Goal: Task Accomplishment & Management: Use online tool/utility

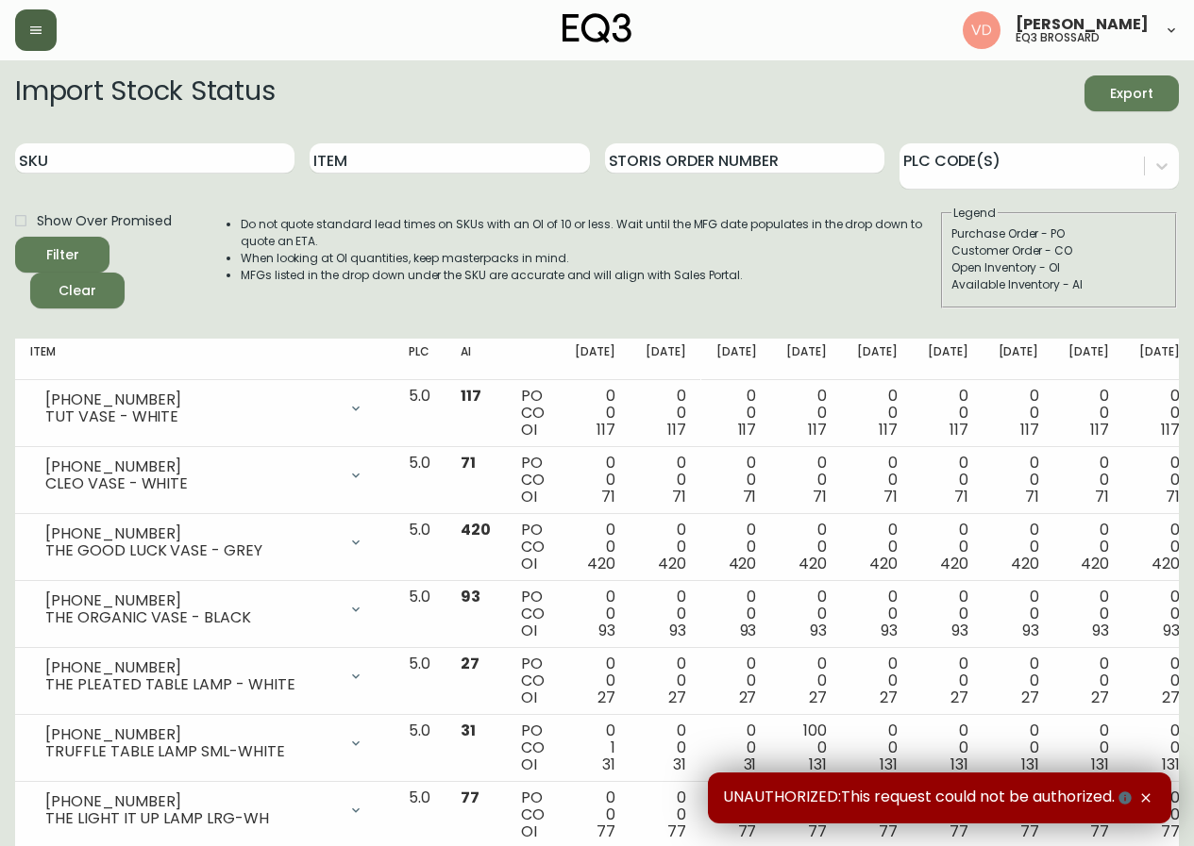
click at [38, 26] on icon "button" at bounding box center [35, 30] width 11 height 8
click at [36, 27] on icon "button" at bounding box center [35, 30] width 11 height 8
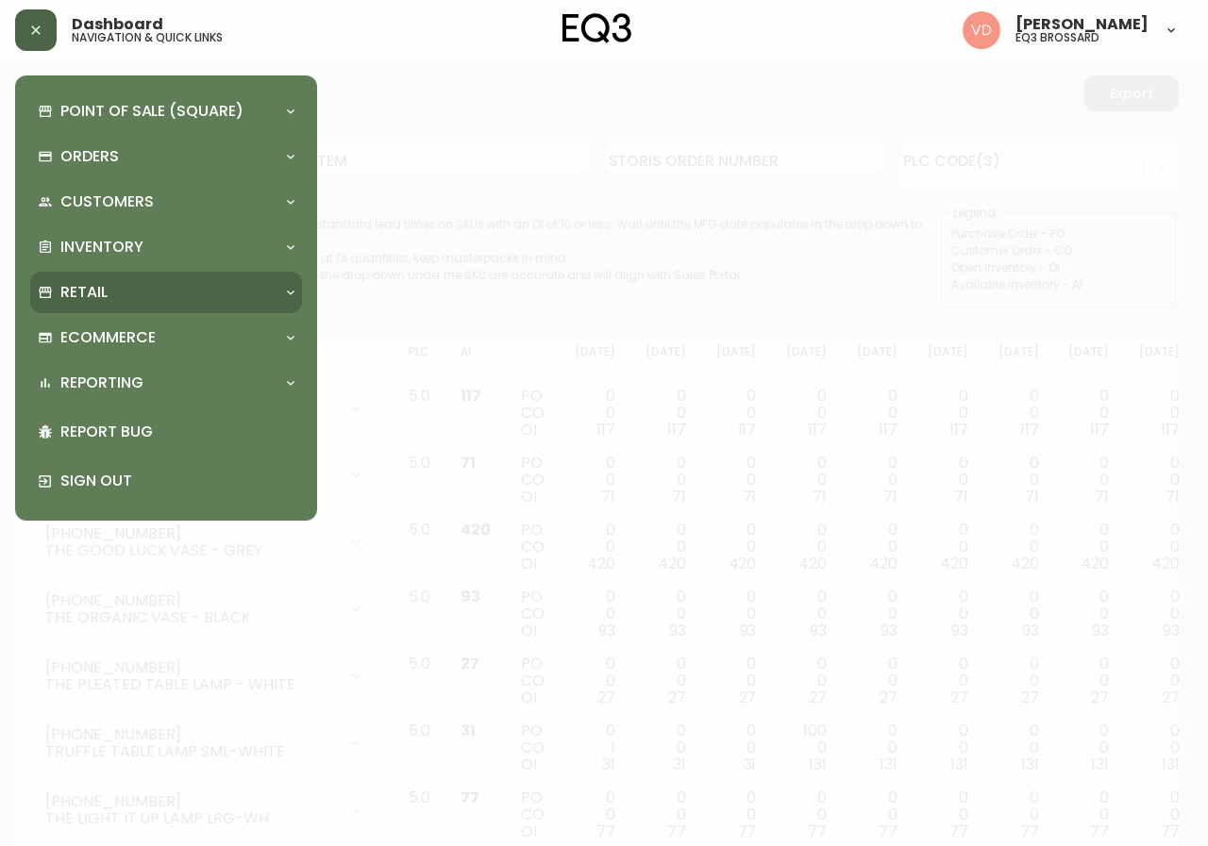
click at [123, 291] on div "Retail" at bounding box center [157, 292] width 238 height 21
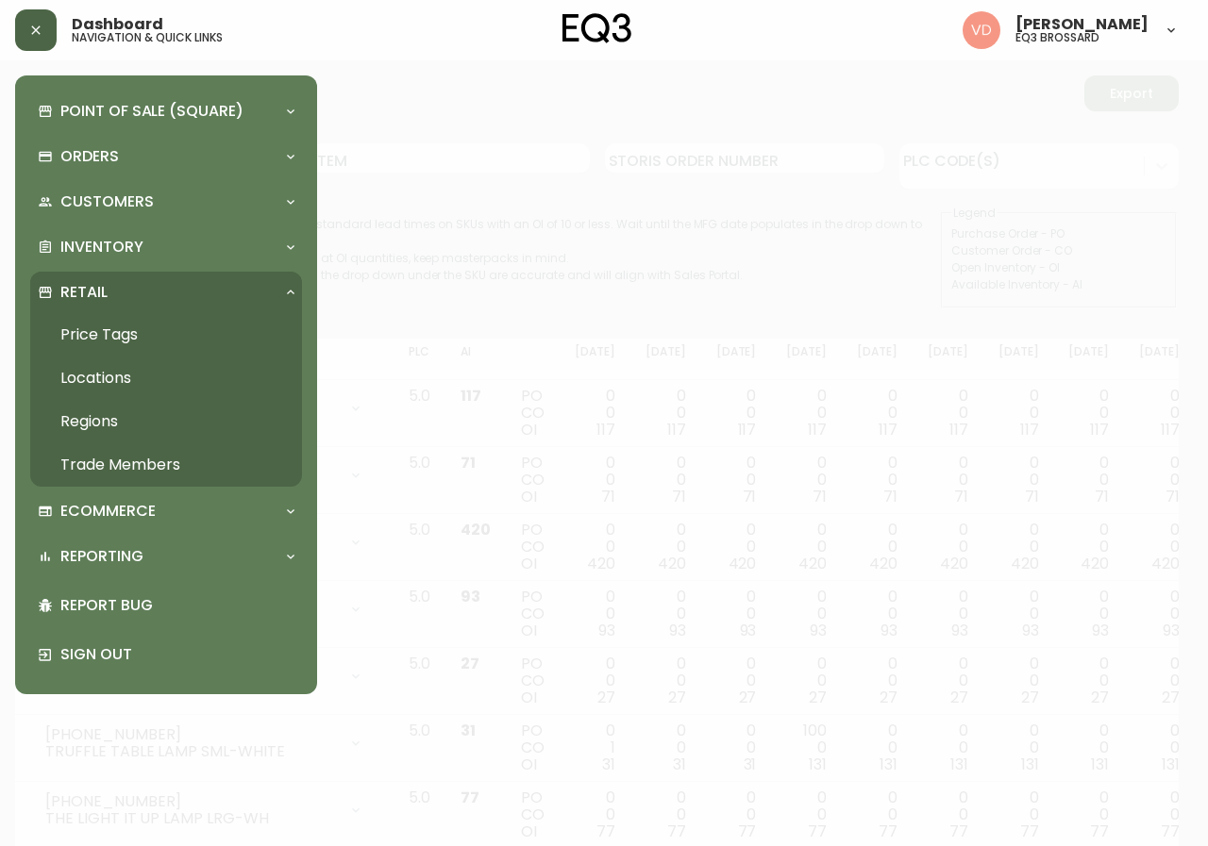
click at [125, 337] on link "Price Tags" at bounding box center [166, 334] width 272 height 43
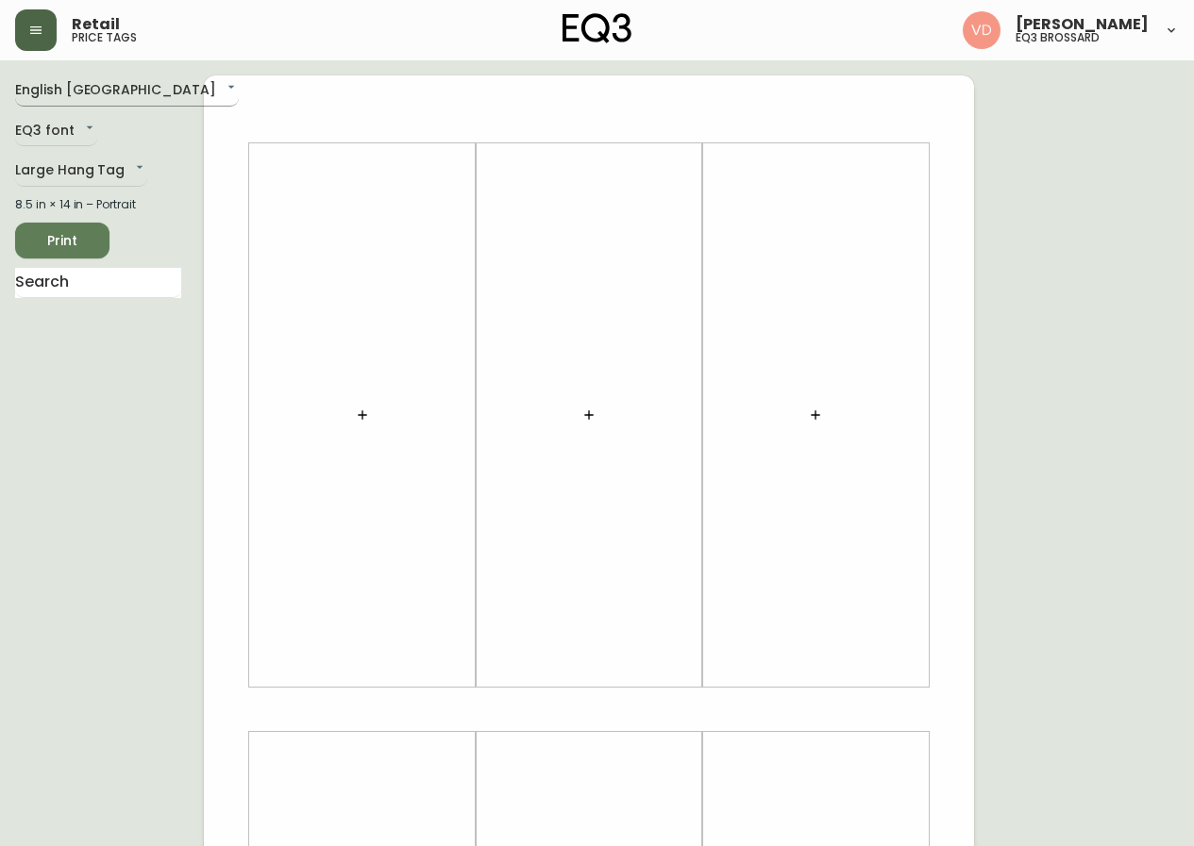
click at [87, 90] on body "Retail price tags Virginie De Montigny eq3 brossard English Canada en_CA EQ3 fo…" at bounding box center [597, 672] width 1194 height 1344
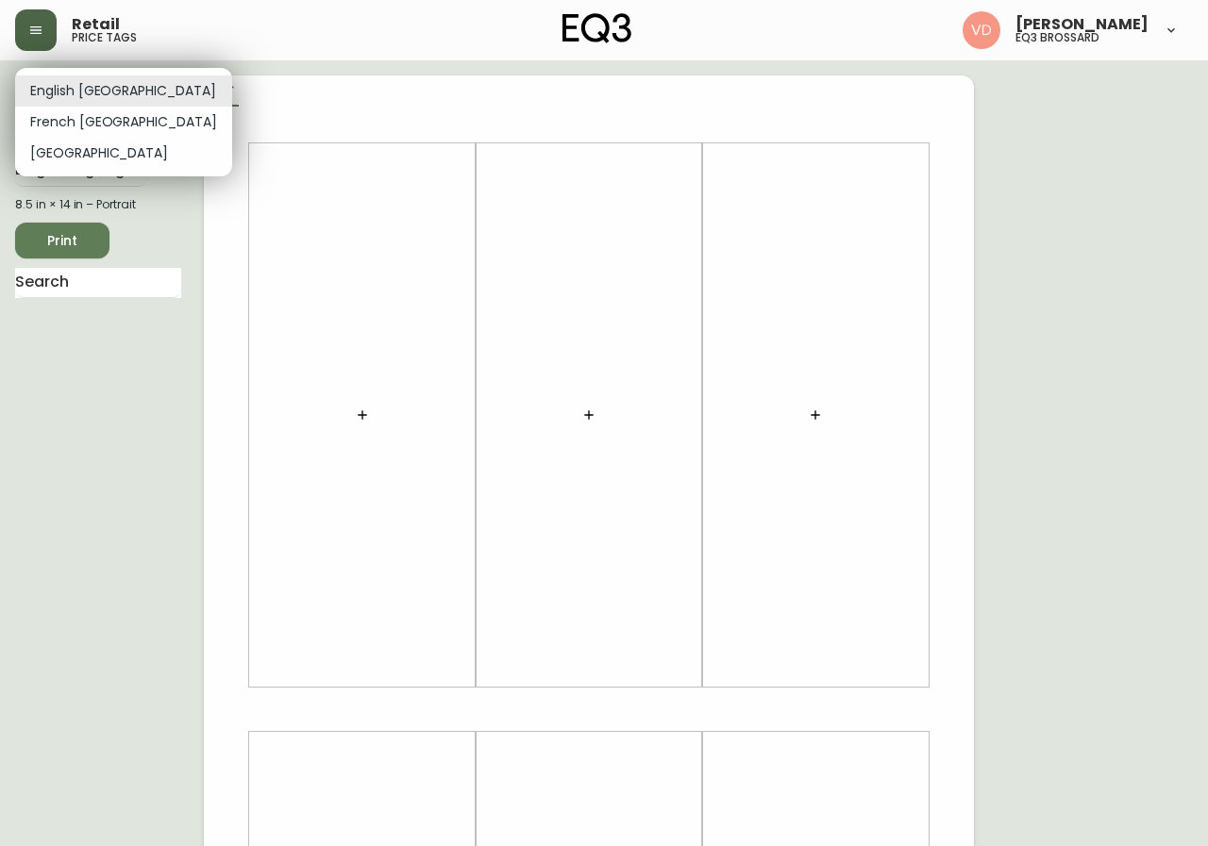
click at [106, 126] on li "French Canada" at bounding box center [123, 122] width 217 height 31
type input "fr_CA"
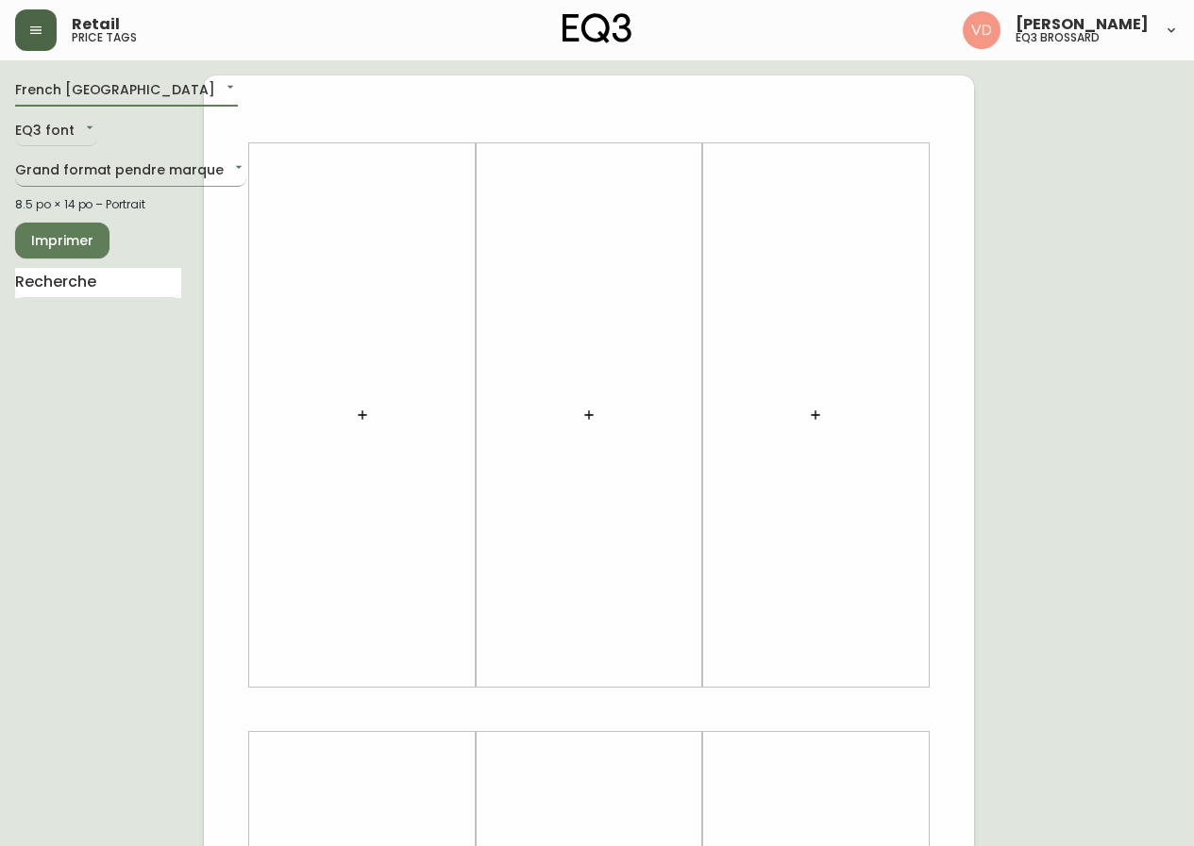
click at [88, 170] on body "Retail price tags Virginie De Montigny eq3 brossard French Canada fr_CA EQ3 fon…" at bounding box center [597, 672] width 1194 height 1344
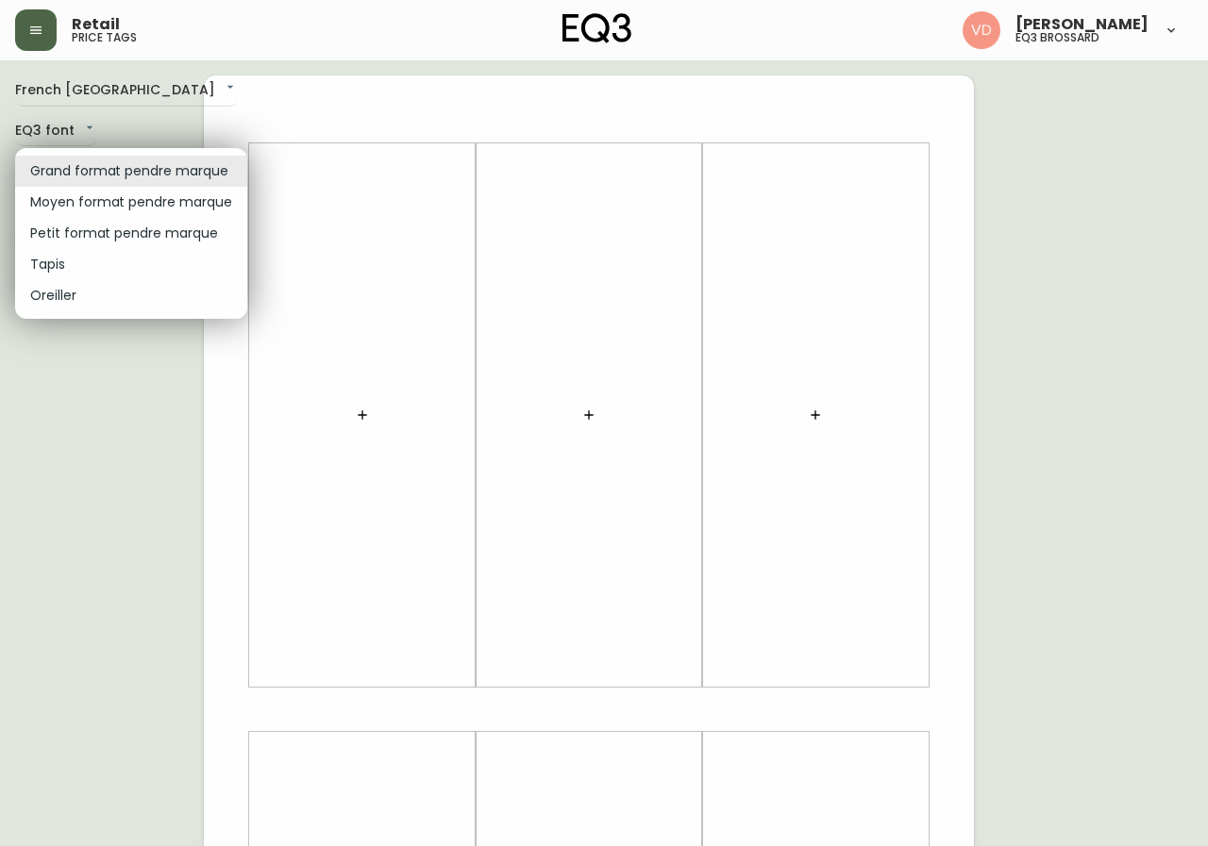
click at [128, 232] on li "Petit format pendre marque" at bounding box center [131, 233] width 232 height 31
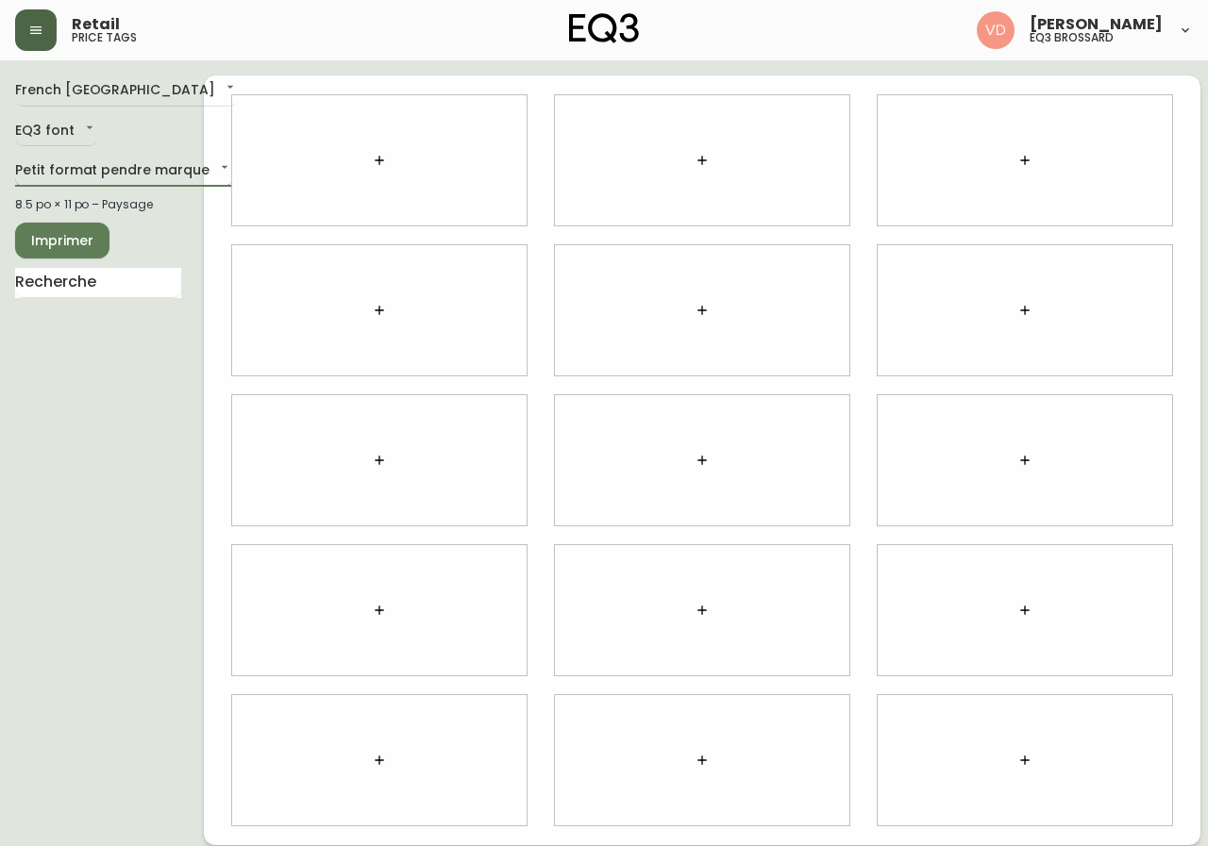
click at [130, 163] on body "Retail price tags Virginie De Montigny eq3 brossard French Canada fr_CA EQ3 fon…" at bounding box center [604, 423] width 1208 height 846
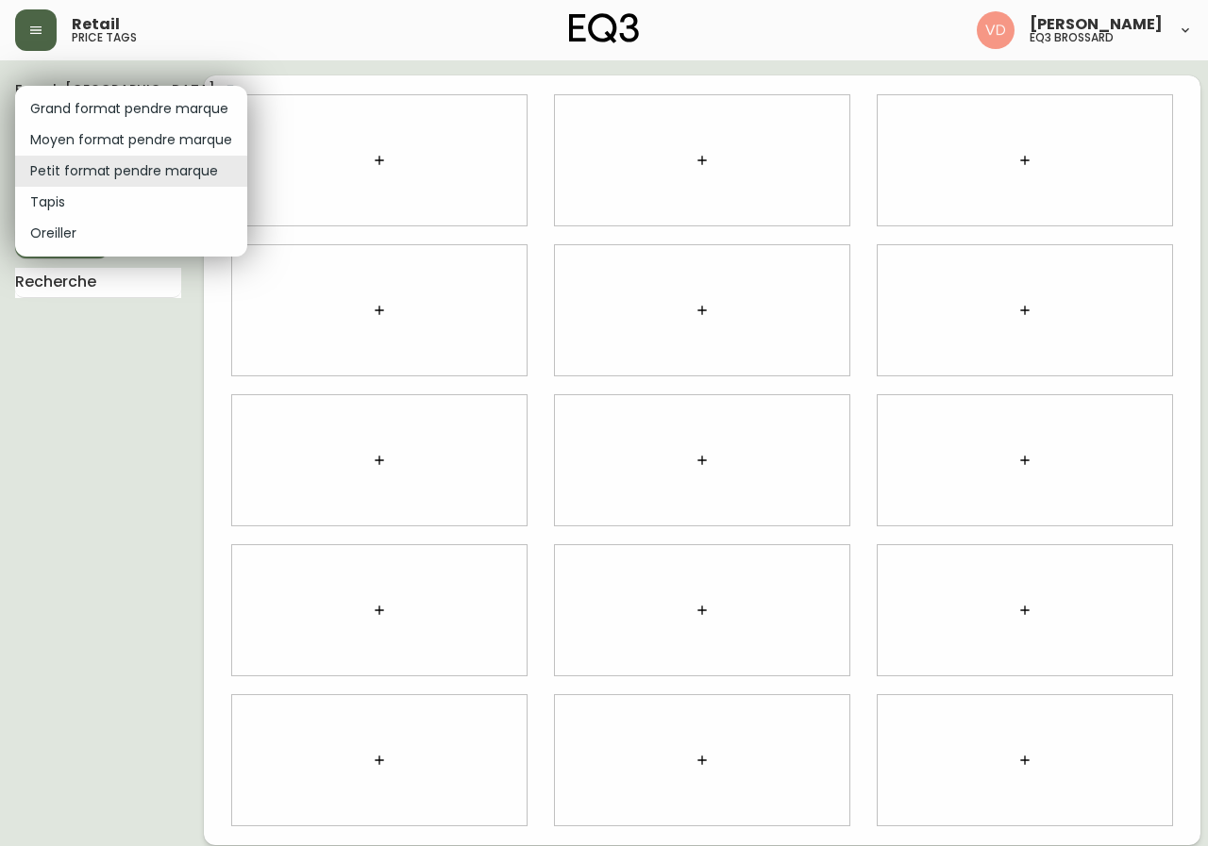
click at [90, 226] on li "Oreiller" at bounding box center [131, 233] width 232 height 31
type input "pillows"
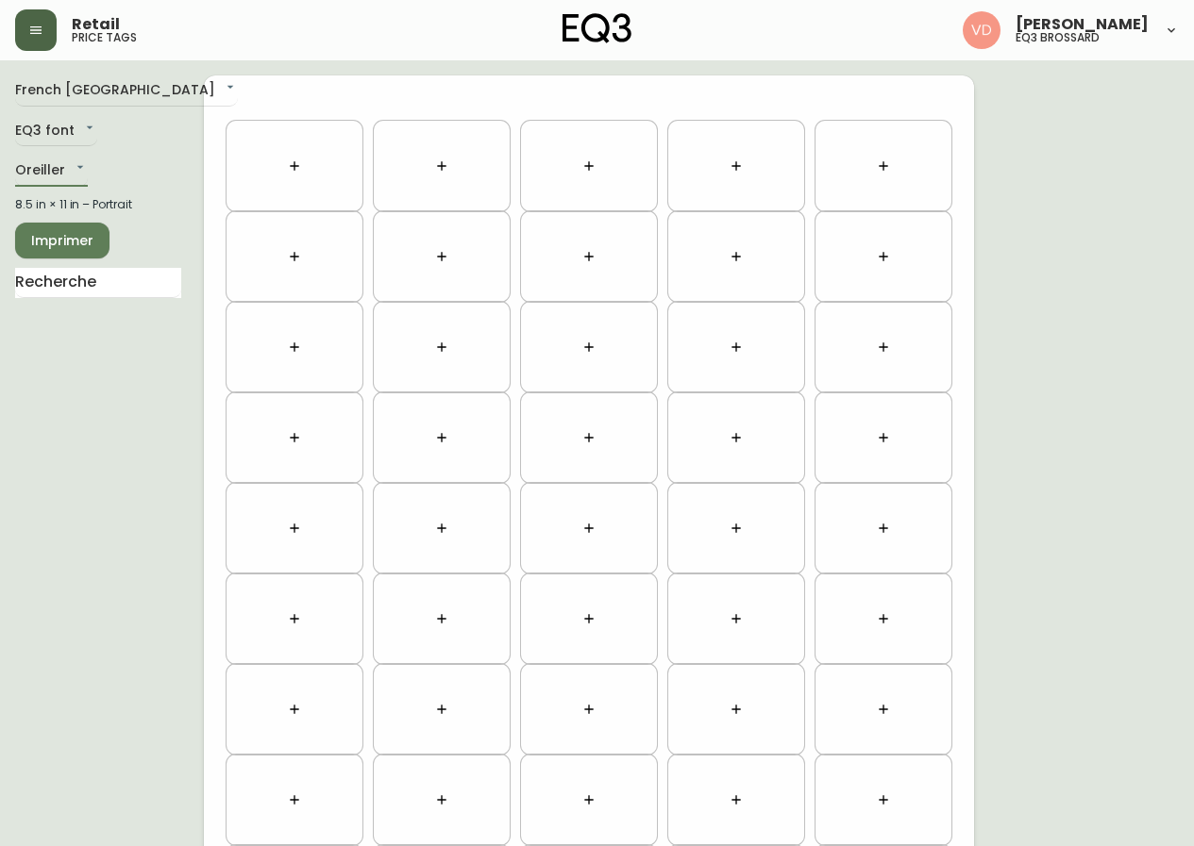
click at [296, 169] on icon "button" at bounding box center [294, 166] width 15 height 15
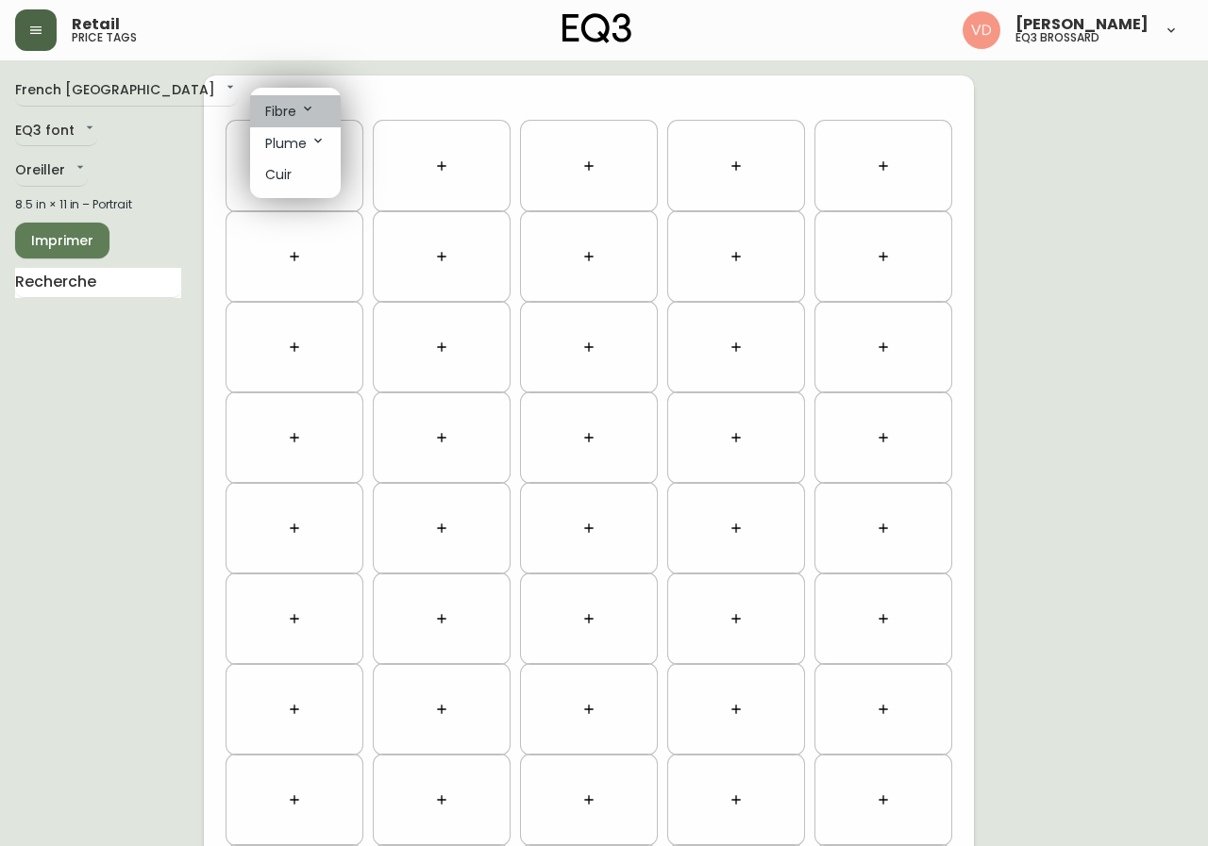
click at [311, 109] on icon at bounding box center [307, 108] width 15 height 15
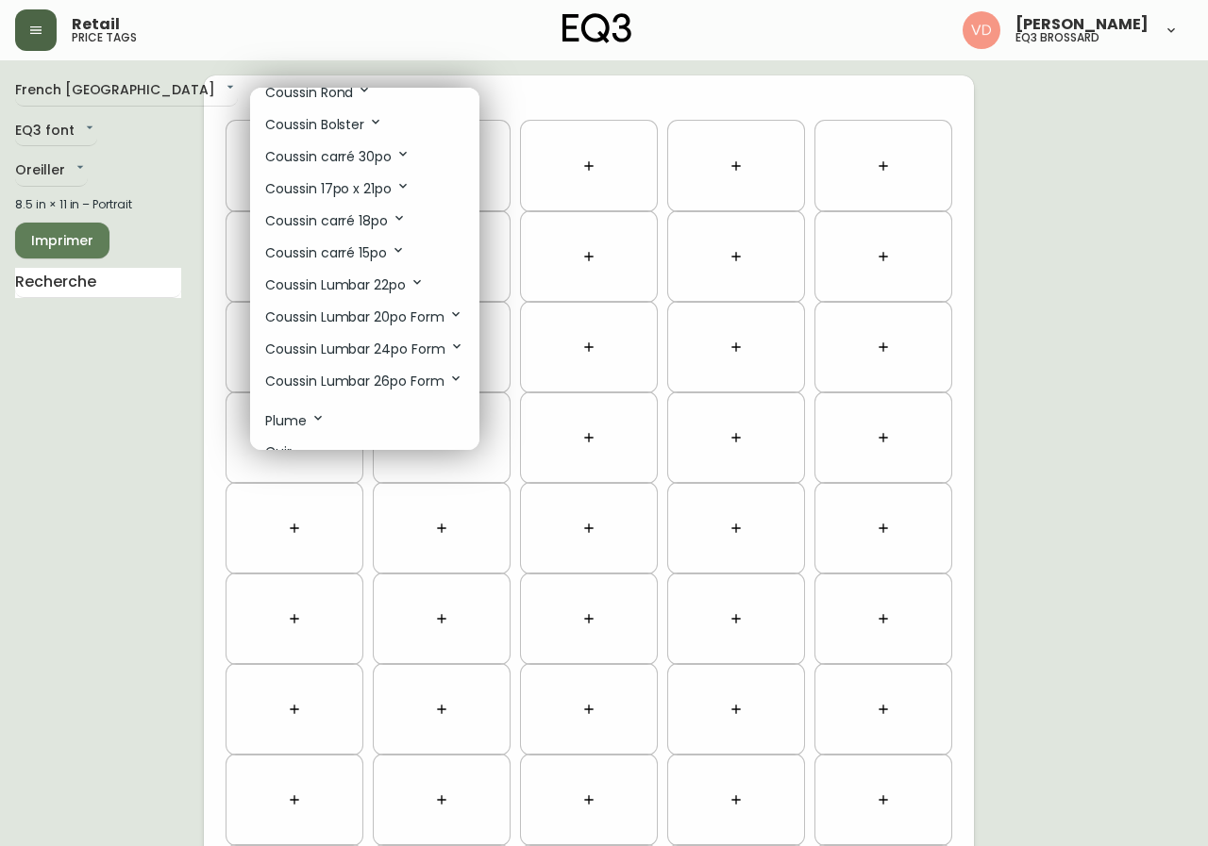
scroll to position [84, 0]
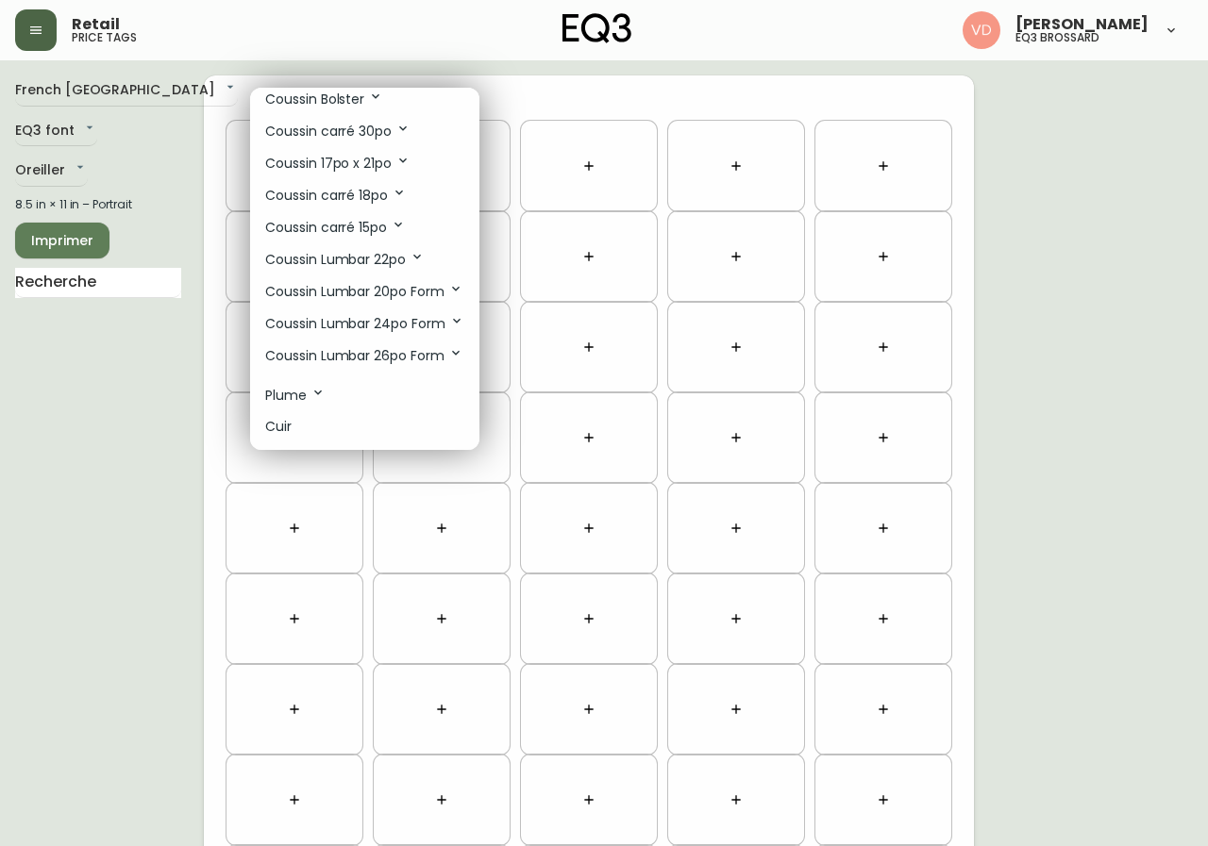
click at [397, 227] on icon at bounding box center [398, 224] width 15 height 15
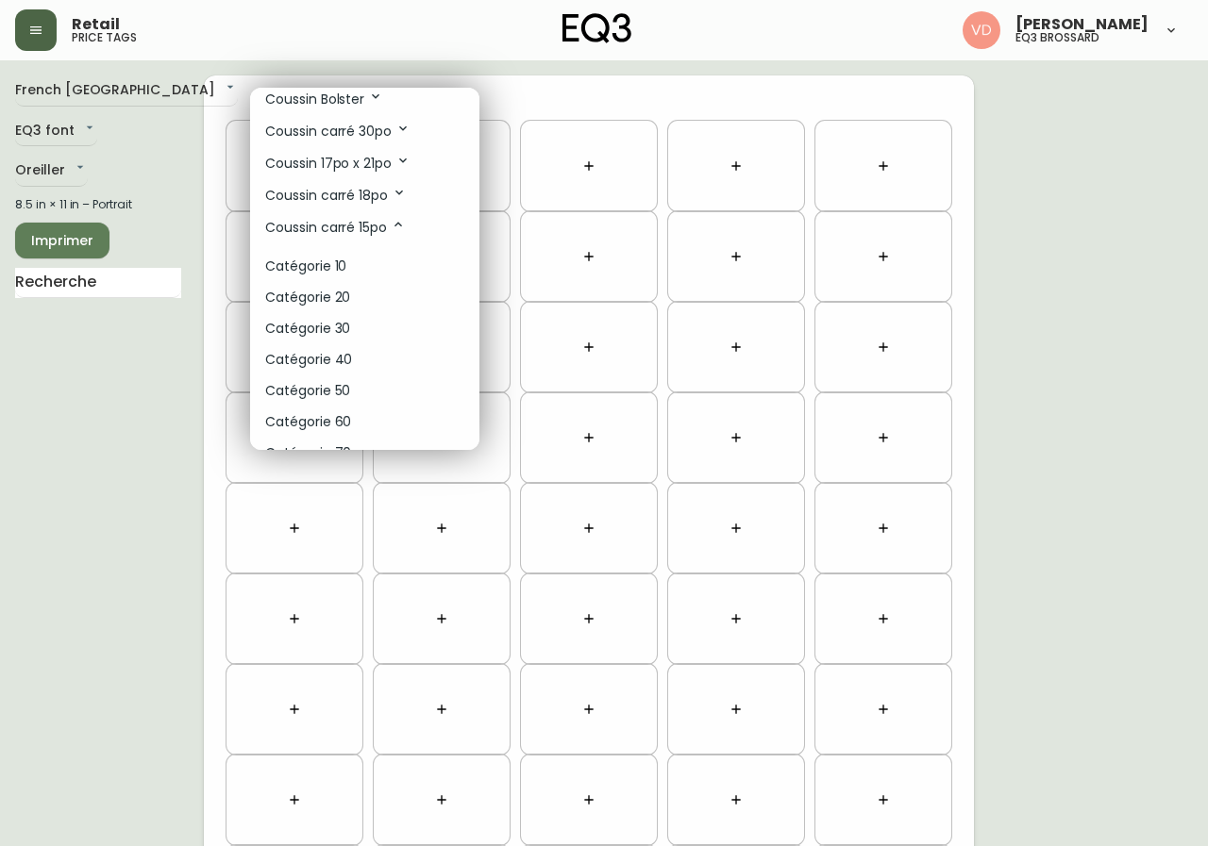
click at [186, 193] on div at bounding box center [604, 423] width 1208 height 846
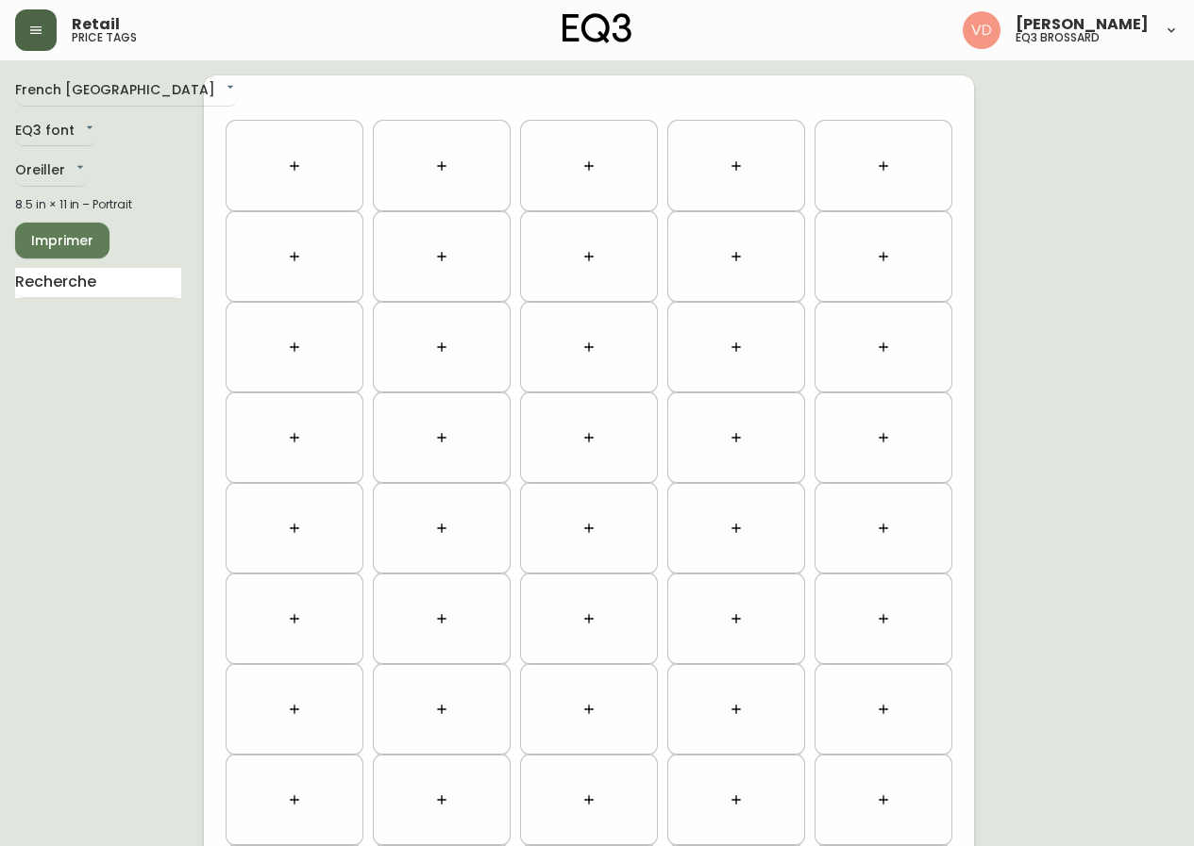
click at [299, 169] on icon "button" at bounding box center [294, 166] width 15 height 15
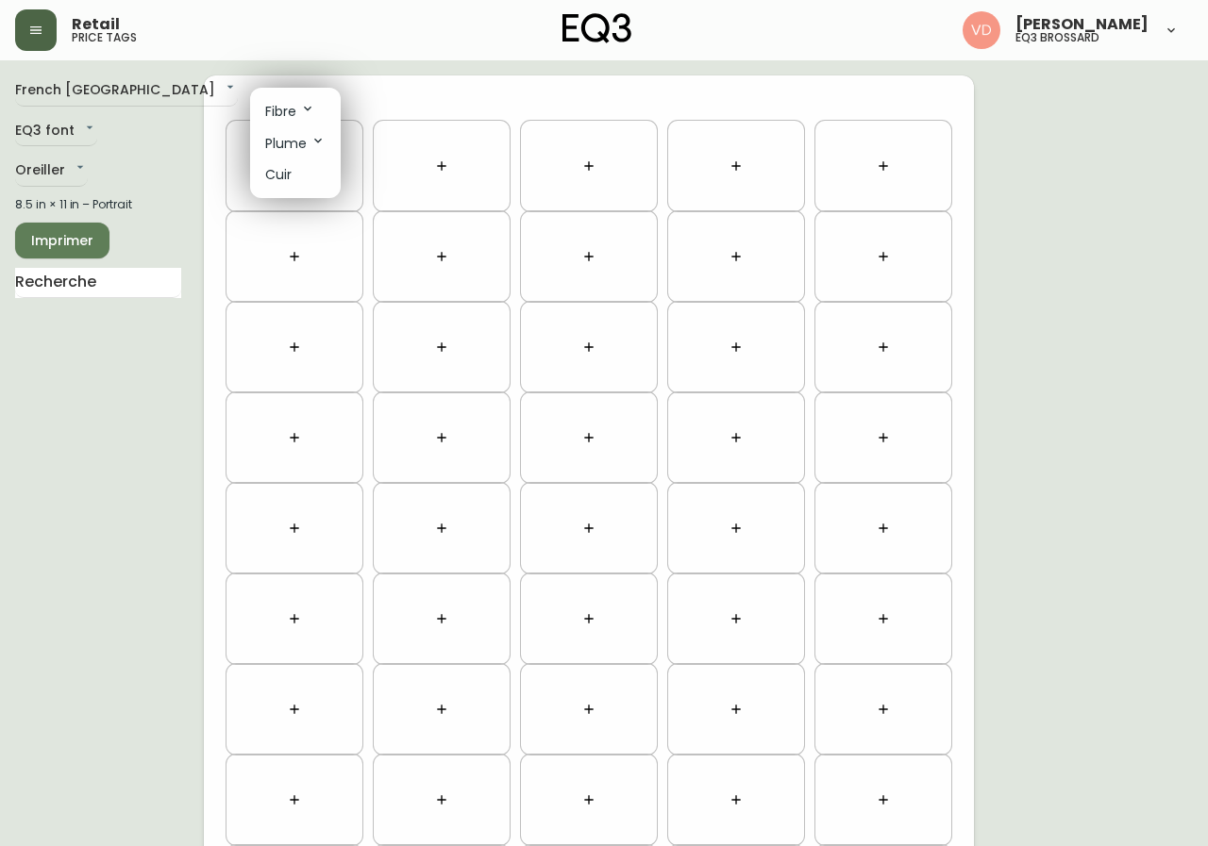
click at [305, 108] on icon at bounding box center [308, 109] width 8 height 5
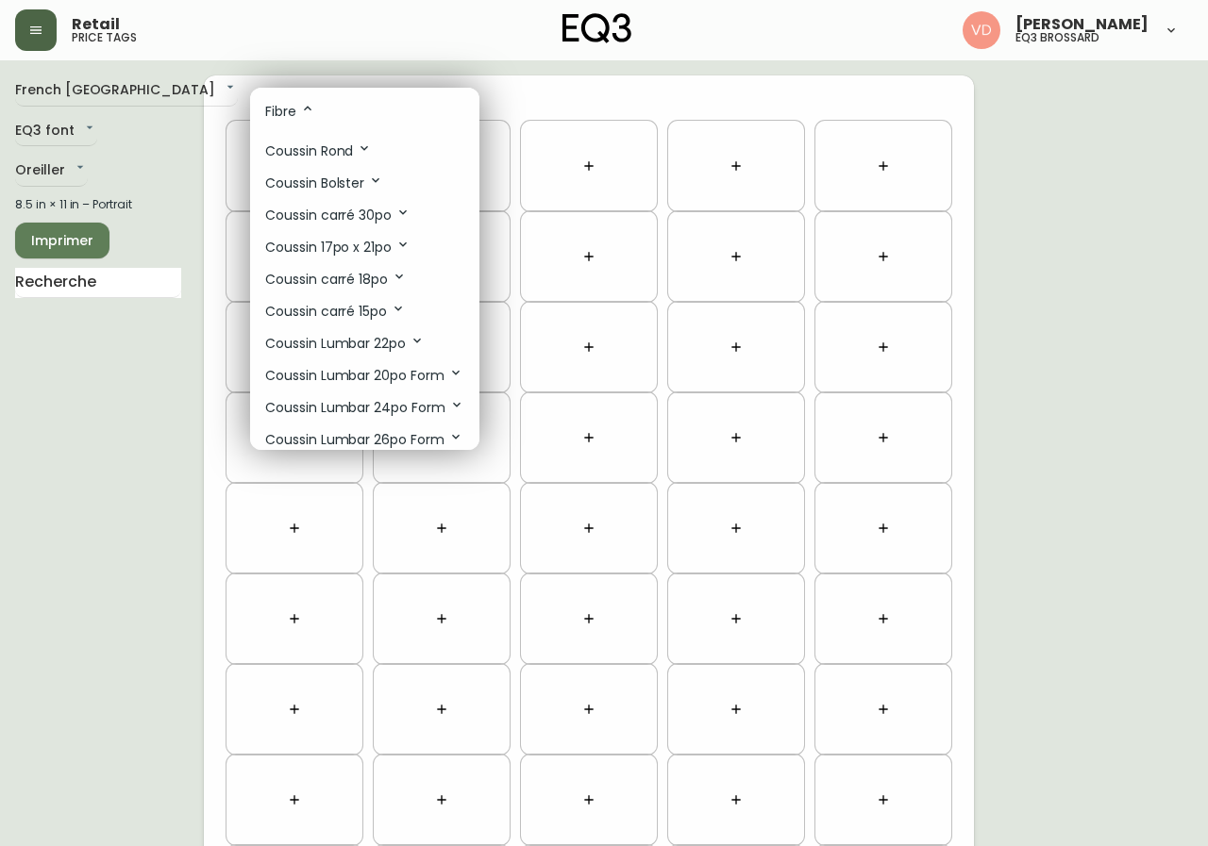
click at [382, 307] on p "Coussin carré 15po" at bounding box center [335, 311] width 141 height 21
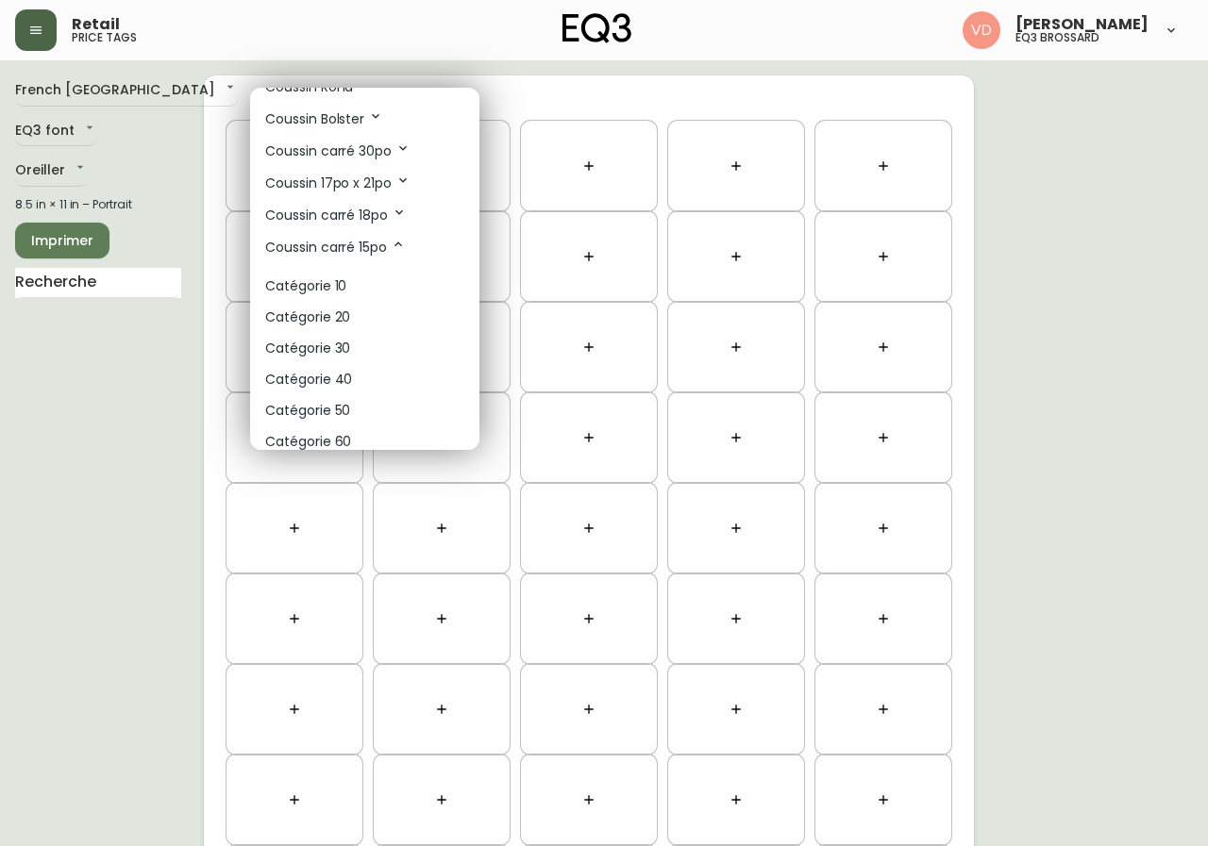
scroll to position [94, 0]
click at [374, 346] on li "Catégorie 40" at bounding box center [364, 349] width 229 height 31
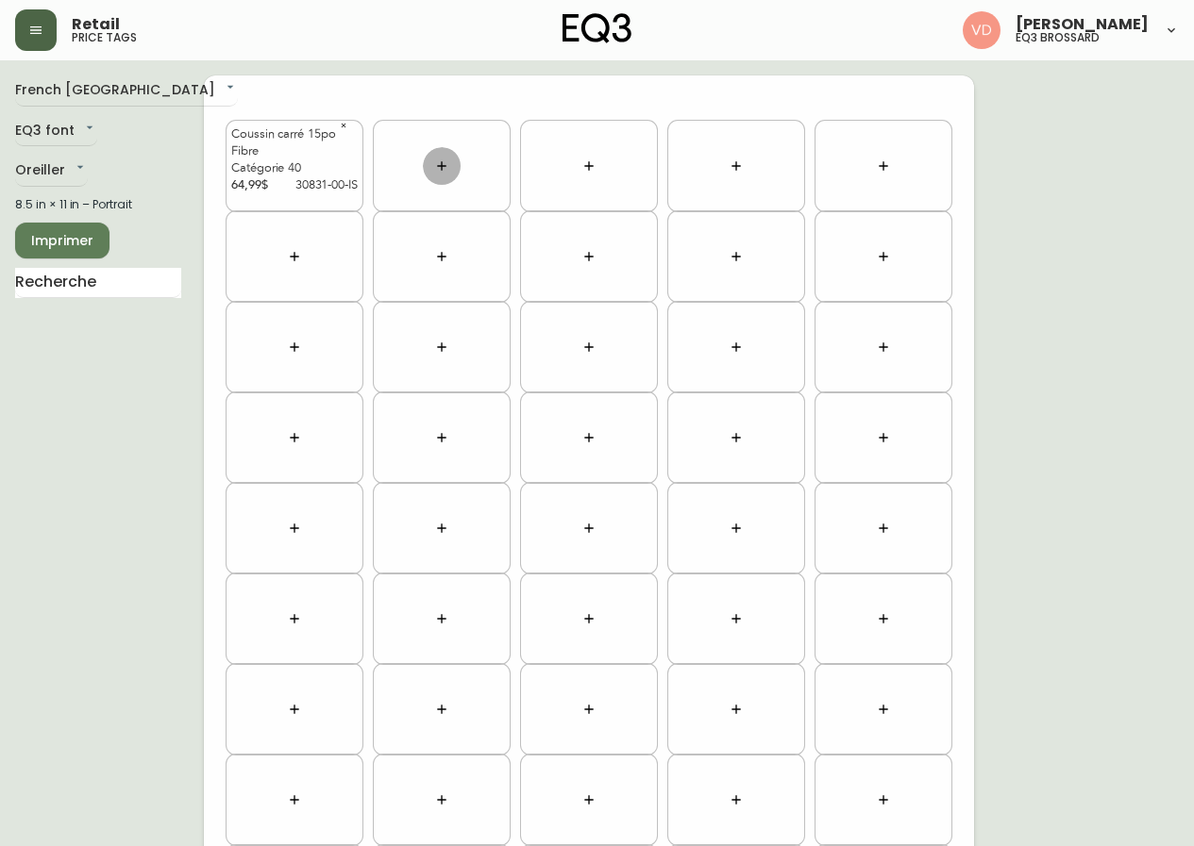
click at [447, 165] on icon "button" at bounding box center [441, 166] width 15 height 15
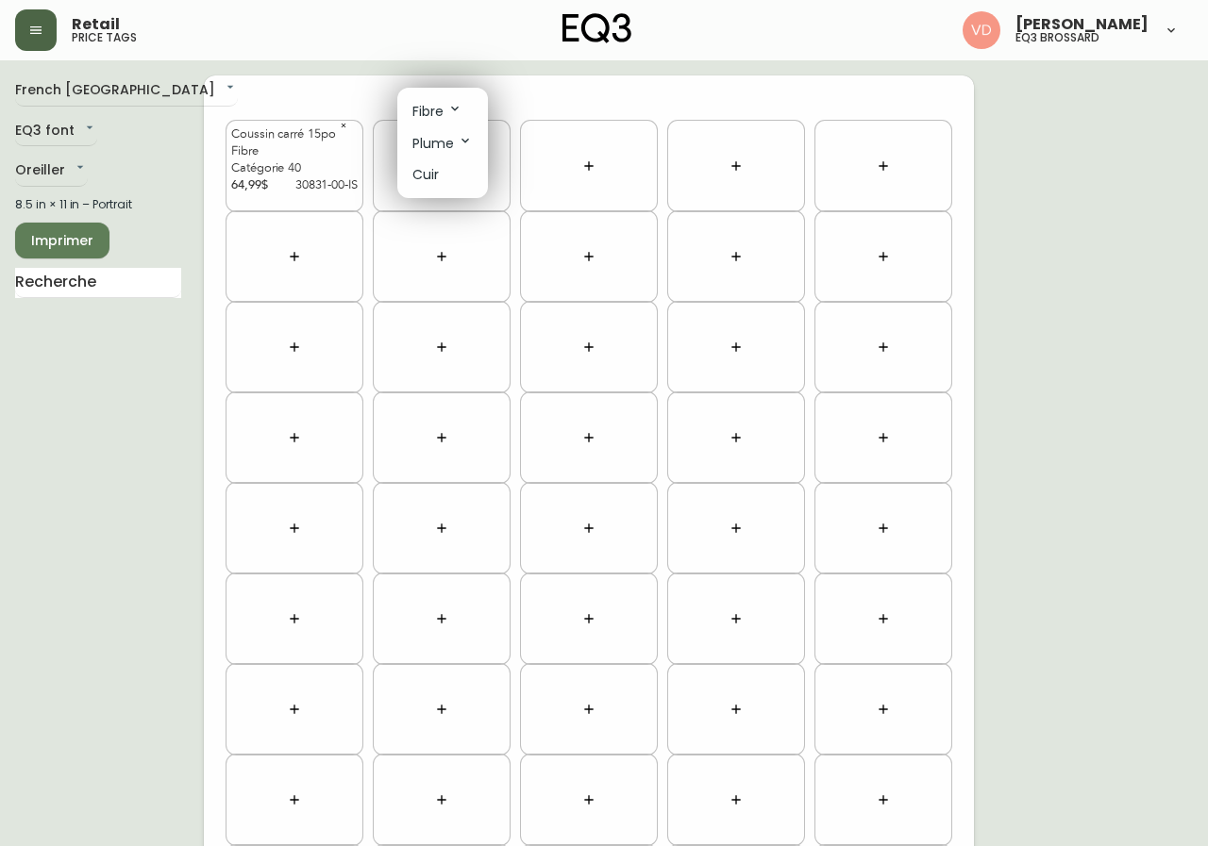
click at [461, 109] on icon at bounding box center [454, 108] width 15 height 15
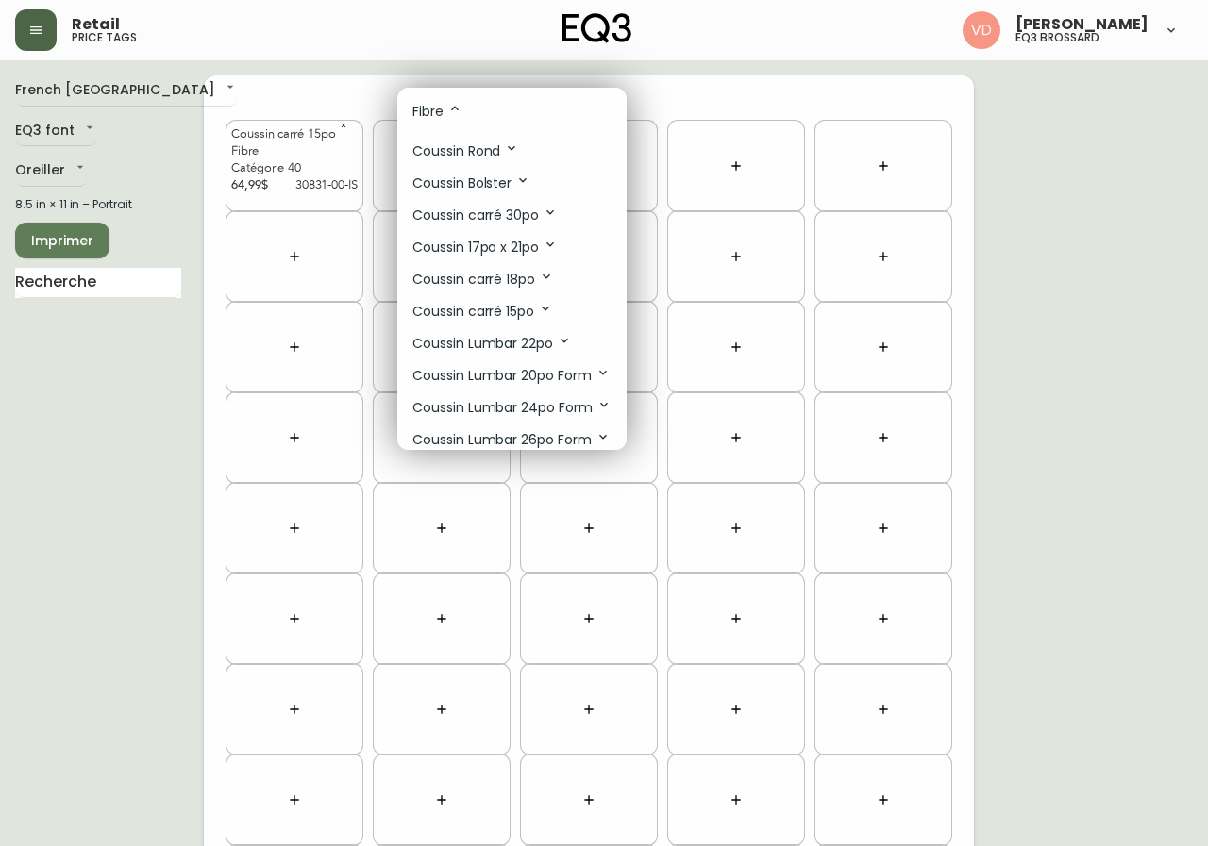
click at [542, 307] on icon at bounding box center [545, 308] width 15 height 15
click at [511, 414] on li "Catégorie 30" at bounding box center [511, 412] width 229 height 31
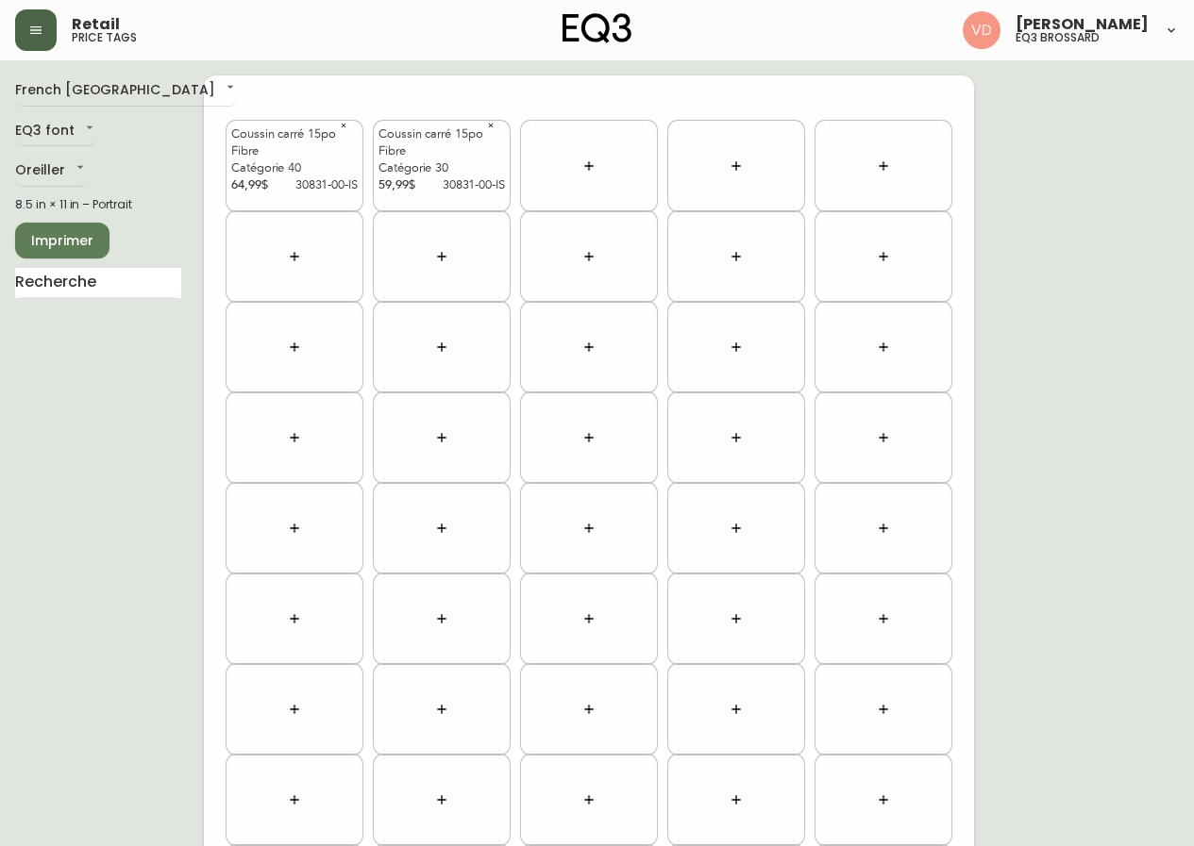
click at [582, 162] on icon "button" at bounding box center [588, 166] width 15 height 15
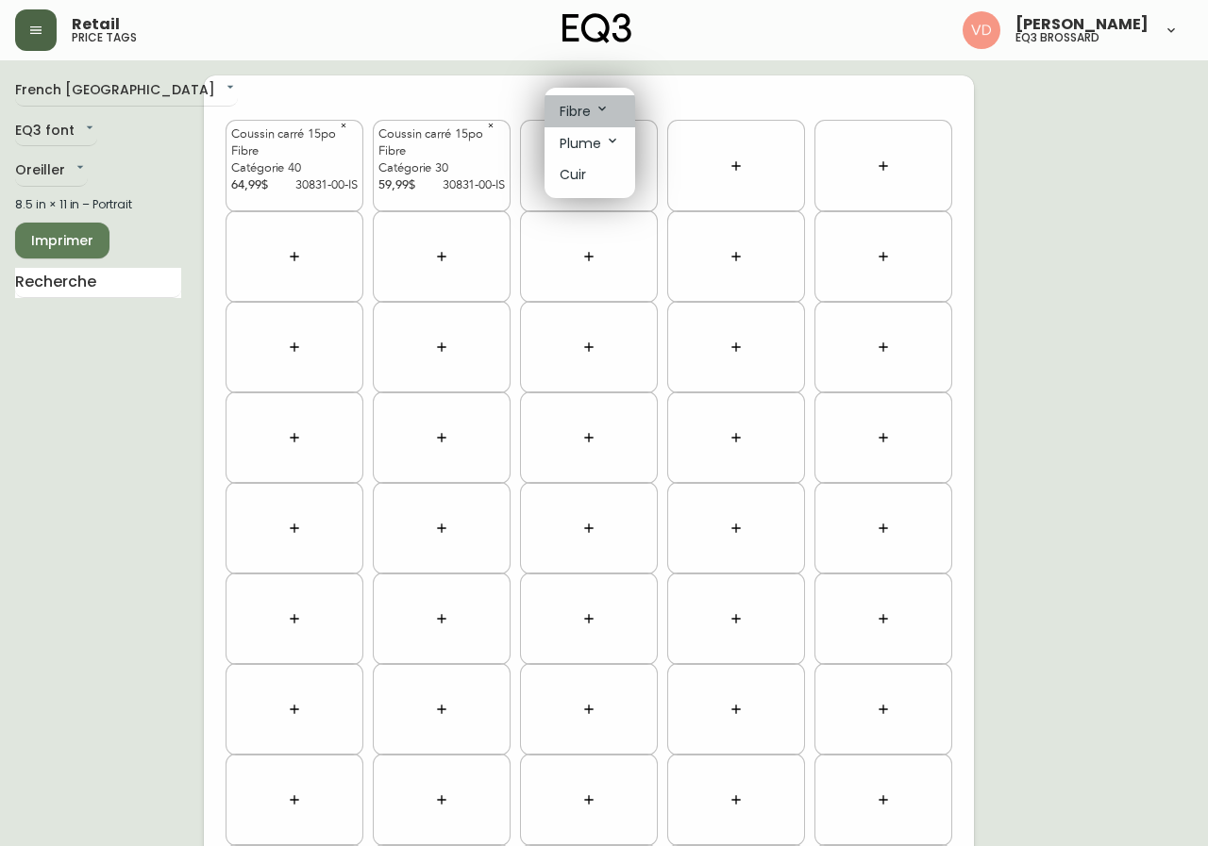
click at [598, 106] on icon at bounding box center [601, 108] width 15 height 15
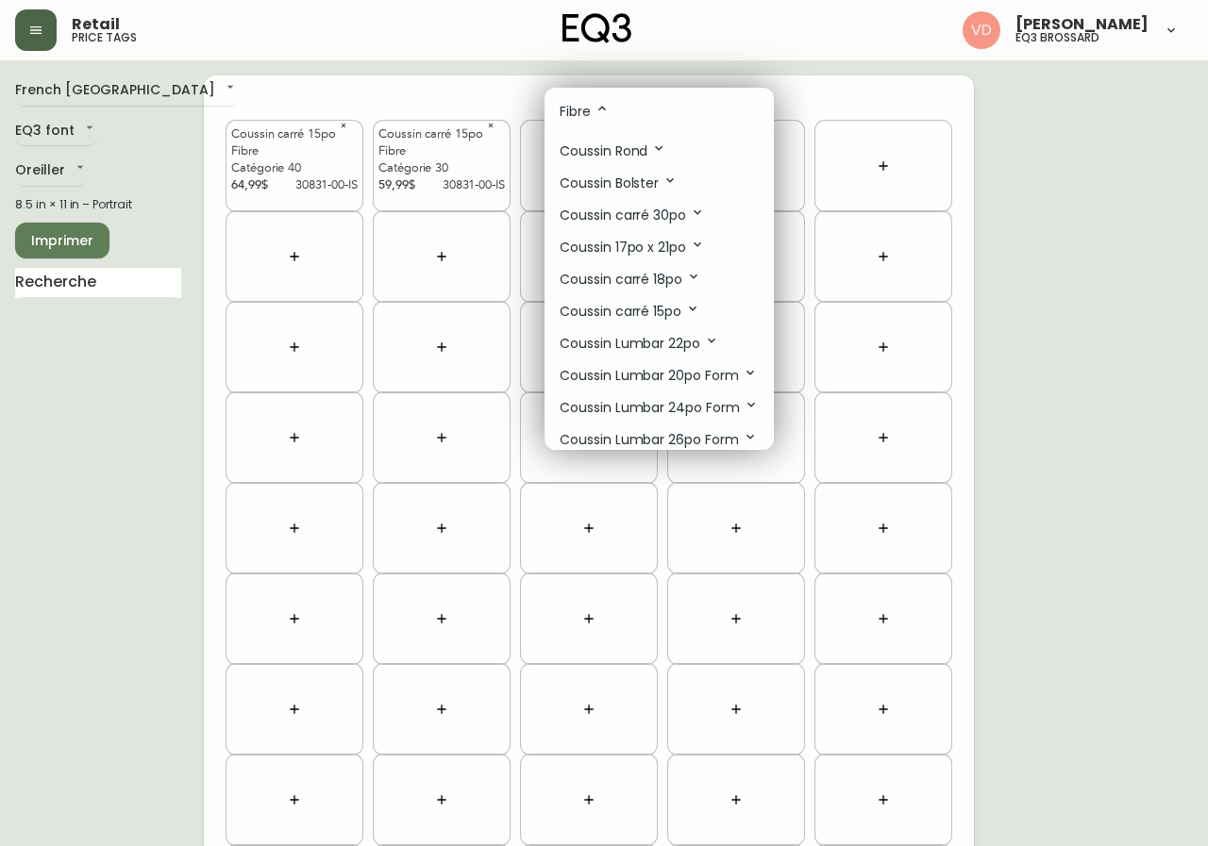
click at [696, 307] on icon at bounding box center [692, 308] width 15 height 15
click at [661, 412] on li "Catégorie 30" at bounding box center [658, 412] width 229 height 31
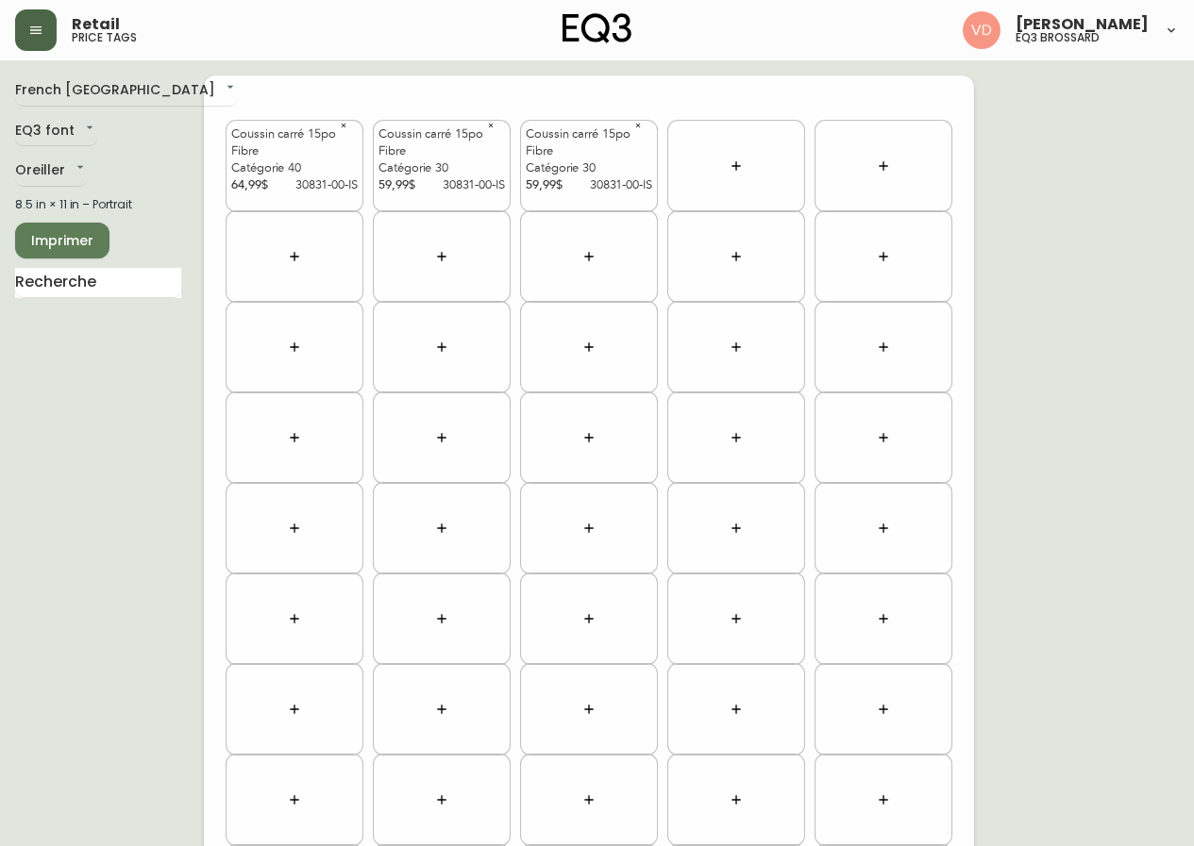
click at [740, 172] on icon "button" at bounding box center [735, 166] width 15 height 15
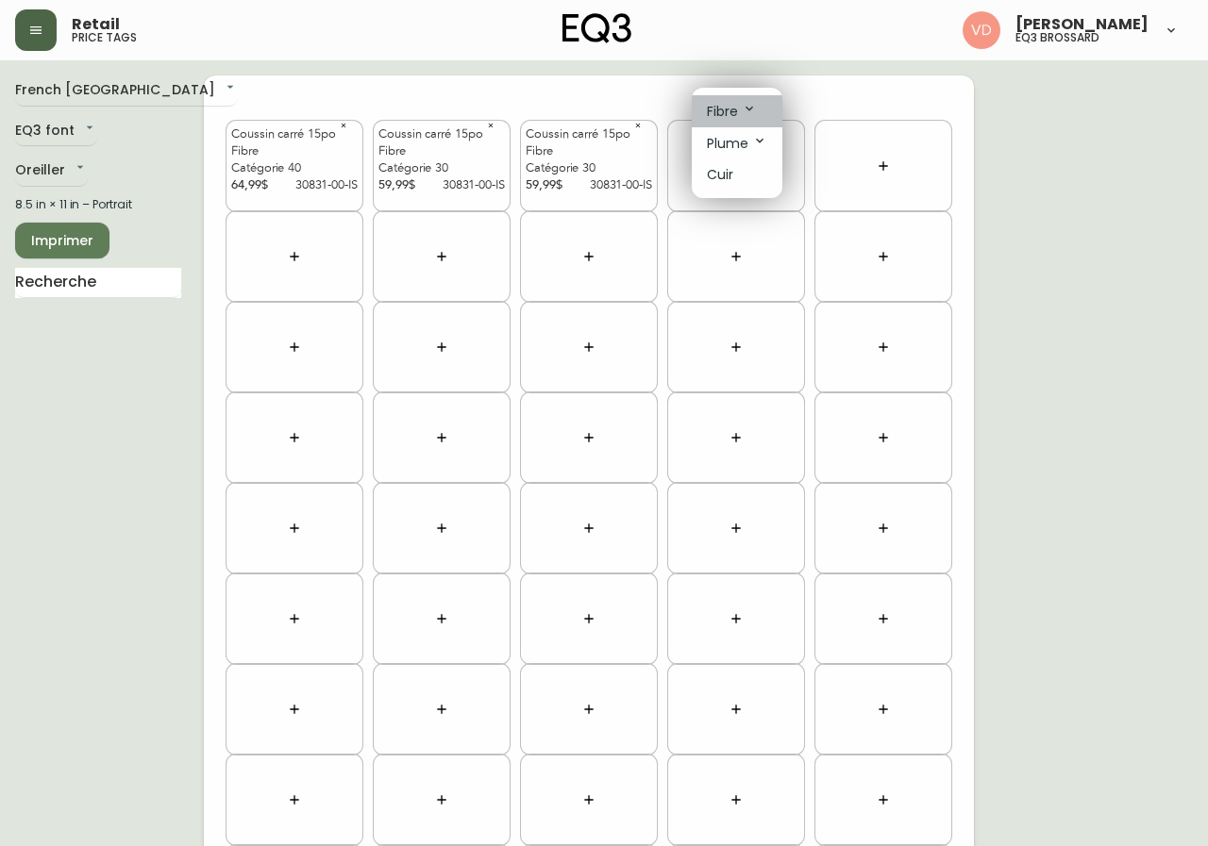
click at [745, 112] on icon at bounding box center [749, 108] width 15 height 15
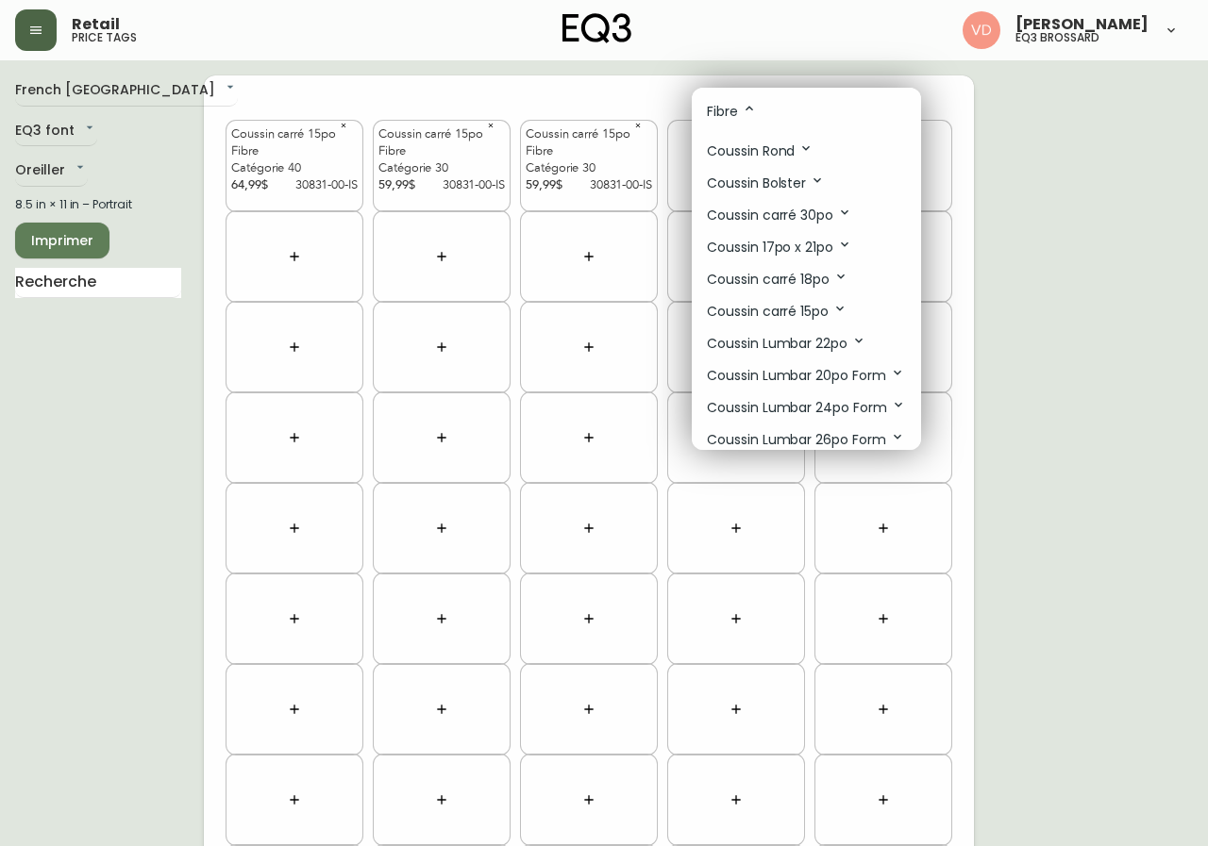
click at [782, 314] on p "Coussin carré 15po" at bounding box center [777, 311] width 141 height 21
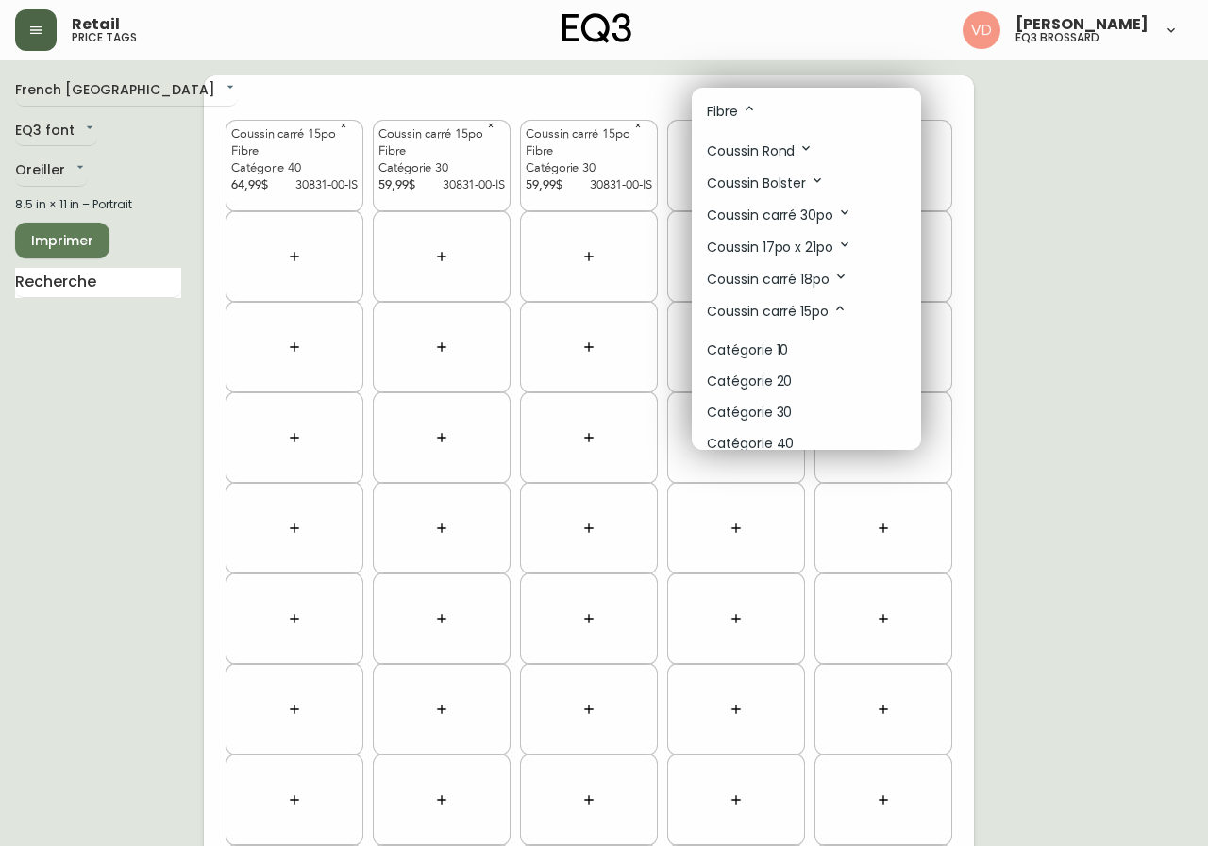
click at [789, 420] on p "Catégorie 30" at bounding box center [749, 413] width 85 height 20
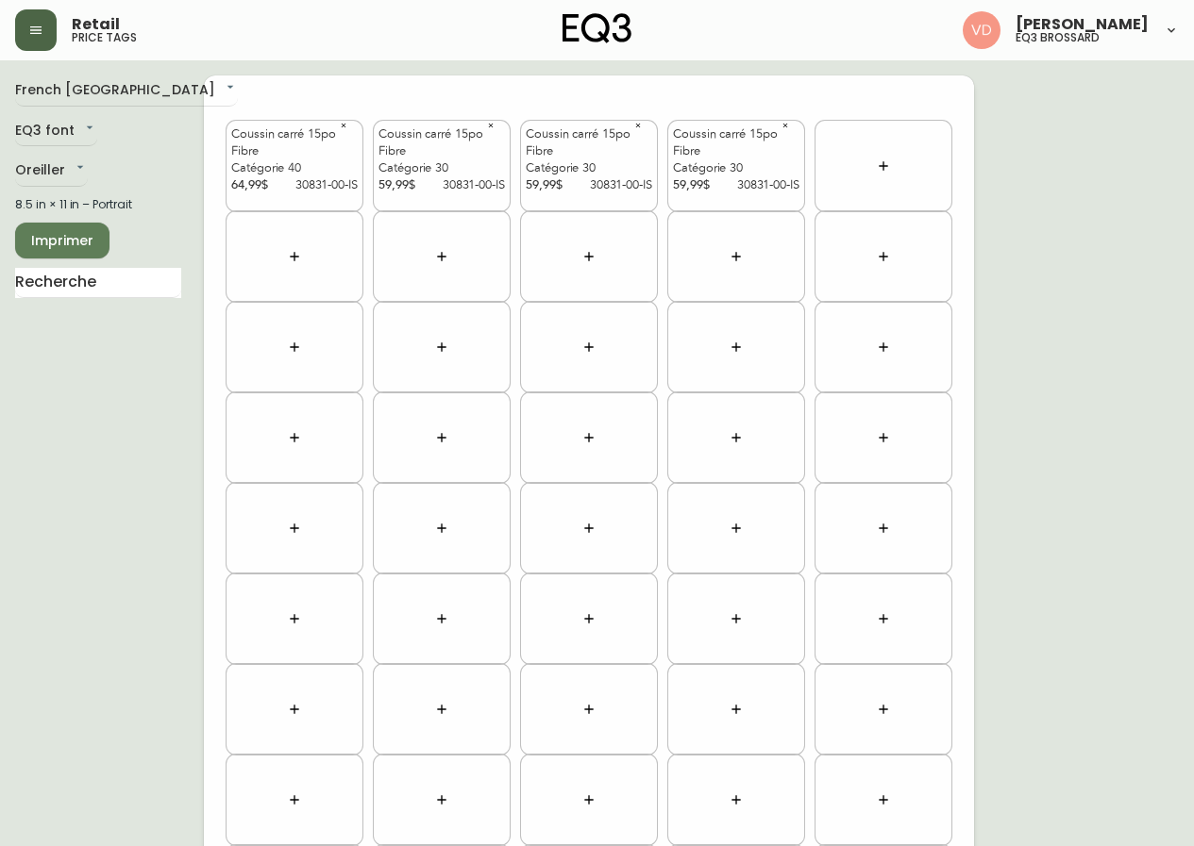
click at [887, 167] on icon "button" at bounding box center [883, 166] width 15 height 15
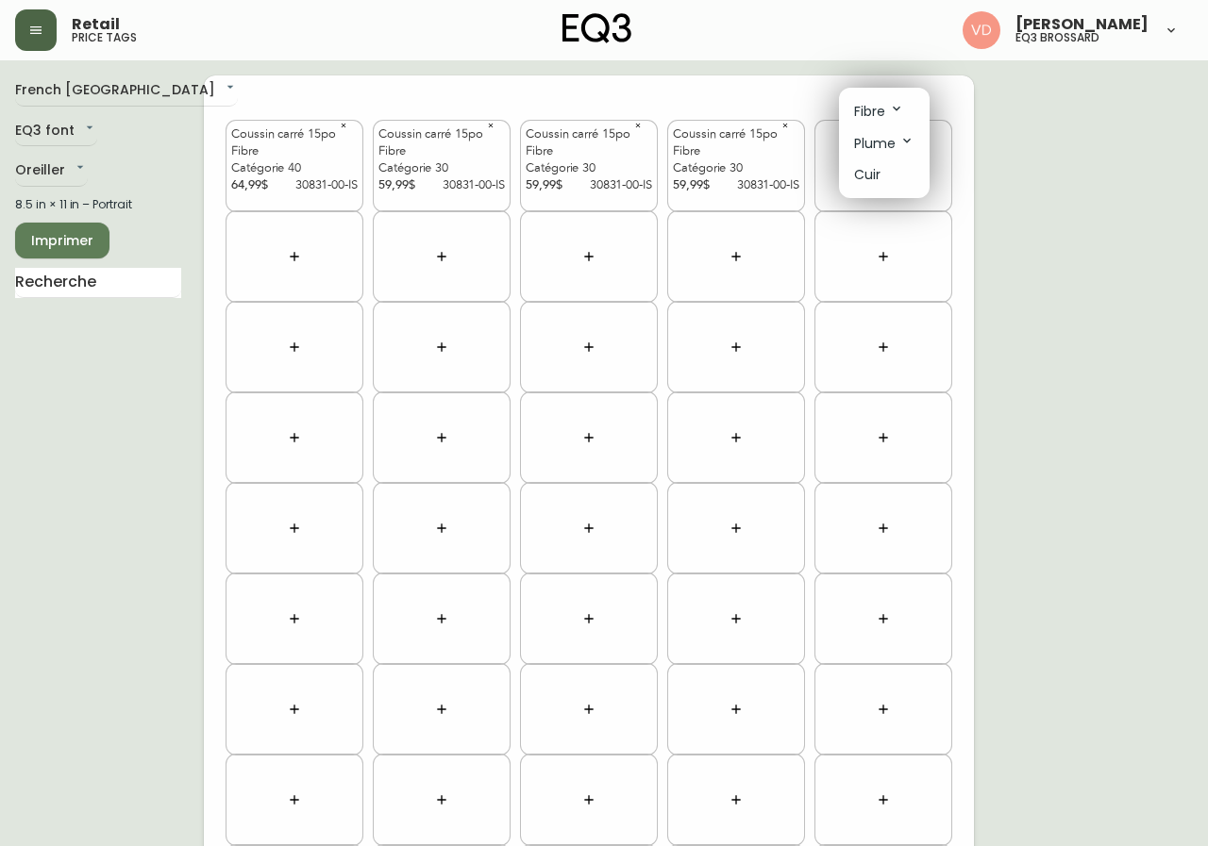
click at [907, 109] on li "Fibre" at bounding box center [884, 111] width 91 height 32
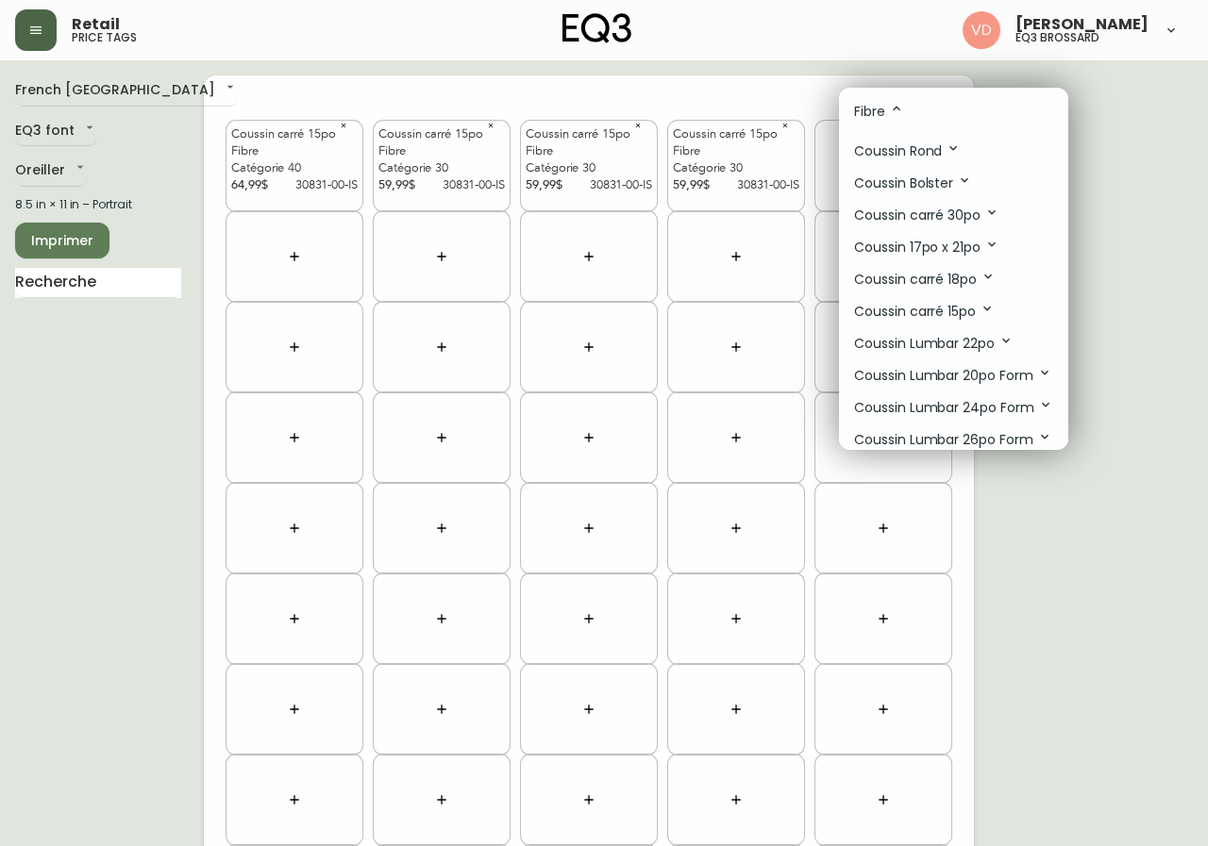
click at [985, 312] on icon at bounding box center [987, 308] width 15 height 15
click at [951, 417] on li "Catégorie 30" at bounding box center [953, 412] width 229 height 31
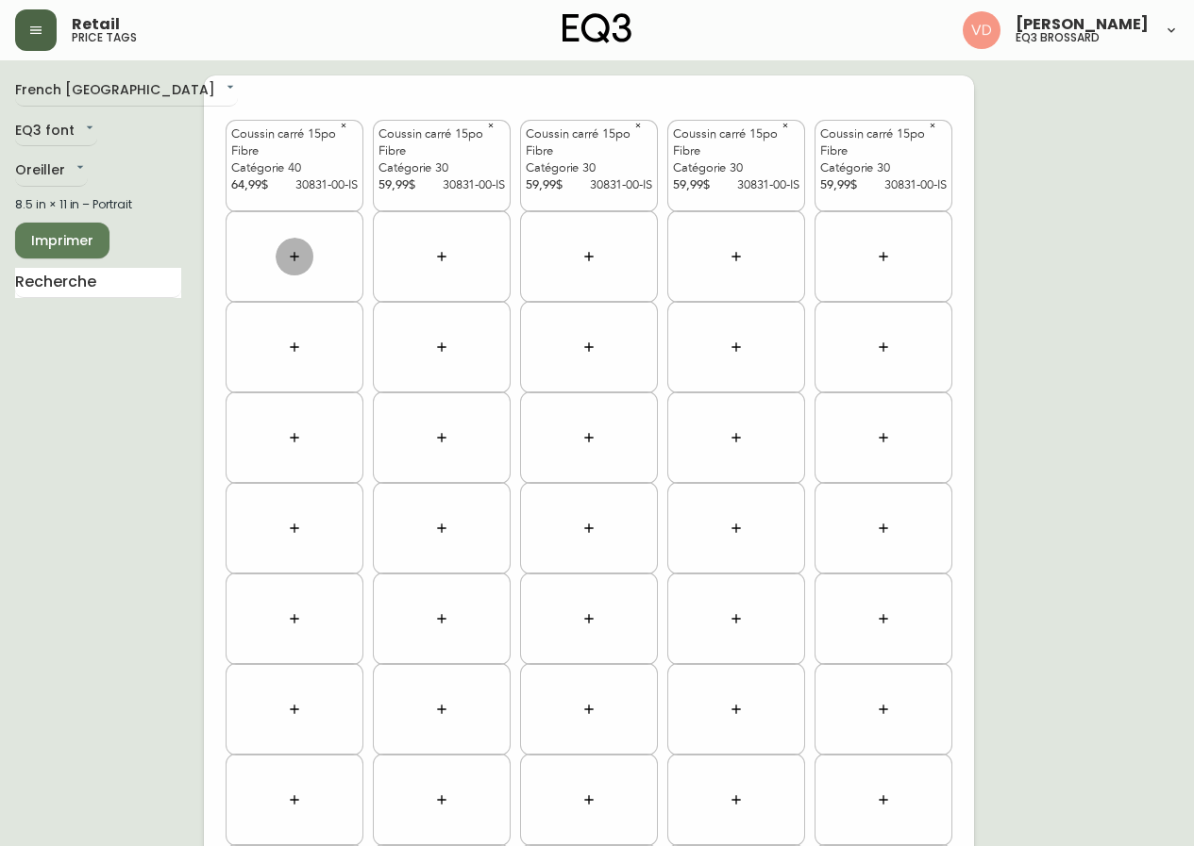
click at [292, 254] on icon "button" at bounding box center [294, 256] width 15 height 15
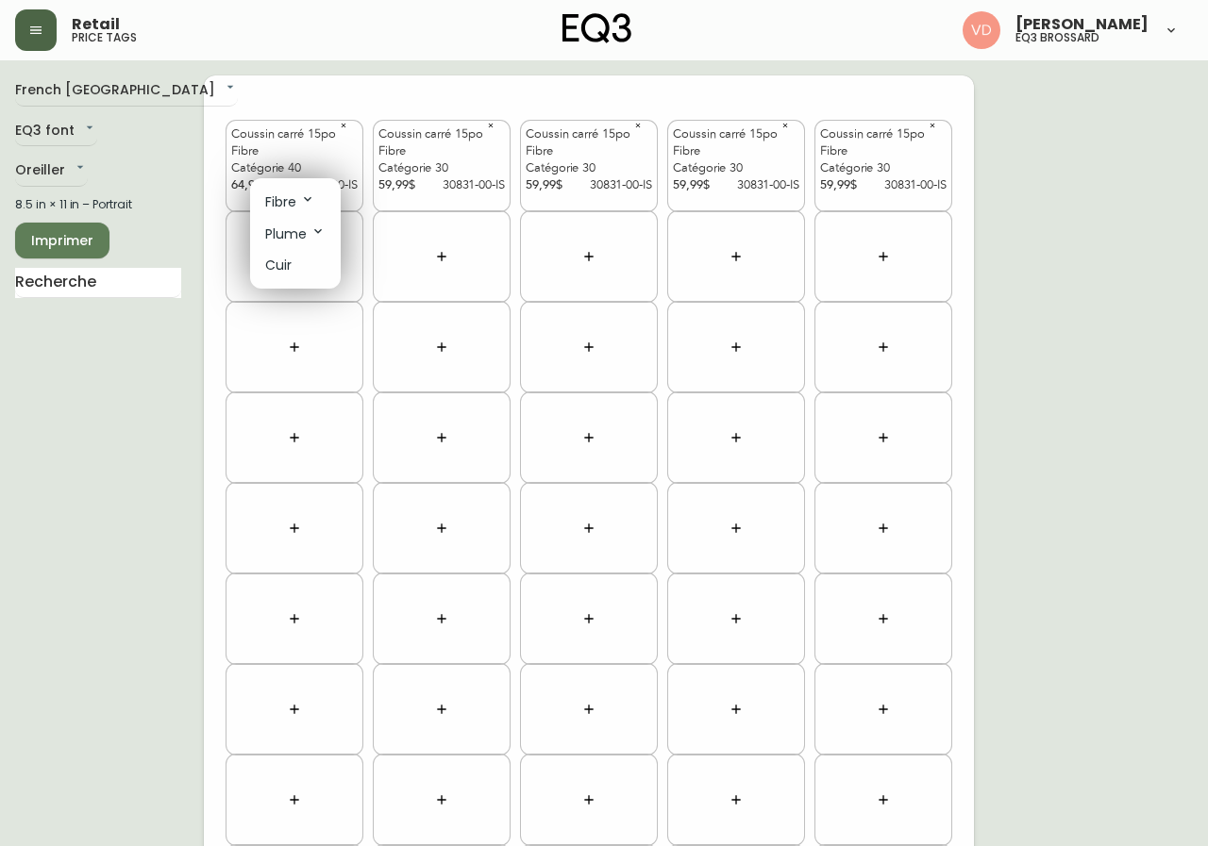
click at [303, 233] on p "Plume" at bounding box center [295, 234] width 60 height 21
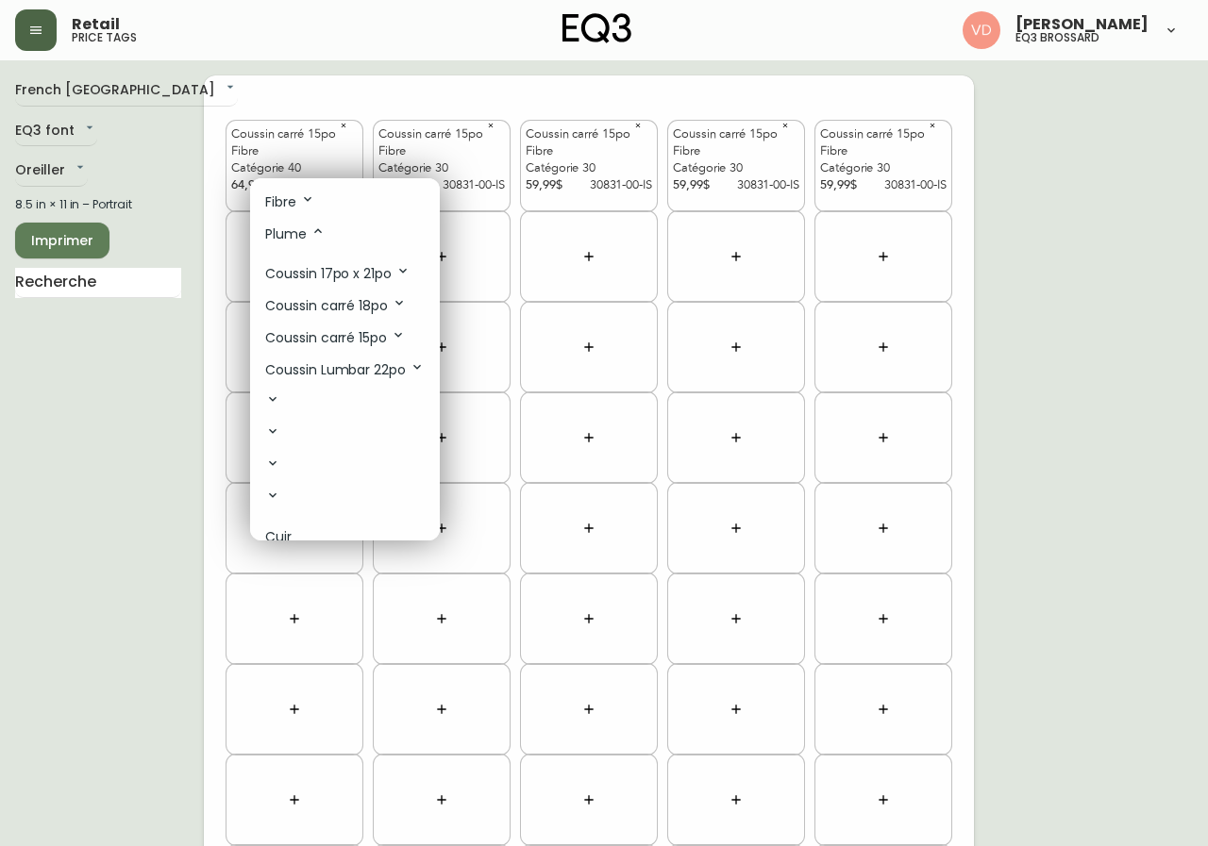
click at [311, 233] on icon at bounding box center [317, 231] width 15 height 15
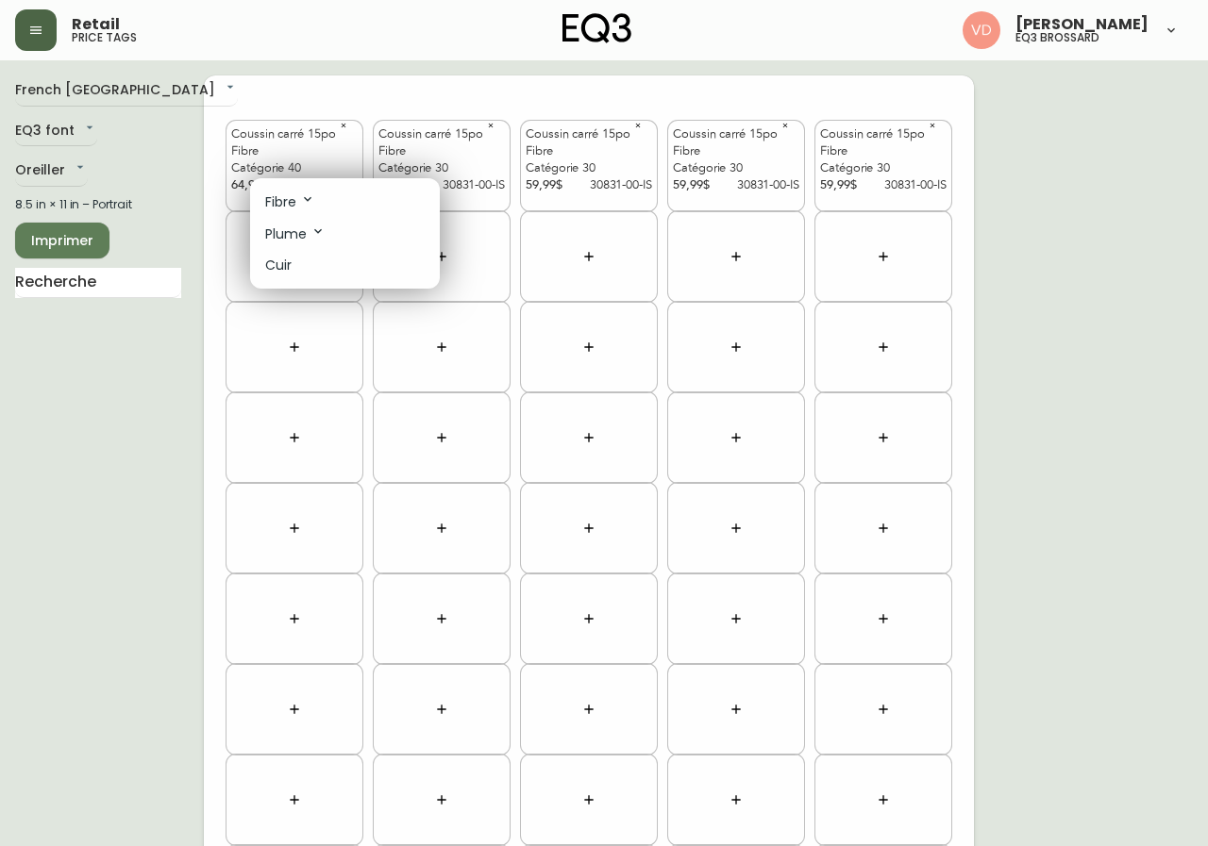
click at [309, 198] on icon at bounding box center [307, 199] width 15 height 15
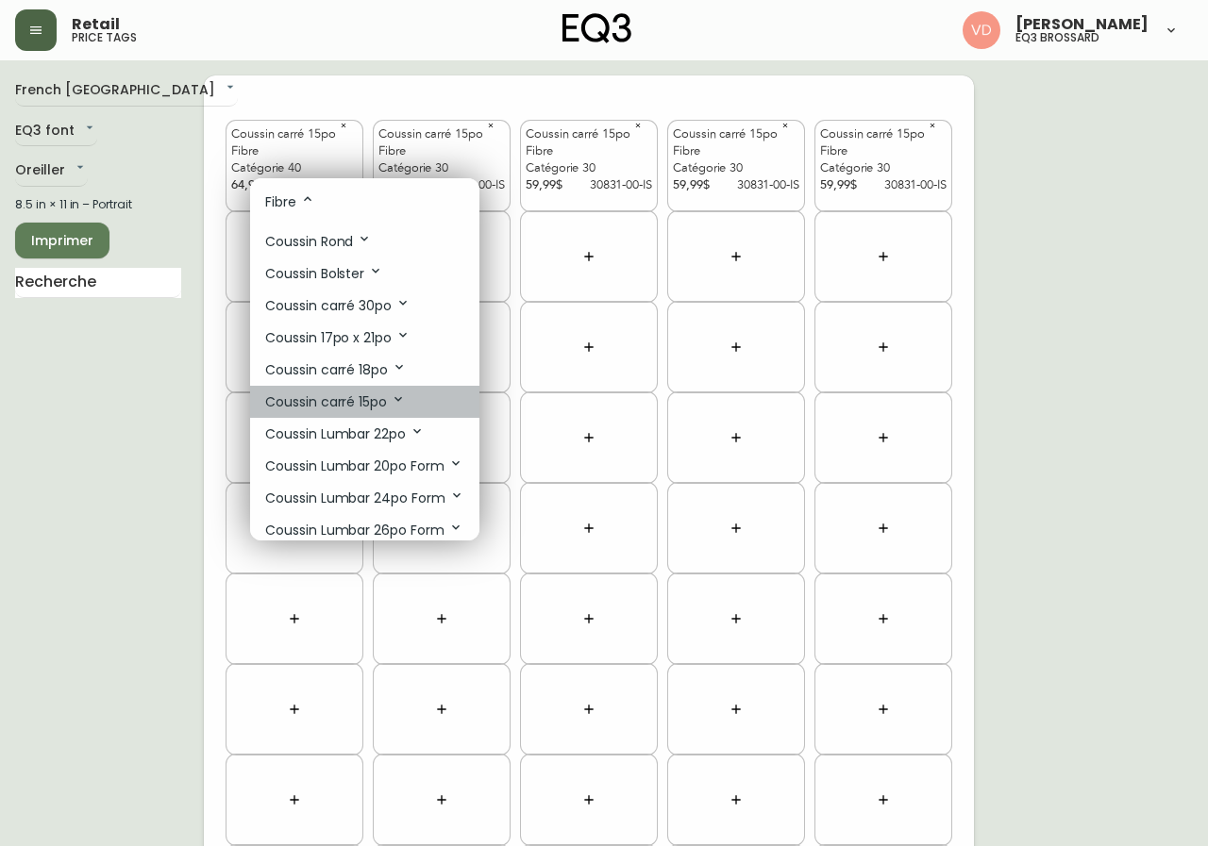
click at [394, 396] on icon at bounding box center [398, 399] width 15 height 15
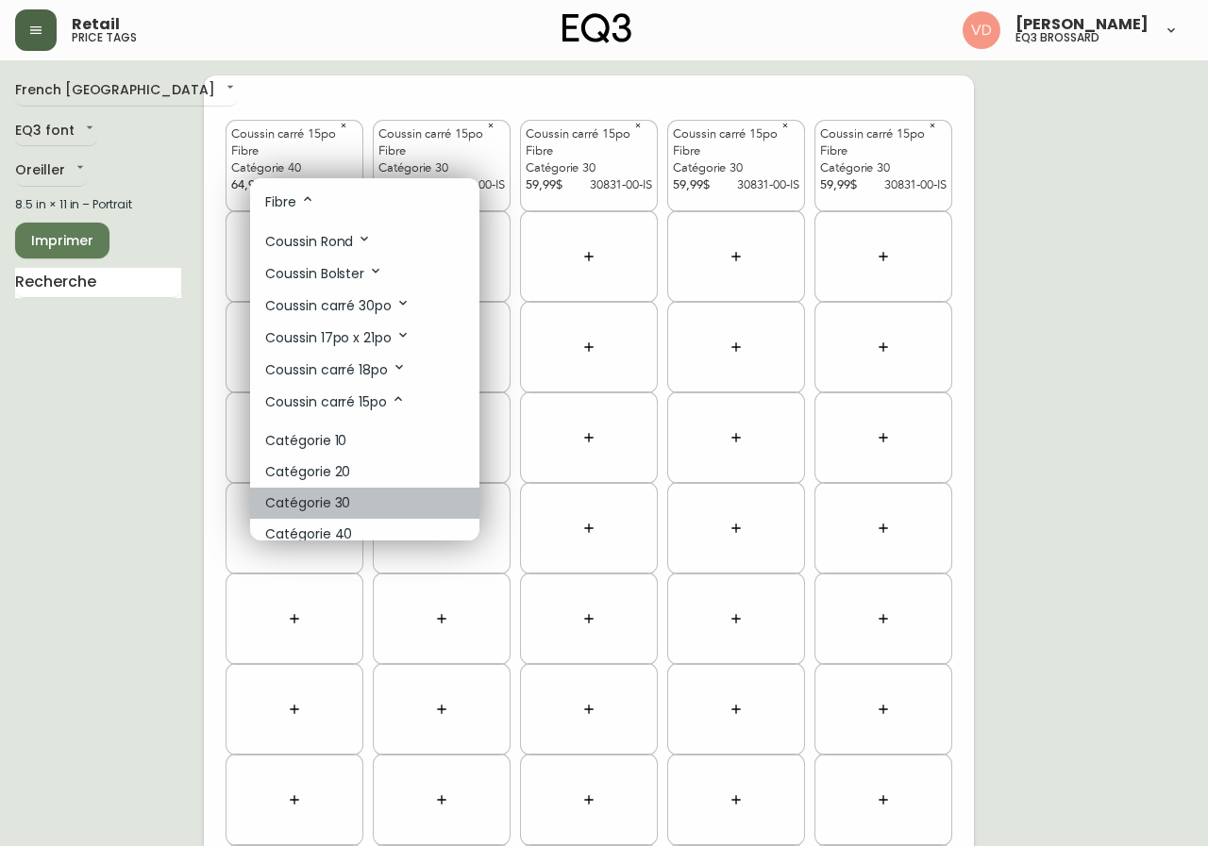
click at [372, 503] on li "Catégorie 30" at bounding box center [364, 503] width 229 height 31
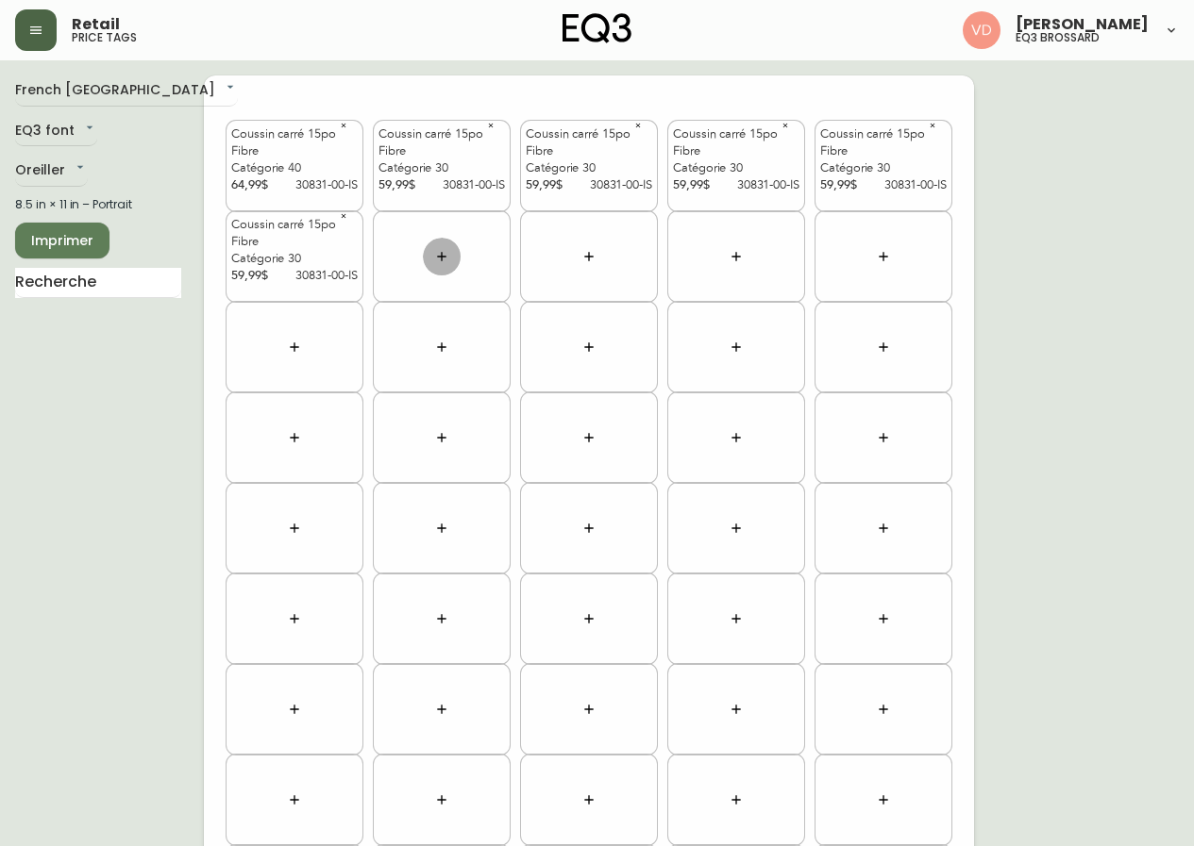
click at [440, 251] on icon "button" at bounding box center [441, 256] width 15 height 15
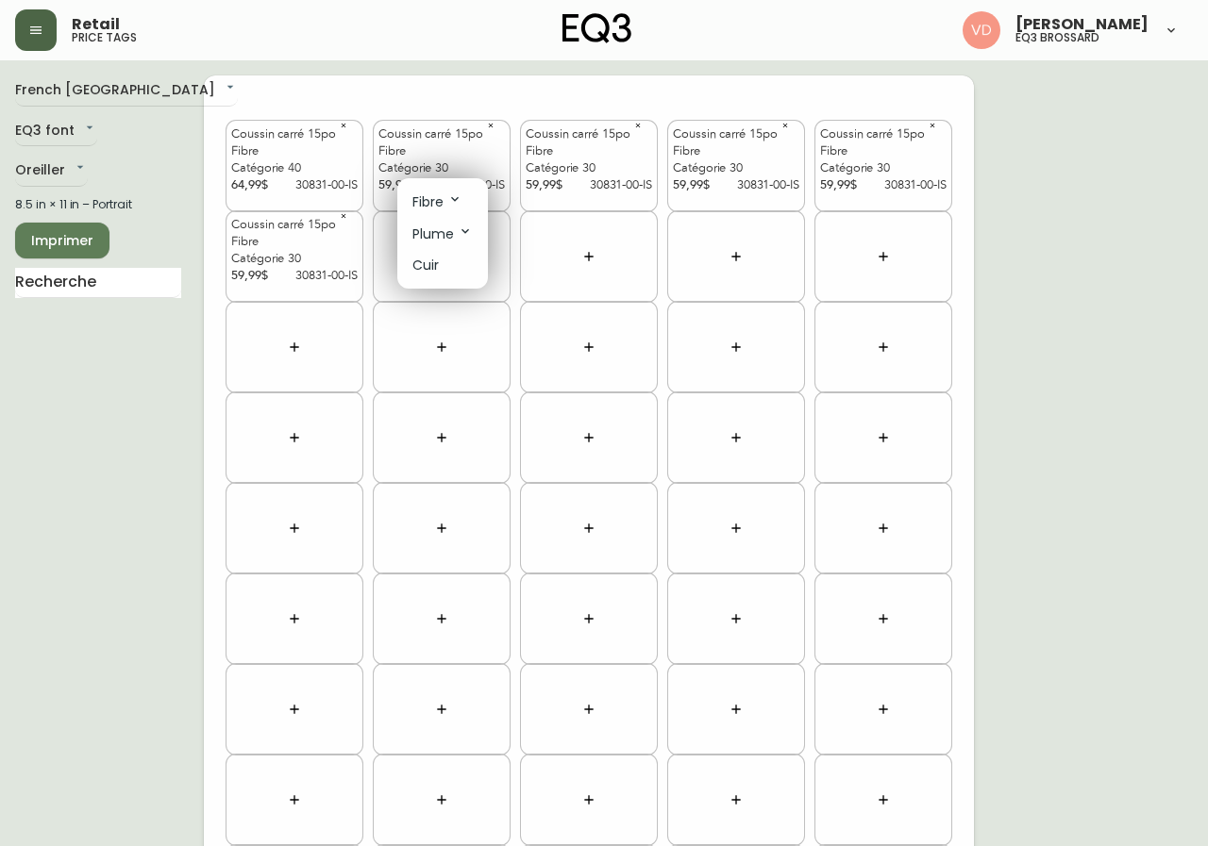
click at [460, 201] on icon at bounding box center [454, 199] width 15 height 15
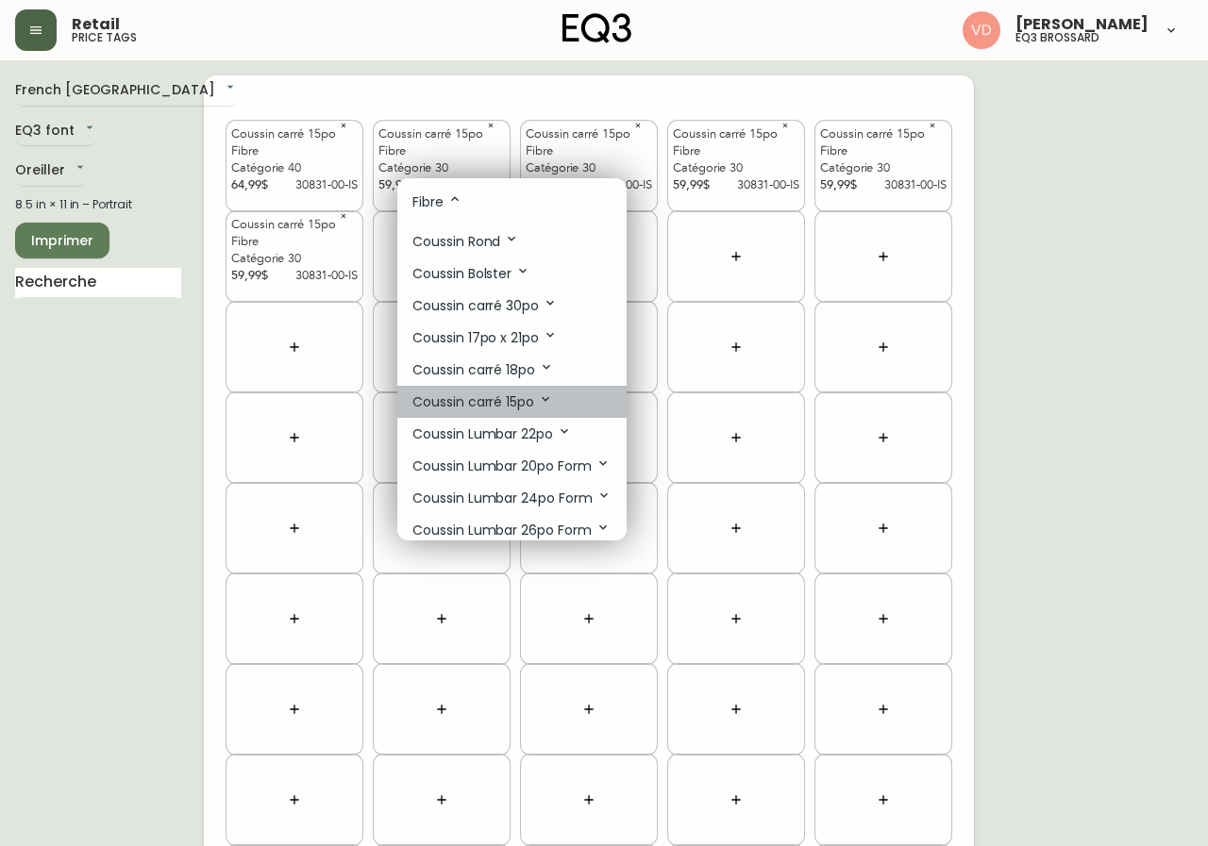
click at [548, 402] on icon at bounding box center [545, 399] width 15 height 15
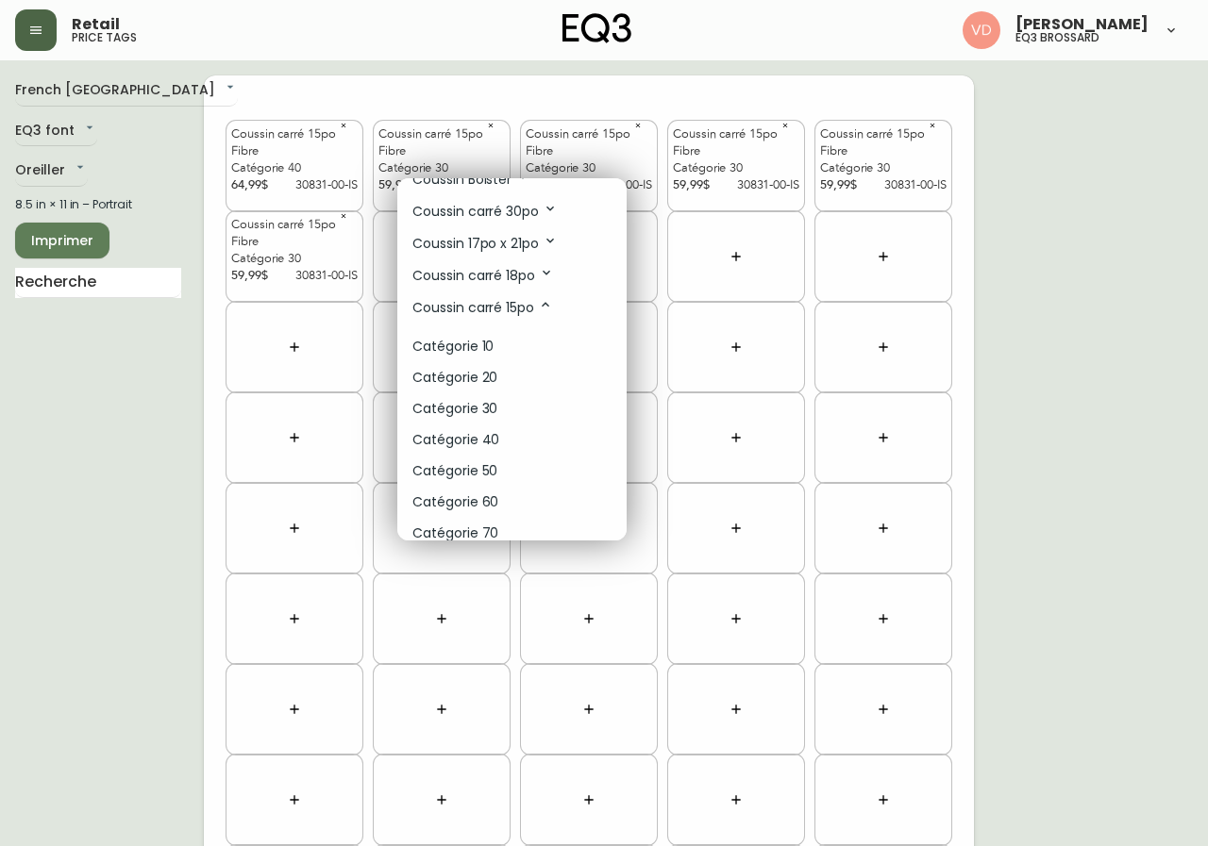
click at [515, 400] on li "Catégorie 30" at bounding box center [511, 409] width 229 height 31
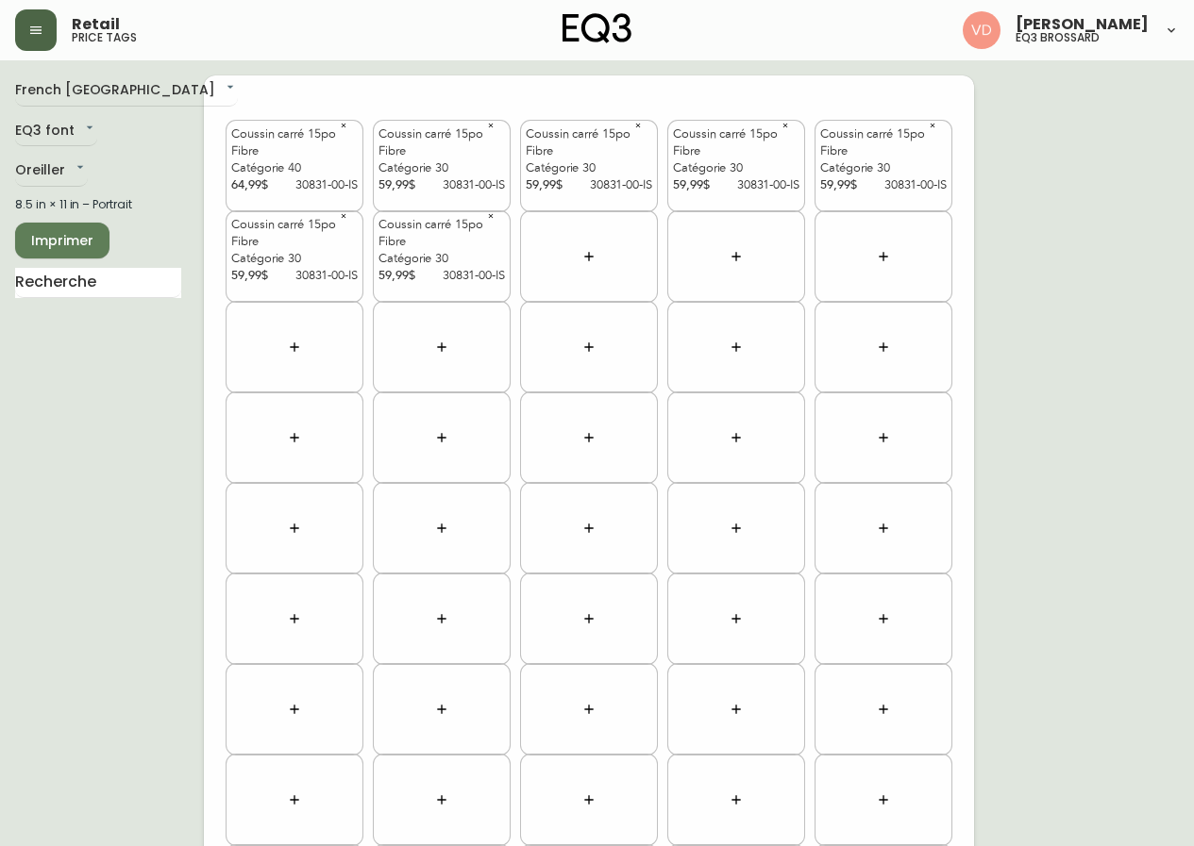
click at [595, 259] on icon "button" at bounding box center [588, 256] width 15 height 15
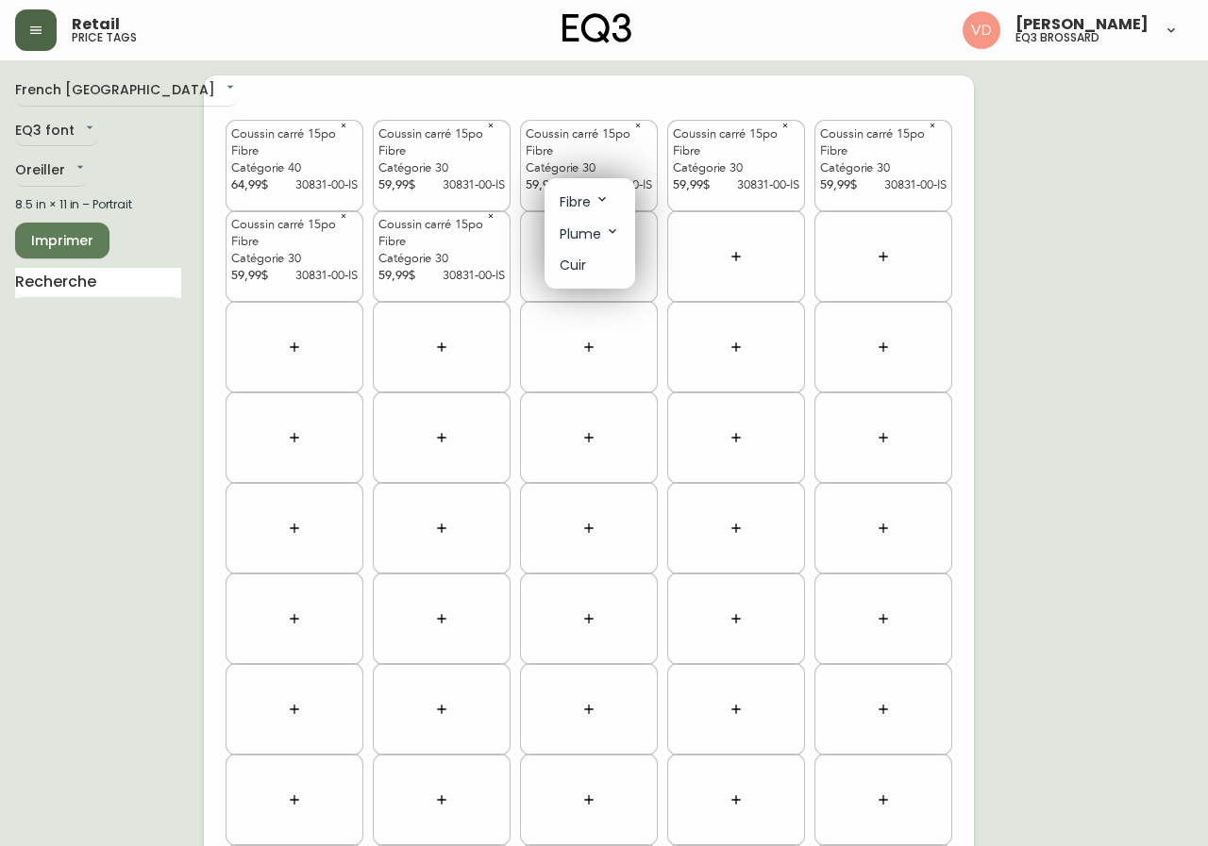
click at [598, 198] on icon at bounding box center [601, 199] width 15 height 15
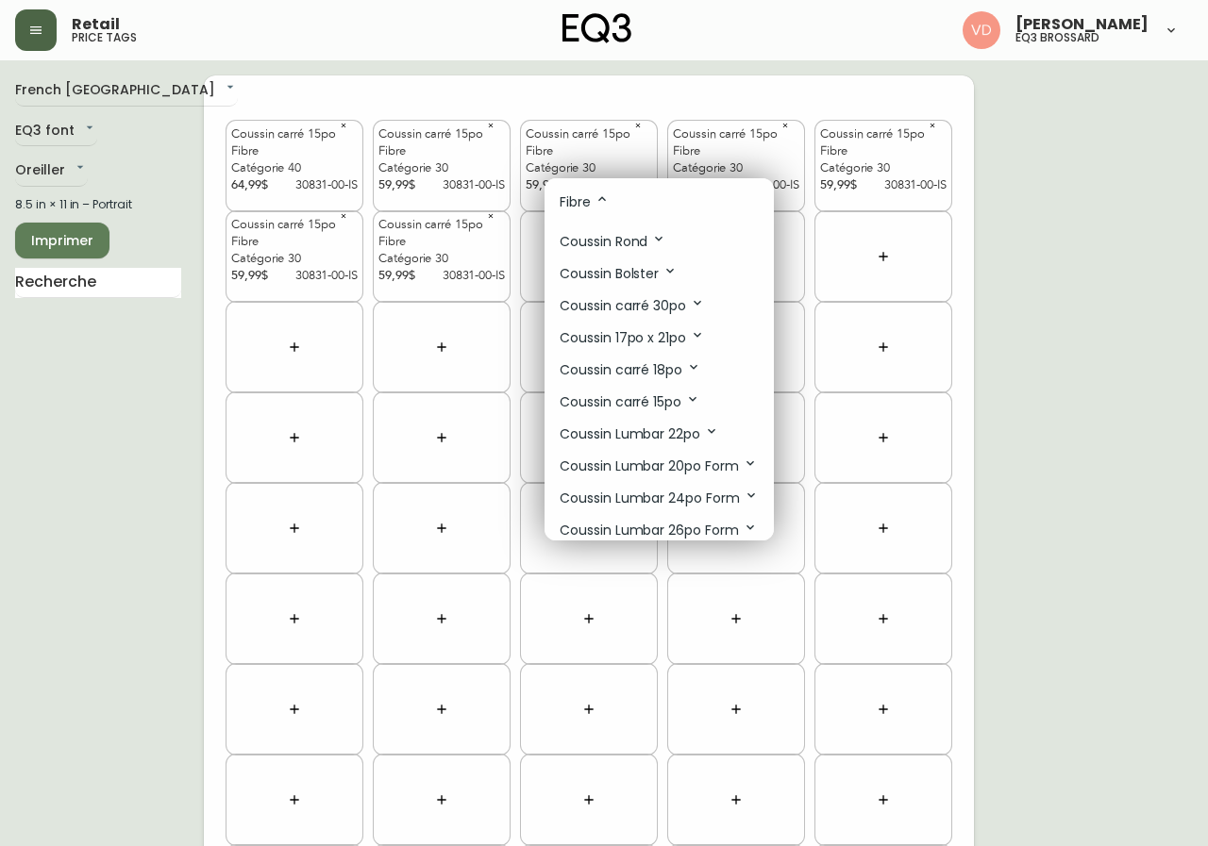
click at [666, 403] on p "Coussin carré 15po" at bounding box center [630, 402] width 141 height 21
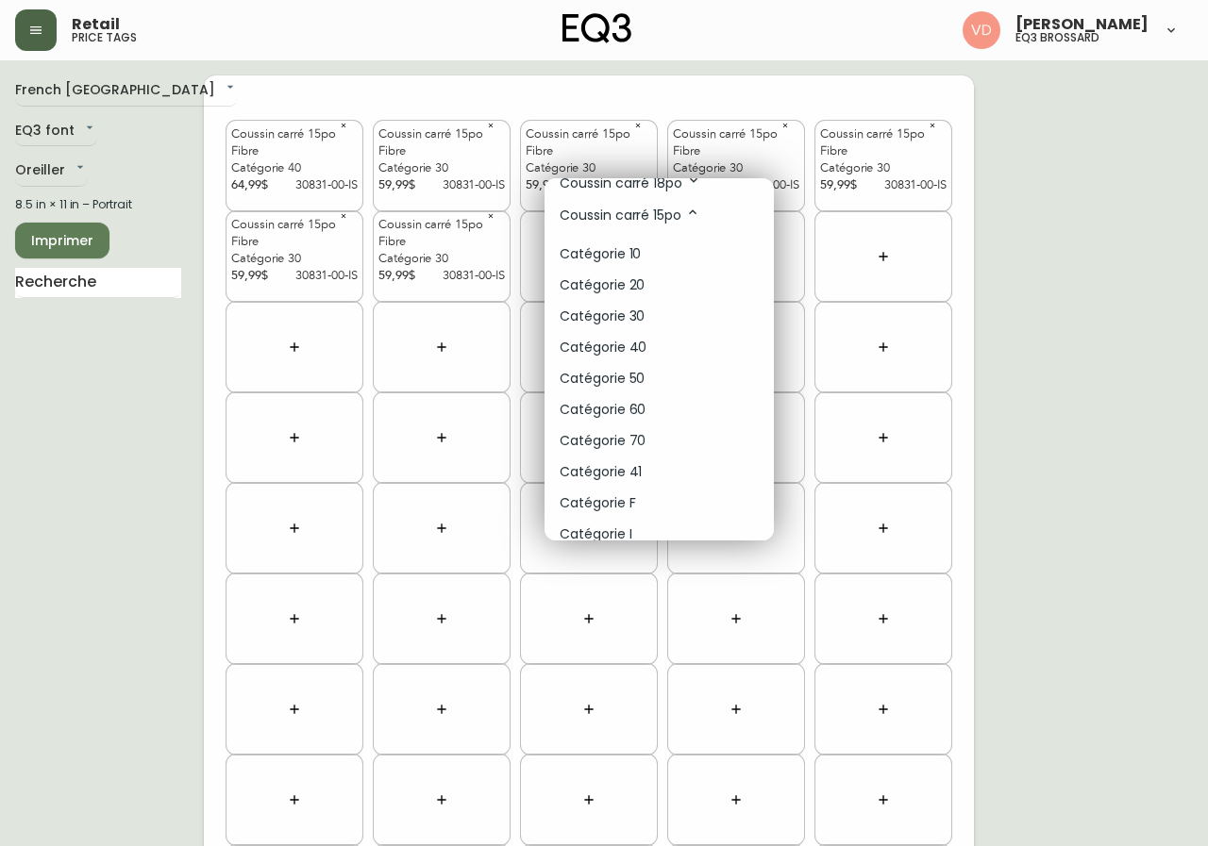
scroll to position [189, 0]
click at [663, 368] on li "Catégorie 50" at bounding box center [658, 376] width 229 height 31
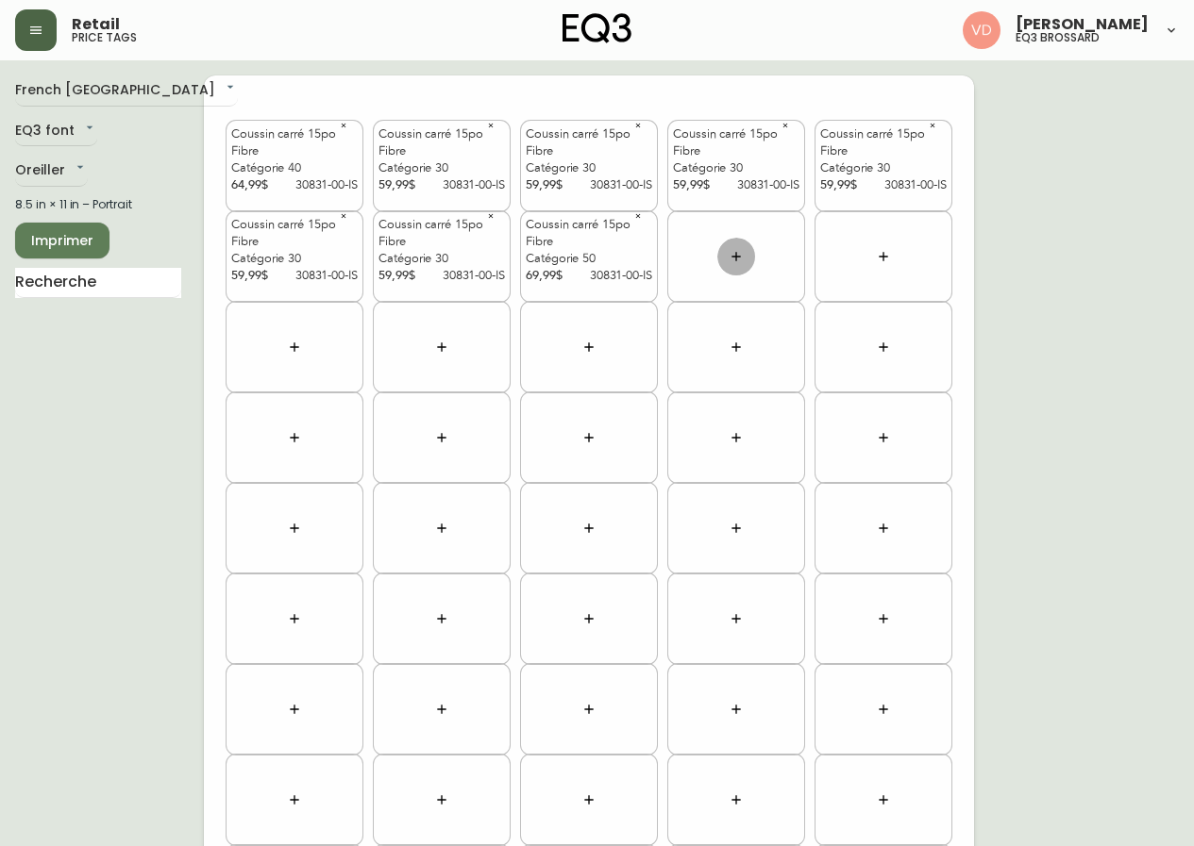
click at [736, 246] on button "button" at bounding box center [736, 257] width 38 height 38
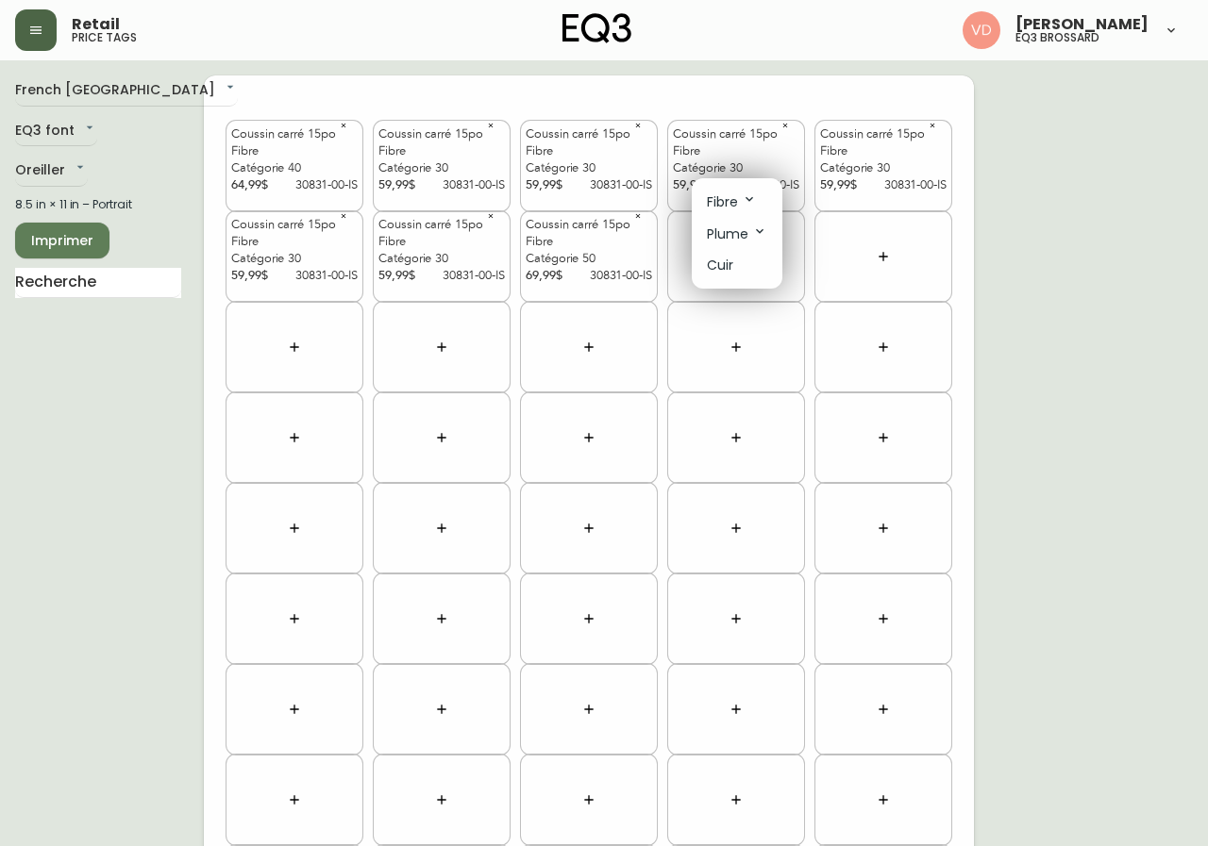
click at [755, 198] on icon at bounding box center [749, 199] width 15 height 15
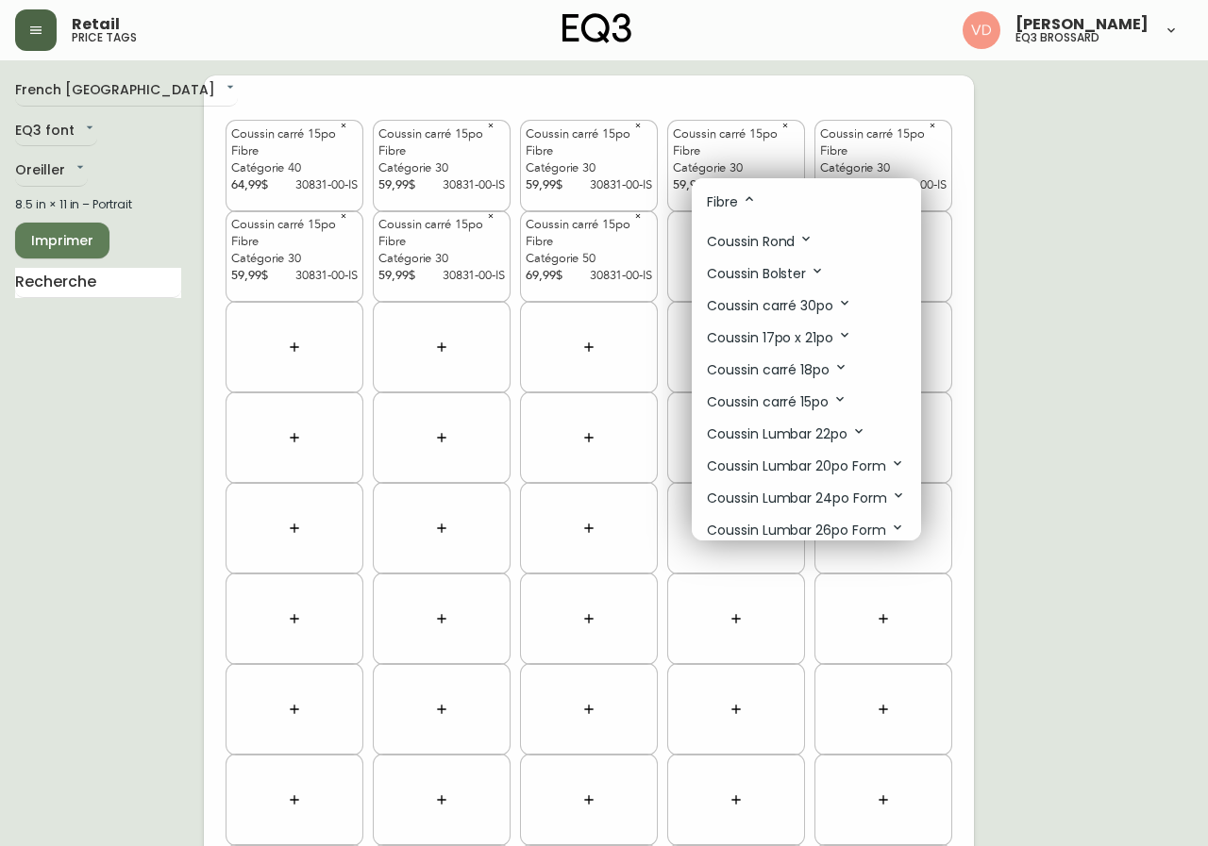
click at [835, 399] on icon at bounding box center [839, 399] width 15 height 15
click at [802, 495] on li "Catégorie 30" at bounding box center [806, 503] width 229 height 31
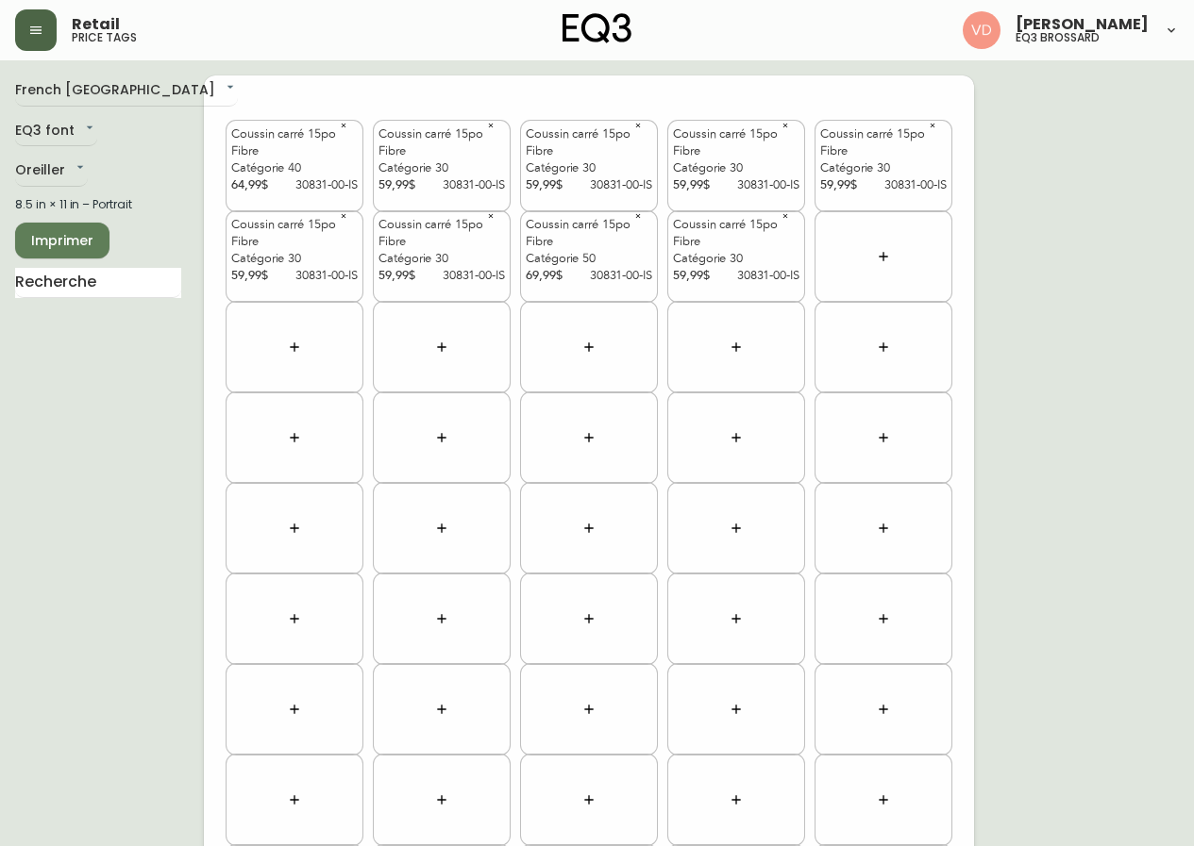
click at [880, 249] on icon "button" at bounding box center [883, 256] width 15 height 15
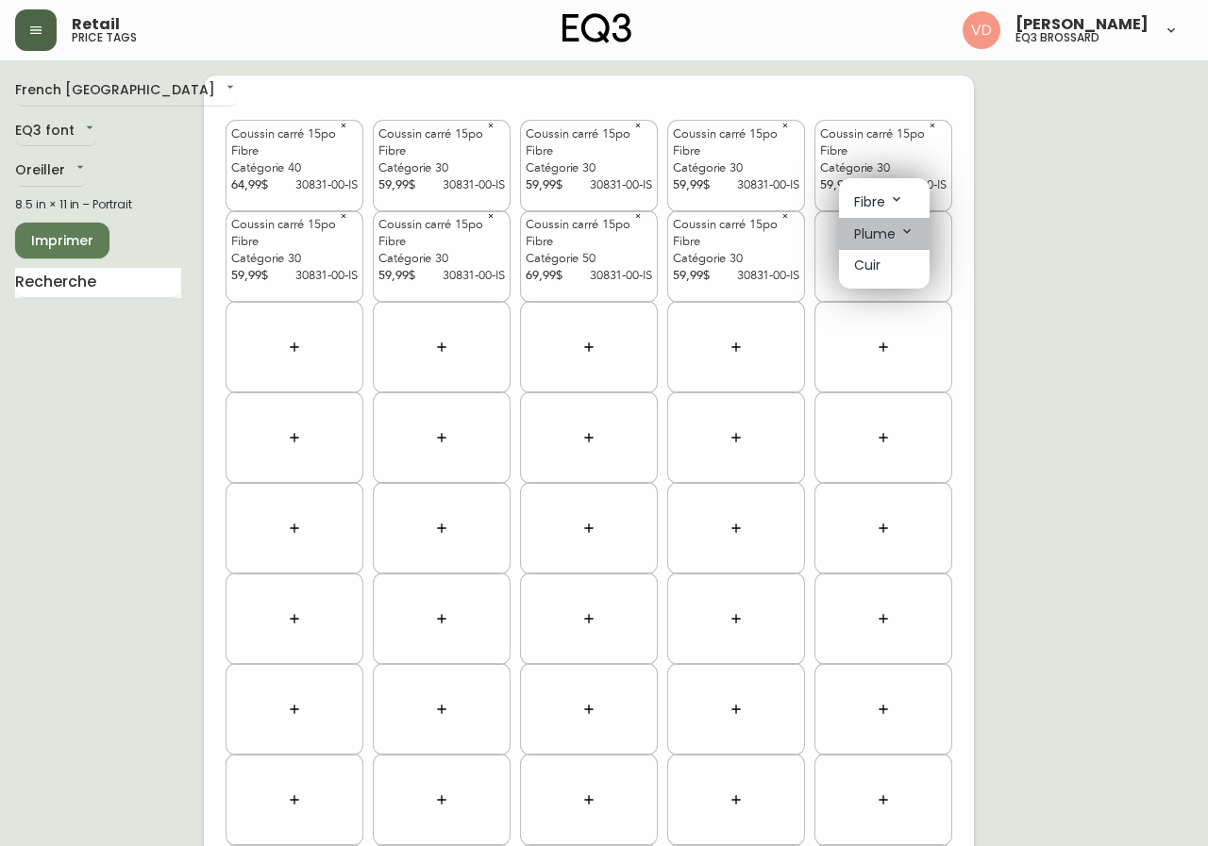
click at [885, 229] on p "Plume" at bounding box center [884, 234] width 60 height 21
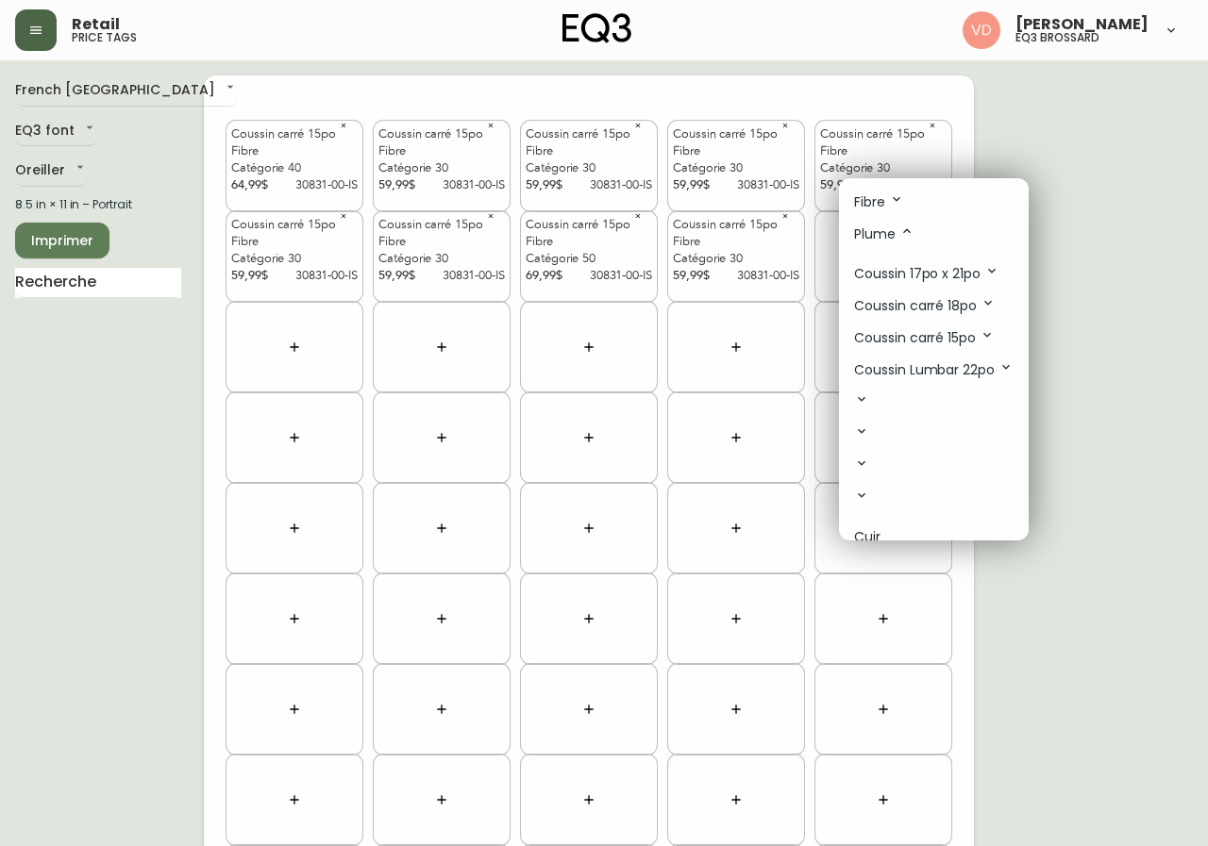
click at [885, 233] on p "Plume" at bounding box center [884, 234] width 60 height 21
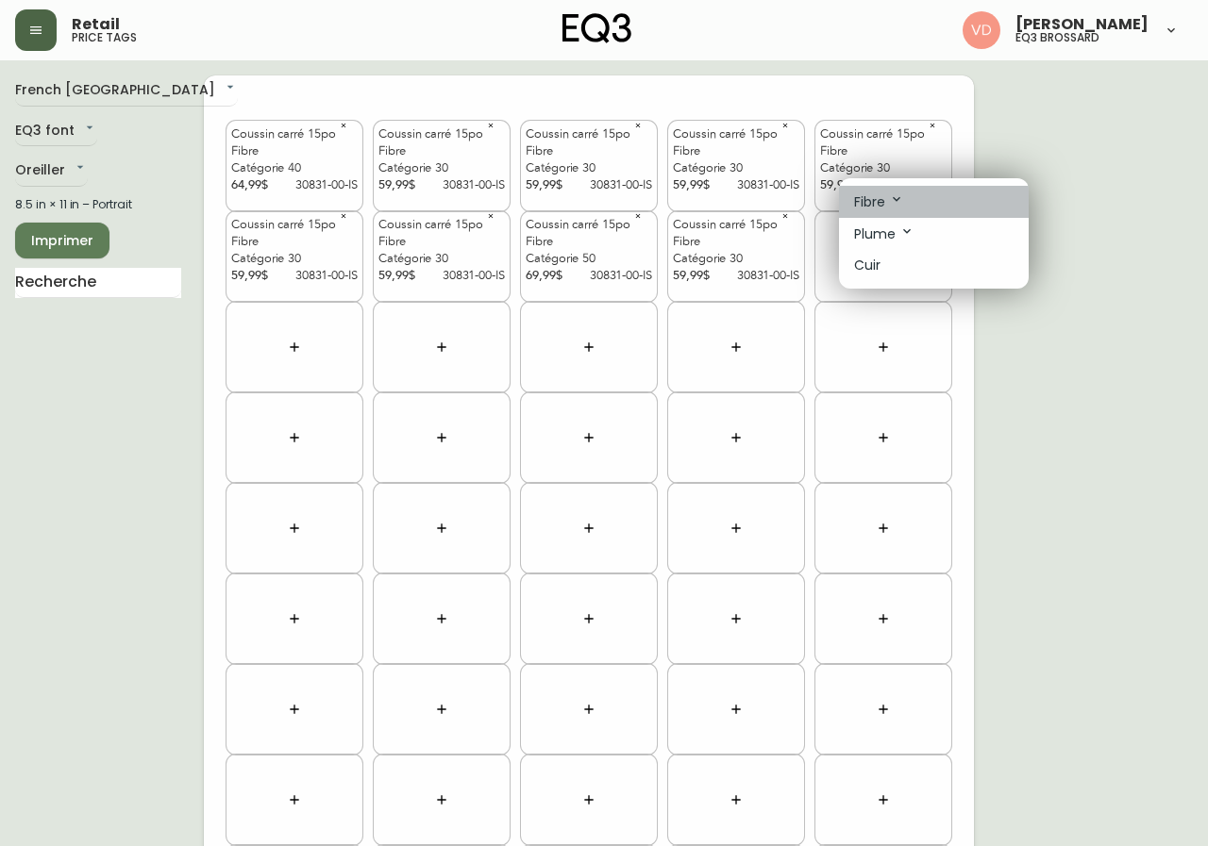
click at [890, 203] on icon at bounding box center [896, 199] width 15 height 15
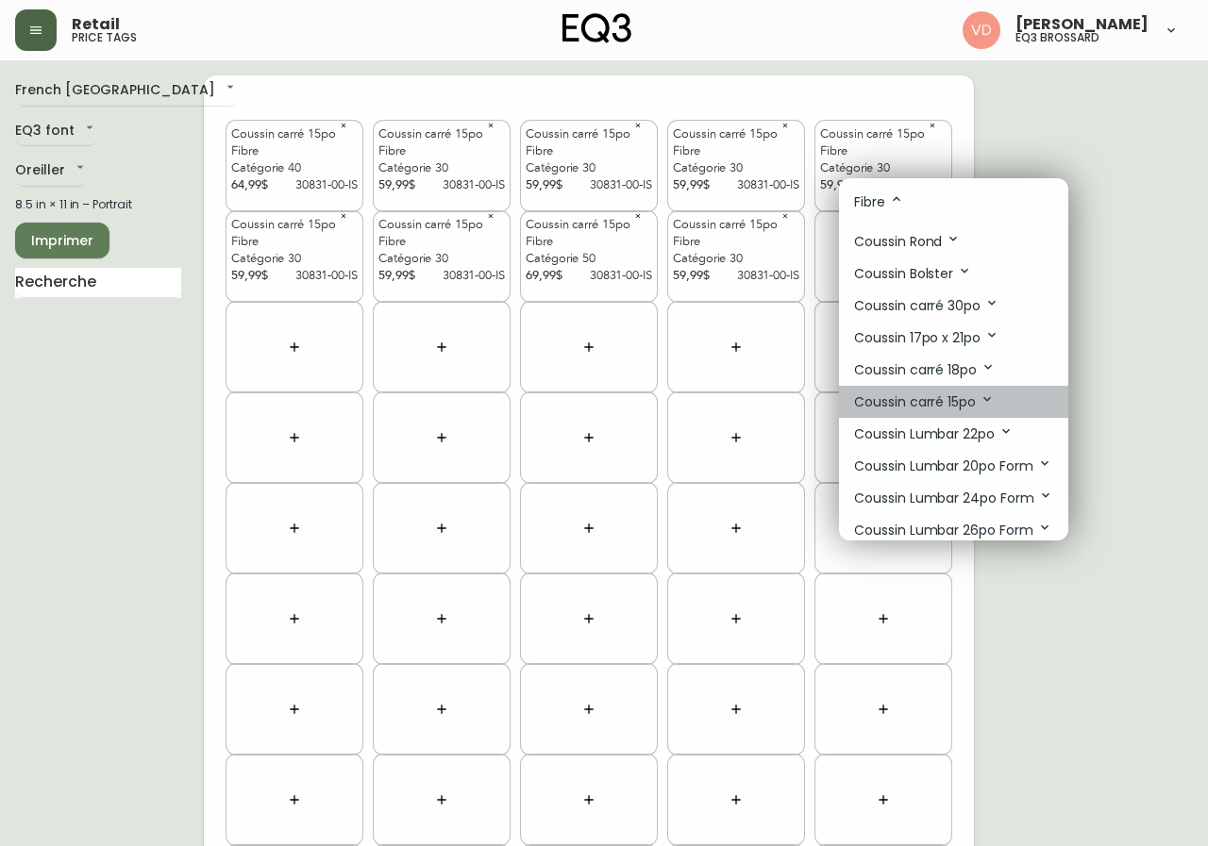
click at [969, 397] on p "Coussin carré 15po" at bounding box center [924, 402] width 141 height 21
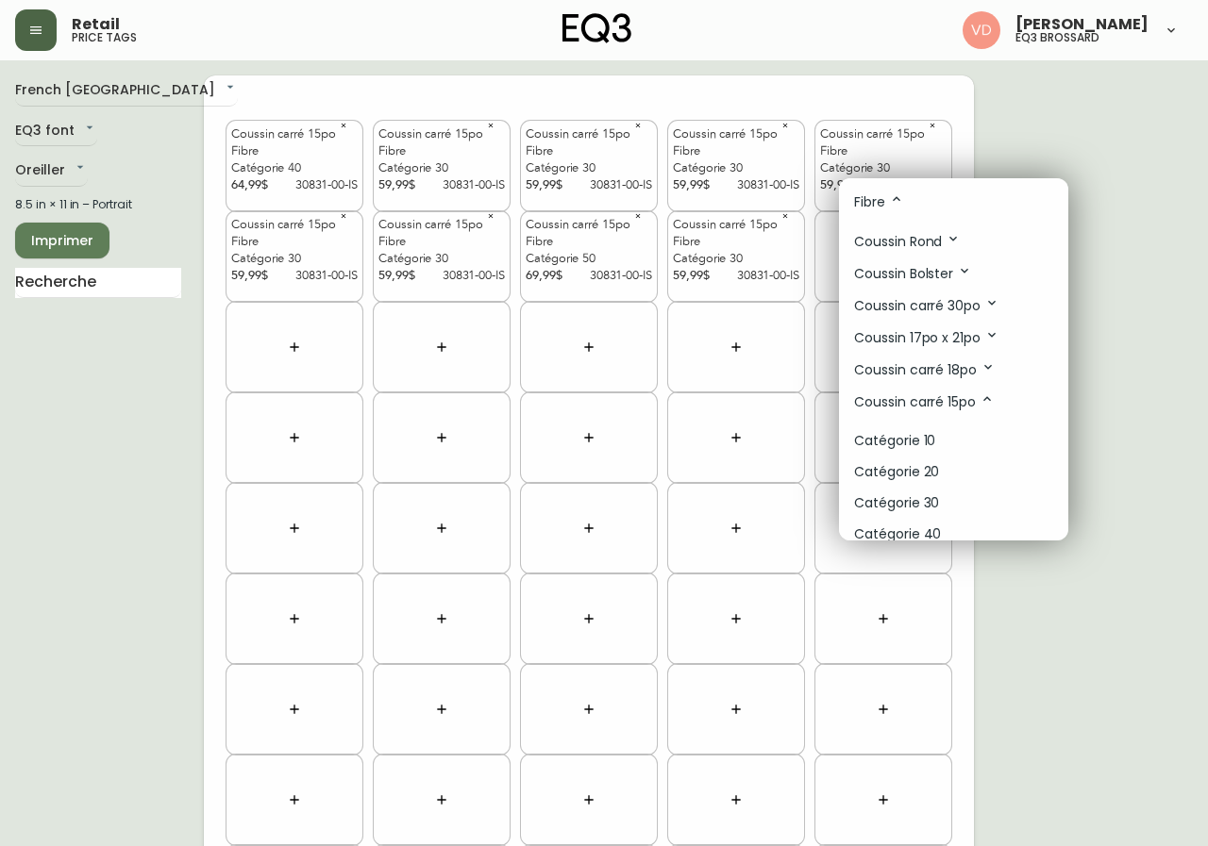
click at [938, 503] on li "Catégorie 30" at bounding box center [953, 503] width 229 height 31
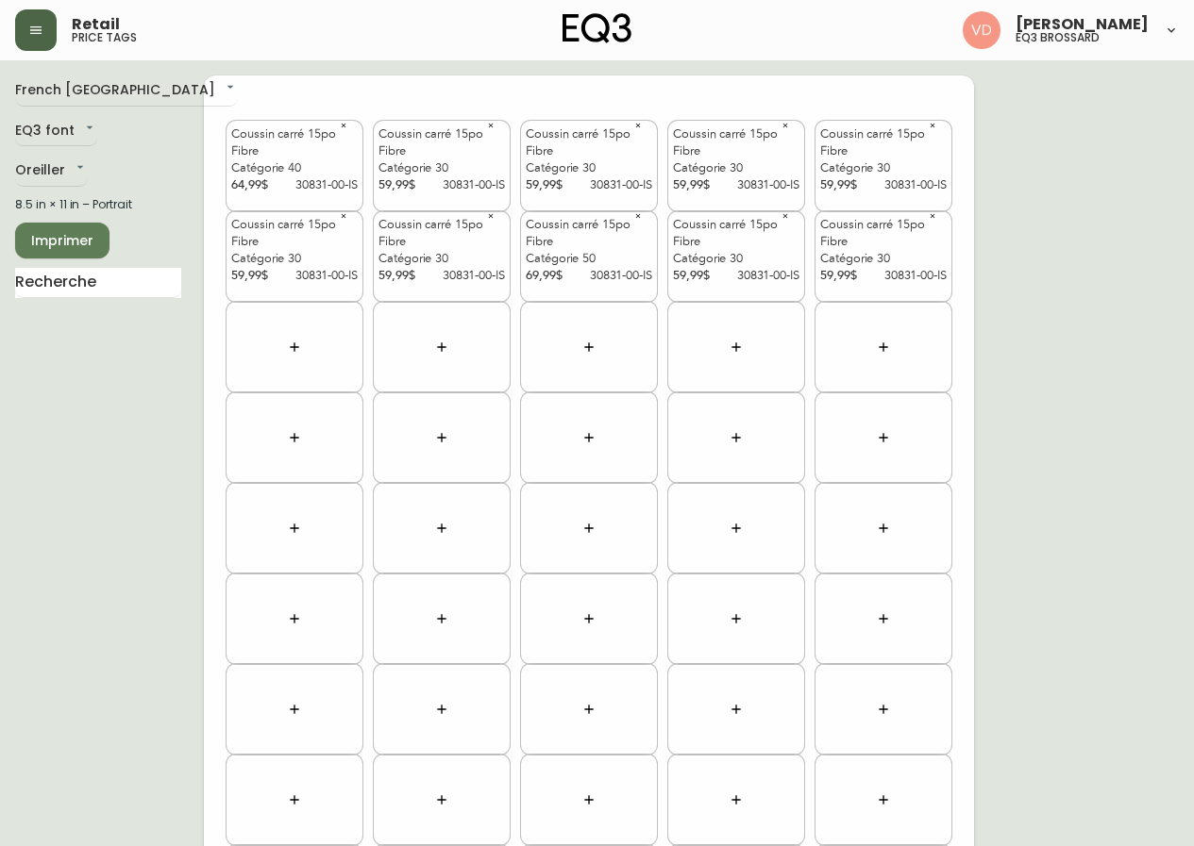
click at [299, 344] on icon "button" at bounding box center [294, 347] width 15 height 15
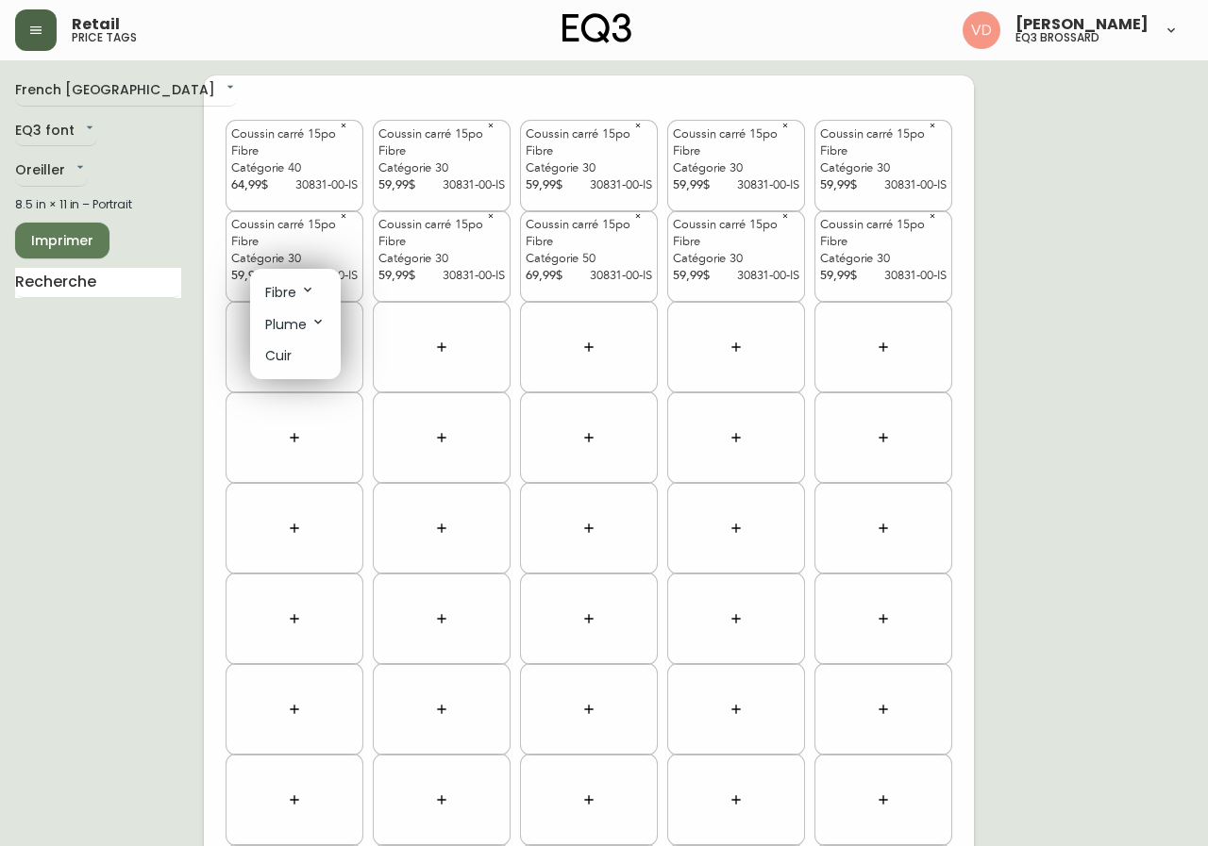
click at [139, 402] on div at bounding box center [604, 423] width 1208 height 846
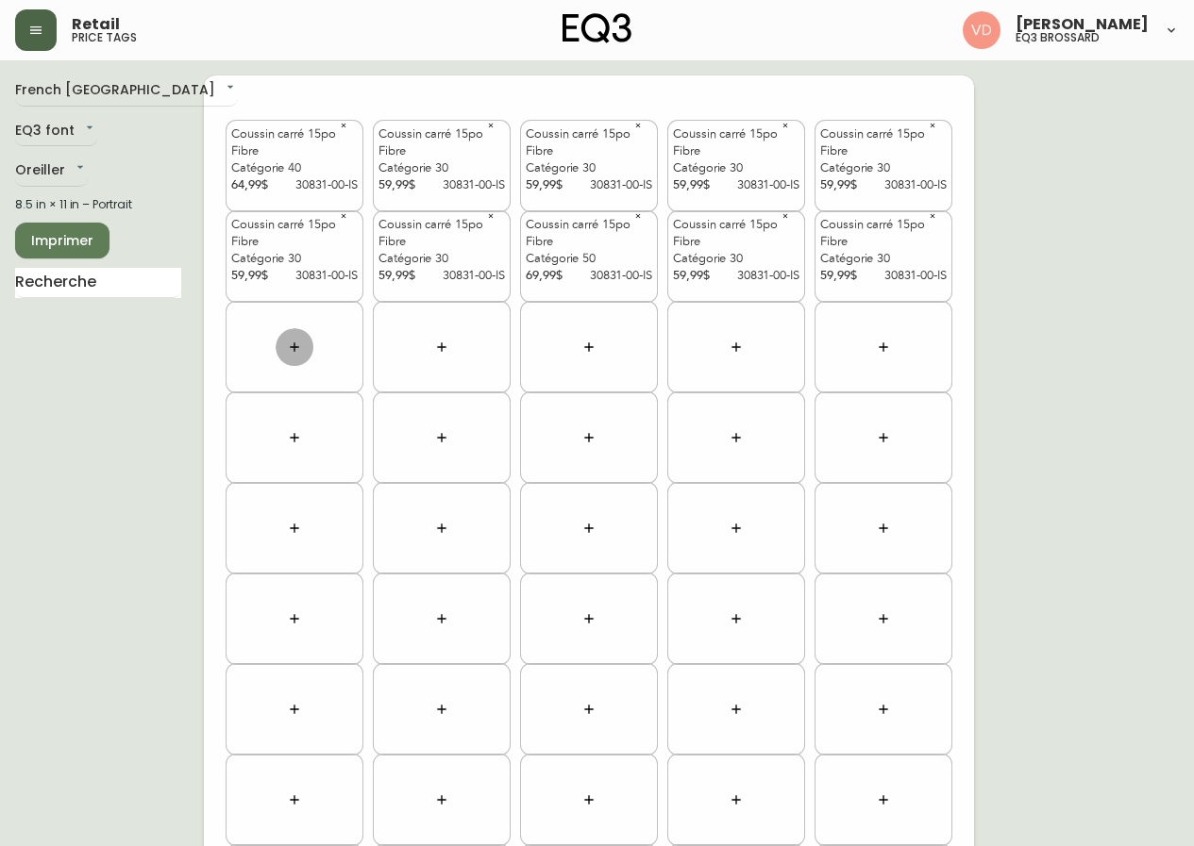
click at [281, 341] on button "button" at bounding box center [295, 347] width 38 height 38
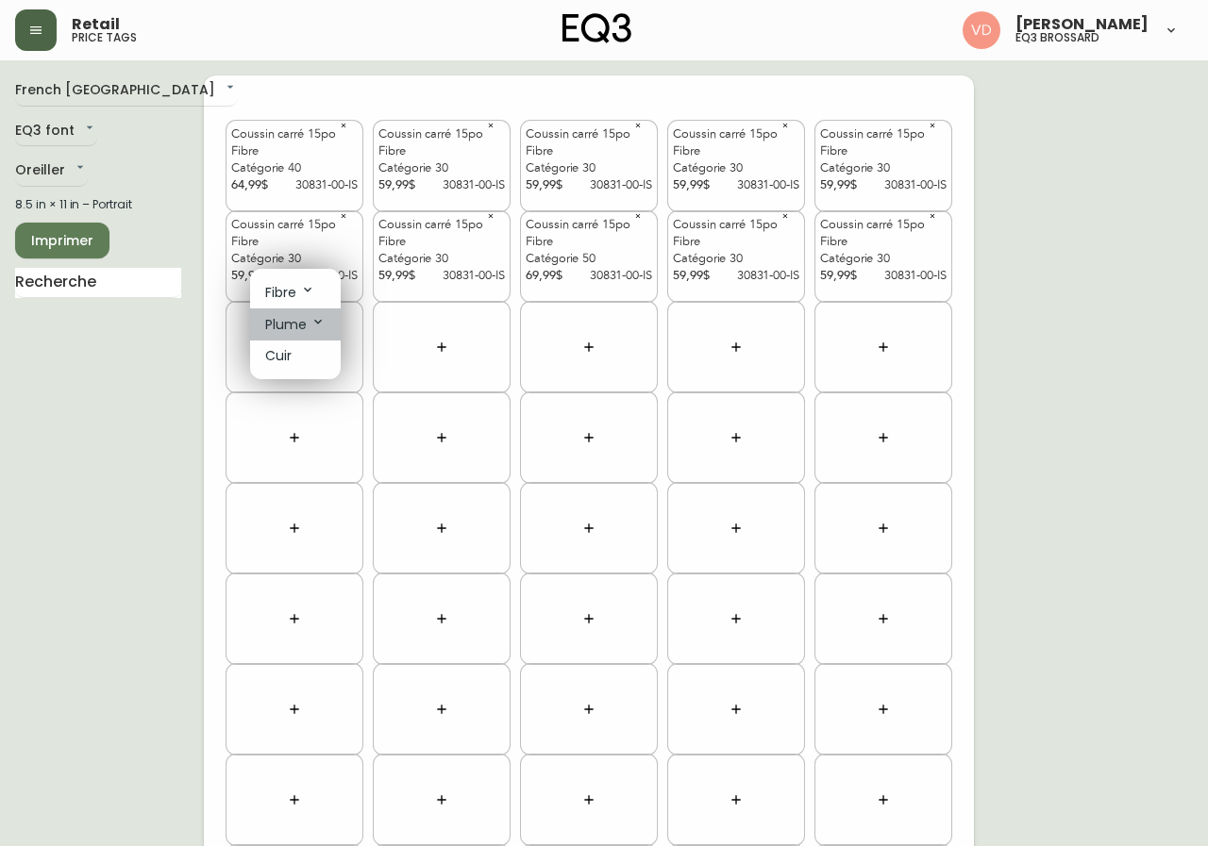
click at [309, 321] on p "Plume" at bounding box center [295, 324] width 60 height 21
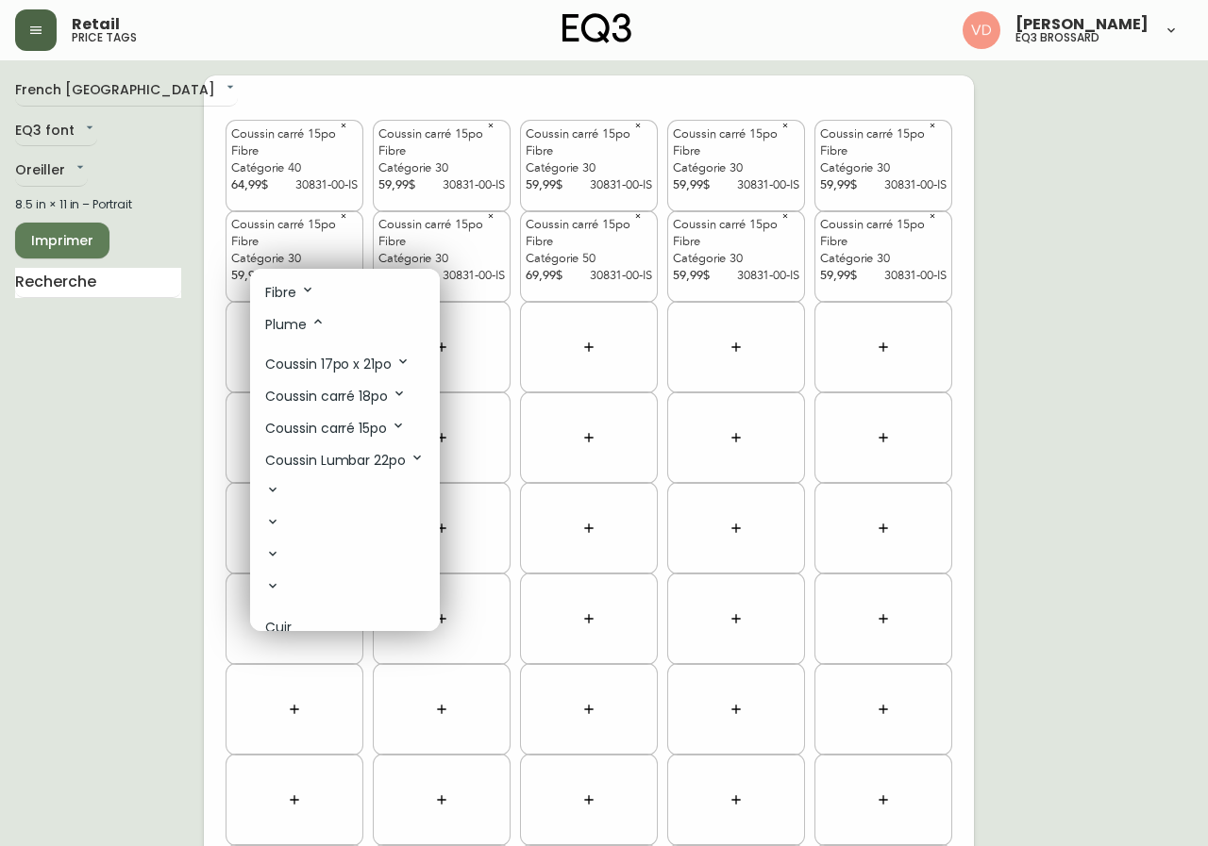
click at [366, 429] on p "Coussin carré 15po" at bounding box center [335, 428] width 141 height 21
click at [345, 536] on p "Catégorie 30" at bounding box center [307, 530] width 85 height 20
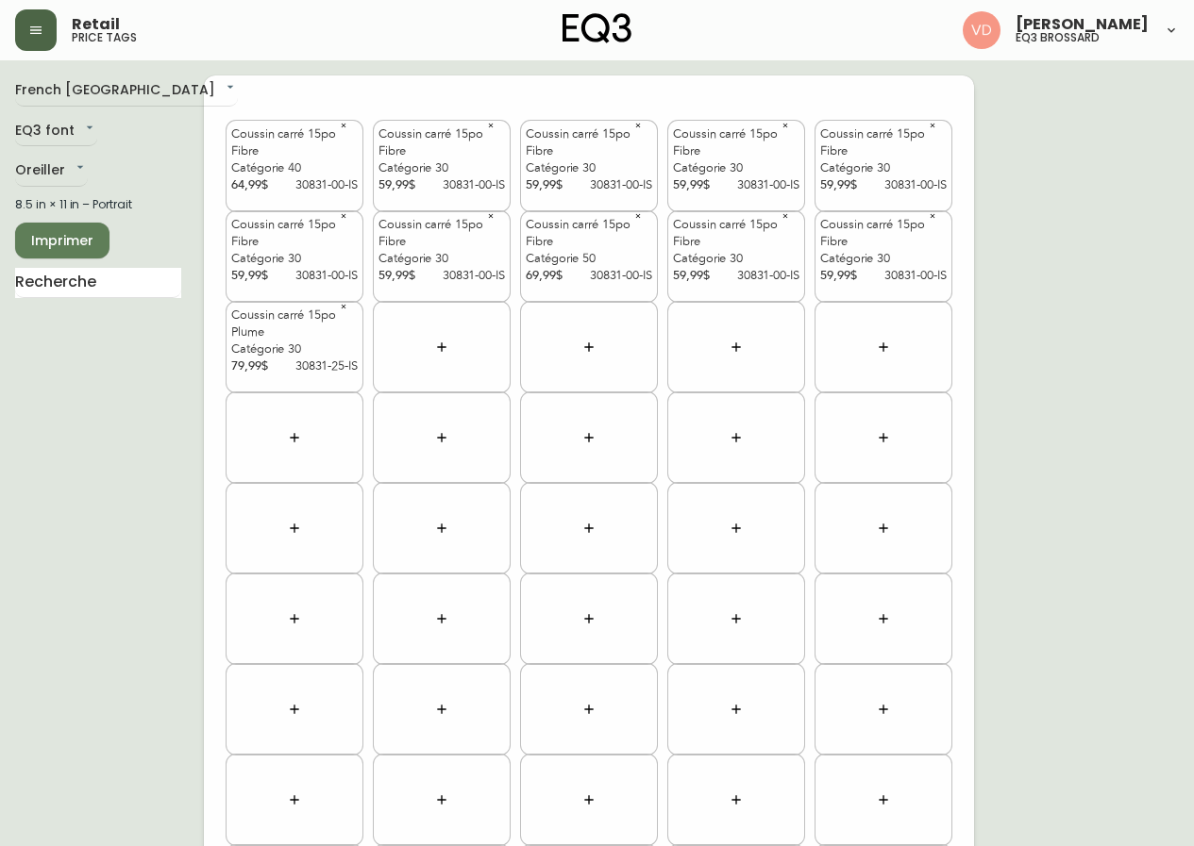
click at [441, 351] on icon "button" at bounding box center [441, 347] width 15 height 15
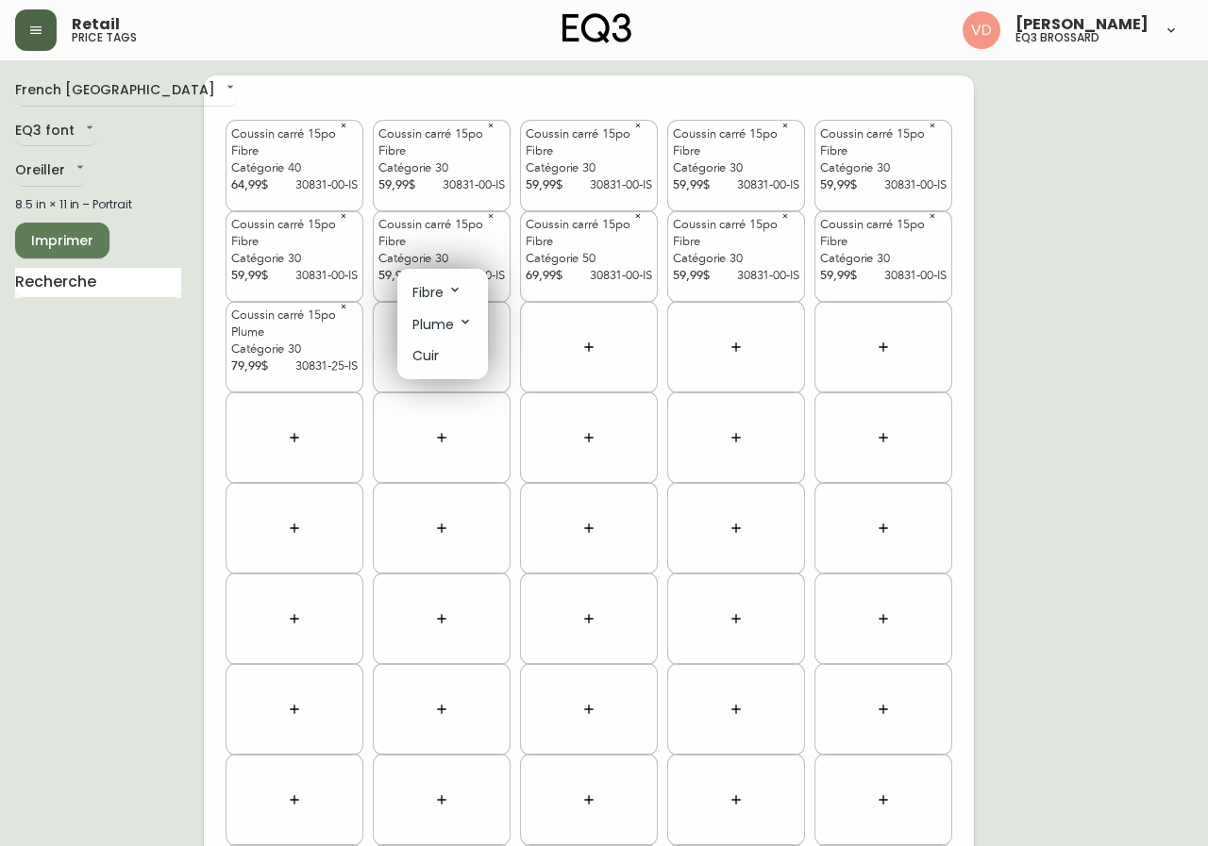
click at [459, 293] on icon at bounding box center [454, 289] width 15 height 15
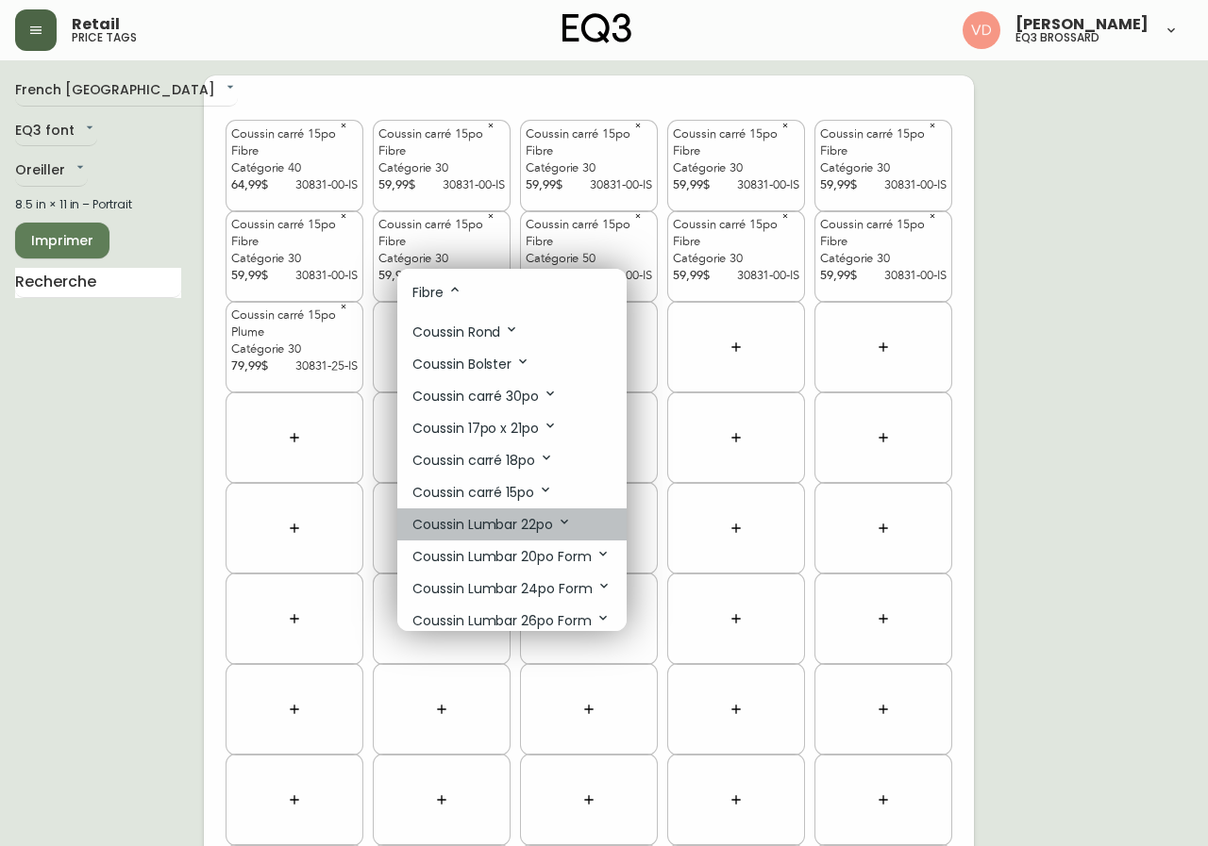
click at [545, 523] on p "Coussin Lumbar 22po" at bounding box center [491, 524] width 159 height 21
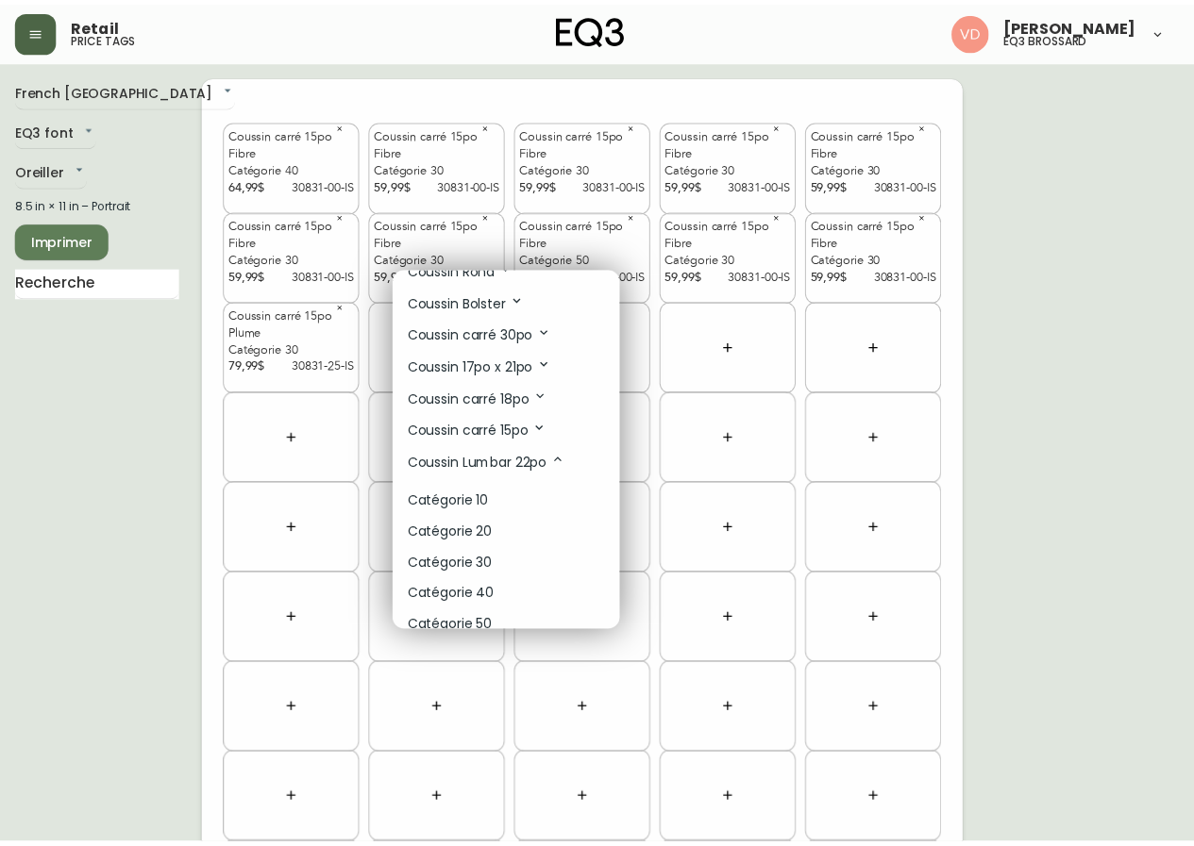
scroll to position [94, 0]
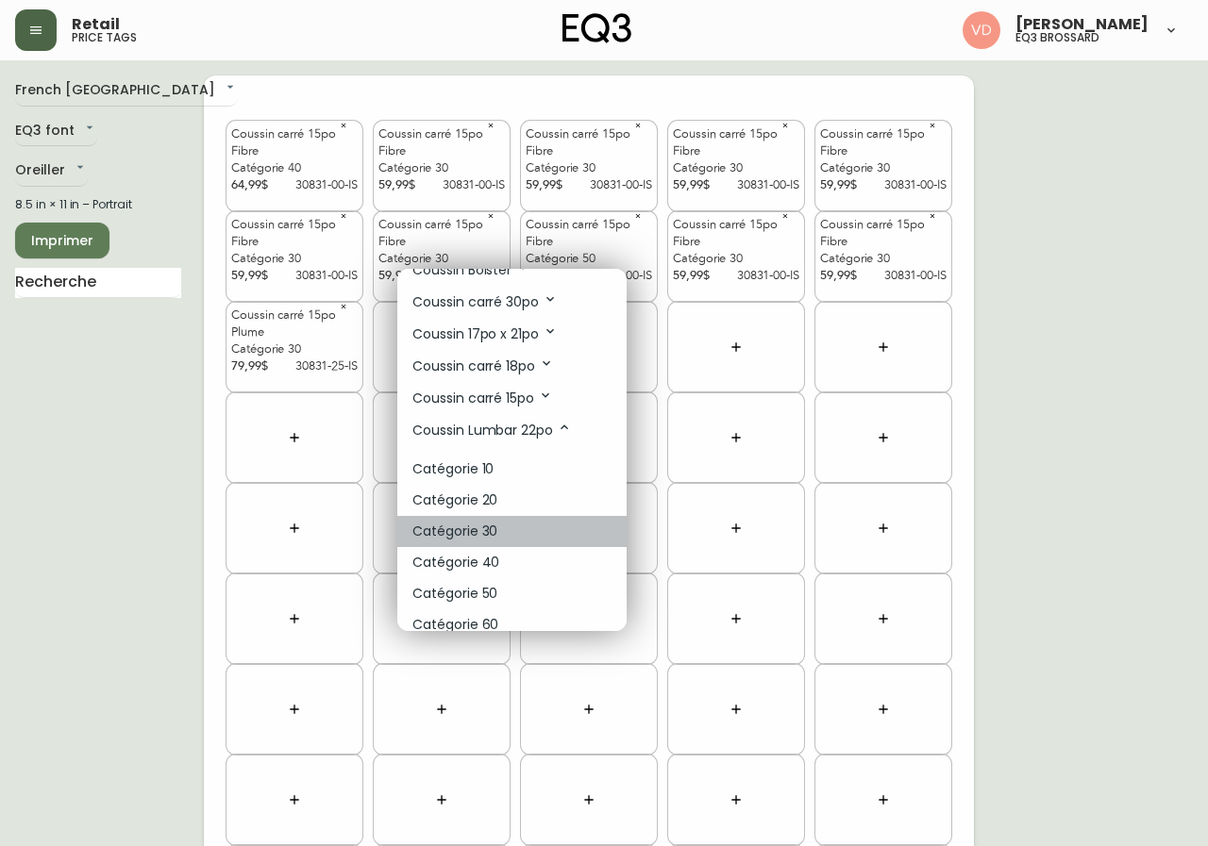
click at [516, 530] on li "Catégorie 30" at bounding box center [511, 531] width 229 height 31
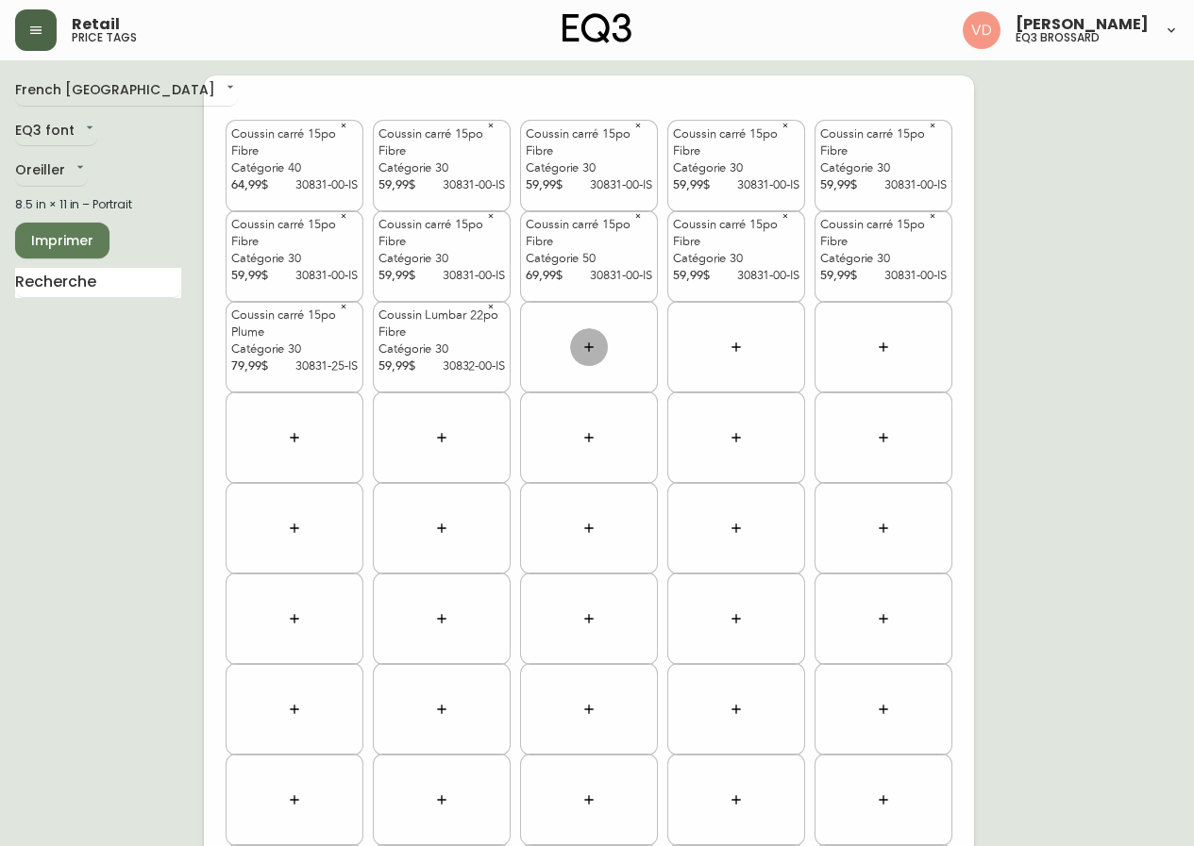
click at [588, 349] on icon "button" at bounding box center [588, 347] width 15 height 15
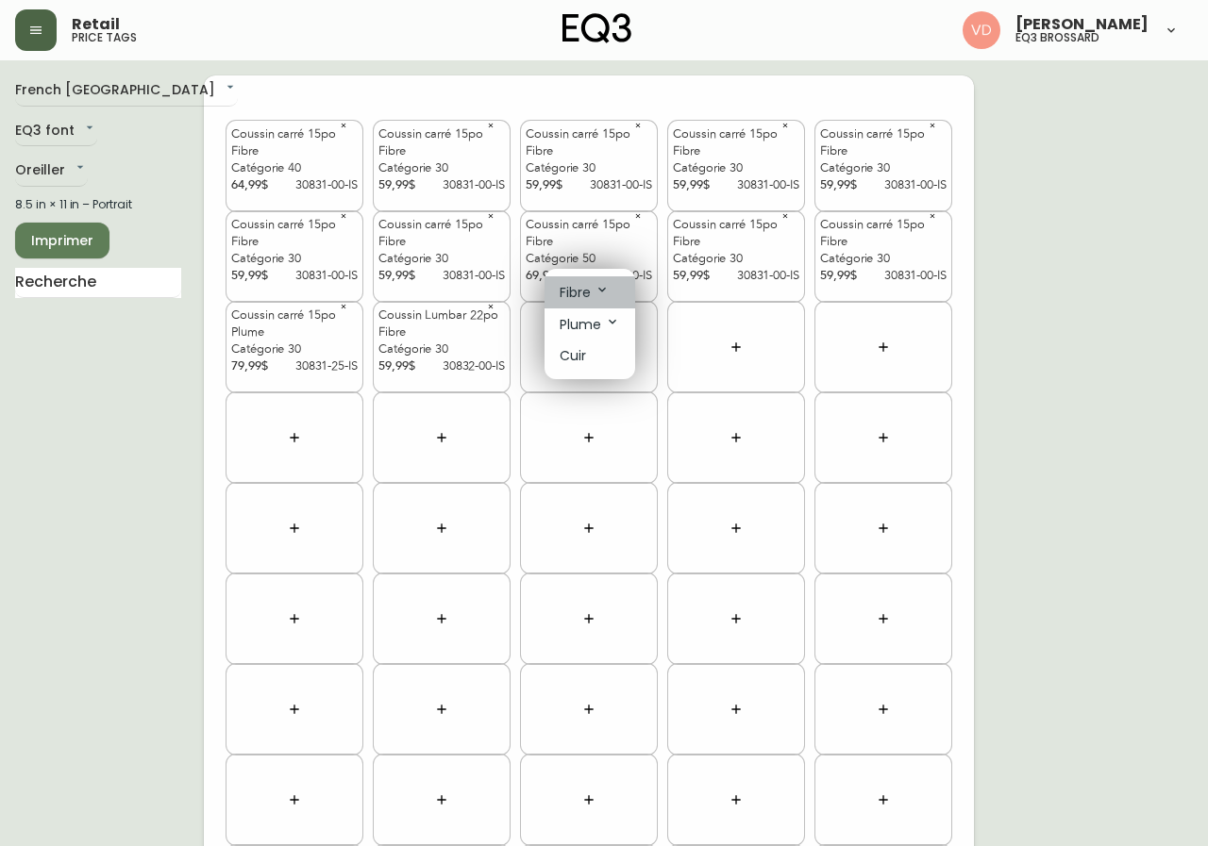
click at [614, 287] on li "Fibre" at bounding box center [589, 292] width 91 height 32
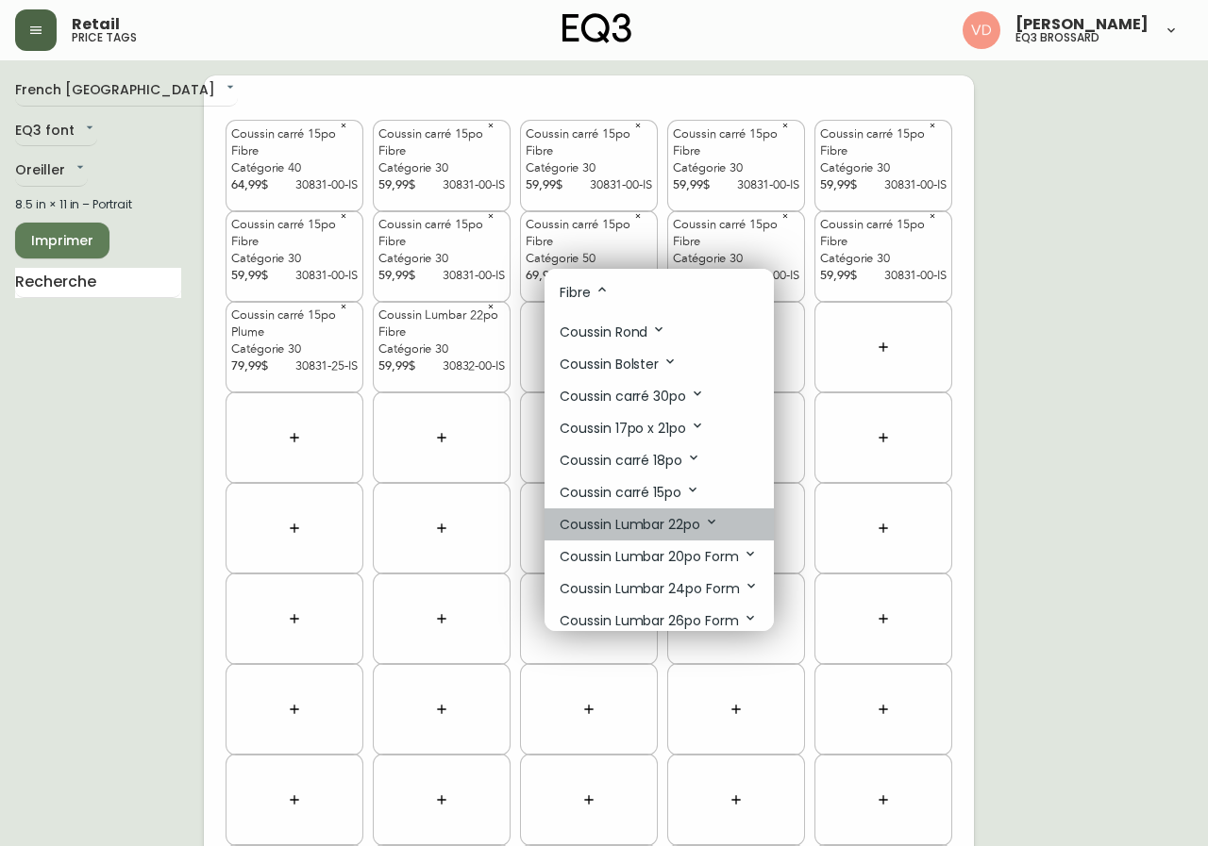
drag, startPoint x: 681, startPoint y: 525, endPoint x: 682, endPoint y: 535, distance: 10.4
click at [681, 526] on p "Coussin Lumbar 22po" at bounding box center [639, 524] width 159 height 21
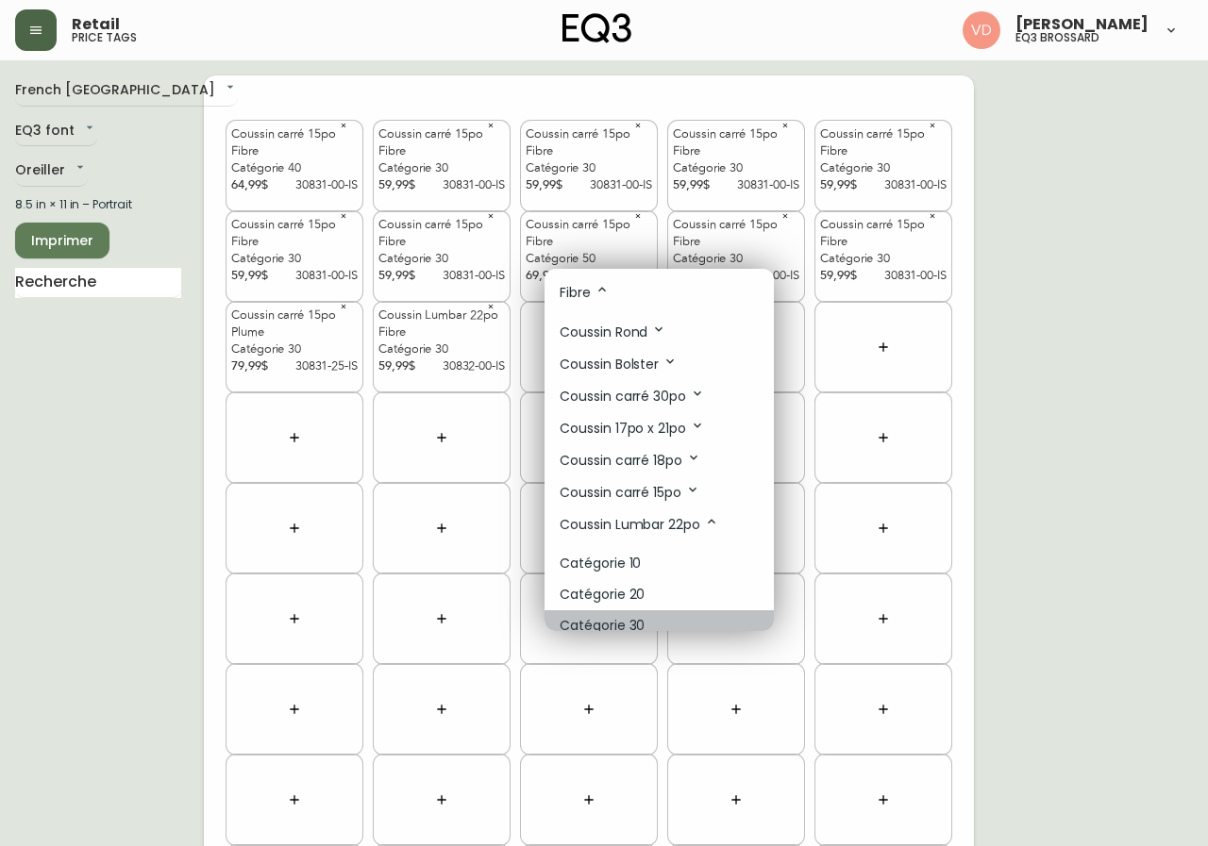
click at [664, 614] on li "Catégorie 30" at bounding box center [658, 626] width 229 height 31
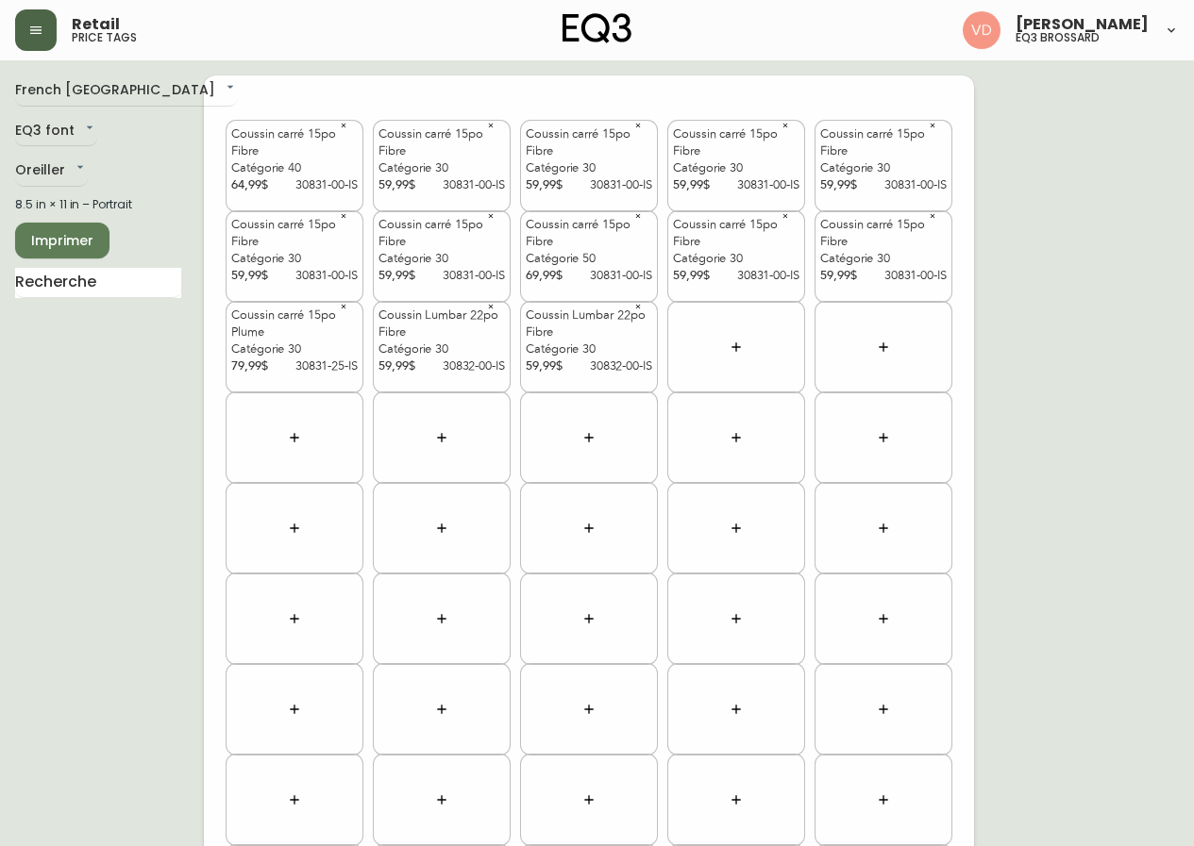
click at [745, 343] on button "button" at bounding box center [736, 347] width 38 height 38
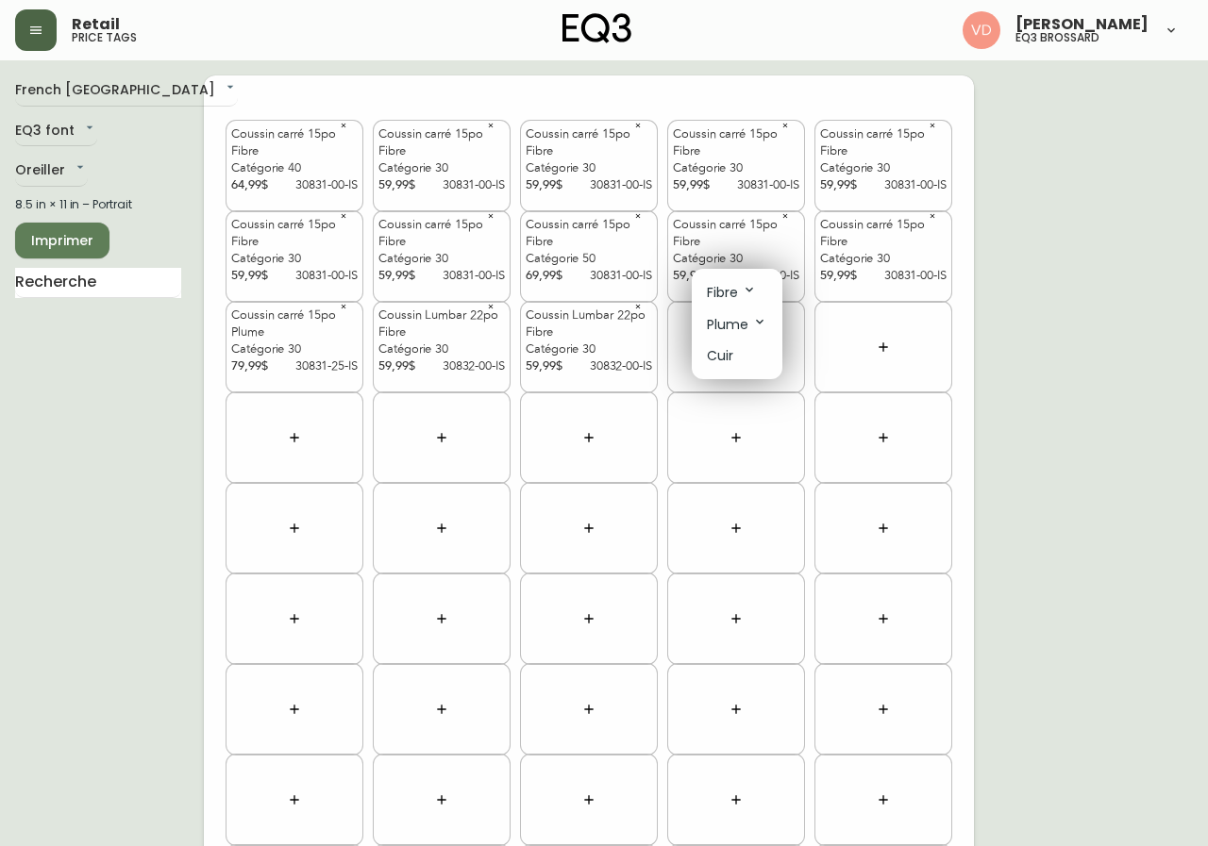
click at [751, 285] on icon at bounding box center [749, 289] width 15 height 15
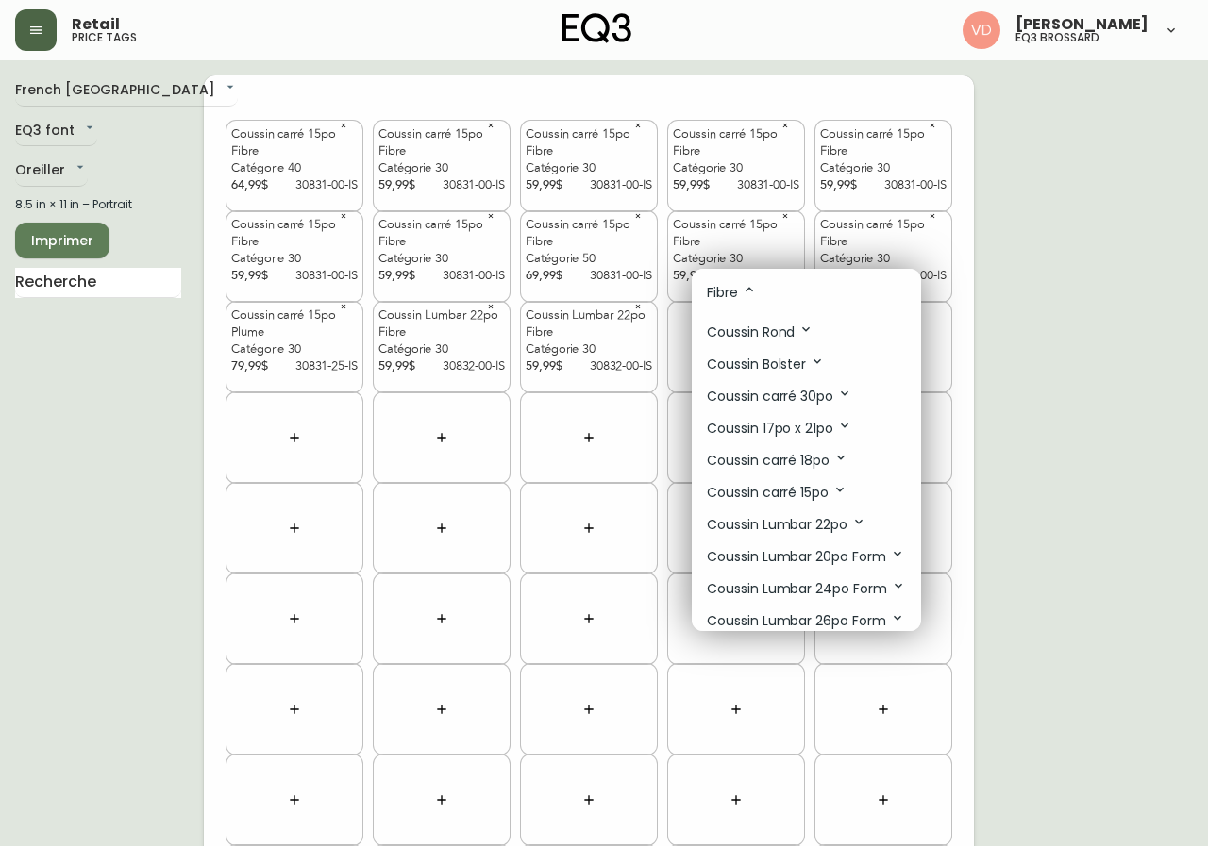
click at [826, 467] on p "Coussin carré 18po" at bounding box center [778, 460] width 142 height 21
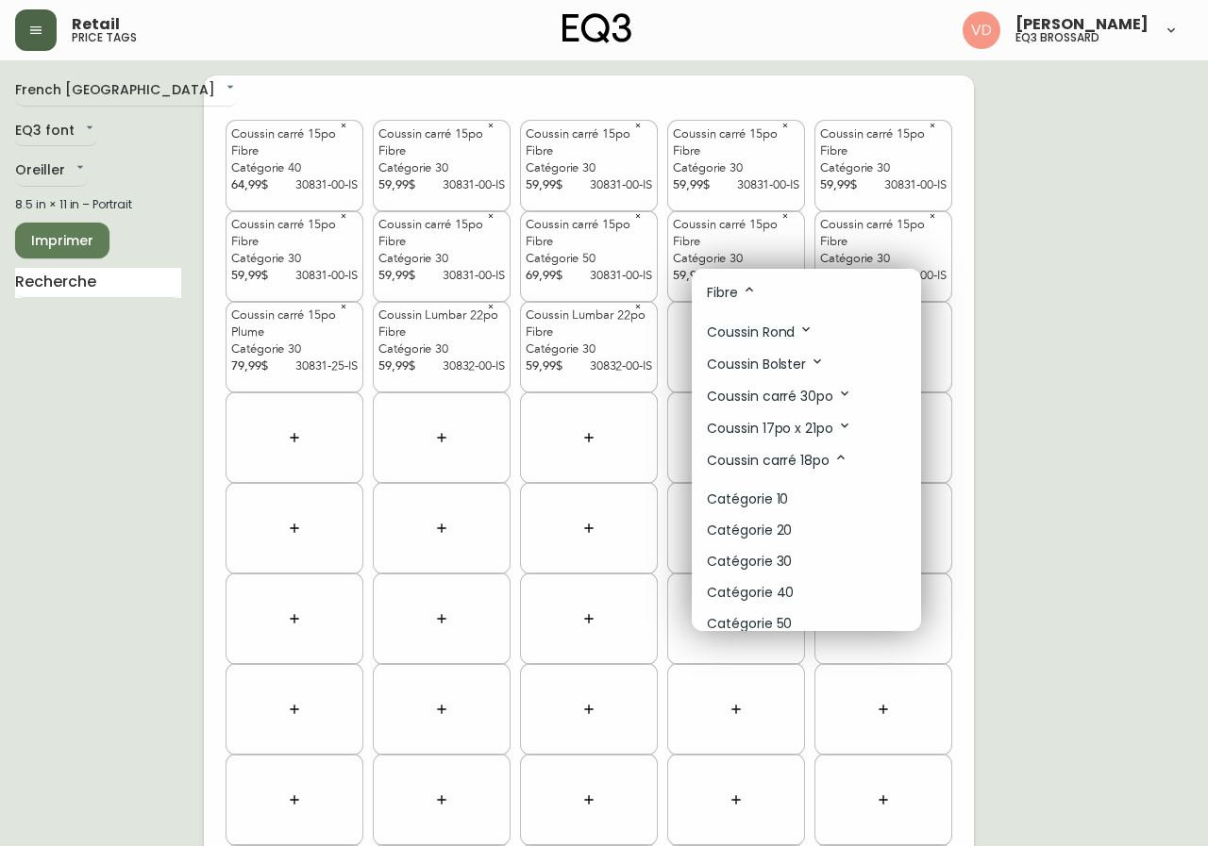
click at [817, 552] on li "Catégorie 30" at bounding box center [806, 561] width 229 height 31
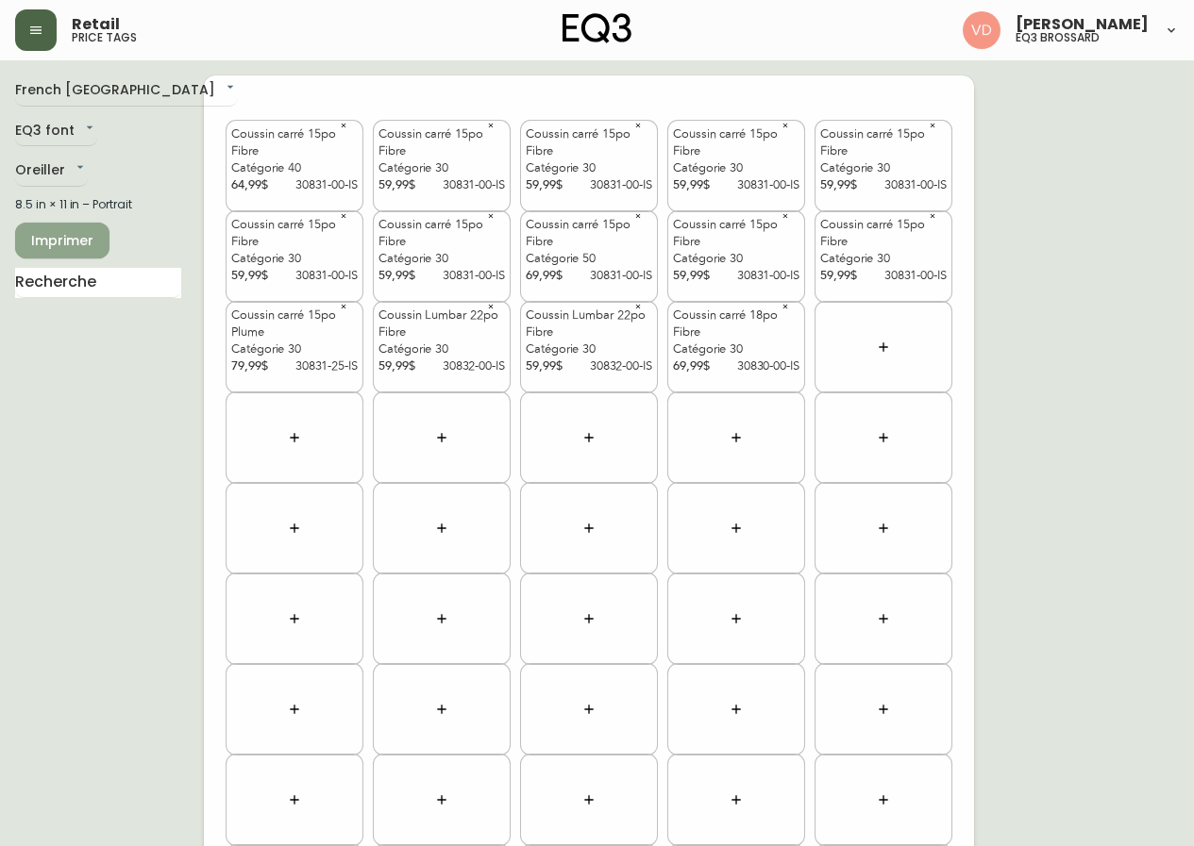
click at [63, 252] on span "Imprimer" at bounding box center [62, 241] width 64 height 24
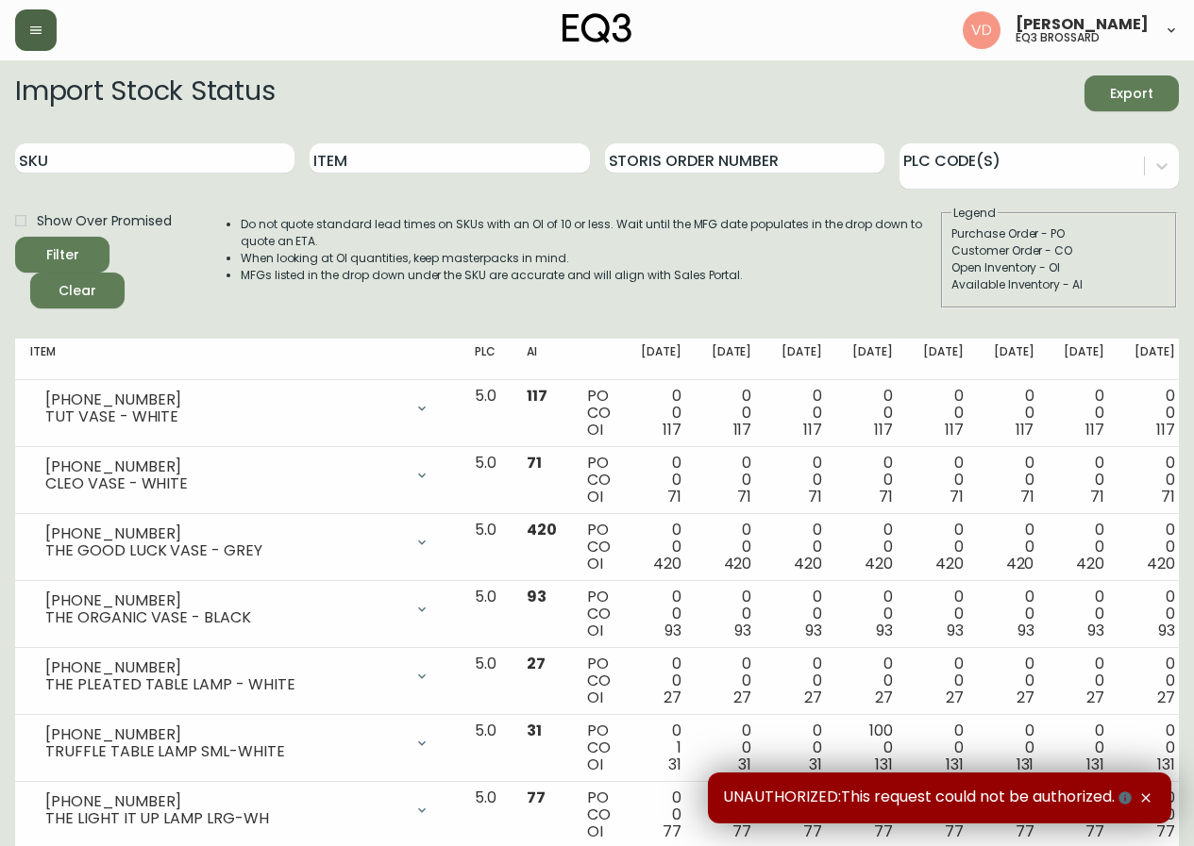
click at [47, 33] on button "button" at bounding box center [36, 30] width 42 height 42
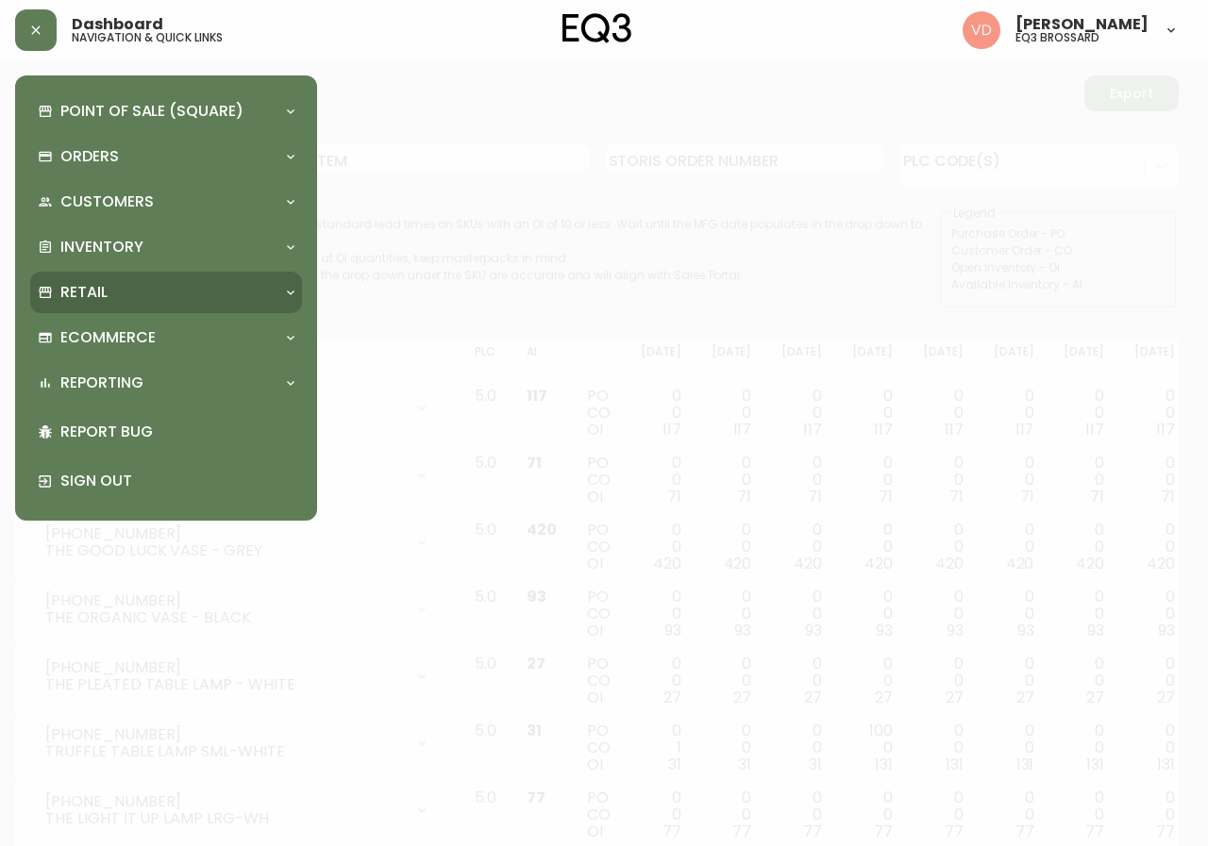
click at [173, 308] on div "Retail" at bounding box center [166, 293] width 272 height 42
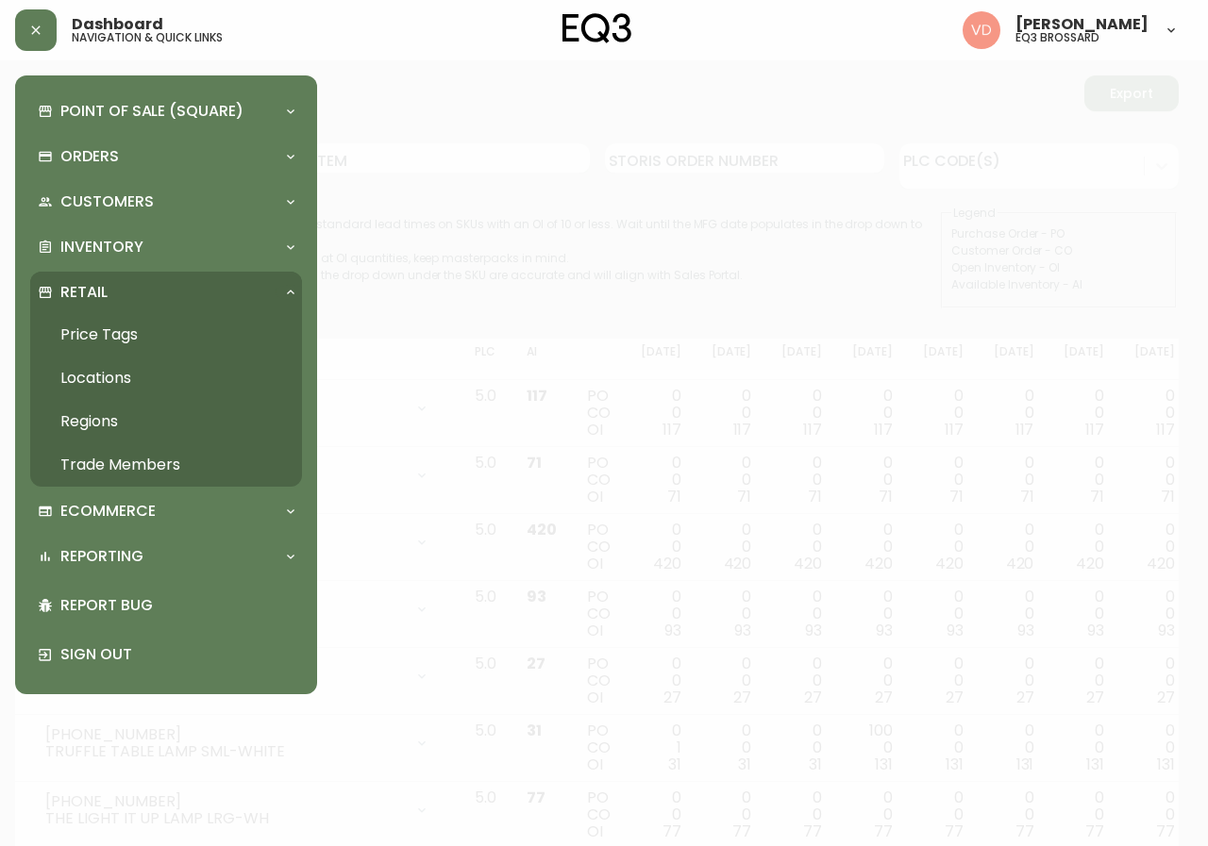
click at [139, 330] on link "Price Tags" at bounding box center [166, 334] width 272 height 43
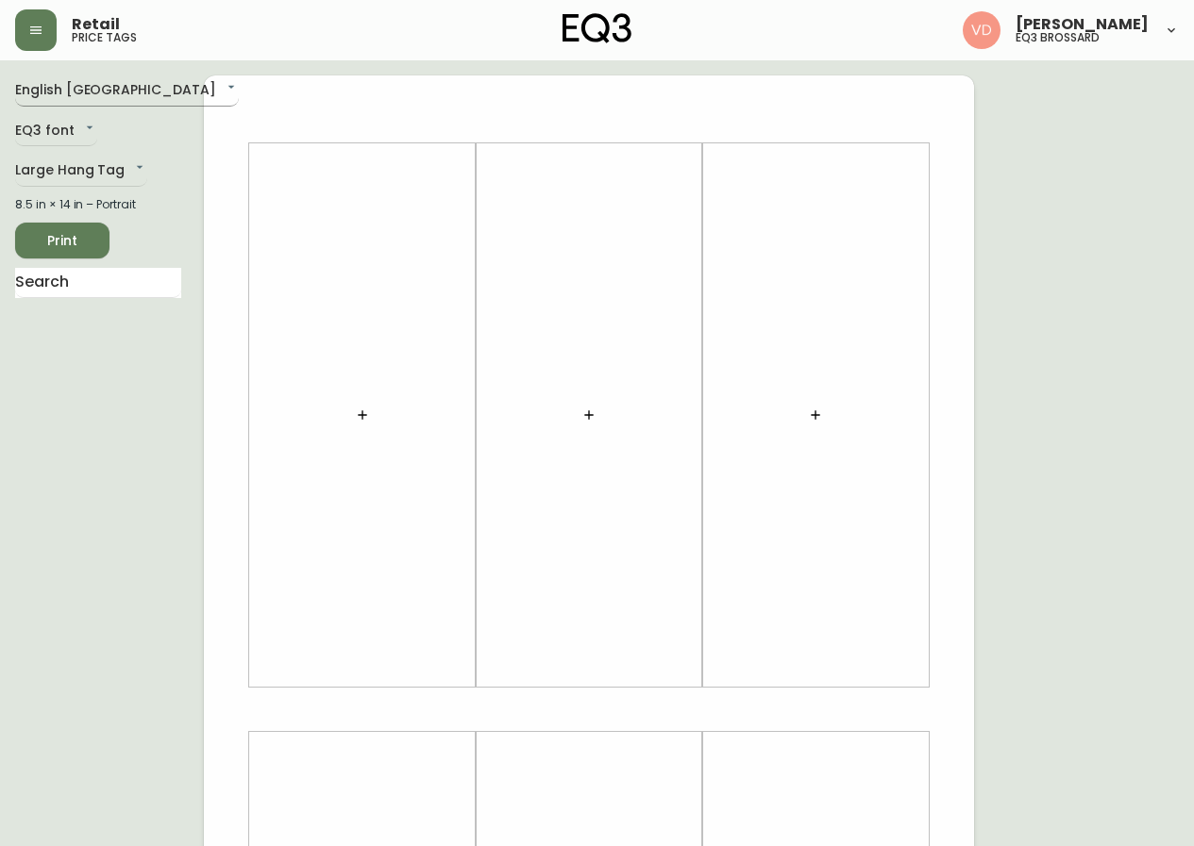
click at [101, 87] on body "Retail price tags Virginie De Montigny eq3 brossard English Canada en_CA EQ3 fo…" at bounding box center [597, 672] width 1194 height 1344
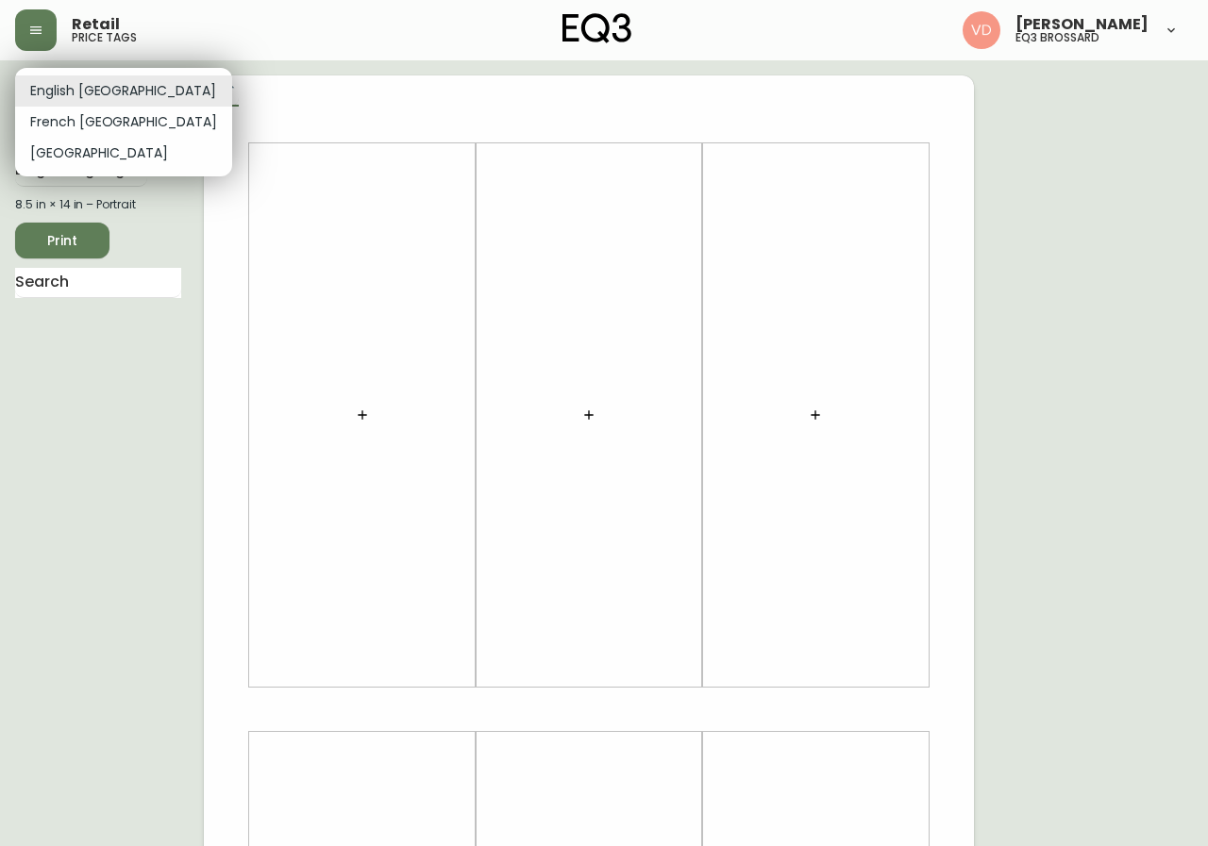
click at [96, 115] on li "French Canada" at bounding box center [123, 122] width 217 height 31
type input "fr_CA"
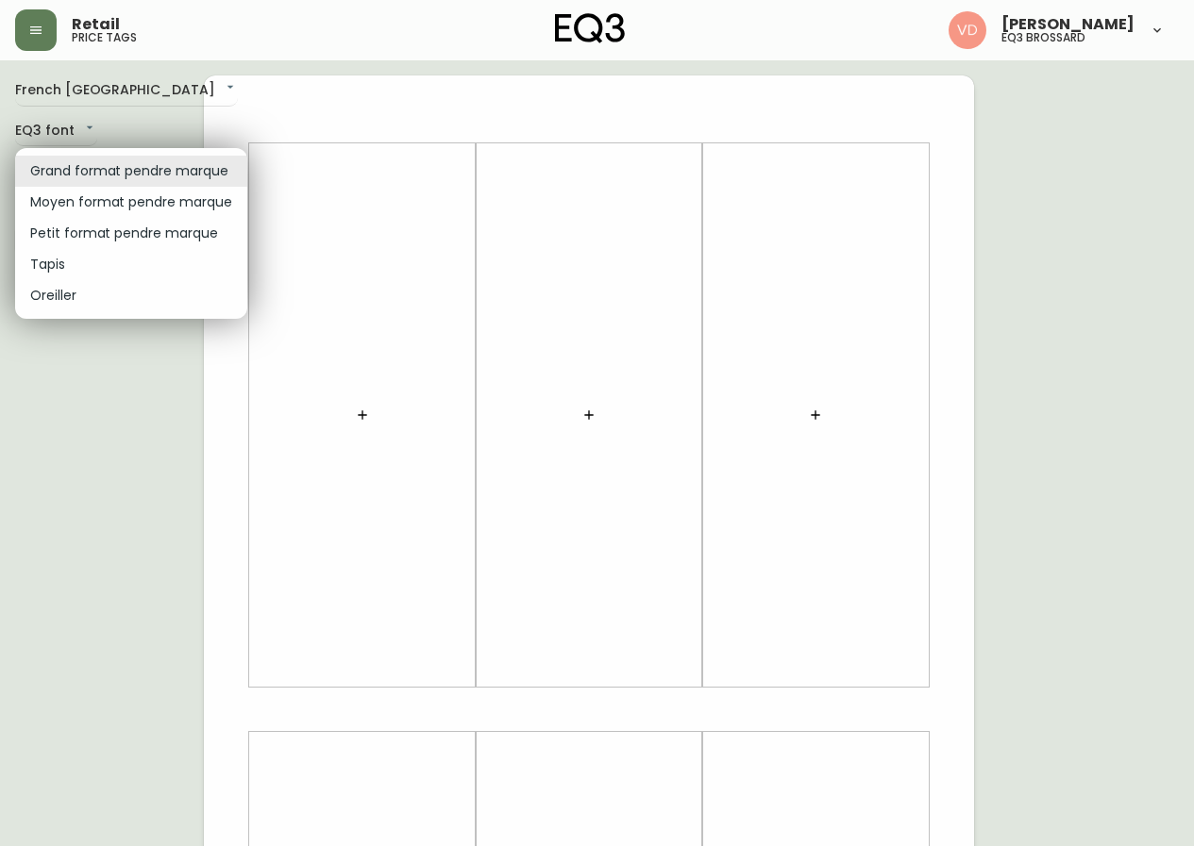
click at [125, 171] on body "Retail price tags Virginie De Montigny eq3 brossard French Canada fr_CA EQ3 fon…" at bounding box center [597, 672] width 1194 height 1344
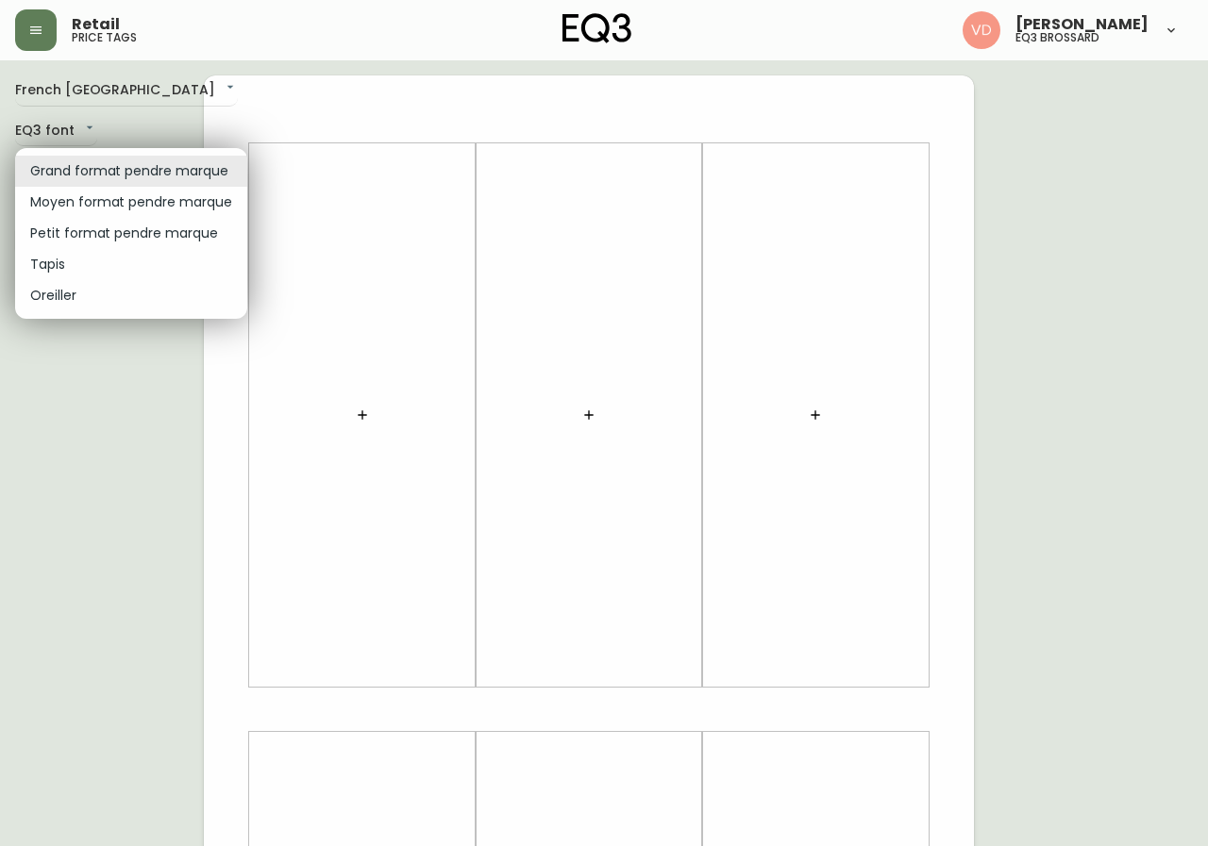
click at [206, 112] on div at bounding box center [604, 423] width 1208 height 846
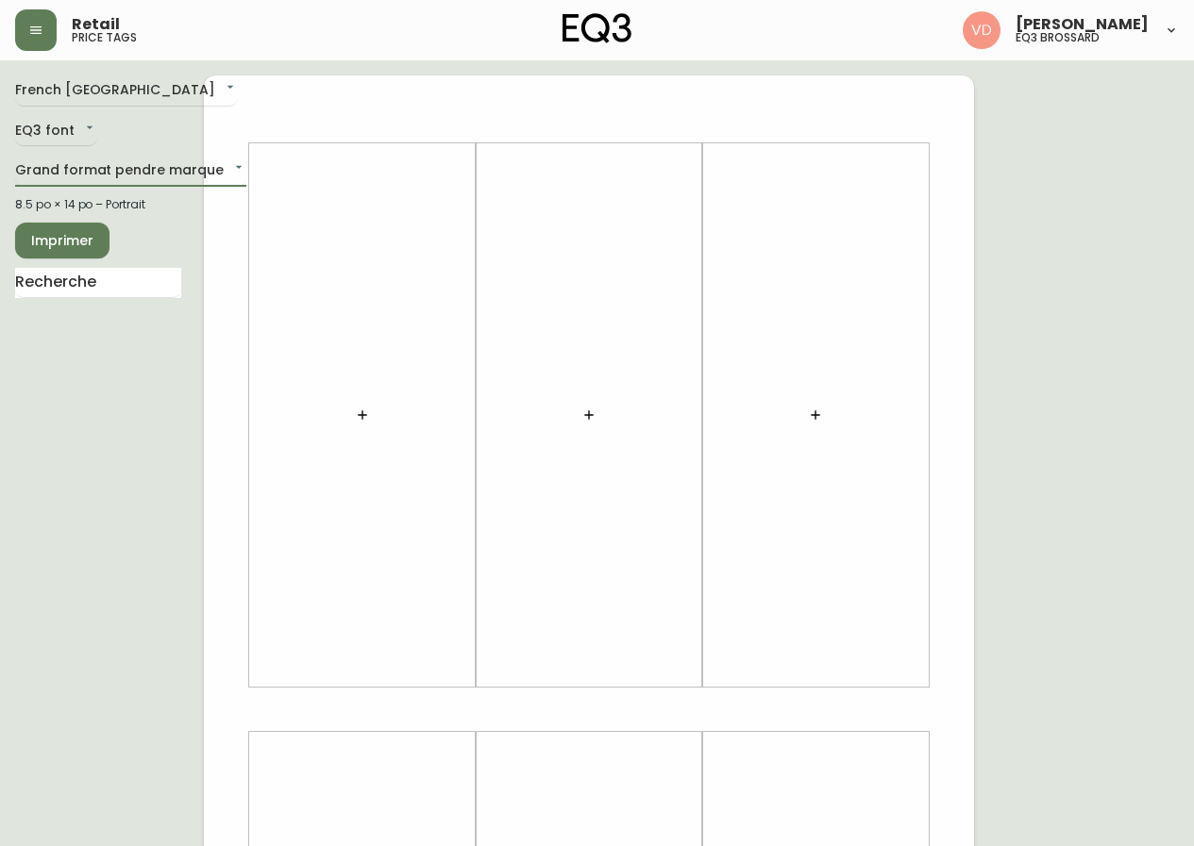
click at [138, 308] on ul at bounding box center [98, 315] width 166 height 15
click at [156, 288] on input "text" at bounding box center [98, 283] width 166 height 30
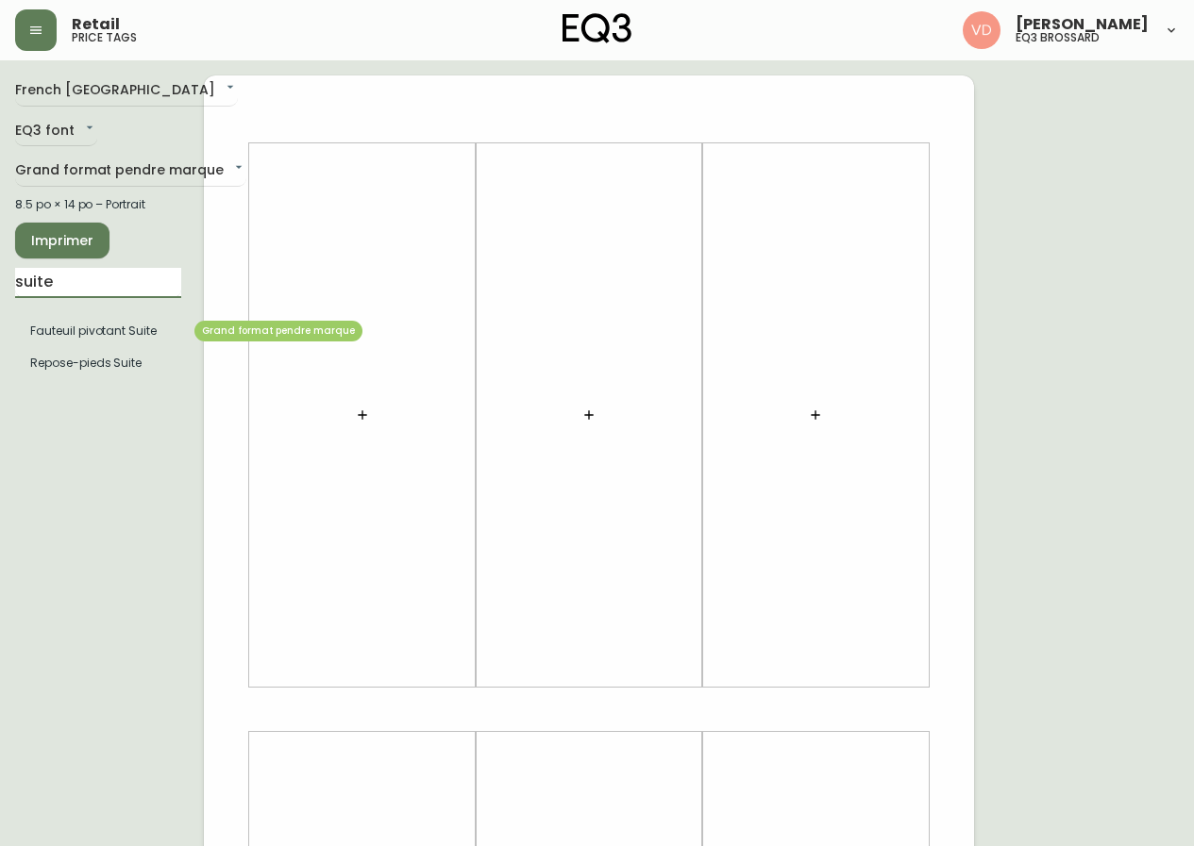
type input "suite"
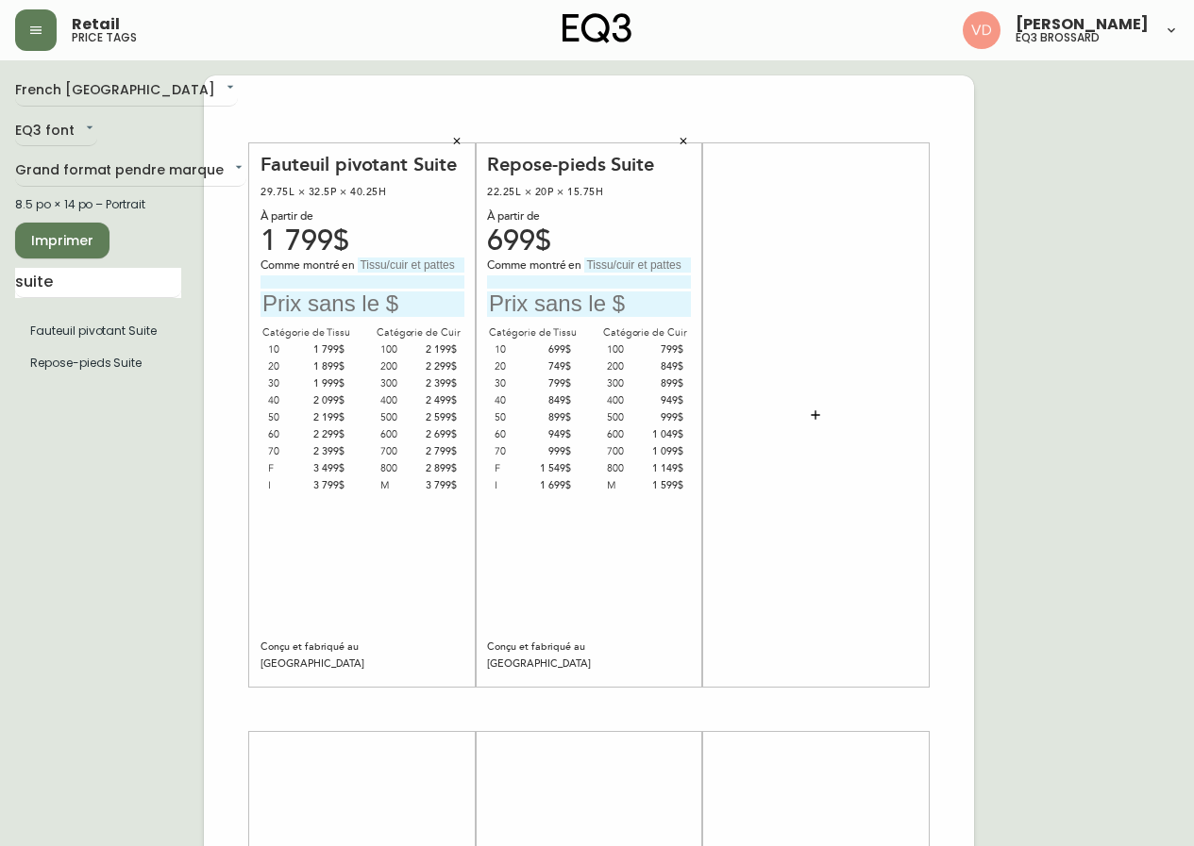
click at [416, 259] on input "text" at bounding box center [411, 265] width 107 height 15
drag, startPoint x: 444, startPoint y: 267, endPoint x: 311, endPoint y: 284, distance: 134.1
click at [311, 284] on div "Comme montré en Catégorie 30" at bounding box center [362, 287] width 204 height 59
type input "Catégorie 30"
click at [661, 267] on input "text" at bounding box center [637, 265] width 107 height 15
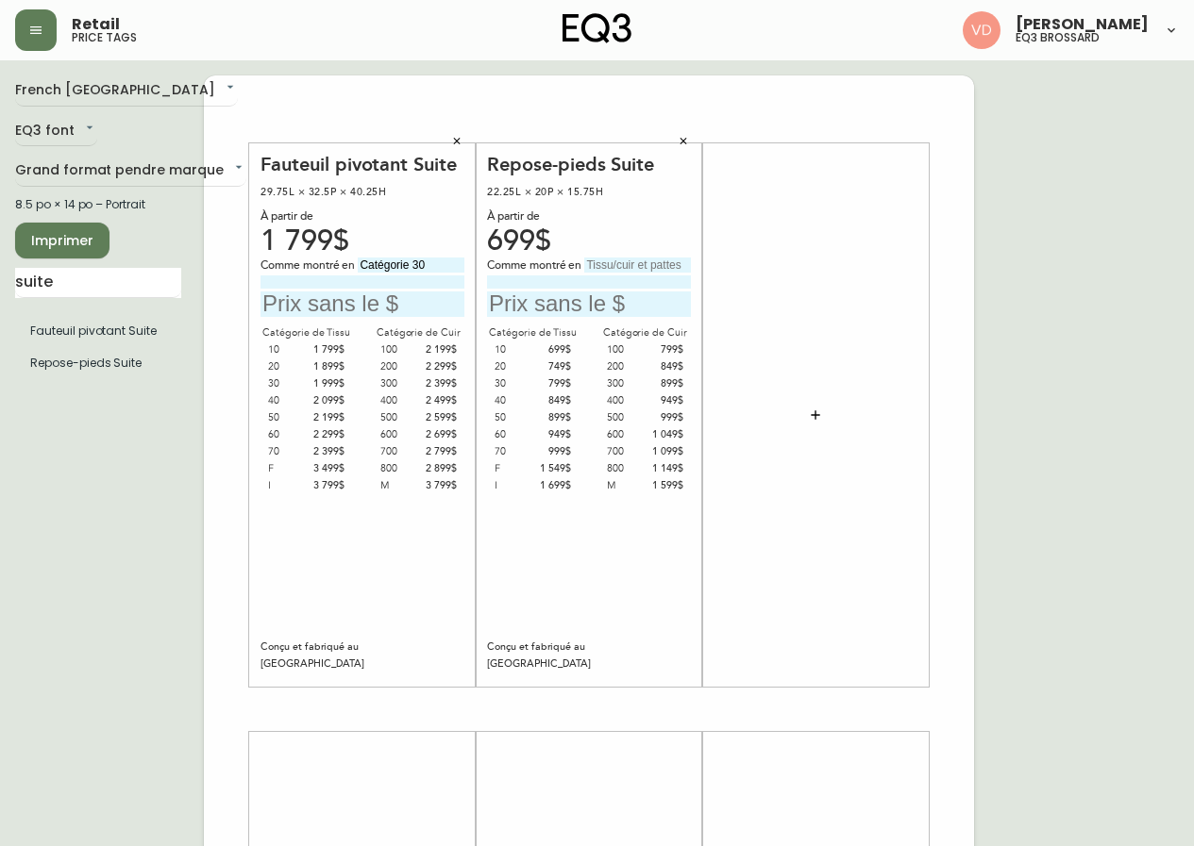
paste input "Catégorie 30"
type input "Catégorie 30"
click at [666, 281] on input at bounding box center [589, 282] width 204 height 12
drag, startPoint x: 610, startPoint y: 282, endPoint x: 469, endPoint y: 299, distance: 141.6
click at [470, 299] on div "Fauteuil pivotant Suite 29.75L × 32.5P × 40.25H À partir de 1 799$ Comme montré…" at bounding box center [589, 709] width 770 height 1268
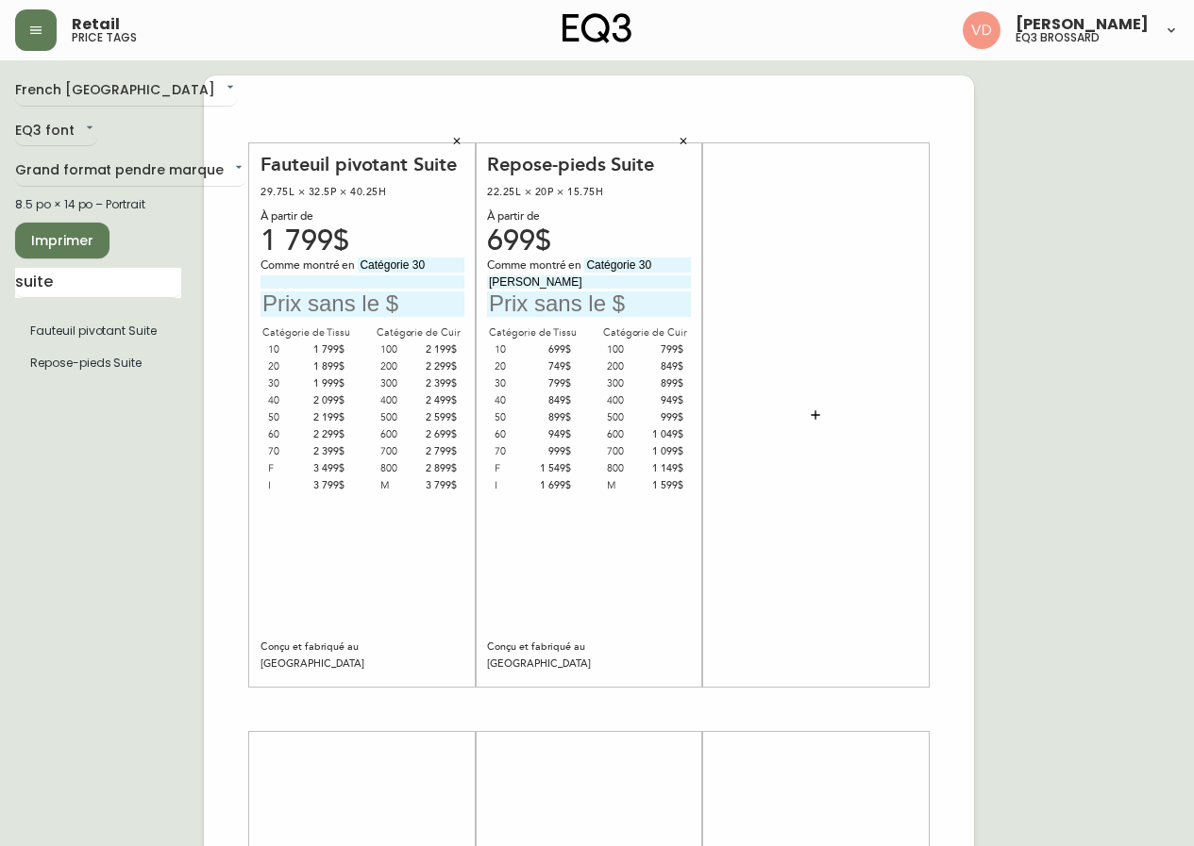
type input "Catrin Greenfield"
click at [363, 279] on input at bounding box center [362, 282] width 204 height 12
paste input "Catrin Greenfield"
click at [388, 285] on input "Catrin Greenfield" at bounding box center [362, 282] width 204 height 12
type input "Catrin Greenfield avec pattes anthracite"
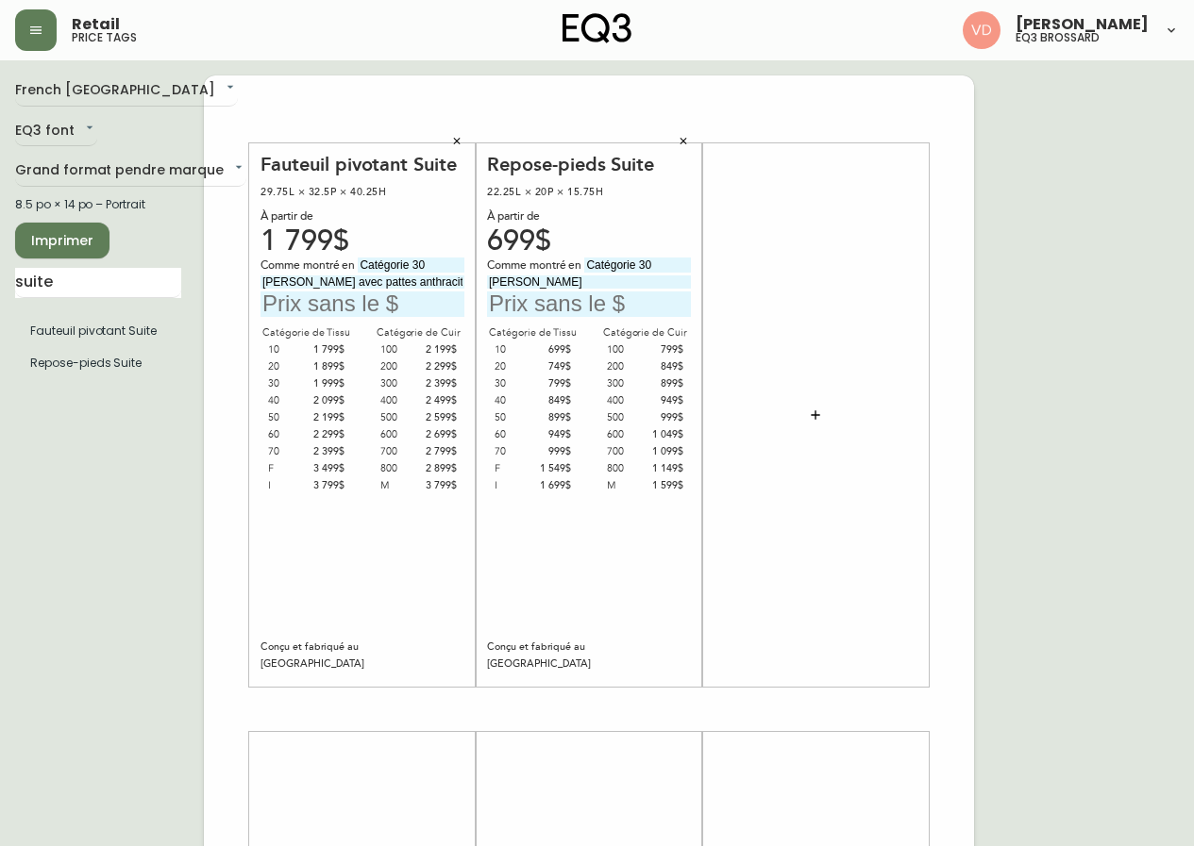
drag, startPoint x: 461, startPoint y: 278, endPoint x: 205, endPoint y: 273, distance: 255.8
click at [205, 273] on div "Fauteuil pivotant Suite 29.75L × 32.5P × 40.25H À partir de 1 799$ Comme montré…" at bounding box center [589, 709] width 770 height 1268
click at [355, 278] on input "Catrin Greenfield avec pattes anthracite" at bounding box center [362, 282] width 204 height 12
drag, startPoint x: 346, startPoint y: 283, endPoint x: 512, endPoint y: 299, distance: 166.9
click at [512, 299] on div "Fauteuil pivotant Suite 29.75L × 32.5P × 40.25H À partir de 1 799$ Comme montré…" at bounding box center [589, 709] width 770 height 1268
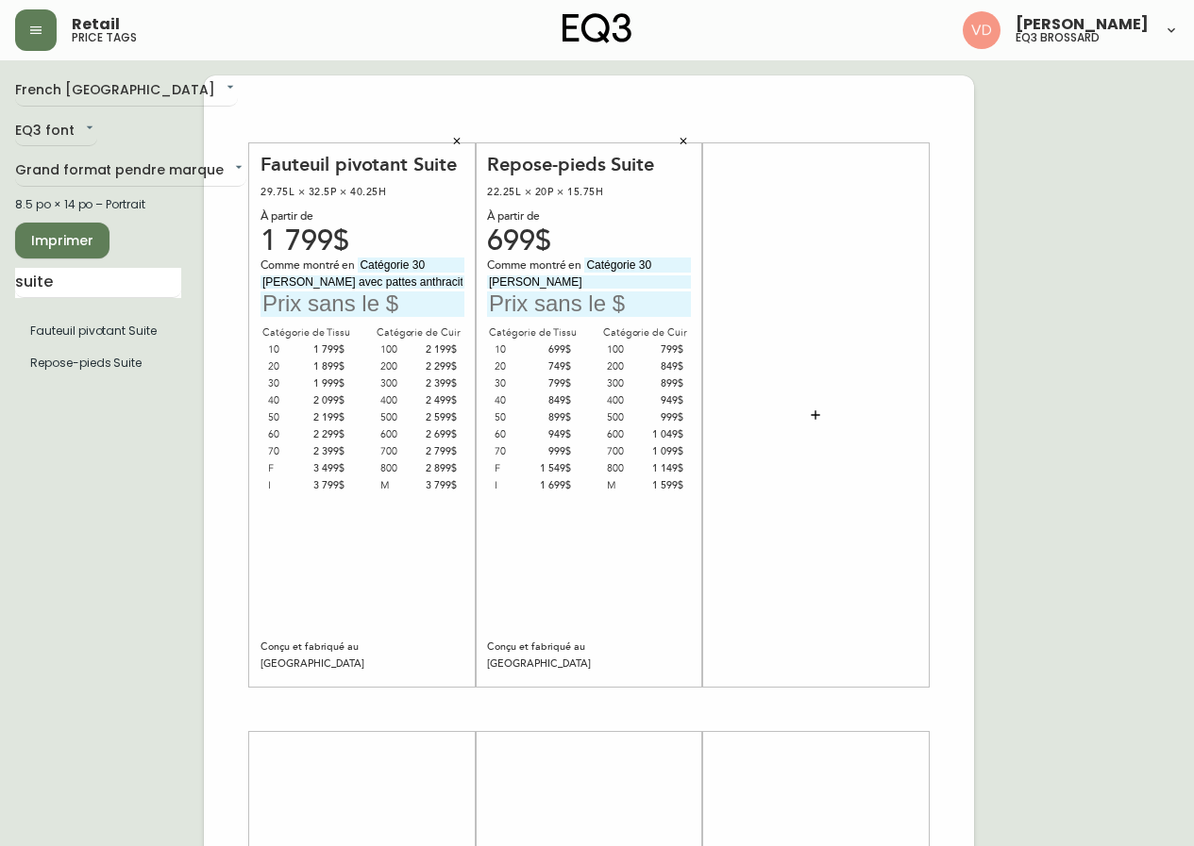
click at [597, 281] on input "Catrin Greenfield" at bounding box center [589, 282] width 204 height 12
paste input "avec pattes anthracite"
type input "Catrin Greenfield avec pattes anthracite"
click at [409, 301] on input "text" at bounding box center [362, 304] width 204 height 25
type input "1999$"
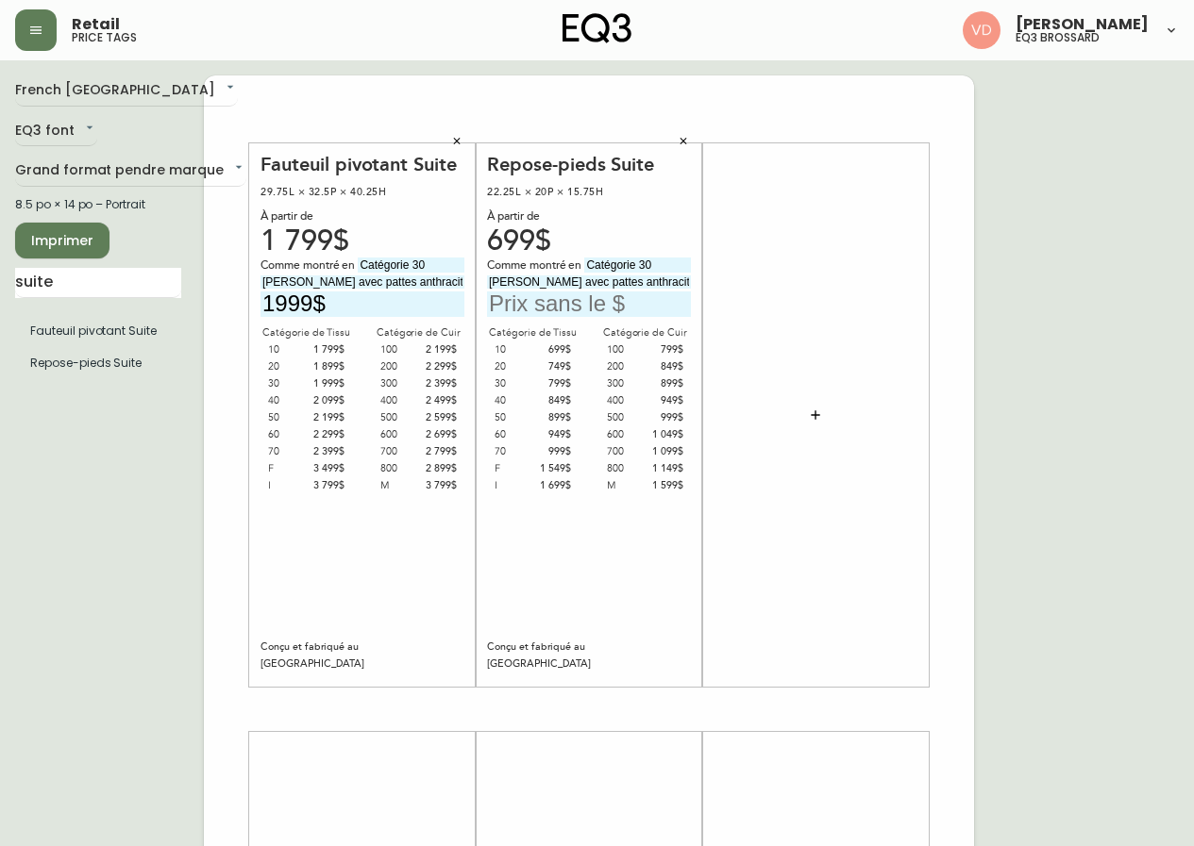
click at [570, 305] on input "text" at bounding box center [589, 304] width 204 height 25
type input "799$"
drag, startPoint x: 92, startPoint y: 286, endPoint x: 0, endPoint y: 303, distance: 94.0
click at [0, 303] on main "French Canada fr_CA EQ3 font EQ3 Grand format pendre marque large 8.5 po × 14 p…" at bounding box center [597, 701] width 1194 height 1283
type input "aril"
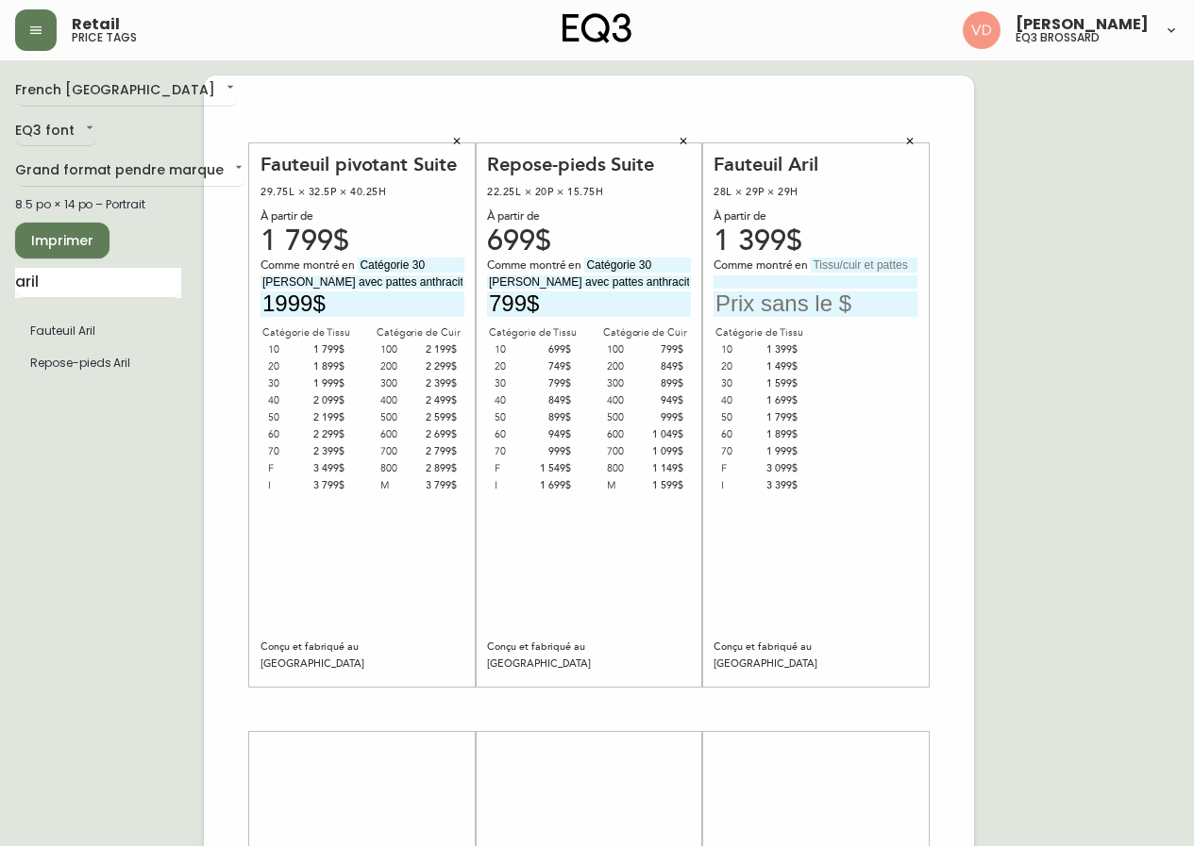
click at [855, 251] on div "Fauteuil Aril 28L × 29P × 29H À partir de 1 399$ Comme montré en Catégorie de T…" at bounding box center [815, 416] width 204 height 526
click at [855, 260] on input "text" at bounding box center [864, 265] width 107 height 15
click at [874, 265] on input "Catégorie 20" at bounding box center [864, 265] width 107 height 15
type input "Catégorie 40"
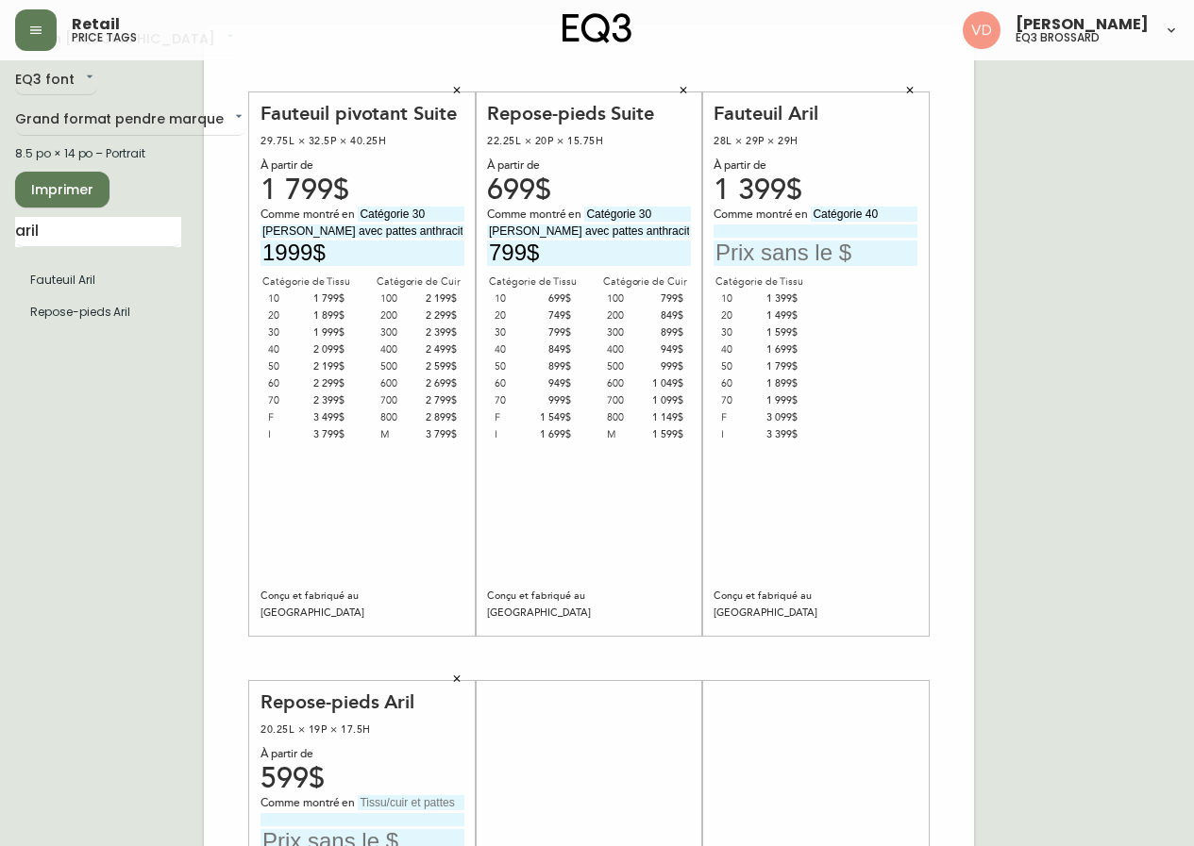
scroll to position [94, 0]
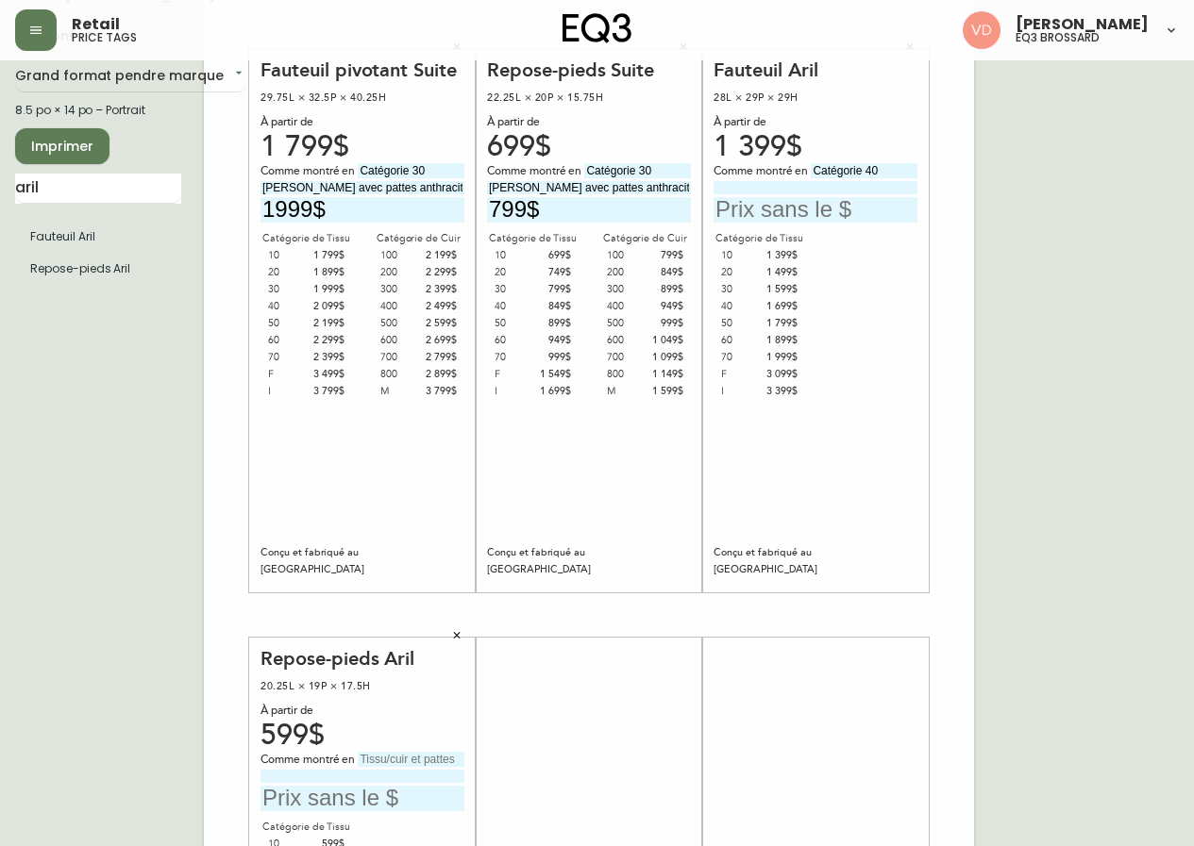
drag, startPoint x: 883, startPoint y: 171, endPoint x: 788, endPoint y: 182, distance: 96.0
click at [788, 182] on div "Comme montré en Catégorie 40" at bounding box center [815, 192] width 204 height 59
click at [407, 767] on div "Comme montré en" at bounding box center [362, 760] width 204 height 17
click at [412, 759] on input "text" at bounding box center [411, 759] width 107 height 15
paste input "Catégorie 40"
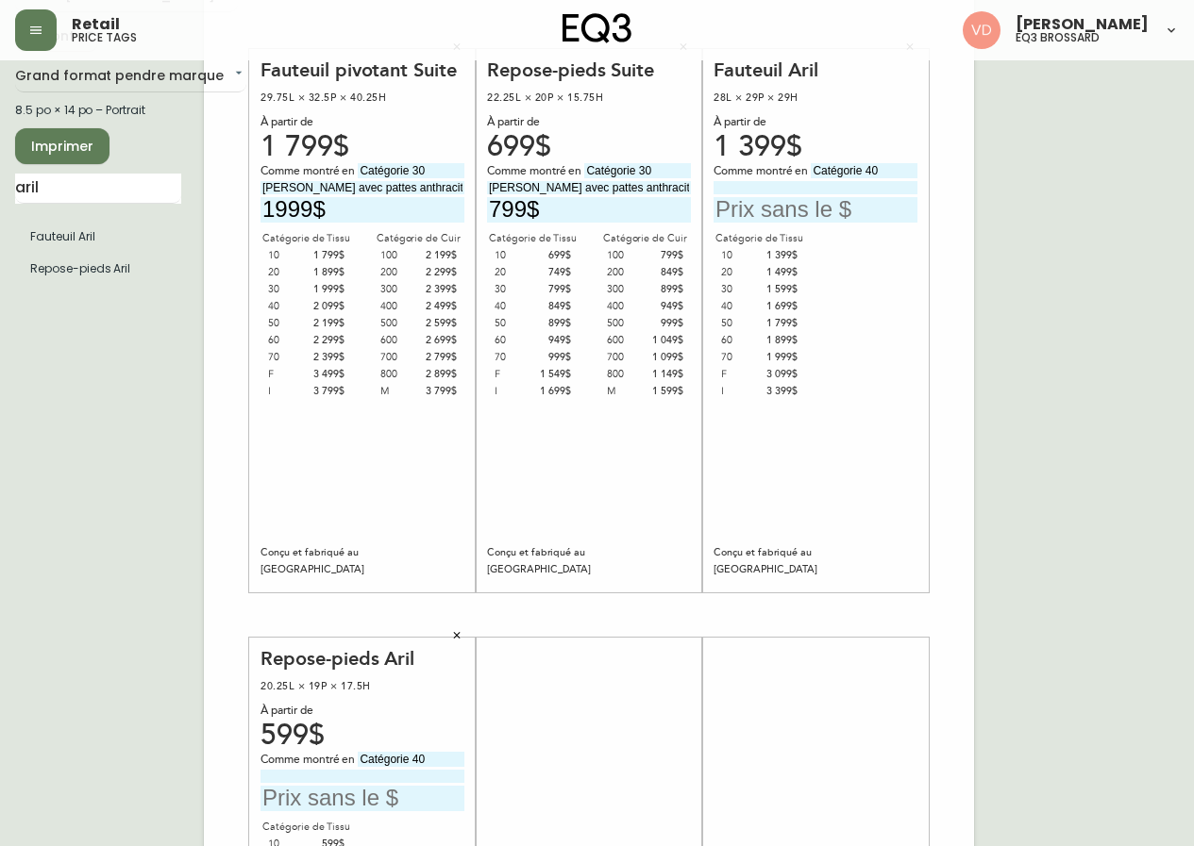
type input "Catégorie 40"
click at [799, 191] on input at bounding box center [815, 187] width 204 height 12
drag, startPoint x: 778, startPoint y: 184, endPoint x: 678, endPoint y: 193, distance: 100.4
click at [678, 193] on div "Fauteuil pivotant Suite 29.75L × 32.5P × 40.25H À partir de 1 799$ Comme montré…" at bounding box center [589, 615] width 770 height 1268
type input "Sheepskin"
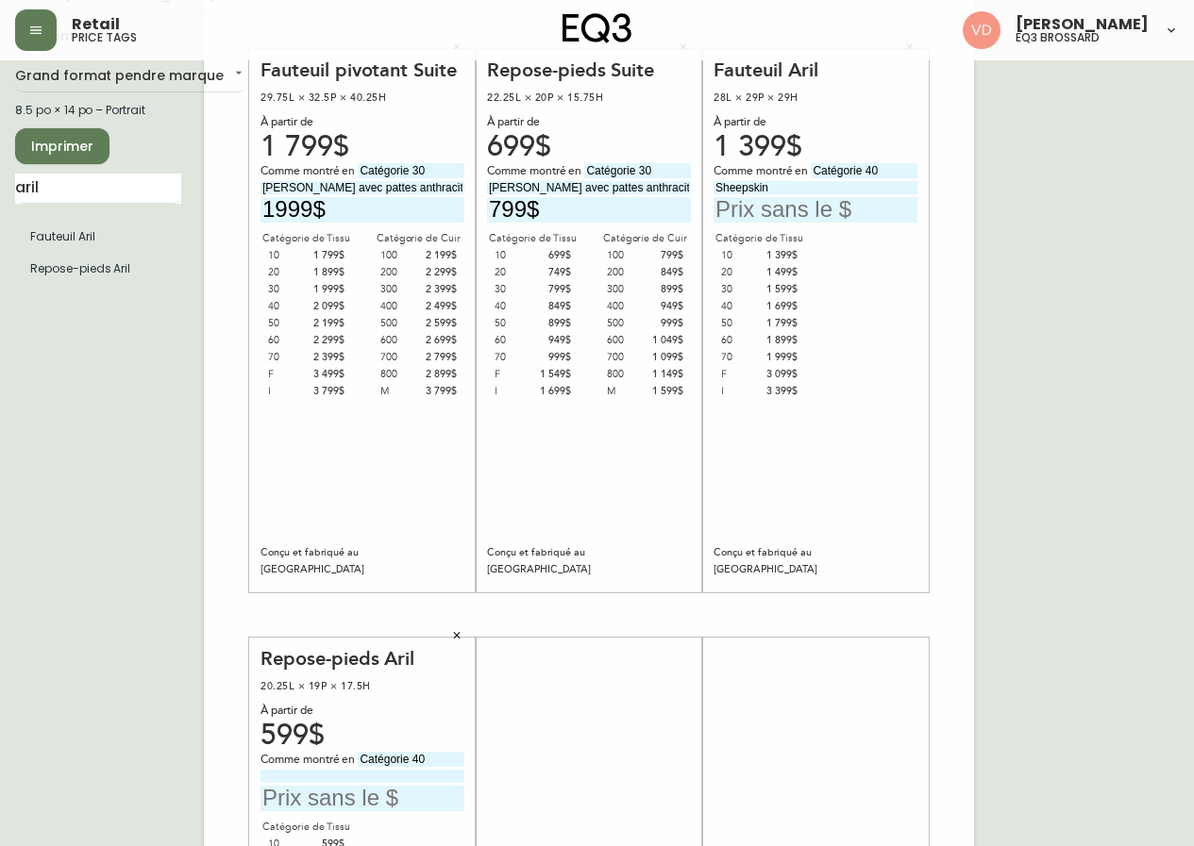
click at [376, 774] on input at bounding box center [362, 776] width 204 height 12
paste input "Sheepskin"
type input "Sheepskin"
click at [794, 205] on input "text" at bounding box center [815, 209] width 204 height 25
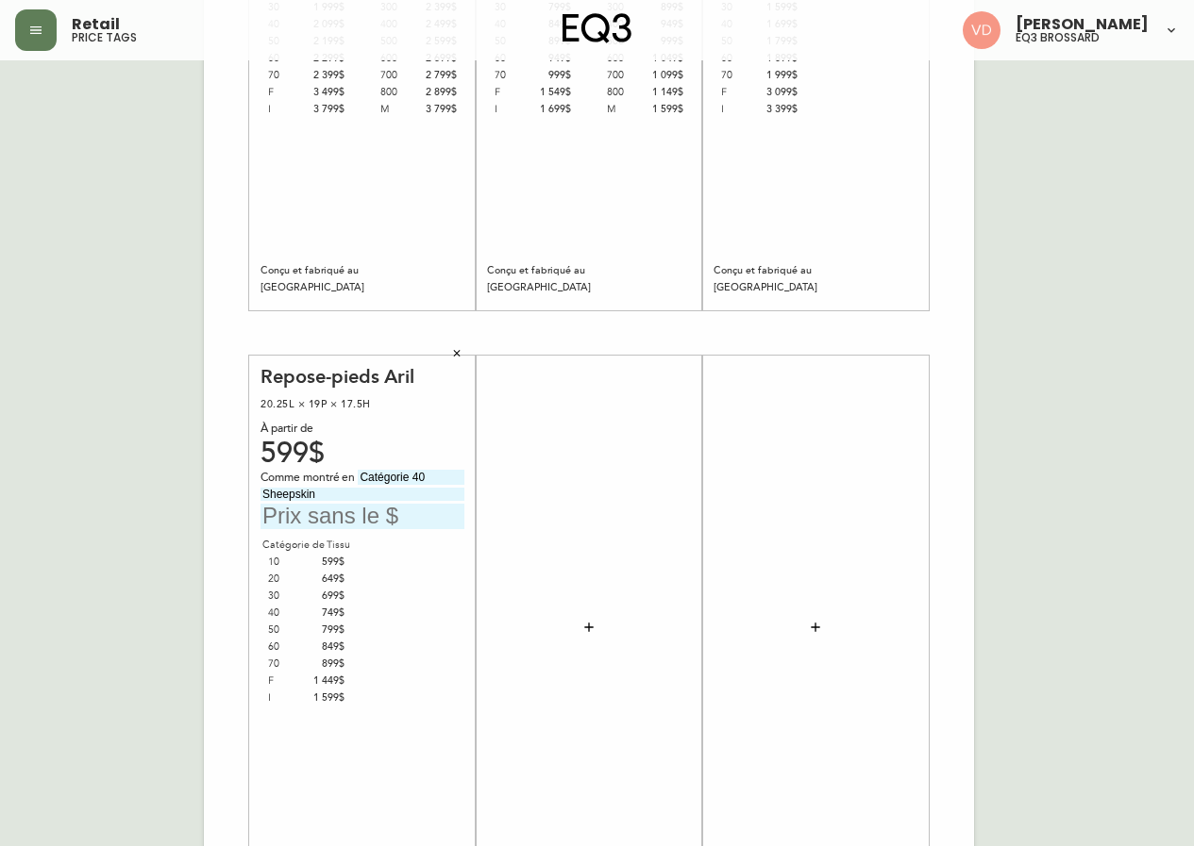
scroll to position [377, 0]
type input "1699$"
click at [357, 514] on input "text" at bounding box center [362, 515] width 204 height 25
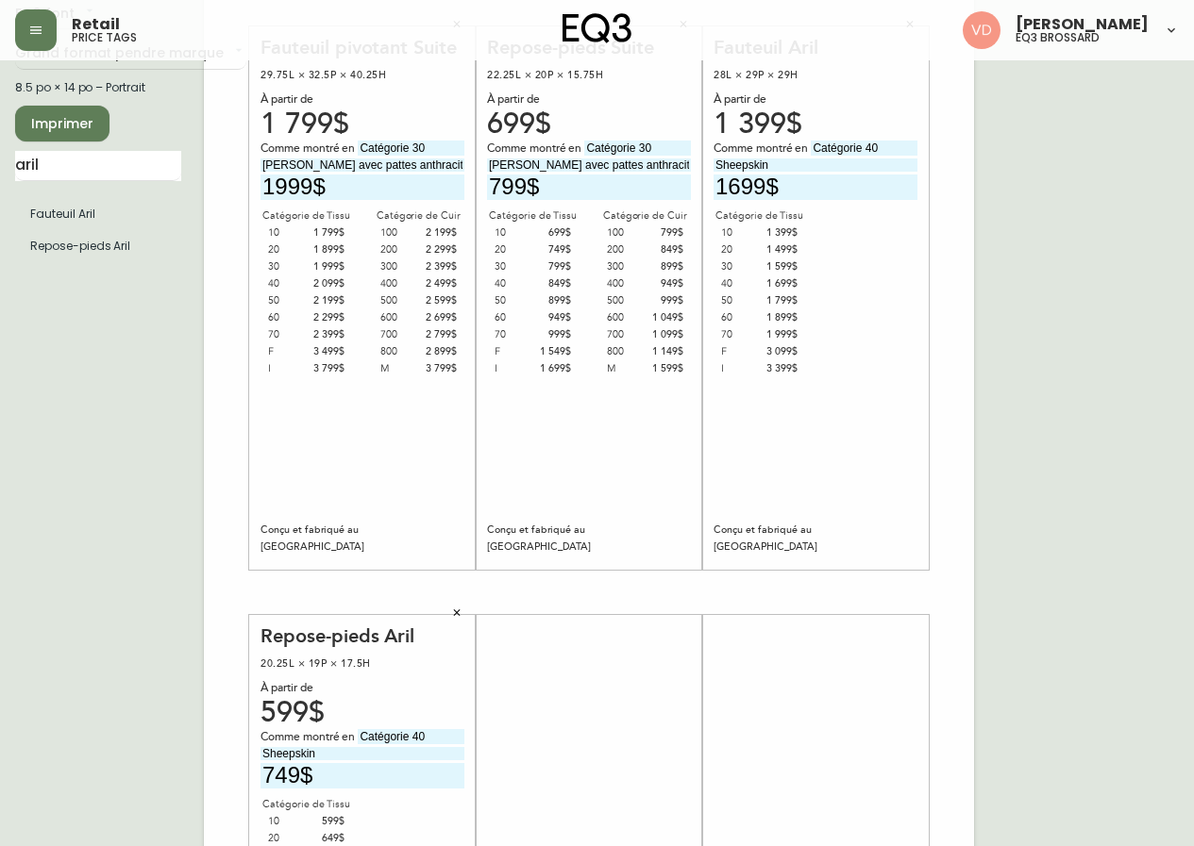
scroll to position [0, 0]
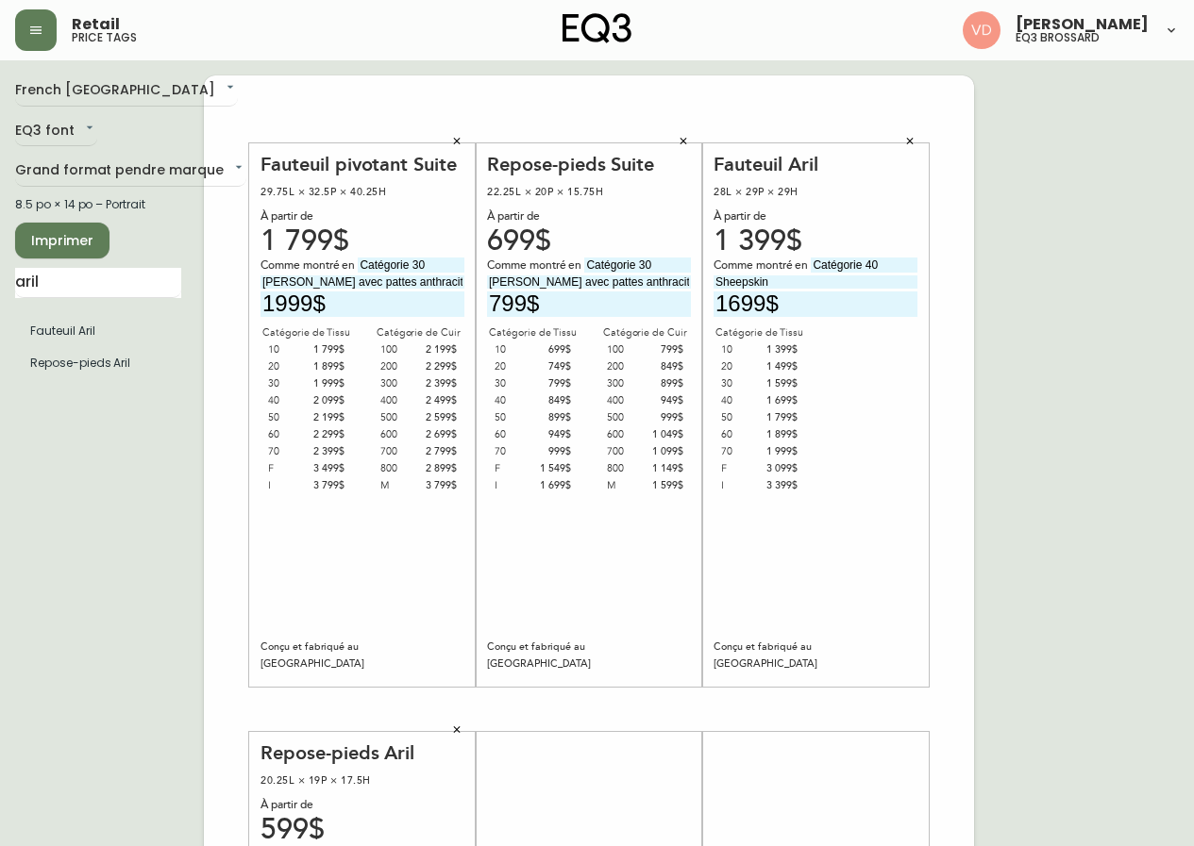
type input "749$"
click at [811, 277] on input "Sheepskin" at bounding box center [815, 282] width 204 height 12
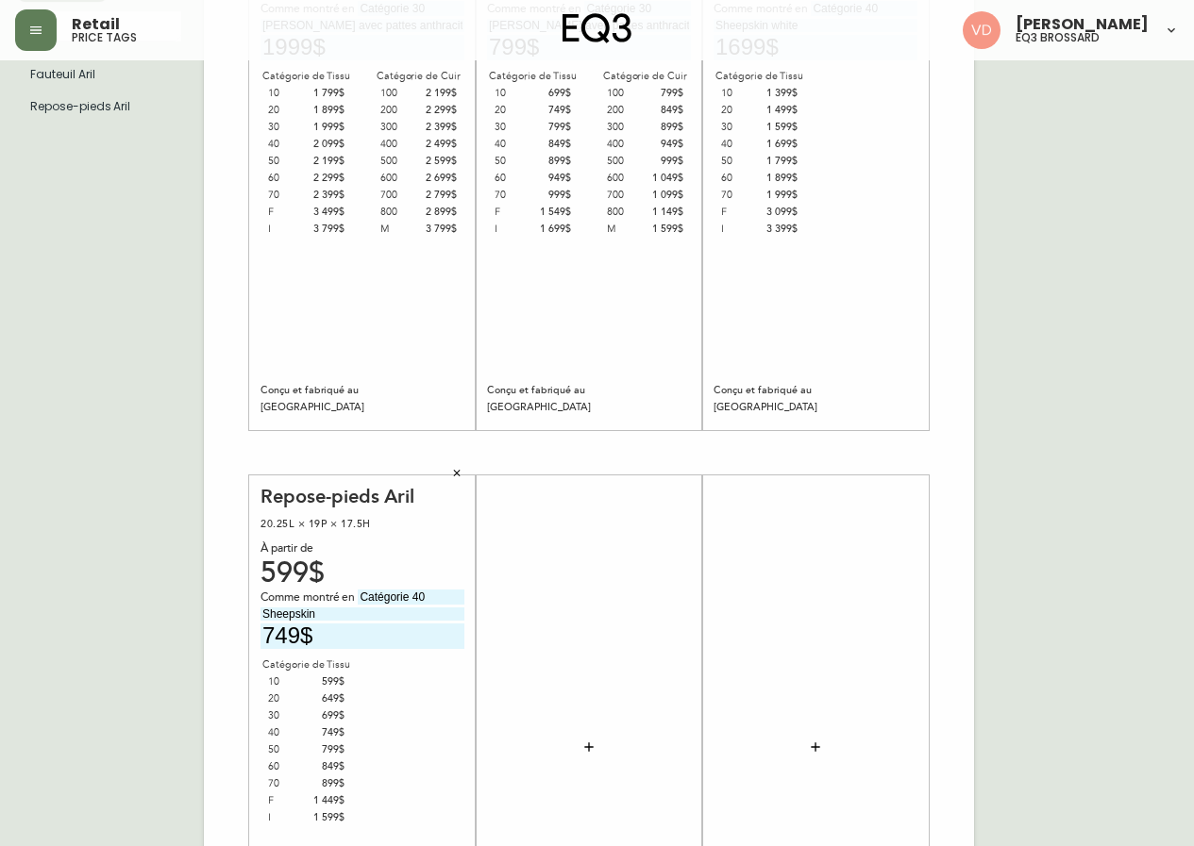
scroll to position [283, 0]
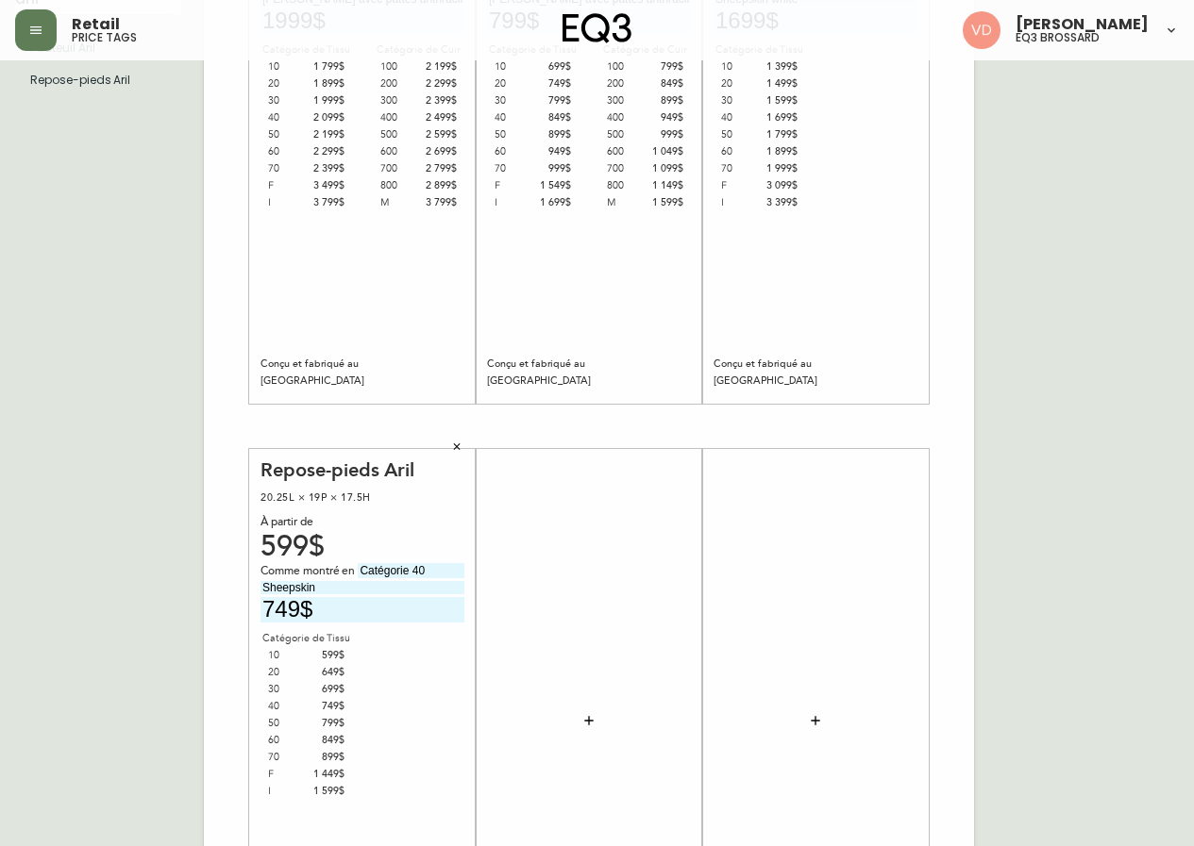
type input "Sheepskin white"
click at [364, 586] on input "Sheepskin" at bounding box center [362, 587] width 204 height 12
type input "Sheepskin white"
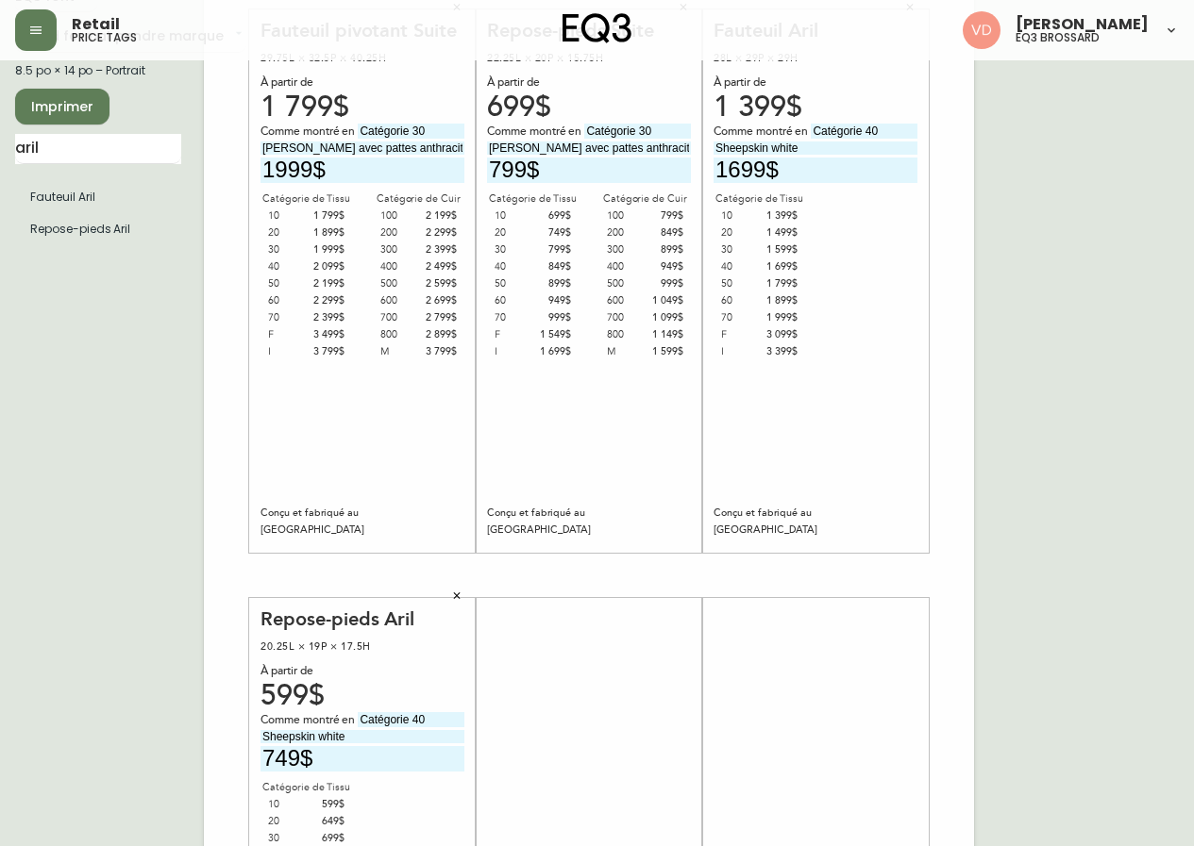
scroll to position [0, 0]
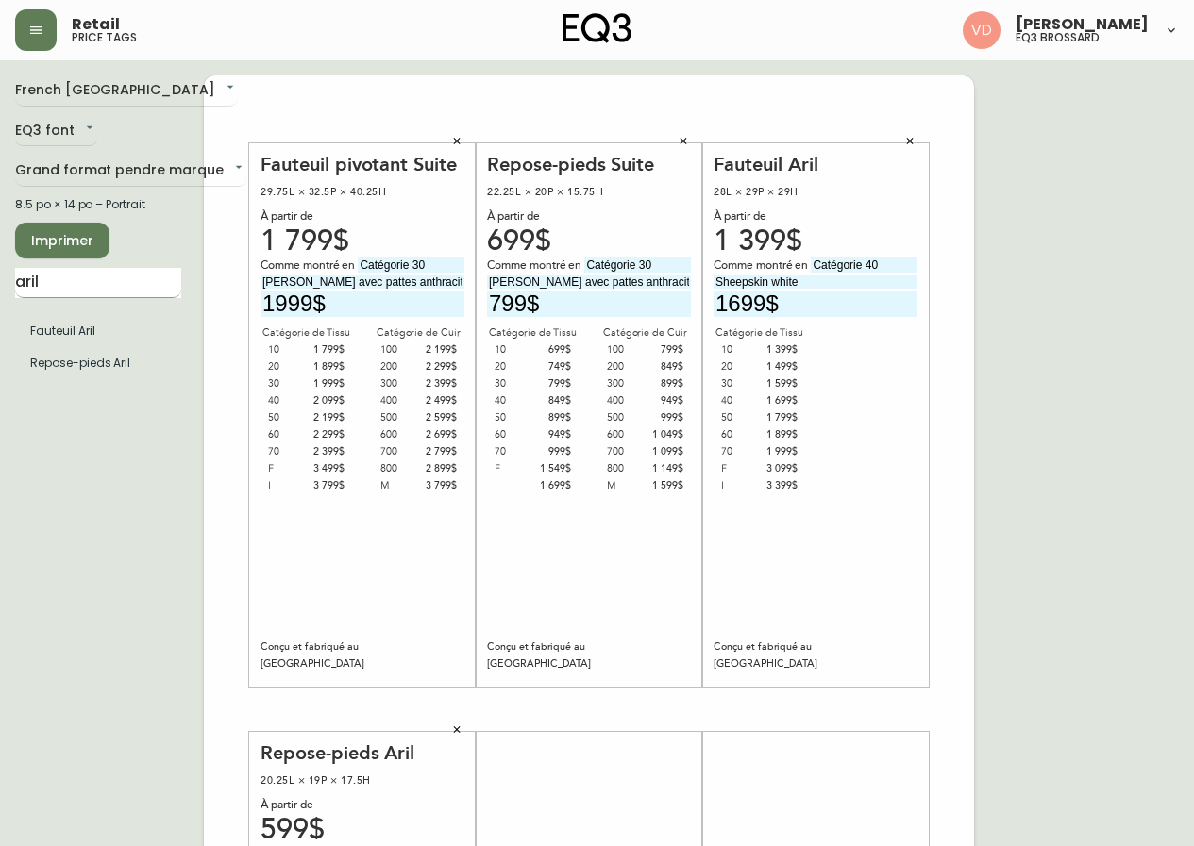
click at [45, 293] on div "aril Fauteuil Aril Repose-pieds Aril" at bounding box center [98, 327] width 166 height 119
drag, startPoint x: 48, startPoint y: 289, endPoint x: 0, endPoint y: 297, distance: 48.9
click at [0, 293] on main "French Canada fr_CA EQ3 font EQ3 Grand format pendre marque large 8.5 po × 14 p…" at bounding box center [597, 701] width 1194 height 1283
type input "everyday"
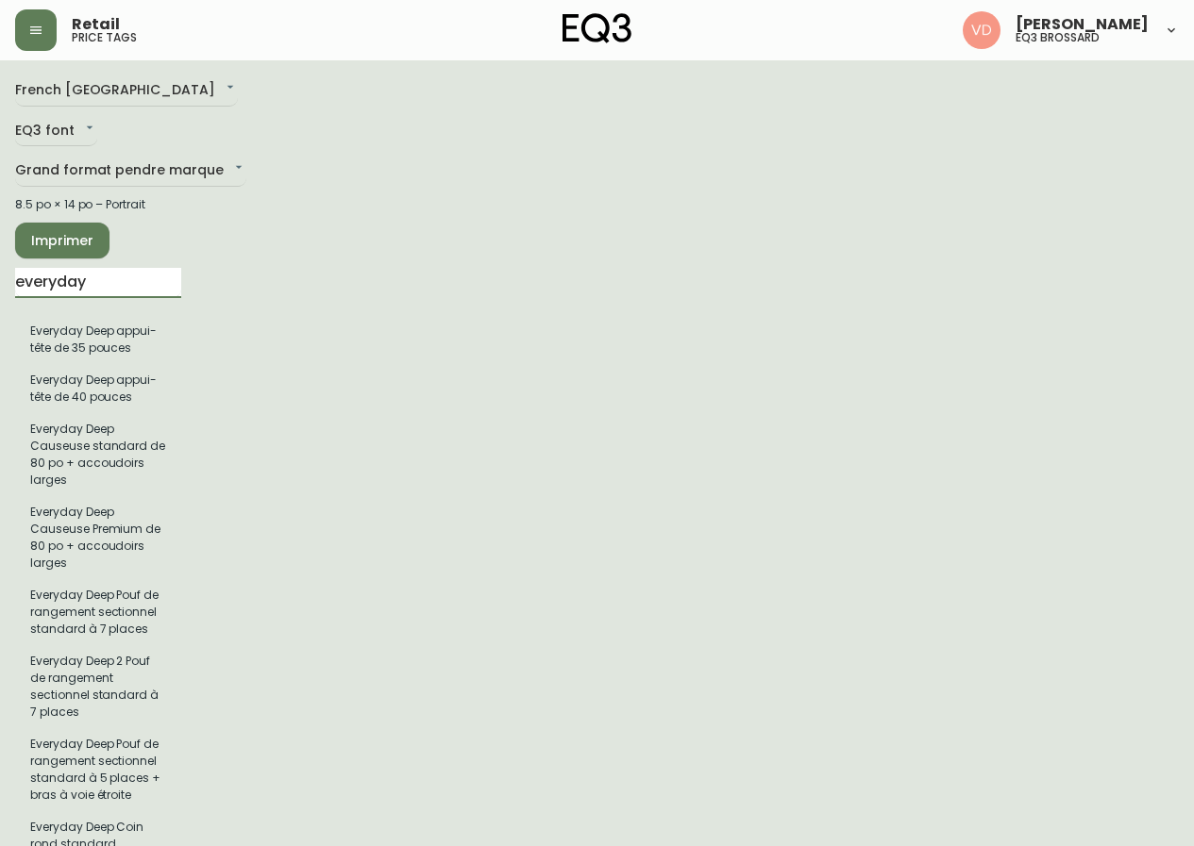
drag, startPoint x: 115, startPoint y: 276, endPoint x: 0, endPoint y: 311, distance: 120.3
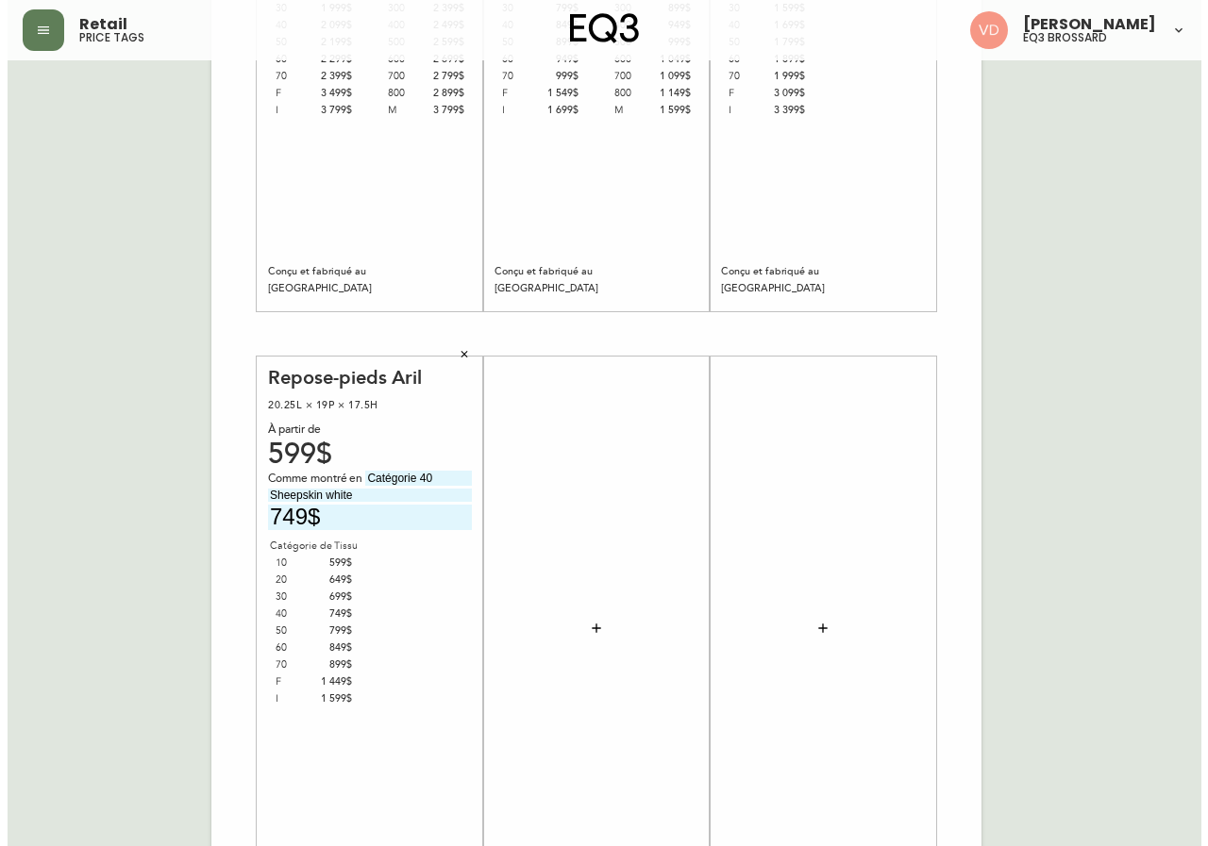
scroll to position [377, 0]
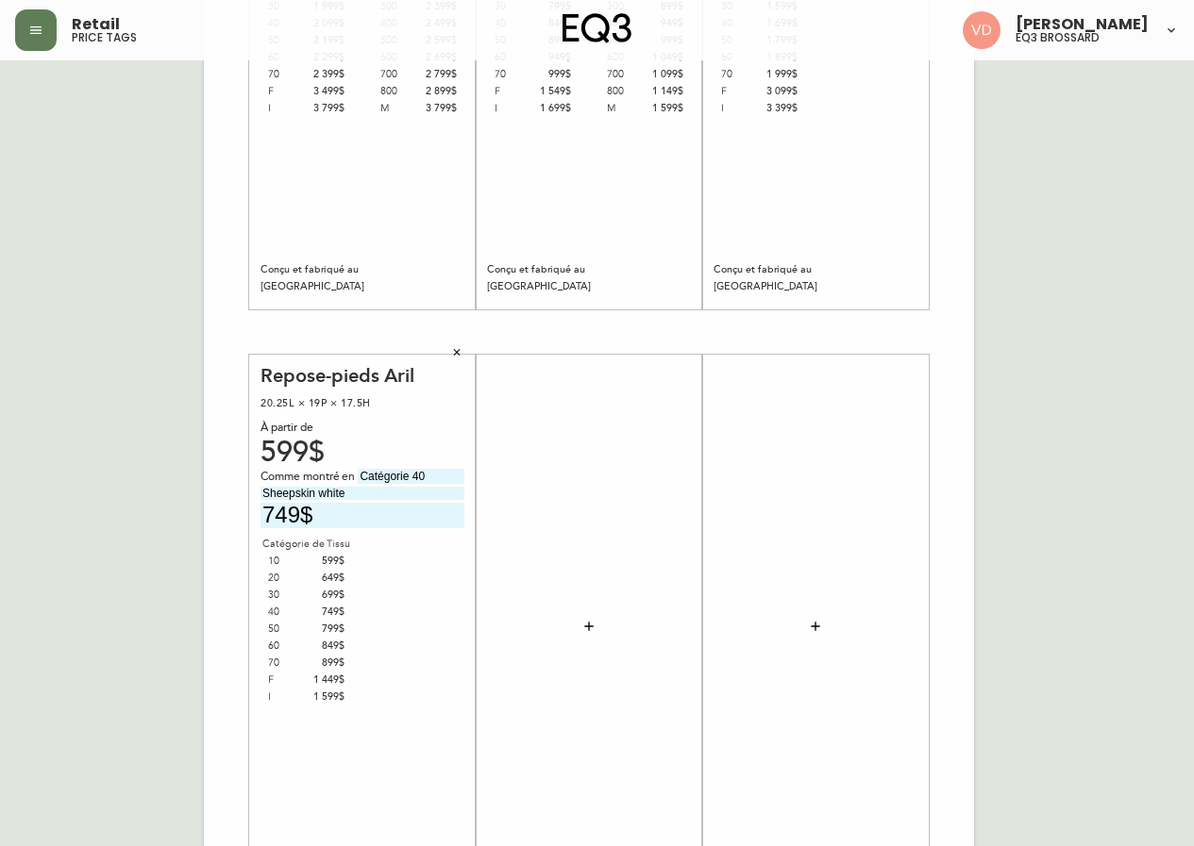
click at [587, 628] on icon "button" at bounding box center [588, 626] width 15 height 15
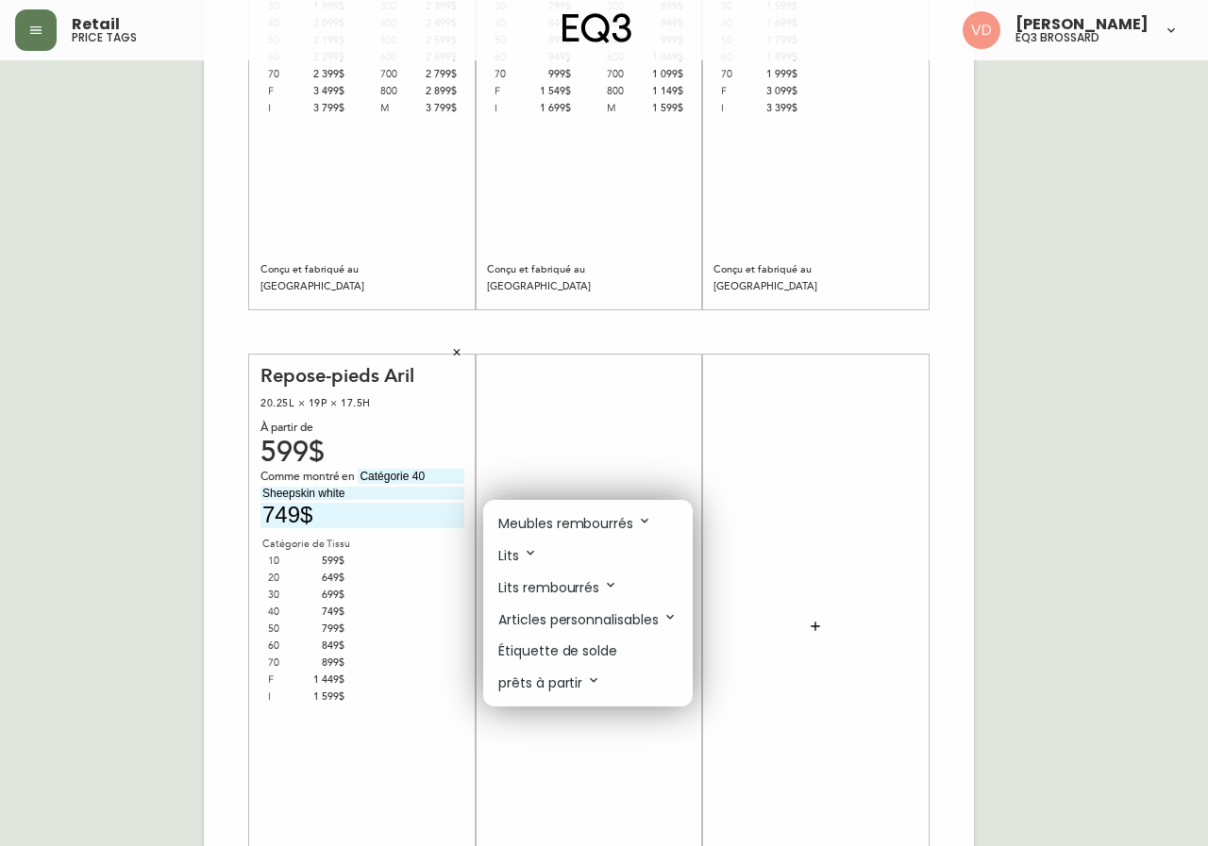
click at [632, 522] on p "Meubles rembourrés" at bounding box center [575, 523] width 154 height 21
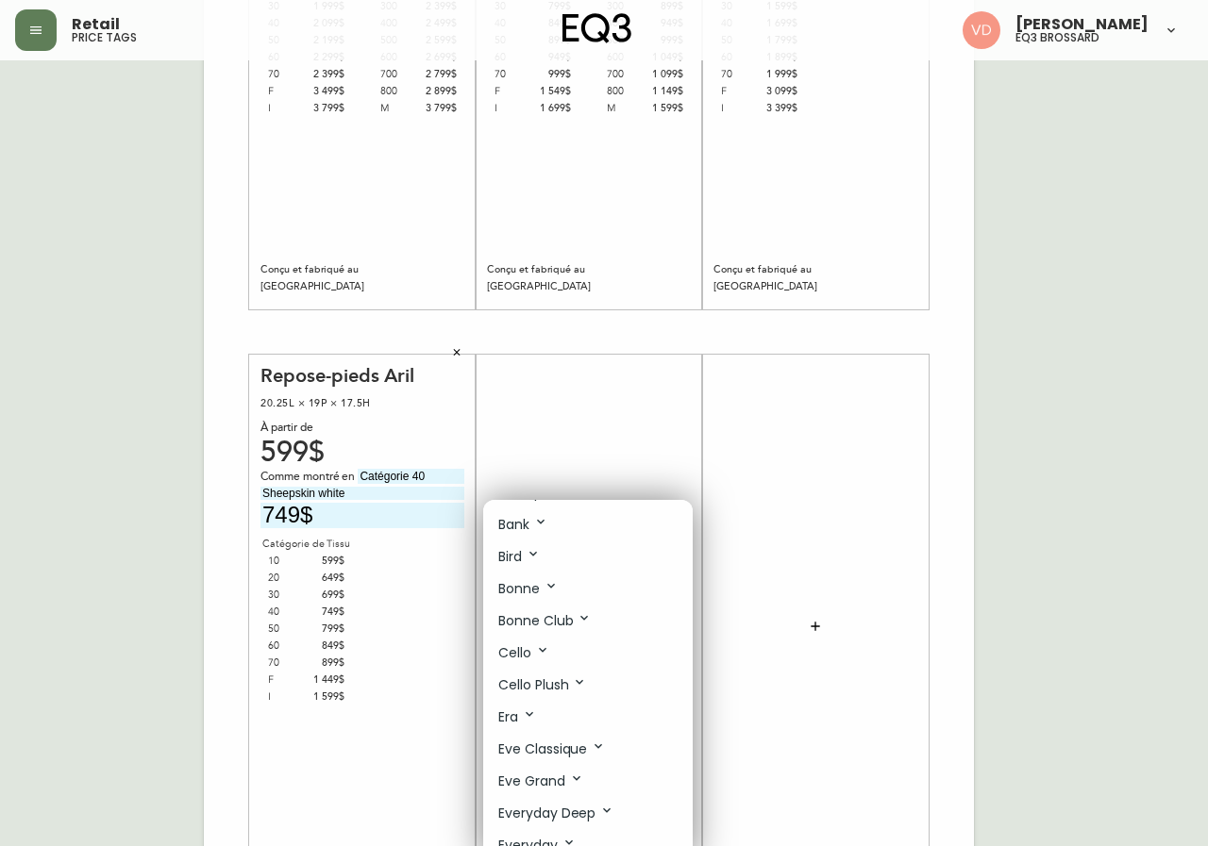
scroll to position [189, 0]
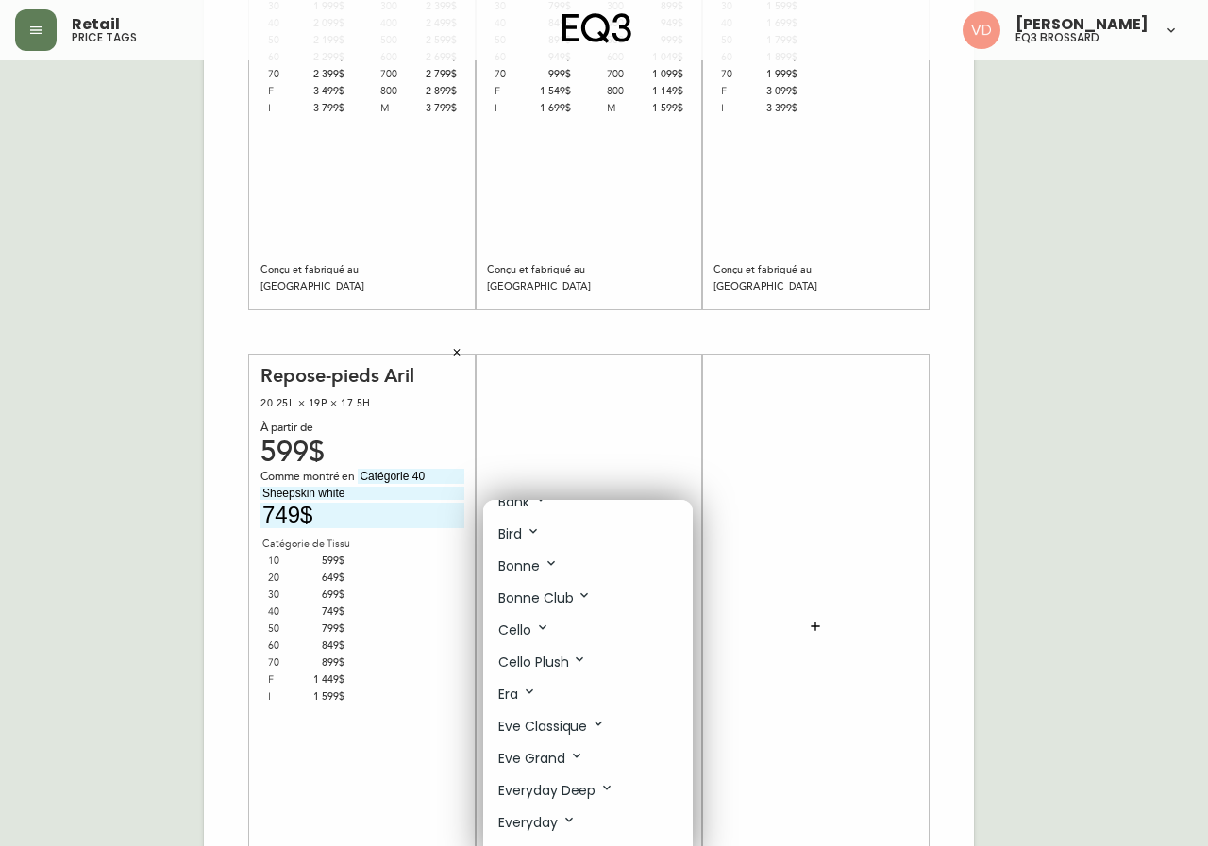
click at [590, 792] on p "Everyday Deep" at bounding box center [556, 790] width 116 height 21
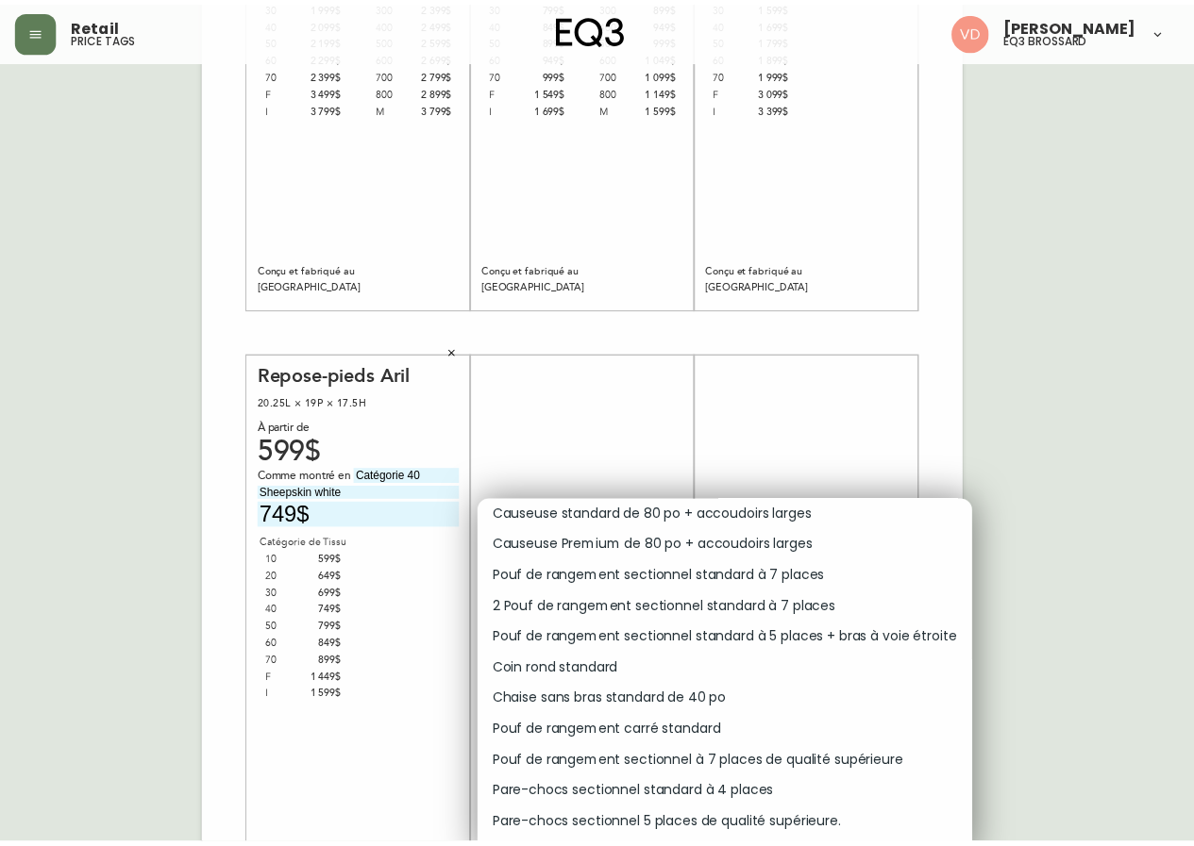
scroll to position [661, 0]
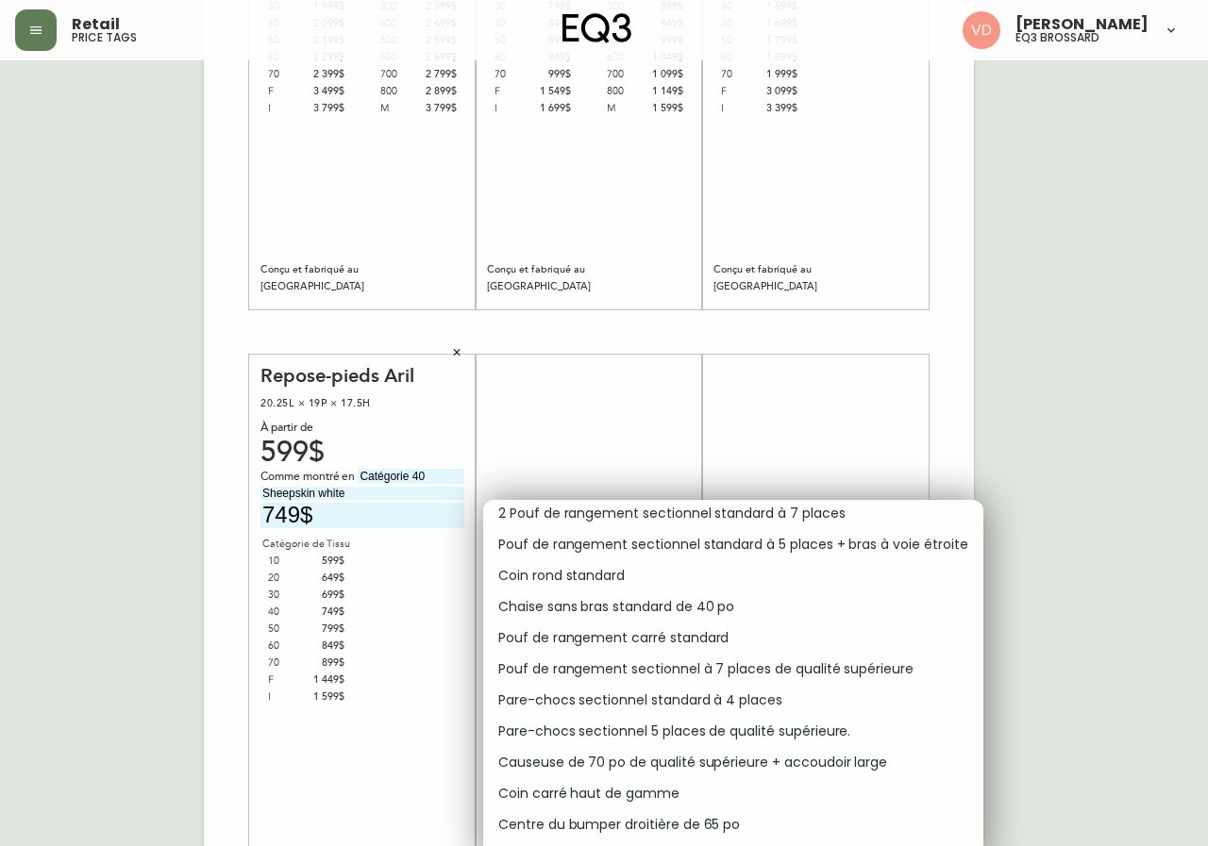
click at [627, 606] on p "Chaise sans bras standard de 40 po" at bounding box center [616, 607] width 236 height 20
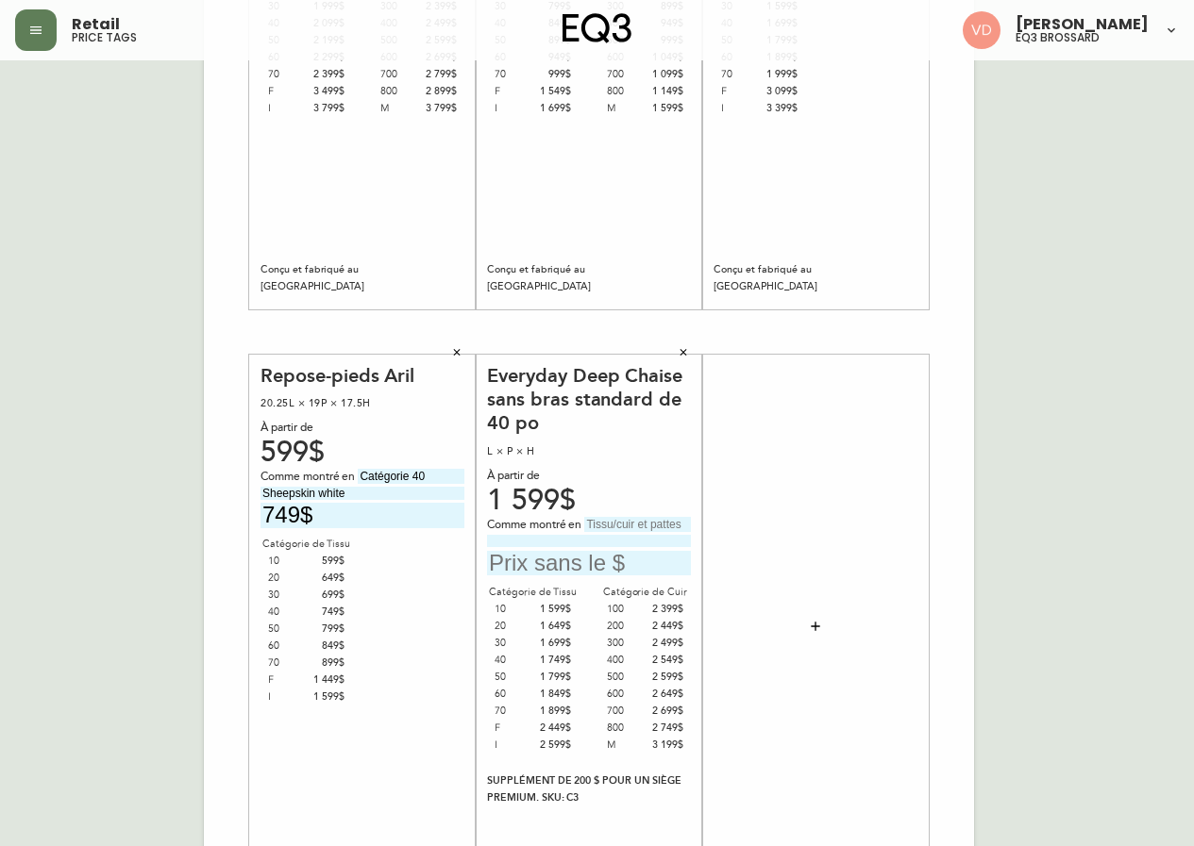
drag, startPoint x: 981, startPoint y: 775, endPoint x: 983, endPoint y: 744, distance: 31.2
click at [979, 775] on div "French Canada fr_CA EQ3 font EQ3 Grand format pendre marque large 8.5 po × 14 p…" at bounding box center [597, 332] width 1164 height 1268
click at [612, 518] on input "text" at bounding box center [637, 524] width 107 height 15
type input "Catégorie 800"
type input "Donna Dark Brown"
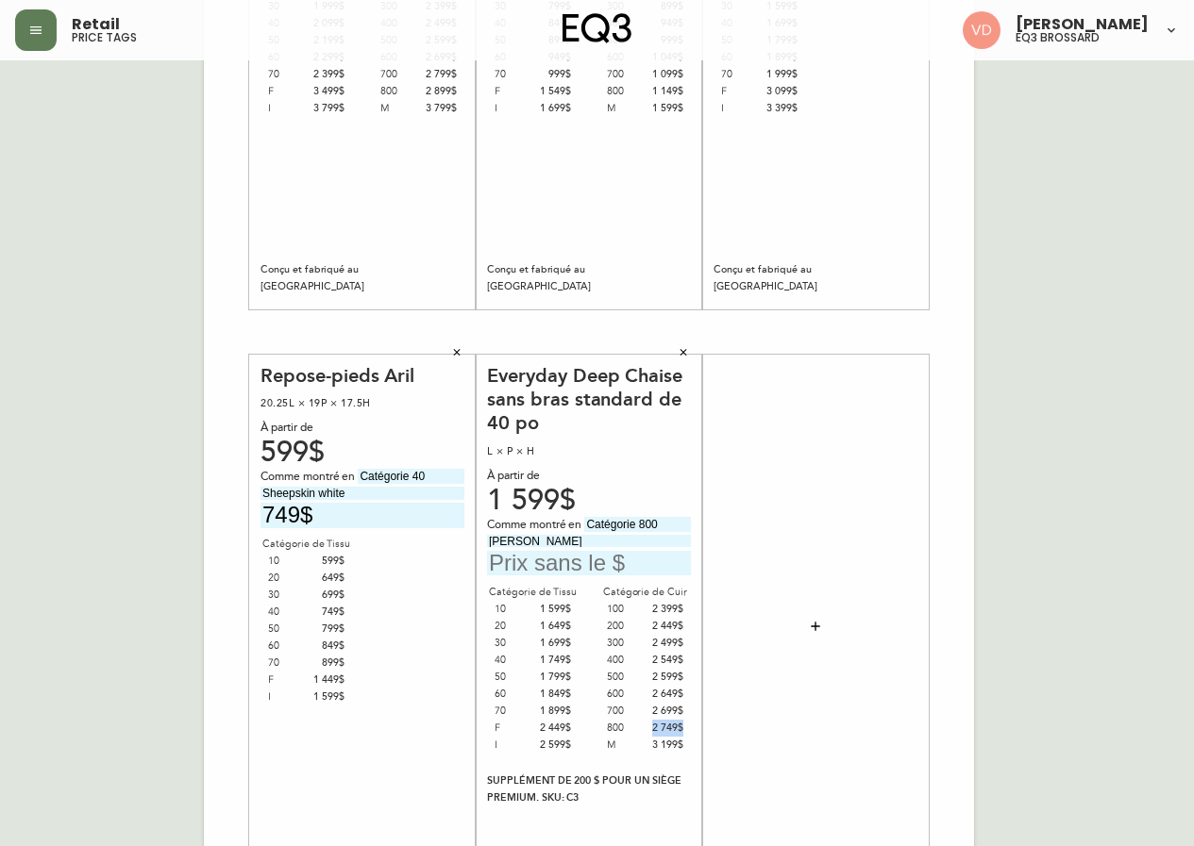
drag, startPoint x: 646, startPoint y: 727, endPoint x: 686, endPoint y: 728, distance: 39.6
click at [686, 728] on div "800 2 749$" at bounding box center [645, 728] width 92 height 17
click at [534, 561] on input "text" at bounding box center [589, 563] width 204 height 25
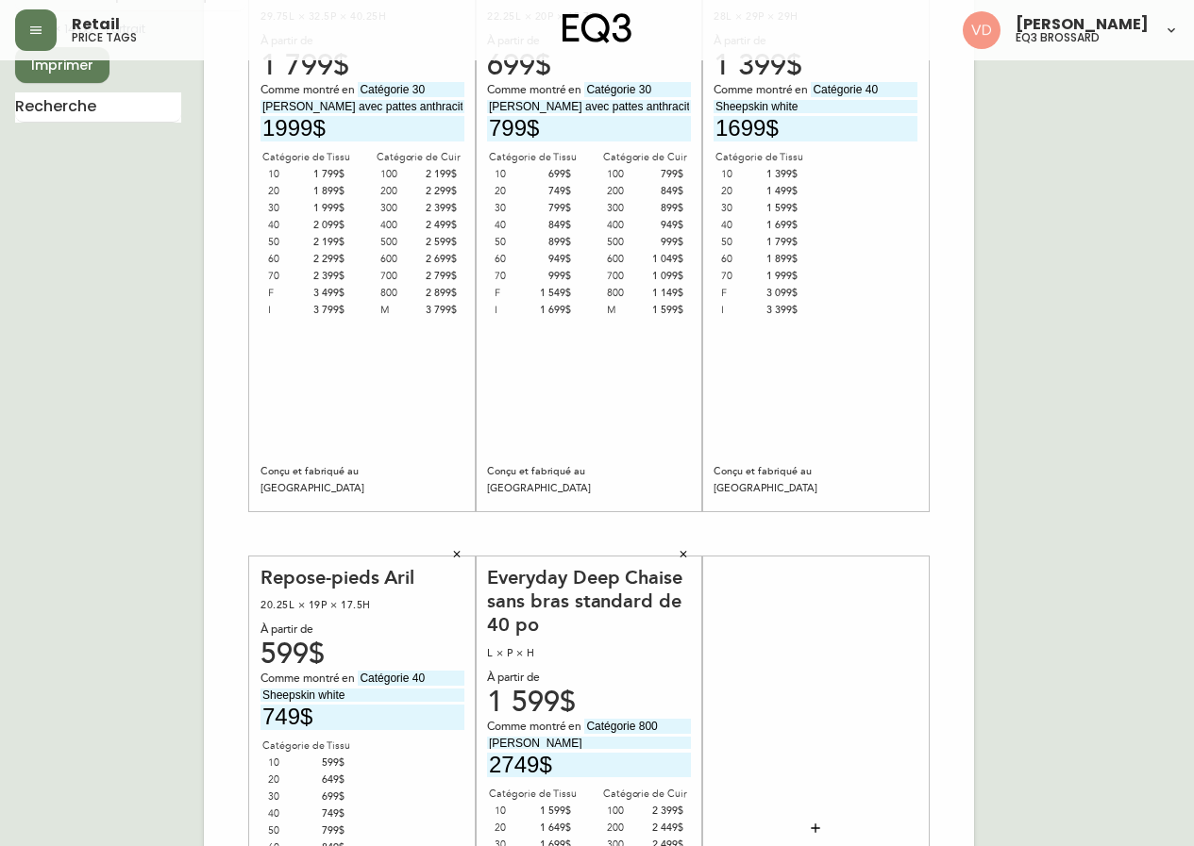
scroll to position [0, 0]
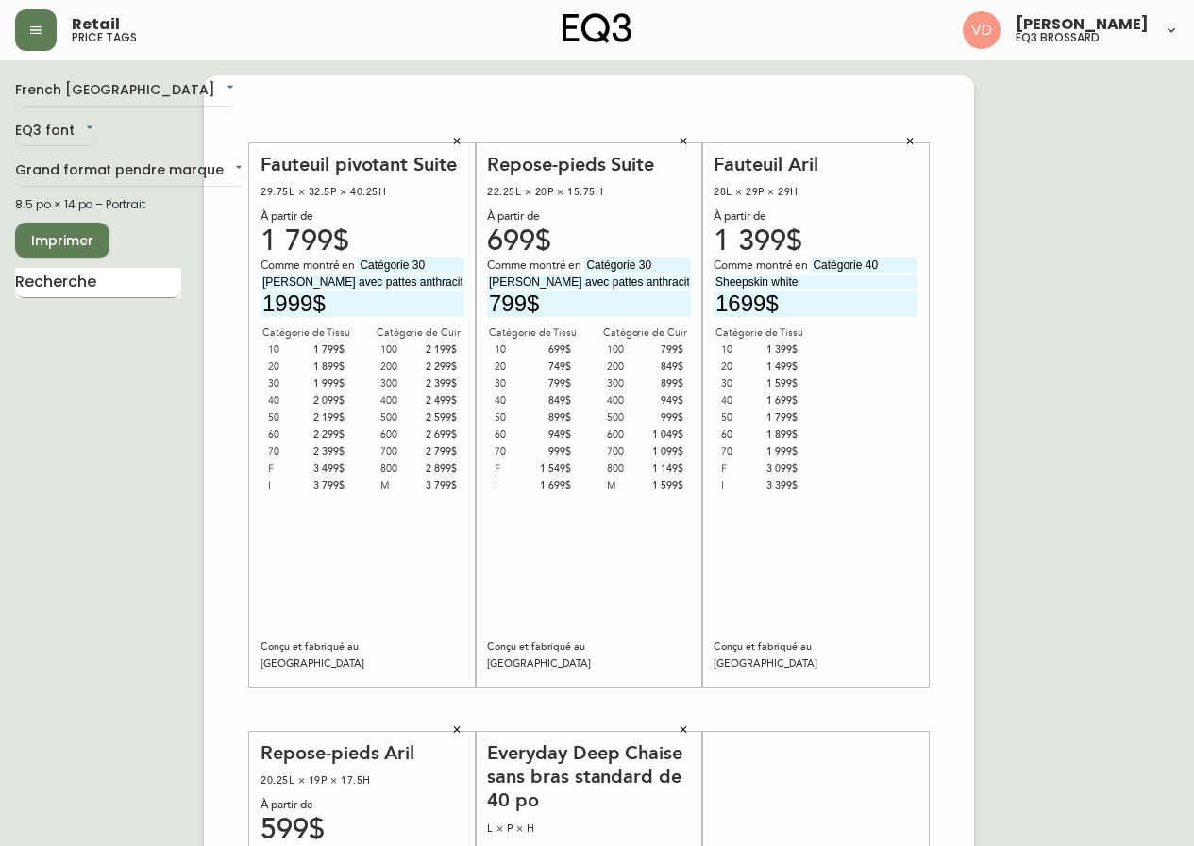
type input "2749$"
click at [134, 278] on input "text" at bounding box center [98, 283] width 166 height 30
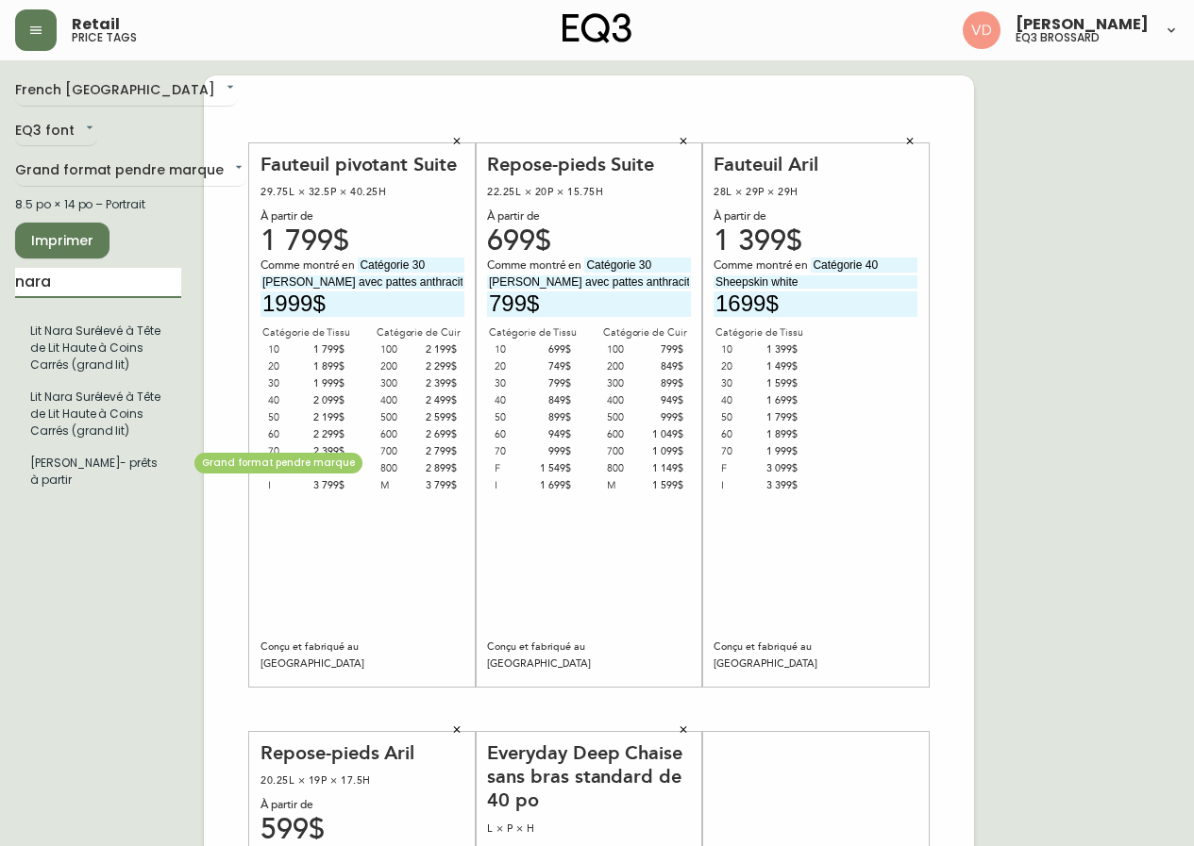
type input "nara"
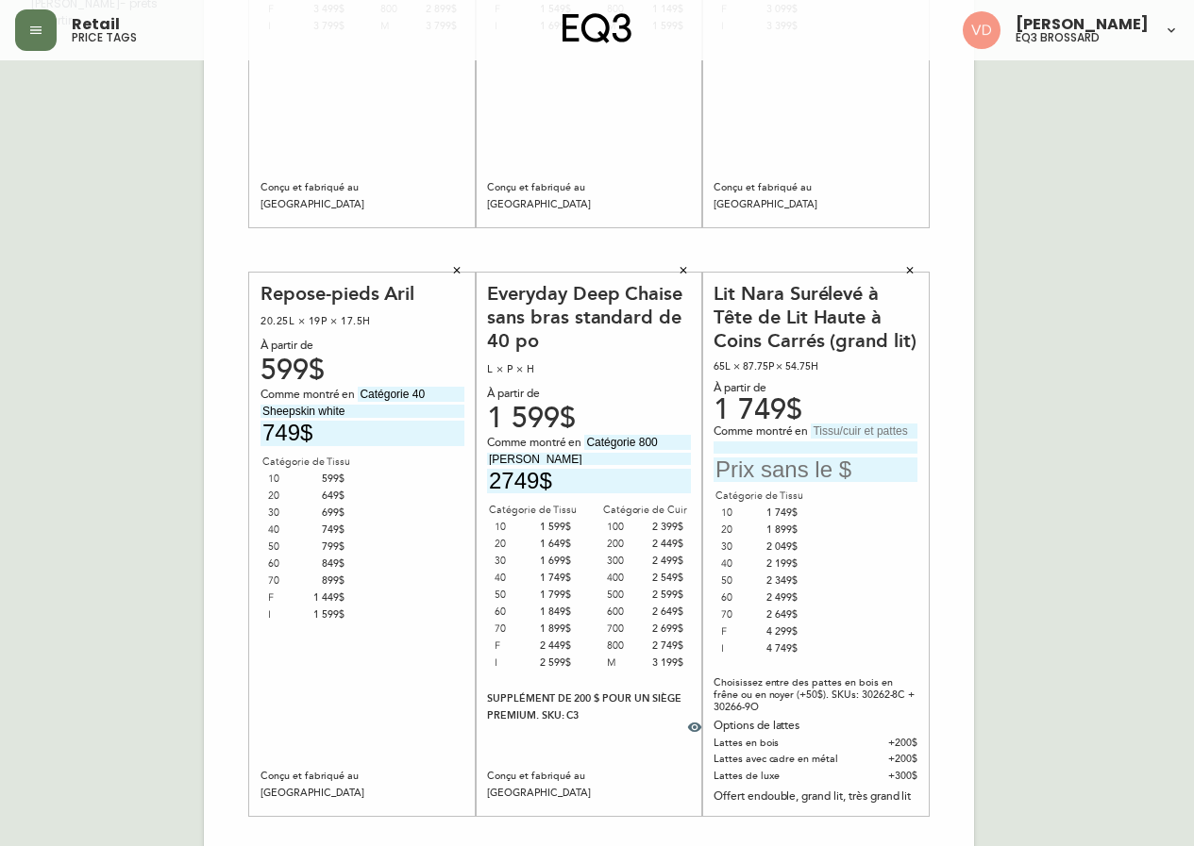
scroll to position [472, 0]
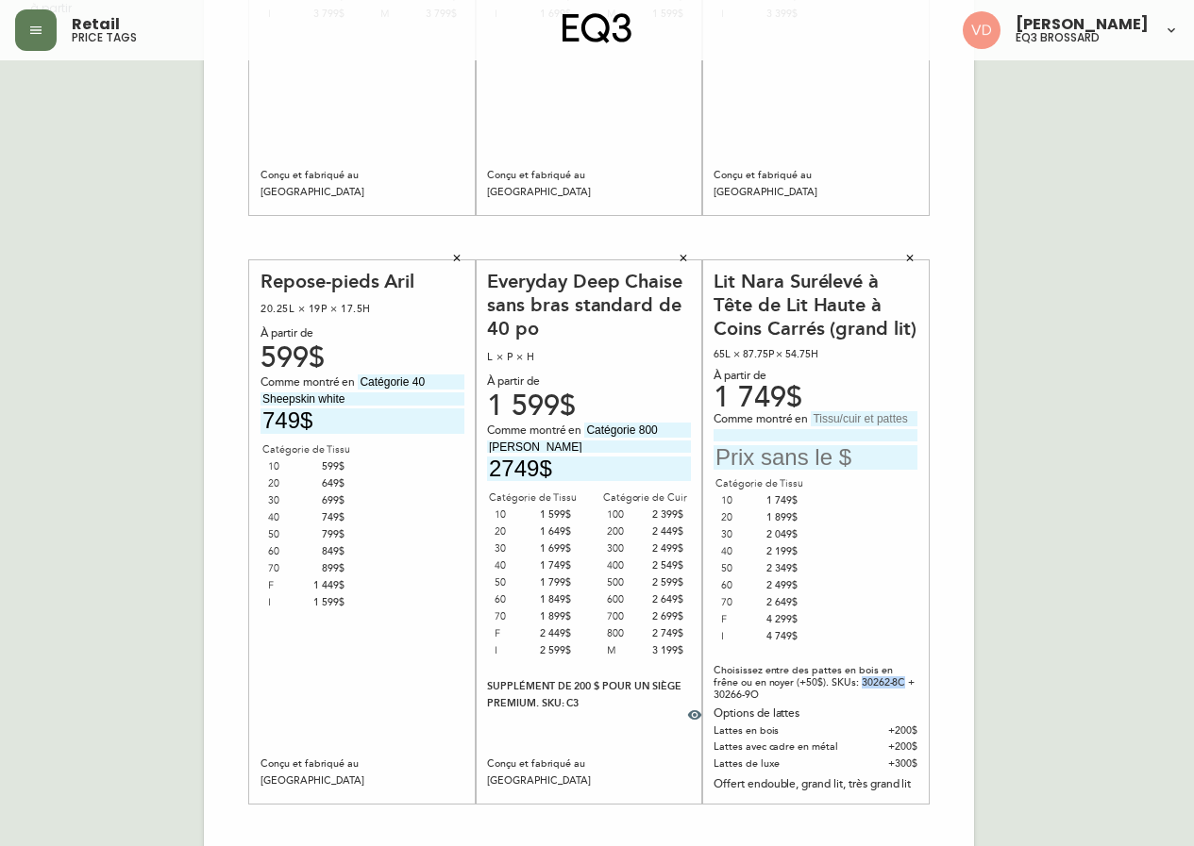
drag, startPoint x: 878, startPoint y: 683, endPoint x: 835, endPoint y: 686, distance: 42.6
click at [835, 686] on div "Choisissez entre des pattes en bois en frêne ou en noyer (+50$). SKUs: 30262-8C…" at bounding box center [815, 682] width 204 height 37
copy div "30262-8C"
click at [1104, 753] on div "French Canada fr_CA EQ3 font EQ3 Grand format pendre marque large 8.5 po × 14 p…" at bounding box center [597, 238] width 1164 height 1268
click at [841, 418] on input "text" at bounding box center [864, 418] width 107 height 15
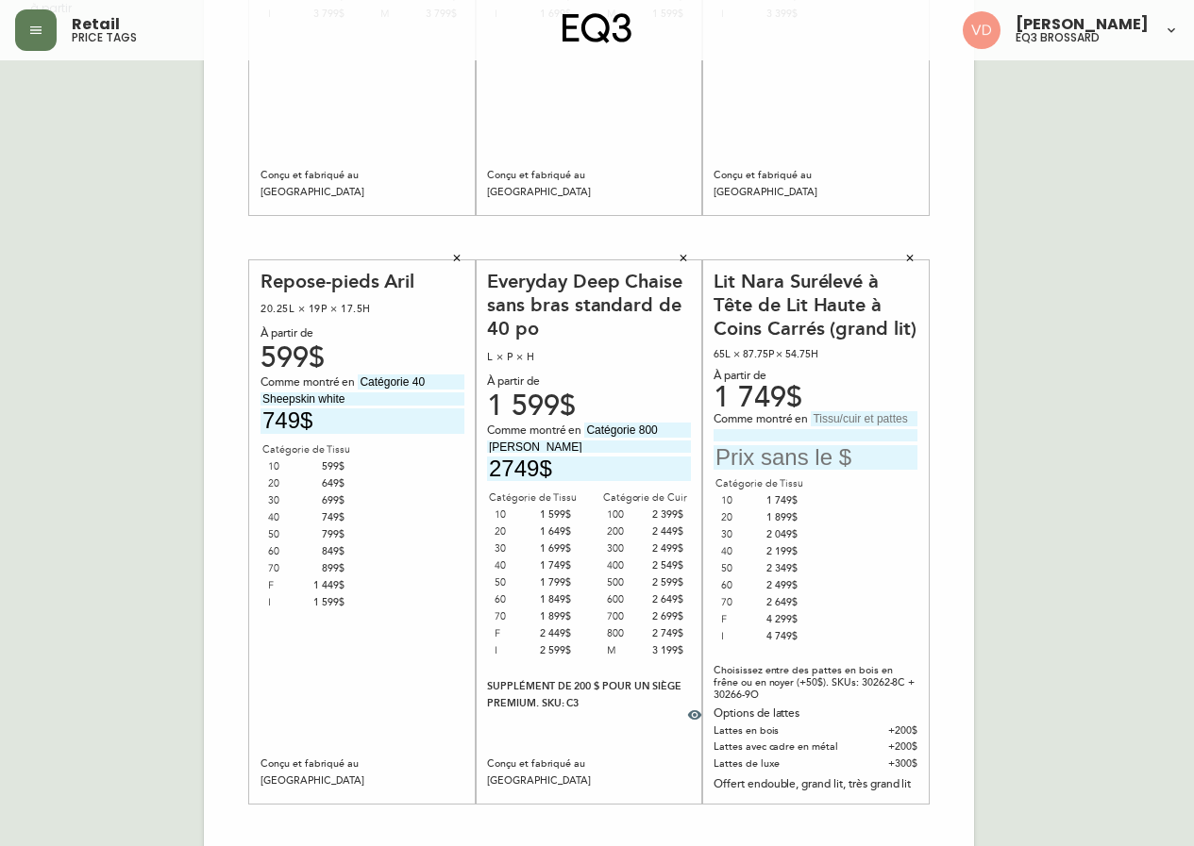
type input "Catégorie 30"
click at [853, 437] on input at bounding box center [815, 435] width 204 height 12
type input "Artic Pebble avec pattes noires"
click at [831, 458] on input "text" at bounding box center [815, 457] width 204 height 25
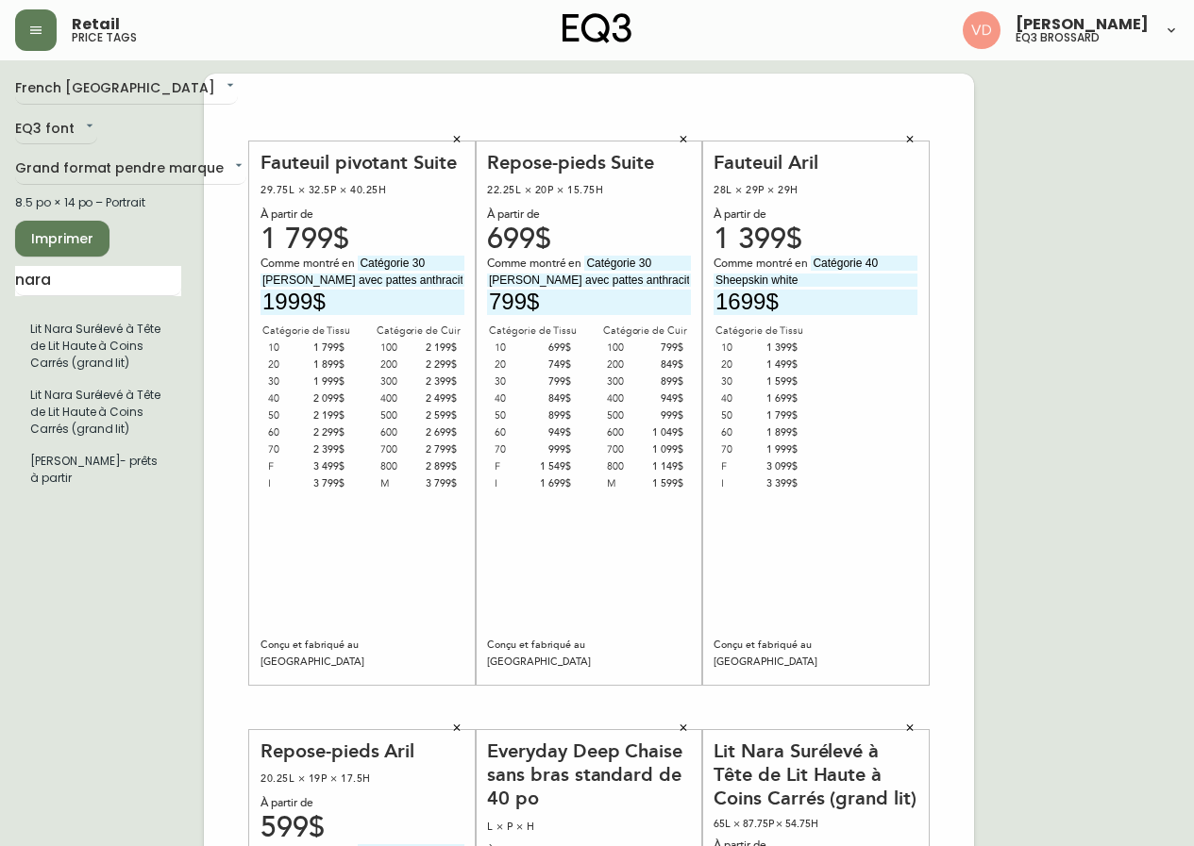
scroll to position [0, 0]
type input "2049$"
click at [53, 232] on span "Imprimer" at bounding box center [62, 241] width 64 height 24
click at [139, 176] on body "Retail price tags Virginie De Montigny eq3 brossard French Canada fr_CA EQ3 fon…" at bounding box center [597, 672] width 1194 height 1344
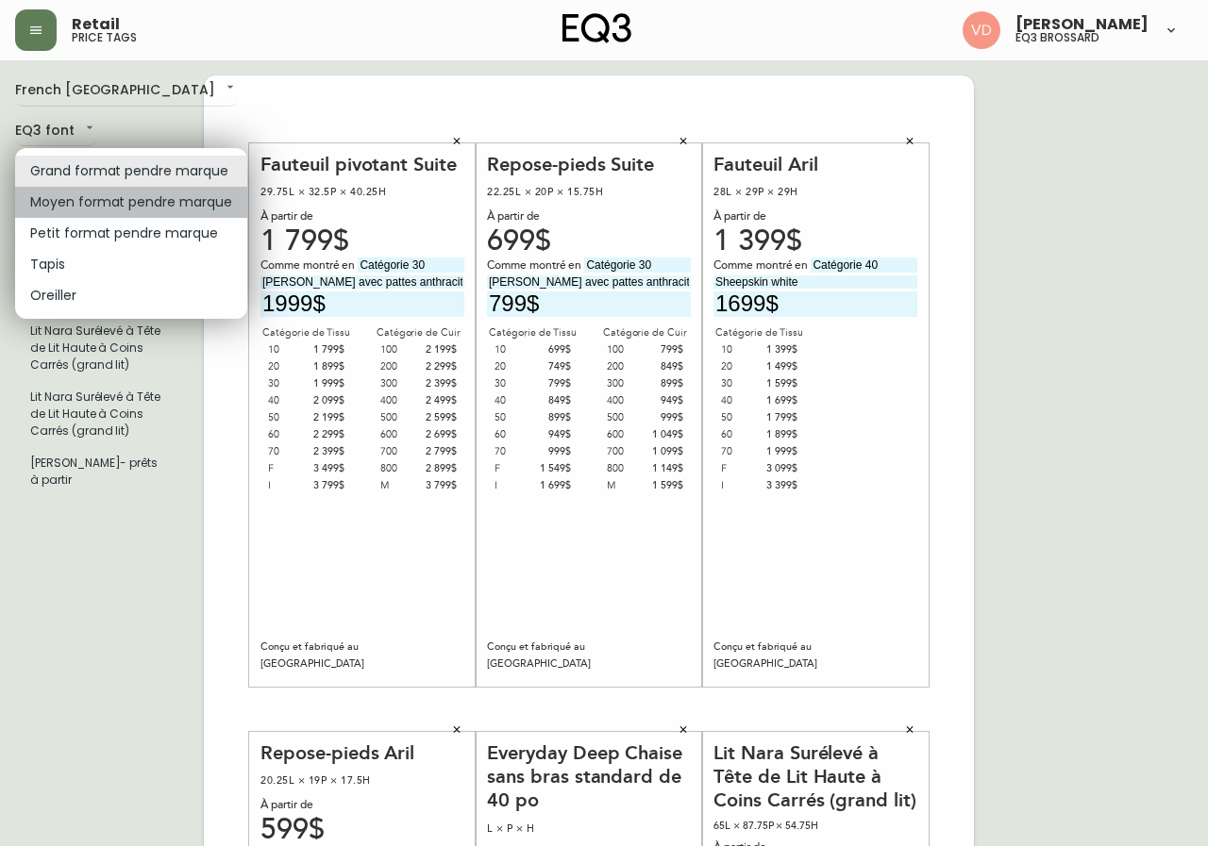
click at [134, 198] on li "Moyen format pendre marque" at bounding box center [131, 202] width 232 height 31
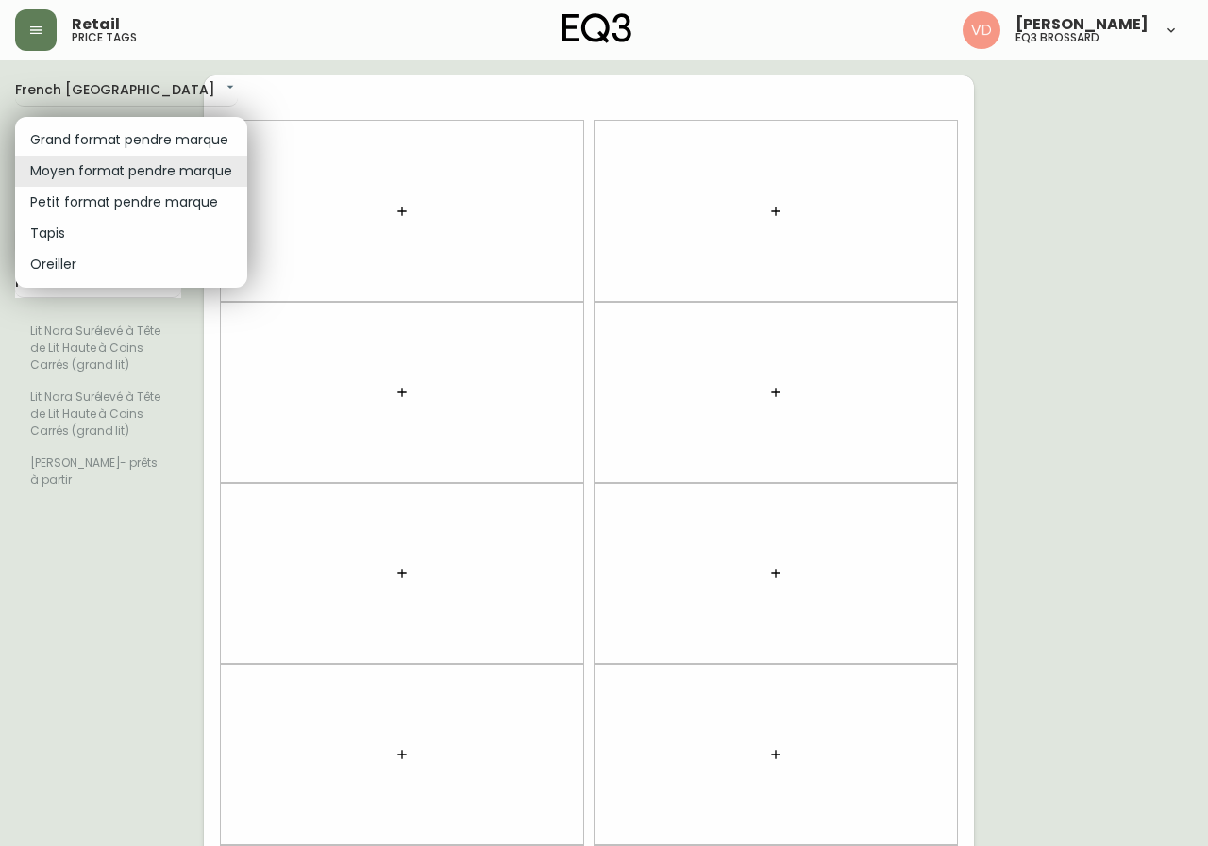
click at [136, 174] on body "Retail price tags Virginie De Montigny eq3 brossard French Canada fr_CA EQ3 fon…" at bounding box center [604, 536] width 1208 height 1072
click at [133, 202] on li "Petit format pendre marque" at bounding box center [131, 202] width 232 height 31
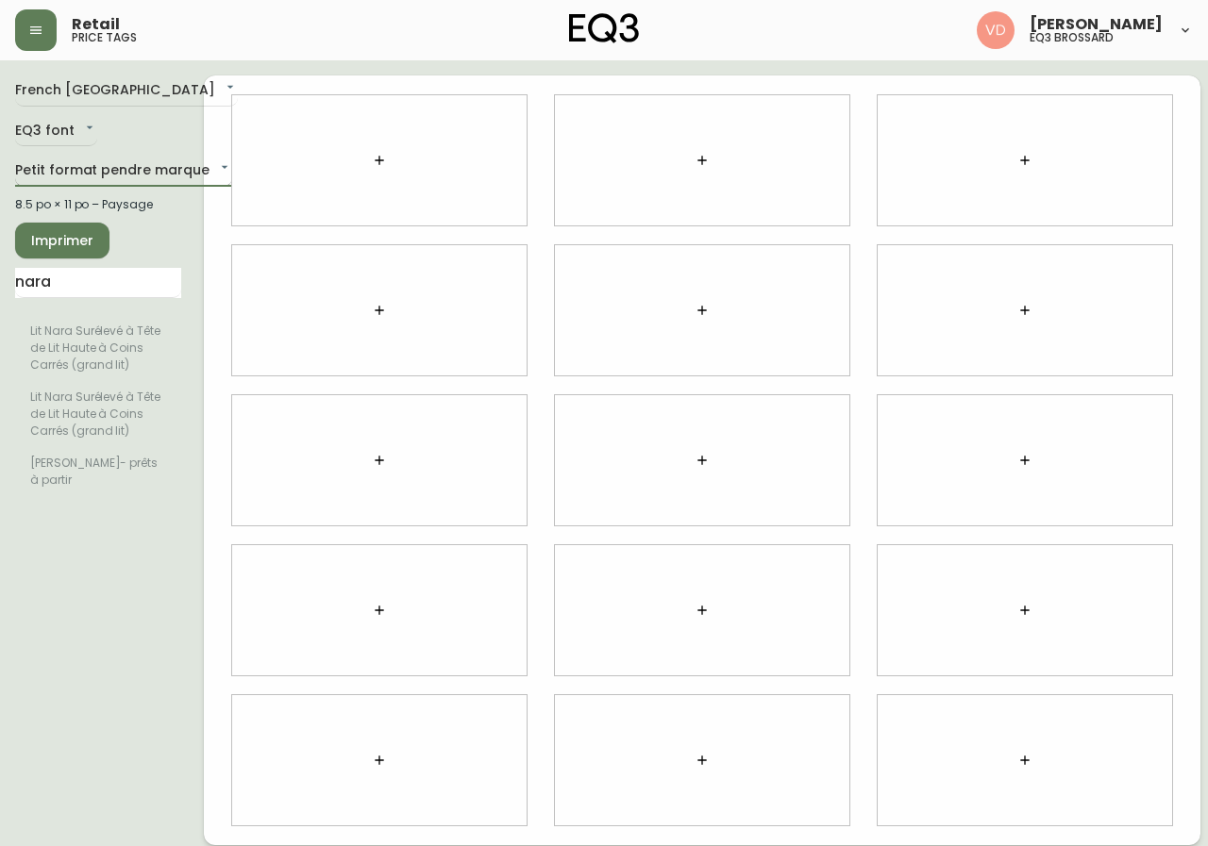
click at [138, 178] on body "Retail price tags Virginie De Montigny eq3 brossard French Canada fr_CA EQ3 fon…" at bounding box center [604, 423] width 1208 height 846
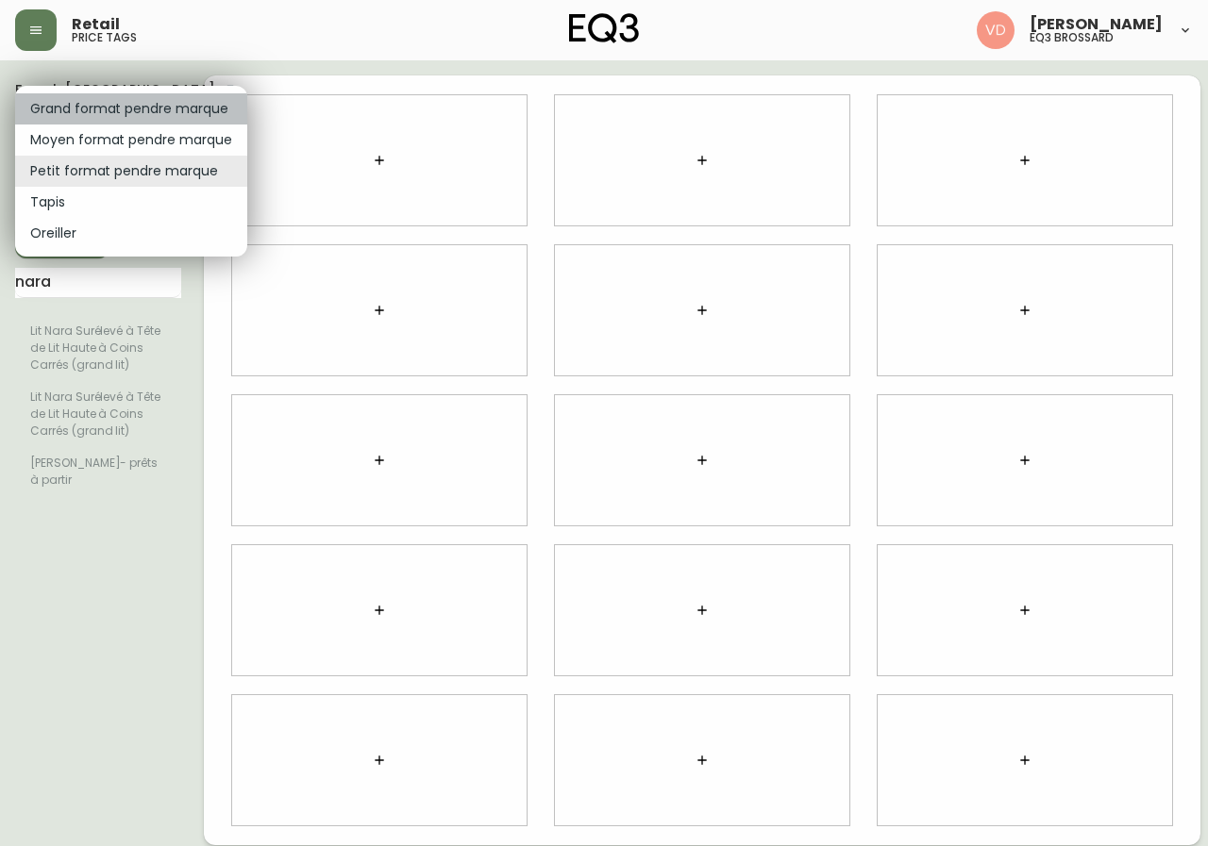
click at [152, 115] on li "Grand format pendre marque" at bounding box center [131, 108] width 232 height 31
type input "large"
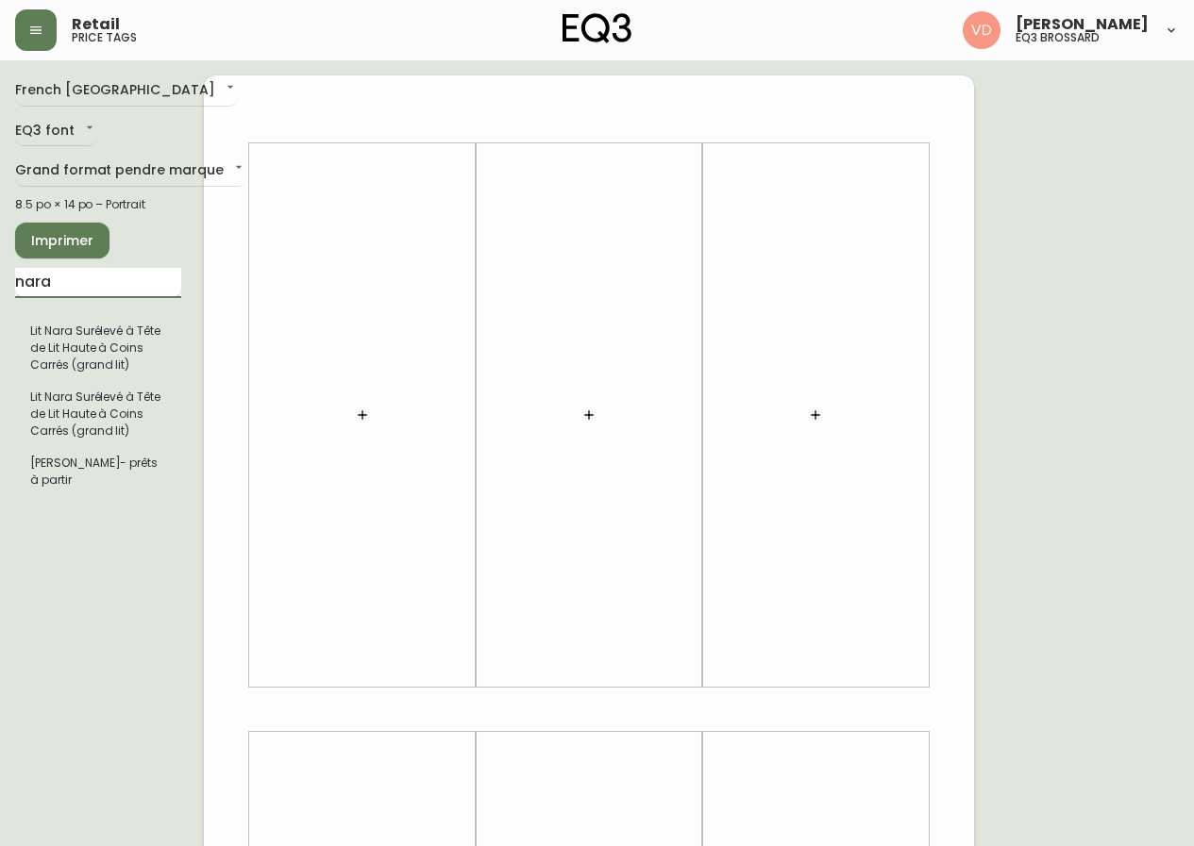
click at [96, 277] on input "nara" at bounding box center [98, 283] width 166 height 30
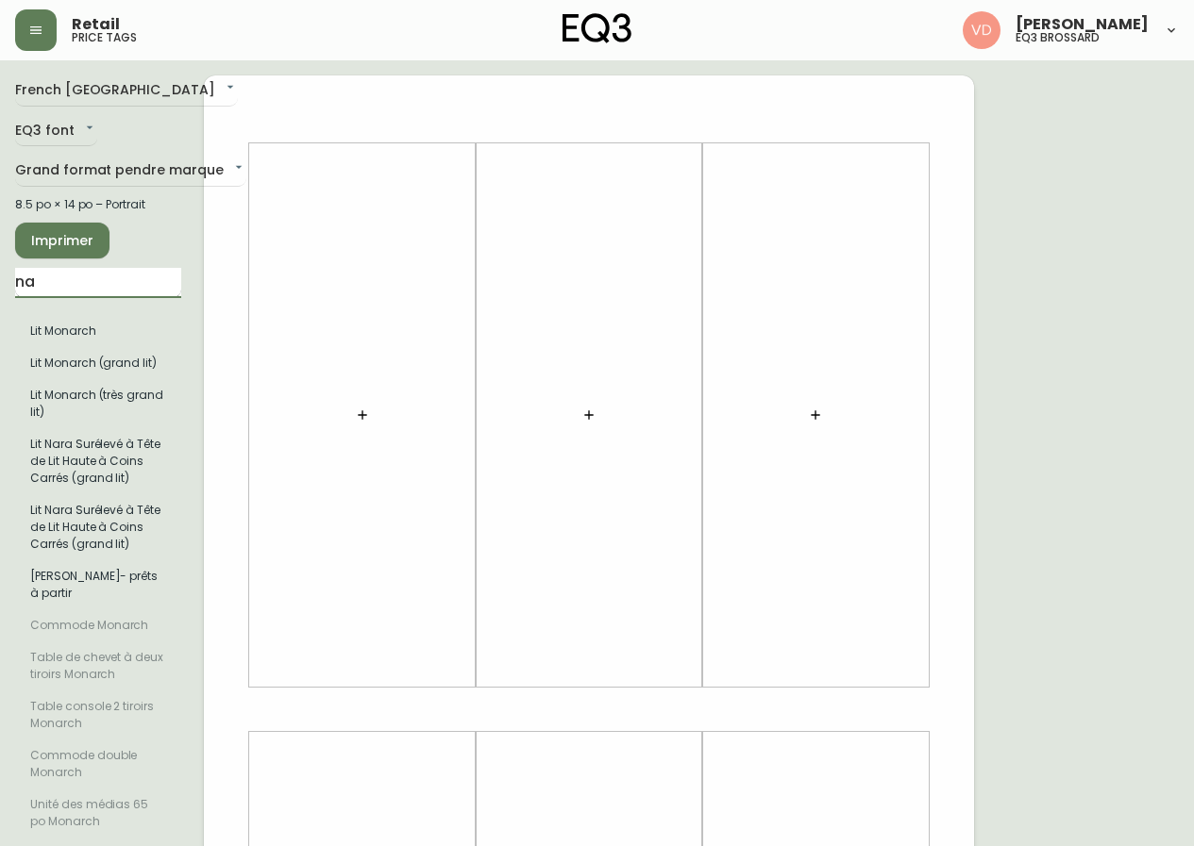
type input "n"
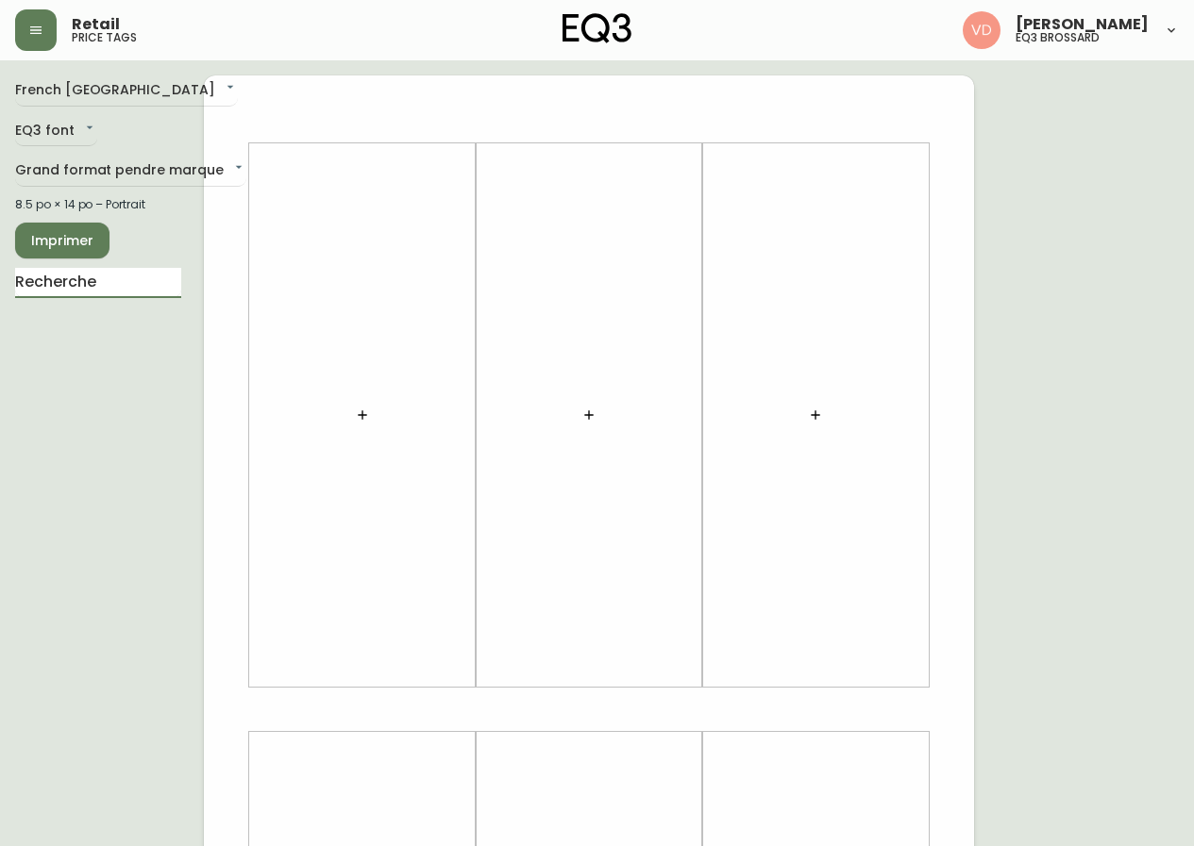
click at [363, 411] on icon "button" at bounding box center [362, 415] width 15 height 15
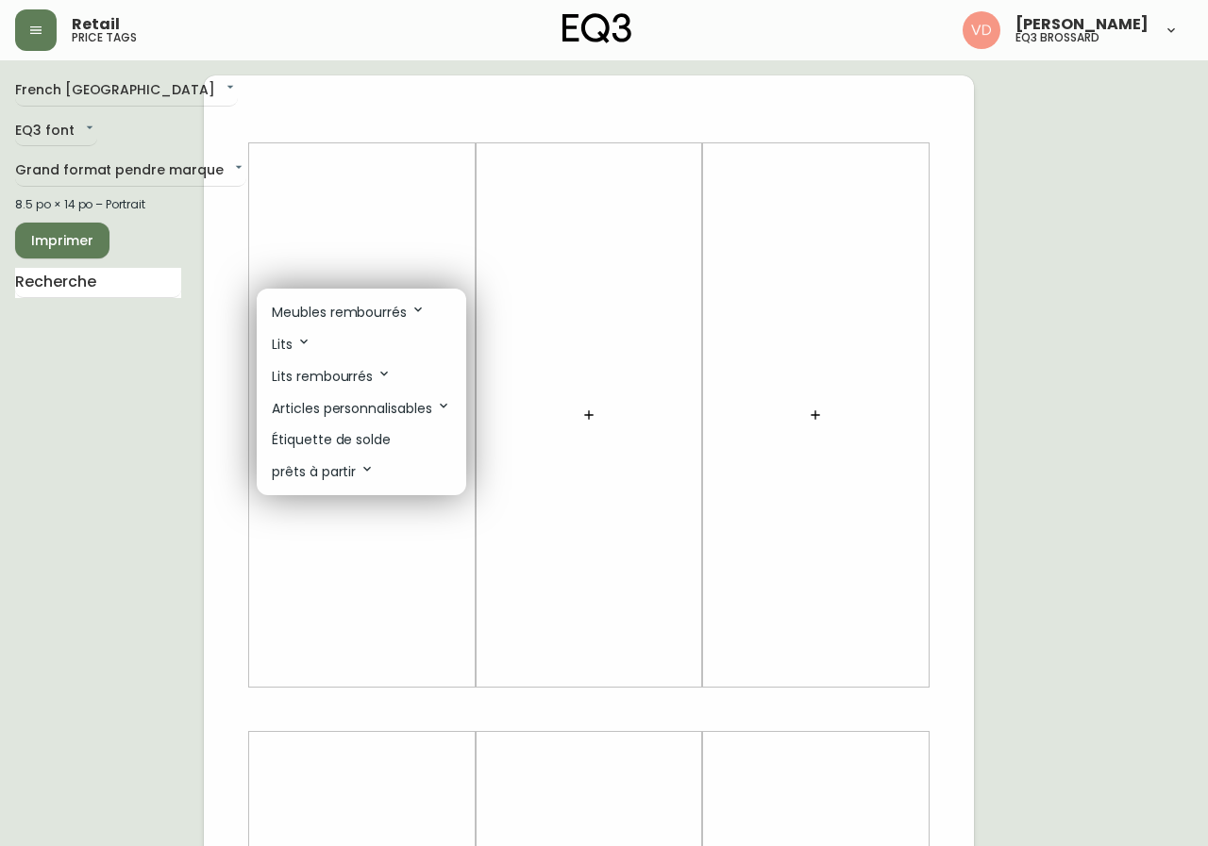
click at [379, 312] on p "Meubles rembourrés" at bounding box center [349, 312] width 154 height 21
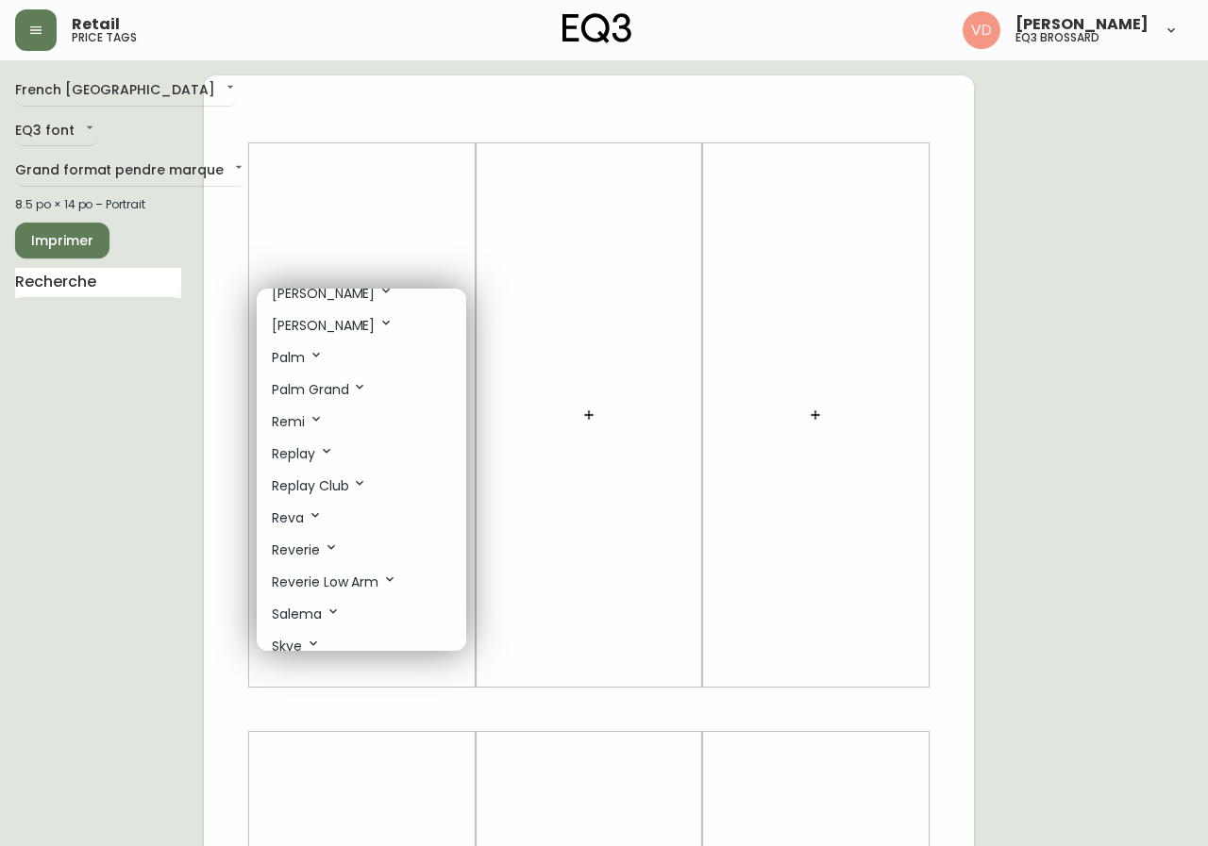
scroll to position [755, 0]
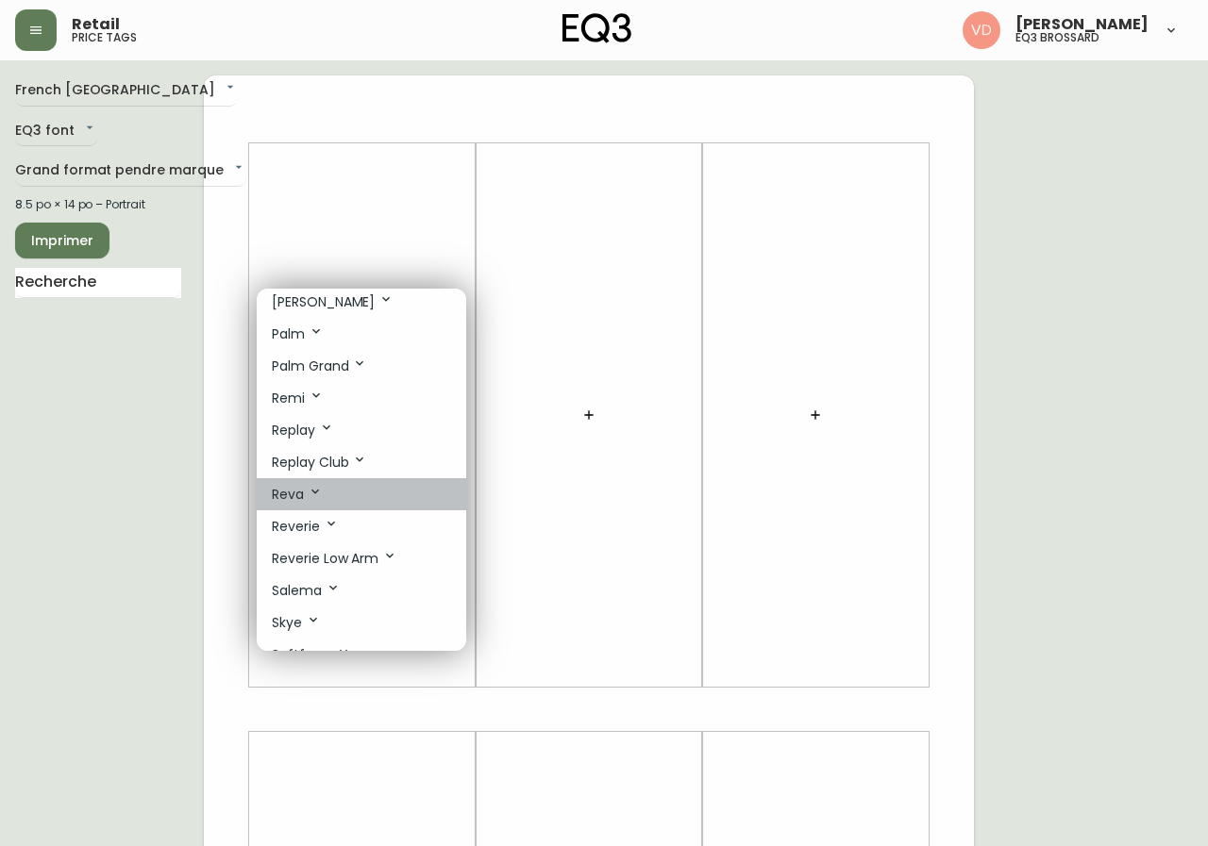
click at [330, 493] on li "Reva" at bounding box center [361, 494] width 209 height 32
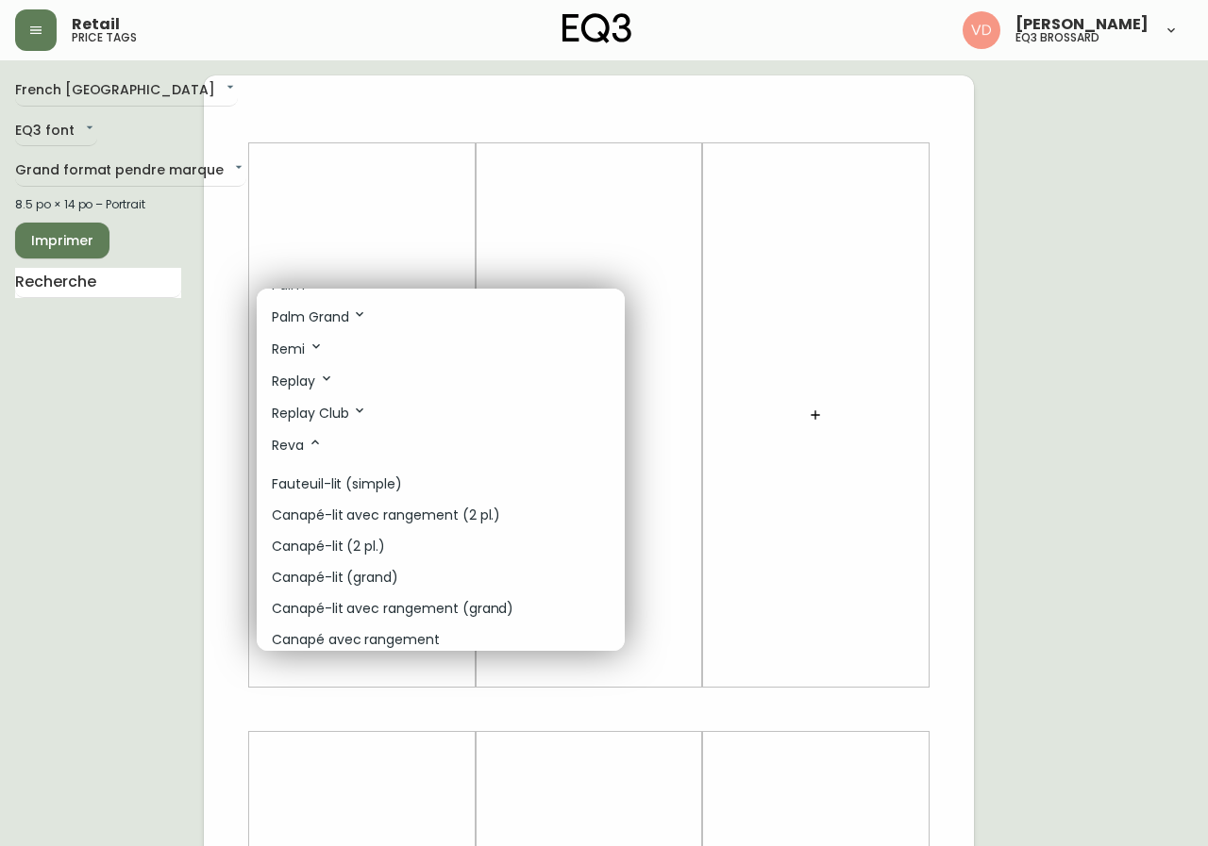
scroll to position [849, 0]
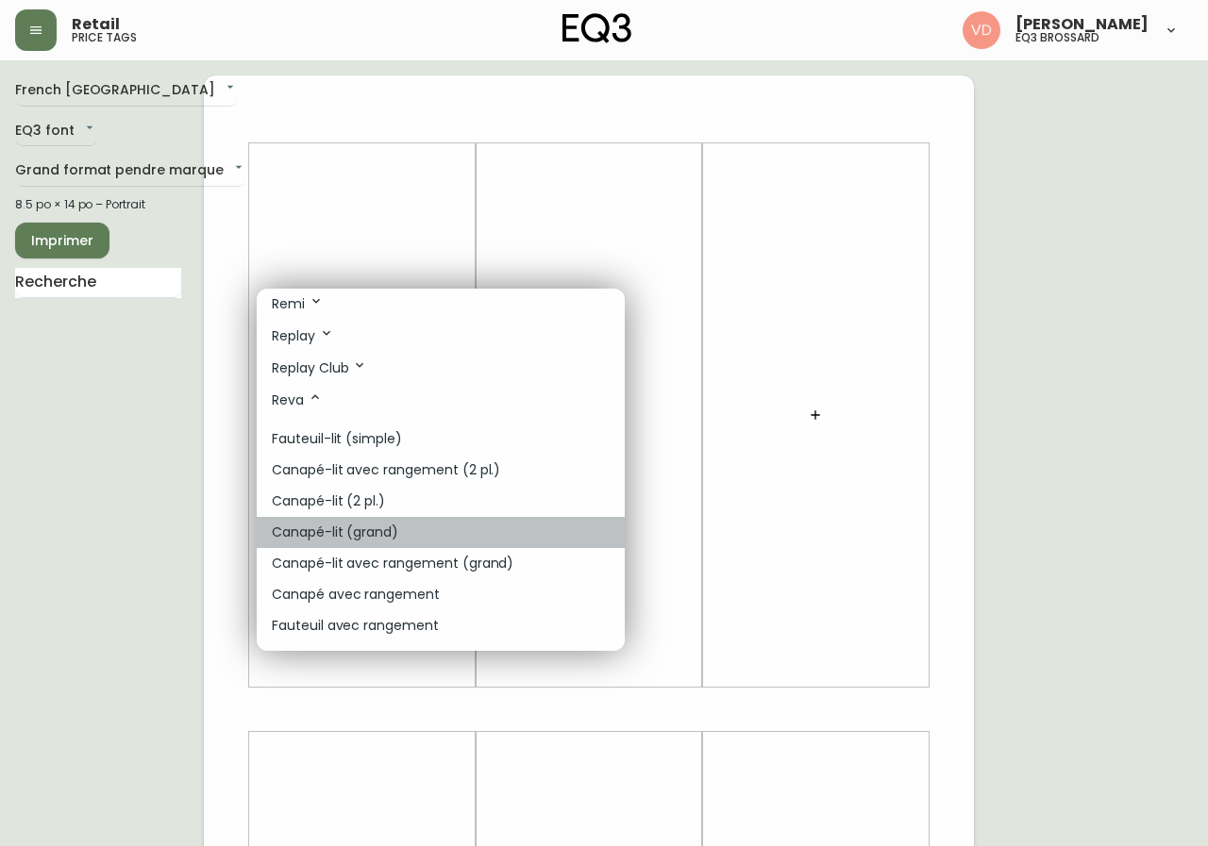
click at [418, 537] on li "Canapé-lit (grand)" at bounding box center [441, 532] width 368 height 31
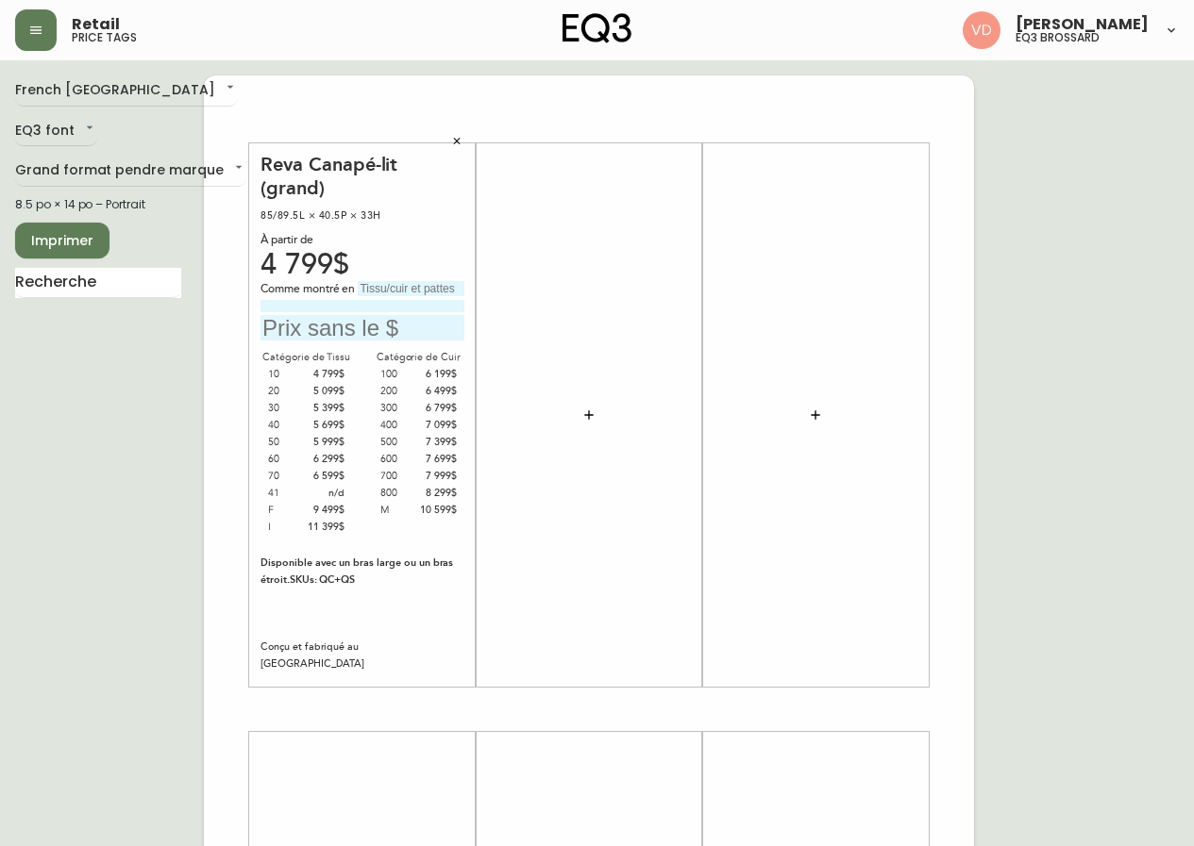
click at [411, 283] on input "text" at bounding box center [411, 288] width 107 height 15
type input "Catégorie 30"
click at [371, 301] on input at bounding box center [362, 306] width 204 height 12
type input "Artic Wolf avec pattes noires"
click at [313, 320] on input "text" at bounding box center [362, 327] width 204 height 25
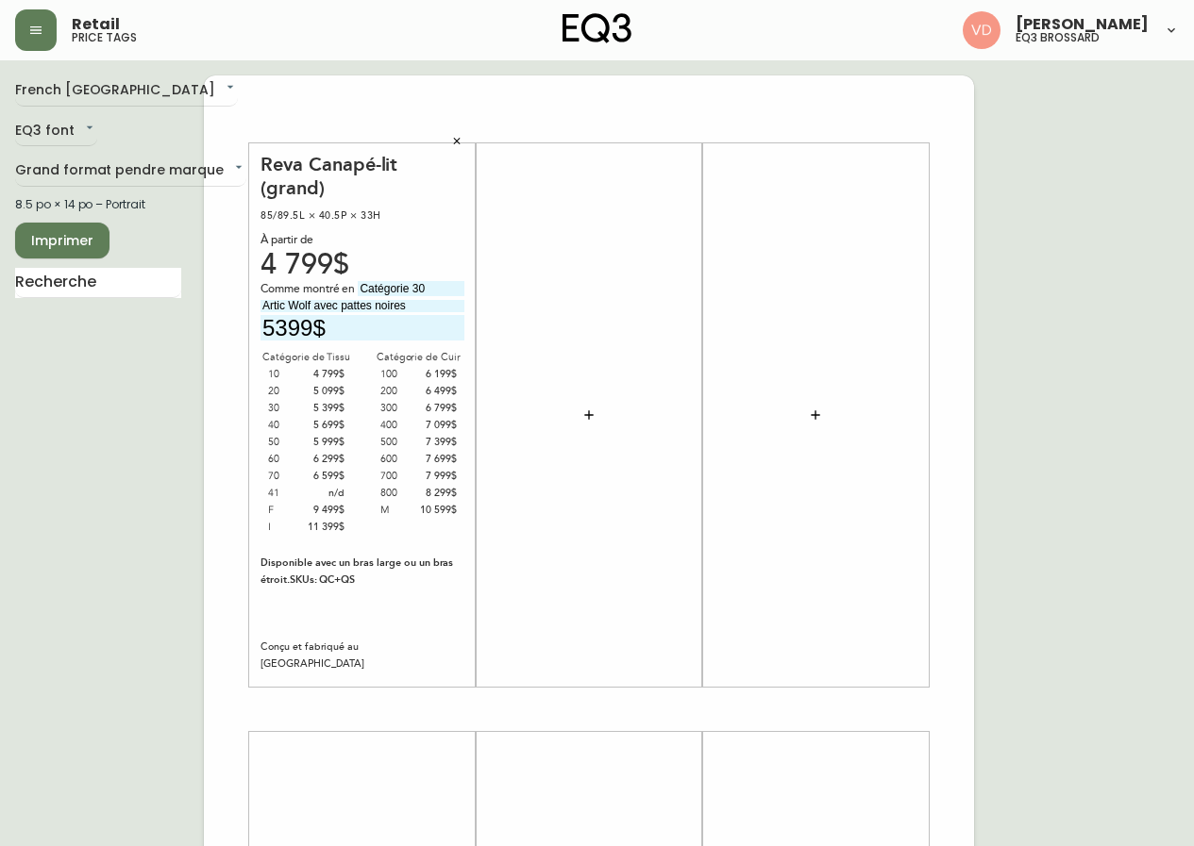
type input "5399$"
click at [112, 292] on input "text" at bounding box center [98, 283] width 166 height 30
click at [586, 418] on icon "button" at bounding box center [588, 415] width 15 height 15
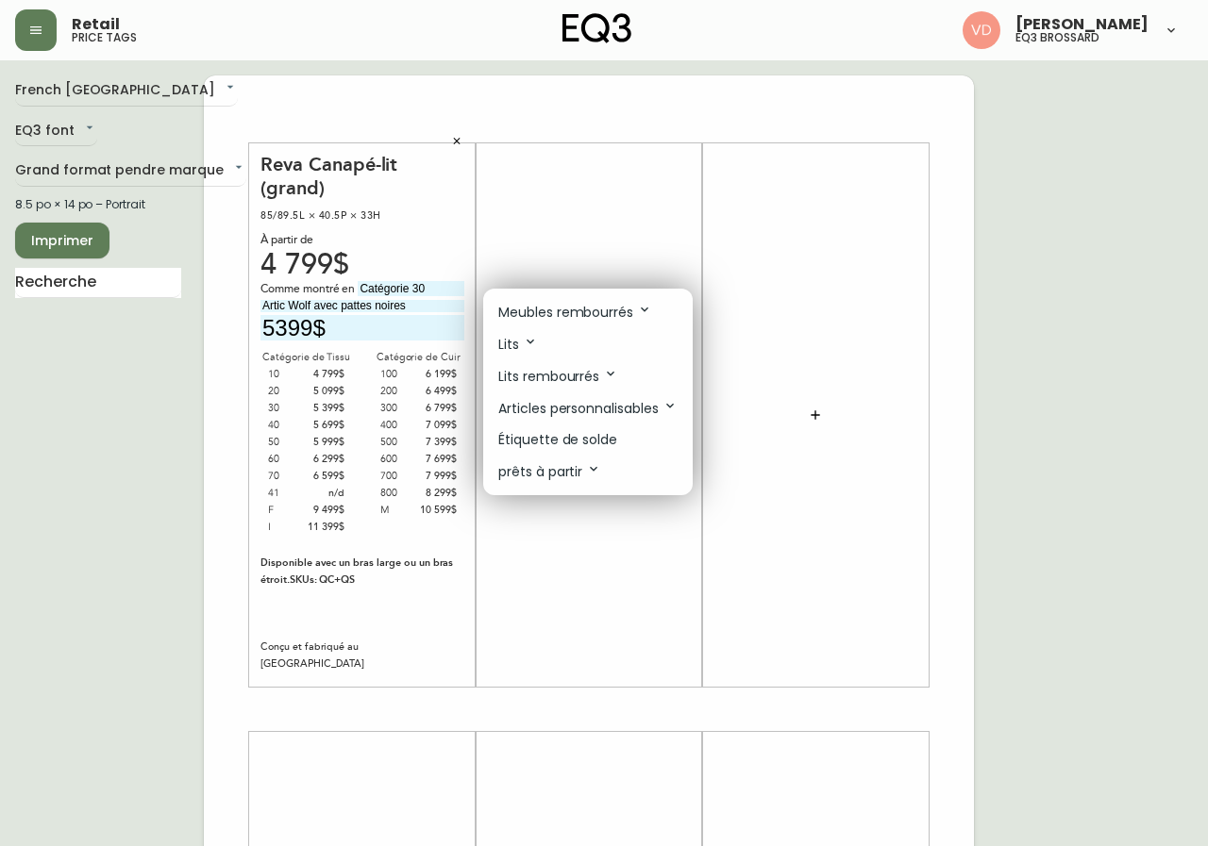
click at [650, 311] on icon at bounding box center [644, 309] width 15 height 15
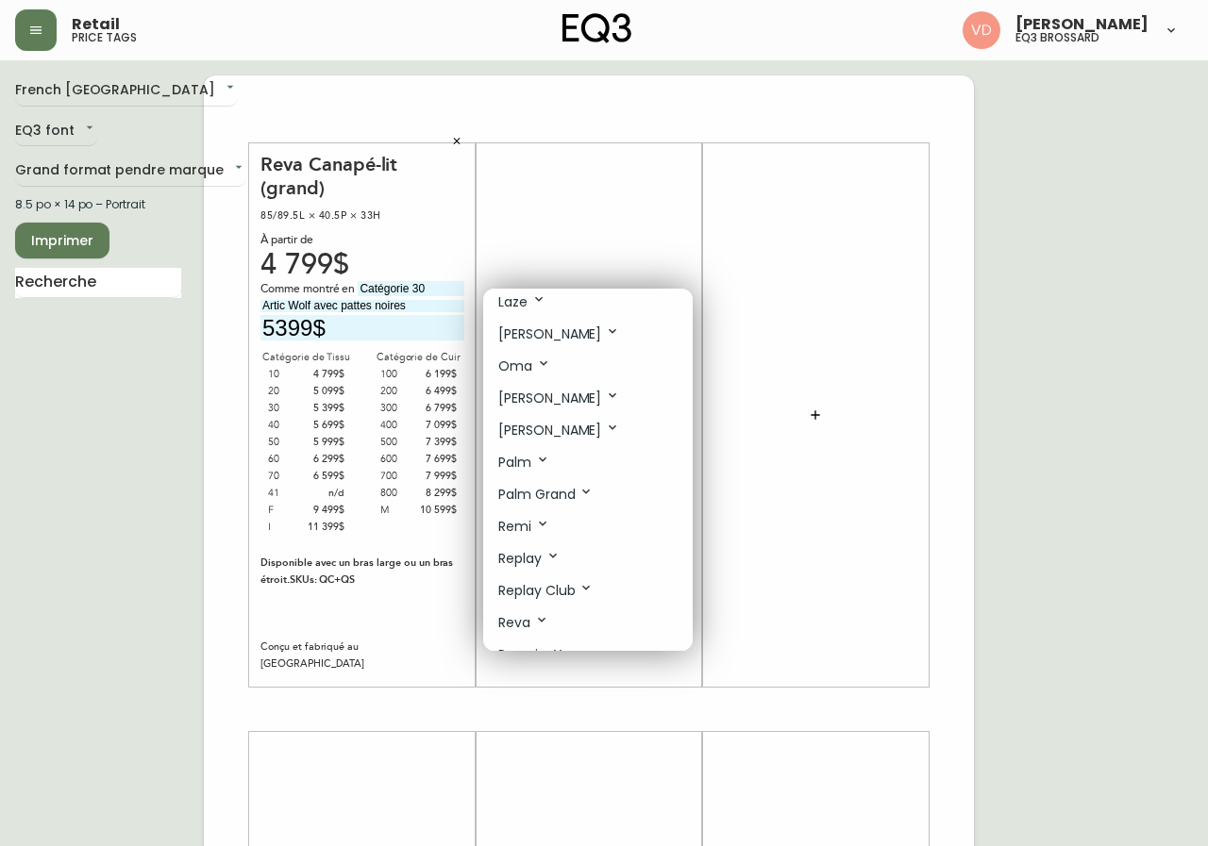
scroll to position [755, 0]
click at [588, 494] on li "Reva" at bounding box center [587, 494] width 209 height 32
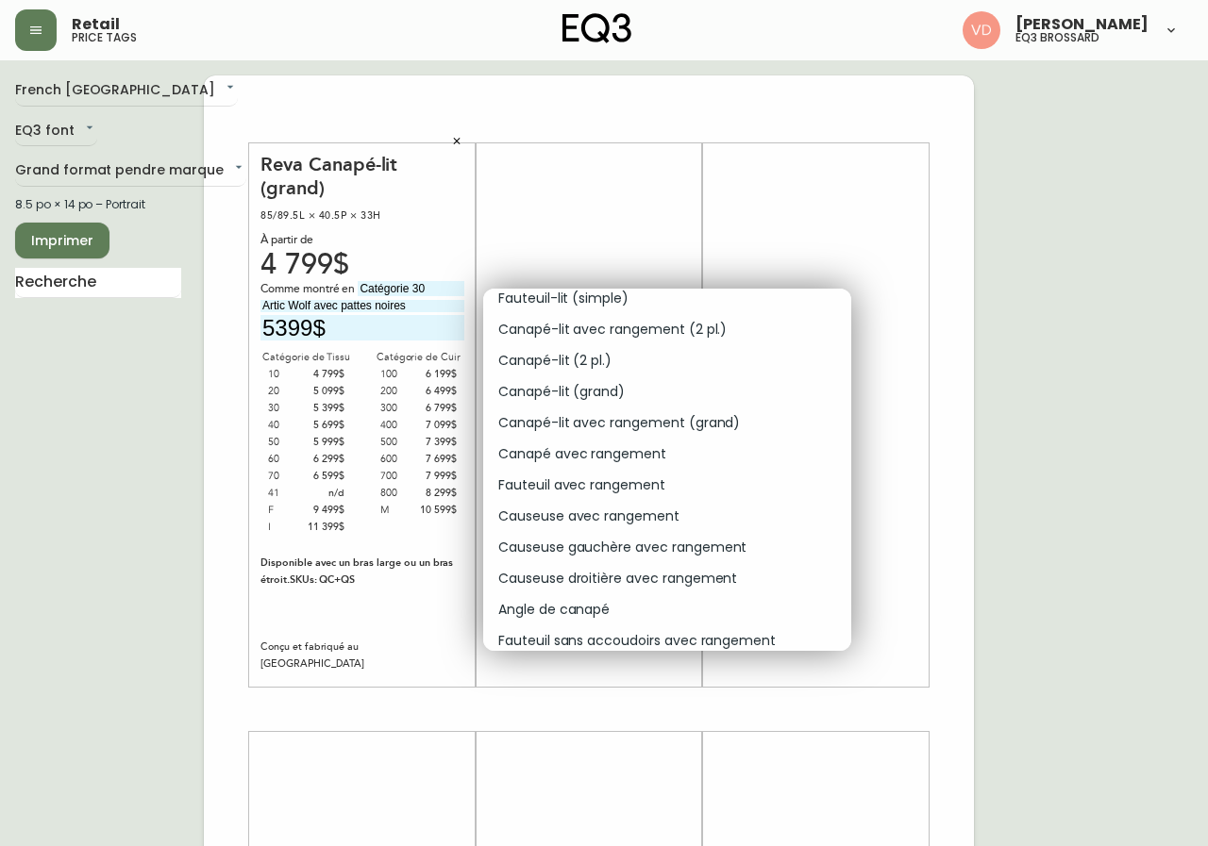
scroll to position [944, 0]
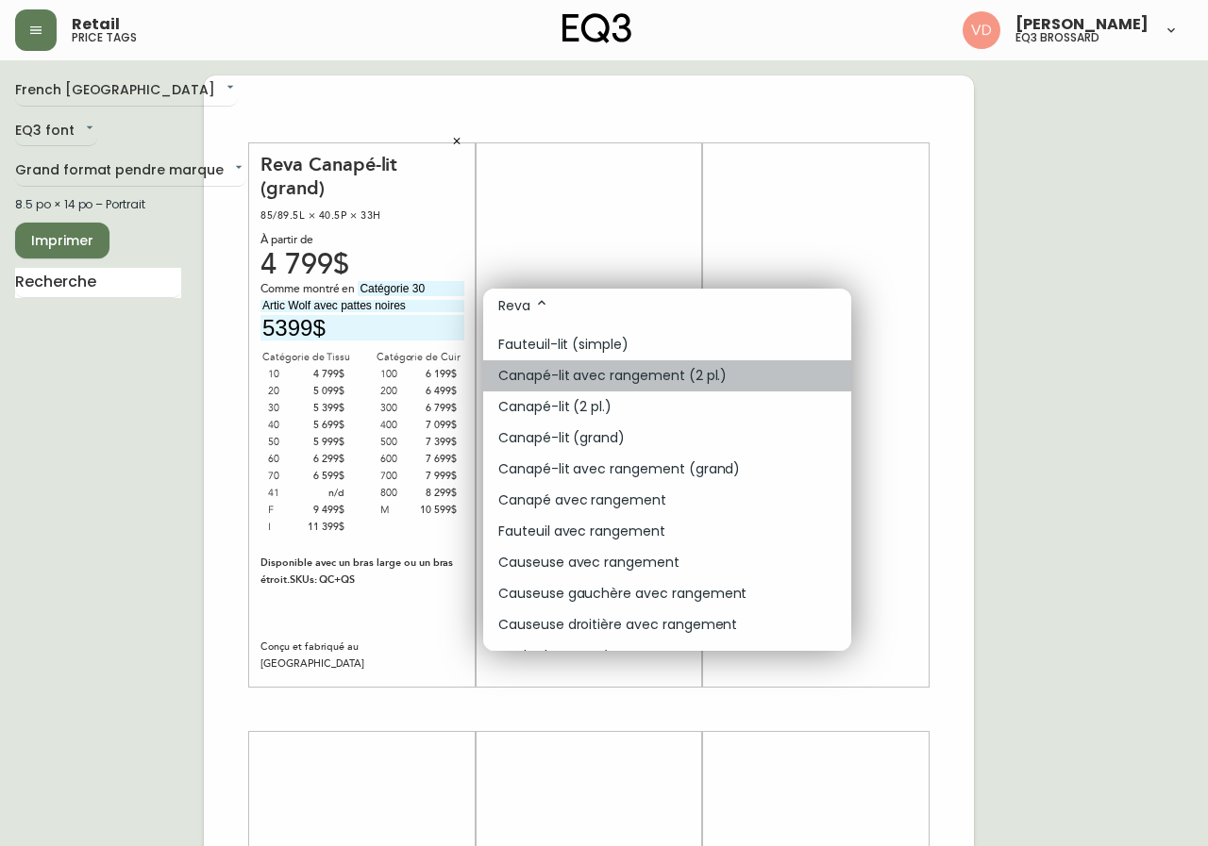
click at [768, 376] on li "Canapé-lit avec rangement (2 pl.)" at bounding box center [667, 375] width 368 height 31
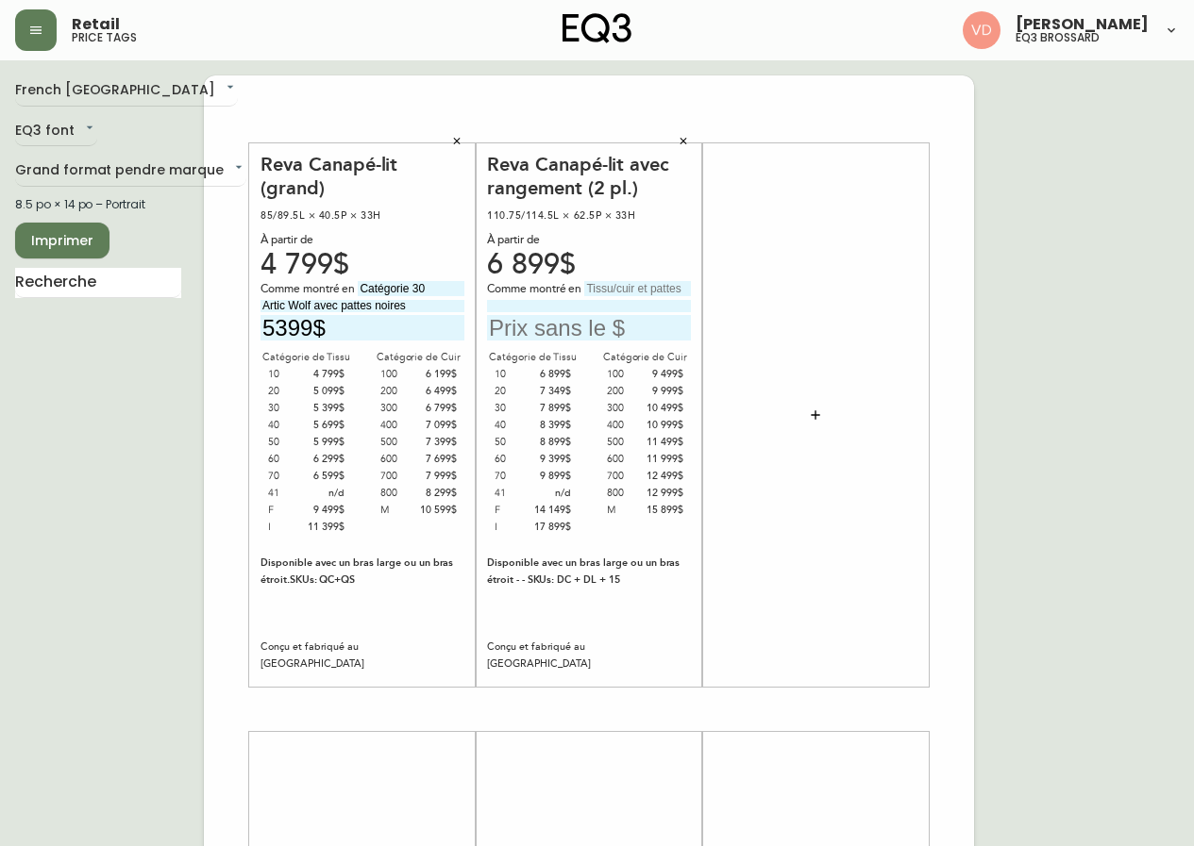
click at [672, 289] on input "text" at bounding box center [637, 288] width 107 height 15
type input "Catégorie 30"
drag, startPoint x: 431, startPoint y: 306, endPoint x: 248, endPoint y: 327, distance: 184.2
click at [248, 327] on div "Reva Canapé-lit (grand) 85/89.5L × 40.5P × 33H À partir de 4 799$ Comme montré …" at bounding box center [589, 709] width 770 height 1268
click at [557, 300] on input at bounding box center [589, 306] width 204 height 12
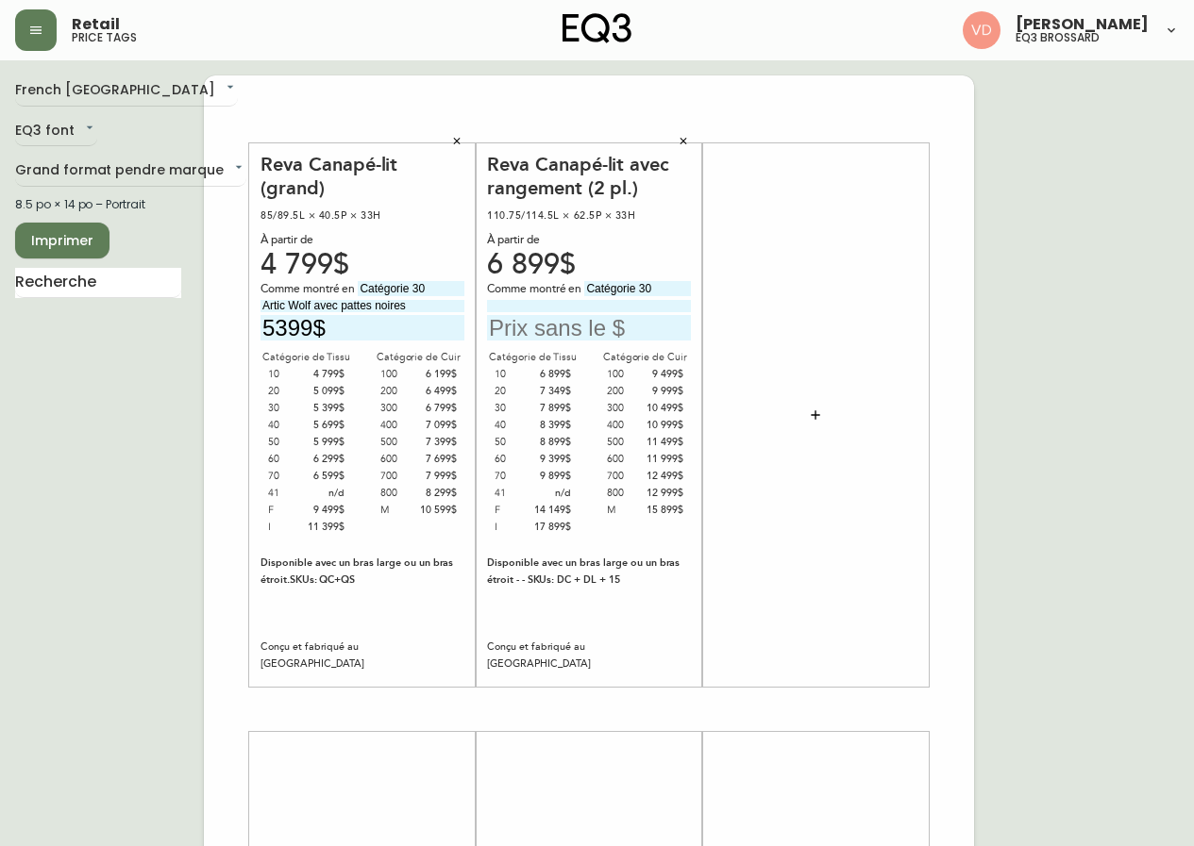
paste input "Artic Wolf avec pattes noires"
click at [538, 307] on input "Artic Wolf avec pattes noires" at bounding box center [589, 306] width 204 height 12
type input "Artic Snow avec pattes noires"
click at [591, 330] on input "text" at bounding box center [589, 327] width 204 height 25
type input "7899$"
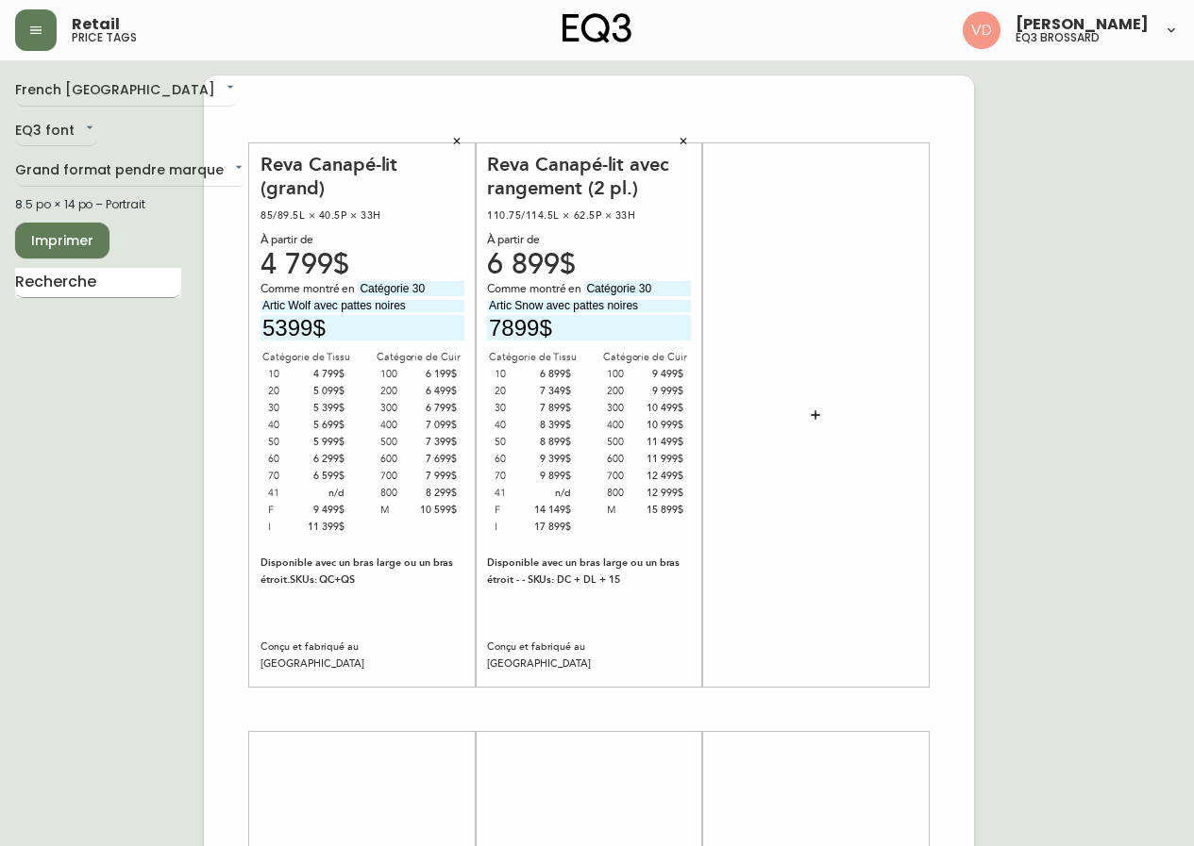
click at [75, 289] on input "text" at bounding box center [98, 283] width 166 height 30
click at [814, 420] on icon "button" at bounding box center [815, 415] width 15 height 15
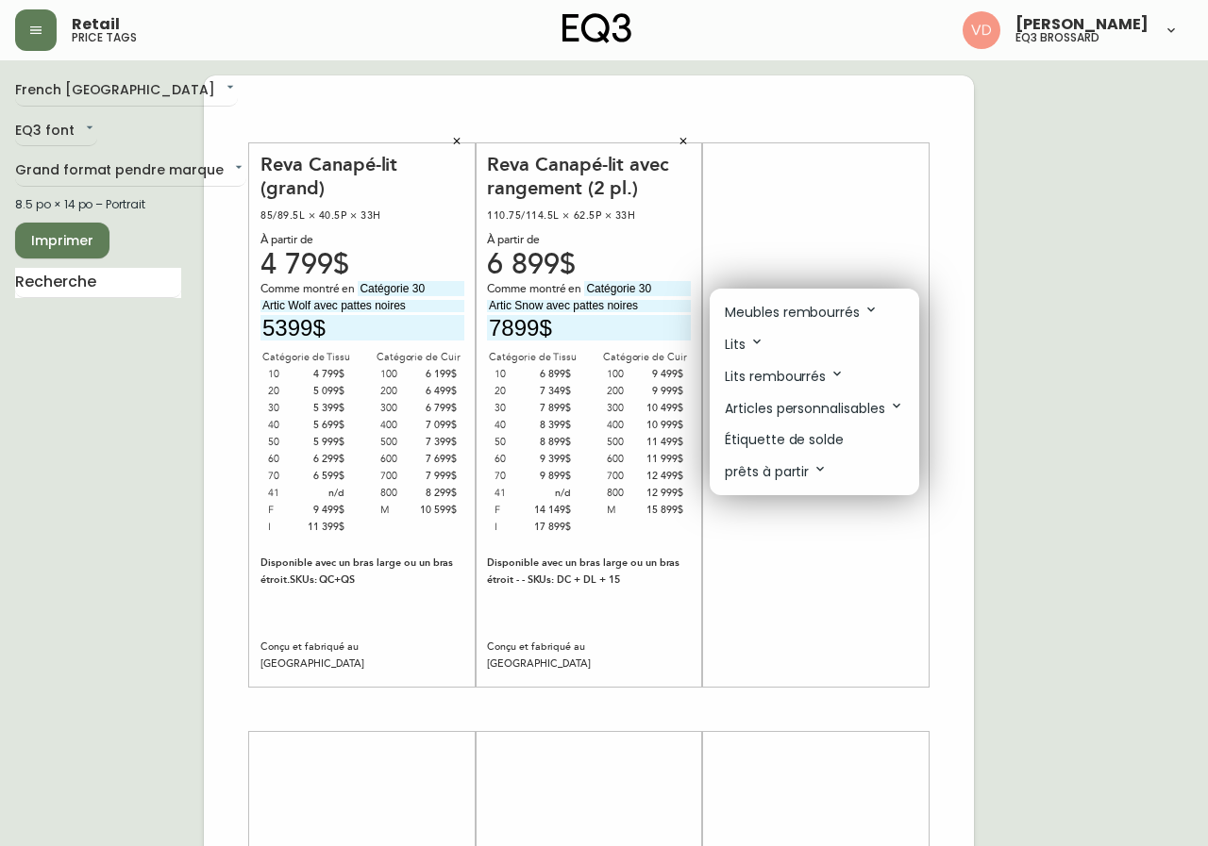
click at [864, 323] on li "Meubles rembourrés" at bounding box center [814, 312] width 209 height 32
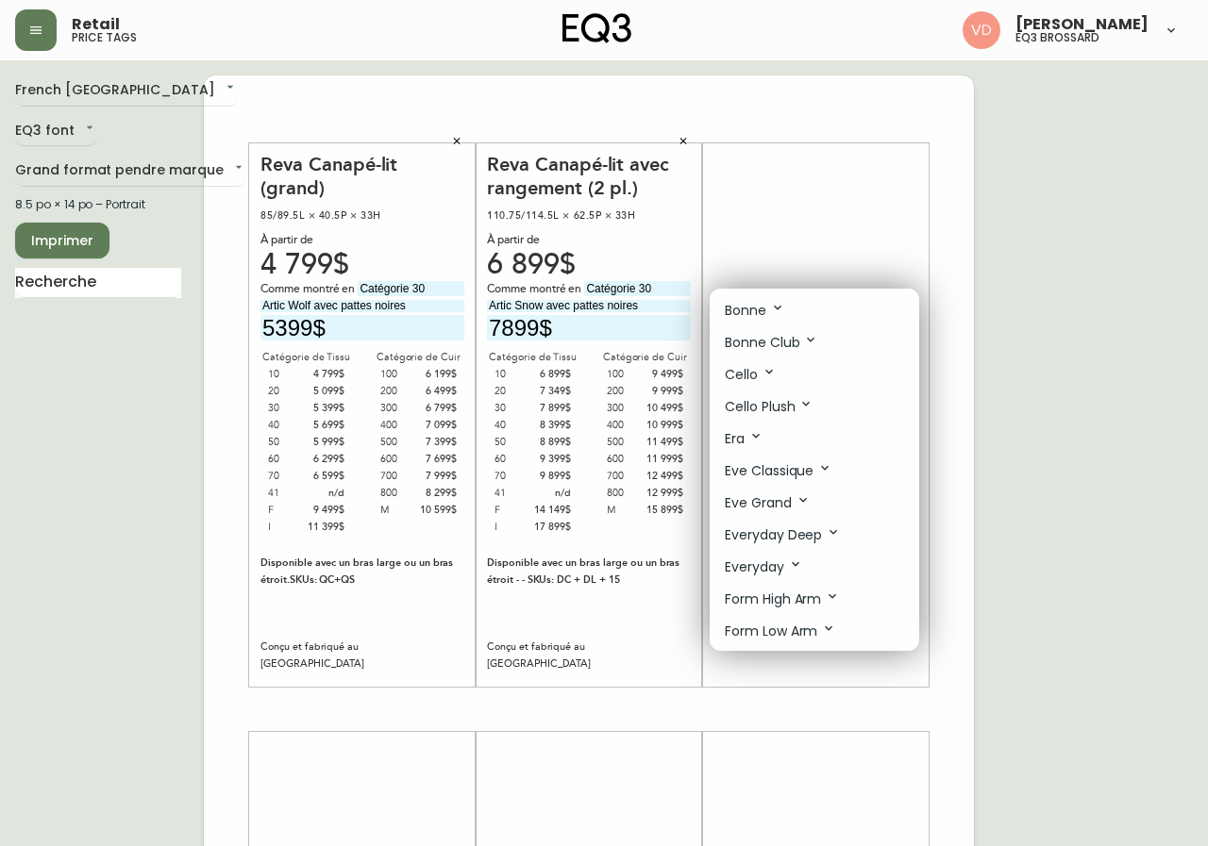
scroll to position [377, 0]
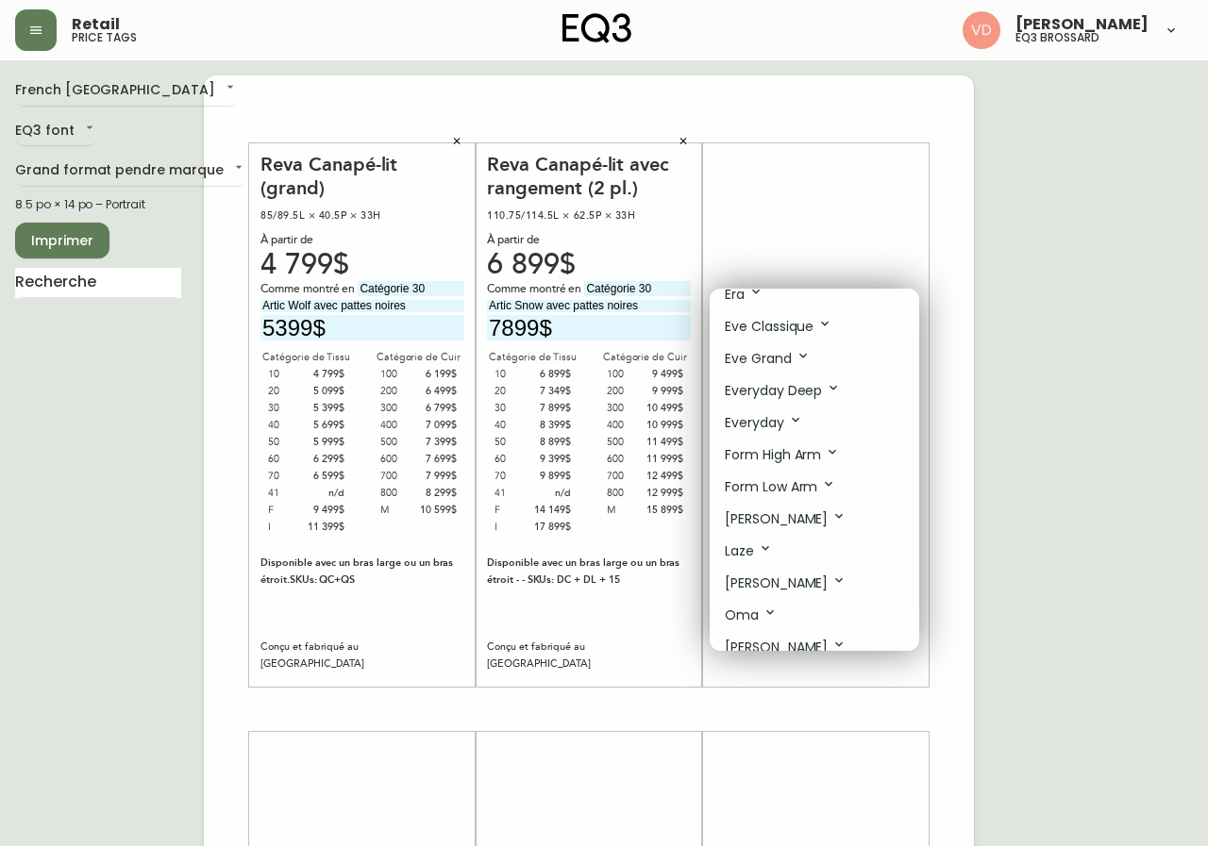
click at [801, 515] on li "Joan" at bounding box center [814, 519] width 209 height 32
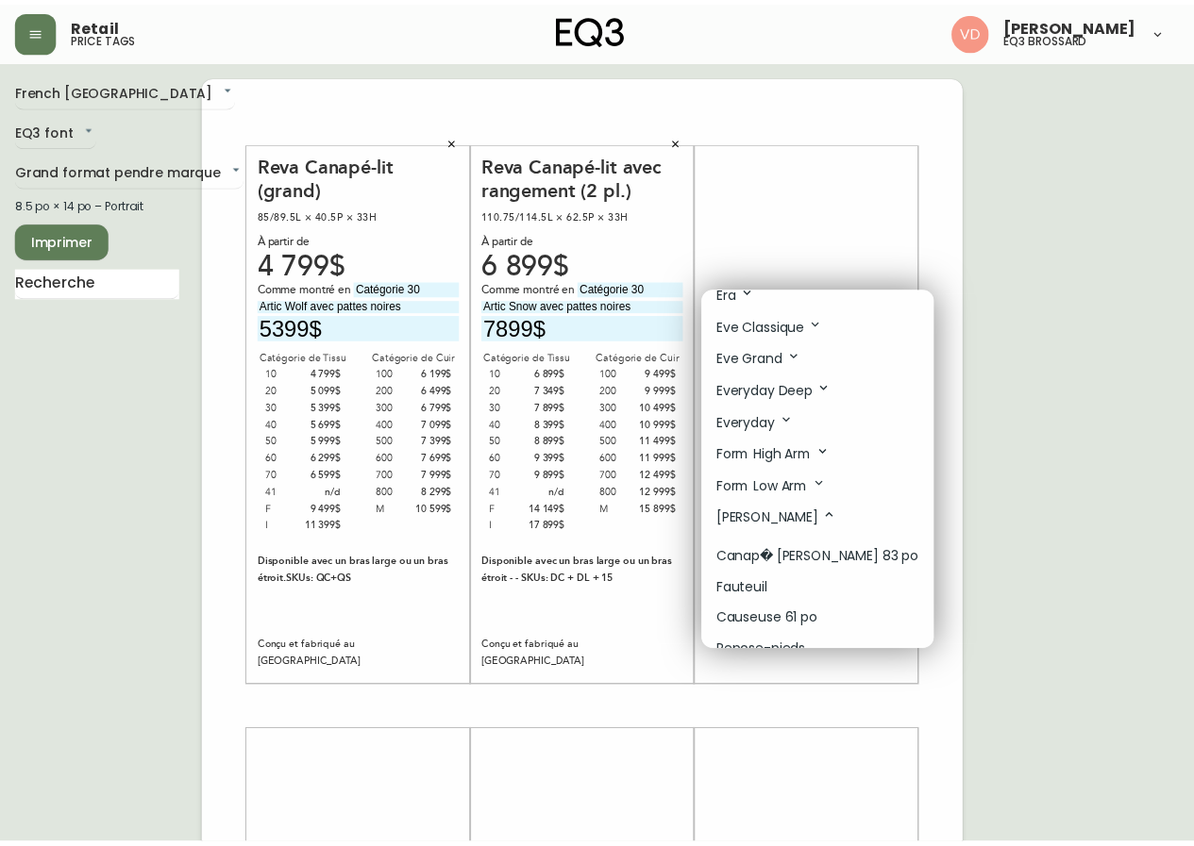
scroll to position [472, 0]
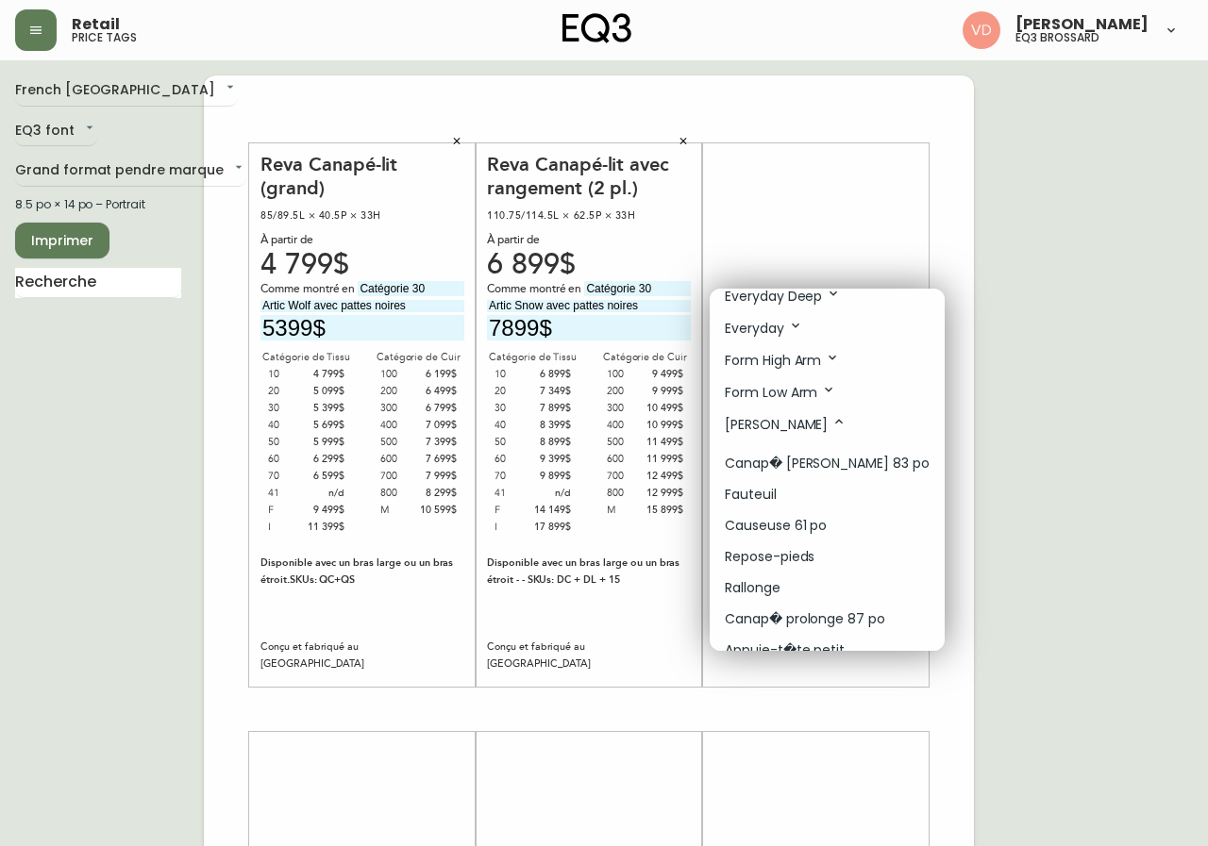
click at [846, 493] on li "Fauteuil" at bounding box center [827, 494] width 235 height 31
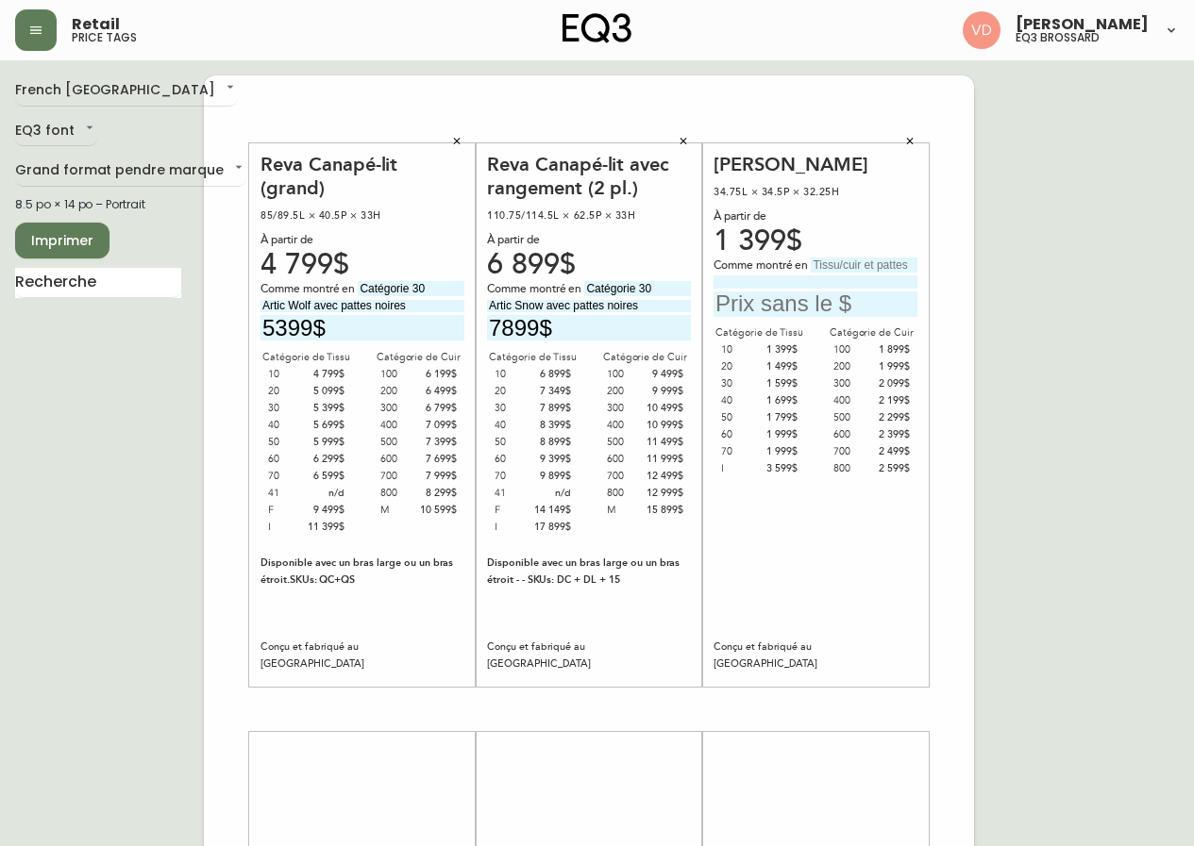
click at [860, 262] on input "text" at bounding box center [864, 265] width 107 height 15
type input "Catégorie 800"
click at [888, 283] on input at bounding box center [815, 282] width 204 height 12
type input "Paloma Deer avec pattes en aluminium"
click at [872, 300] on input "text" at bounding box center [815, 304] width 204 height 25
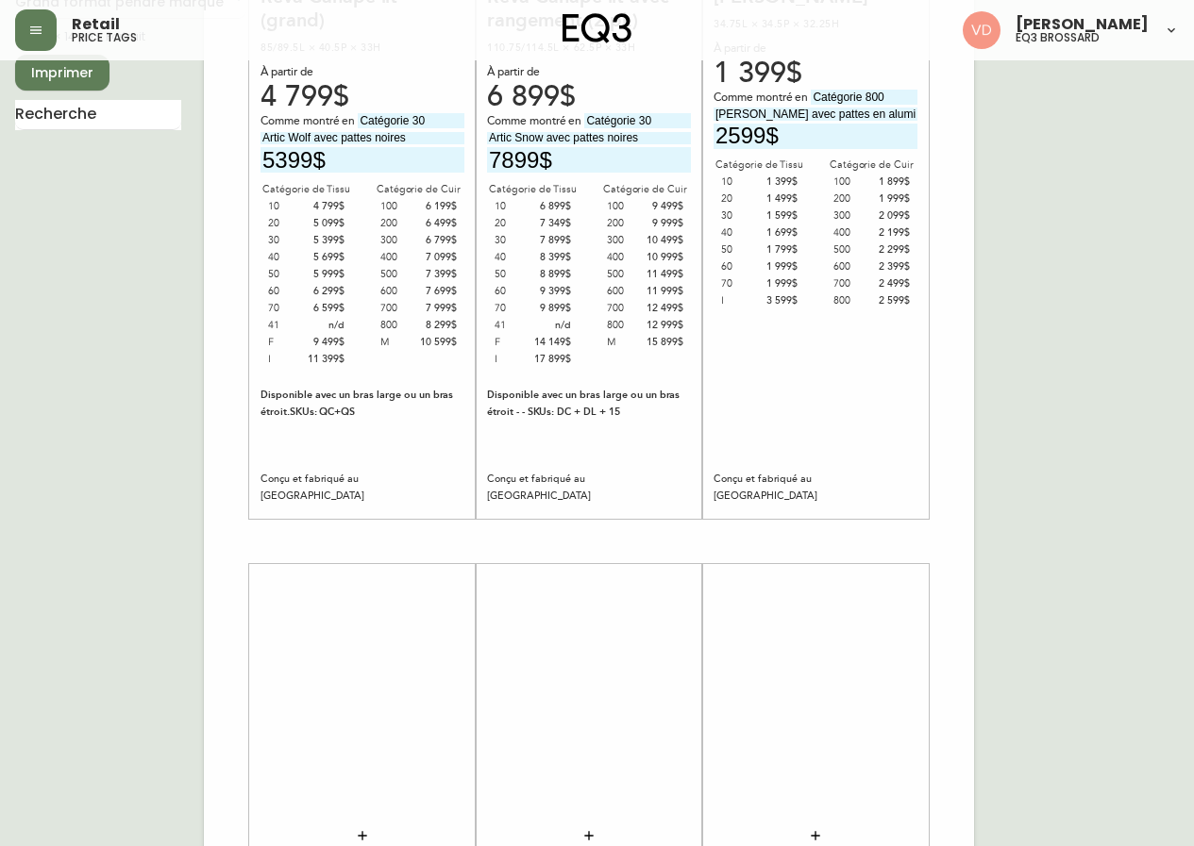
scroll to position [189, 0]
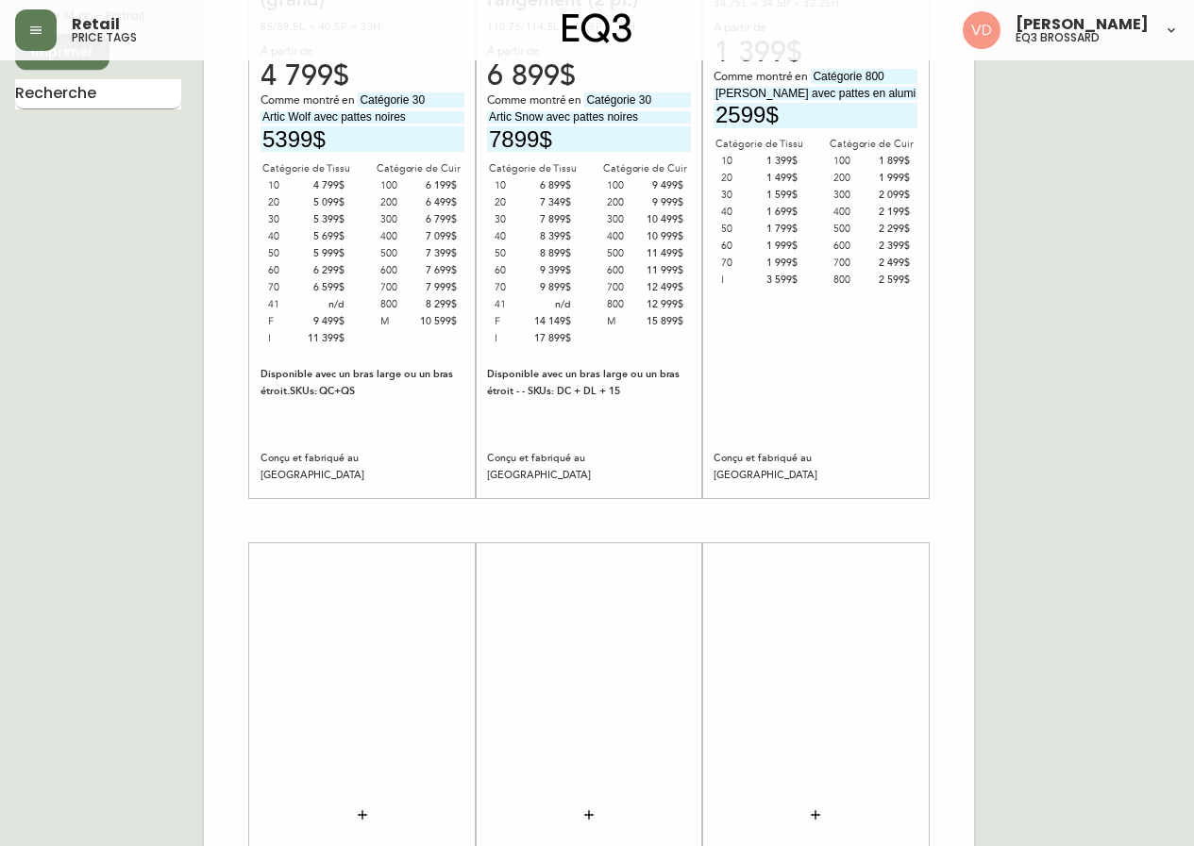
type input "2599$"
click at [153, 101] on input "text" at bounding box center [98, 94] width 166 height 30
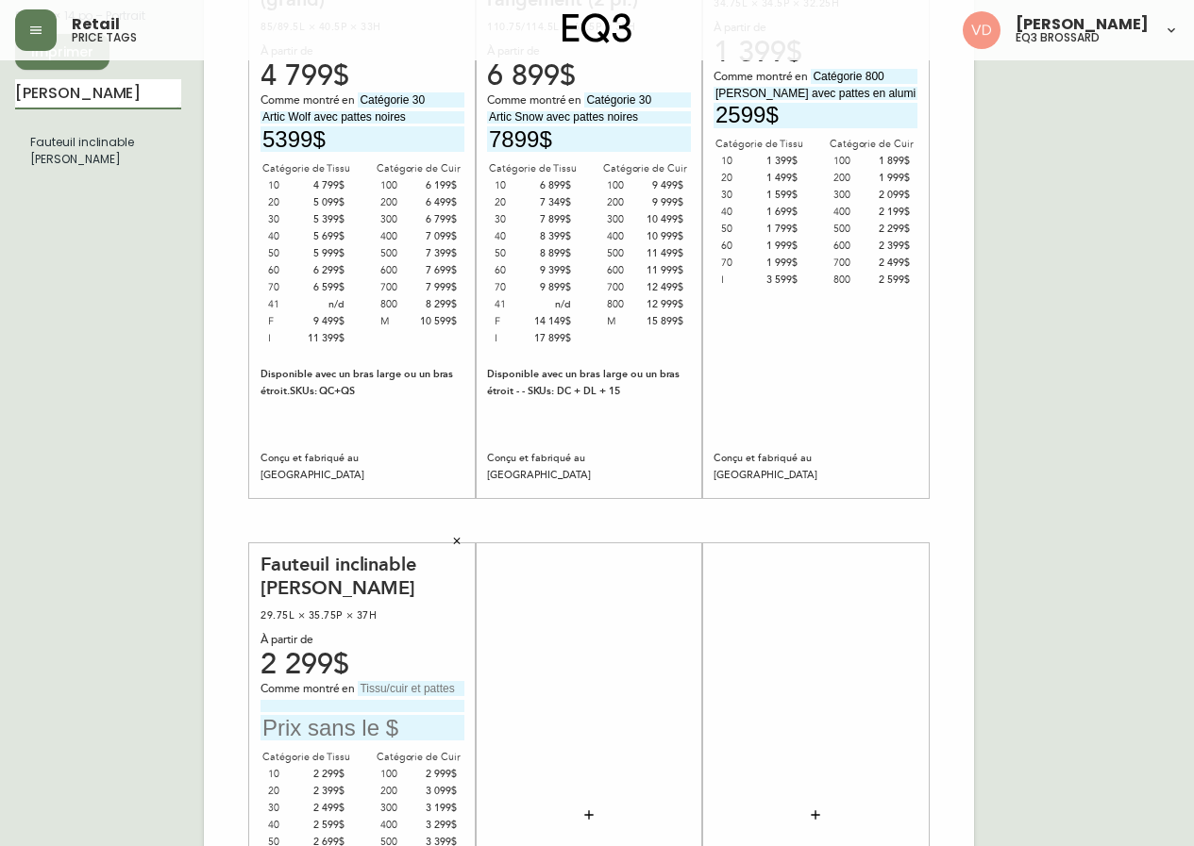
drag, startPoint x: 118, startPoint y: 83, endPoint x: 0, endPoint y: 105, distance: 119.9
click at [0, 105] on main "French Canada fr_CA EQ3 font EQ3 Grand format pendre marque large 8.5 po × 14 p…" at bounding box center [597, 513] width 1194 height 1283
type input "lean"
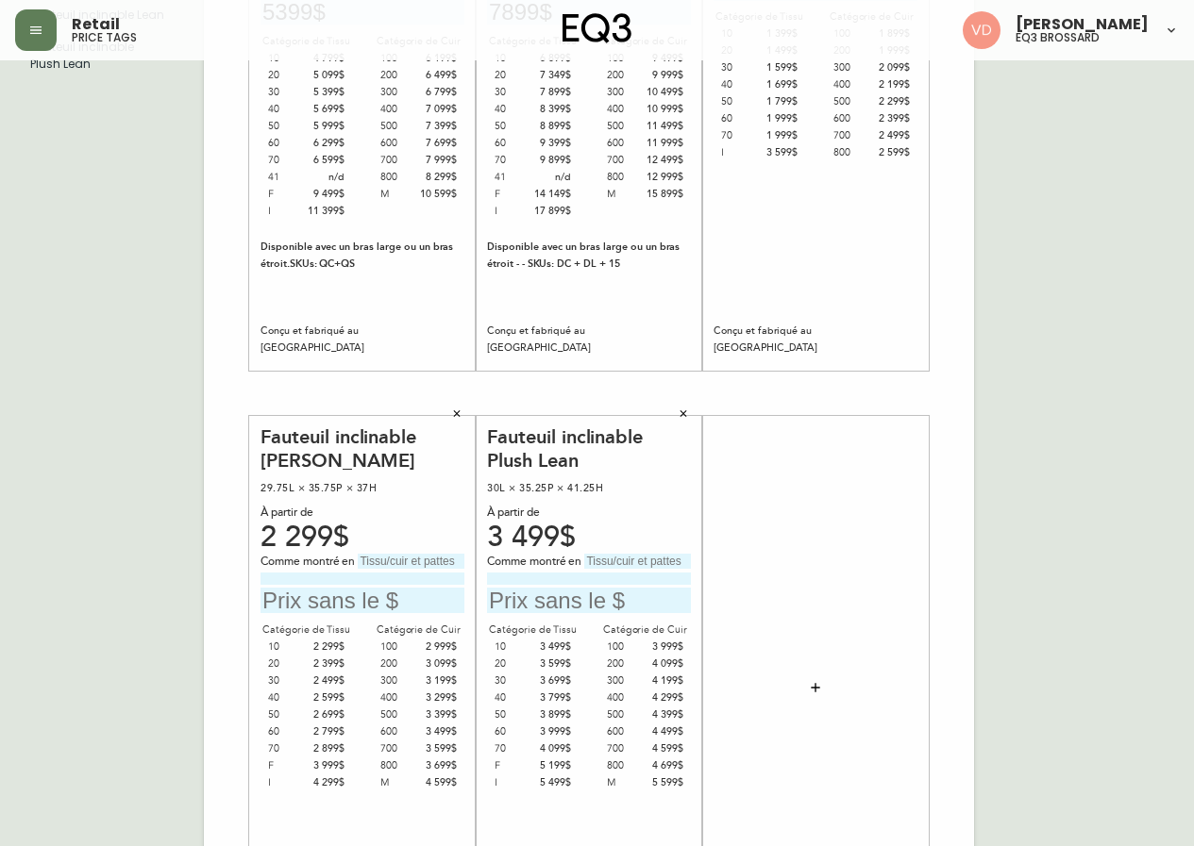
scroll to position [309, 0]
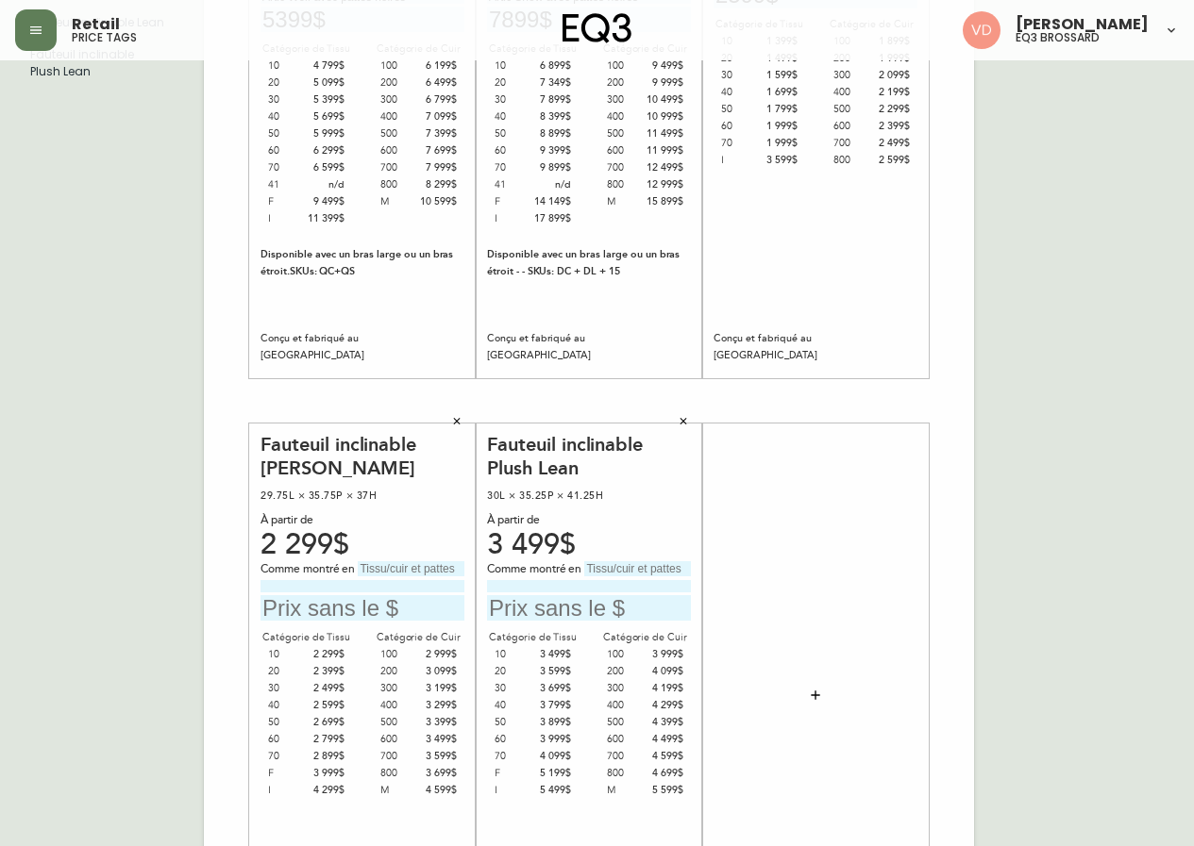
click at [427, 569] on input "text" at bounding box center [411, 568] width 107 height 15
type input "Catégorie 30"
click at [385, 583] on input at bounding box center [362, 586] width 204 height 12
type input "Artic Coal"
click at [334, 603] on input "text" at bounding box center [362, 607] width 204 height 25
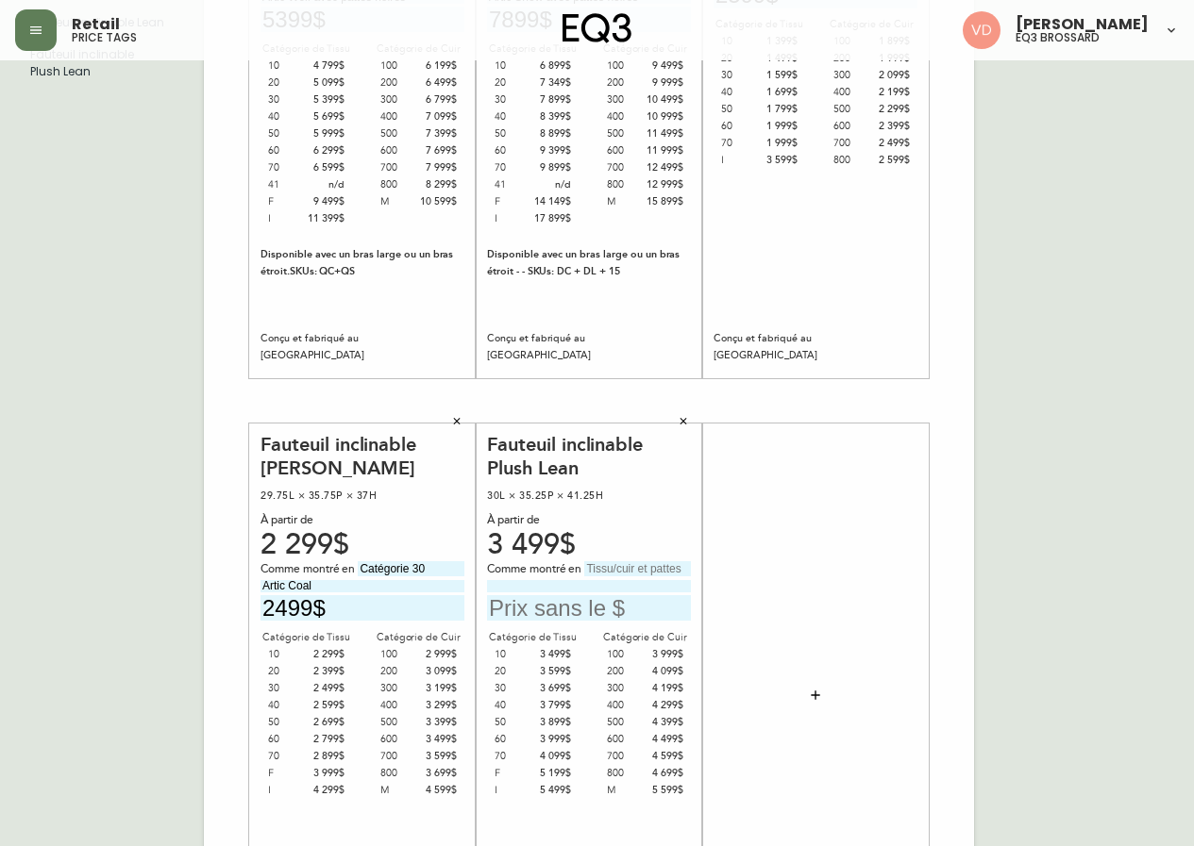
type input "2499$"
click at [660, 566] on input "text" at bounding box center [637, 568] width 107 height 15
type input "Catégorie 800"
type input "Donna Camel avec pattes noires"
click at [582, 611] on input "text" at bounding box center [589, 607] width 204 height 25
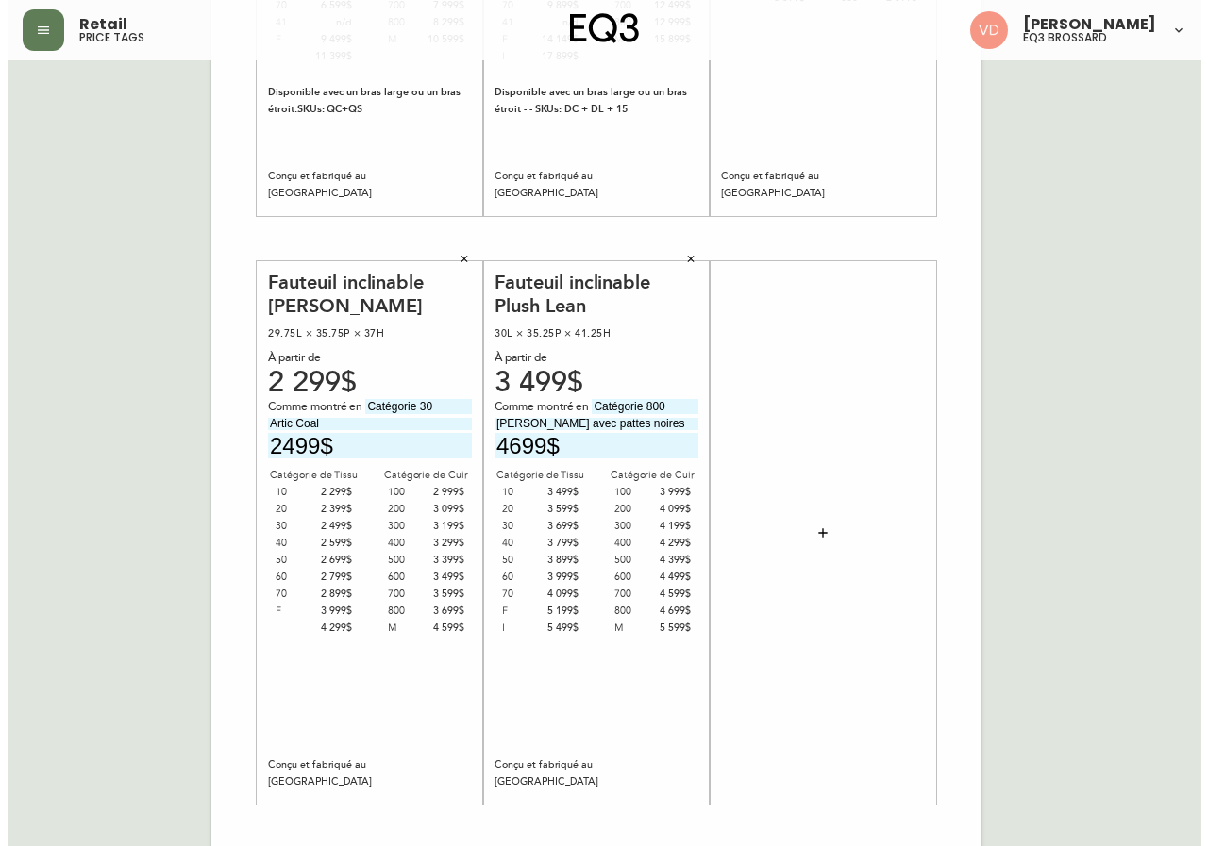
scroll to position [497, 0]
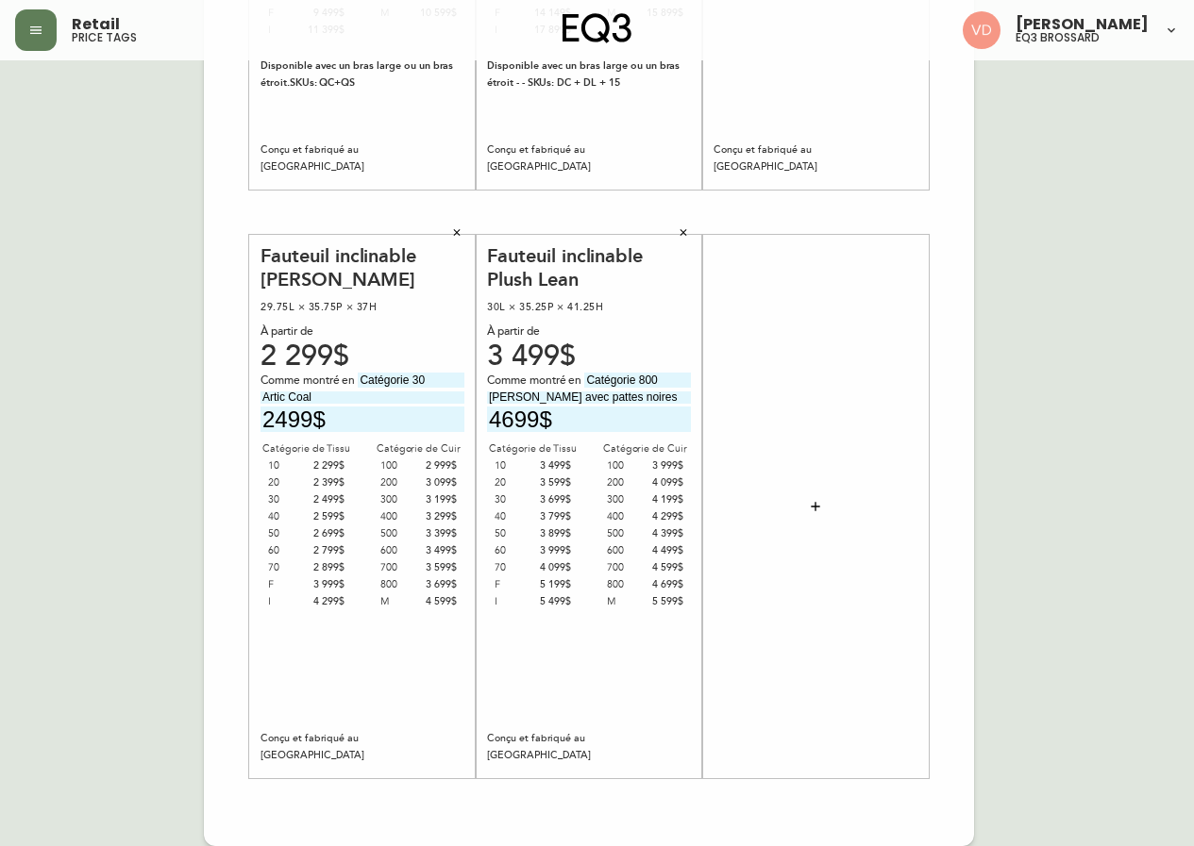
type input "4699$"
click at [814, 503] on icon "button" at bounding box center [815, 506] width 15 height 15
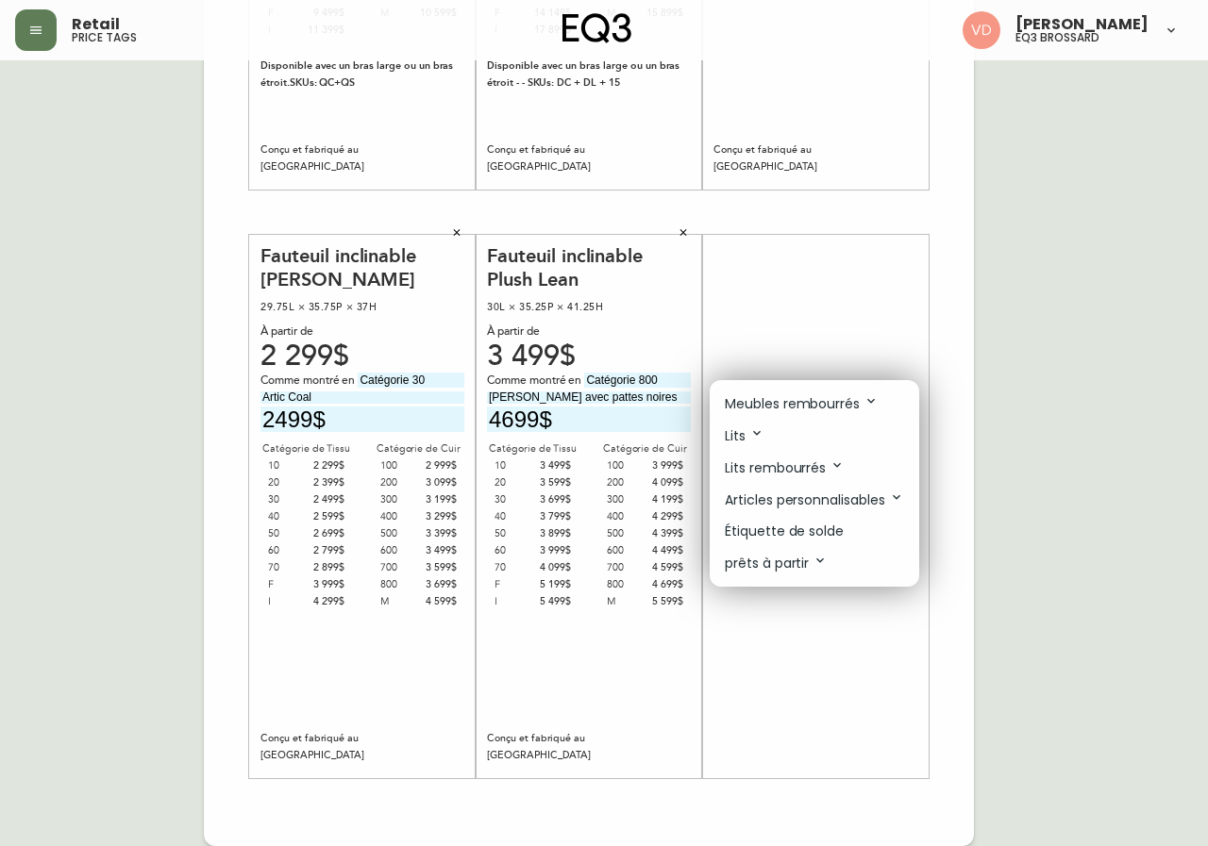
click at [835, 404] on p "Meubles rembourrés" at bounding box center [802, 404] width 154 height 21
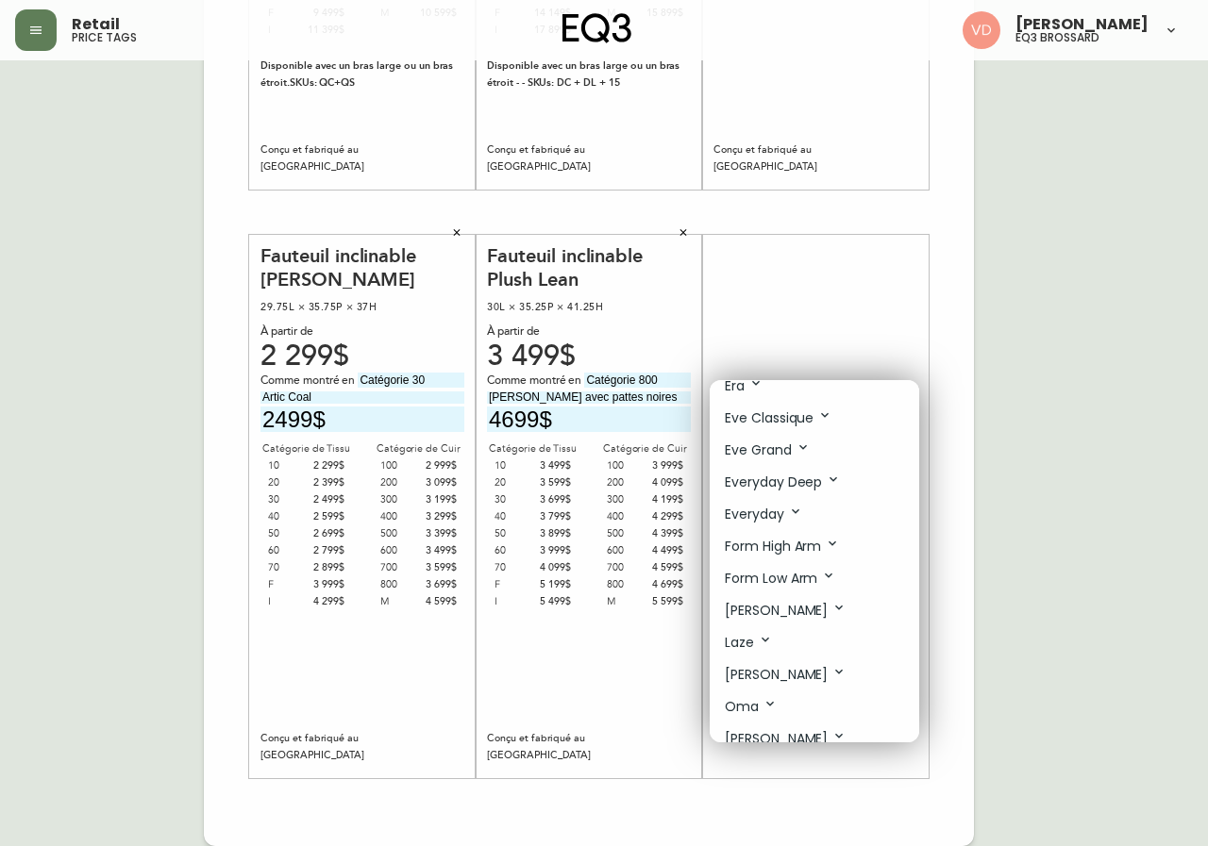
scroll to position [472, 0]
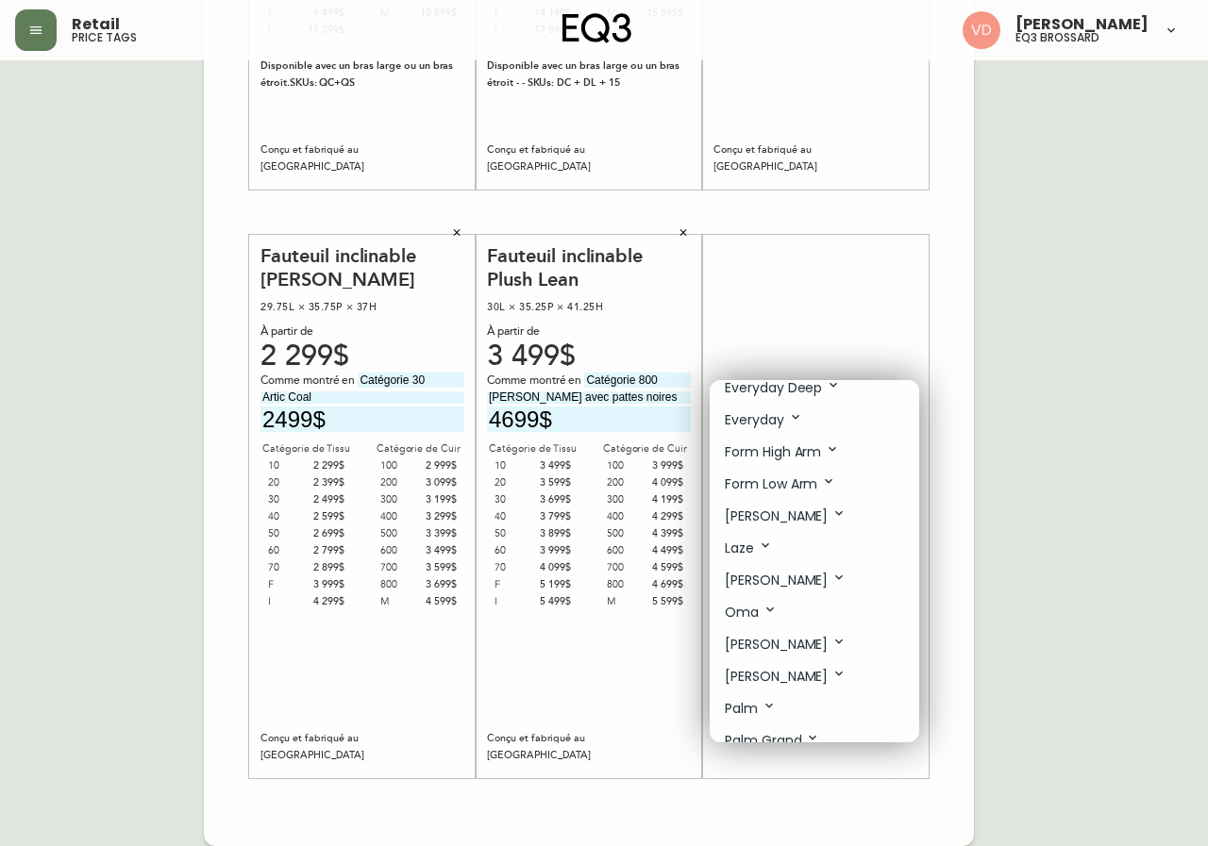
click at [780, 604] on li "Oma" at bounding box center [814, 612] width 209 height 32
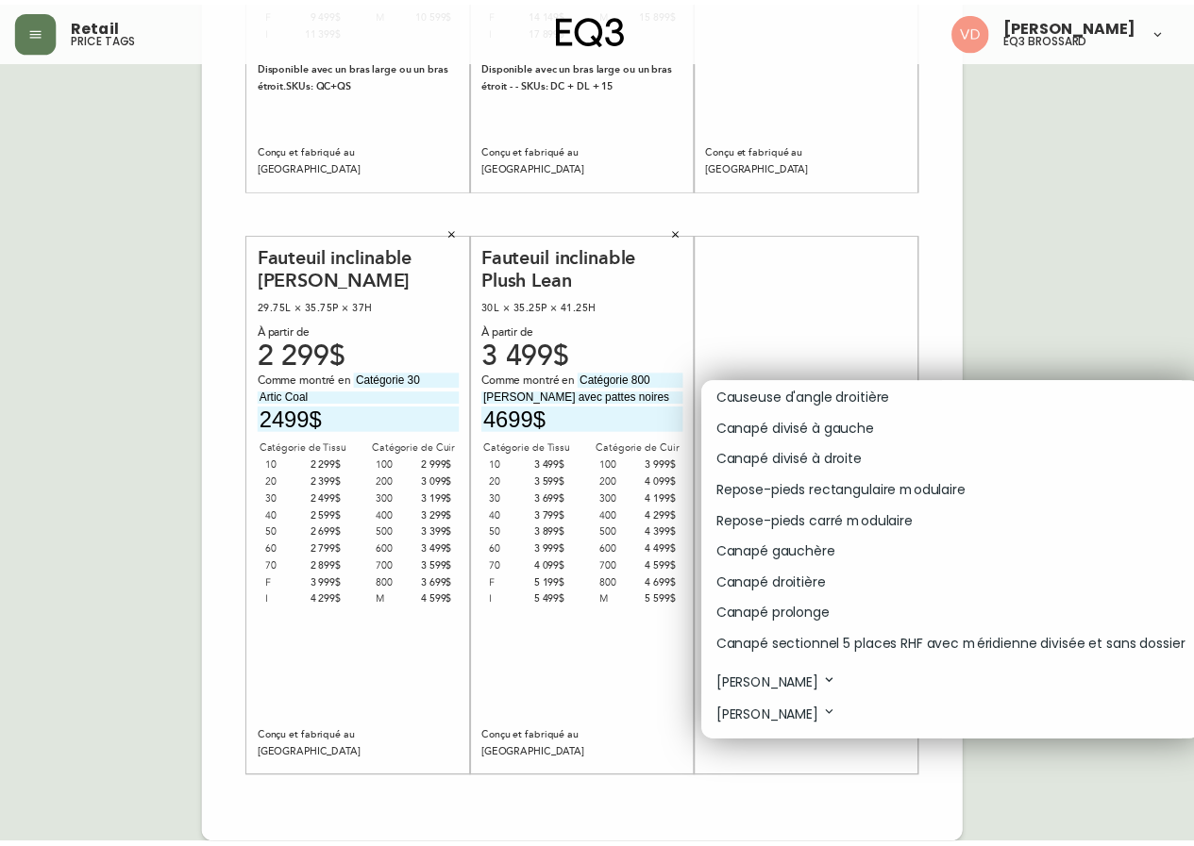
scroll to position [1132, 0]
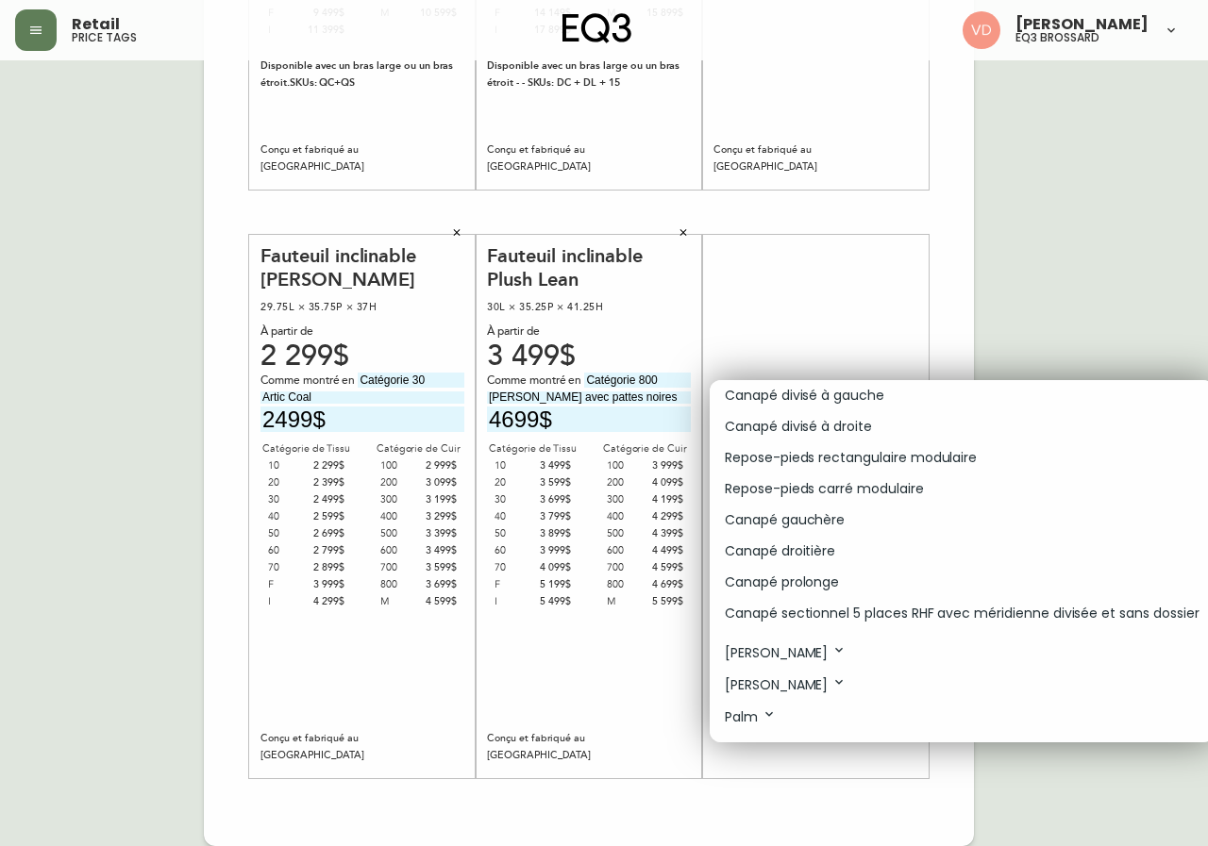
click at [824, 582] on p "Canapé prolonge" at bounding box center [782, 583] width 114 height 20
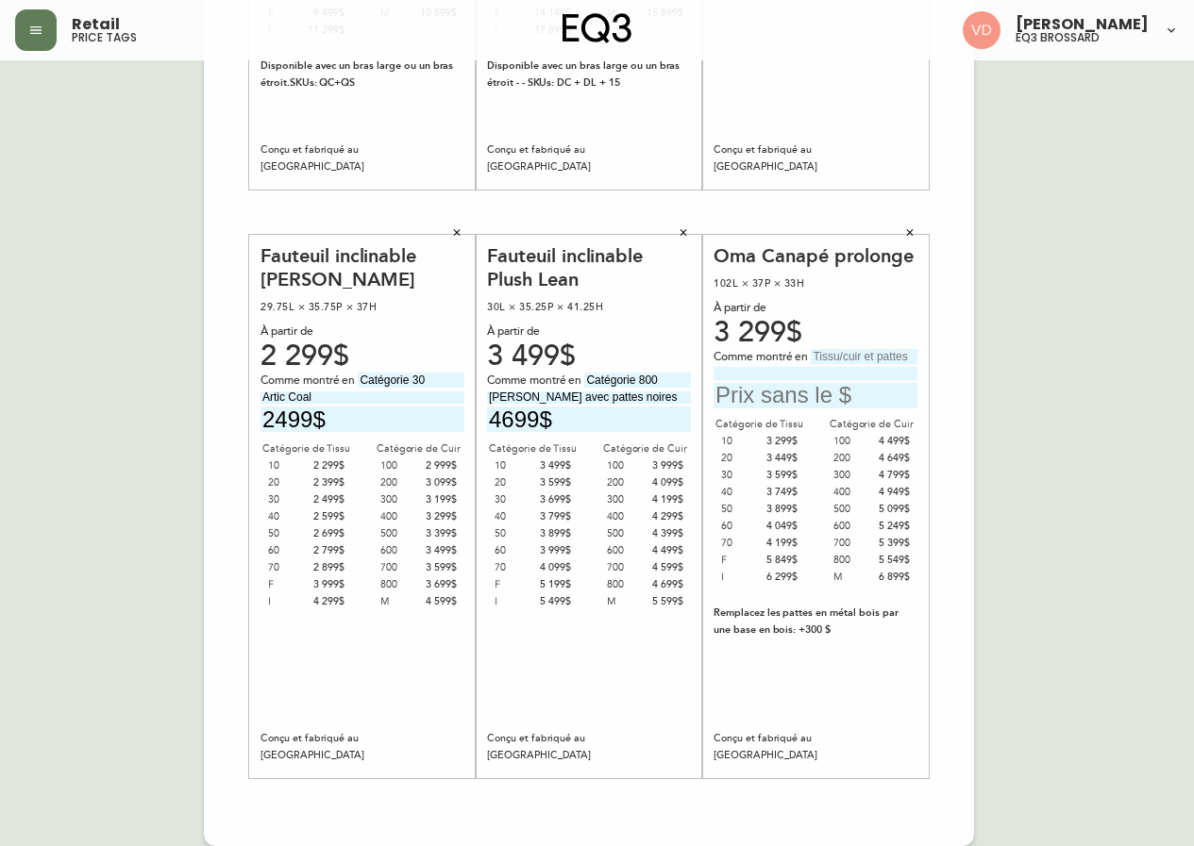
click at [849, 357] on input "text" at bounding box center [864, 356] width 107 height 15
type input "Catégorie 30"
click at [784, 373] on input at bounding box center [815, 373] width 204 height 12
type input "Catrin Peppercorn avec pattes en noyer"
click at [801, 391] on input "text" at bounding box center [815, 395] width 204 height 25
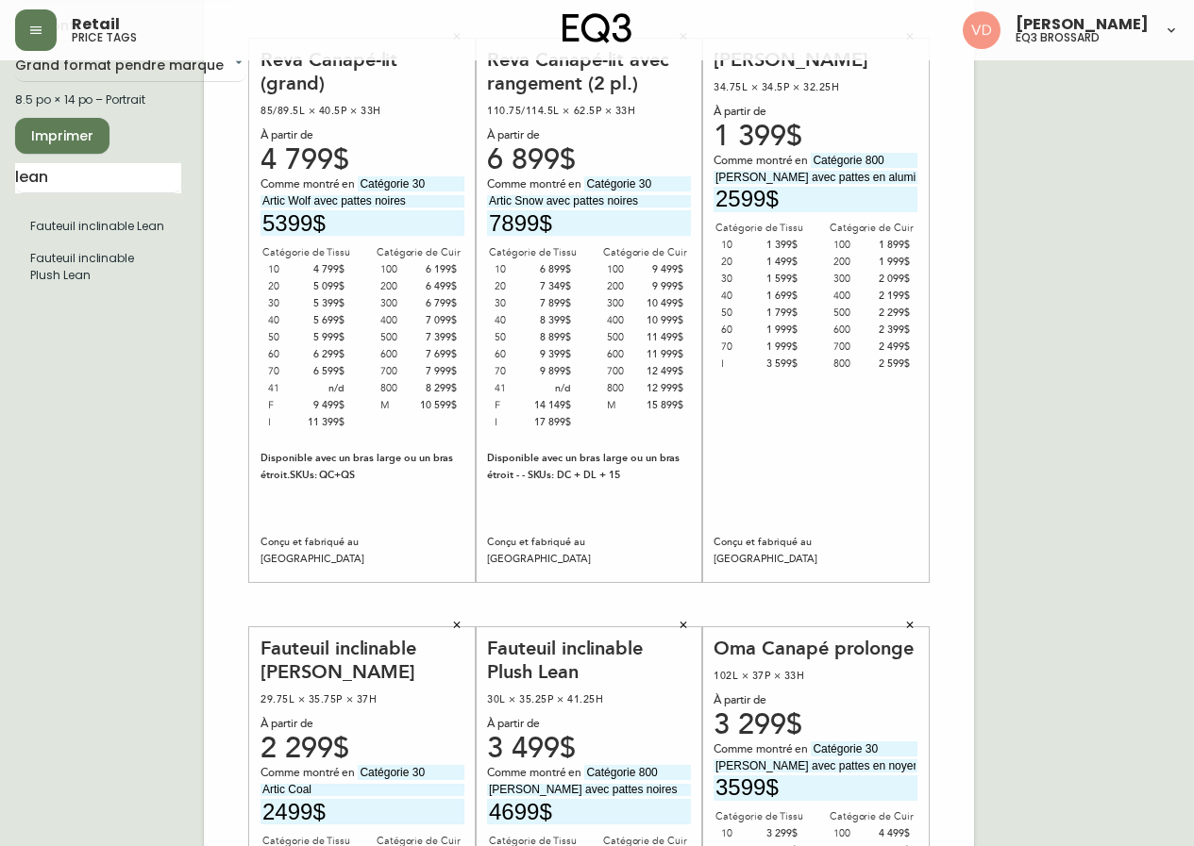
scroll to position [0, 0]
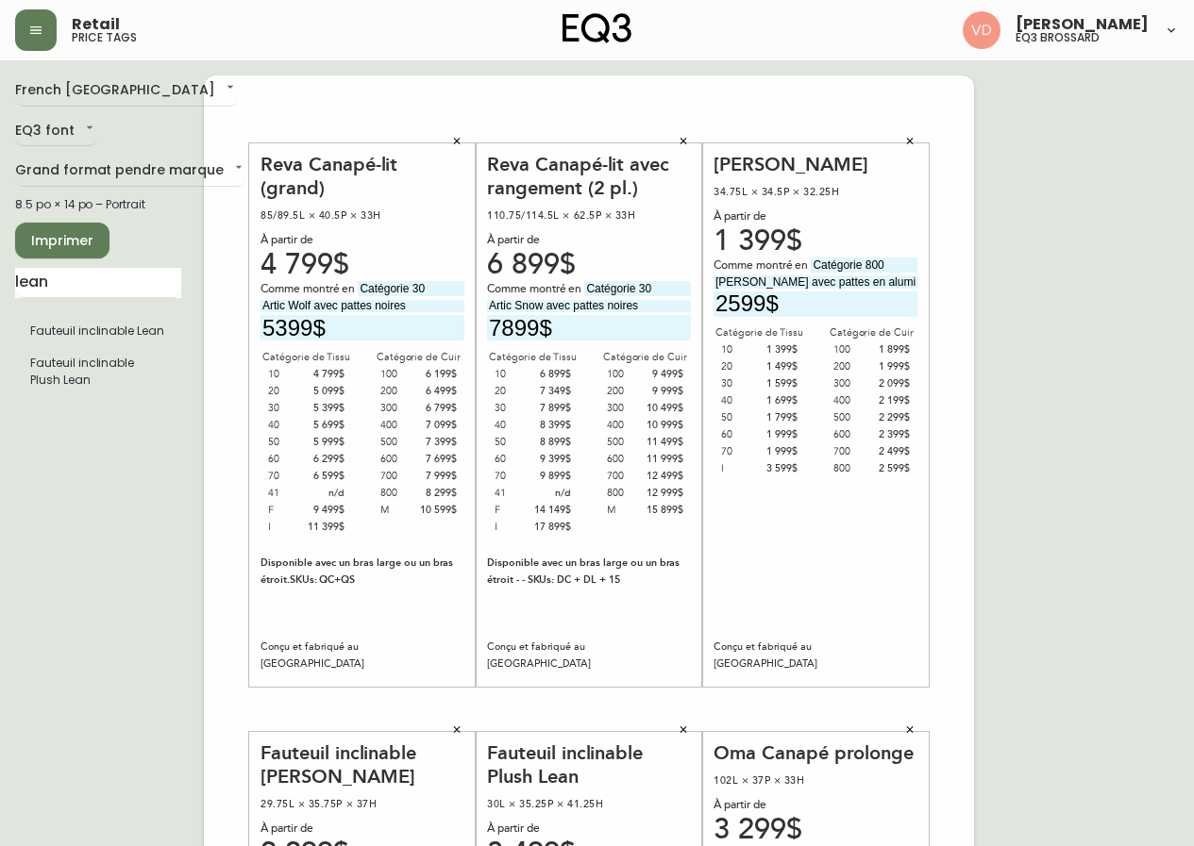
type input "3599$"
click at [77, 244] on span "Imprimer" at bounding box center [62, 241] width 64 height 24
click at [143, 176] on body "Retail price tags Virginie De Montigny eq3 brossard French Canada fr_CA EQ3 fon…" at bounding box center [597, 672] width 1194 height 1344
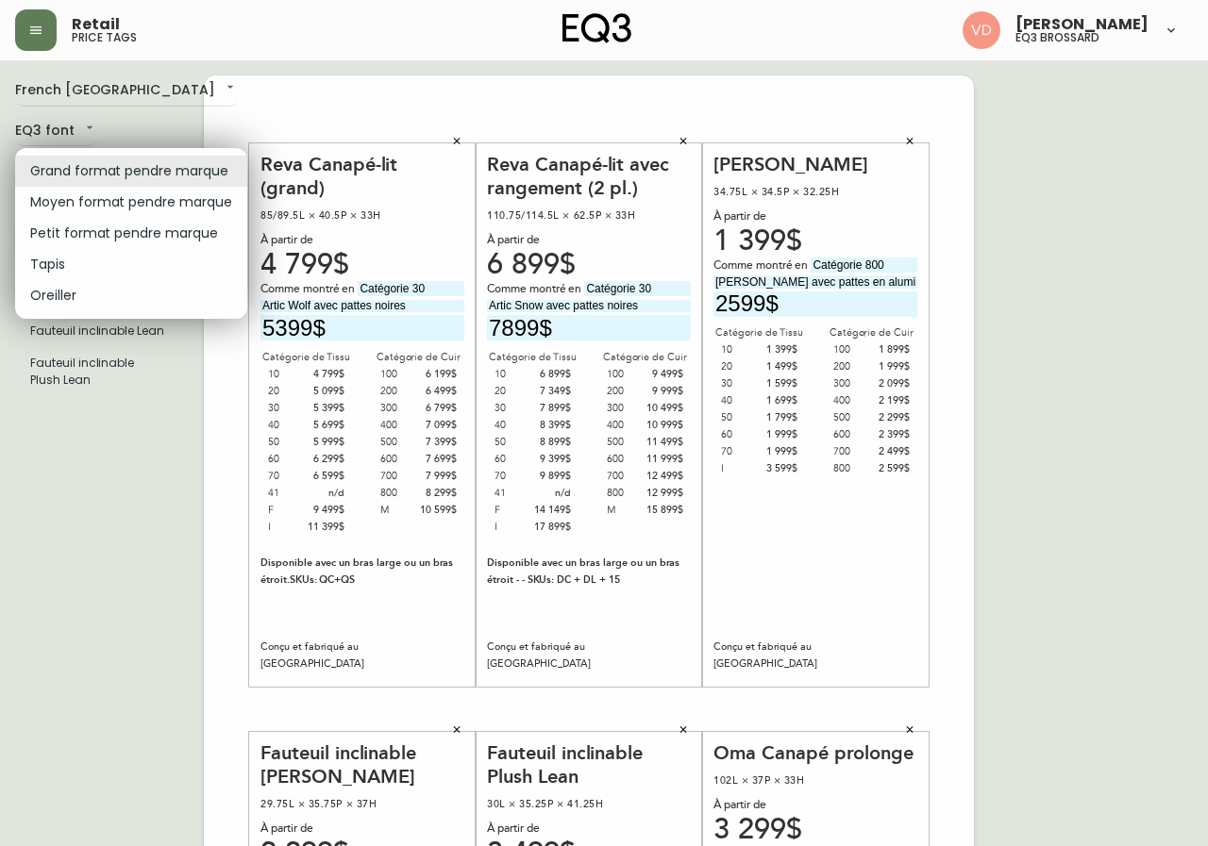
click at [130, 198] on li "Moyen format pendre marque" at bounding box center [131, 202] width 232 height 31
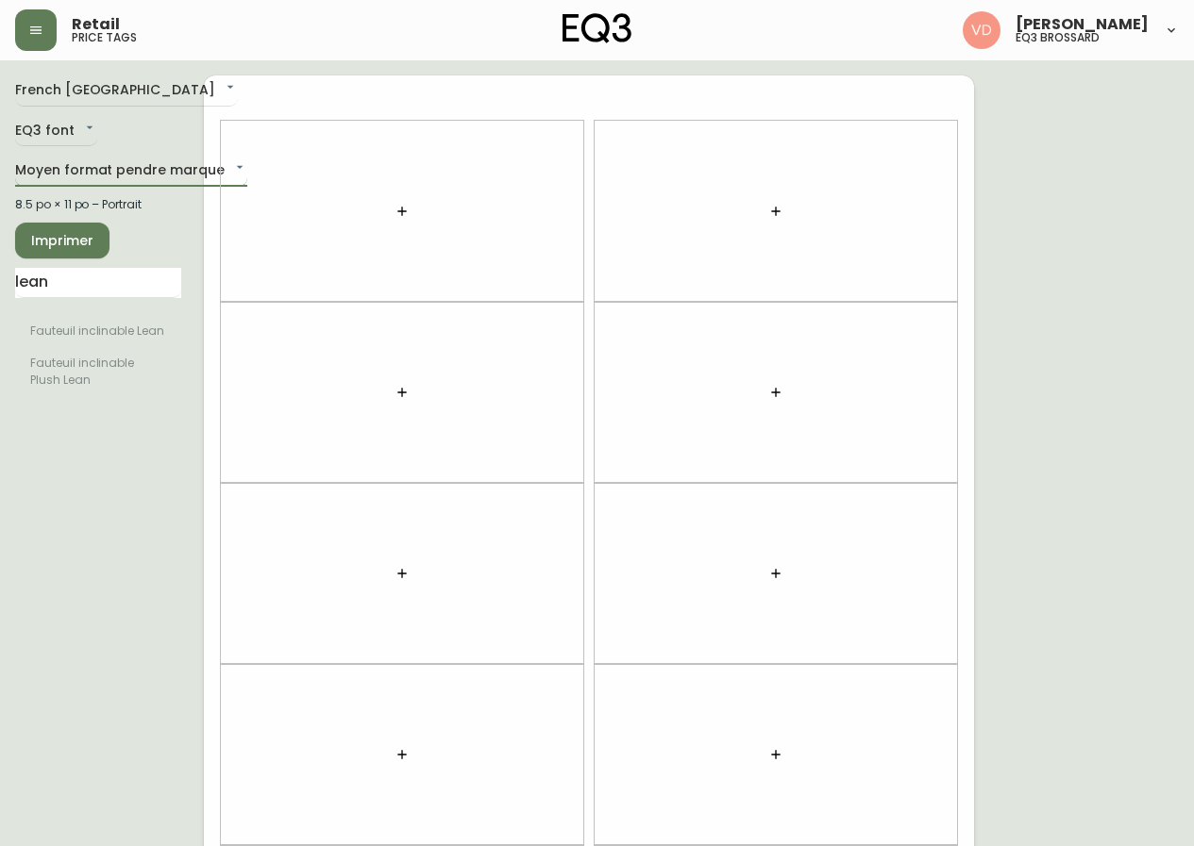
click at [148, 173] on body "Retail price tags Virginie De Montigny eq3 brossard French Canada fr_CA EQ3 fon…" at bounding box center [597, 536] width 1194 height 1072
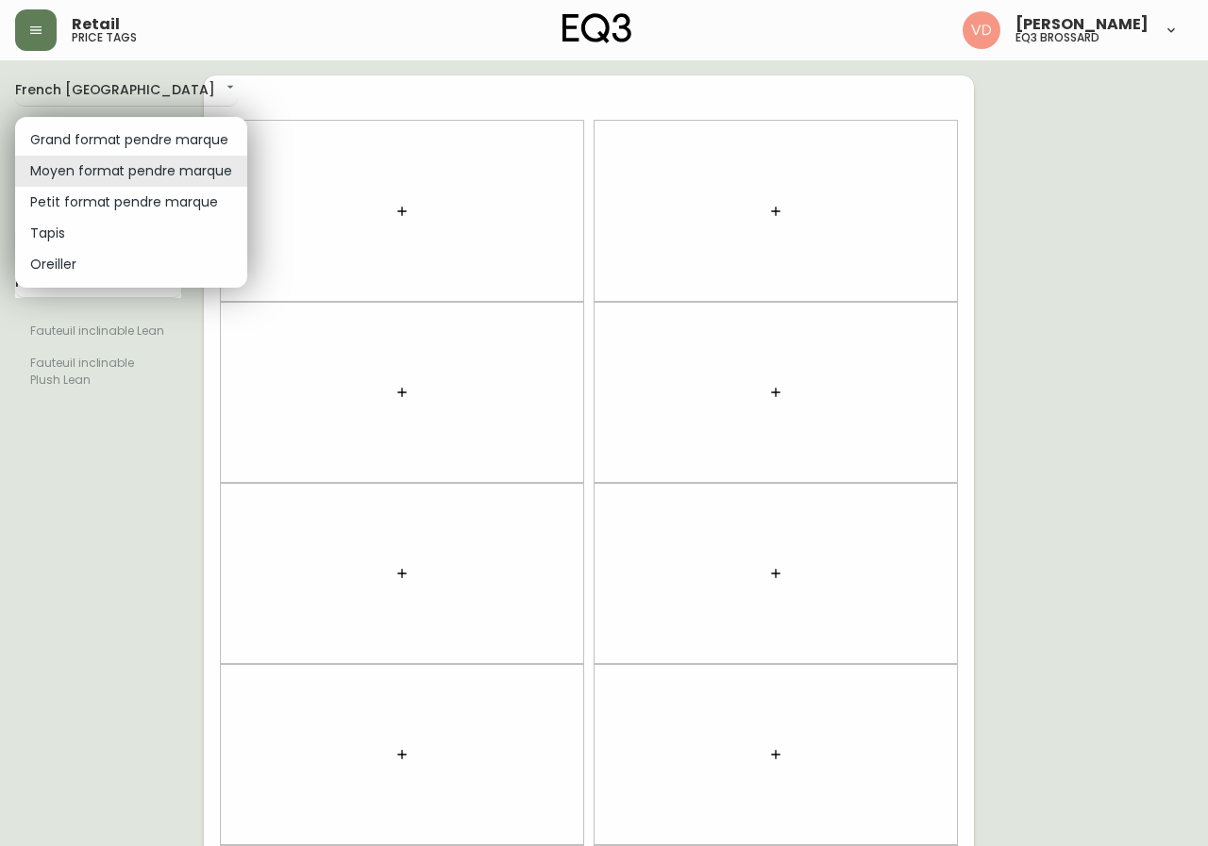
click at [176, 134] on li "Grand format pendre marque" at bounding box center [131, 140] width 232 height 31
type input "large"
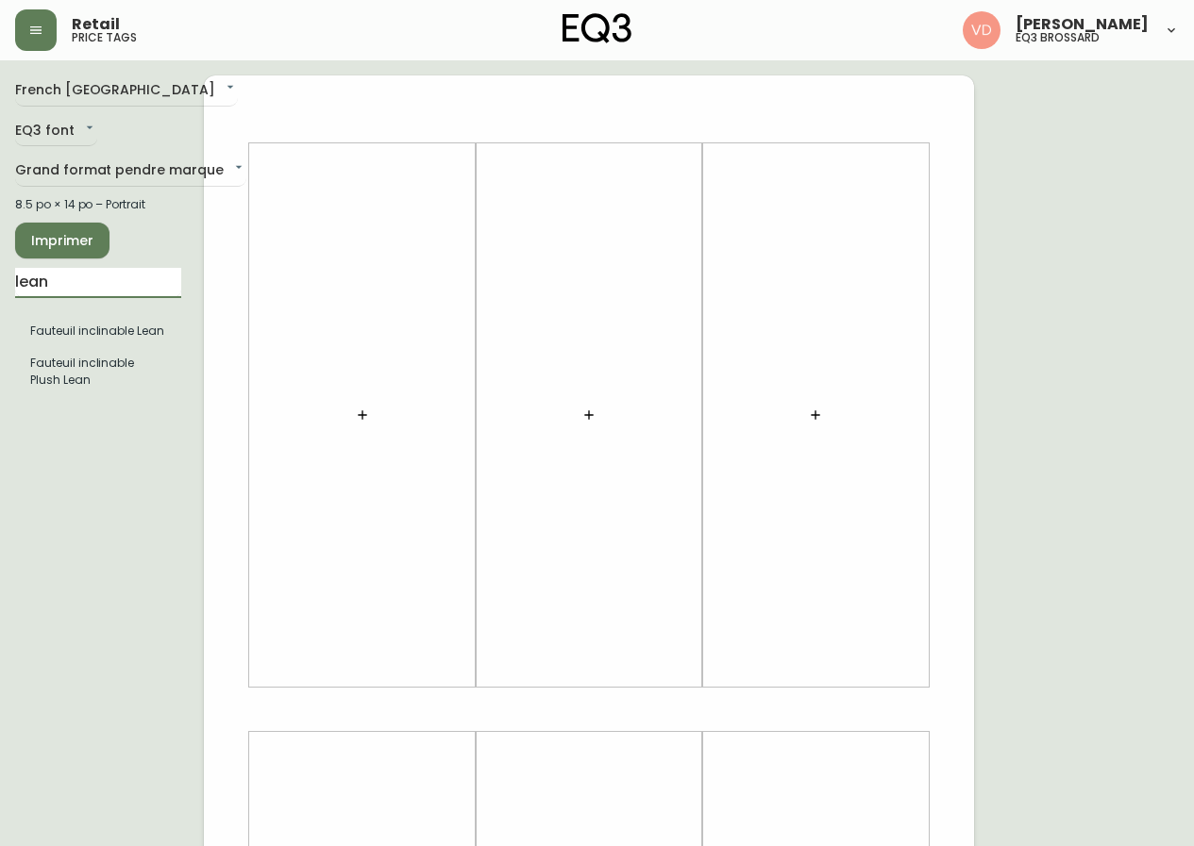
drag, startPoint x: 142, startPoint y: 281, endPoint x: 0, endPoint y: 287, distance: 142.6
click at [0, 287] on main "French Canada fr_CA EQ3 font EQ3 Grand format pendre marque large 8.5 po × 14 p…" at bounding box center [597, 701] width 1194 height 1283
type input "o"
click at [362, 417] on icon "button" at bounding box center [362, 414] width 8 height 8
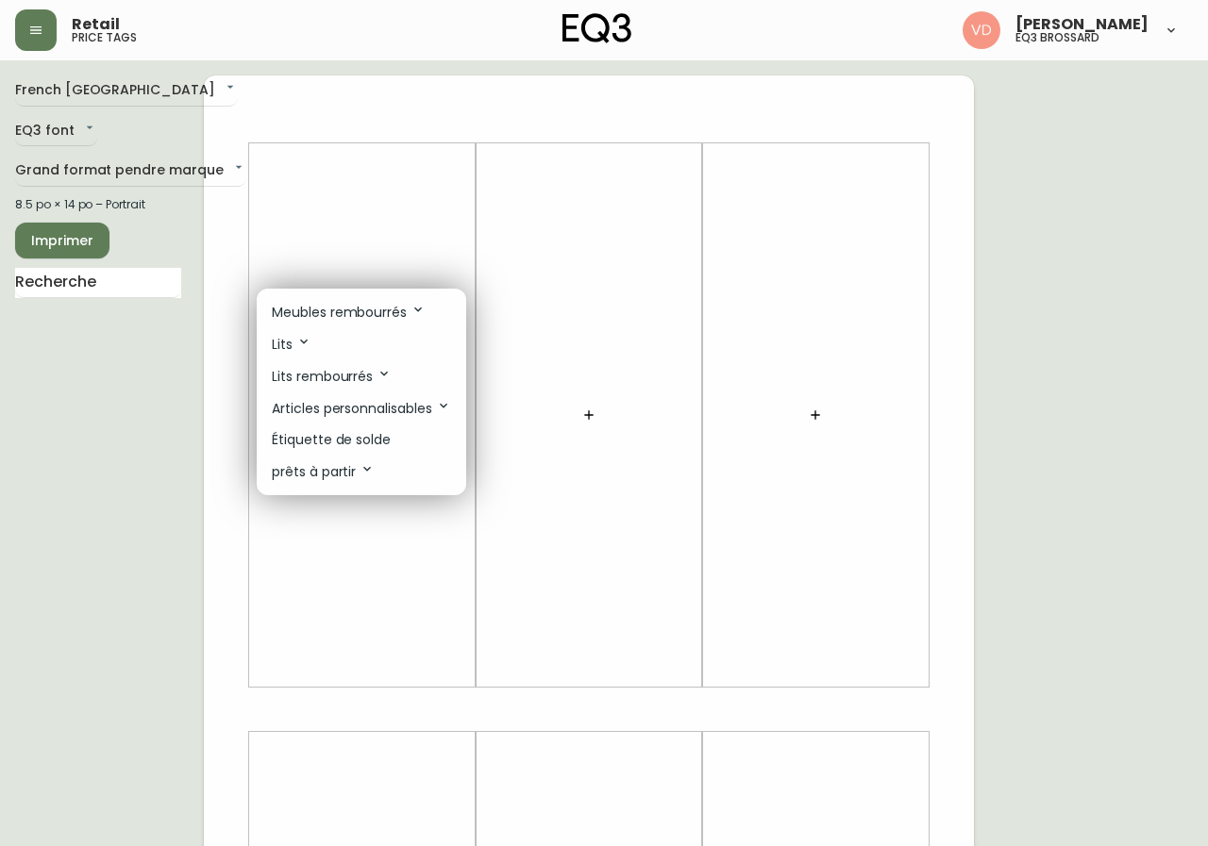
click at [361, 308] on p "Meubles rembourrés" at bounding box center [349, 312] width 154 height 21
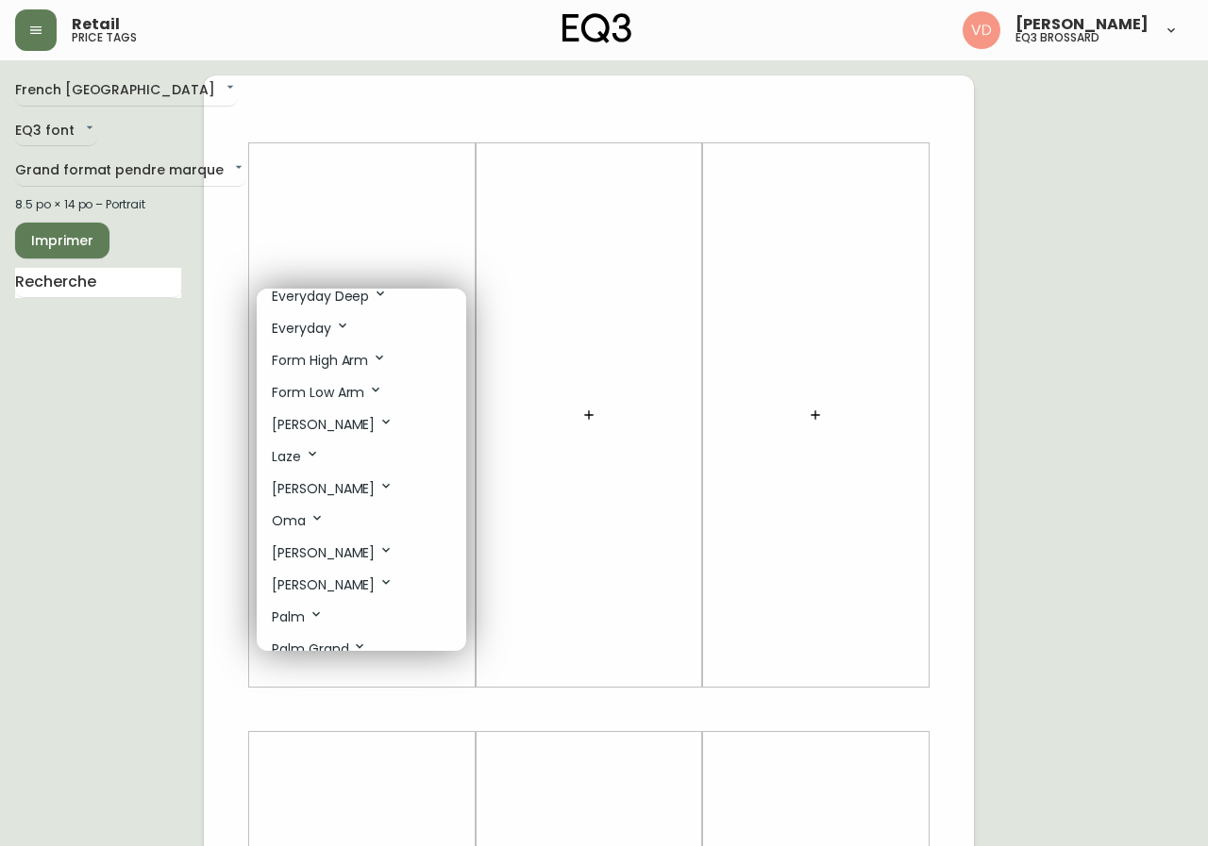
scroll to position [566, 0]
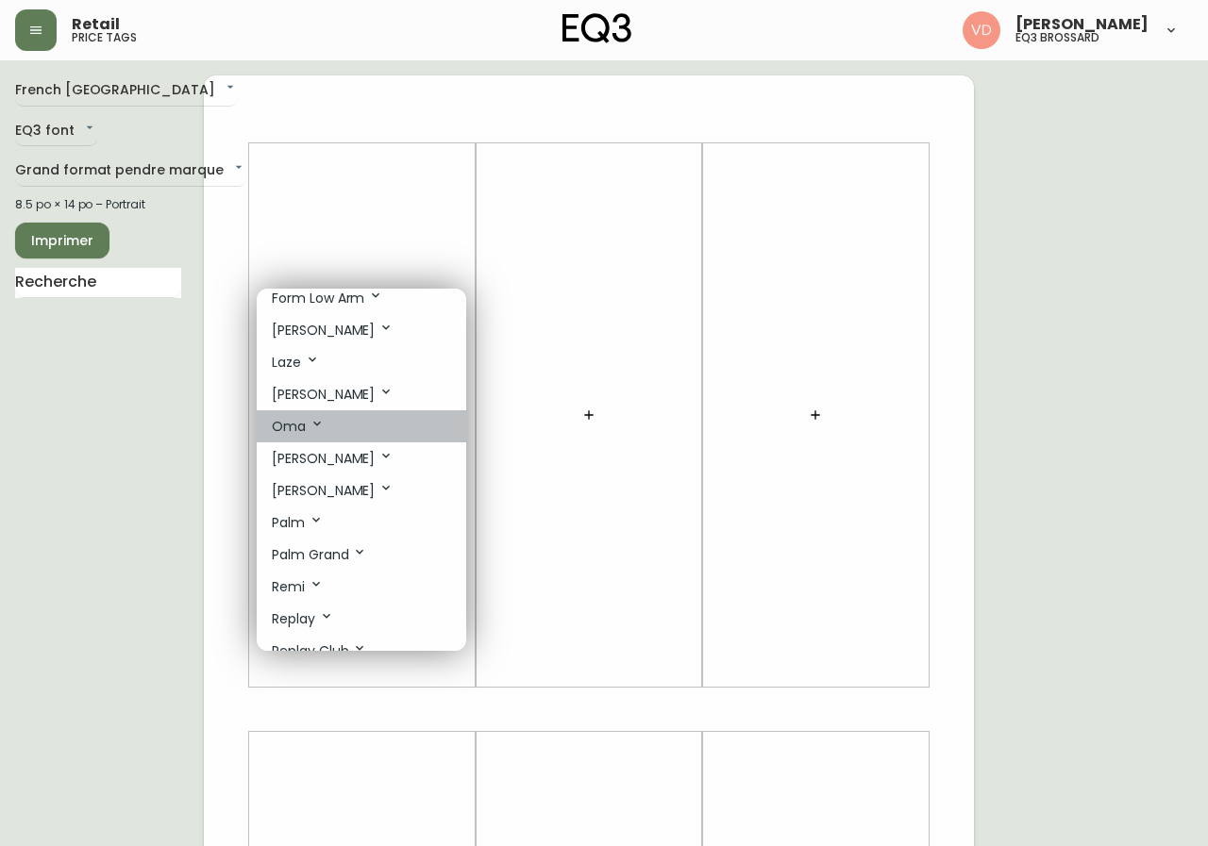
click at [340, 418] on li "Oma" at bounding box center [361, 426] width 209 height 32
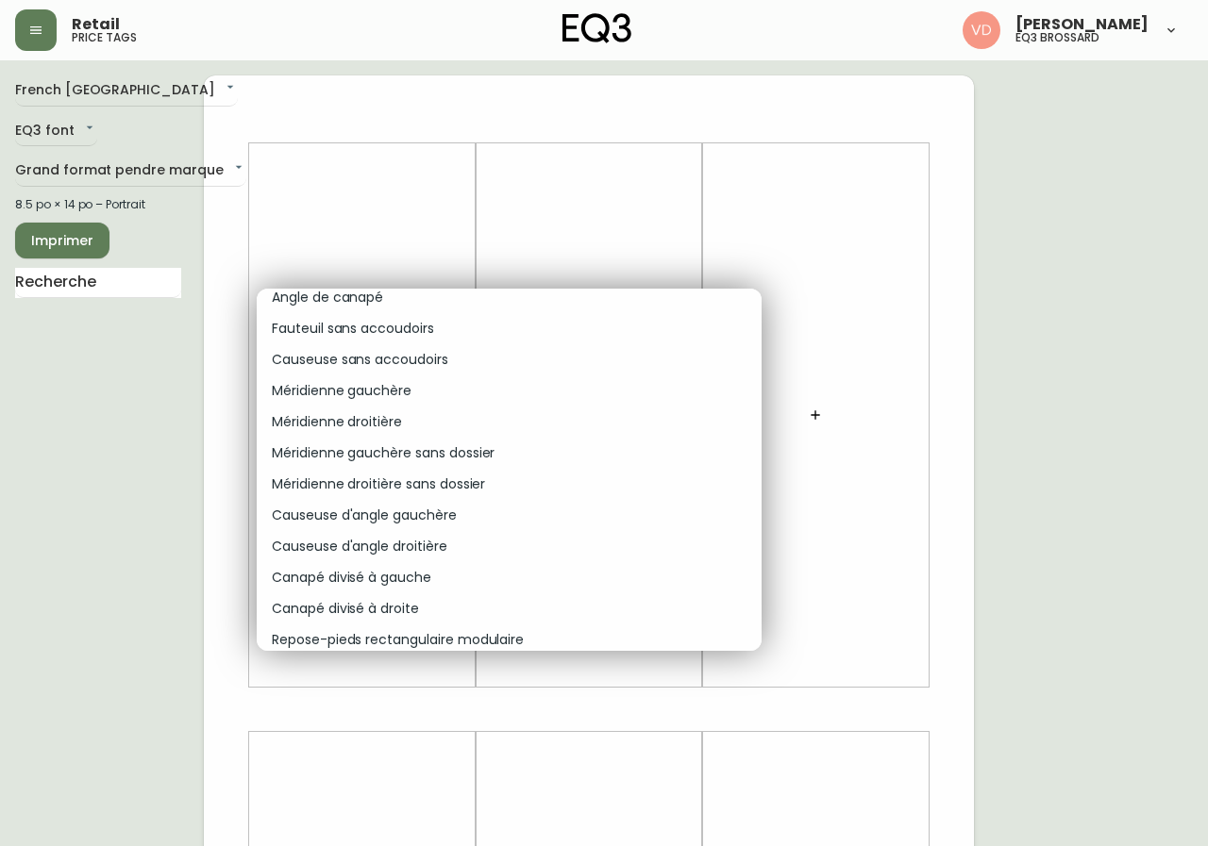
scroll to position [755, 0]
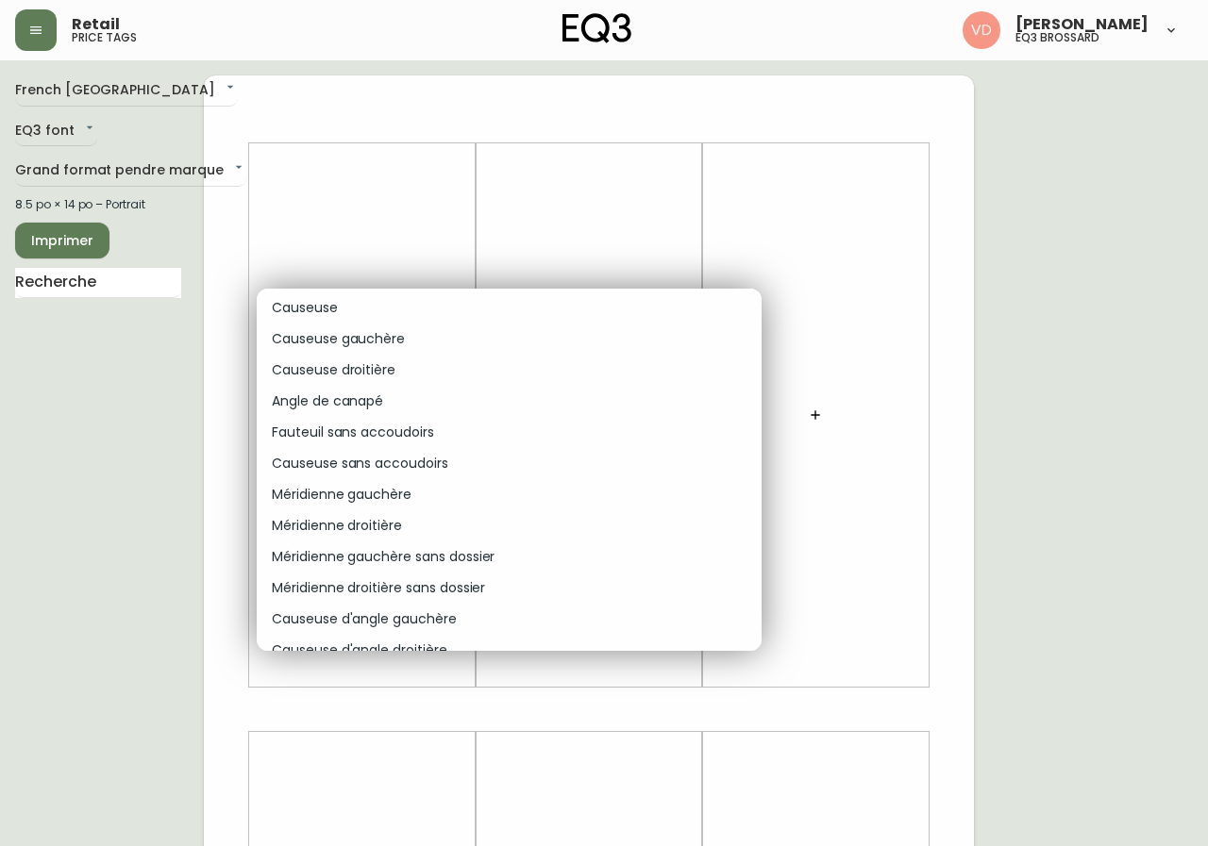
click at [421, 439] on p "Fauteuil sans accoudoirs" at bounding box center [353, 433] width 162 height 20
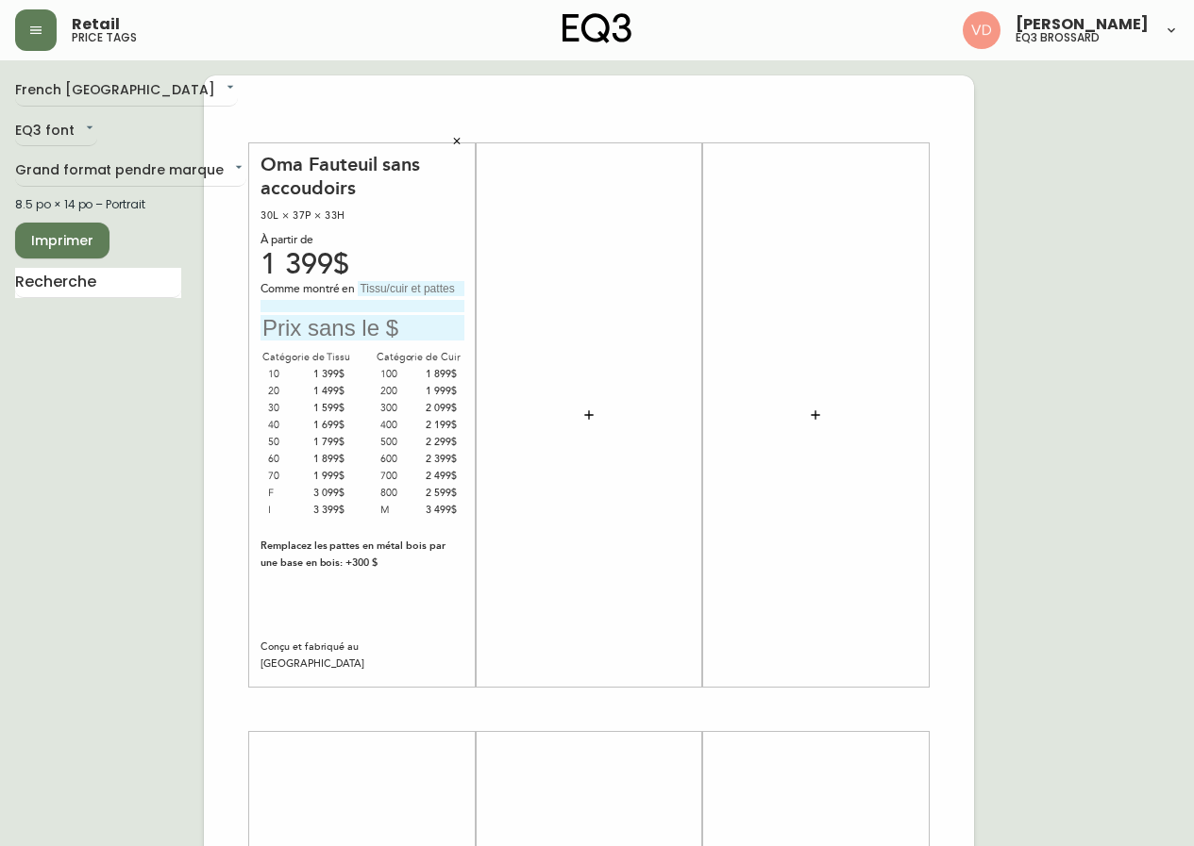
click at [583, 401] on button "button" at bounding box center [589, 415] width 38 height 38
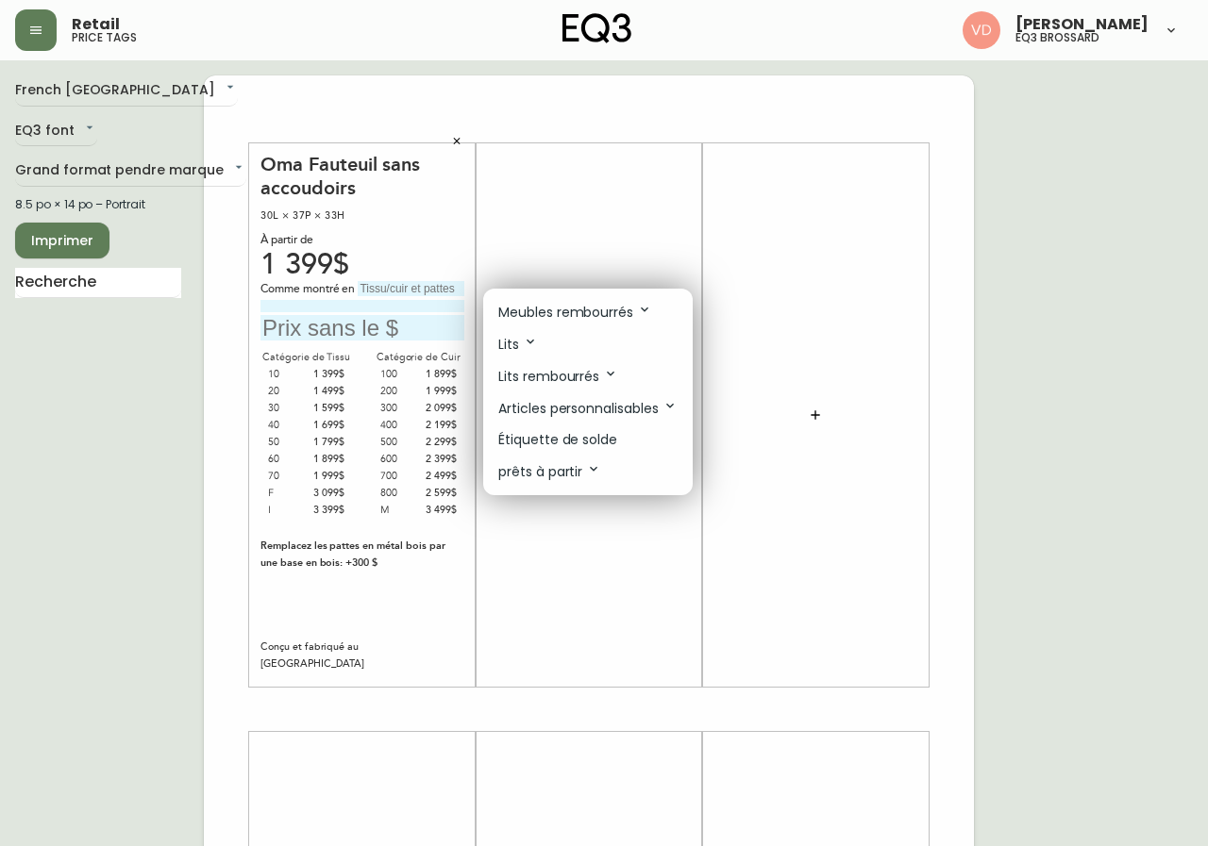
click at [579, 310] on p "Meubles rembourrés" at bounding box center [575, 312] width 154 height 21
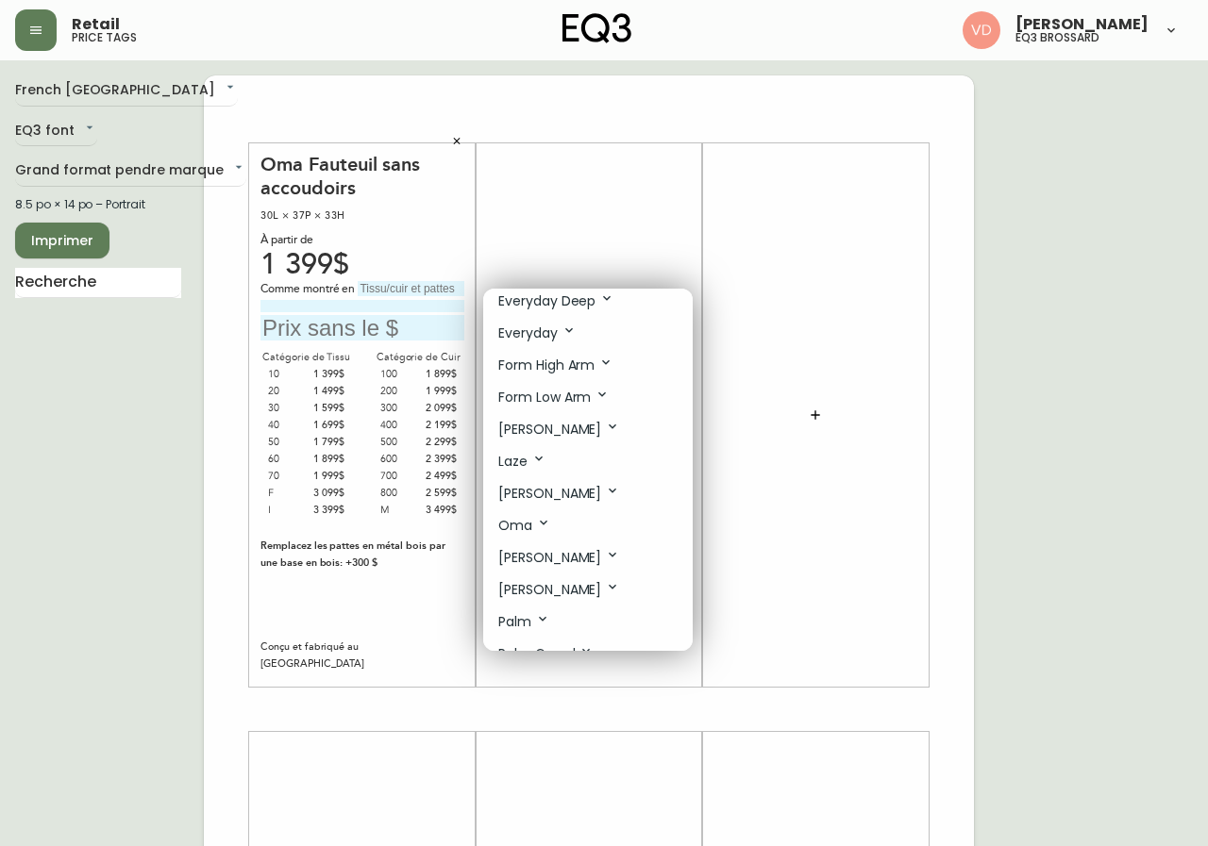
scroll to position [566, 0]
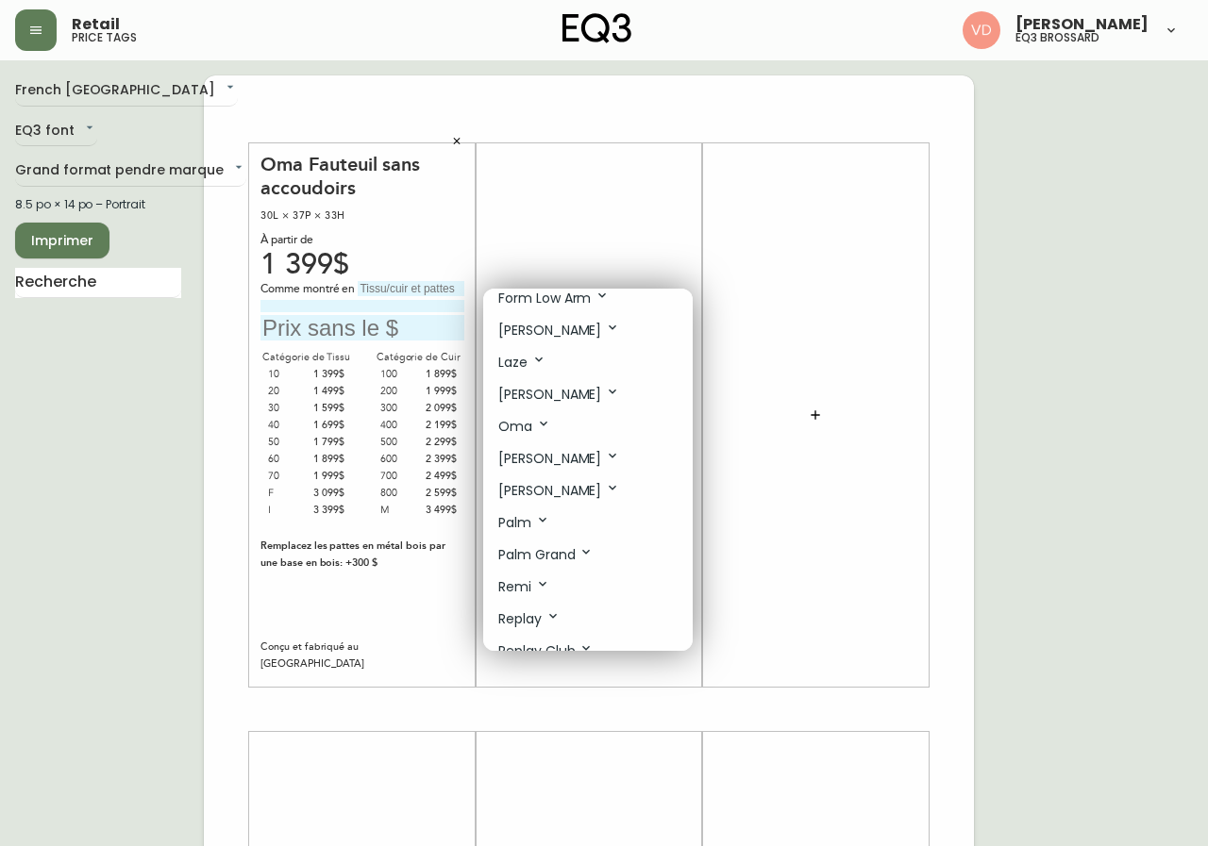
click at [572, 415] on li "Oma" at bounding box center [587, 426] width 209 height 32
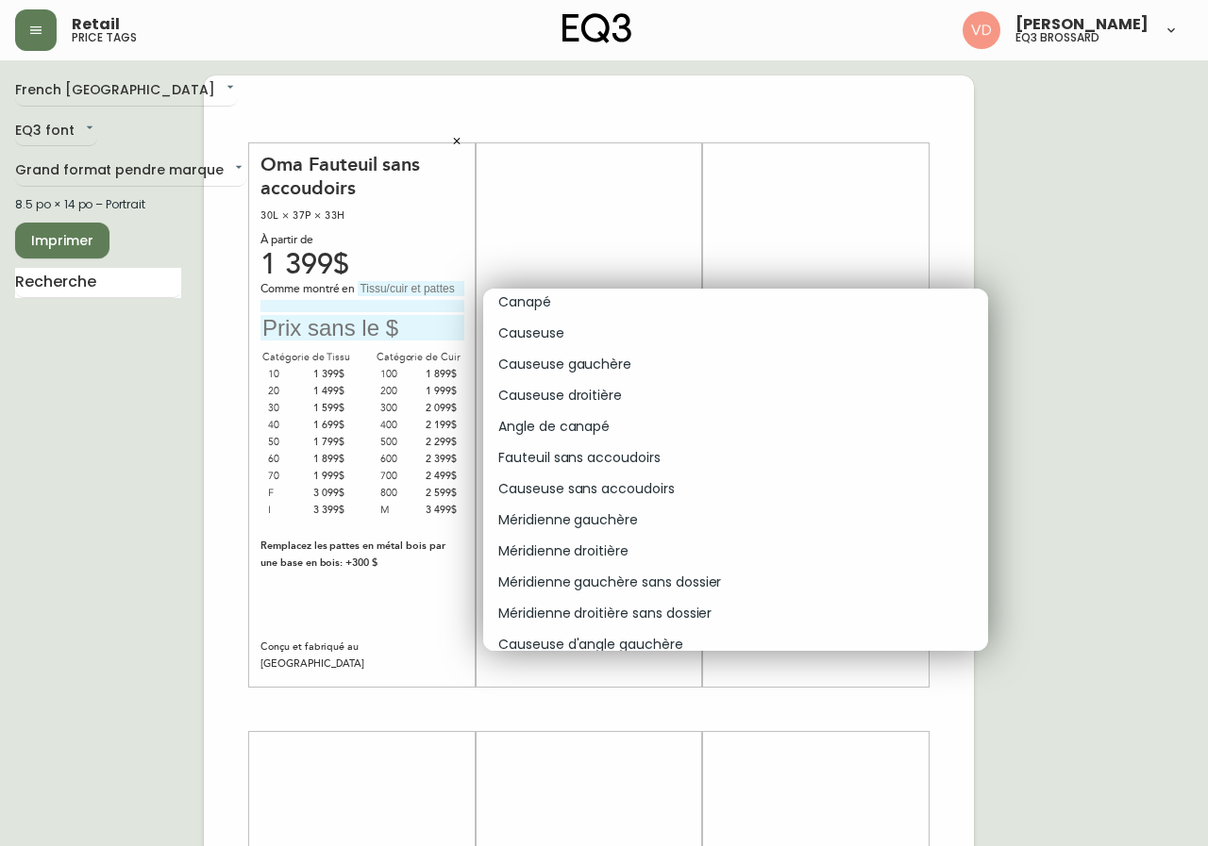
scroll to position [755, 0]
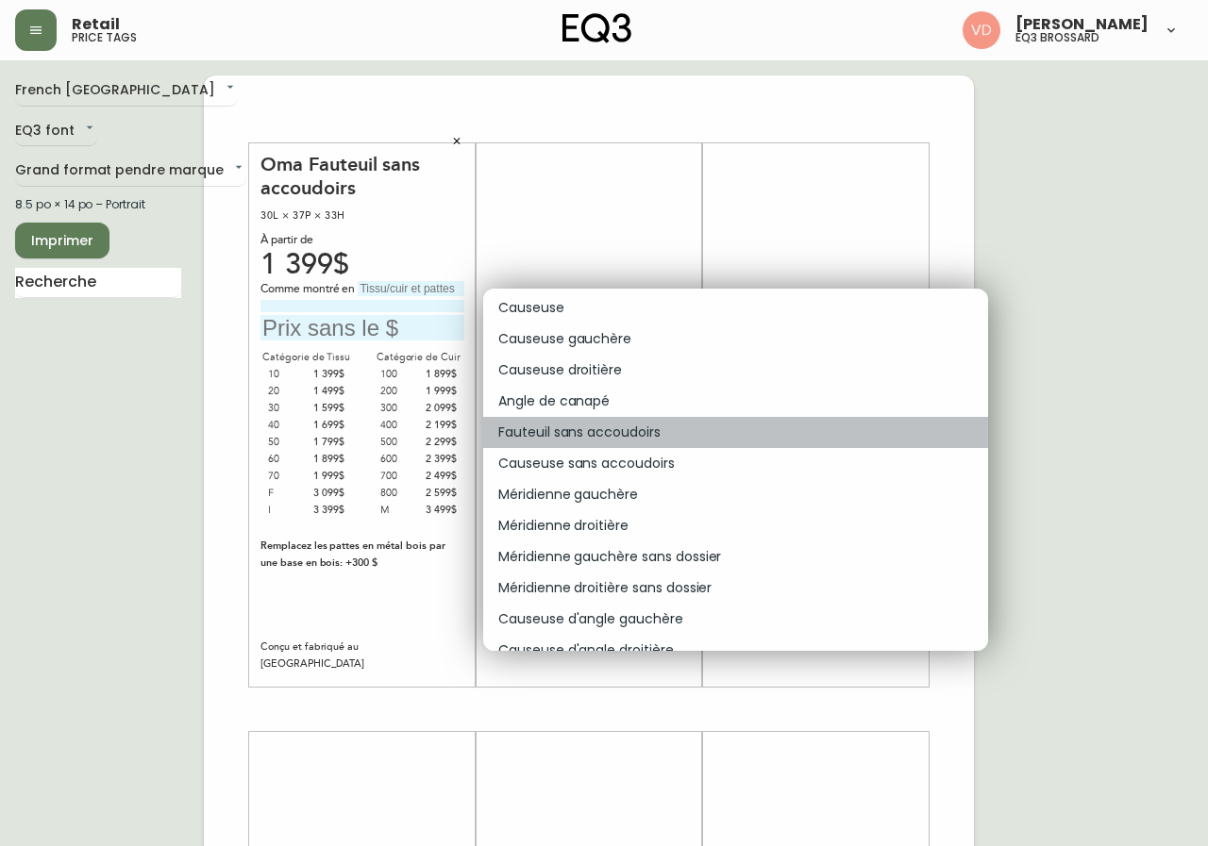
click at [633, 425] on p "Fauteuil sans accoudoirs" at bounding box center [579, 433] width 162 height 20
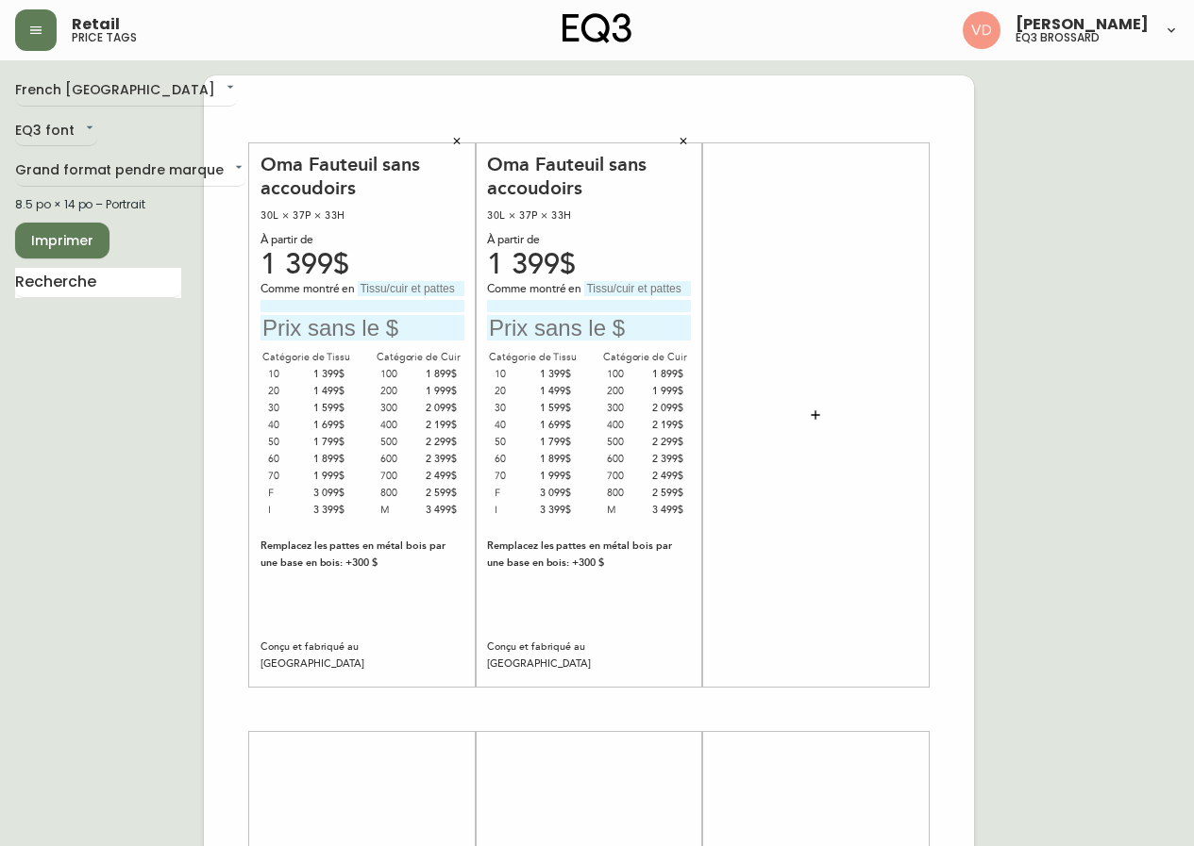
click at [439, 289] on input "text" at bounding box center [411, 288] width 107 height 15
type input "Catégorie 800"
click at [616, 284] on input "text" at bounding box center [637, 288] width 107 height 15
paste input "Catégorie 800"
type input "Catégorie 800"
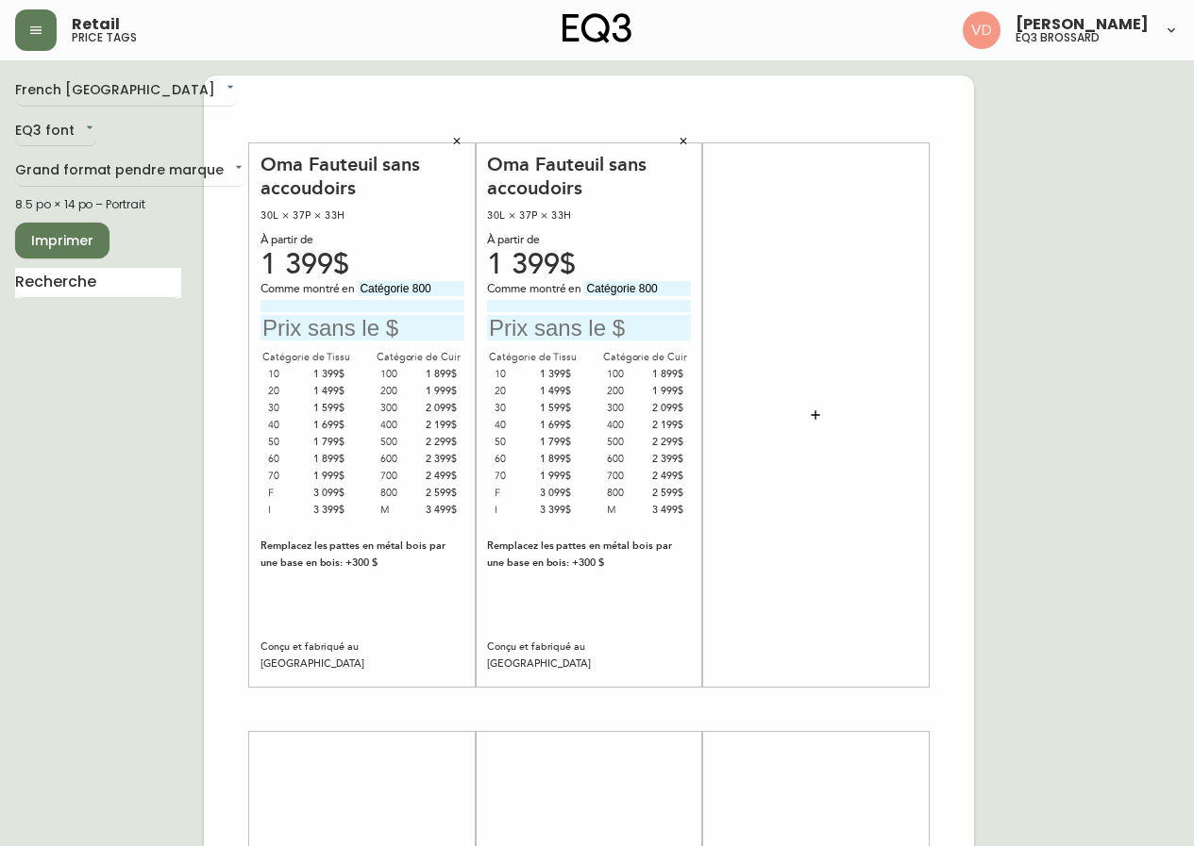
click at [427, 307] on input at bounding box center [362, 306] width 204 height 12
drag, startPoint x: 452, startPoint y: 308, endPoint x: 192, endPoint y: 315, distance: 260.6
click at [192, 315] on div "French Canada fr_CA EQ3 font EQ3 Grand format pendre marque large 8.5 po × 14 p…" at bounding box center [597, 709] width 1164 height 1268
type input "Paloma Pink avec pattes anthracite"
click at [603, 312] on div "Comme montré en Catégorie 800" at bounding box center [589, 310] width 204 height 59
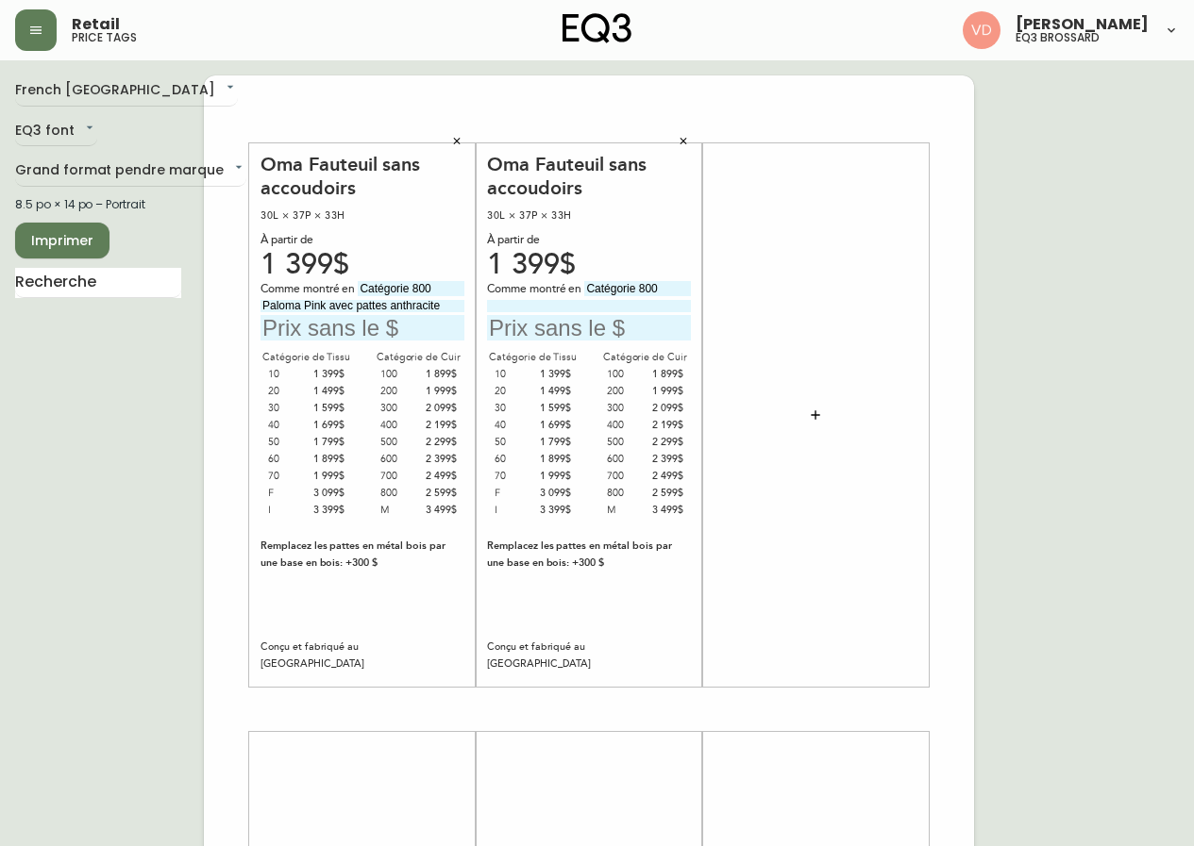
click at [598, 308] on input at bounding box center [589, 306] width 204 height 12
paste input "Paloma Pink avec pattes anthracite"
click at [553, 303] on input "Paloma Pink avec pattes anthracite" at bounding box center [589, 306] width 204 height 12
type input "Paloma Hemp avec pattes anthracite"
click at [385, 330] on input "text" at bounding box center [362, 327] width 204 height 25
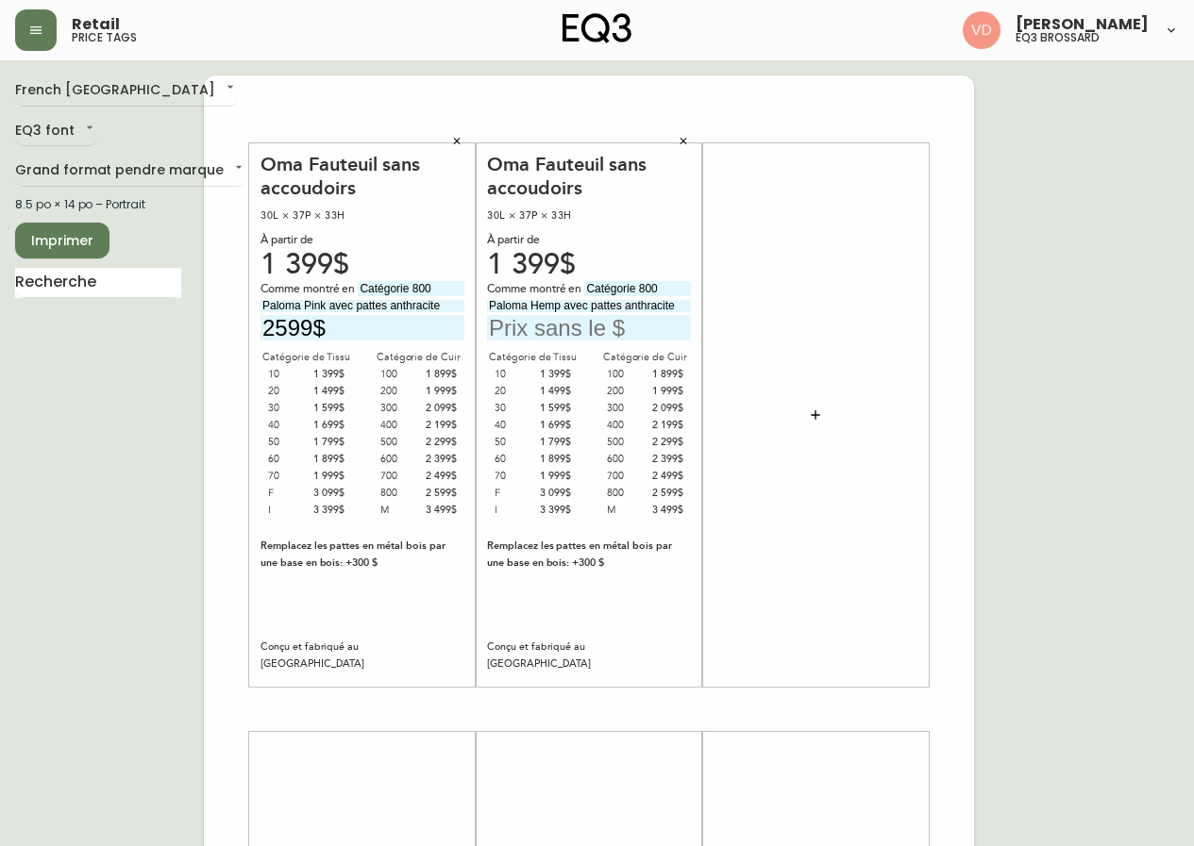
type input "2599$"
click at [554, 321] on input "text" at bounding box center [589, 327] width 204 height 25
type input "2599$"
click at [109, 287] on input "text" at bounding box center [98, 283] width 166 height 30
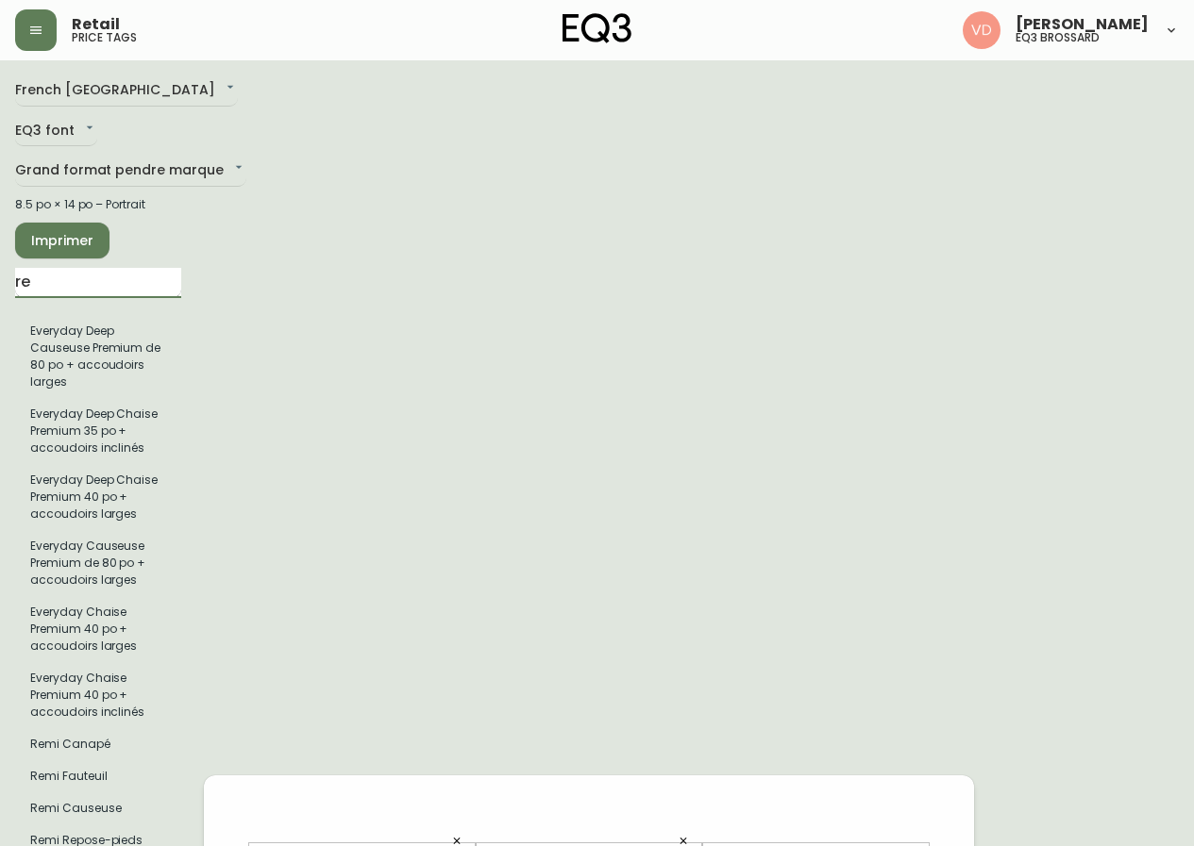
type input "r"
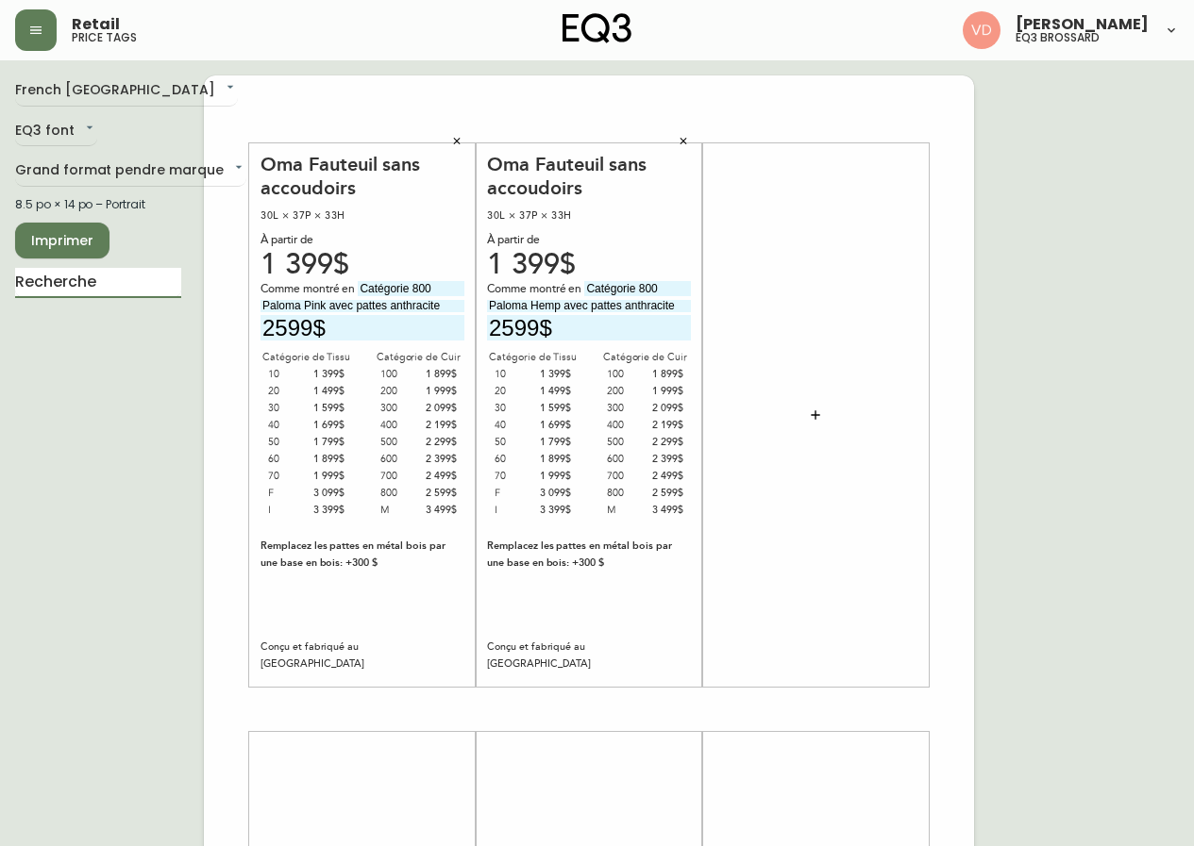
click at [818, 410] on icon "button" at bounding box center [815, 415] width 15 height 15
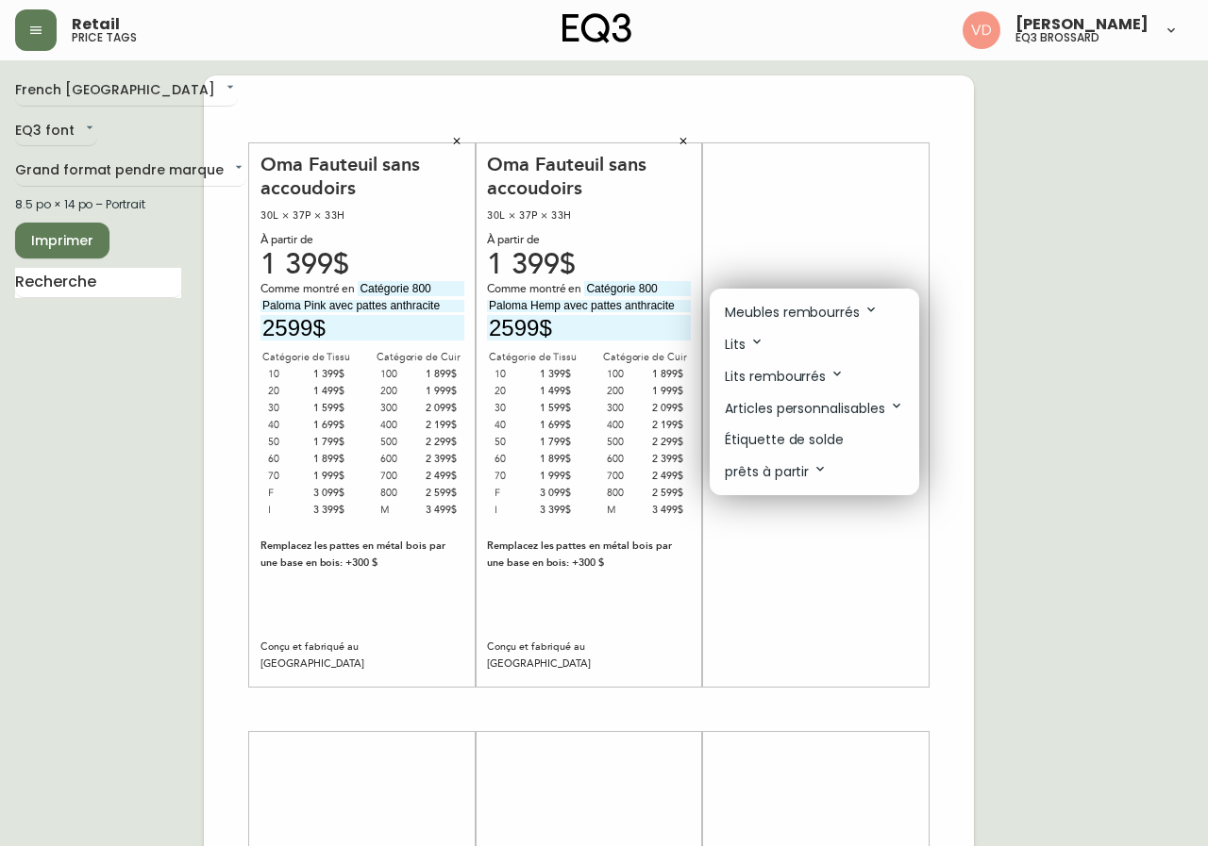
click at [839, 324] on li "Meubles rembourrés" at bounding box center [814, 312] width 209 height 32
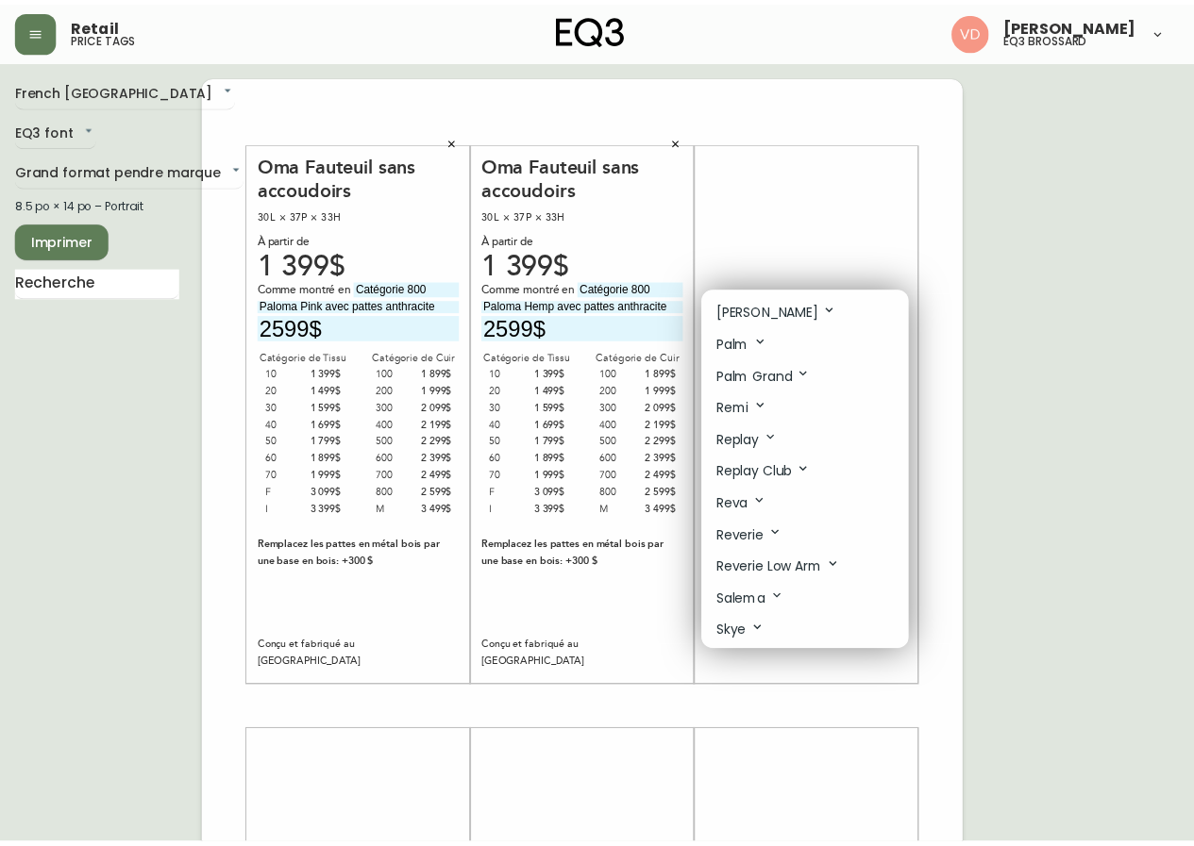
scroll to position [849, 0]
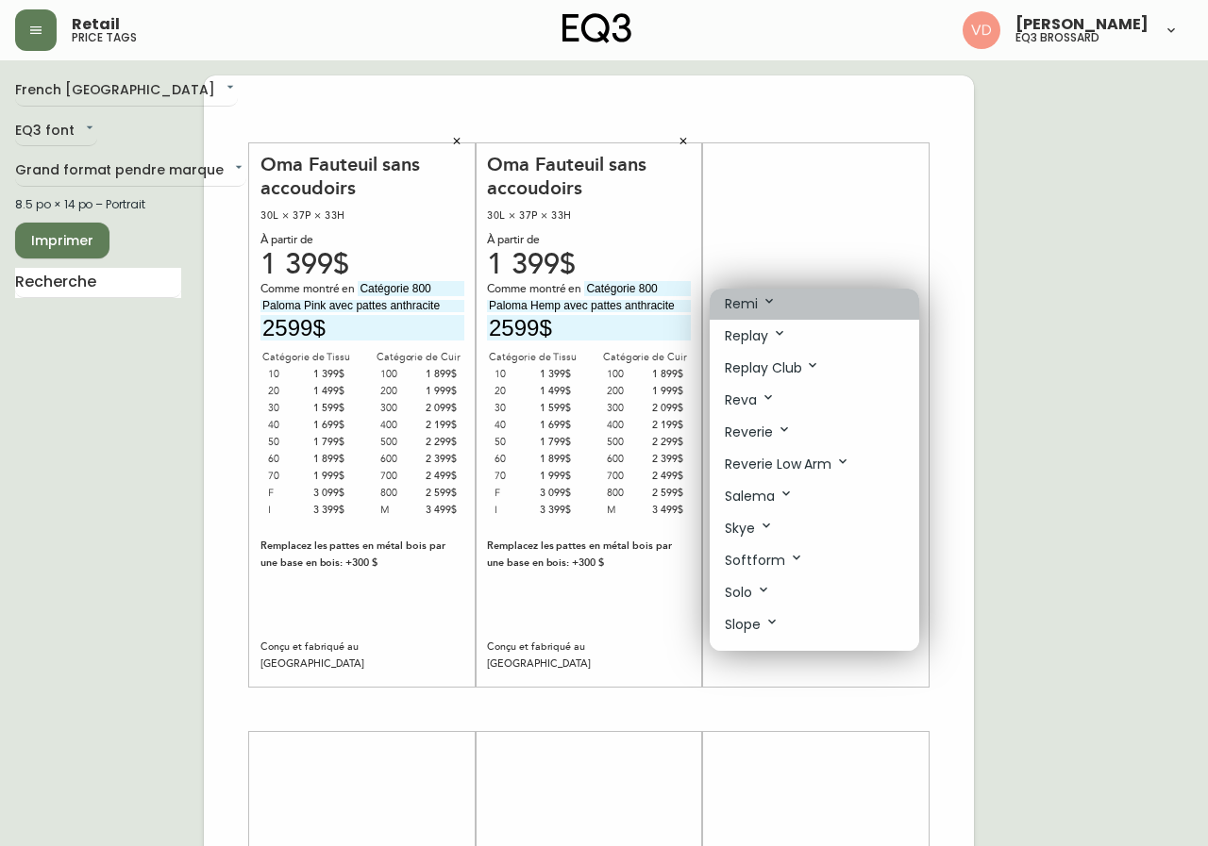
click at [803, 302] on li "Remi" at bounding box center [814, 304] width 209 height 32
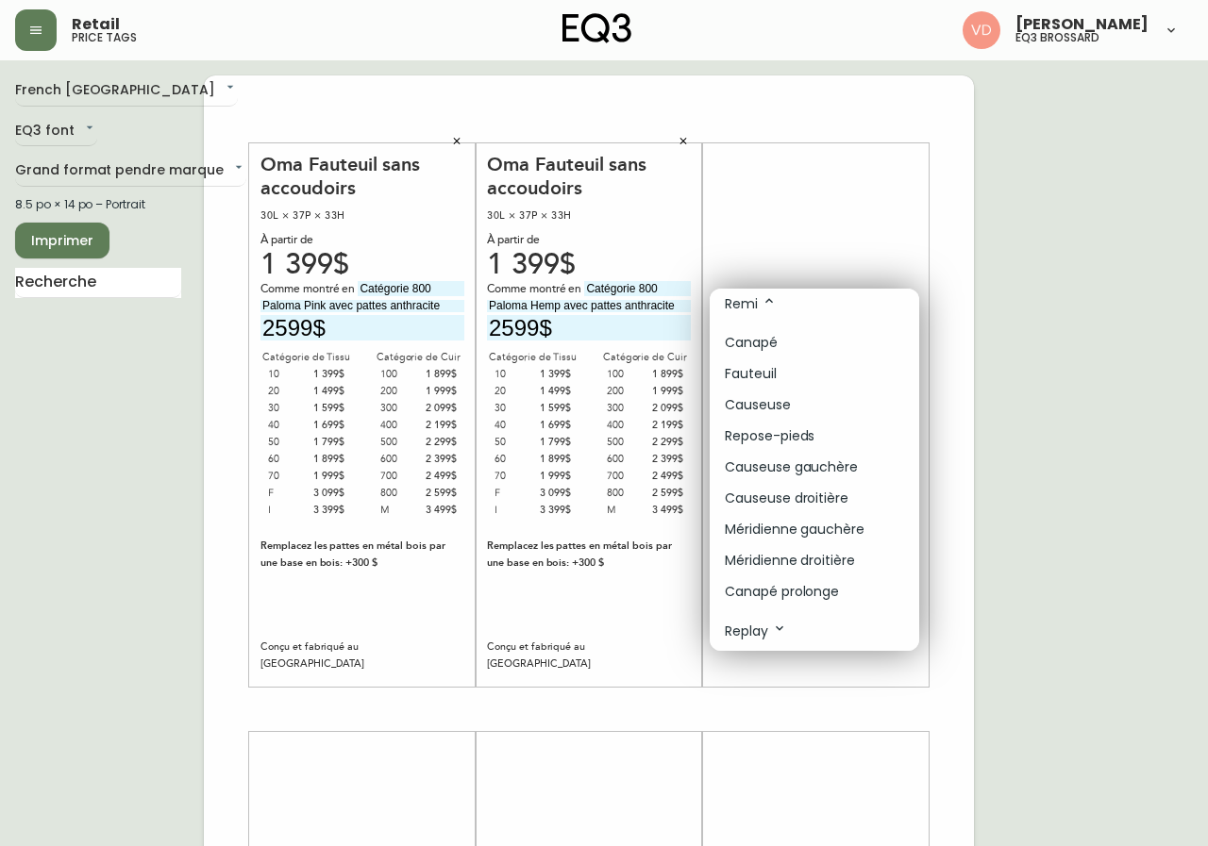
click at [800, 345] on li "Canapé" at bounding box center [814, 342] width 209 height 31
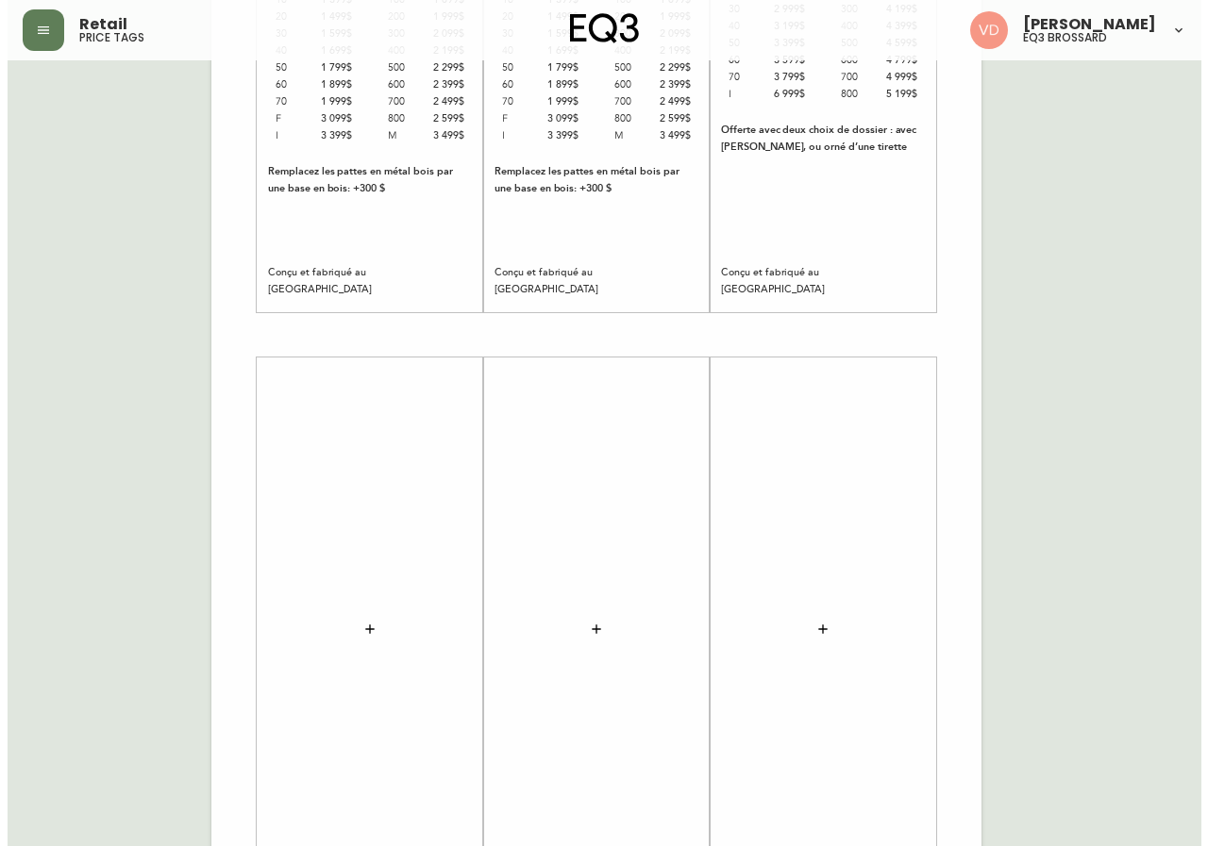
scroll to position [377, 0]
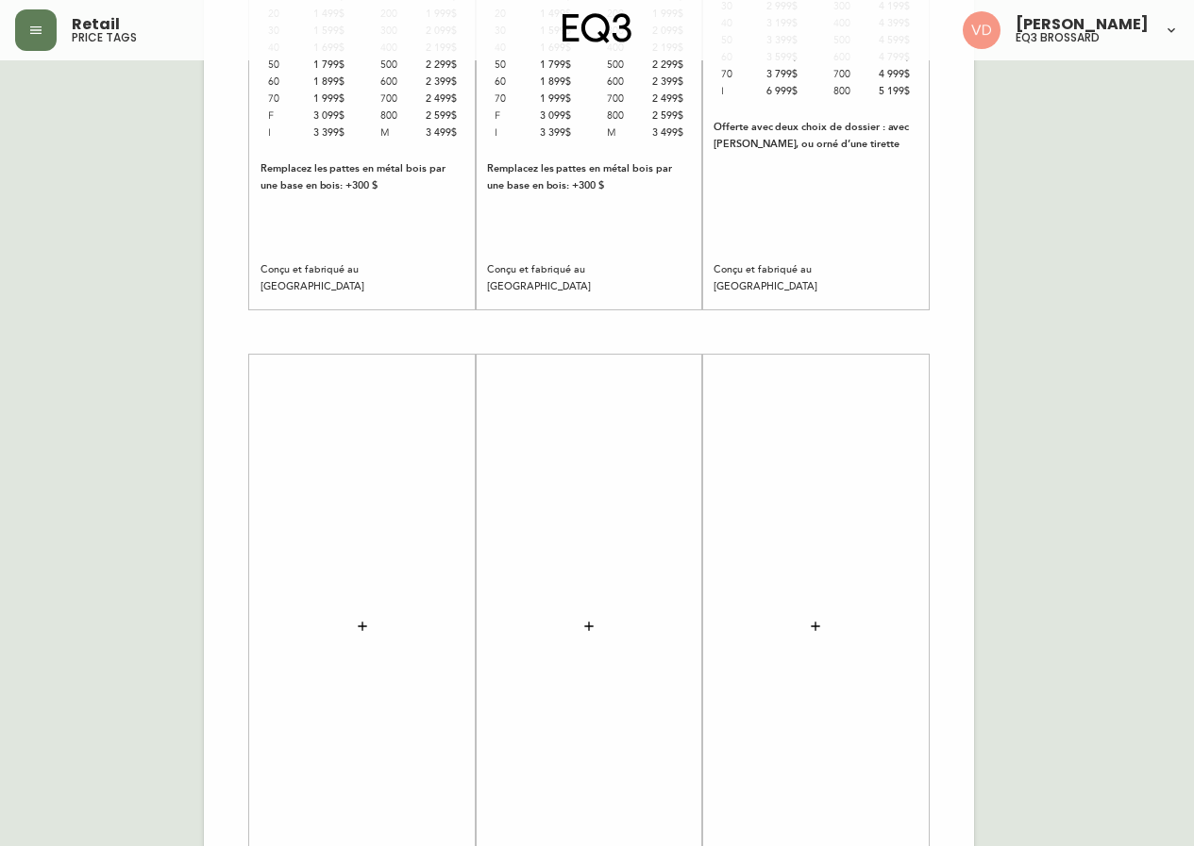
click at [347, 628] on button "button" at bounding box center [362, 627] width 38 height 38
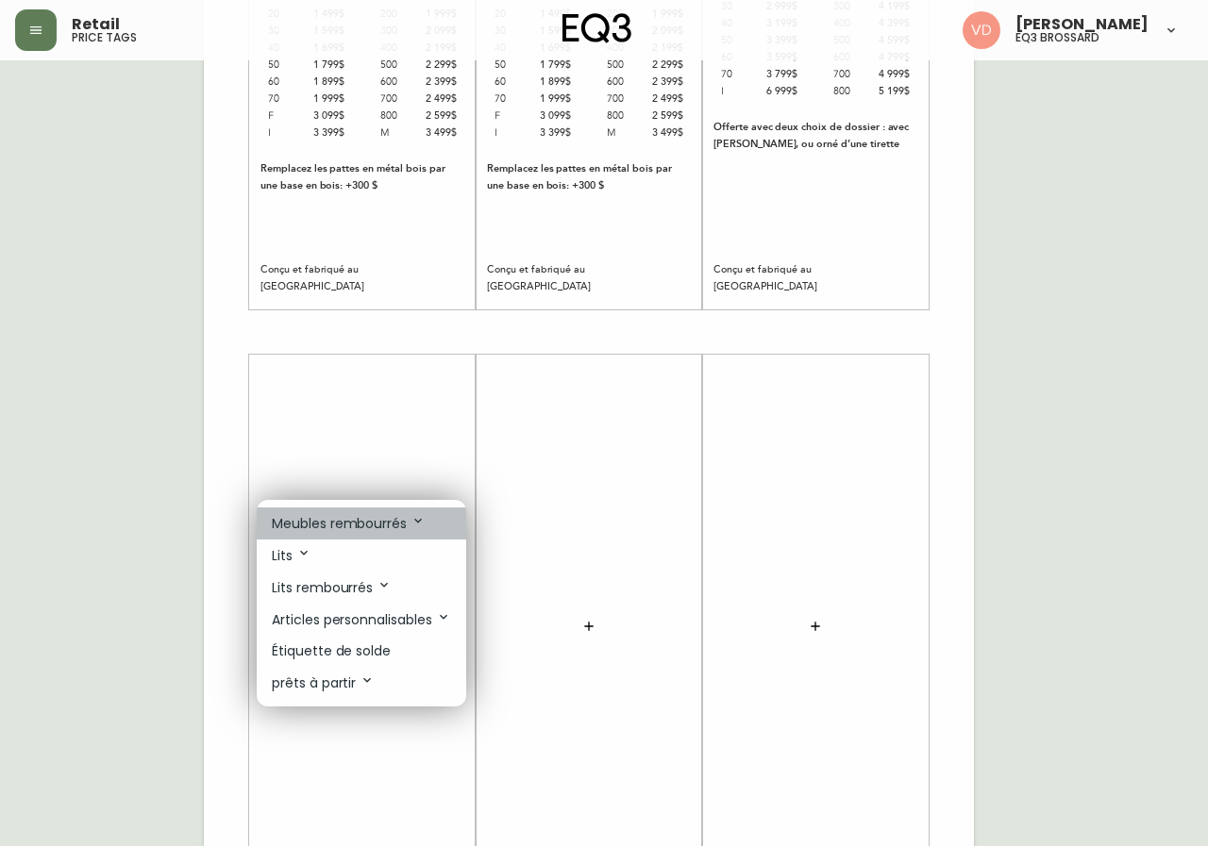
click at [395, 521] on p "Meubles rembourrés" at bounding box center [349, 523] width 154 height 21
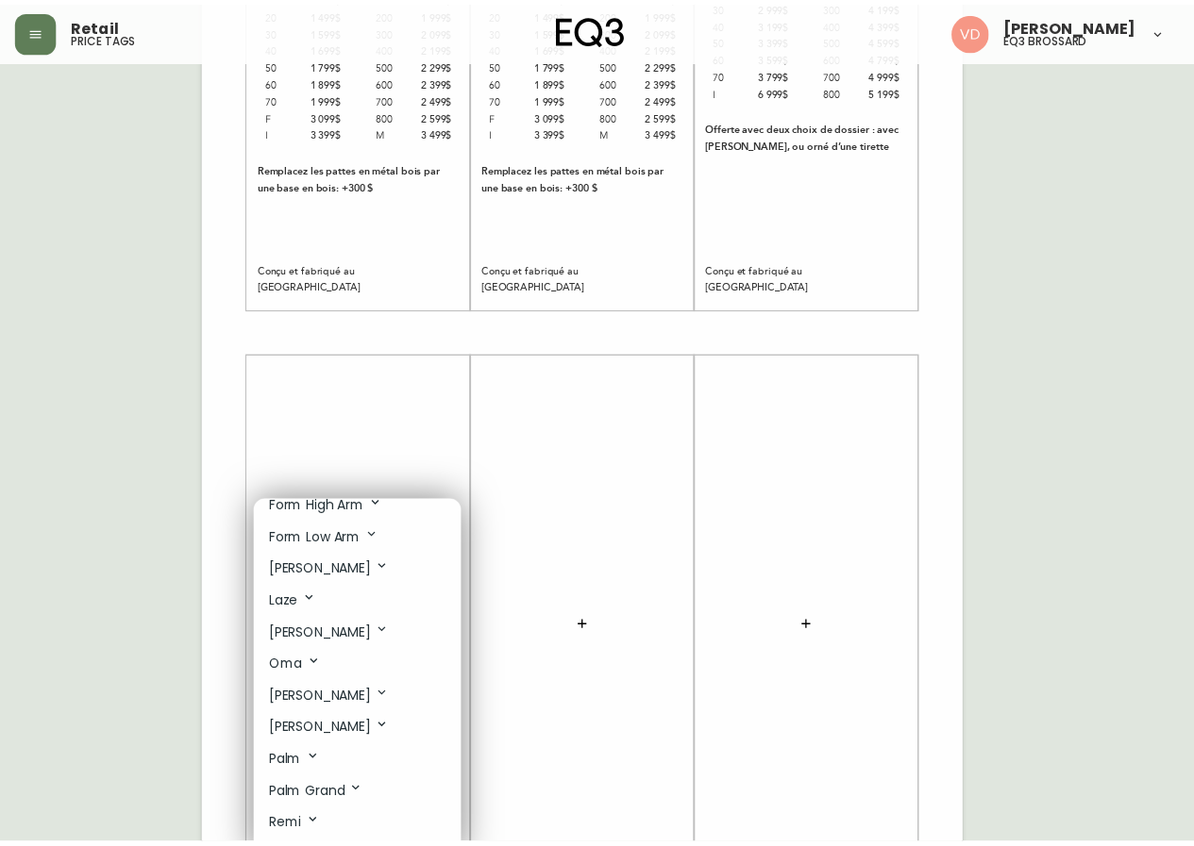
scroll to position [661, 0]
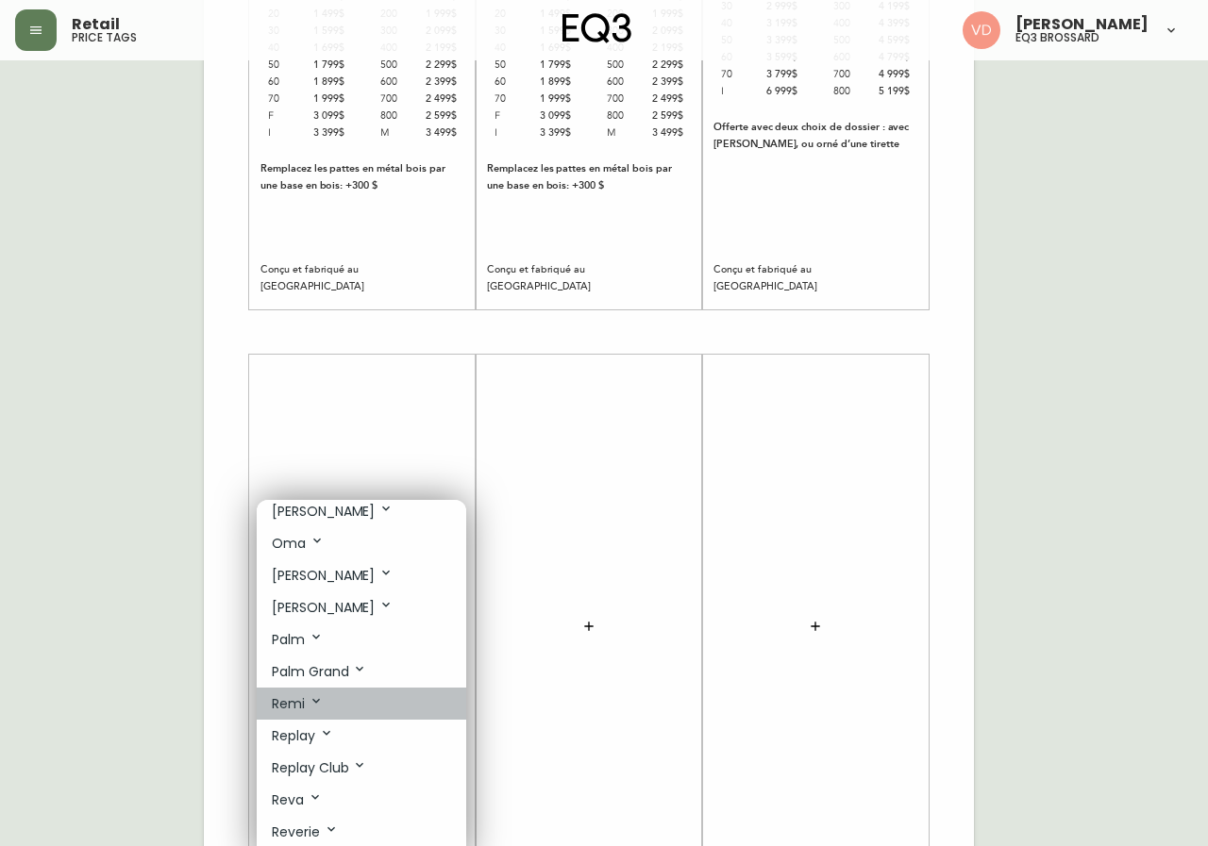
click at [343, 708] on li "Remi" at bounding box center [361, 704] width 209 height 32
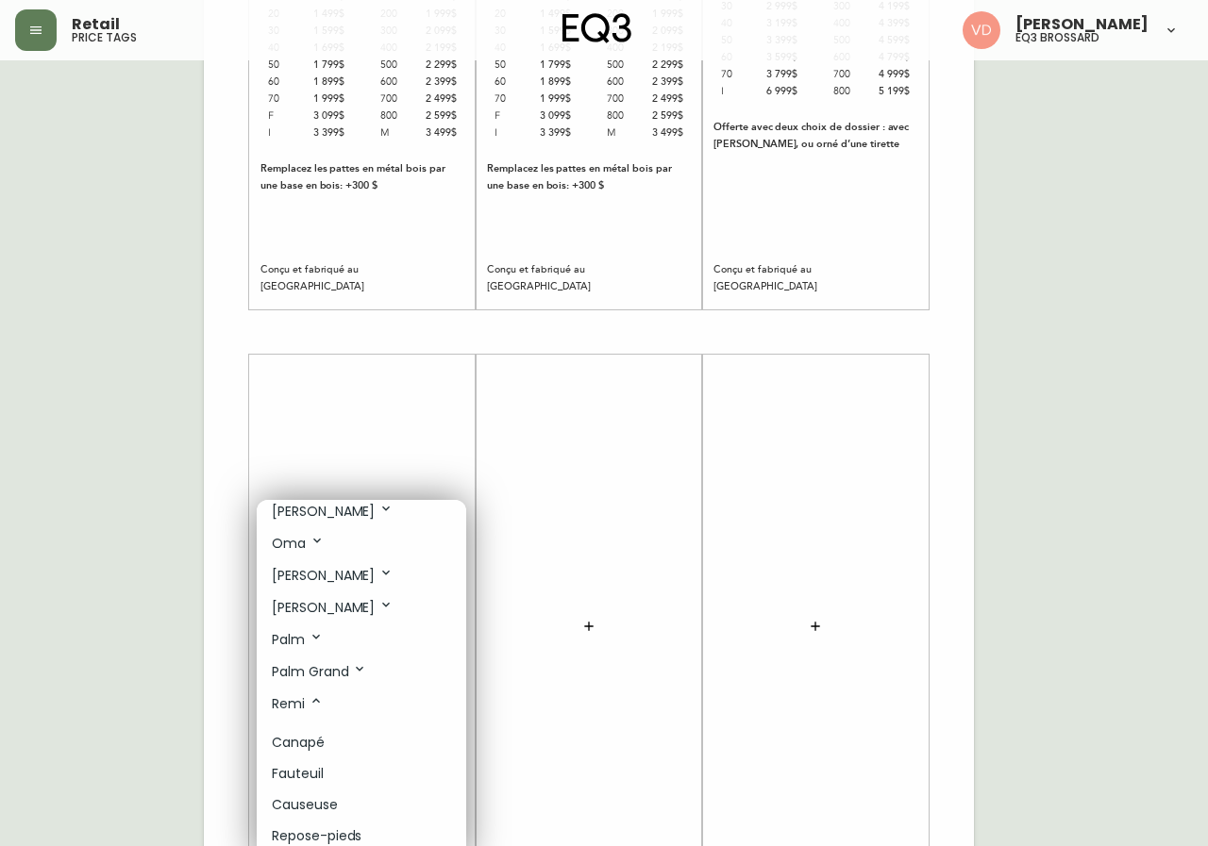
click at [334, 777] on li "Fauteuil" at bounding box center [361, 774] width 209 height 31
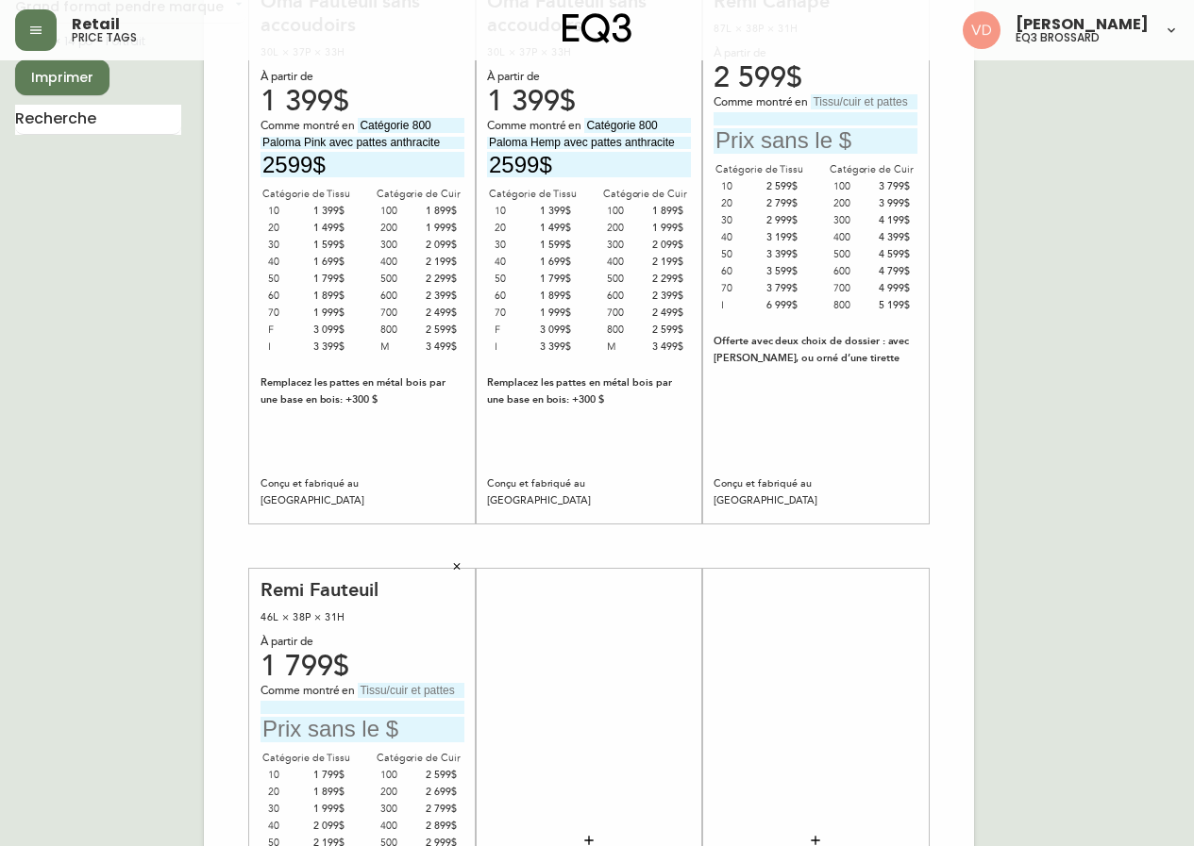
scroll to position [0, 0]
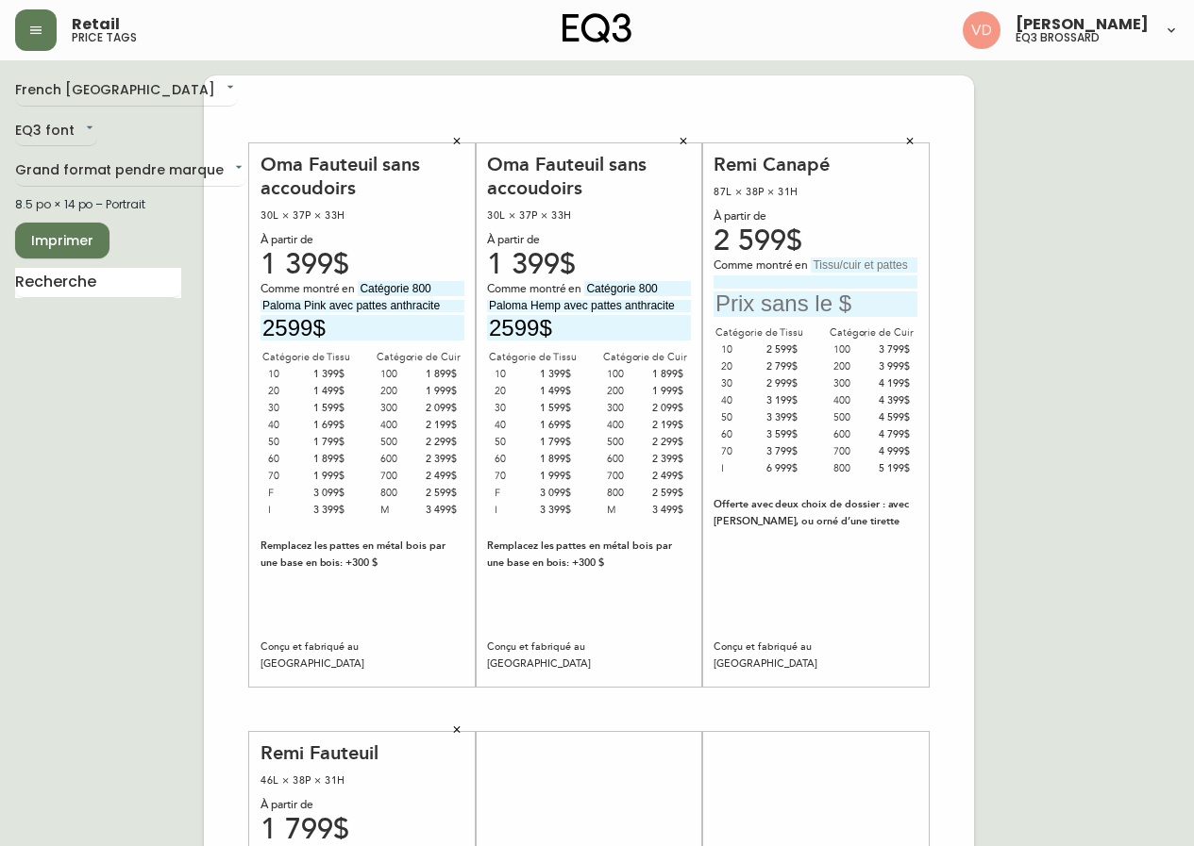
click at [862, 263] on input "text" at bounding box center [864, 265] width 107 height 15
type input "Catégorie 30"
click at [843, 282] on input at bounding box center [815, 282] width 204 height 12
type input "Valley Cream avec pattes en noyer"
click at [821, 310] on input "text" at bounding box center [815, 304] width 204 height 25
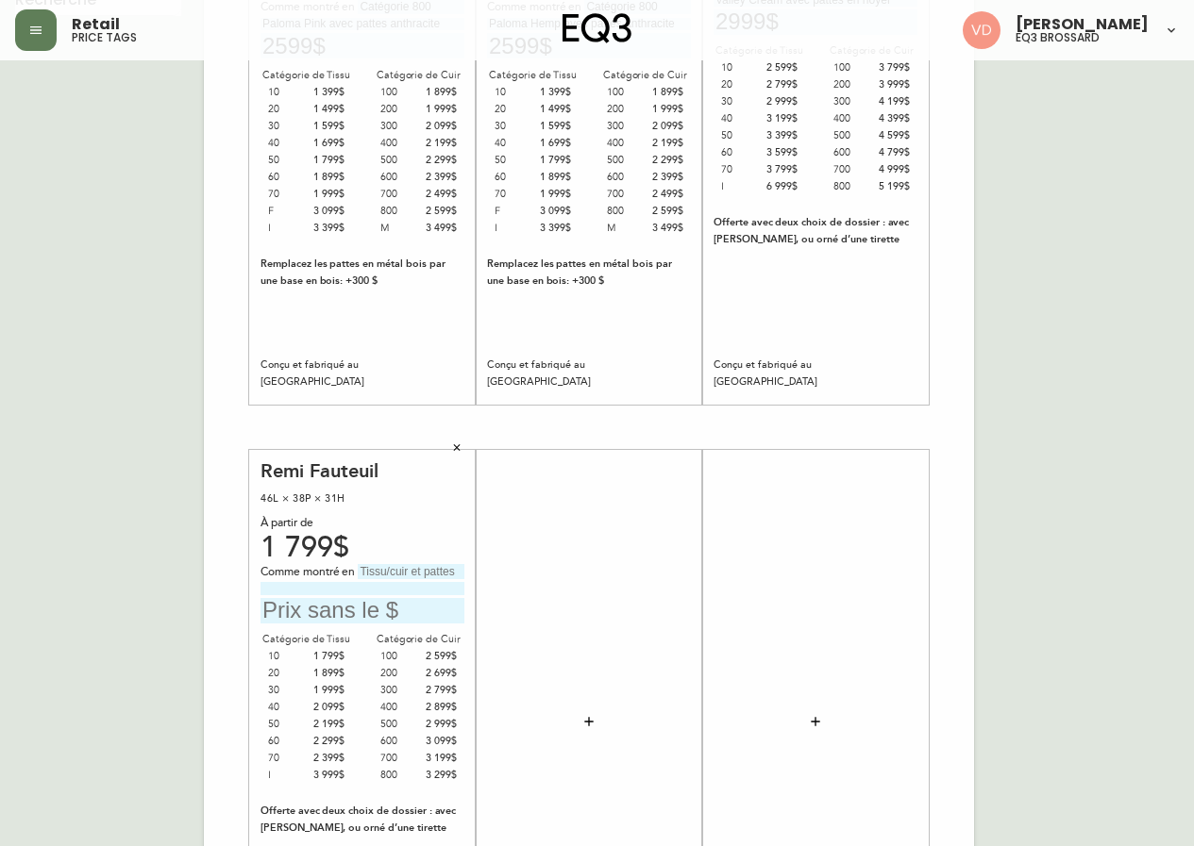
scroll to position [283, 0]
type input "2999$"
click at [418, 563] on input "text" at bounding box center [411, 570] width 107 height 15
type input "Catégorie 600"
click at [402, 585] on input at bounding box center [362, 587] width 204 height 12
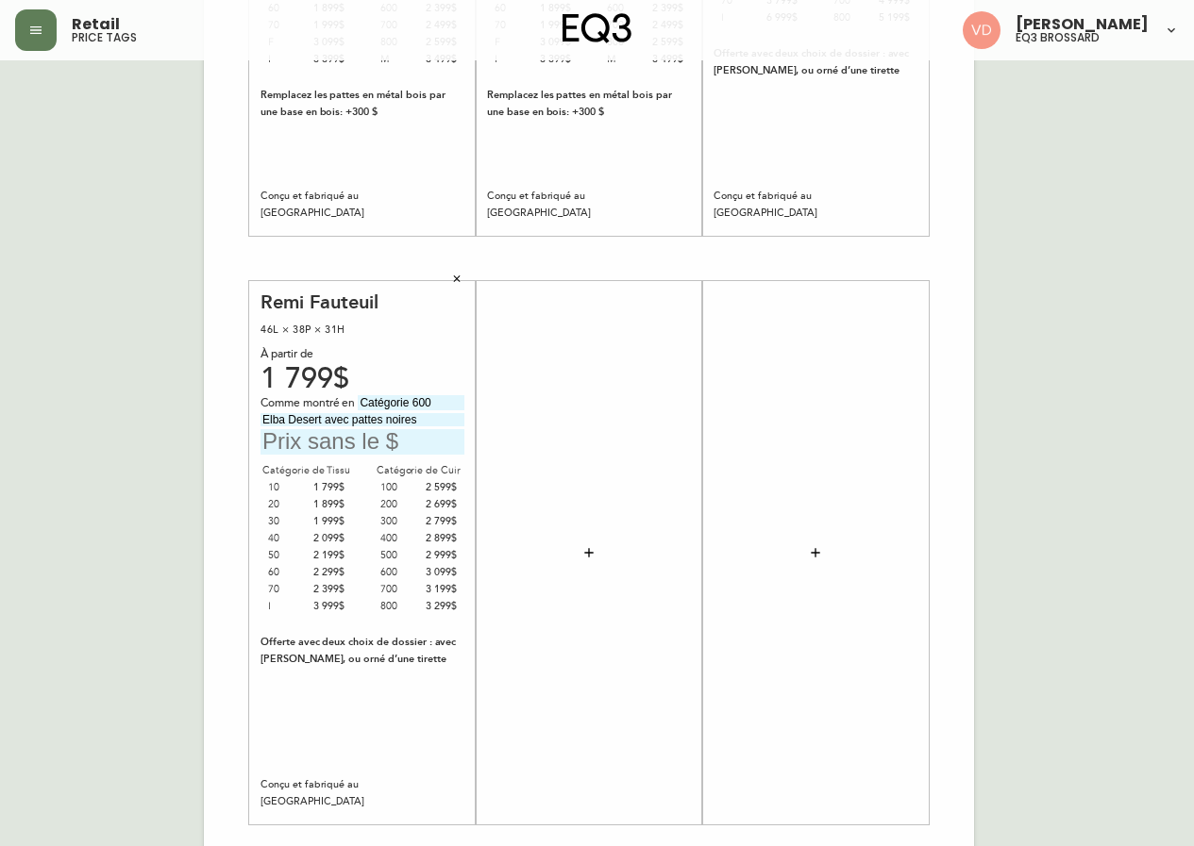
scroll to position [472, 0]
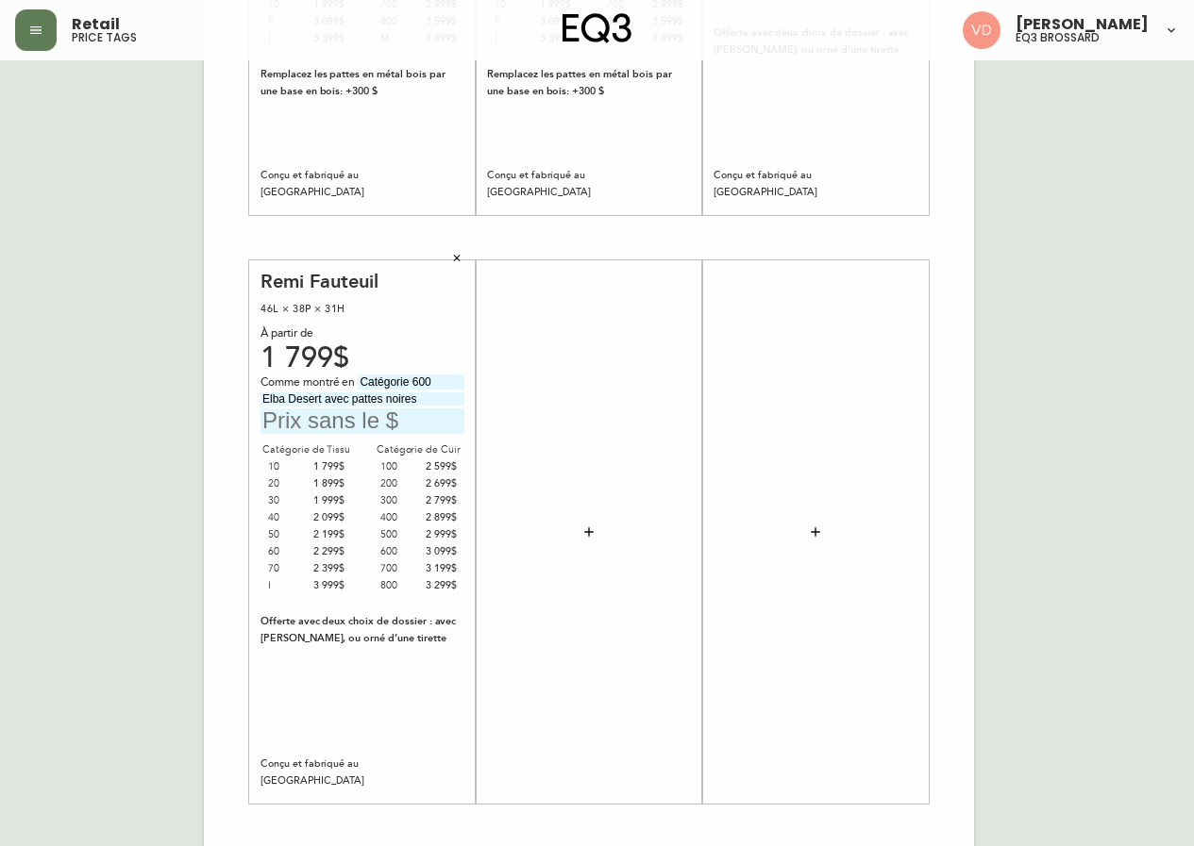
type input "Elba Desert avec pattes noires"
click at [354, 423] on input "text" at bounding box center [362, 421] width 204 height 25
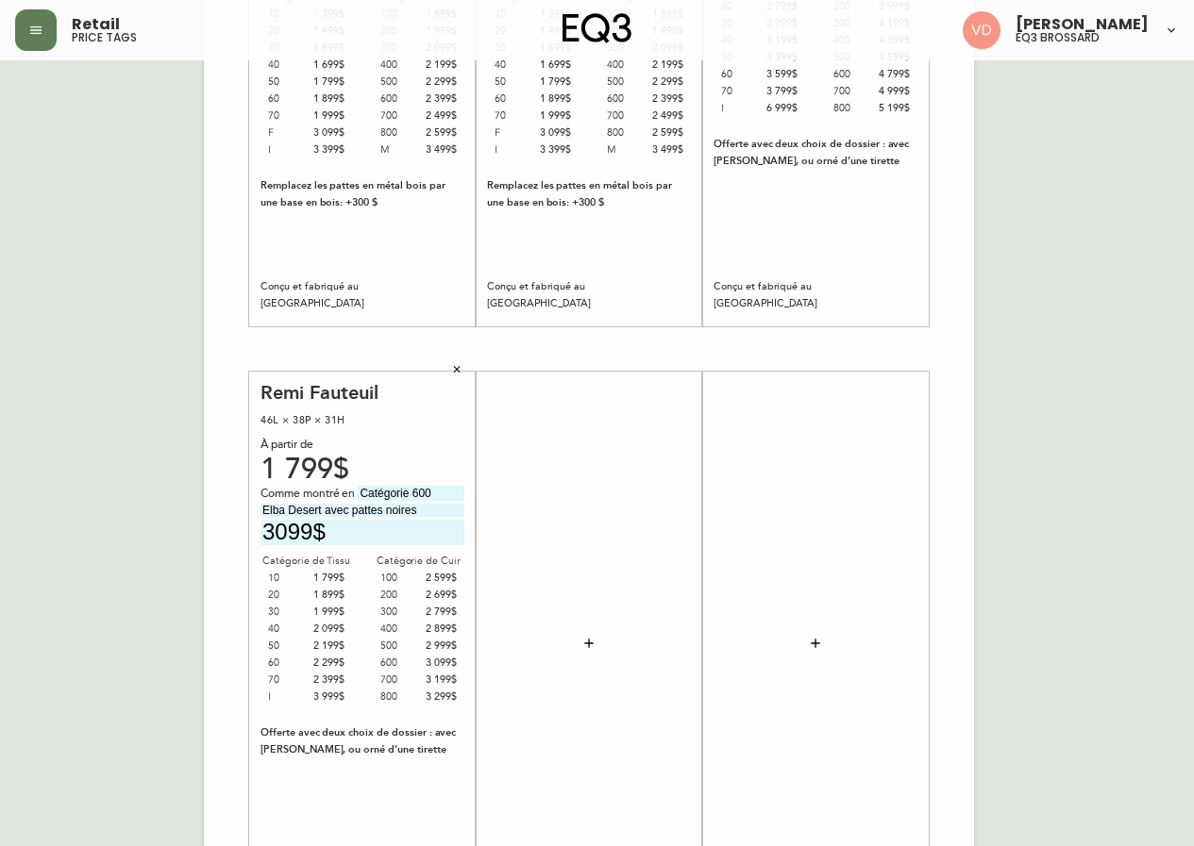
scroll to position [94, 0]
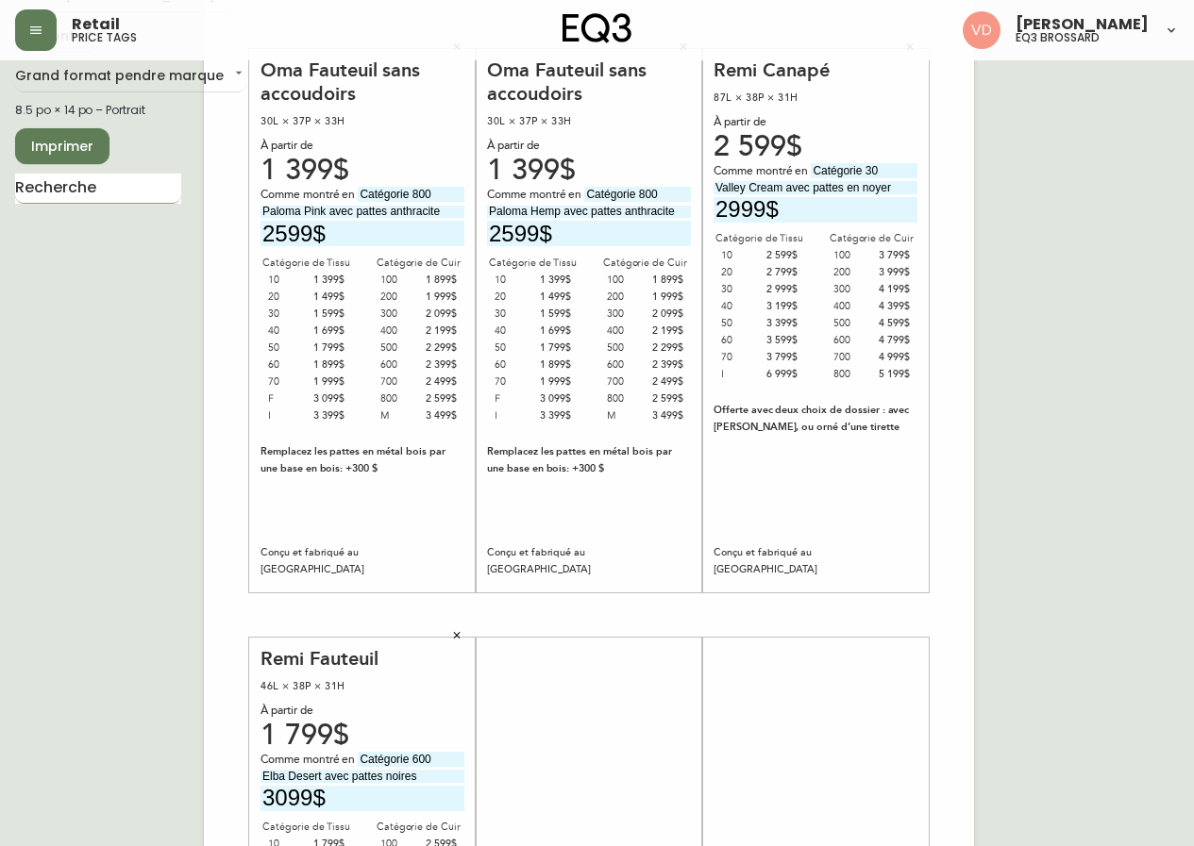
type input "3099$"
click at [109, 182] on input "text" at bounding box center [98, 189] width 166 height 30
type input "s"
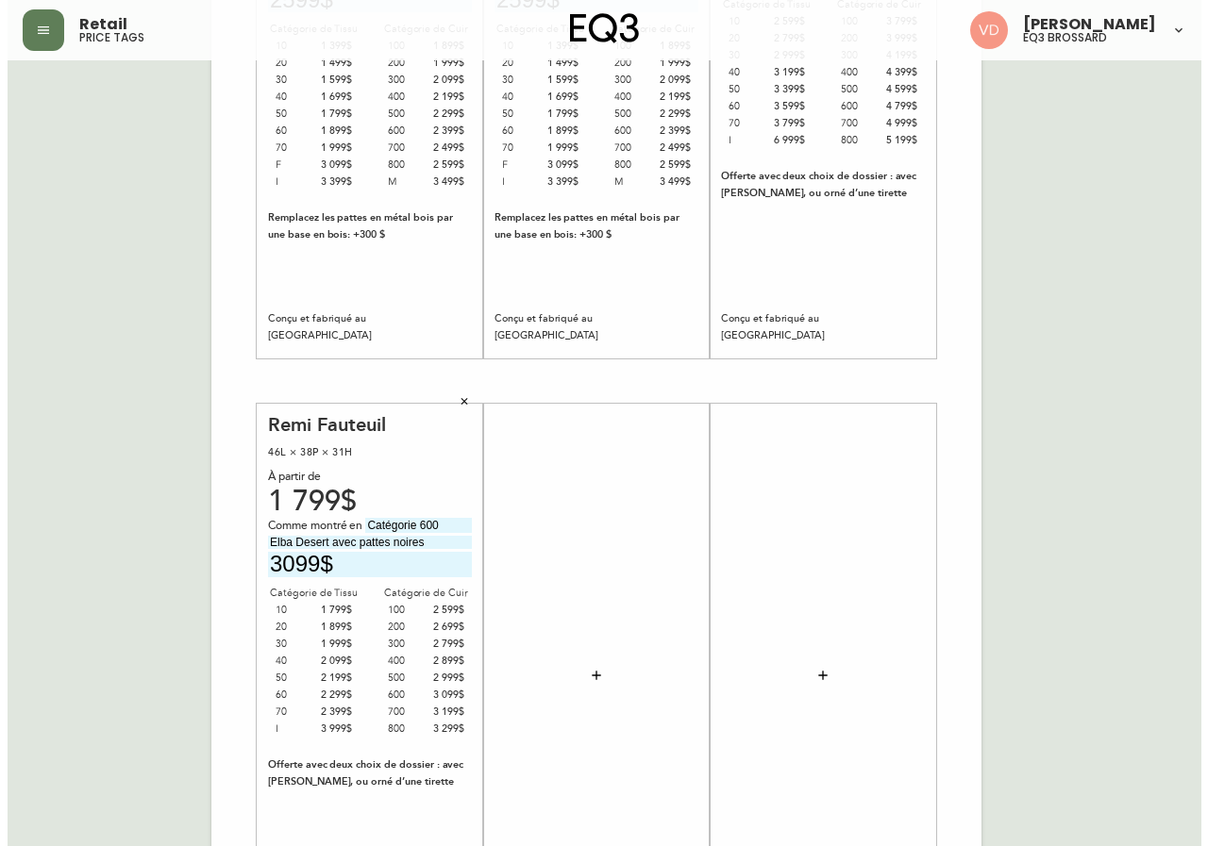
scroll to position [377, 0]
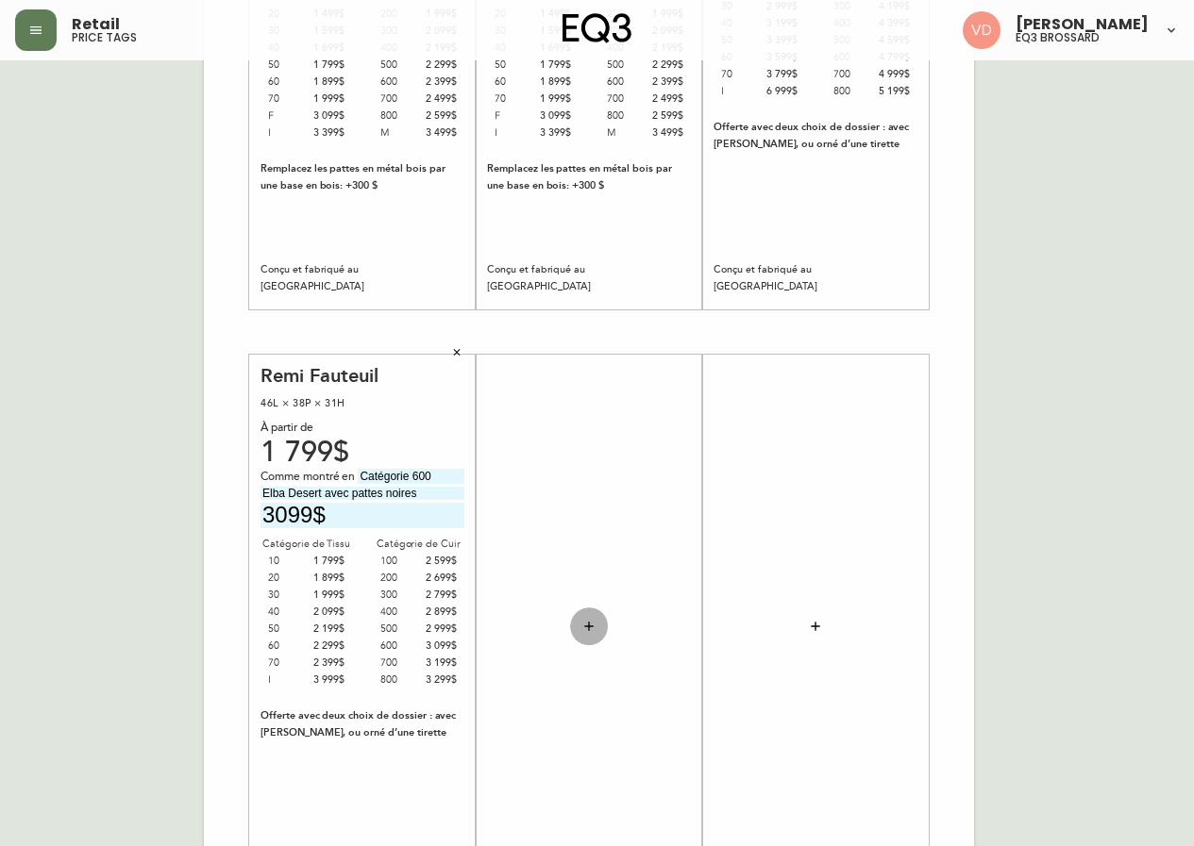
click at [587, 621] on icon "button" at bounding box center [588, 626] width 15 height 15
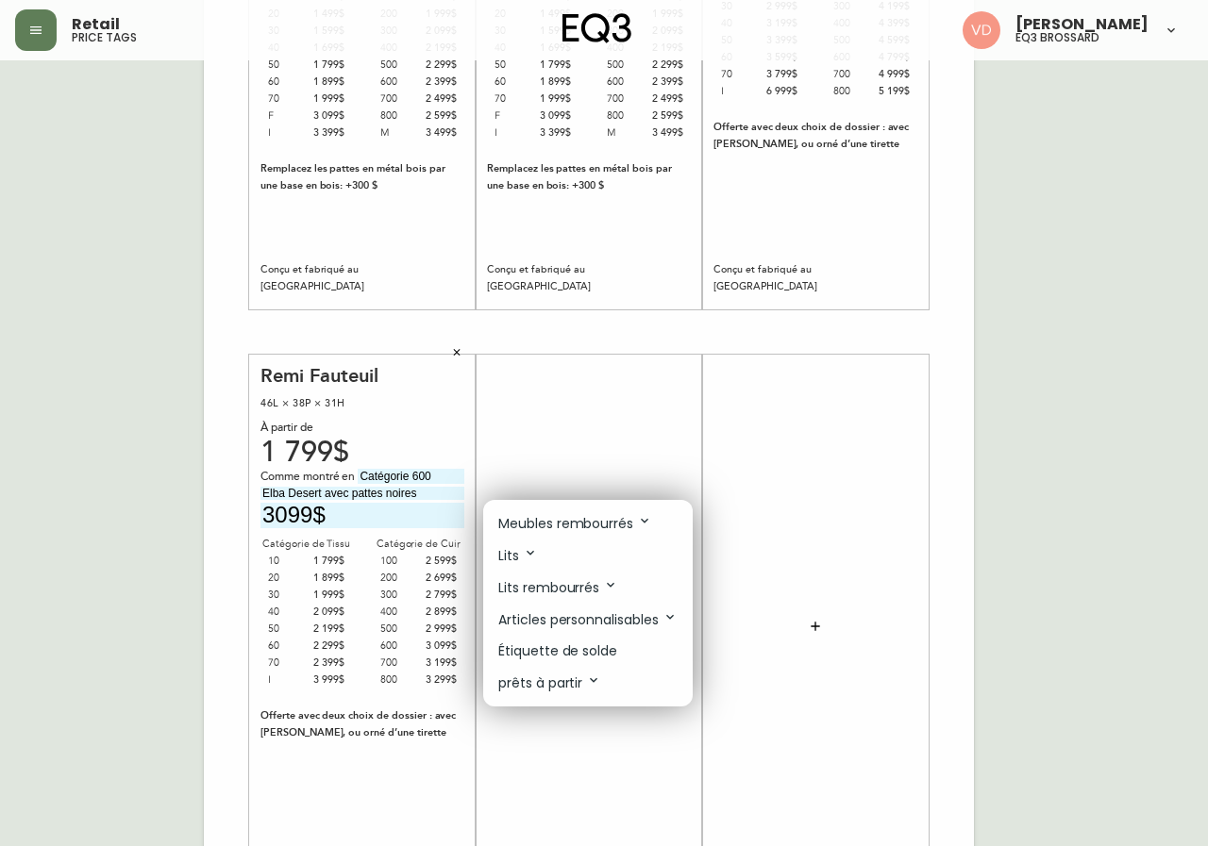
click at [598, 523] on p "Meubles rembourrés" at bounding box center [575, 523] width 154 height 21
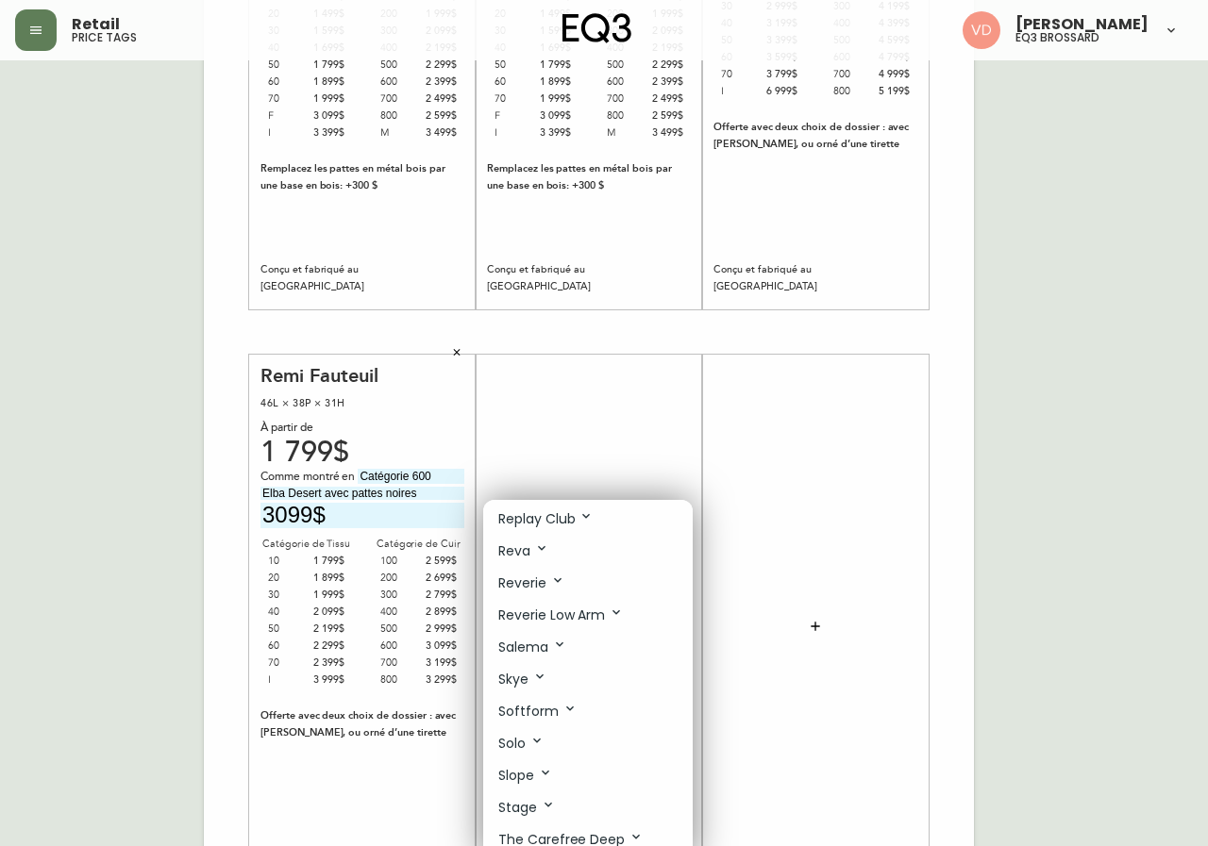
scroll to position [944, 0]
click at [562, 777] on li "Stage" at bounding box center [587, 774] width 209 height 32
click at [550, 769] on icon at bounding box center [548, 770] width 15 height 15
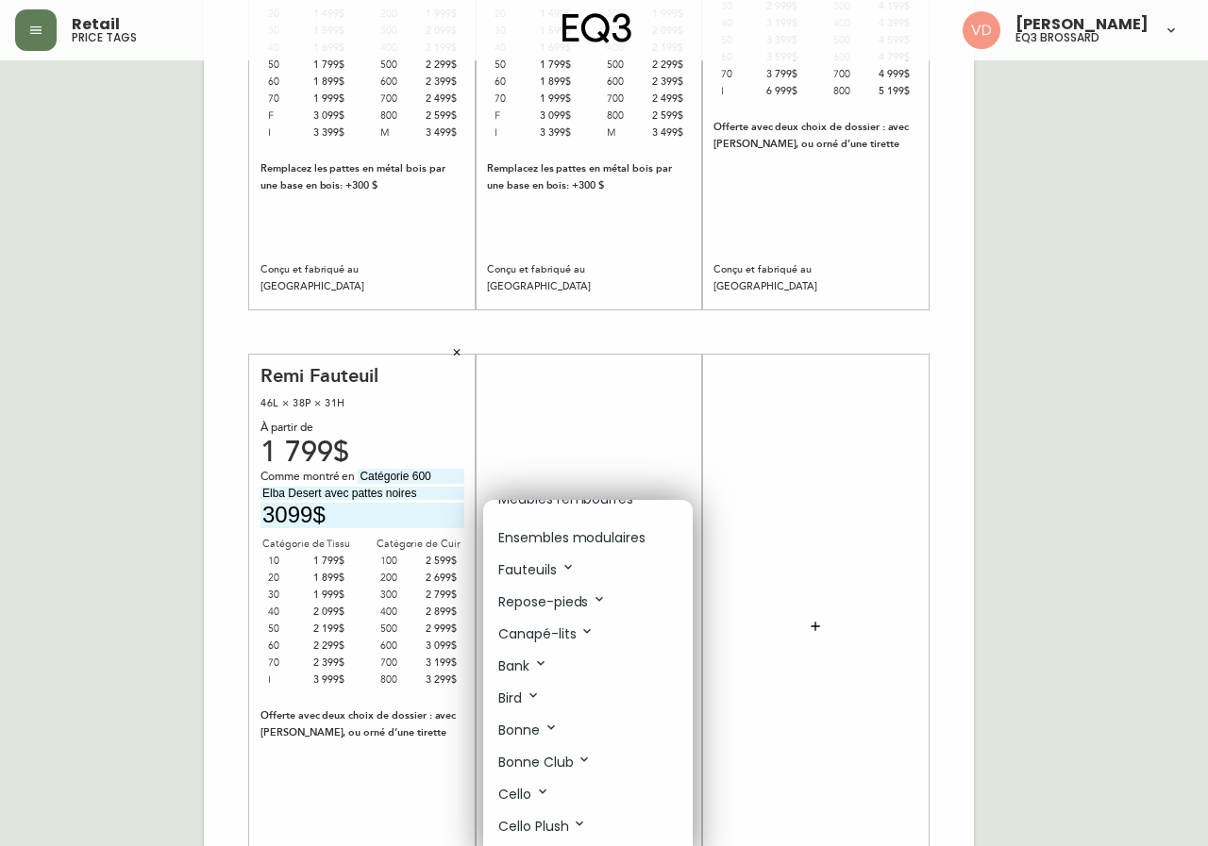
scroll to position [0, 0]
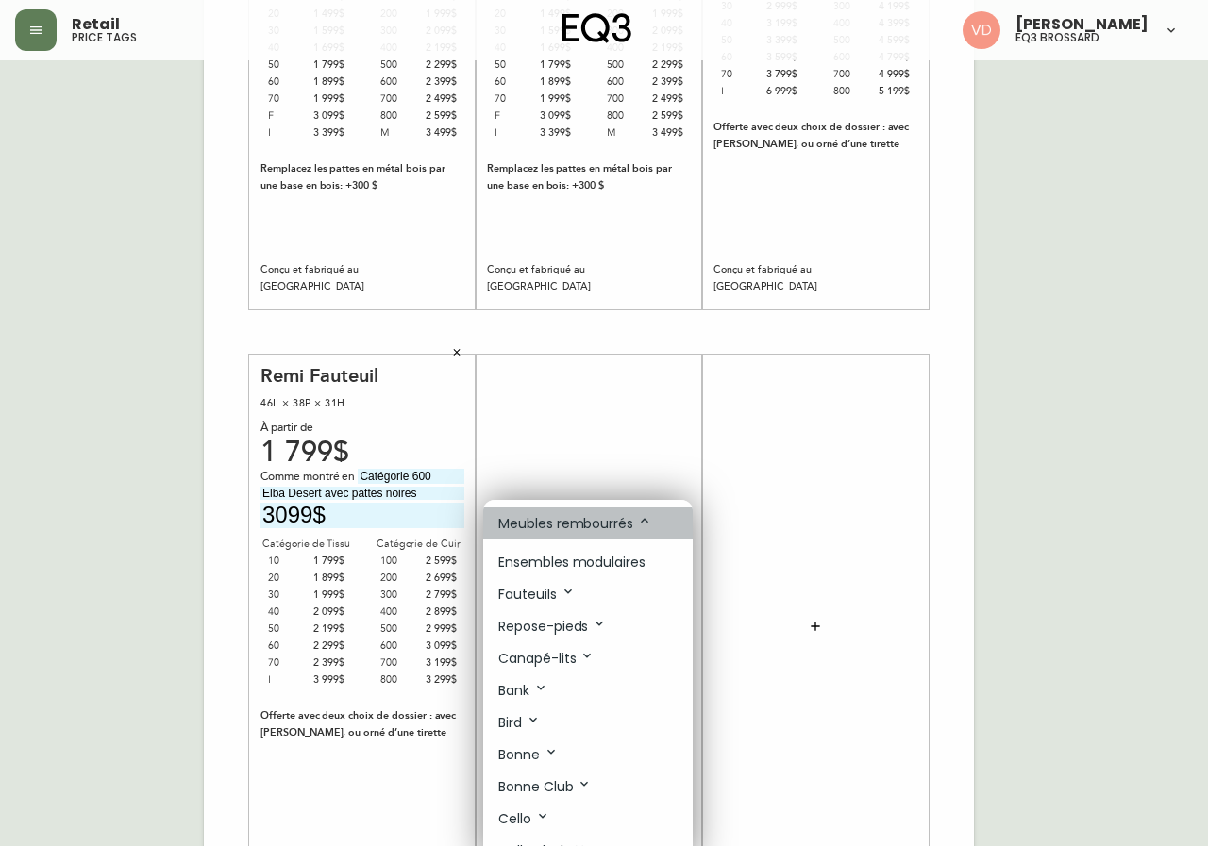
click at [580, 517] on p "Meubles rembourrés" at bounding box center [575, 523] width 154 height 21
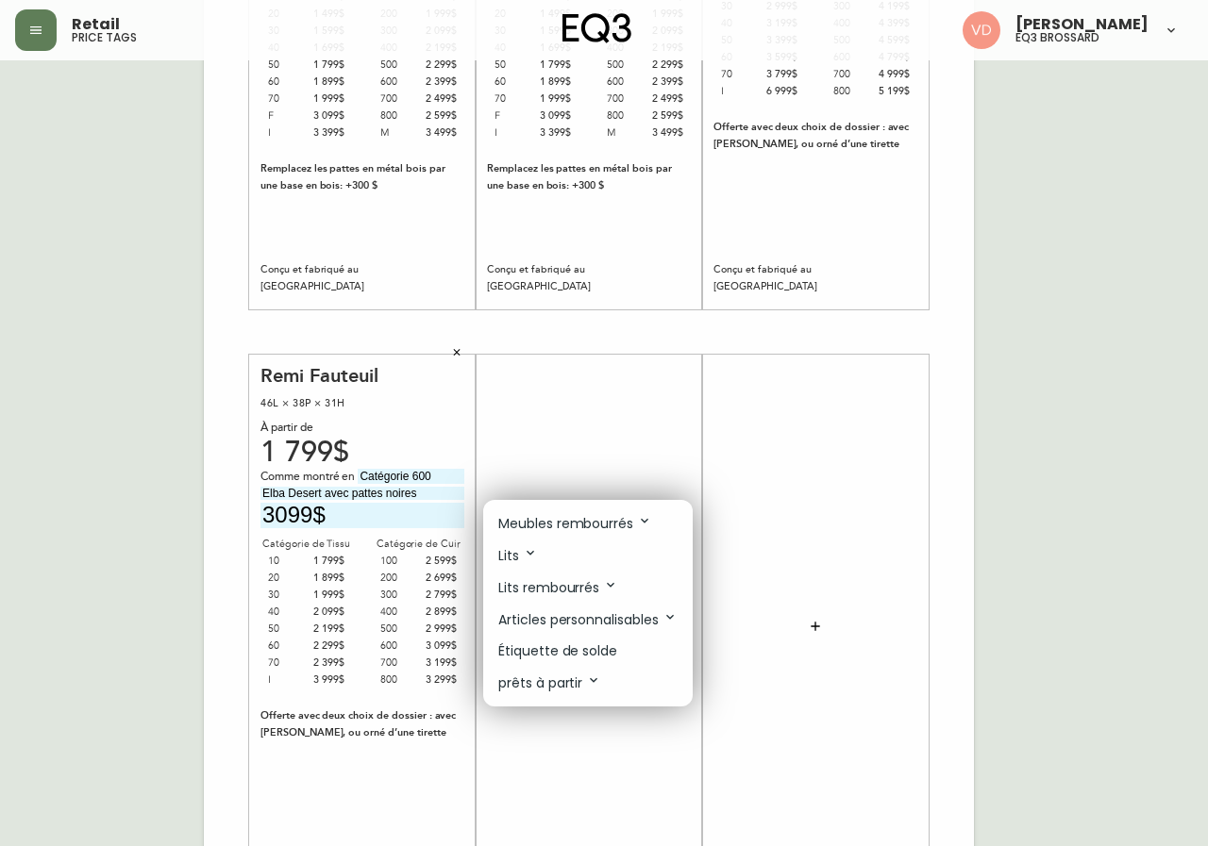
click at [597, 564] on li "Lits" at bounding box center [587, 556] width 209 height 32
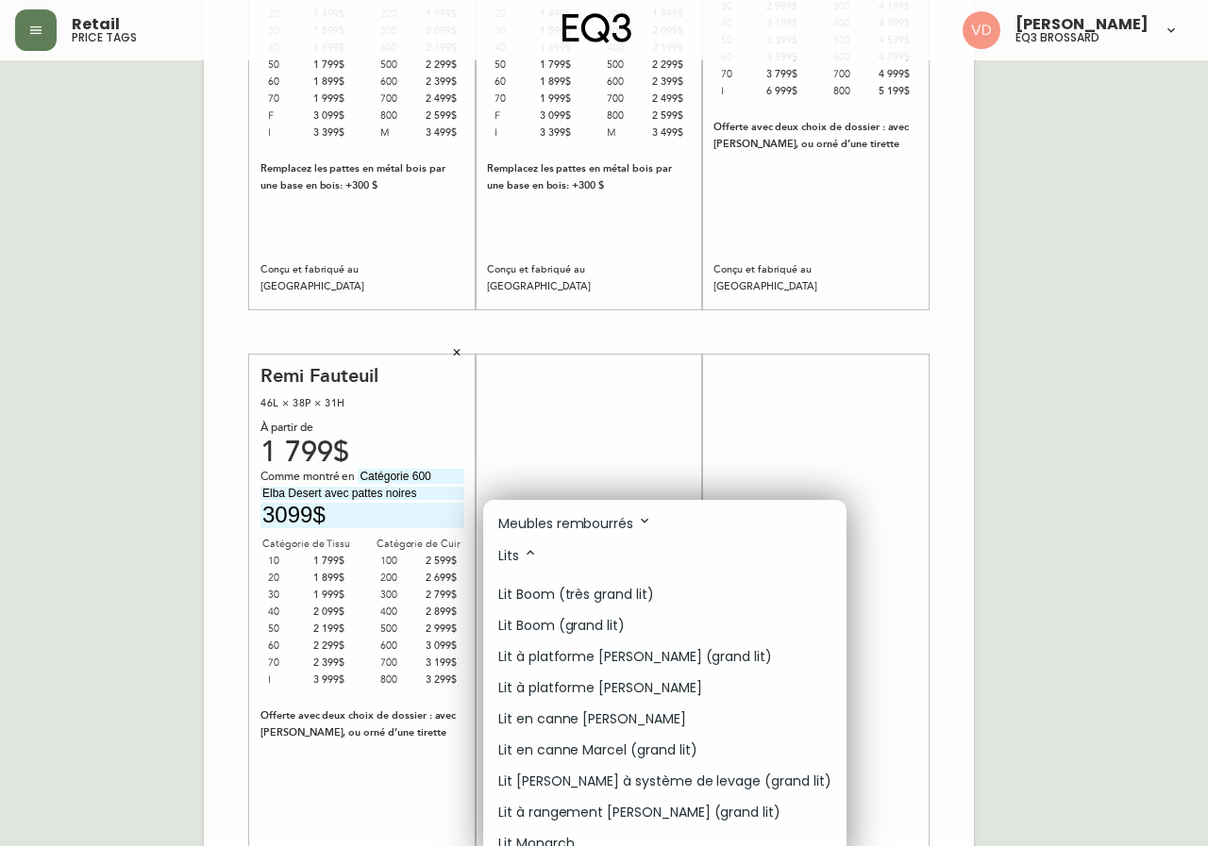
click at [597, 556] on li "Lits" at bounding box center [664, 556] width 363 height 32
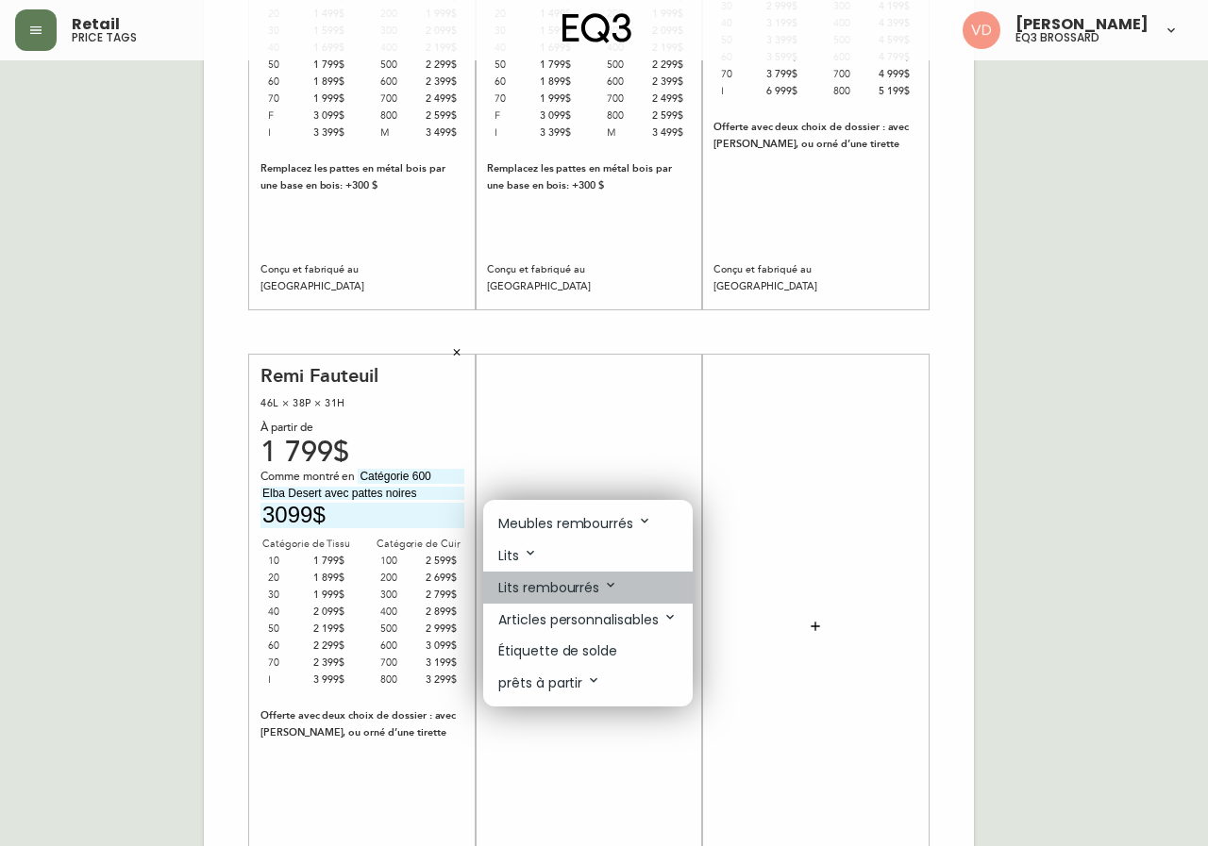
click at [593, 587] on p "Lits rembourrés" at bounding box center [558, 588] width 120 height 21
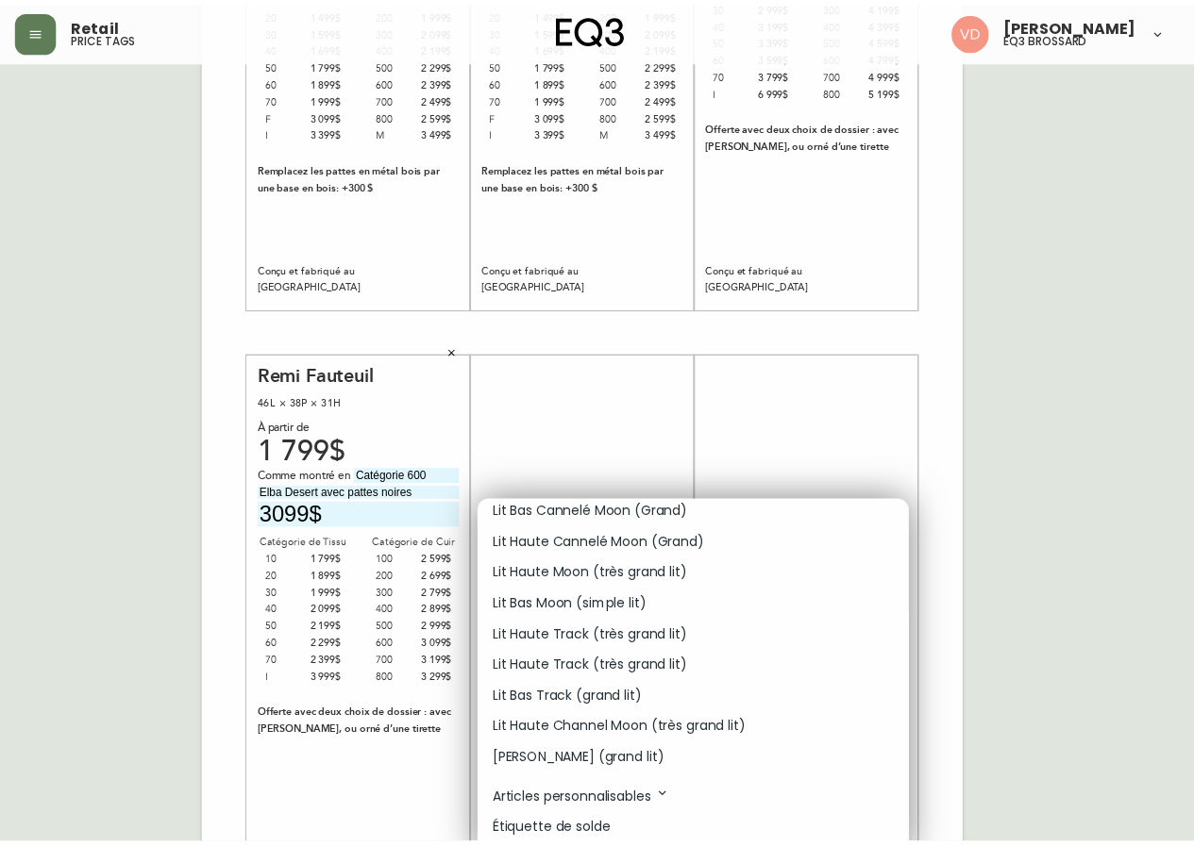
scroll to position [638, 0]
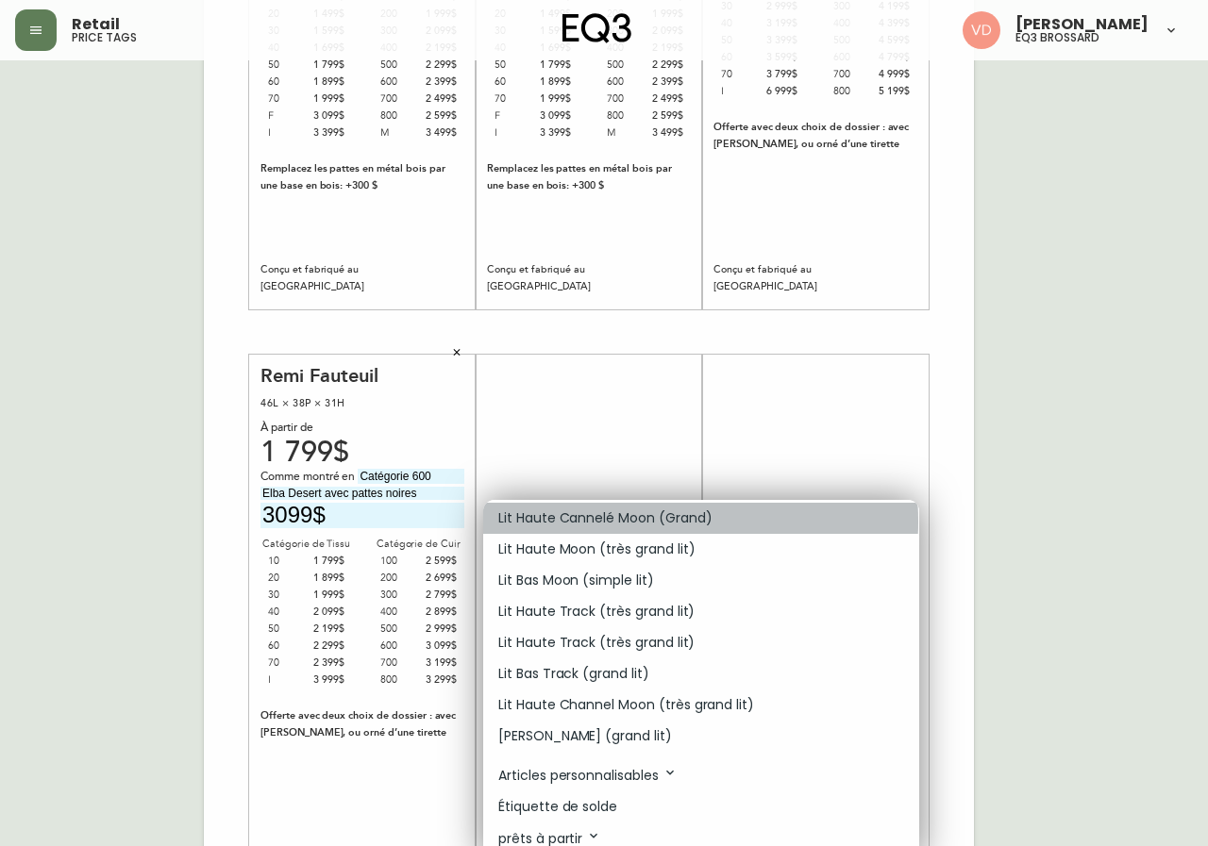
click at [650, 522] on p "Lit Haute Cannelé Moon (Grand)" at bounding box center [605, 519] width 214 height 20
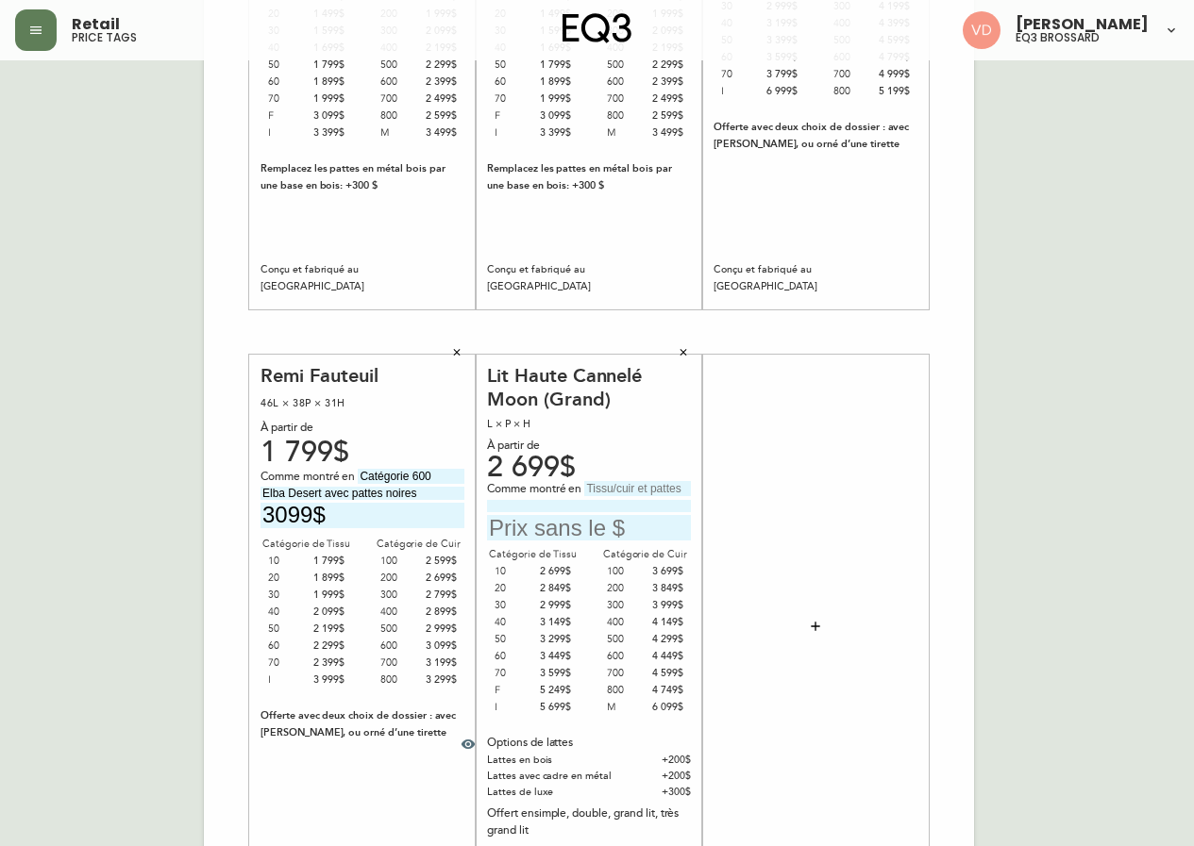
click at [650, 489] on input "text" at bounding box center [637, 488] width 107 height 15
type input "Catégorie 30"
click at [664, 504] on input at bounding box center [589, 506] width 204 height 12
type input "Artic Snow"
click at [583, 530] on input "text" at bounding box center [589, 527] width 204 height 25
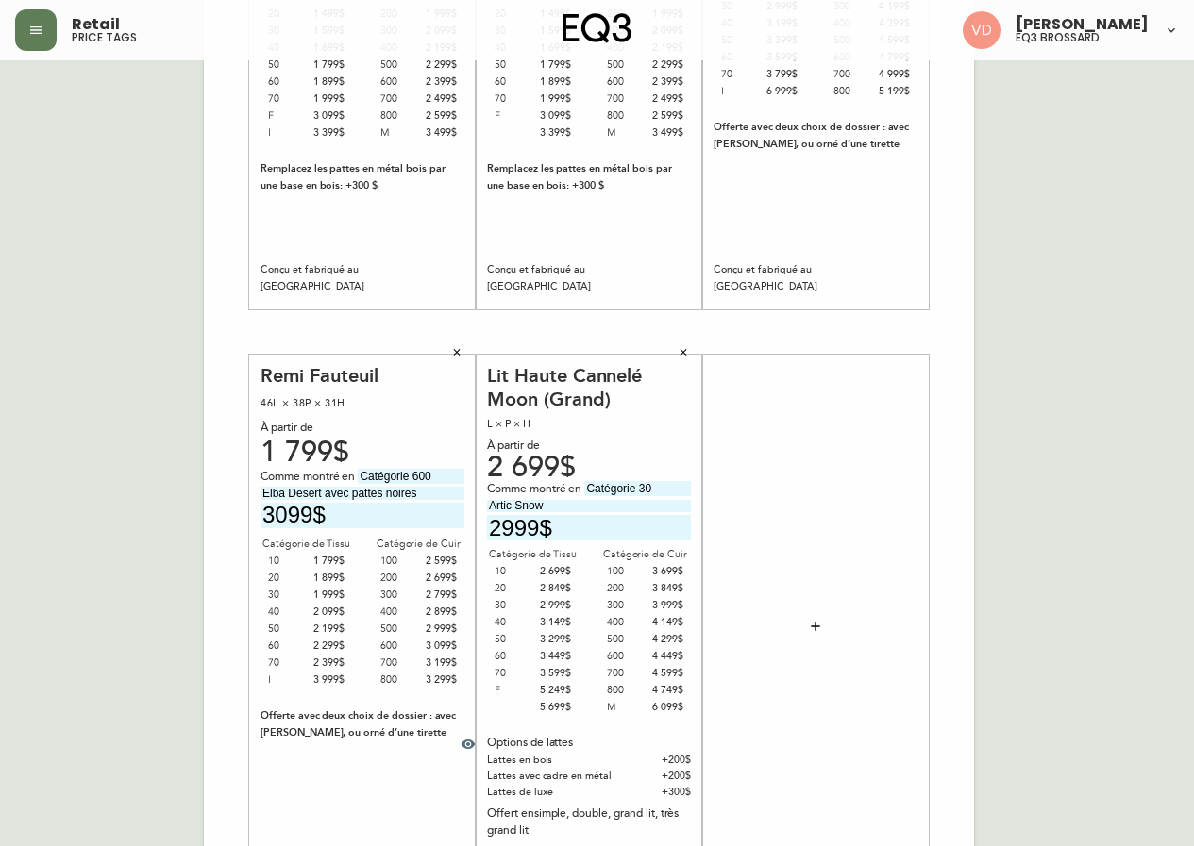
scroll to position [472, 0]
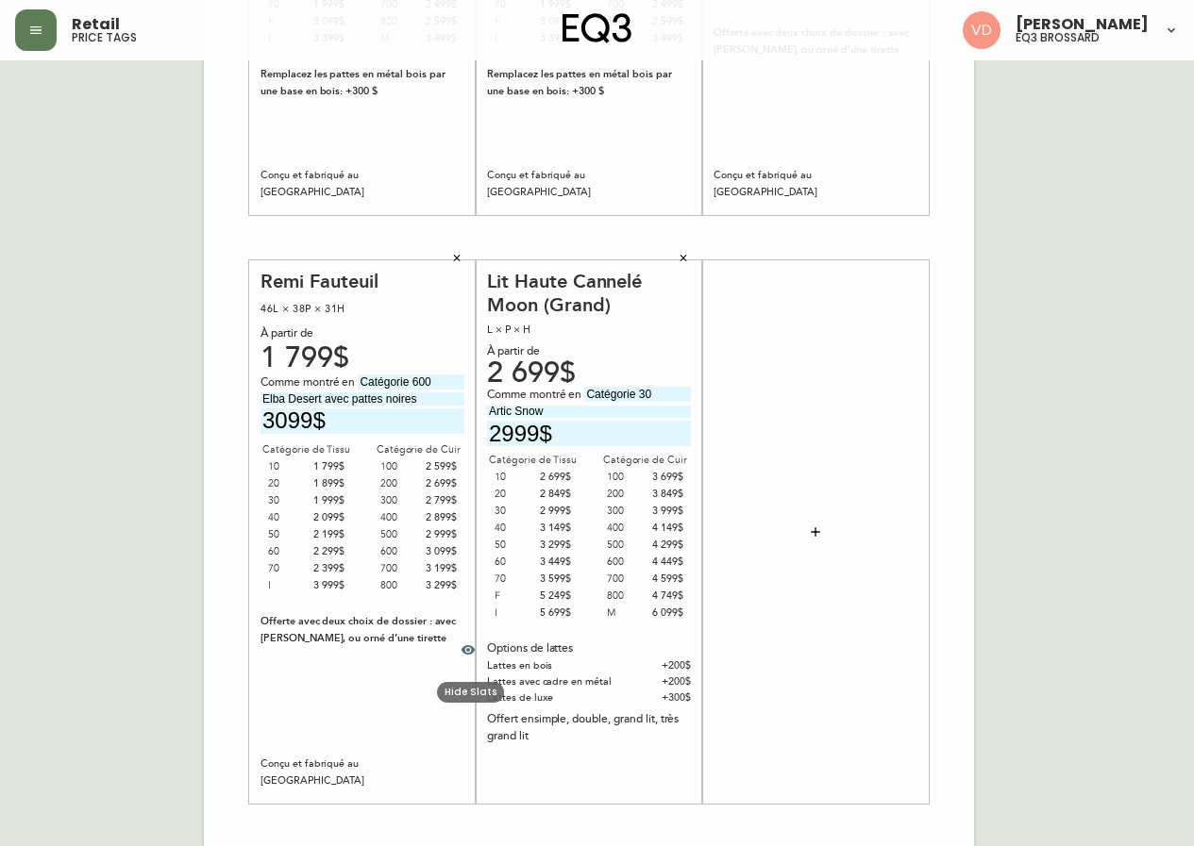
type input "2999$"
click at [469, 652] on icon "button" at bounding box center [468, 650] width 15 height 15
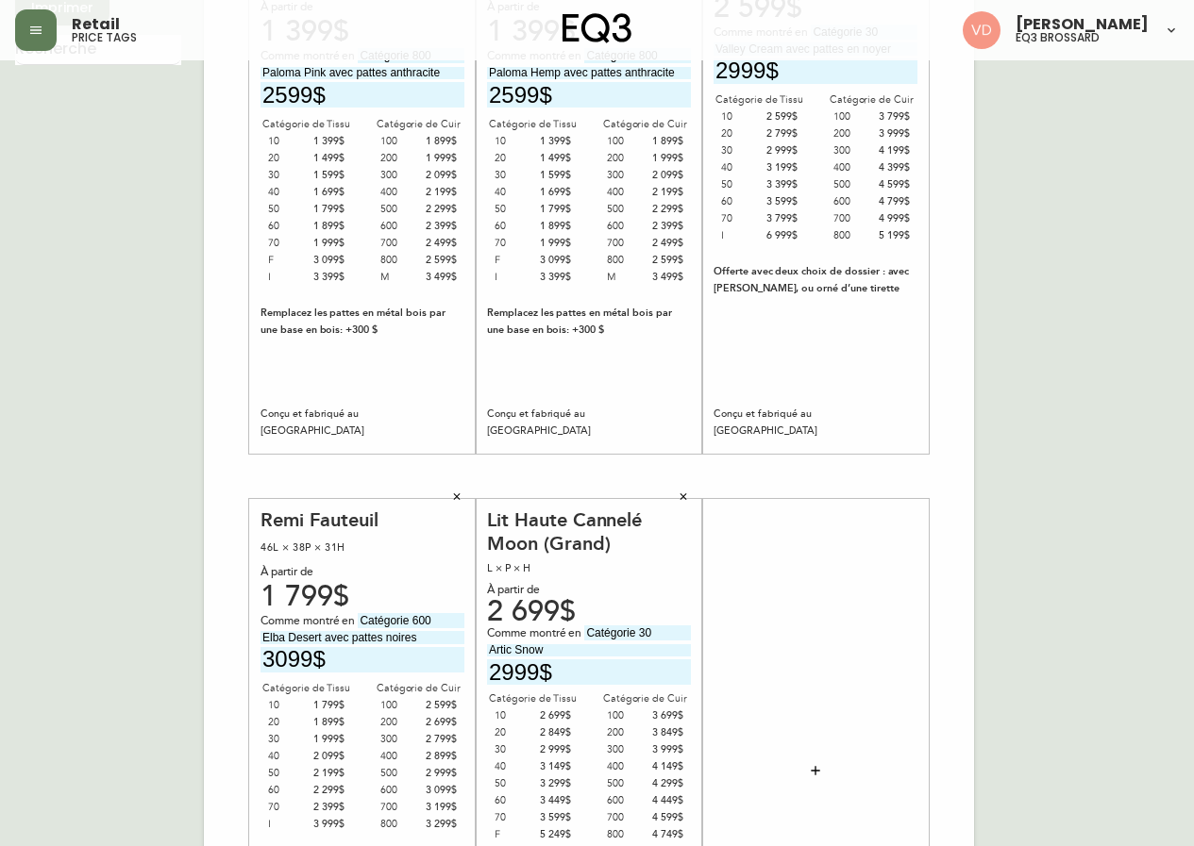
scroll to position [0, 0]
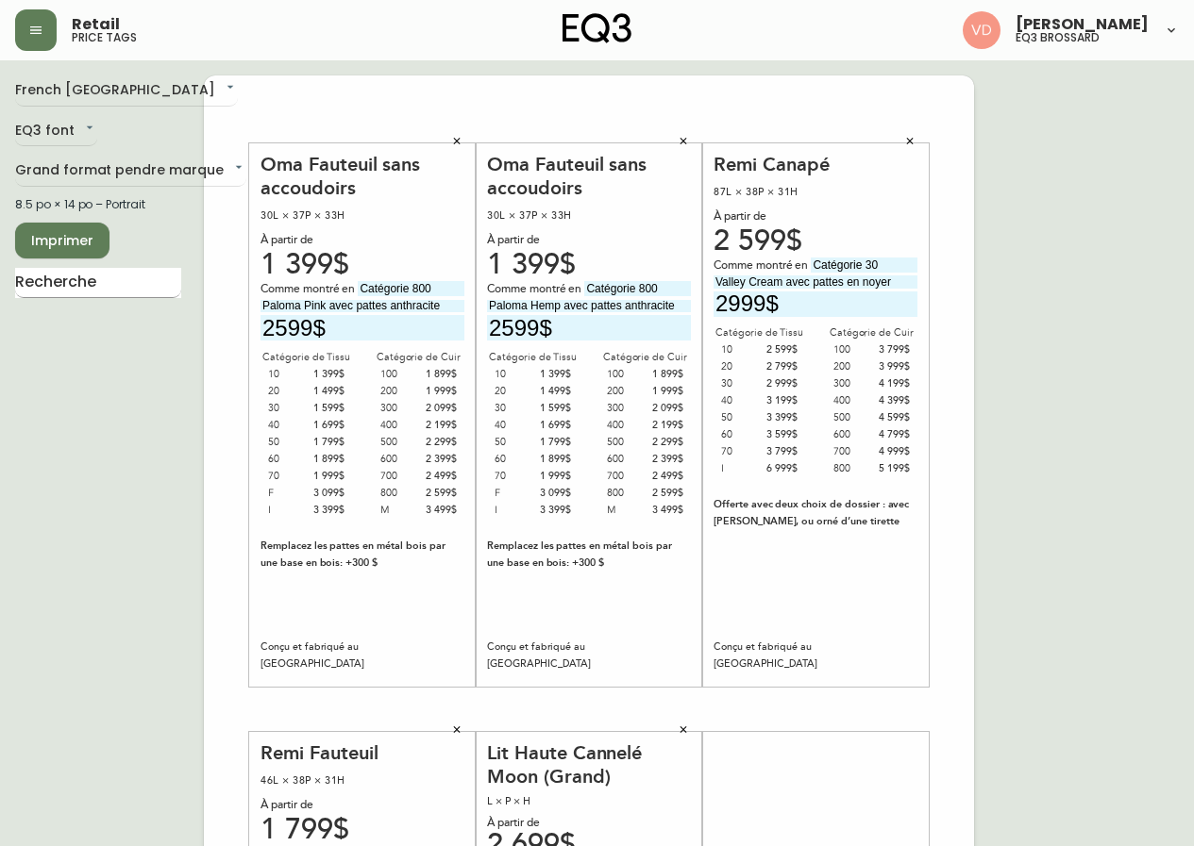
click at [97, 285] on input "text" at bounding box center [98, 283] width 166 height 30
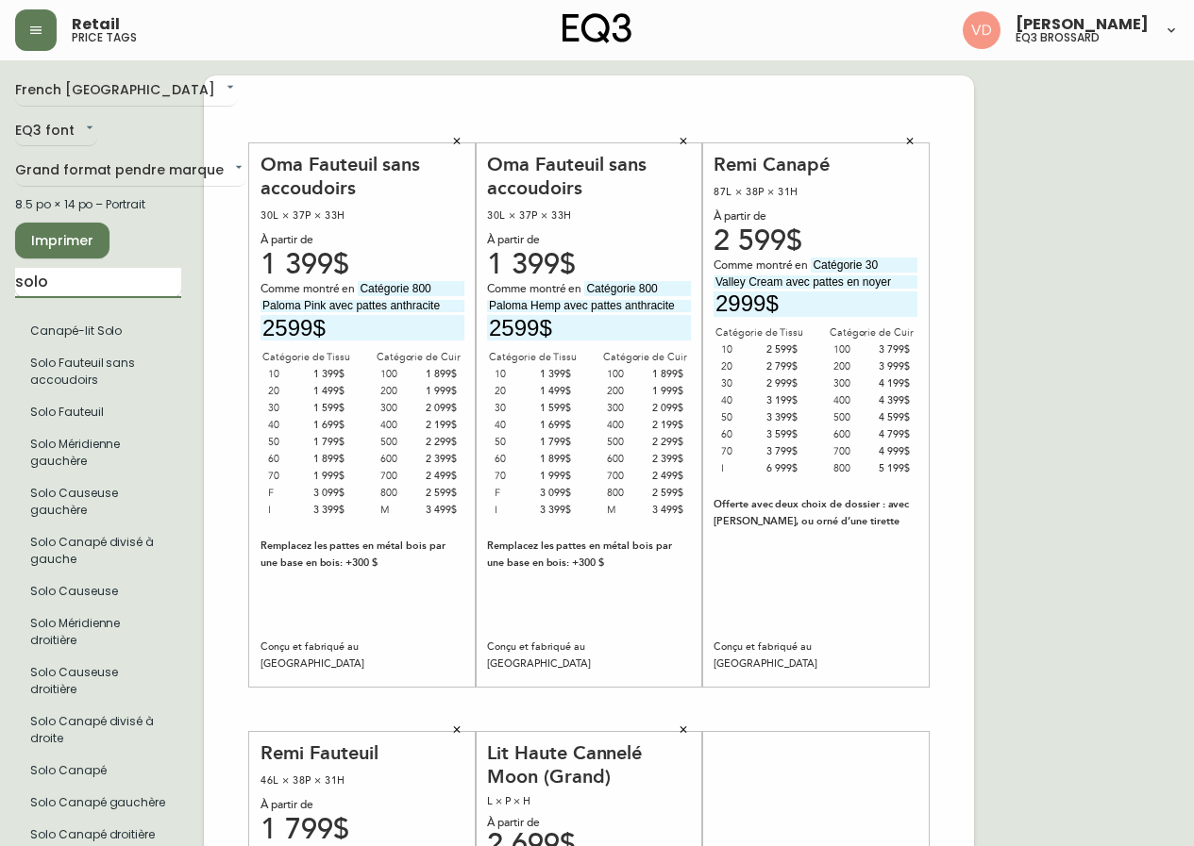
type input "solo"
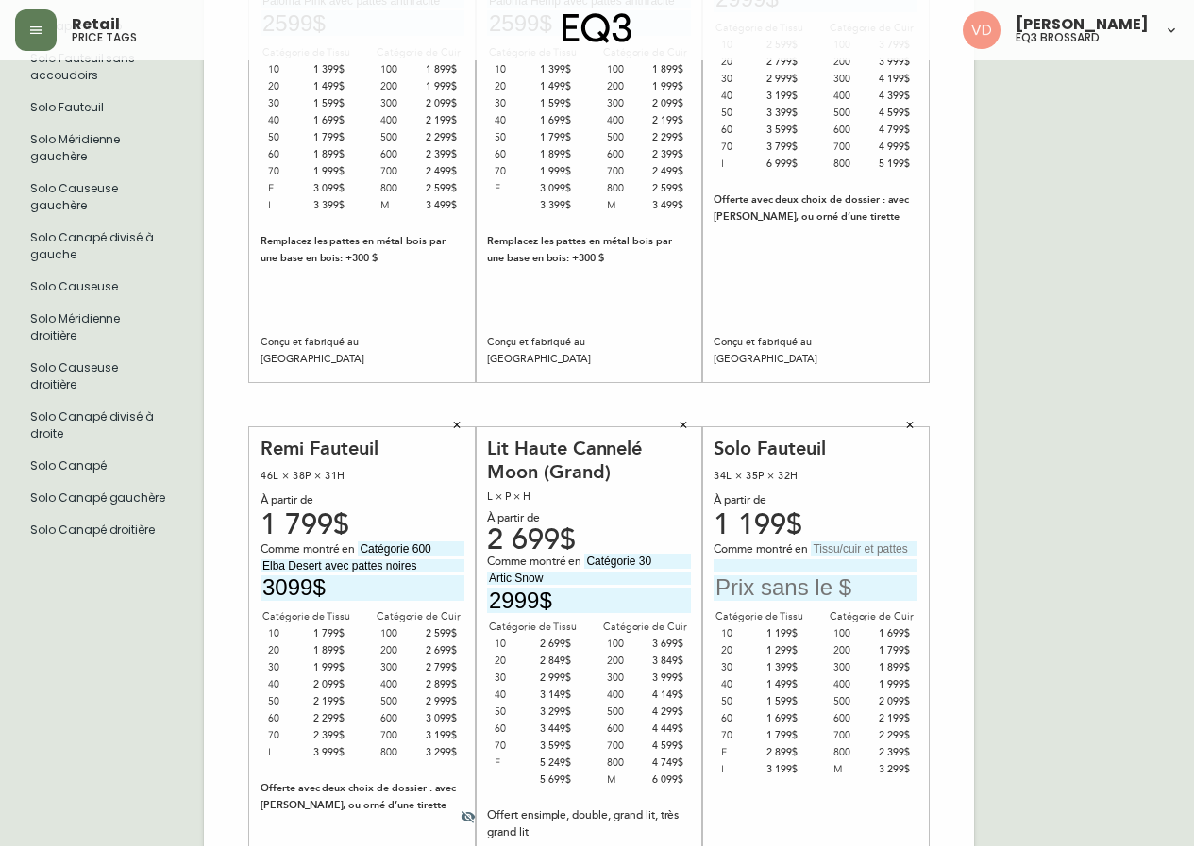
scroll to position [377, 0]
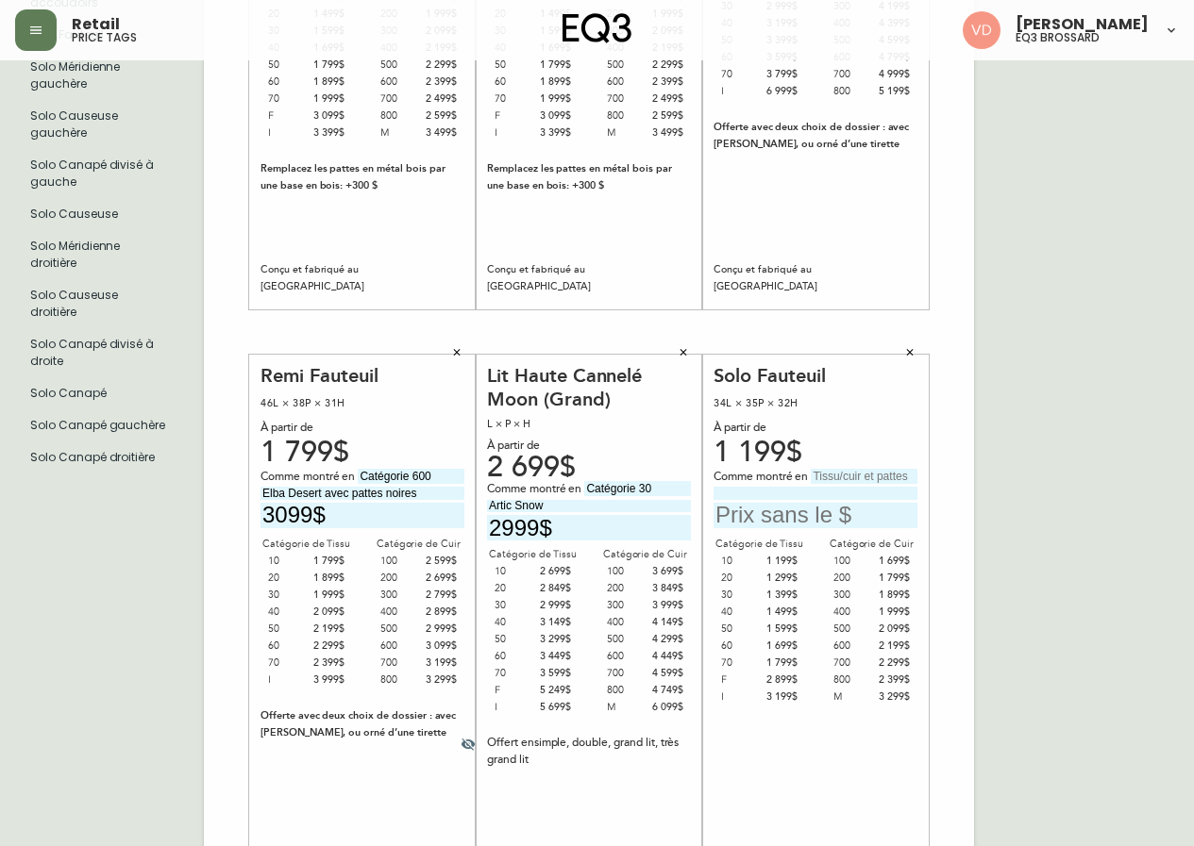
click at [847, 474] on input "text" at bounding box center [864, 476] width 107 height 15
type input "Catégorie 10"
click at [809, 494] on input at bounding box center [815, 493] width 204 height 12
type input "Arezzo Gold"
click at [780, 511] on input "text" at bounding box center [815, 515] width 204 height 25
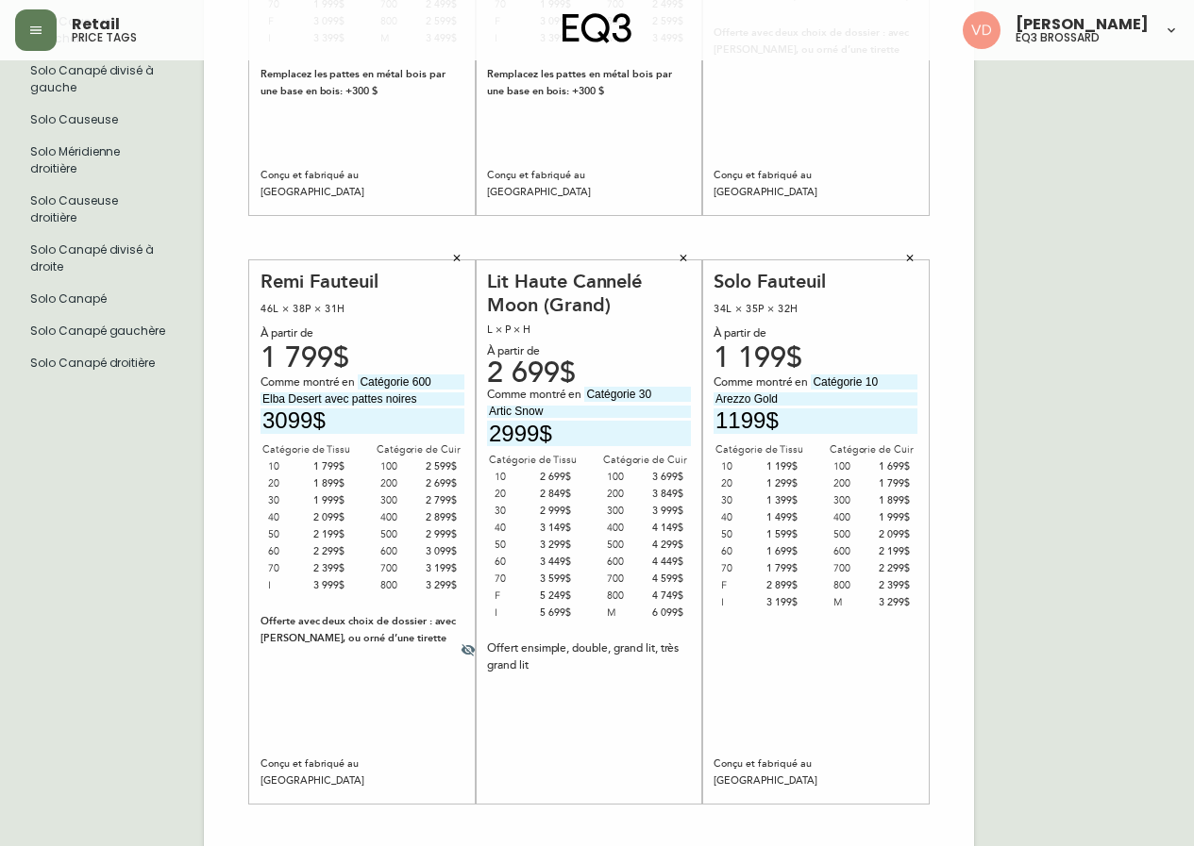
scroll to position [0, 0]
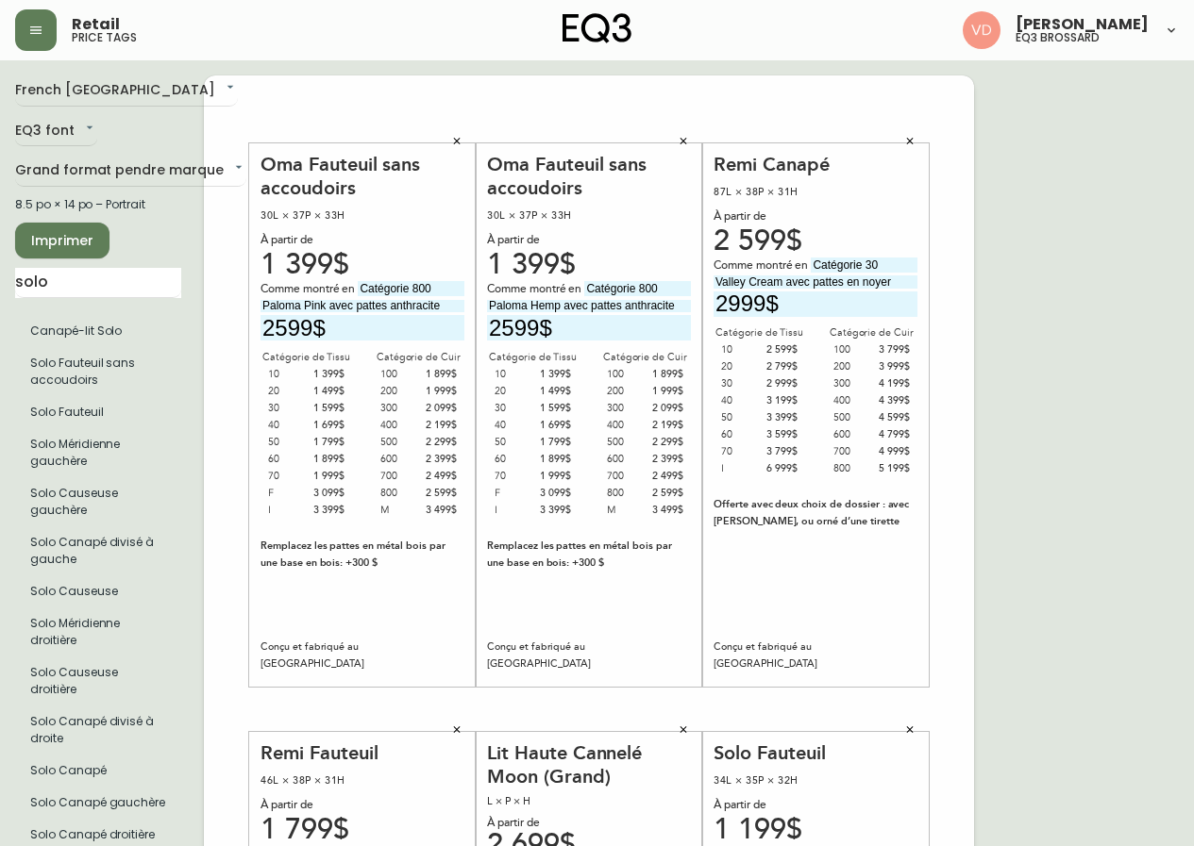
type input "1199$"
click at [66, 243] on span "Imprimer" at bounding box center [62, 241] width 64 height 24
click at [168, 166] on body "Retail price tags Virginie De Montigny eq3 brossard French Canada fr_CA EQ3 fon…" at bounding box center [597, 672] width 1194 height 1344
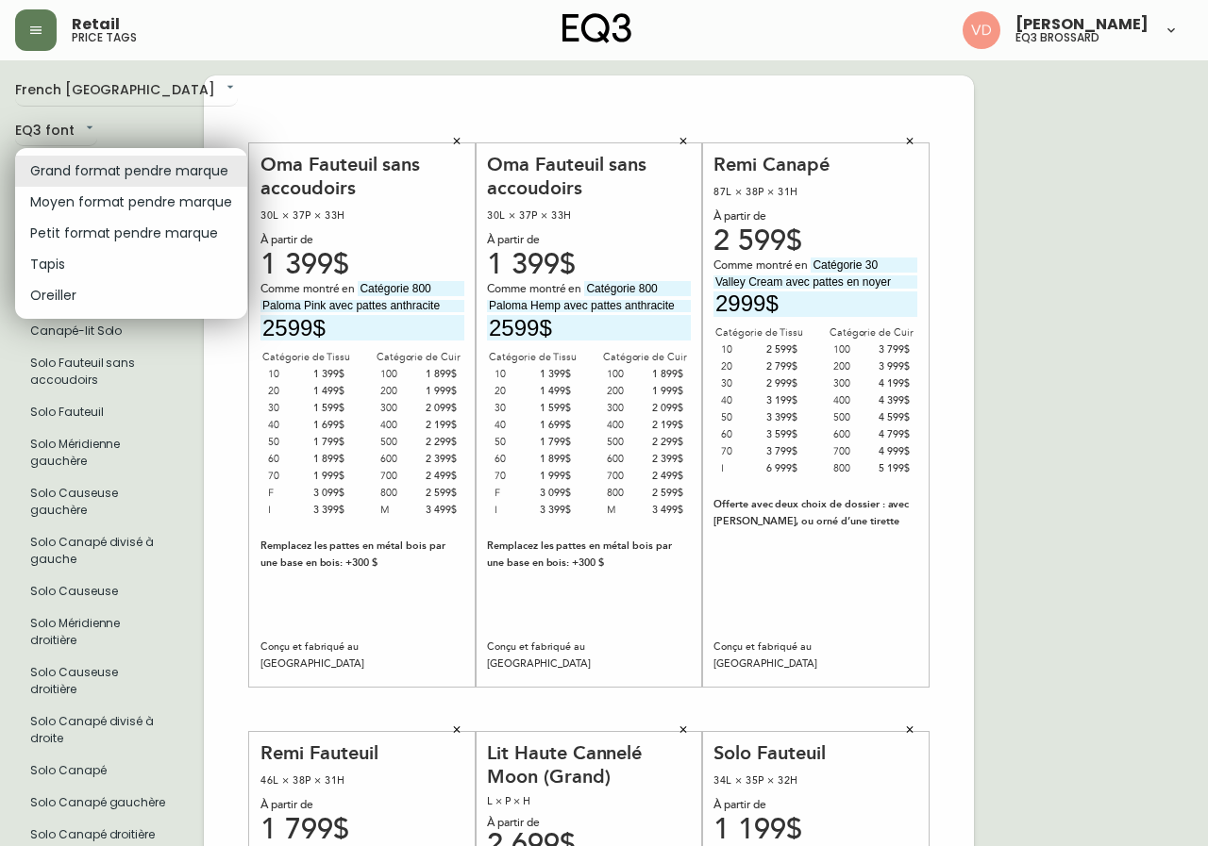
click at [118, 197] on li "Moyen format pendre marque" at bounding box center [131, 202] width 232 height 31
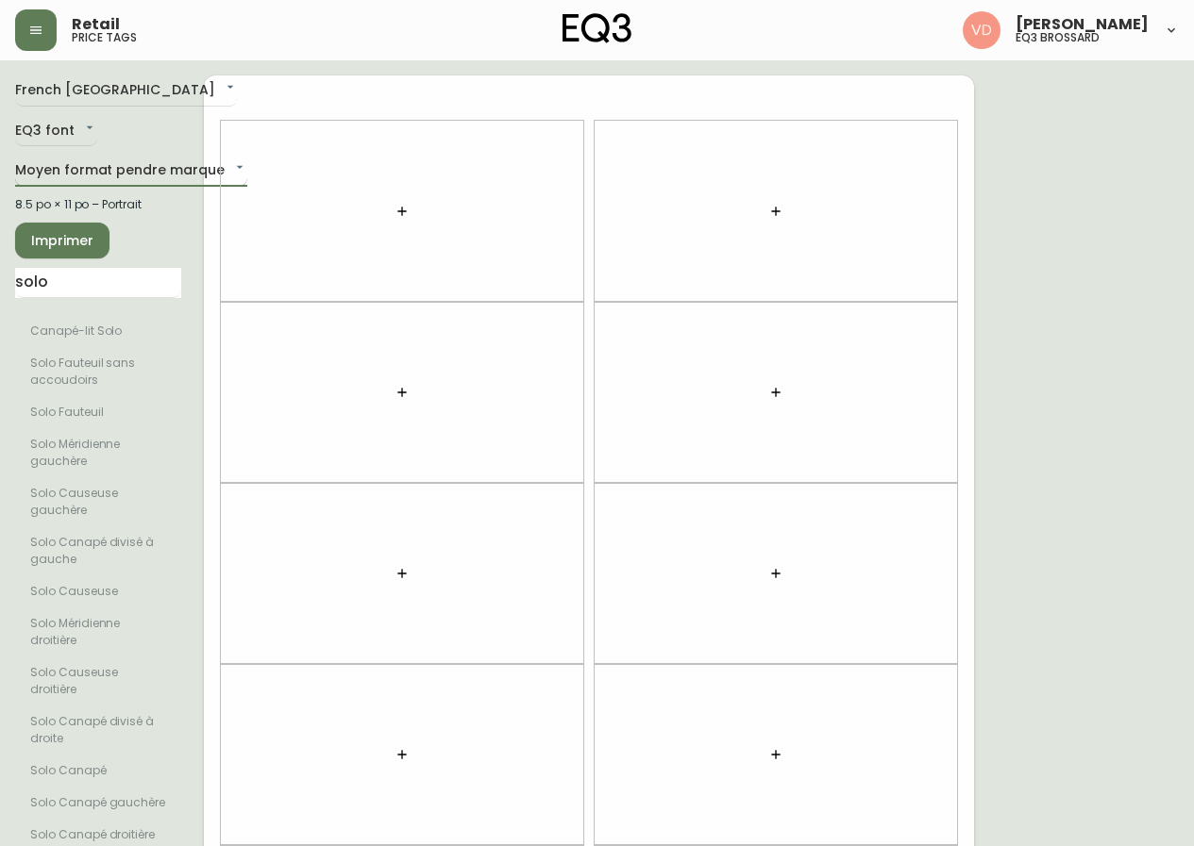
click at [121, 168] on body "Retail price tags Virginie De Montigny eq3 brossard French Canada fr_CA EQ3 fon…" at bounding box center [597, 536] width 1194 height 1072
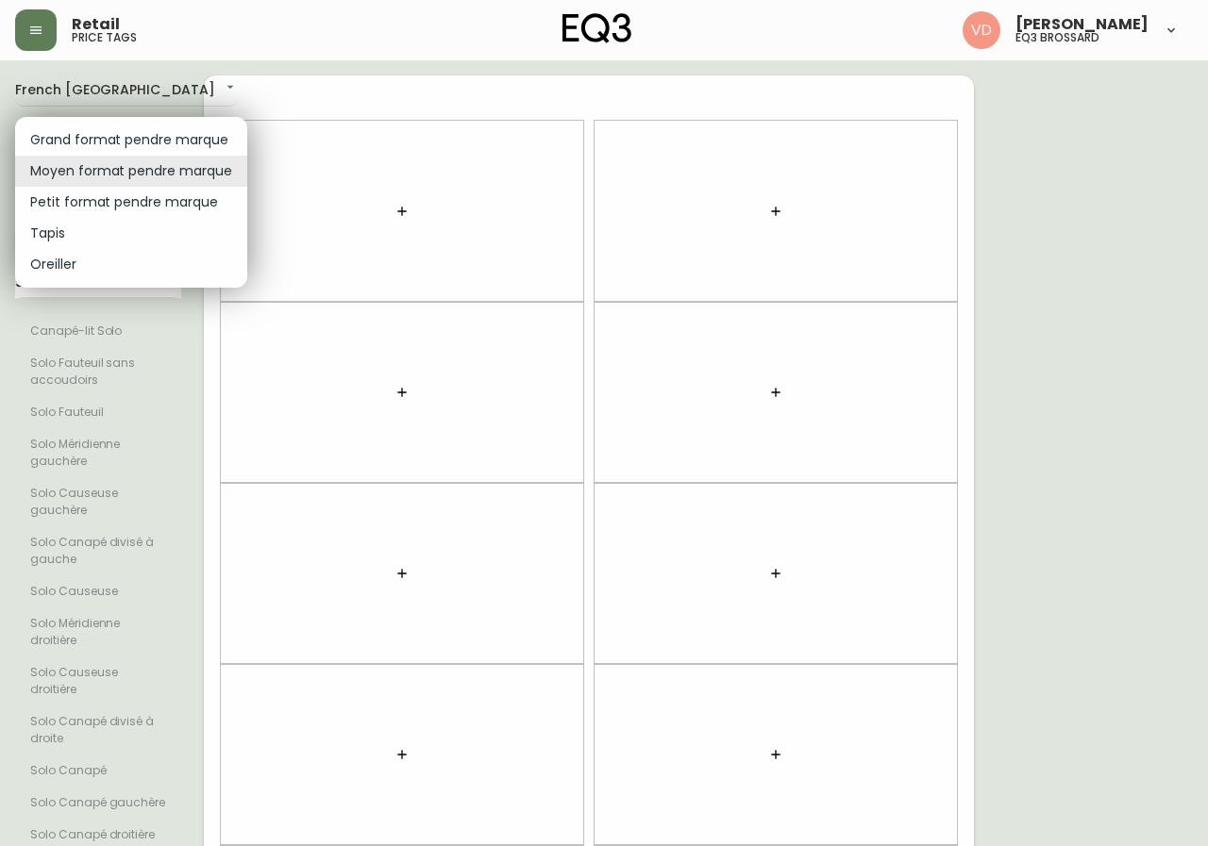
click at [158, 141] on li "Grand format pendre marque" at bounding box center [131, 140] width 232 height 31
type input "large"
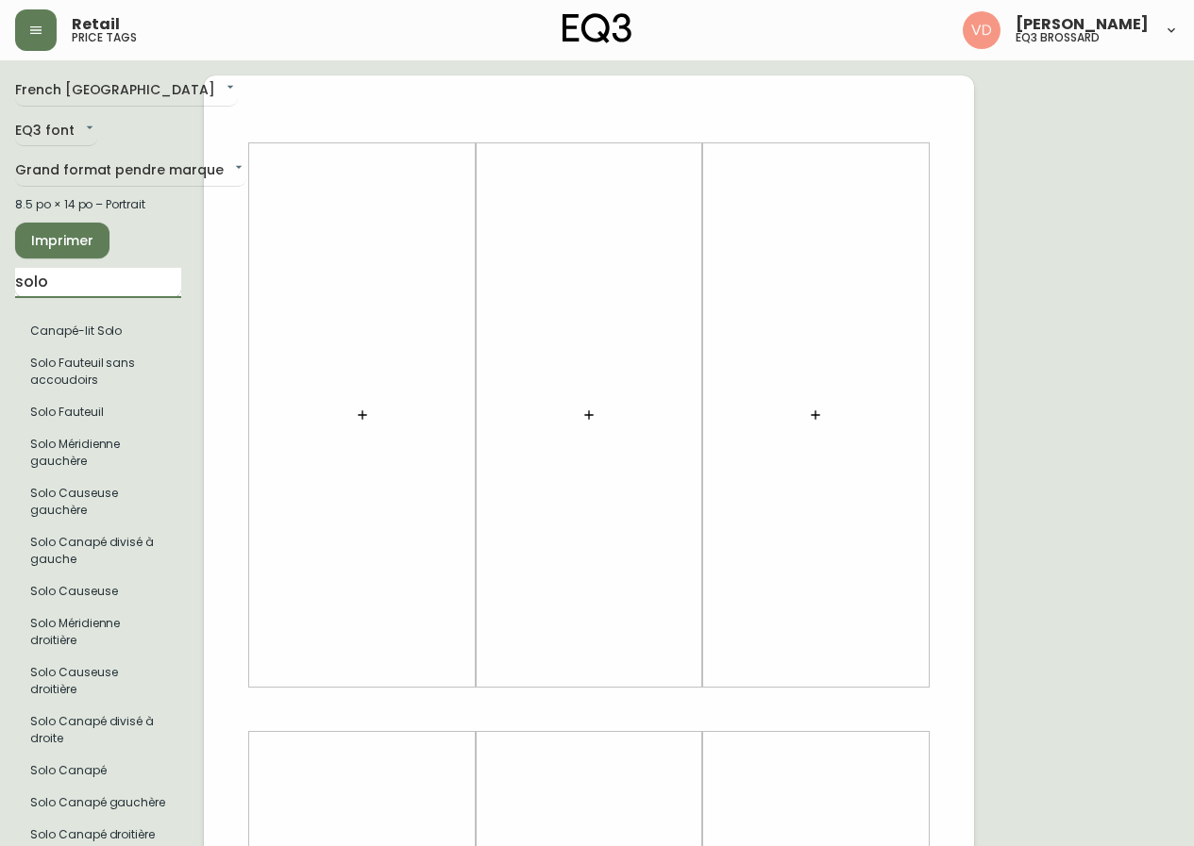
click at [64, 271] on input "solo" at bounding box center [98, 283] width 166 height 30
drag, startPoint x: 68, startPoint y: 280, endPoint x: 0, endPoint y: 277, distance: 68.0
click at [0, 277] on main "French Canada fr_CA EQ3 font EQ3 Grand format pendre marque large 8.5 po × 14 p…" at bounding box center [597, 701] width 1194 height 1283
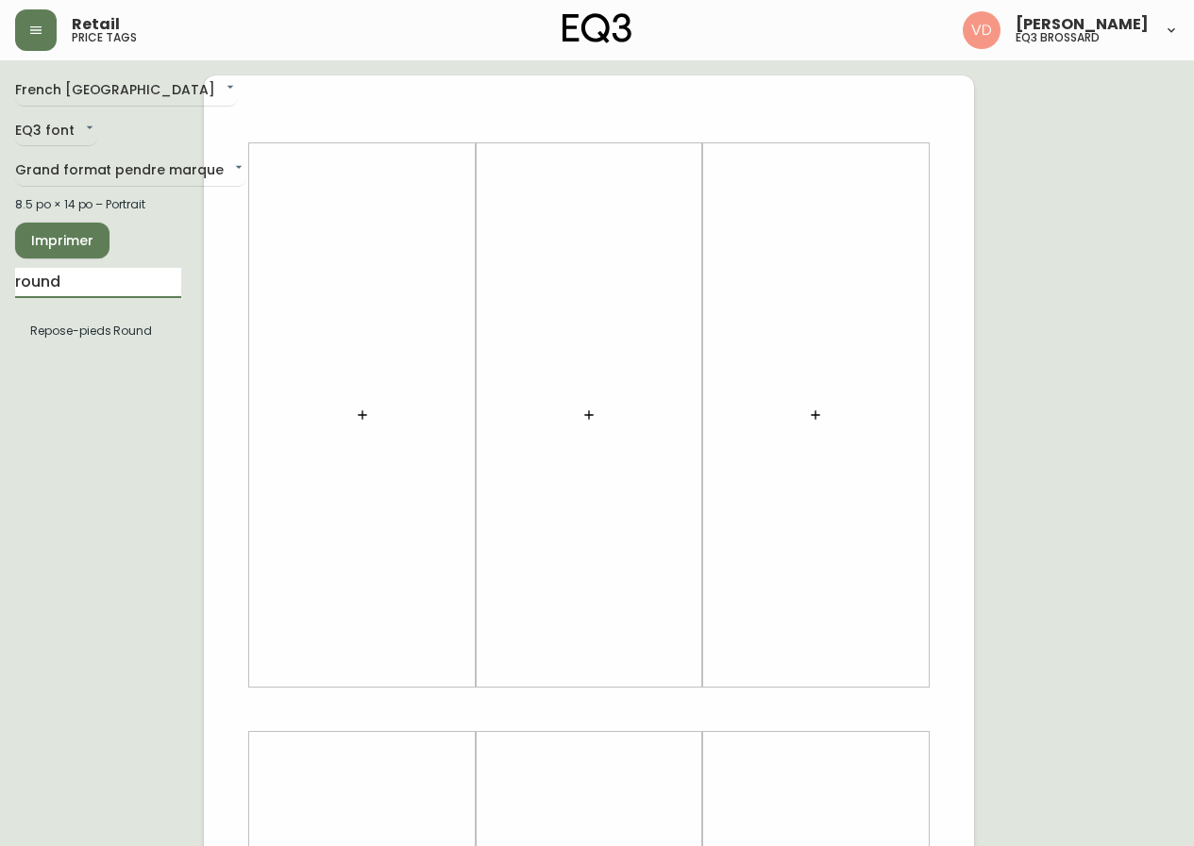
type input "round"
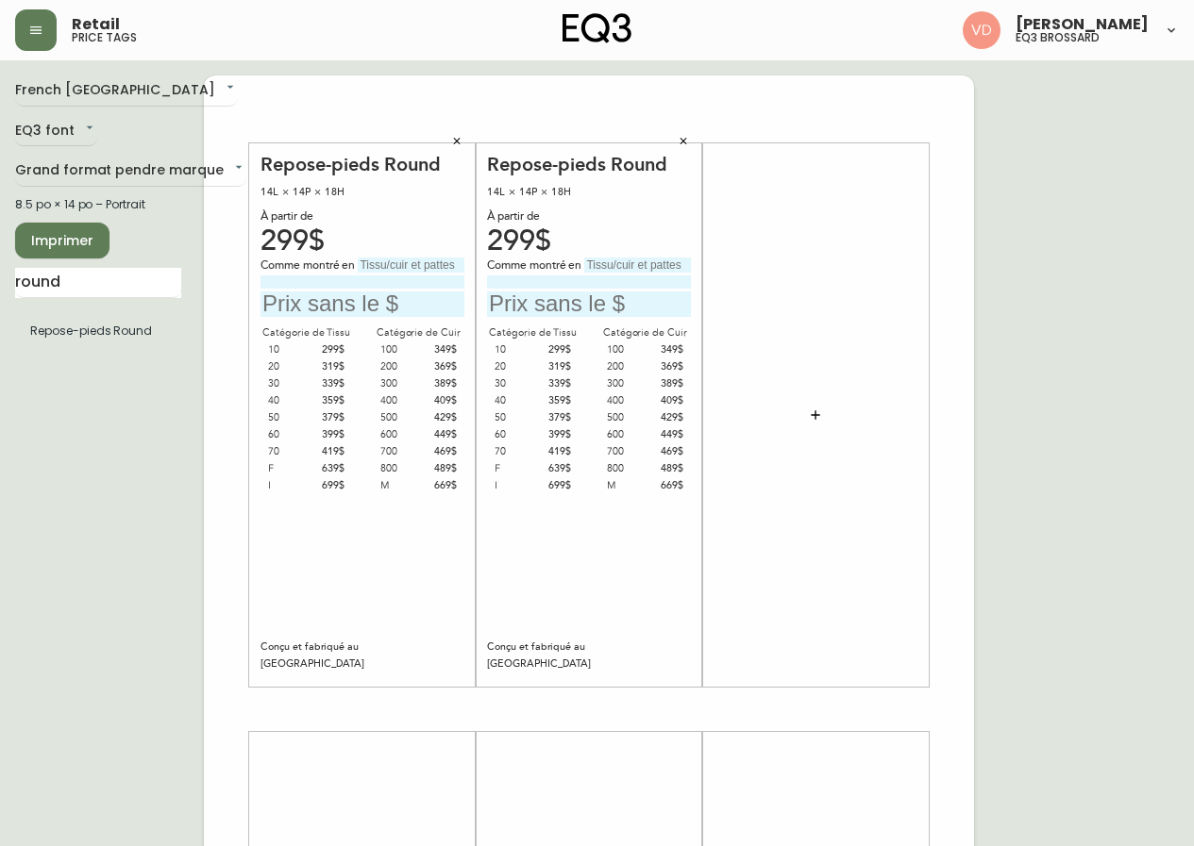
click at [421, 265] on input "text" at bounding box center [411, 265] width 107 height 15
type input "Catégorie 10"
click at [370, 279] on input at bounding box center [362, 282] width 204 height 12
type input "Arezzo Gold"
click at [622, 260] on input "text" at bounding box center [637, 265] width 107 height 15
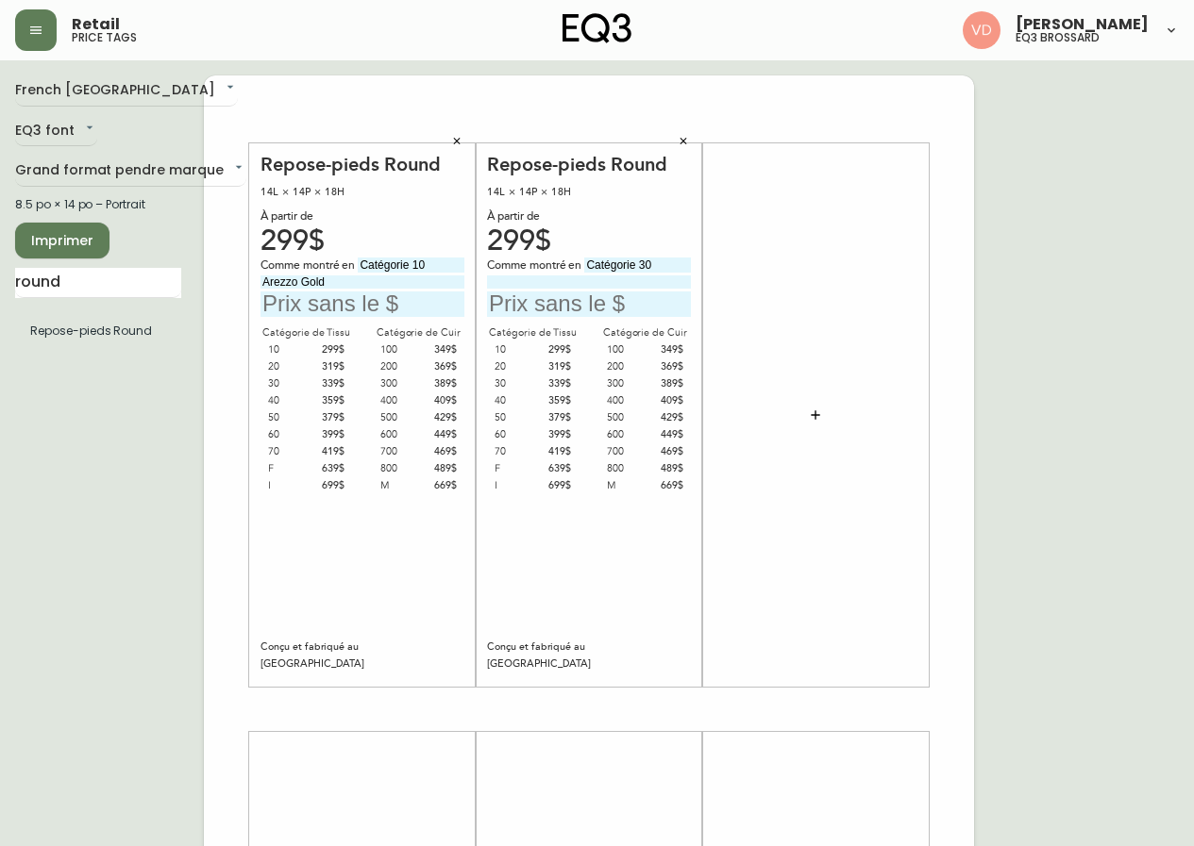
type input "Catégorie 30"
type input "Artic Snow"
click at [603, 302] on input "text" at bounding box center [589, 304] width 204 height 25
type input "339$"
click at [369, 295] on input "text" at bounding box center [362, 304] width 204 height 25
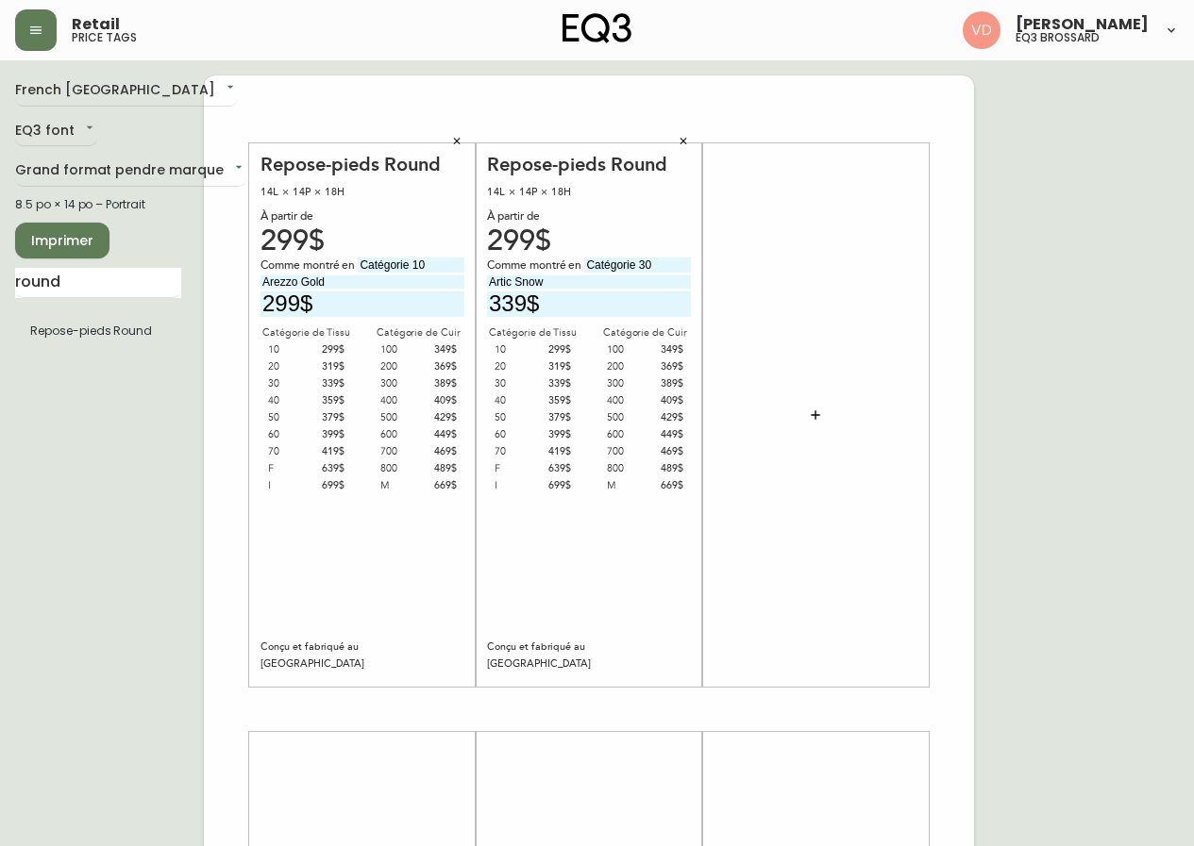
type input "299$"
click at [821, 409] on icon "button" at bounding box center [815, 415] width 15 height 15
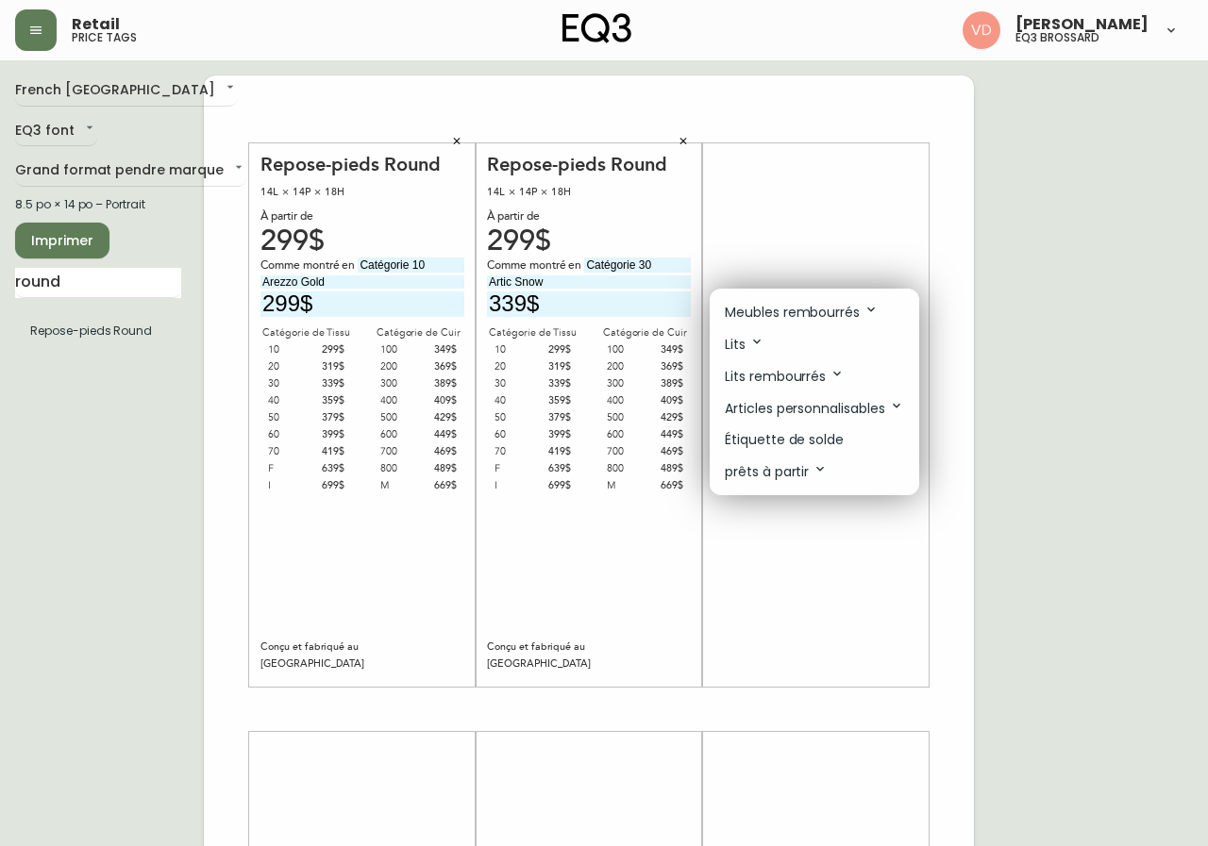
click at [842, 307] on p "Meubles rembourrés" at bounding box center [802, 312] width 154 height 21
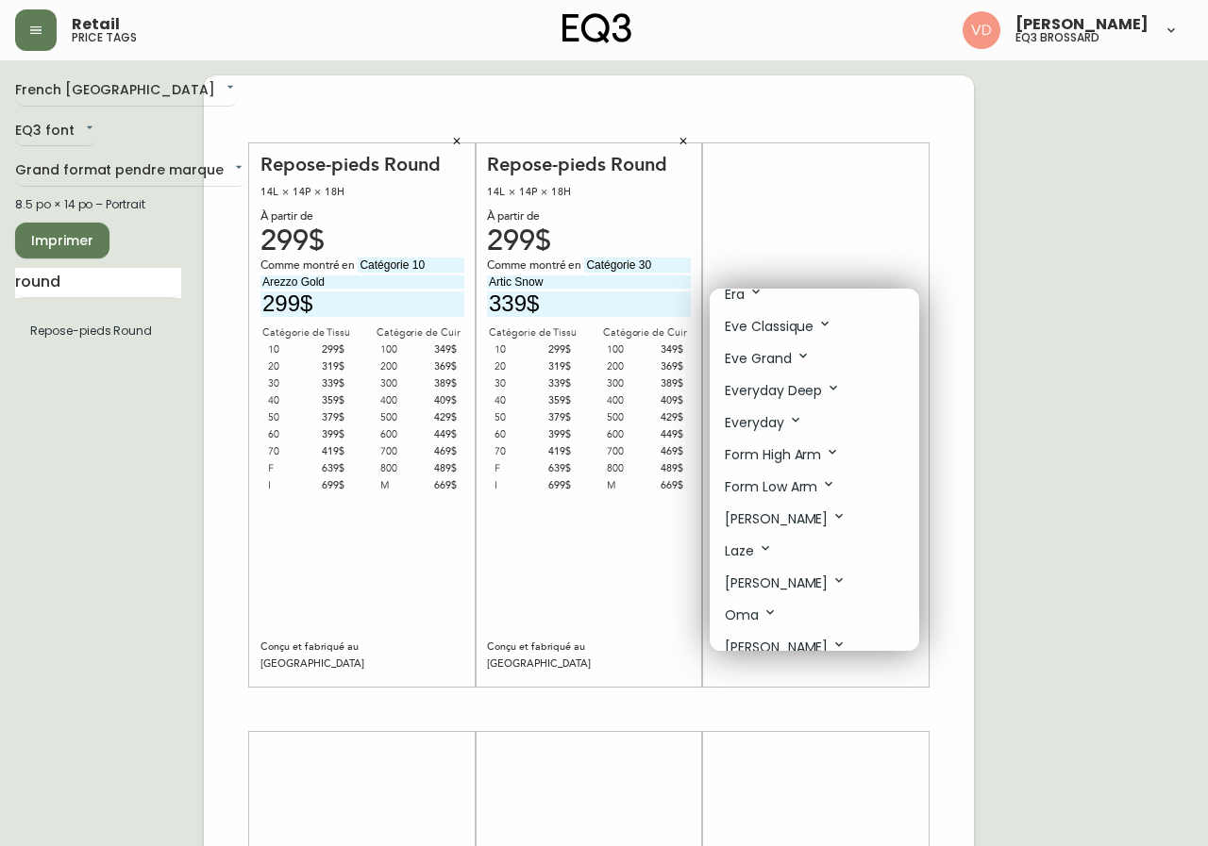
scroll to position [472, 0]
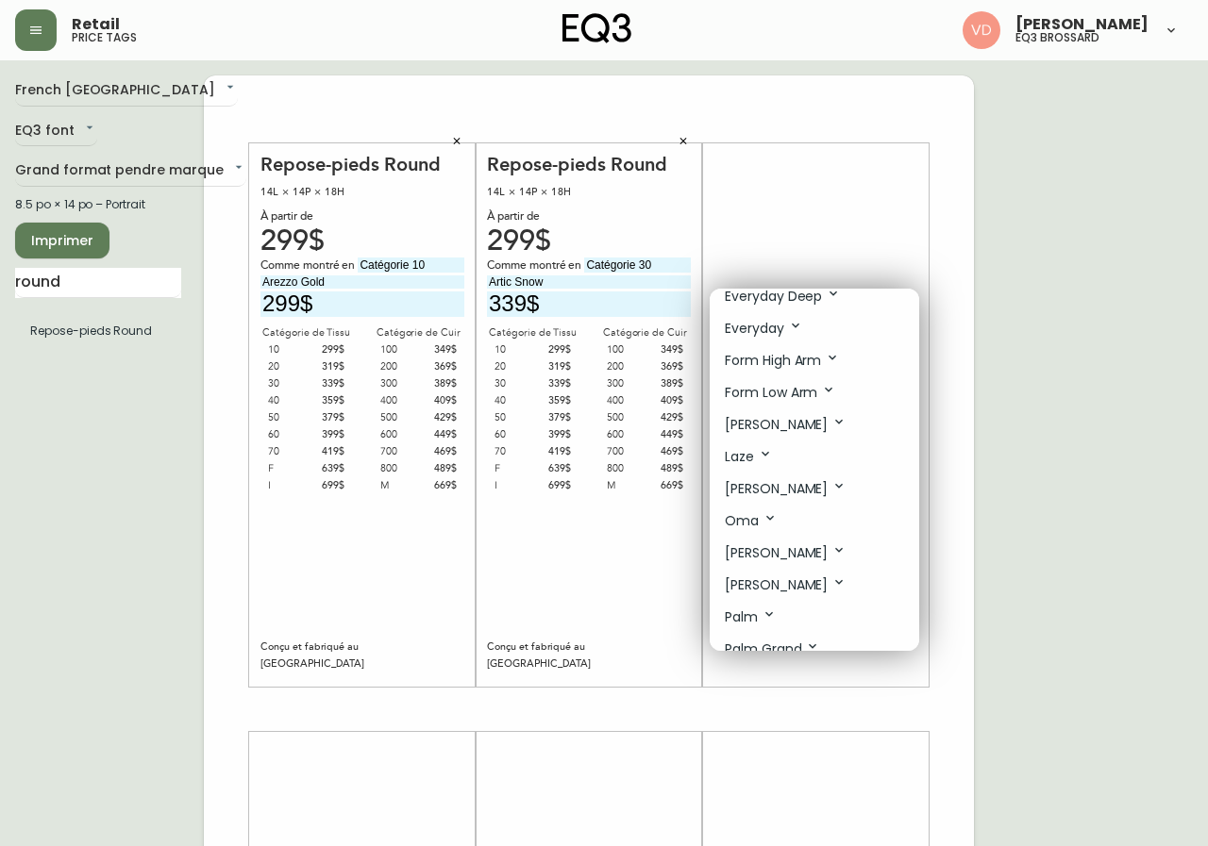
click at [831, 578] on icon at bounding box center [838, 582] width 15 height 15
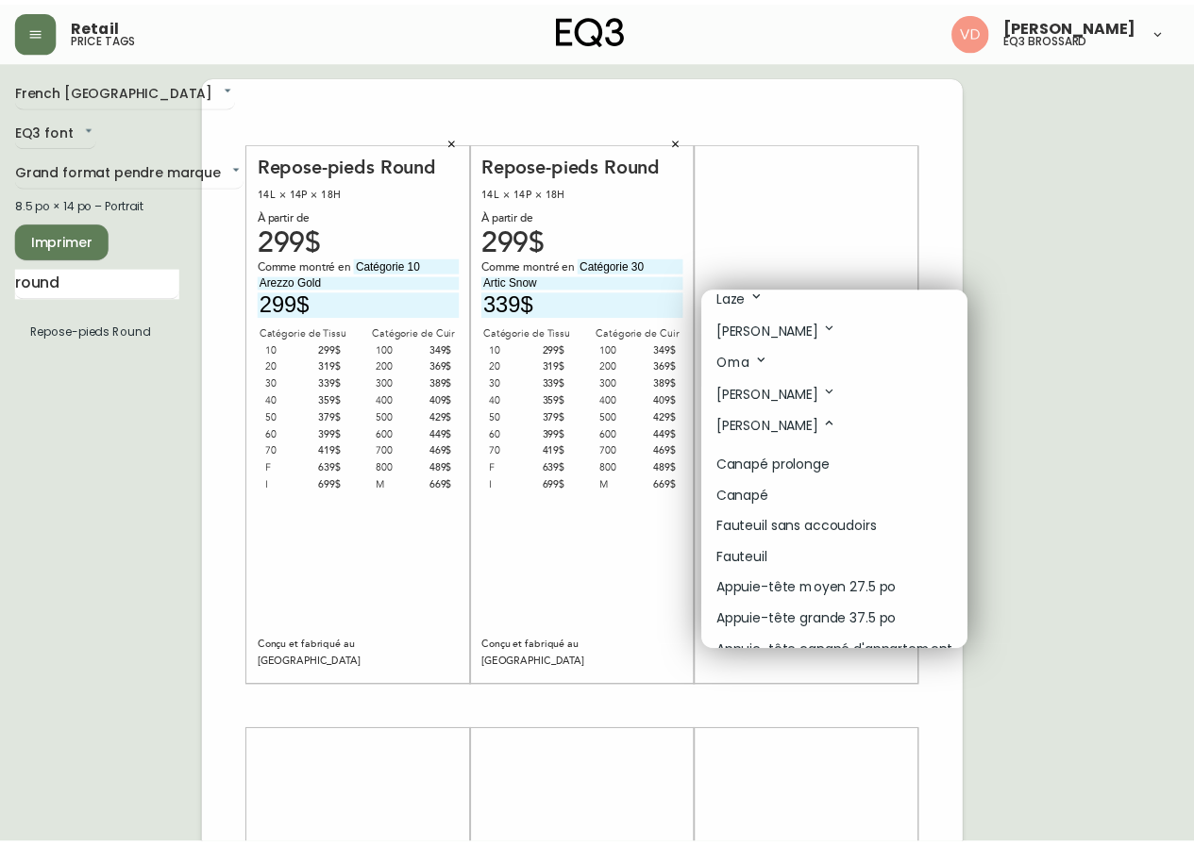
scroll to position [661, 0]
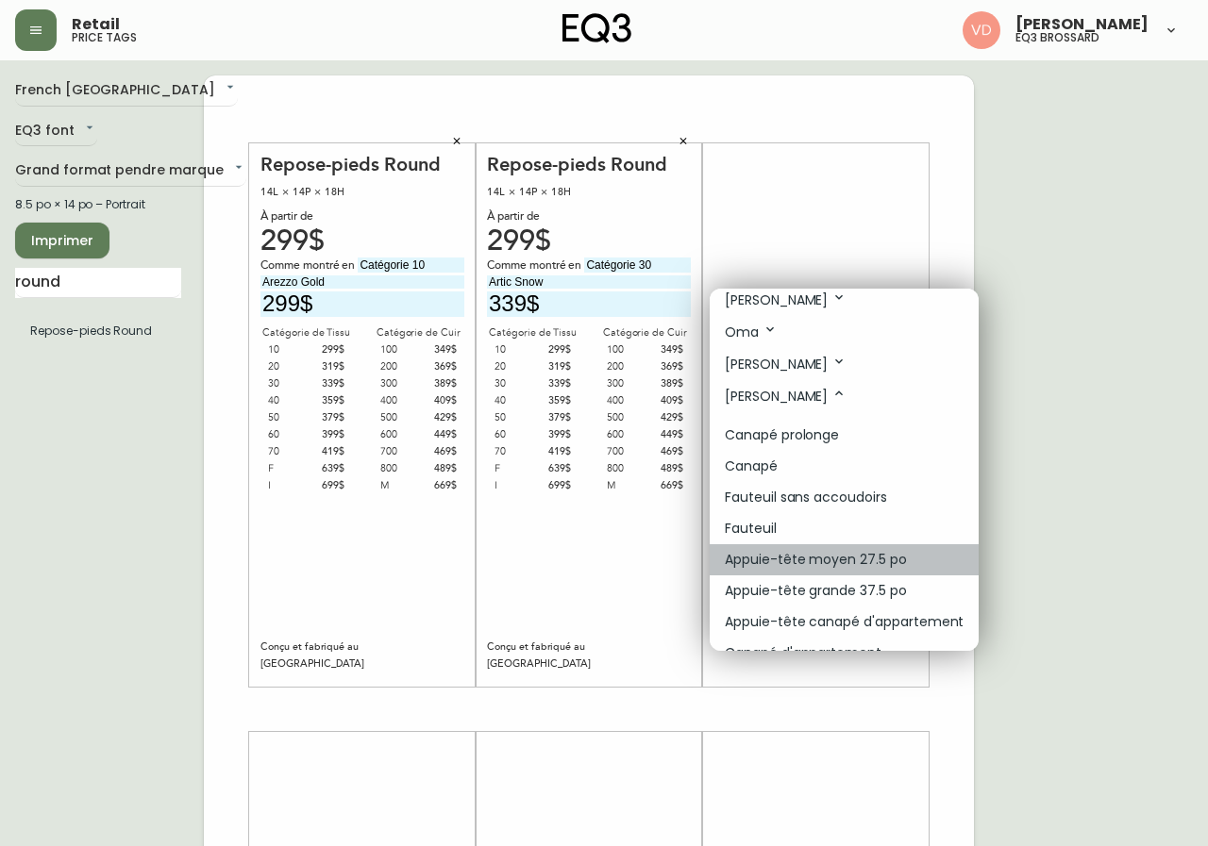
click at [915, 559] on li "Appuie-tête moyen 27.5 po" at bounding box center [844, 559] width 269 height 31
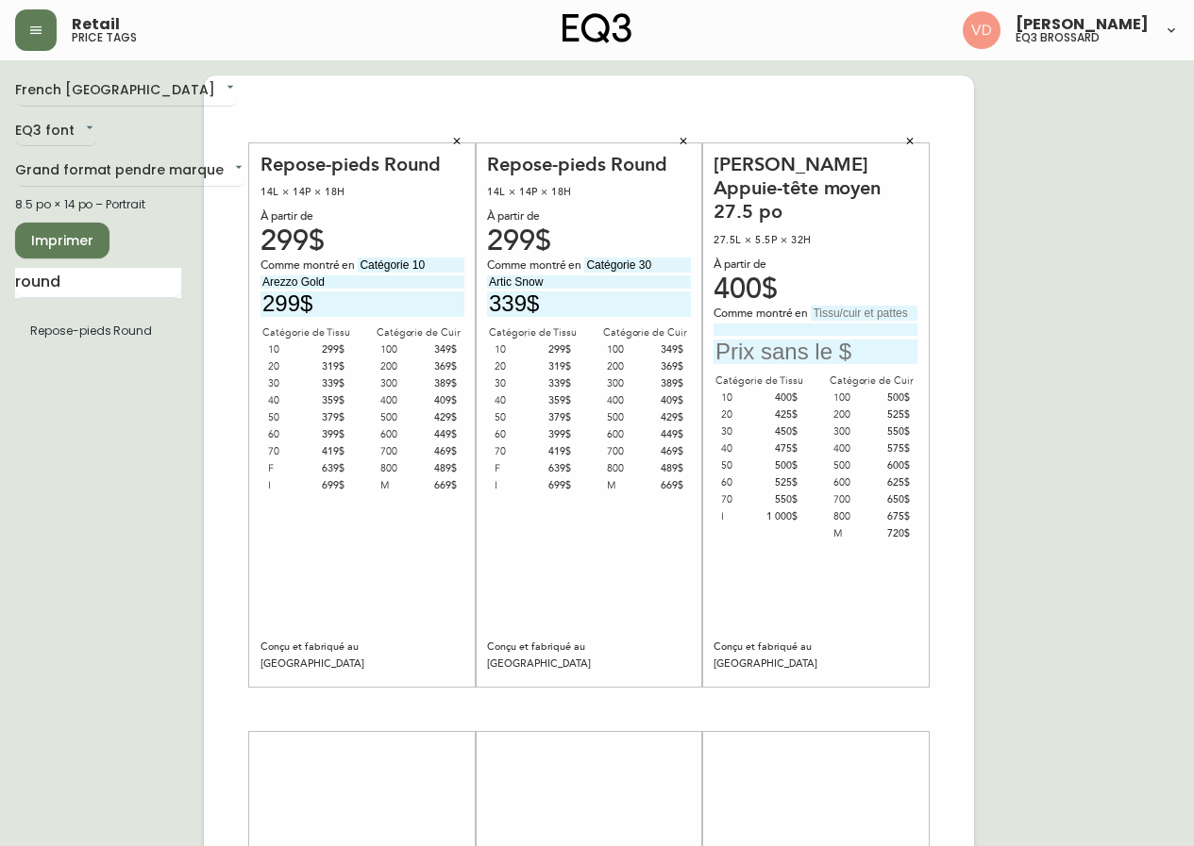
click at [860, 306] on input "text" at bounding box center [864, 313] width 107 height 15
type input "Catégorie 30"
click at [812, 324] on input at bounding box center [815, 330] width 204 height 12
type input "Catrin Peppercorn"
click at [772, 340] on input "text" at bounding box center [815, 352] width 204 height 25
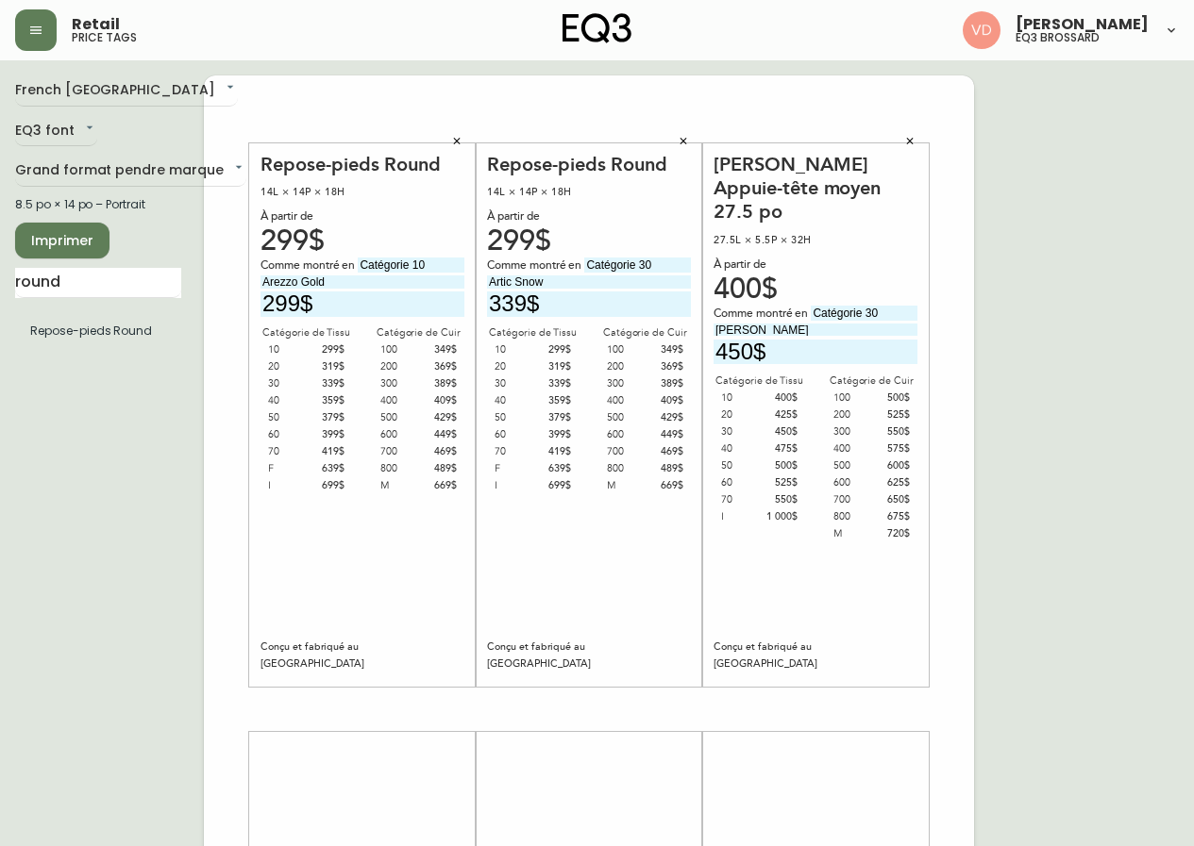
type input "450$"
click at [841, 612] on div "Oskar Plush Appuie-tête moyen 27.5 po 27.5L × 5.5P × 32H À partir de 400$ Comme…" at bounding box center [815, 416] width 204 height 526
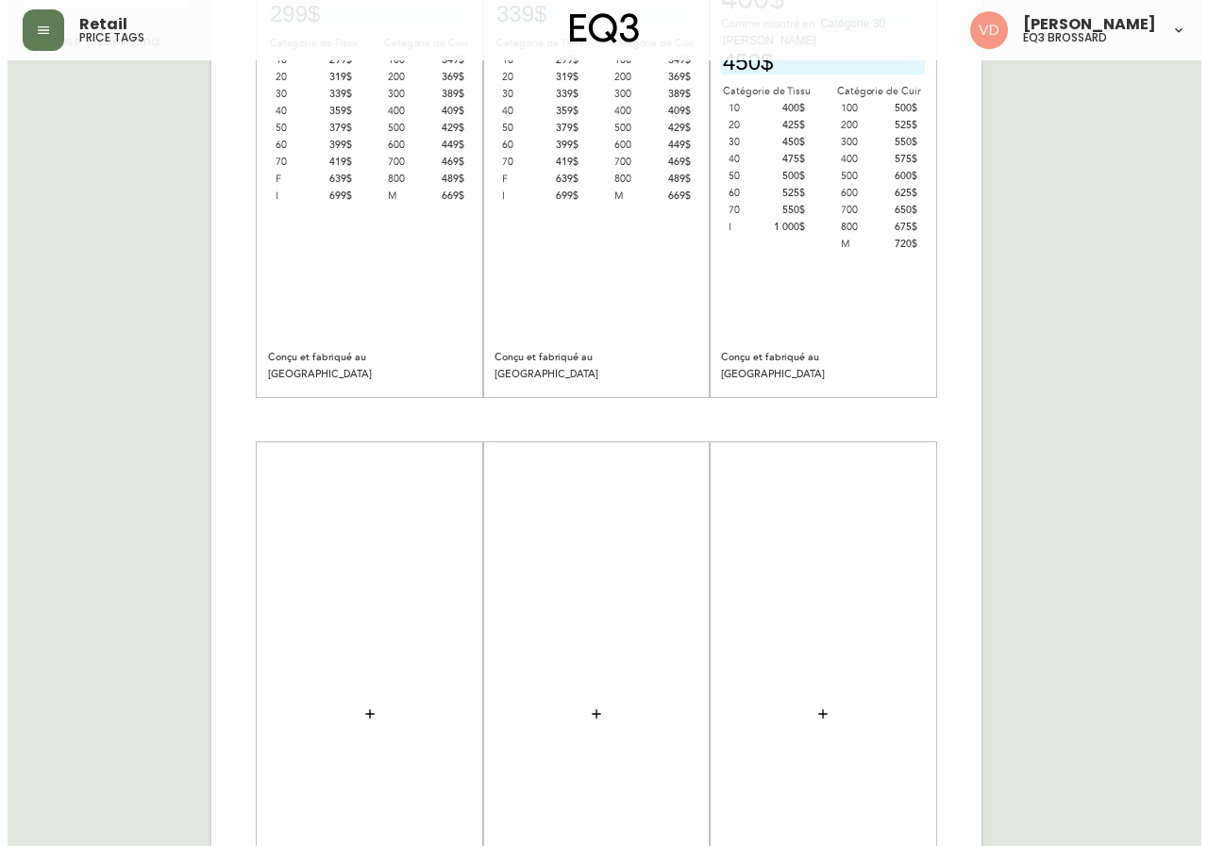
scroll to position [472, 0]
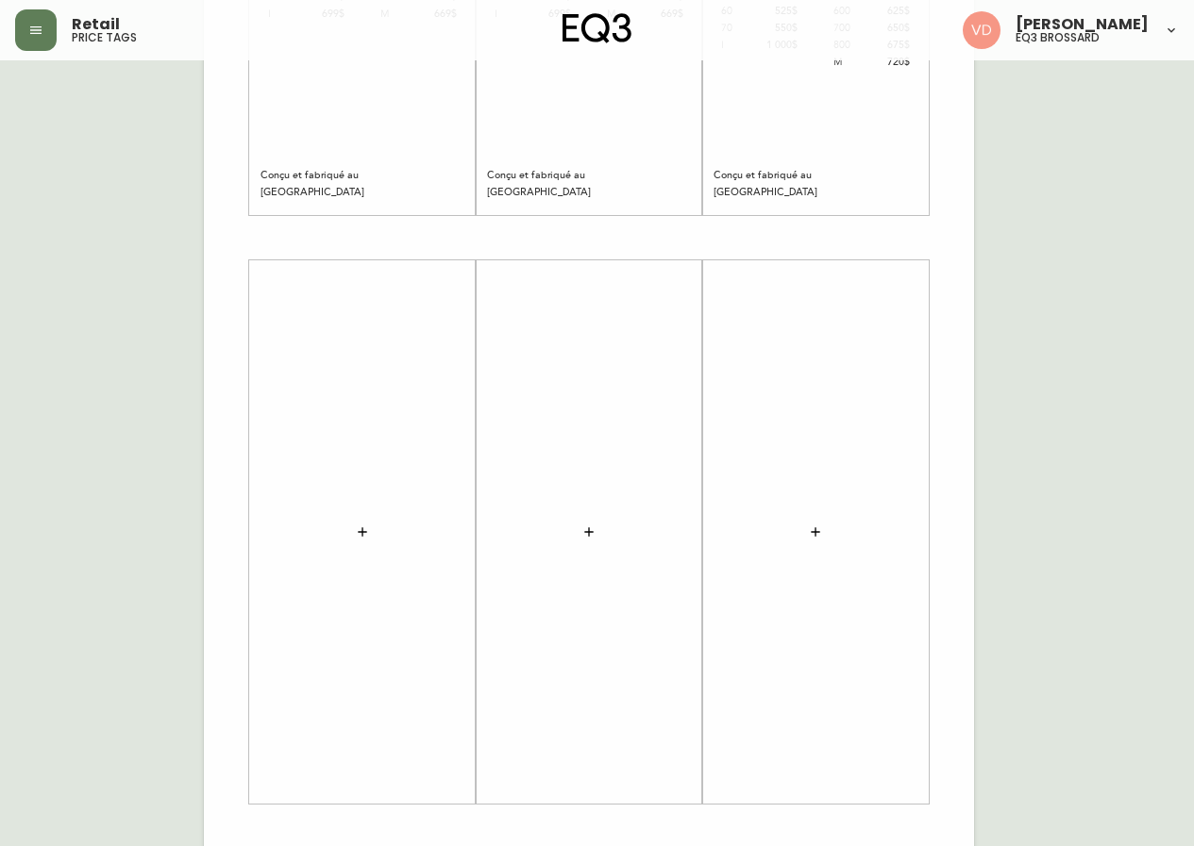
click at [361, 515] on button "button" at bounding box center [362, 532] width 38 height 38
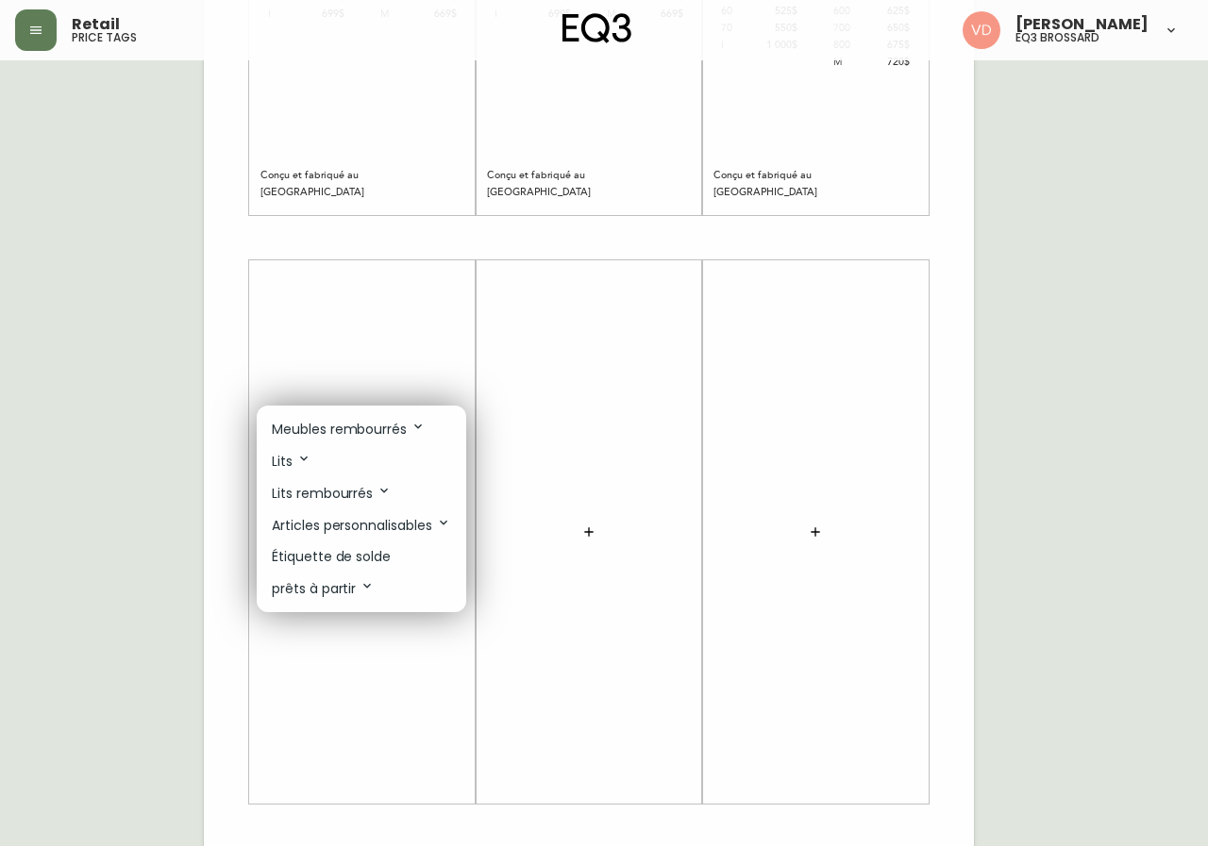
click at [406, 433] on p "Meubles rembourrés" at bounding box center [349, 429] width 154 height 21
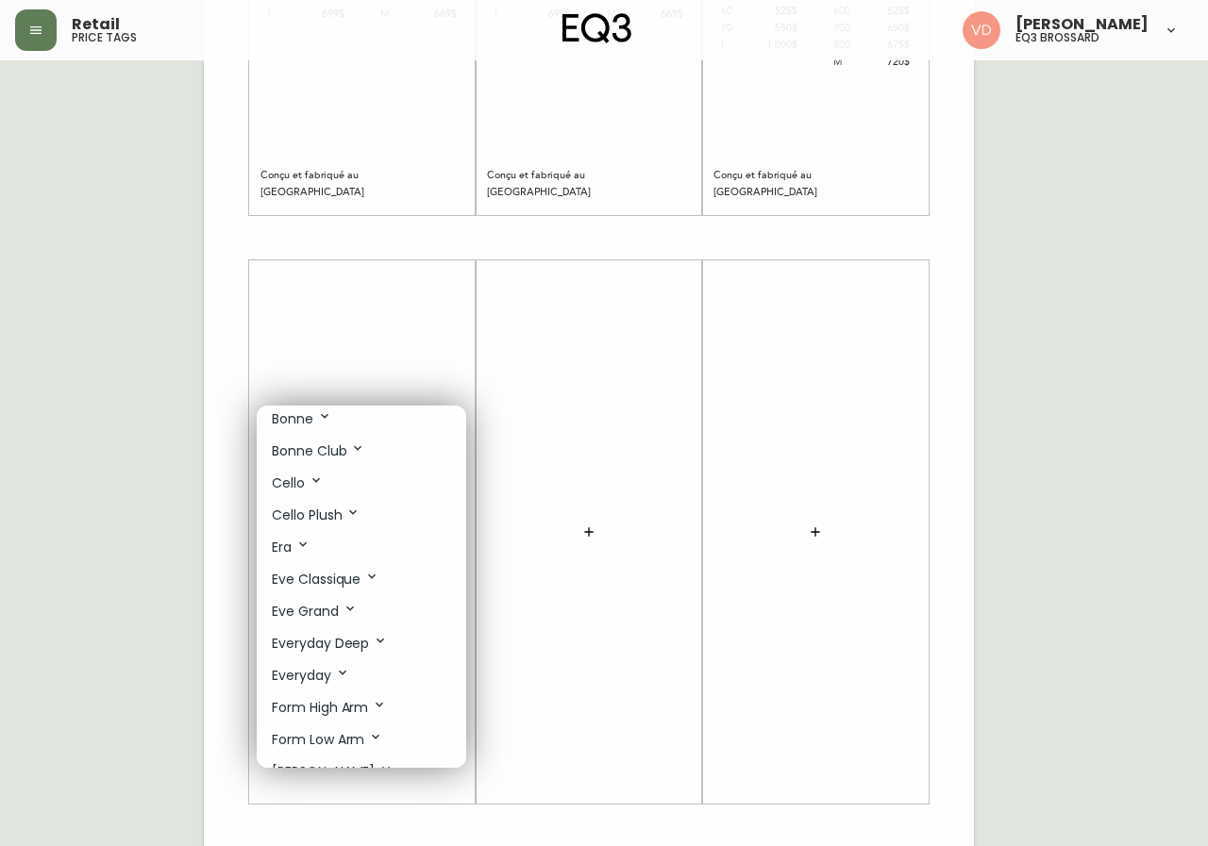
scroll to position [283, 0]
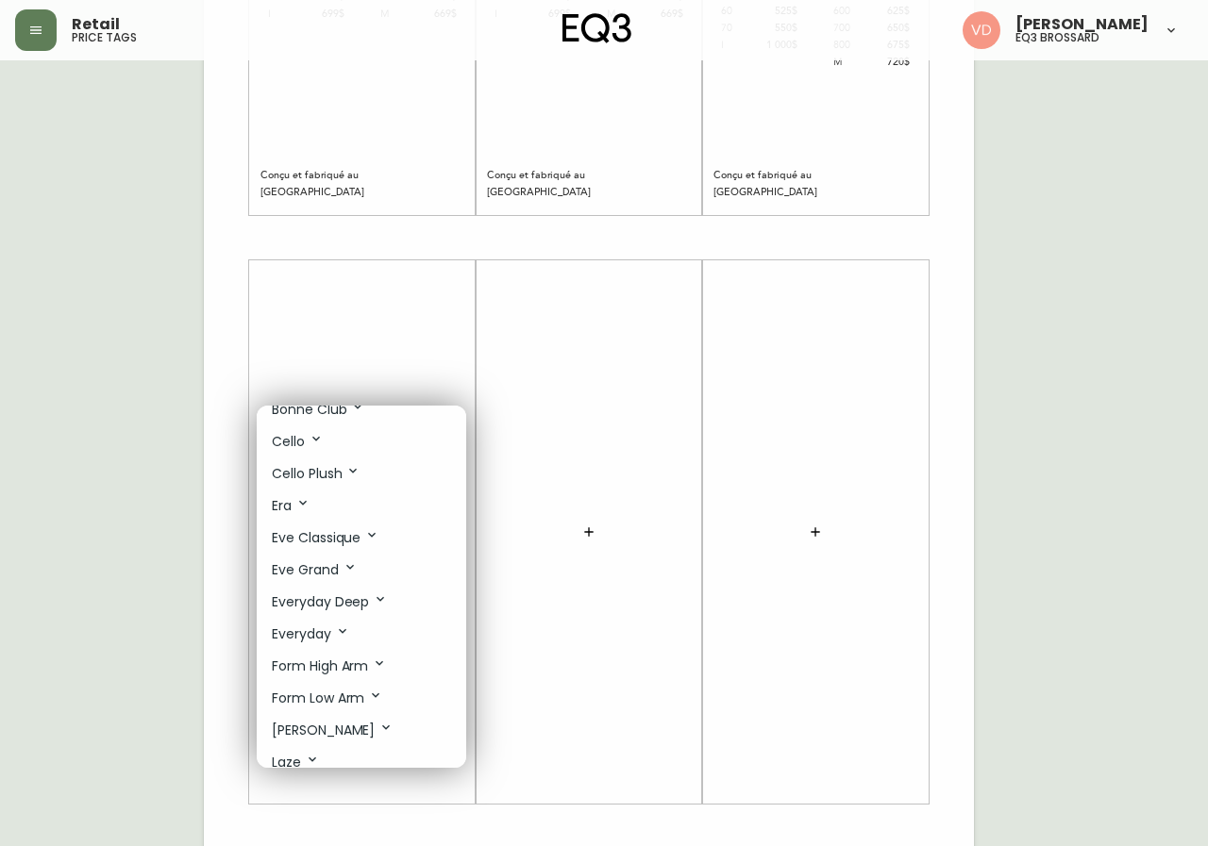
click at [336, 729] on li "Joan" at bounding box center [361, 730] width 209 height 32
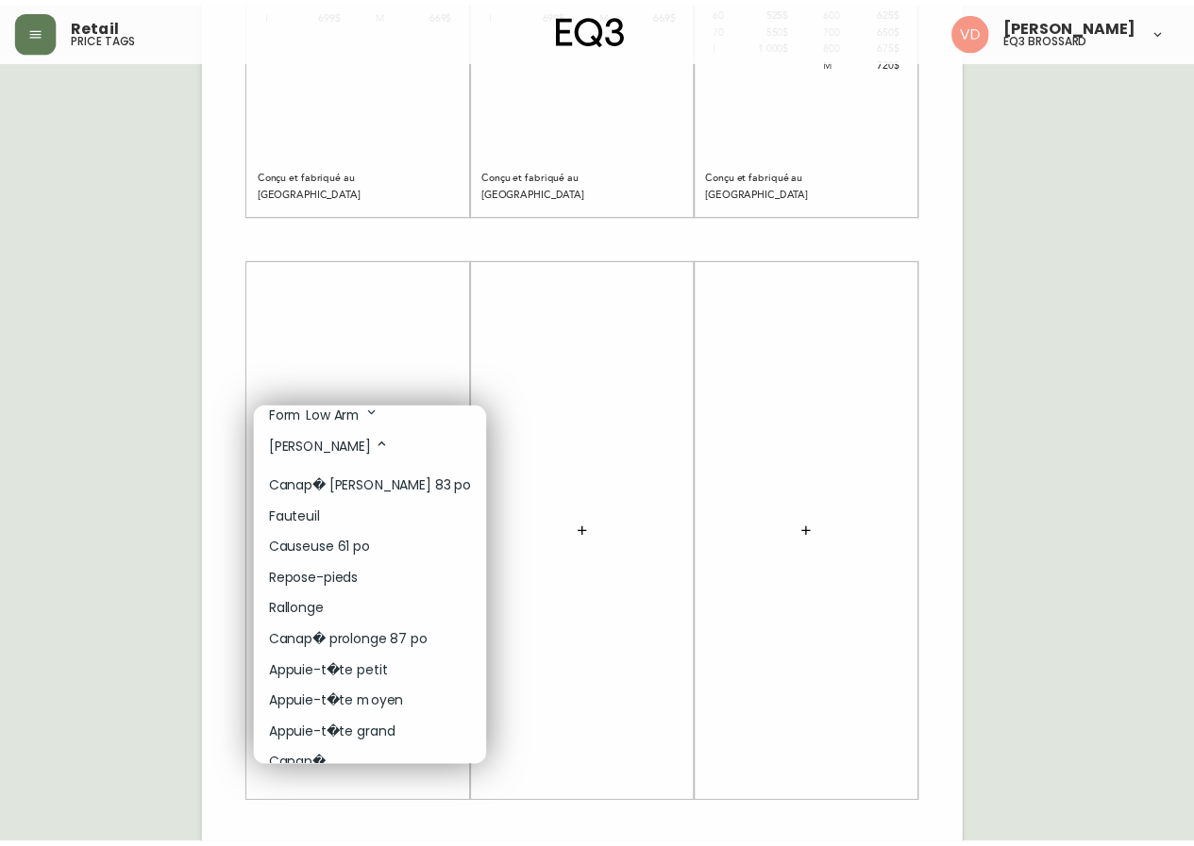
scroll to position [661, 0]
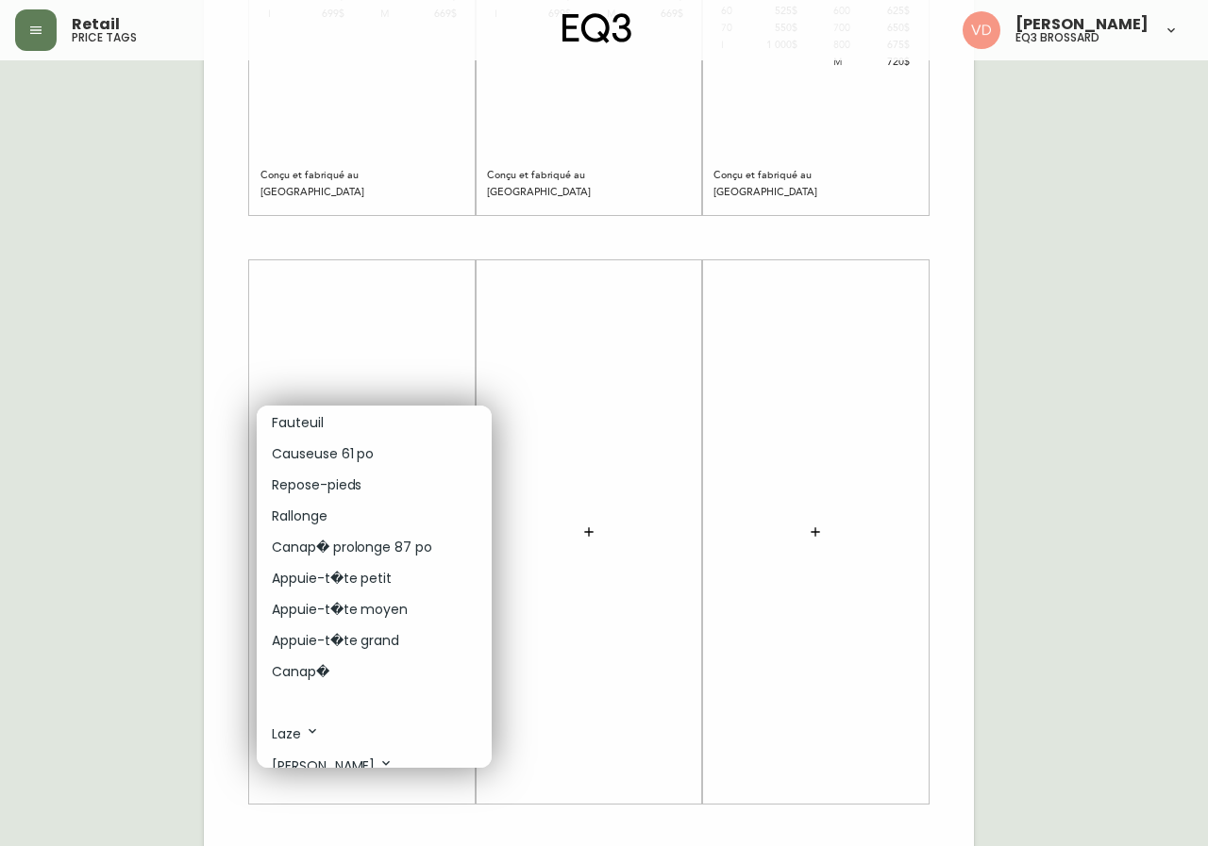
click at [387, 578] on p "Appuie-t�te petit" at bounding box center [332, 579] width 120 height 20
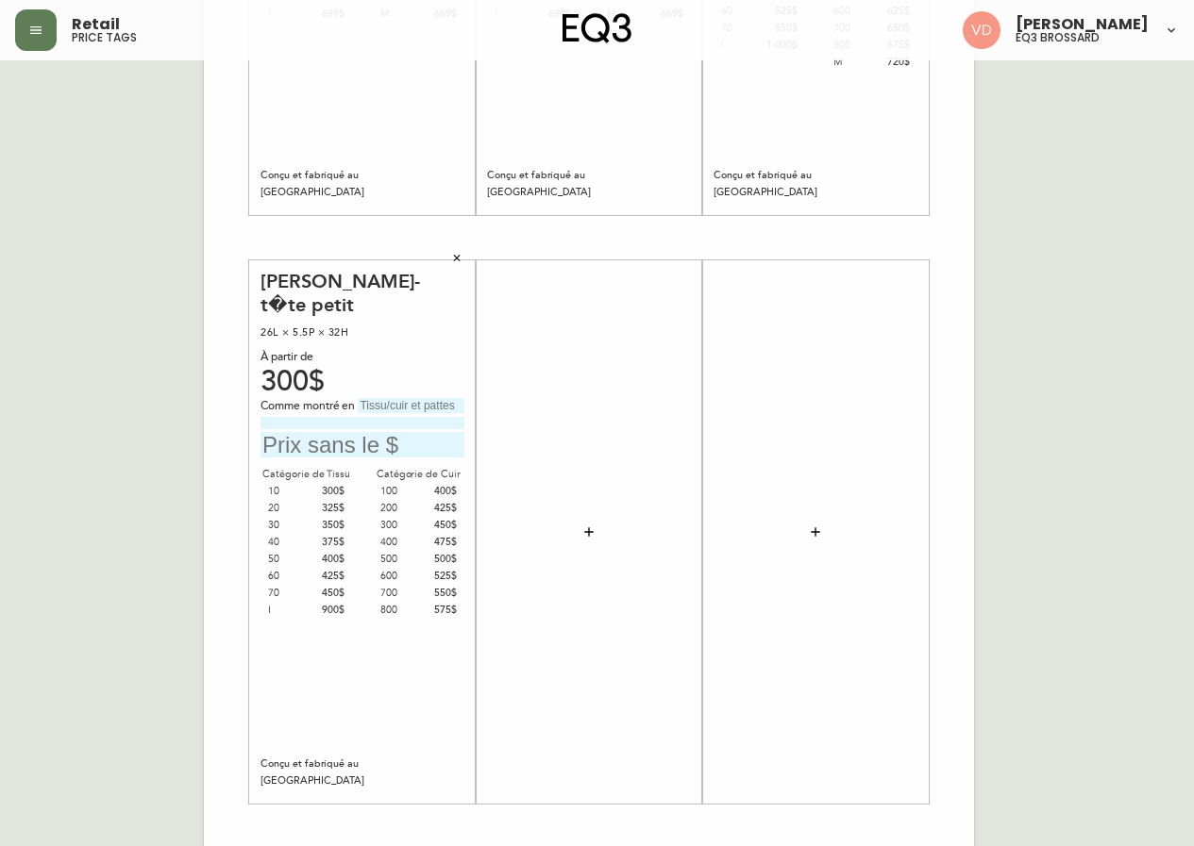
click at [405, 397] on div "Joan Appuie-t�te petit 26L × 5.5P × 32H À partir de 300$ Comme montré en Catégo…" at bounding box center [362, 533] width 204 height 526
click at [407, 402] on input "text" at bounding box center [411, 405] width 107 height 15
type input "Catégorie 20"
type input "Panama Naturel"
click at [280, 451] on input "text" at bounding box center [362, 444] width 204 height 25
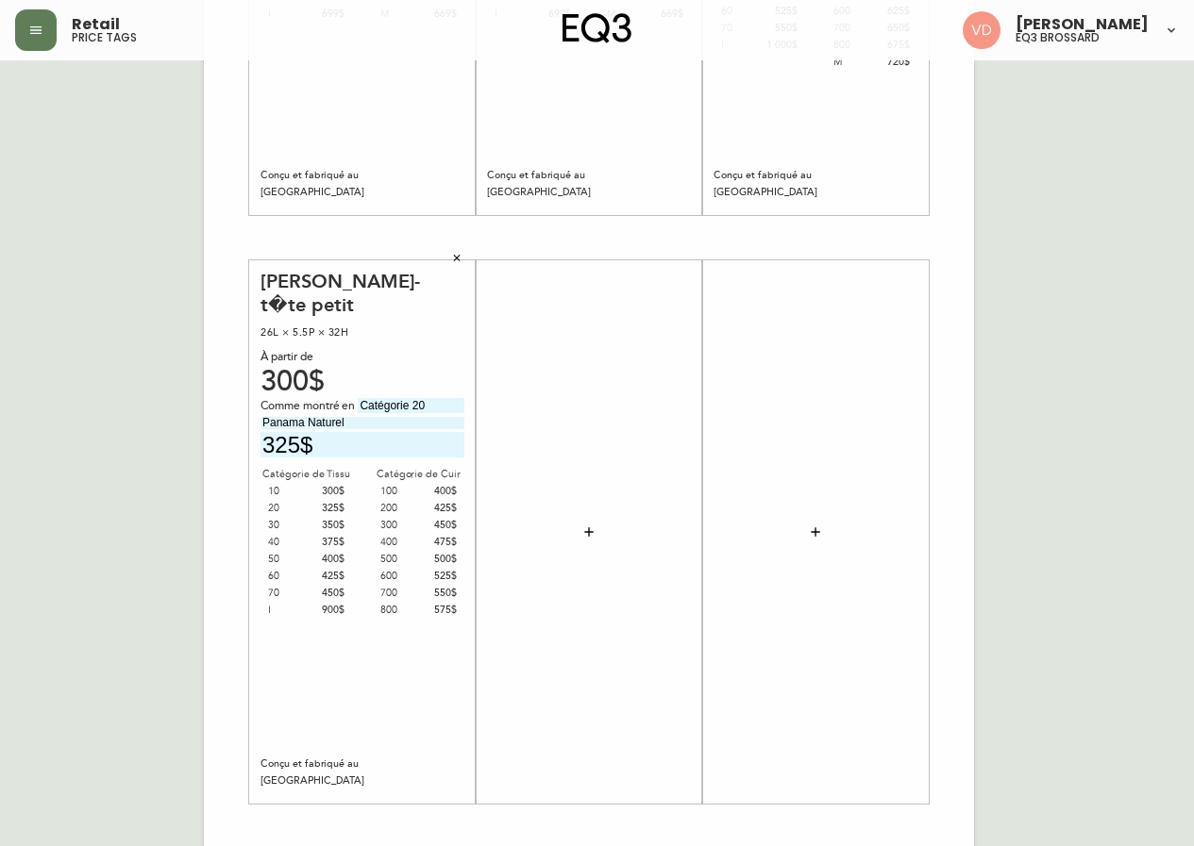
type input "325$"
click at [129, 214] on div "French Canada fr_CA EQ3 font EQ3 Grand format pendre marque large 8.5 po × 14 p…" at bounding box center [109, 238] width 189 height 1268
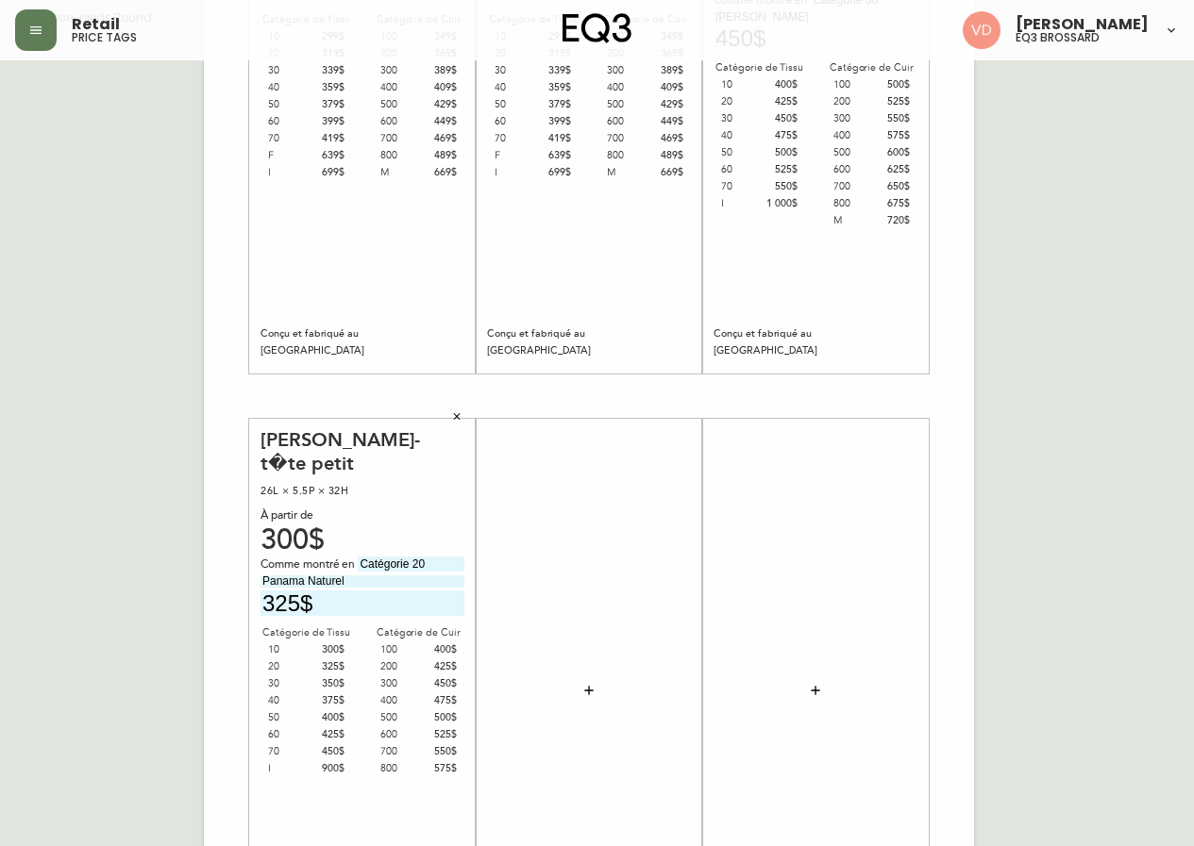
scroll to position [94, 0]
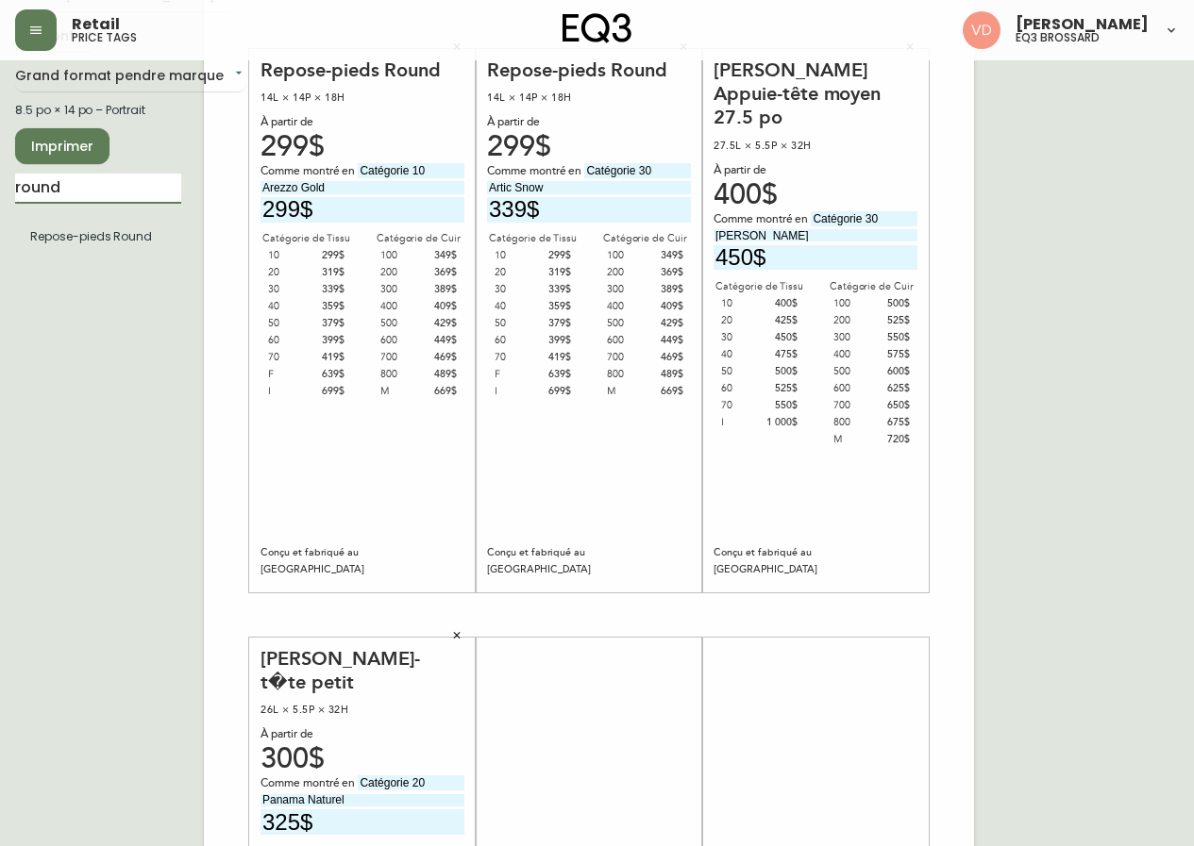
drag, startPoint x: 123, startPoint y: 189, endPoint x: 0, endPoint y: 187, distance: 122.7
click at [0, 187] on main "French Canada fr_CA EQ3 font EQ3 Grand format pendre marque large 8.5 po × 14 p…" at bounding box center [597, 607] width 1194 height 1283
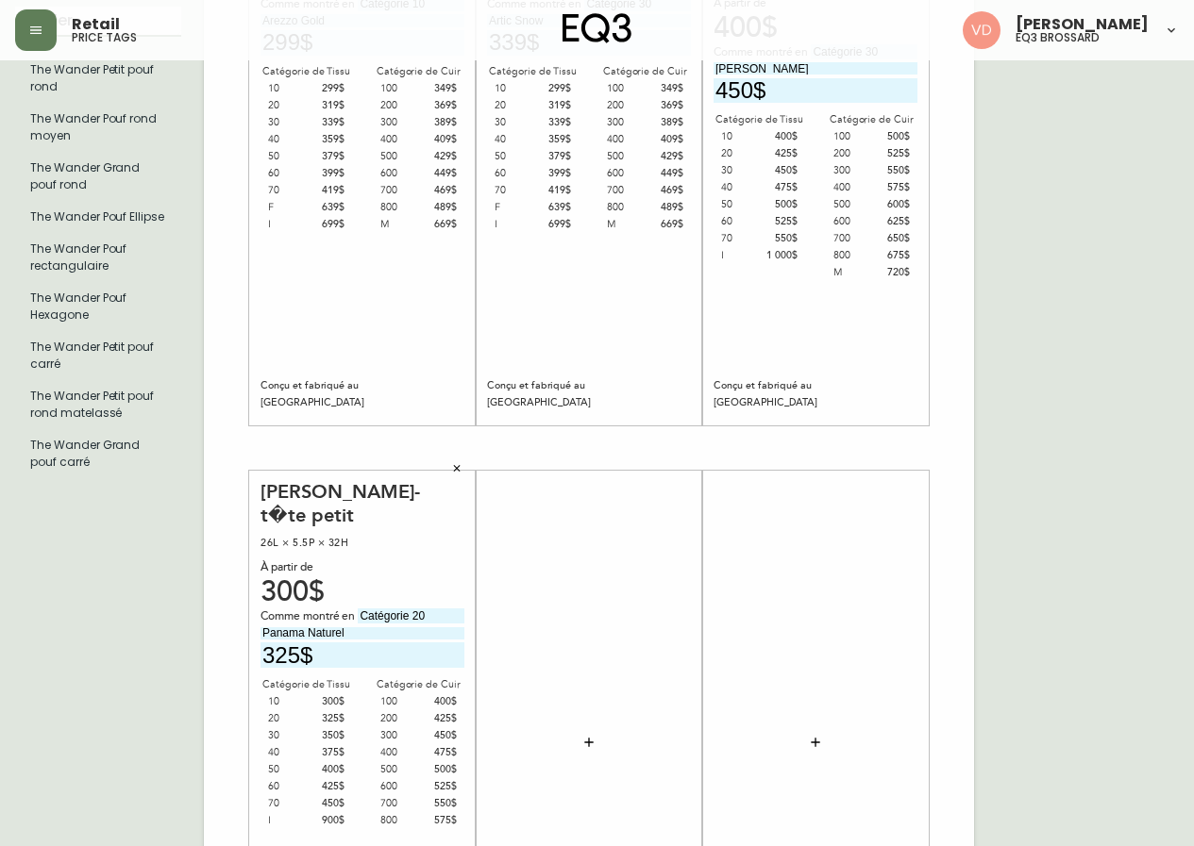
scroll to position [283, 0]
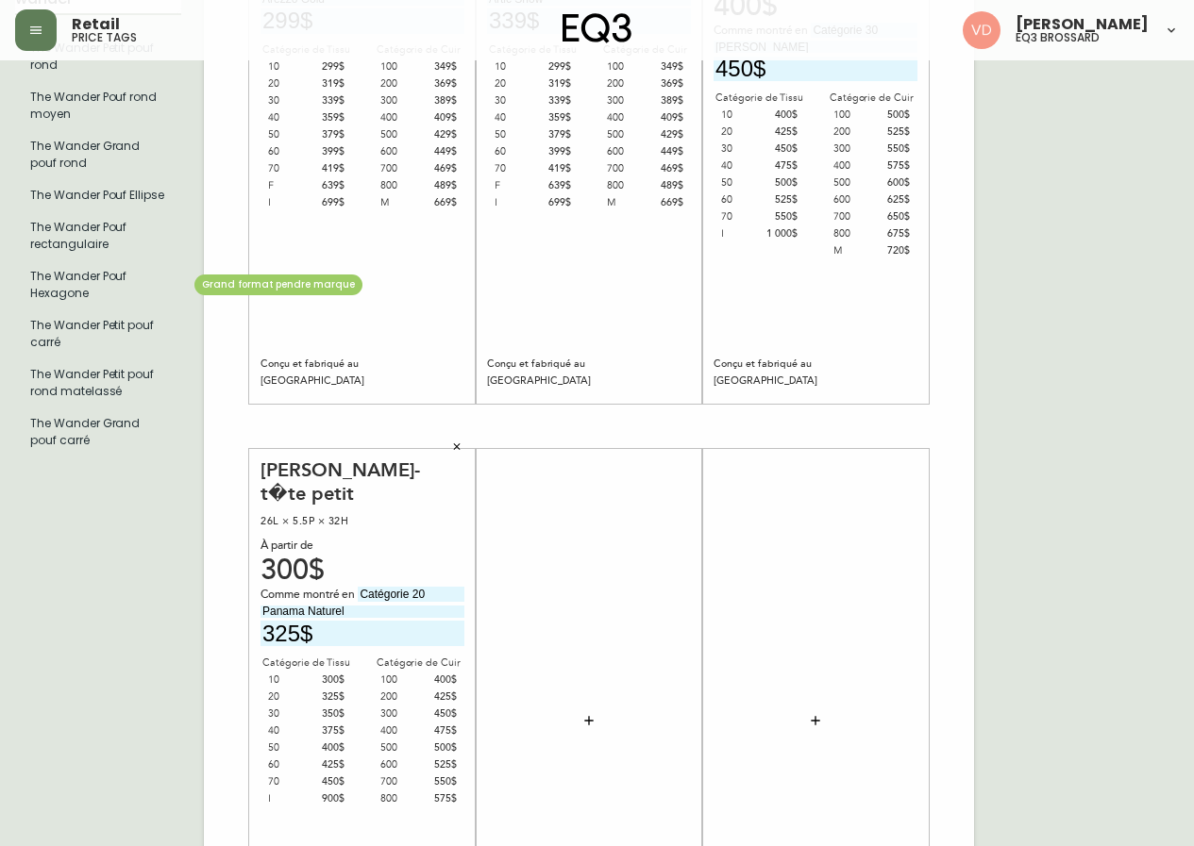
type input "wander"
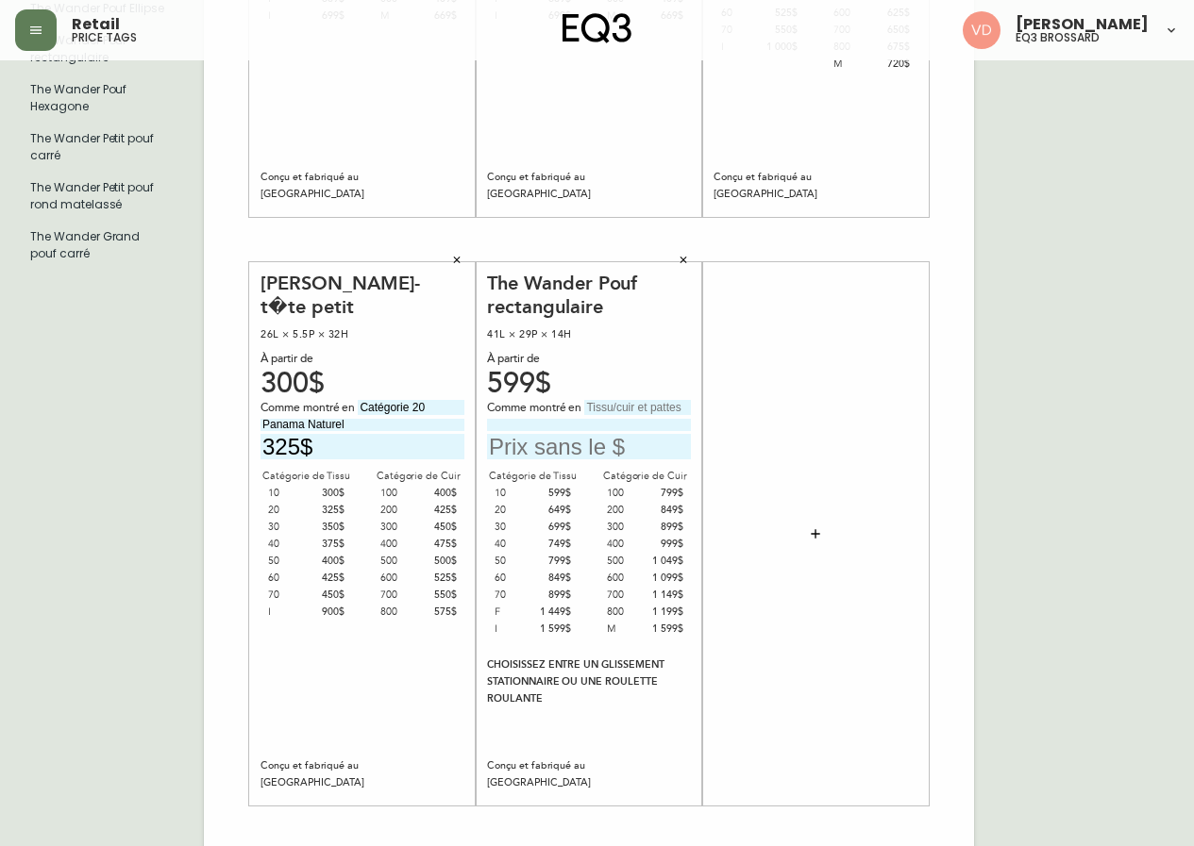
scroll to position [472, 0]
click at [619, 410] on input "text" at bounding box center [637, 405] width 107 height 15
type input "Catégorie 300"
type input "Evoque Mist"
click at [628, 453] on input "text" at bounding box center [589, 444] width 204 height 25
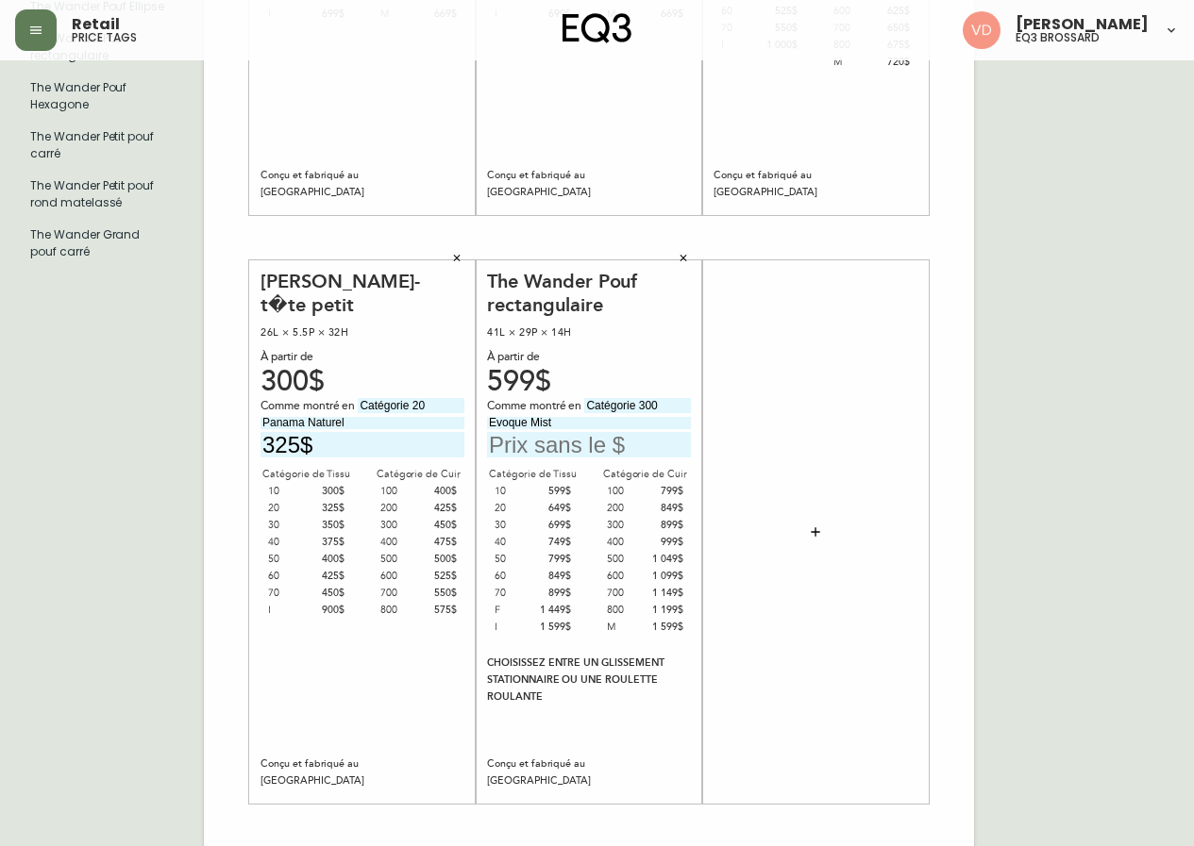
scroll to position [447, 0]
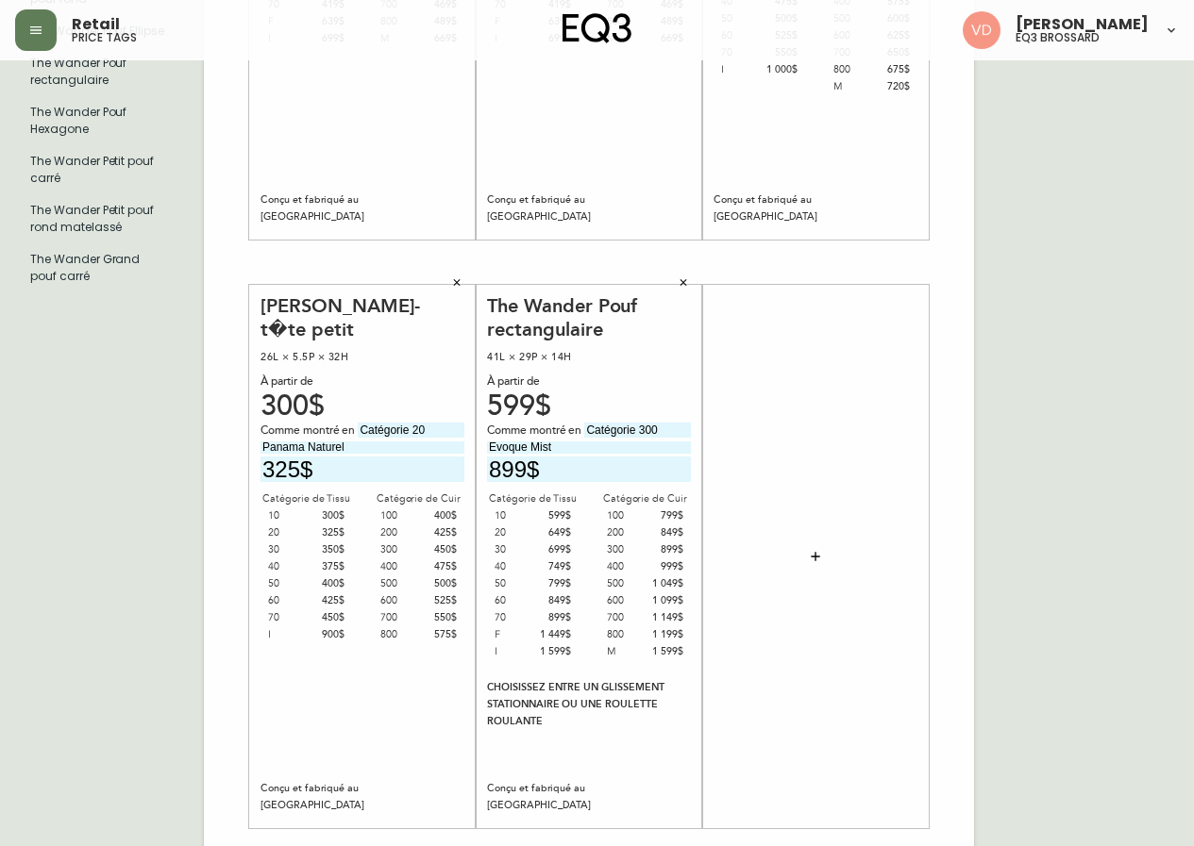
type input "899$"
click at [816, 552] on icon "button" at bounding box center [815, 556] width 15 height 15
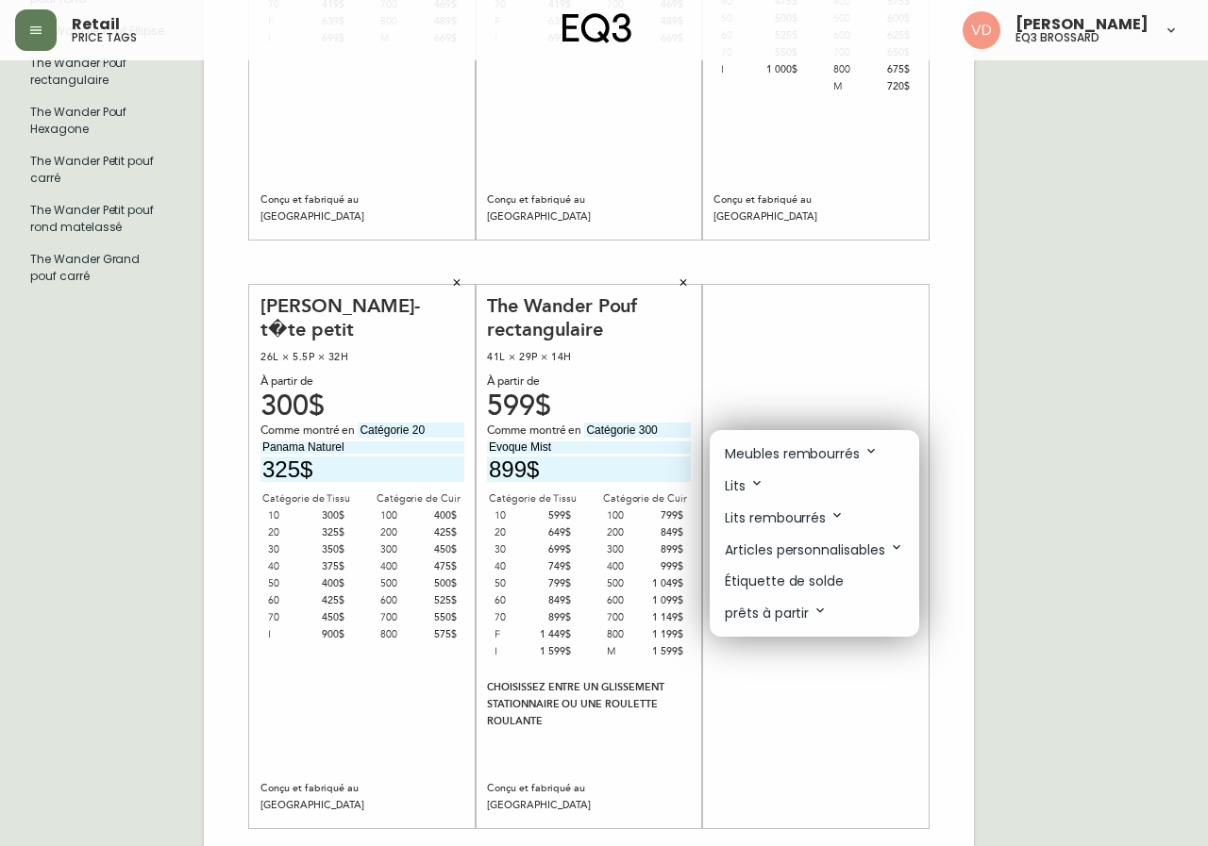
click at [89, 466] on div at bounding box center [604, 423] width 1208 height 846
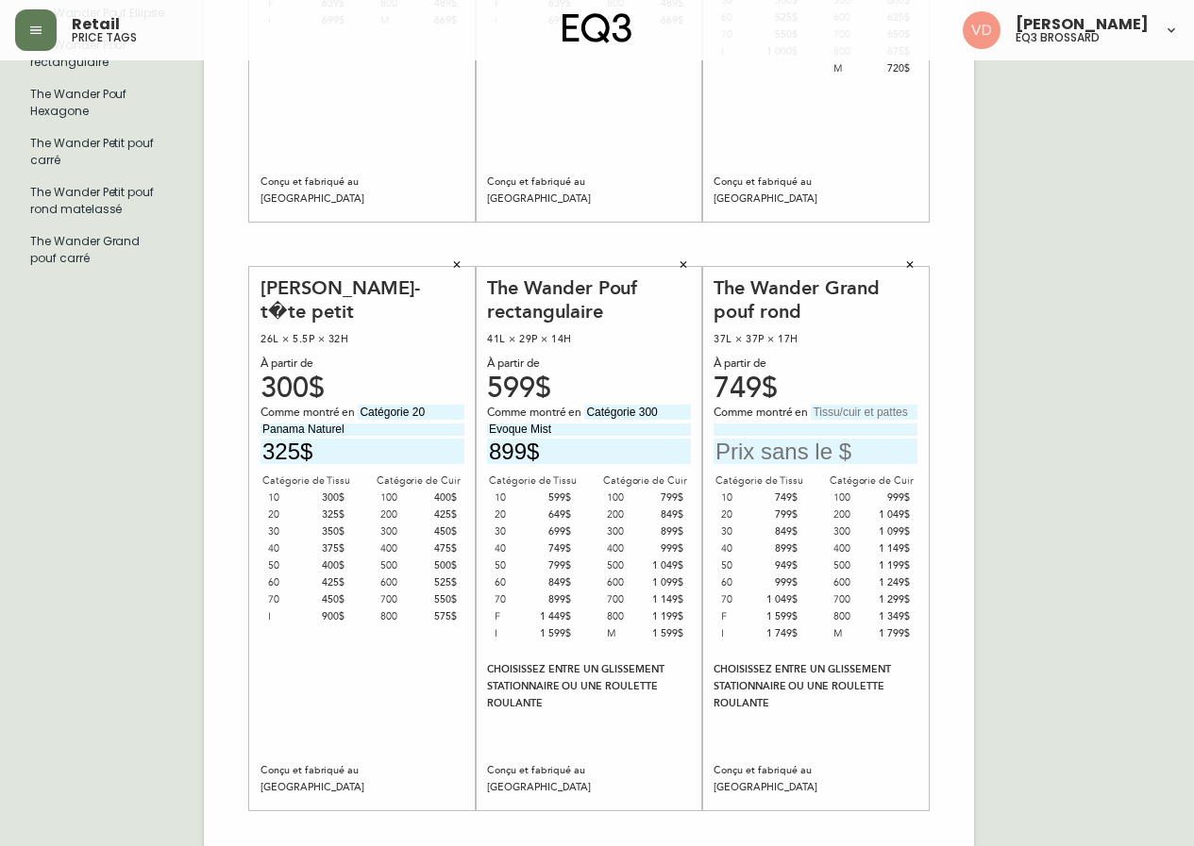
scroll to position [497, 0]
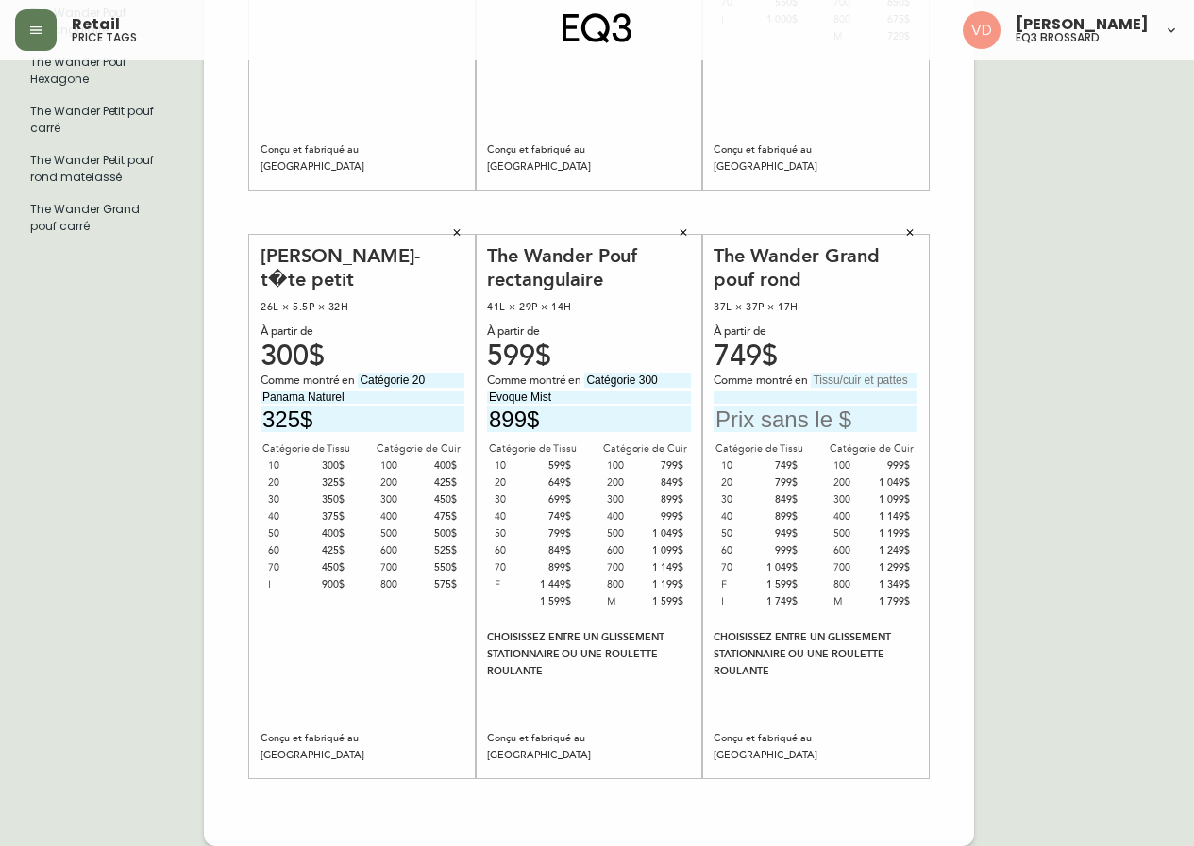
click at [908, 238] on icon "button" at bounding box center [909, 232] width 11 height 11
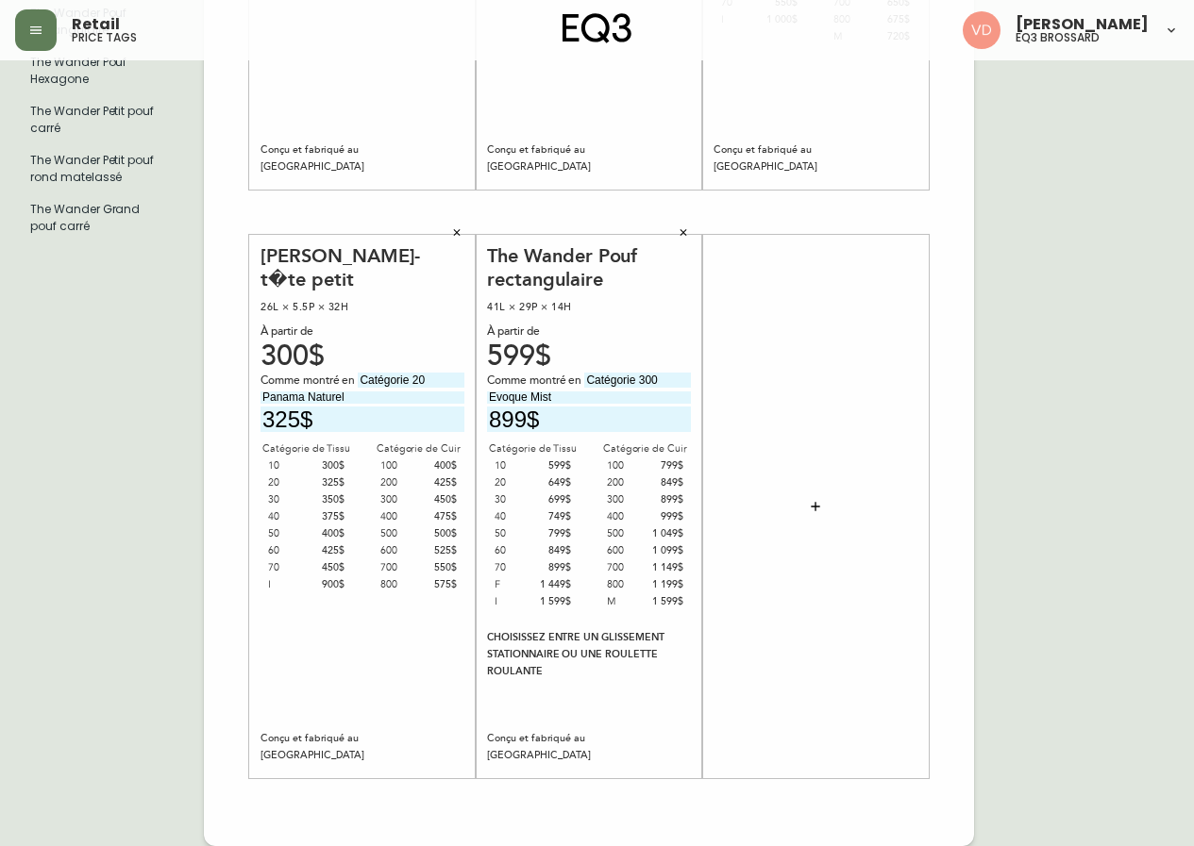
click at [820, 516] on button "button" at bounding box center [815, 507] width 38 height 38
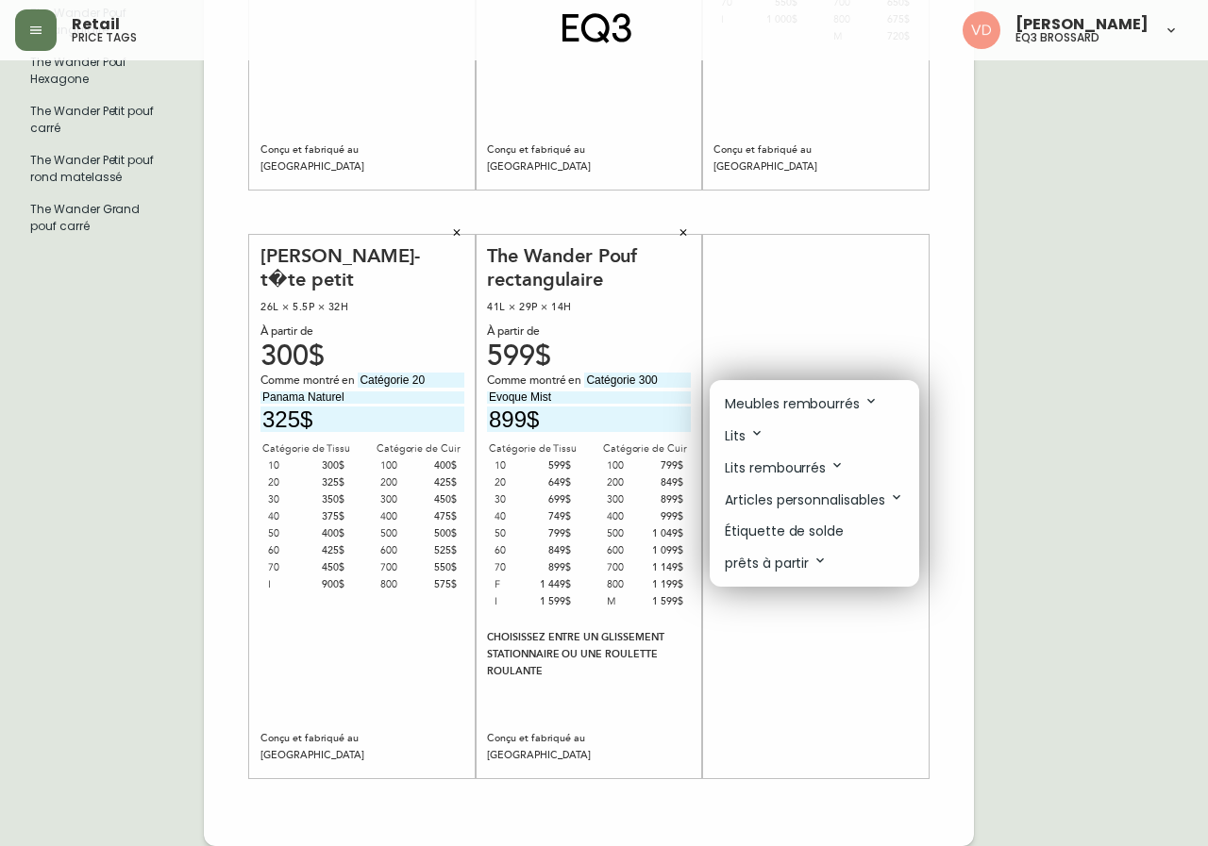
click at [1080, 631] on div at bounding box center [604, 423] width 1208 height 846
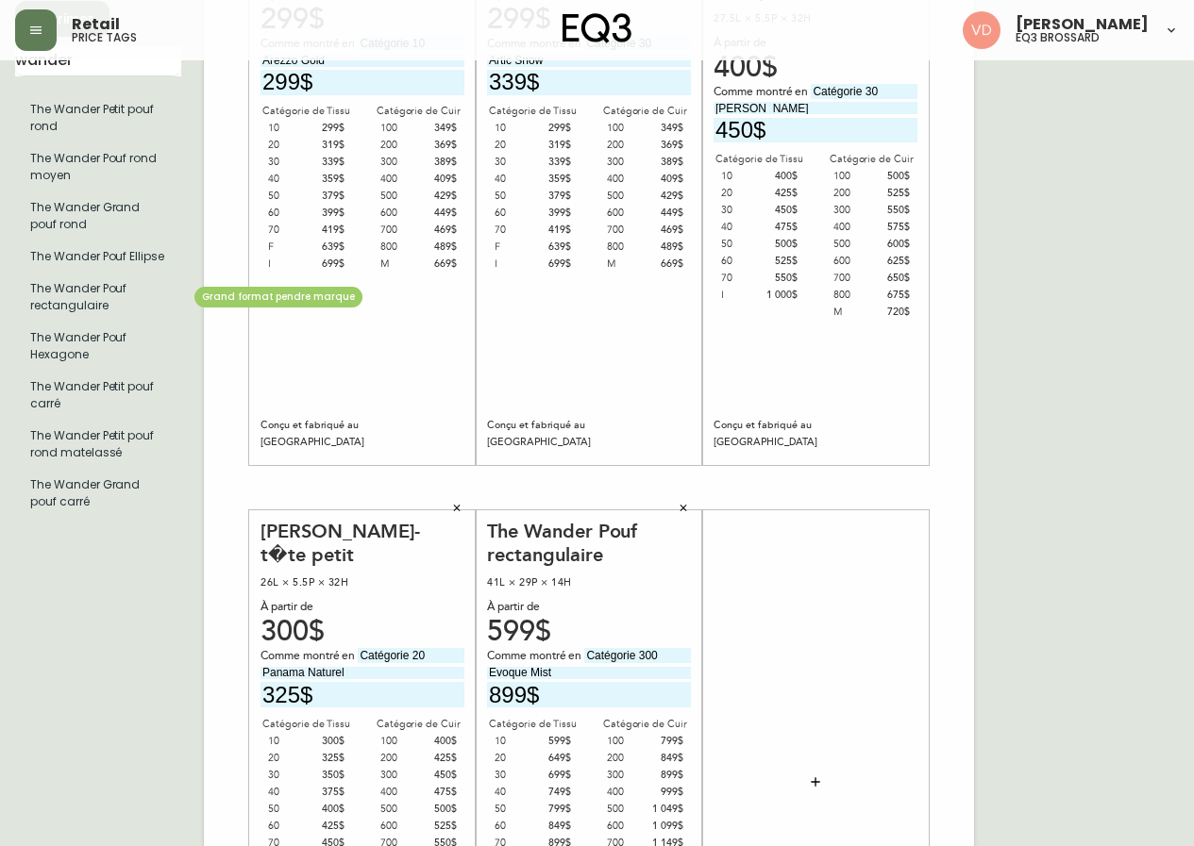
scroll to position [214, 0]
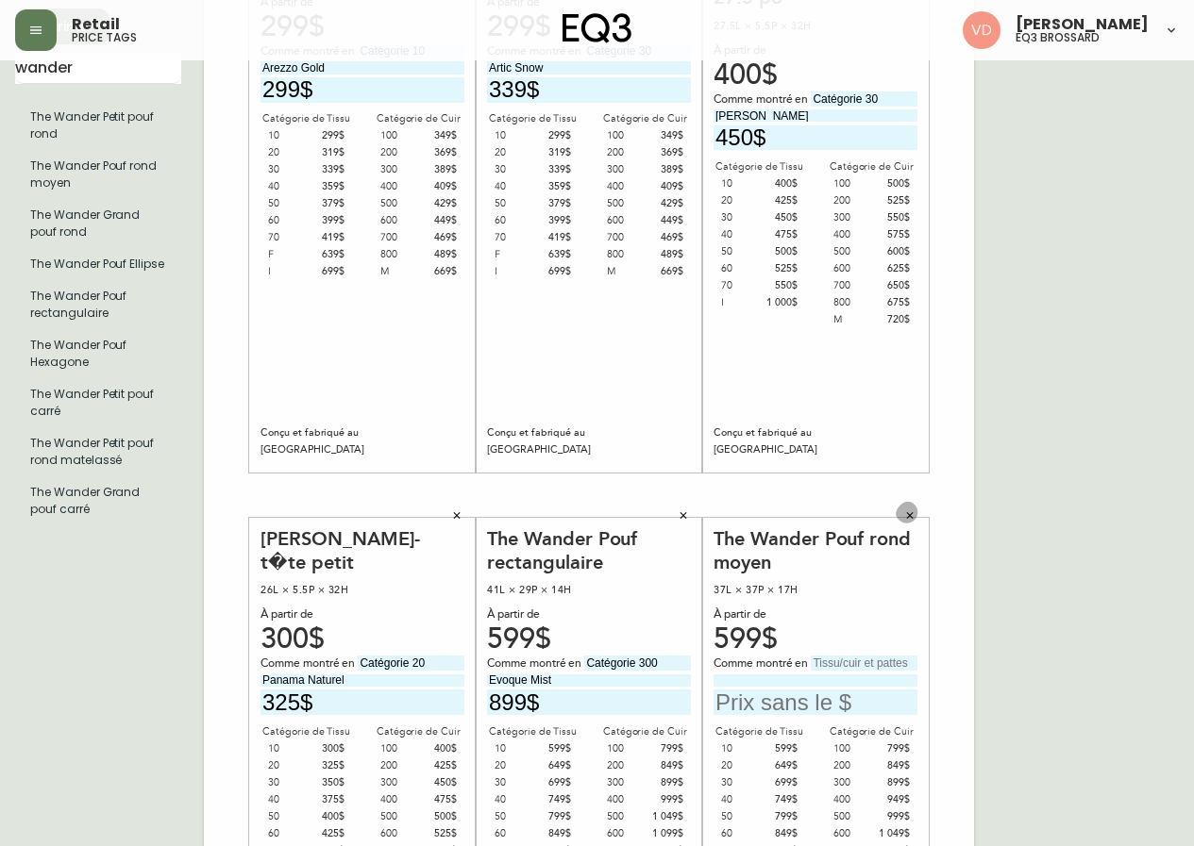
click at [911, 515] on icon "button" at bounding box center [910, 515] width 7 height 7
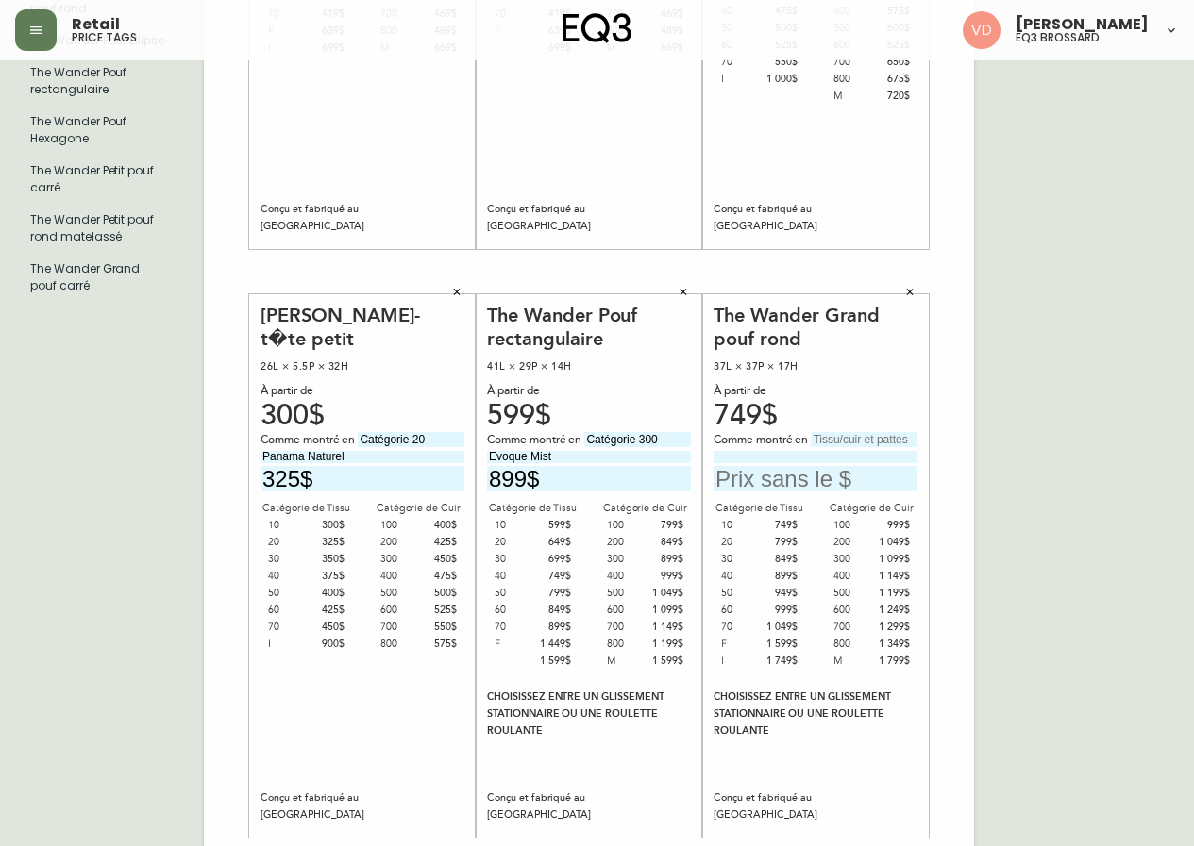
scroll to position [497, 0]
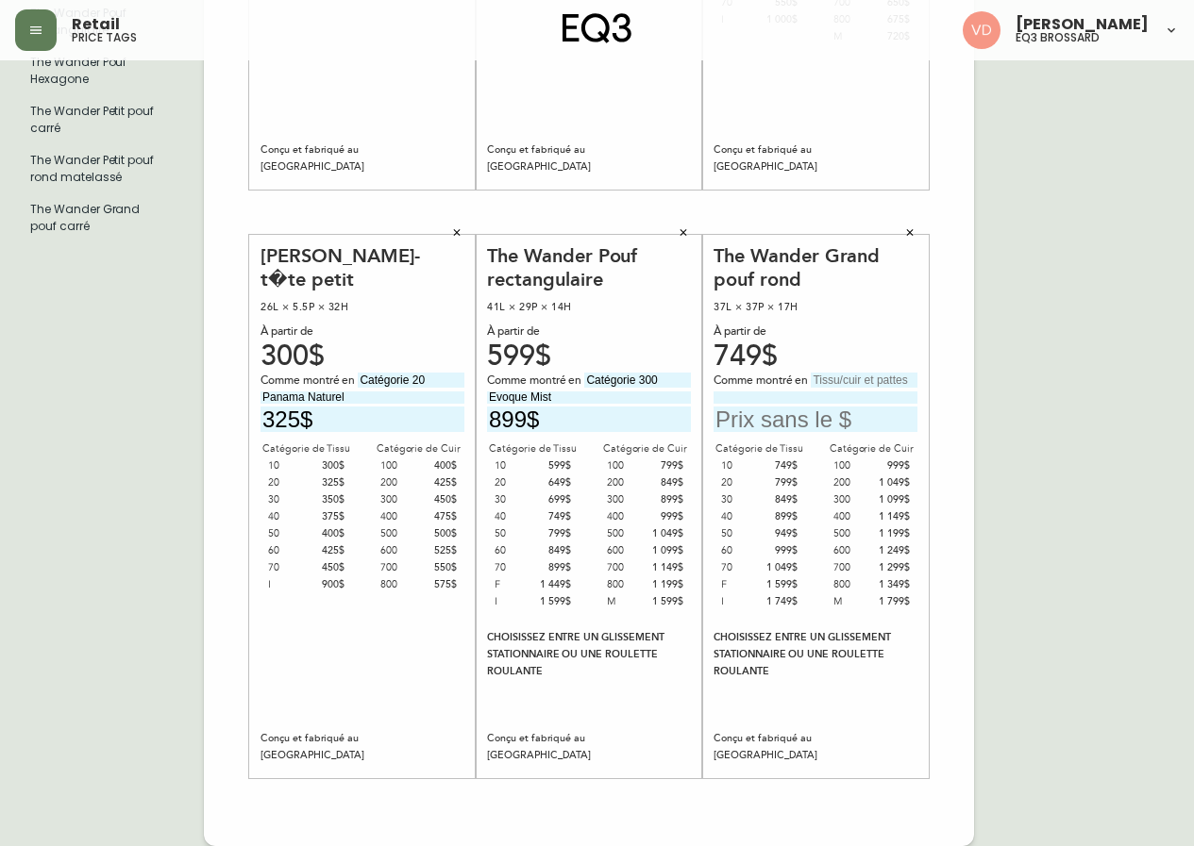
click at [857, 377] on input "text" at bounding box center [864, 380] width 107 height 15
type input "Catégorie 800"
click at [756, 394] on input "Paloma Green" at bounding box center [815, 398] width 204 height 12
type input "Paloma Deep Green"
click at [780, 420] on input "text" at bounding box center [815, 419] width 204 height 25
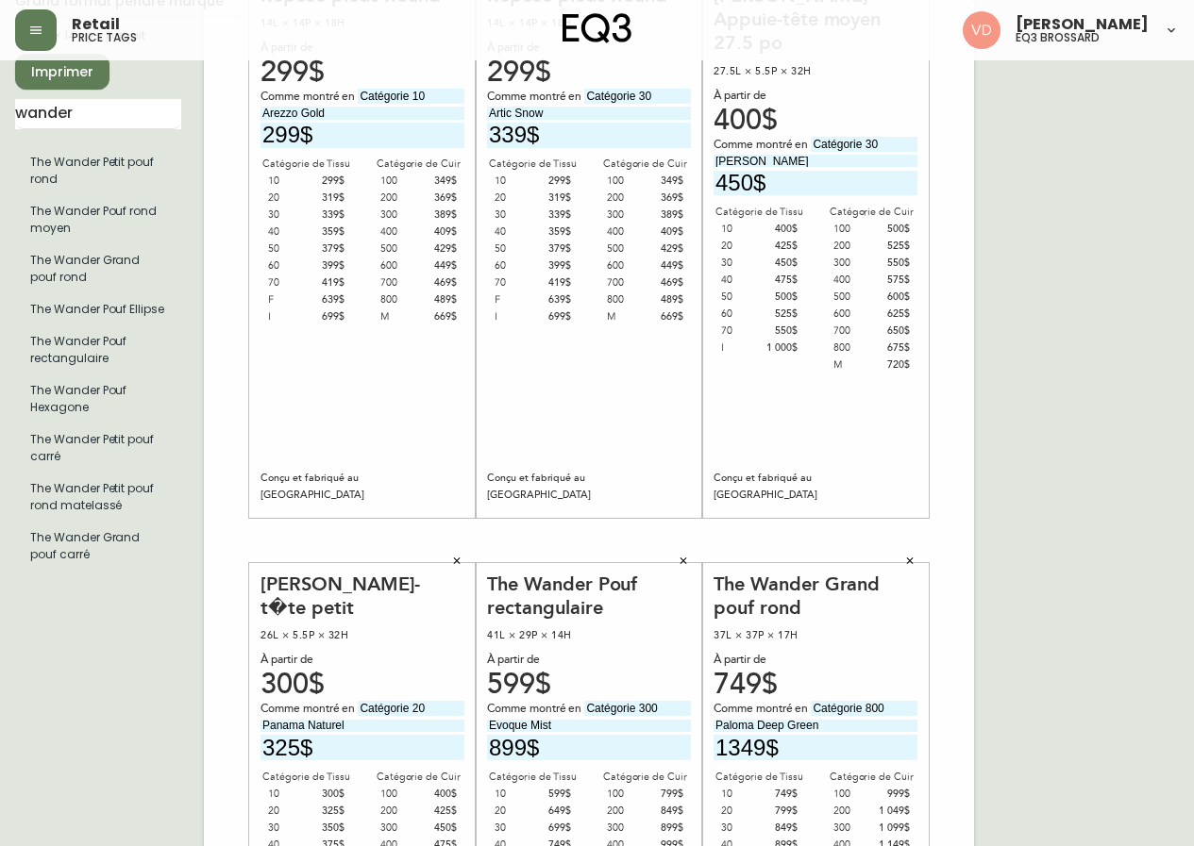
scroll to position [214, 0]
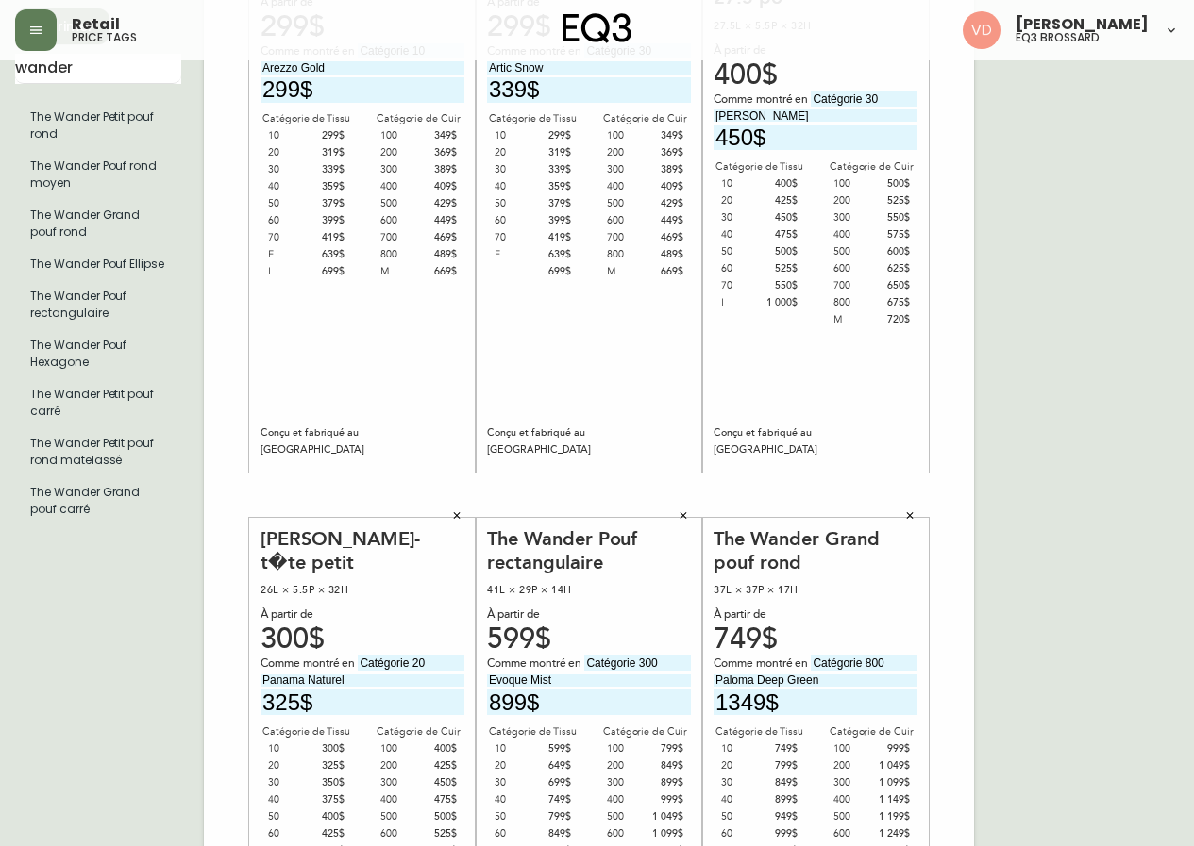
type input "1349$"
click at [802, 585] on div "37L × 37P × 17H" at bounding box center [815, 590] width 204 height 17
click at [785, 588] on div "37L × 37P × 17H" at bounding box center [815, 590] width 204 height 17
click at [781, 588] on div "37L × 37P × 17H" at bounding box center [815, 590] width 204 height 17
drag, startPoint x: 761, startPoint y: 591, endPoint x: 709, endPoint y: 594, distance: 52.0
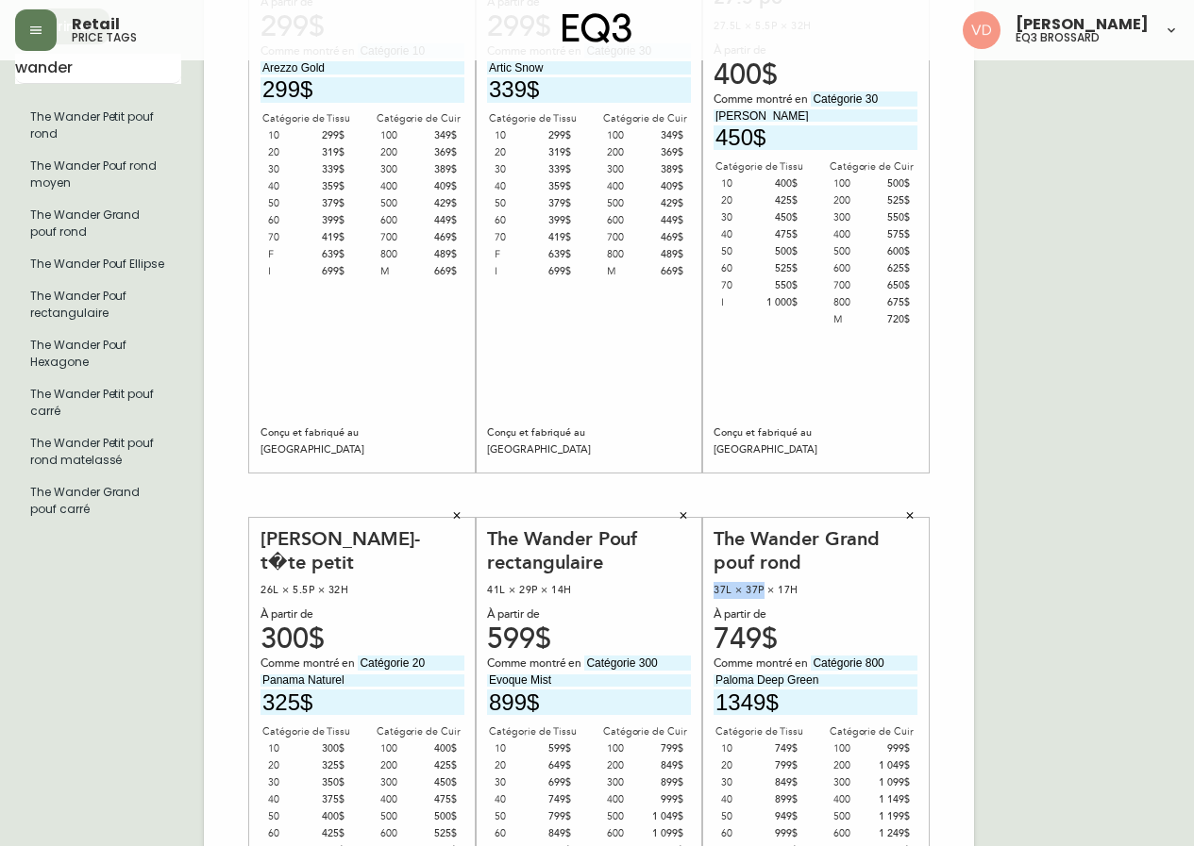
click at [710, 594] on div "The Wander Grand pouf rond 37L × 37P × 17H À partir de 749$ Comme montré en Cat…" at bounding box center [815, 790] width 226 height 544
click at [799, 590] on div "37L × 37P × 17H" at bounding box center [815, 590] width 204 height 17
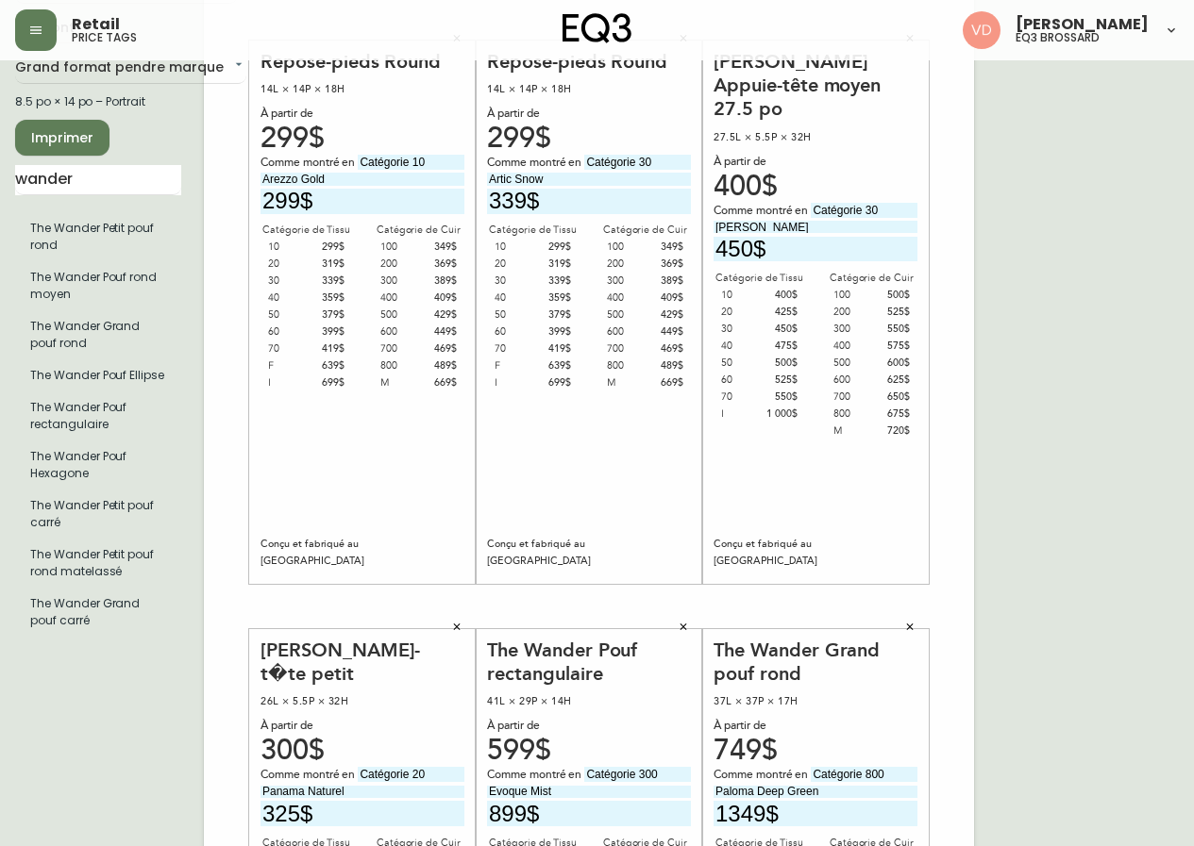
scroll to position [0, 0]
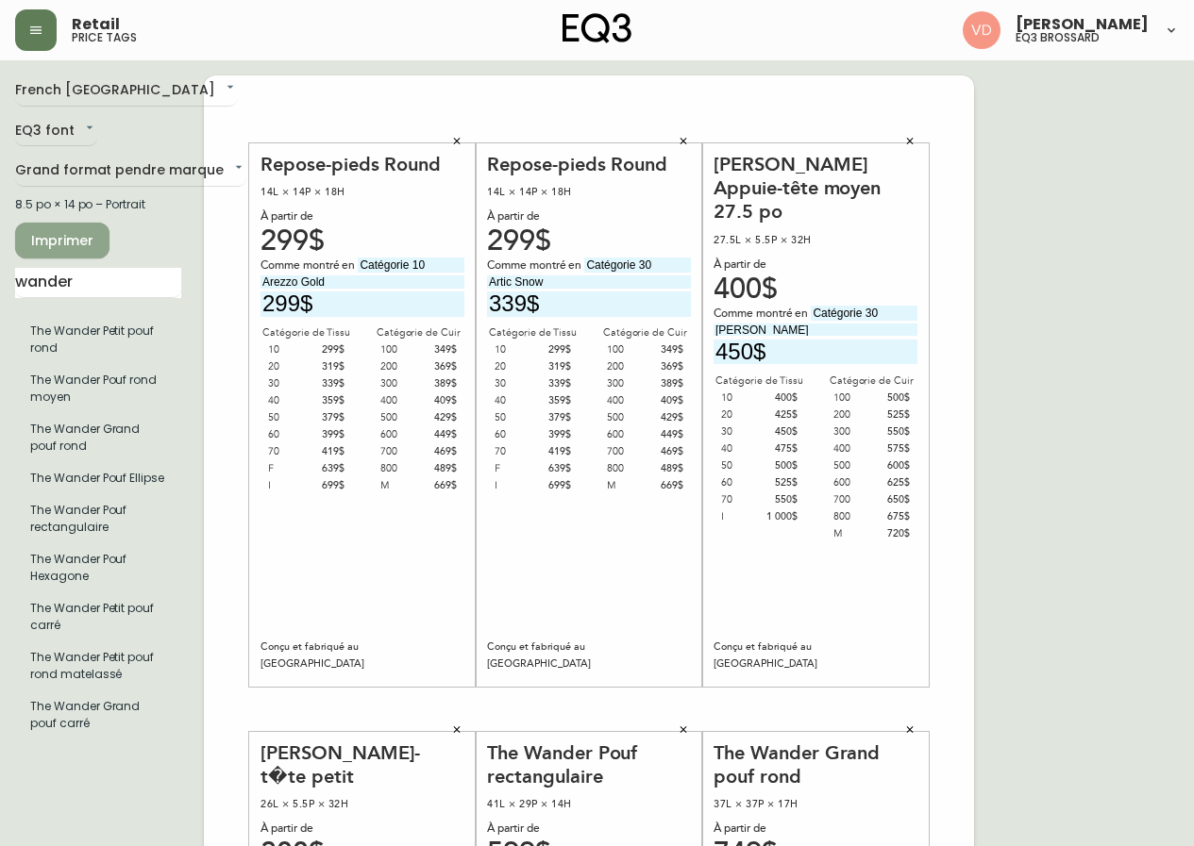
click at [89, 243] on span "Imprimer" at bounding box center [62, 241] width 64 height 24
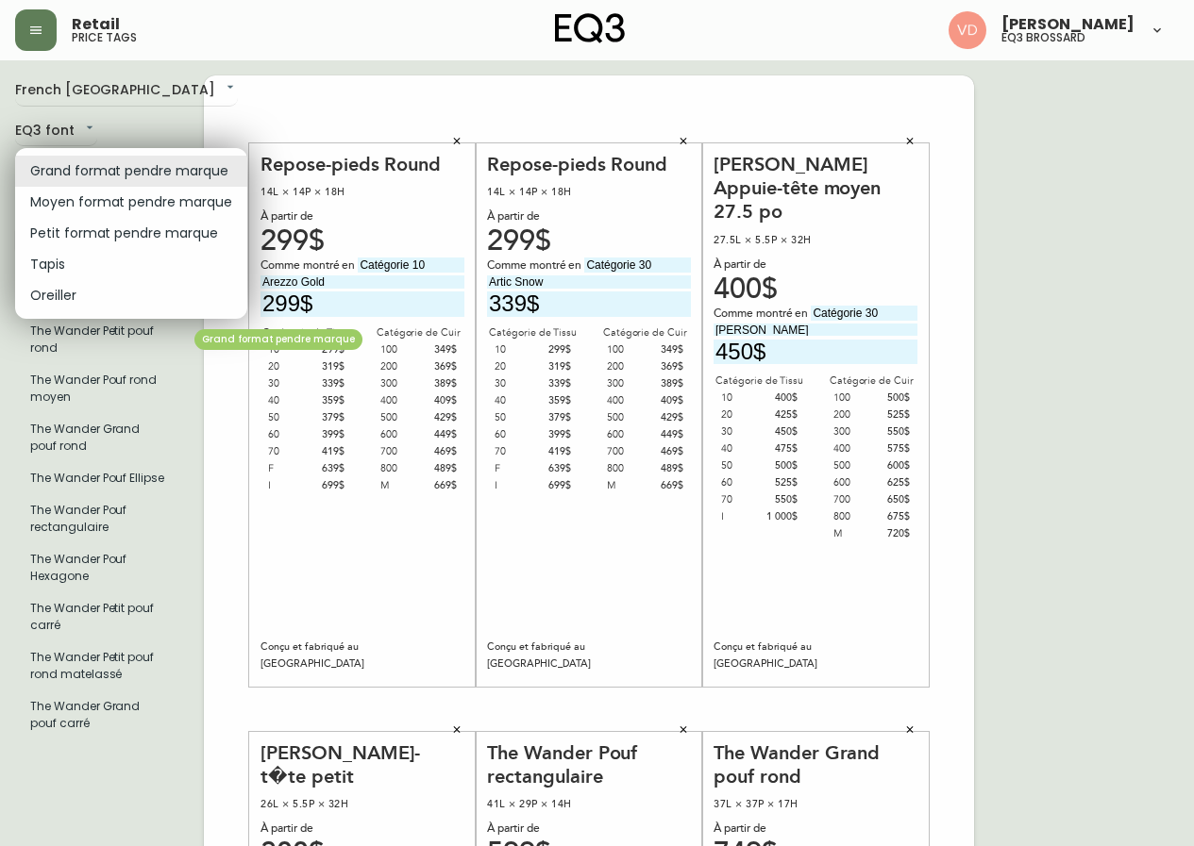
click at [168, 160] on body "Retail price tags Virginie De Montigny eq3 brossard French Canada fr_CA EQ3 fon…" at bounding box center [597, 672] width 1194 height 1344
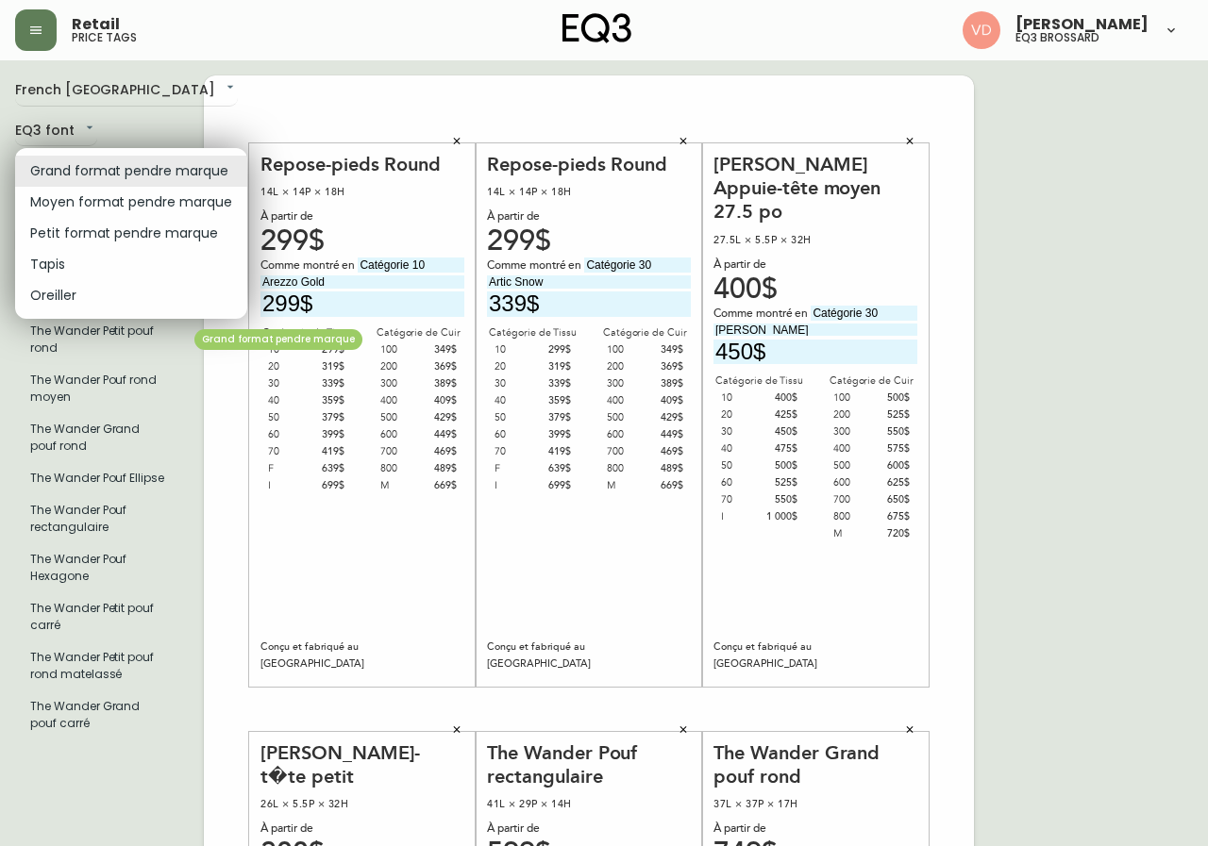
click at [130, 197] on li "Moyen format pendre marque" at bounding box center [131, 202] width 232 height 31
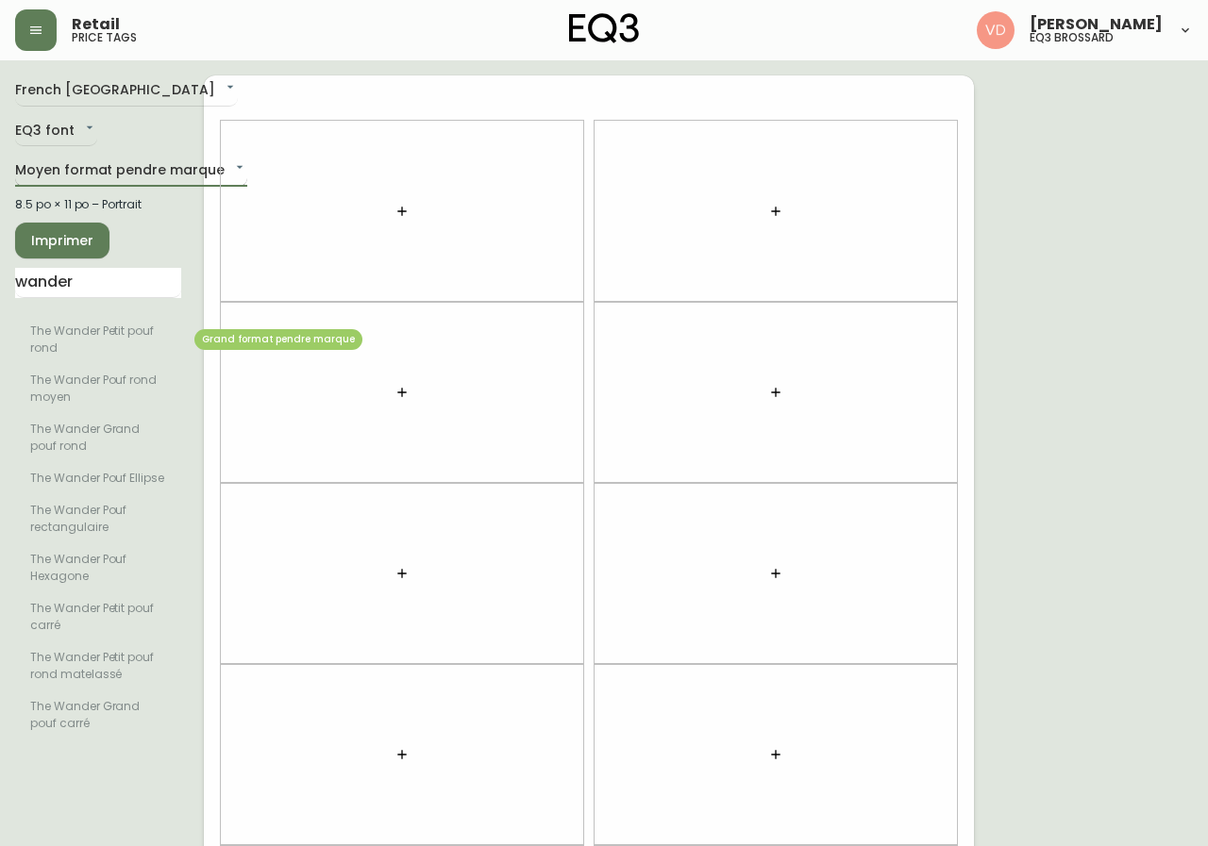
click at [137, 172] on body "Retail price tags Virginie De Montigny eq3 brossard French Canada fr_CA EQ3 fon…" at bounding box center [604, 536] width 1208 height 1072
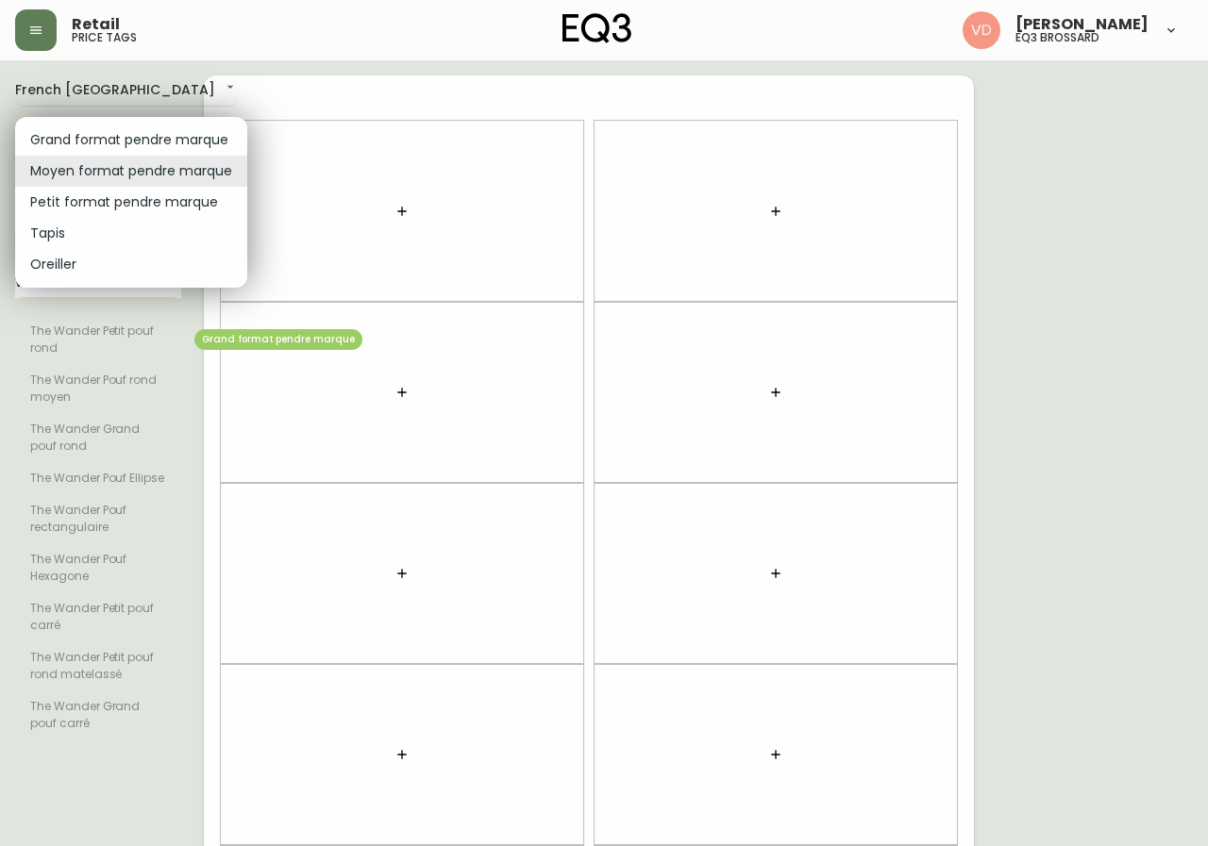
click at [153, 136] on li "Grand format pendre marque" at bounding box center [131, 140] width 232 height 31
type input "large"
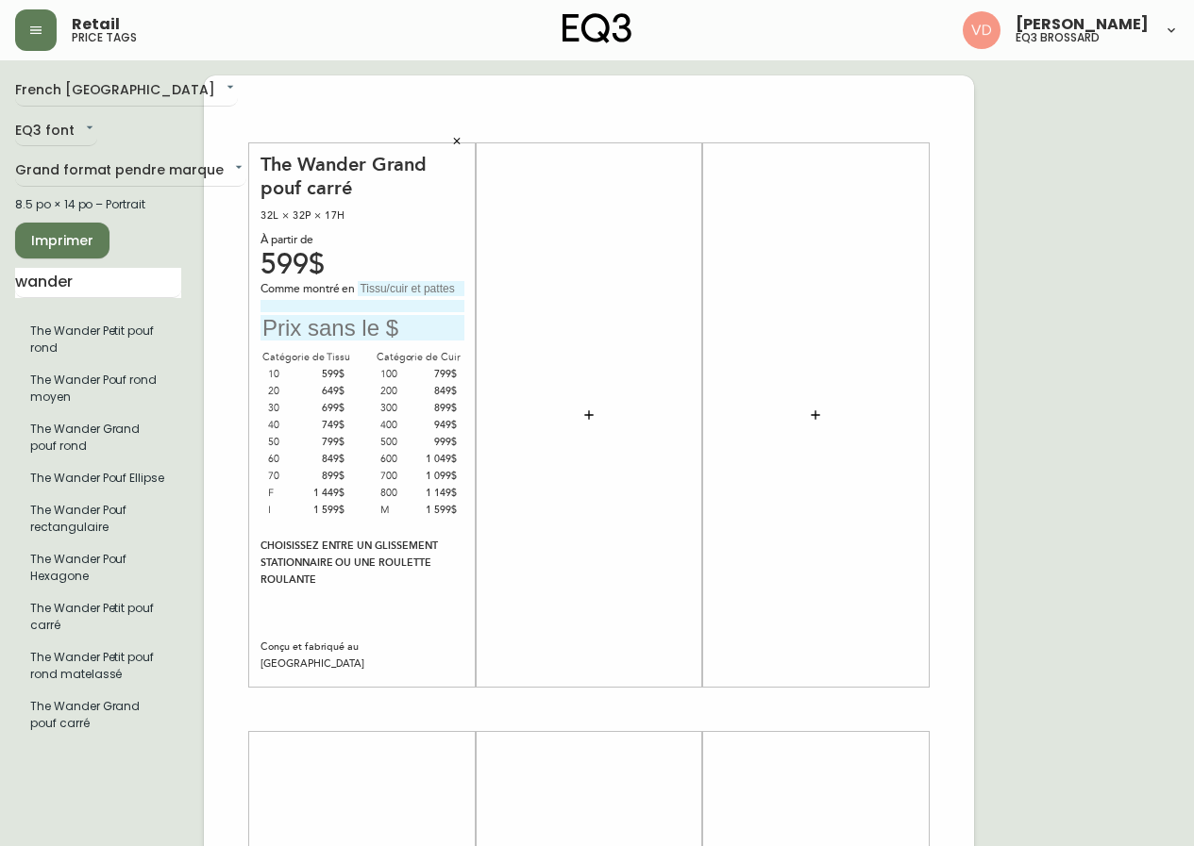
click at [410, 284] on input "text" at bounding box center [411, 288] width 107 height 15
type input "Catégorie 30"
click at [427, 301] on input at bounding box center [362, 306] width 204 height 12
type input "Catrin must have blue"
click at [357, 325] on input "text" at bounding box center [362, 327] width 204 height 25
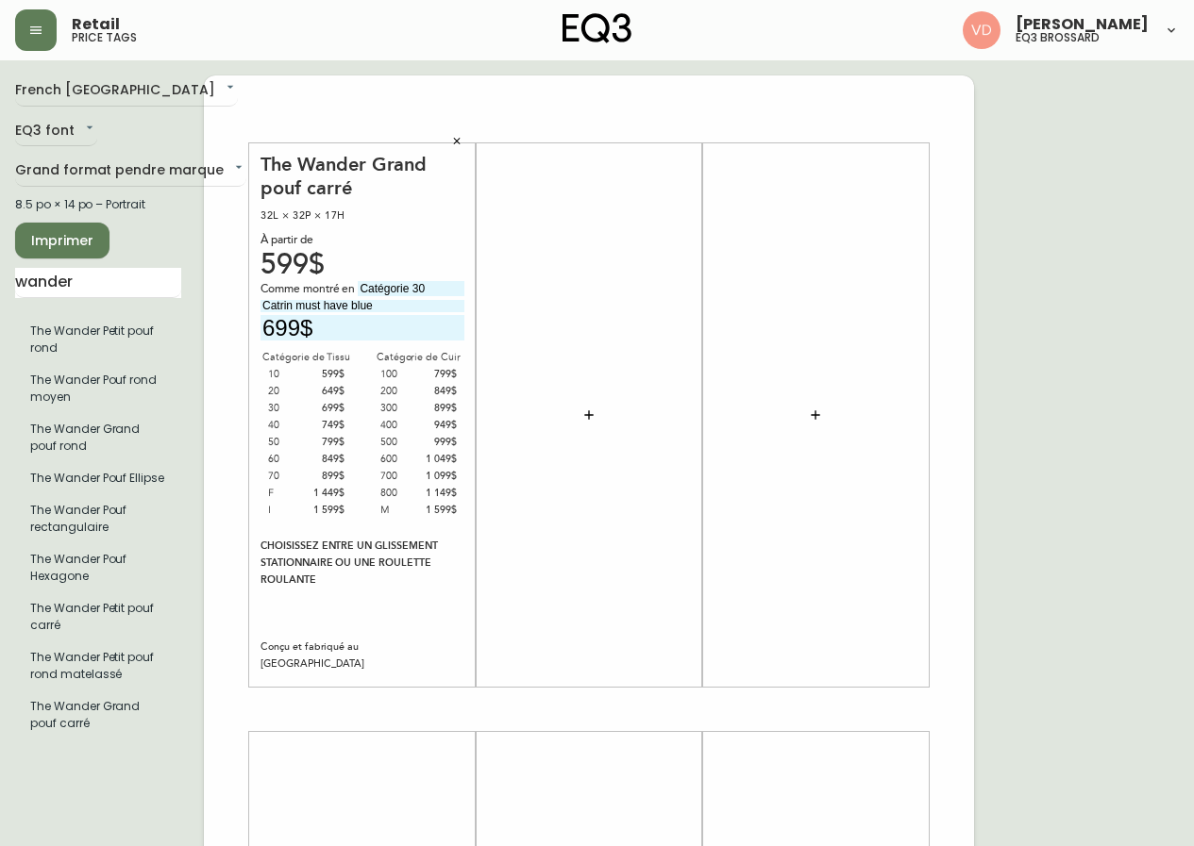
type input "699$"
drag, startPoint x: 45, startPoint y: 302, endPoint x: 0, endPoint y: 323, distance: 49.8
click at [0, 321] on main "French Canada fr_CA EQ3 font EQ3 Grand format pendre marque large 8.5 po × 14 p…" at bounding box center [597, 701] width 1194 height 1283
click at [594, 410] on icon "button" at bounding box center [588, 415] width 15 height 15
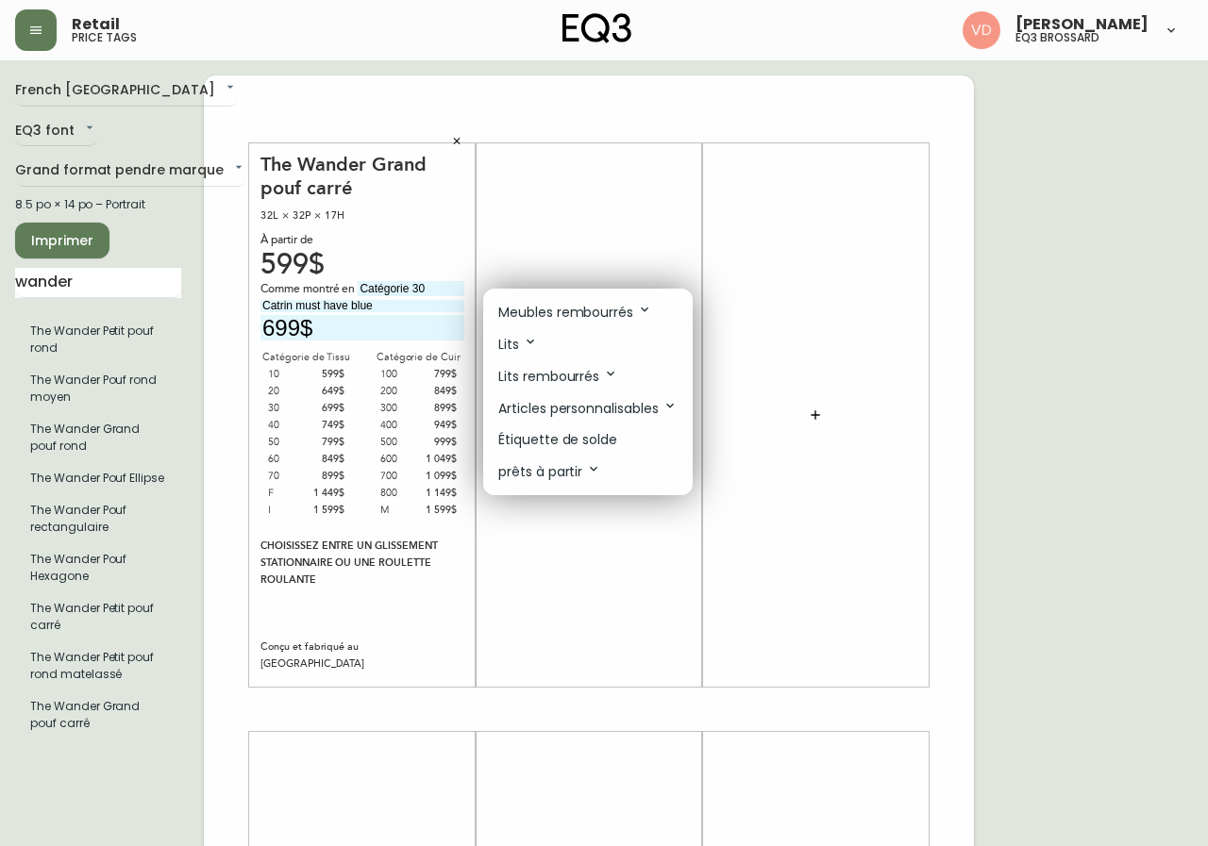
click at [590, 302] on p "Meubles rembourrés" at bounding box center [575, 312] width 154 height 21
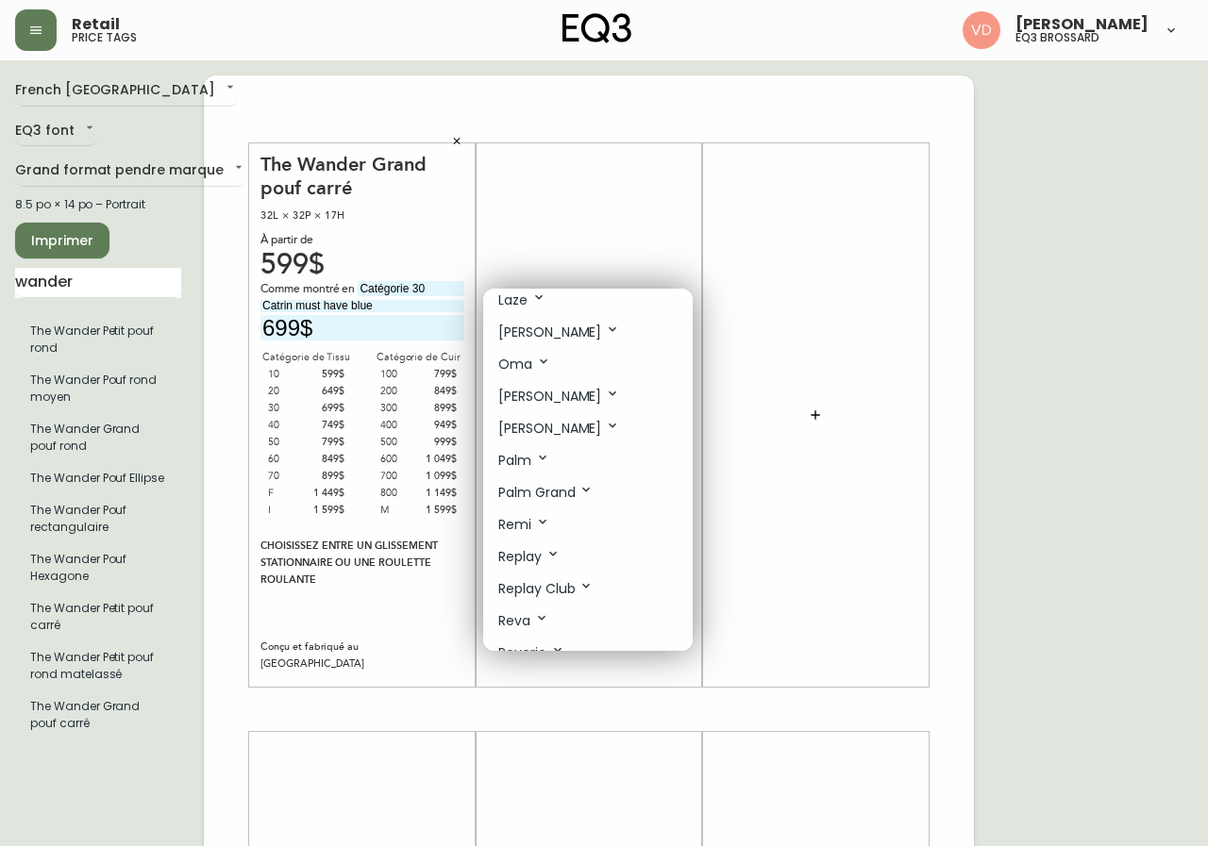
scroll to position [661, 0]
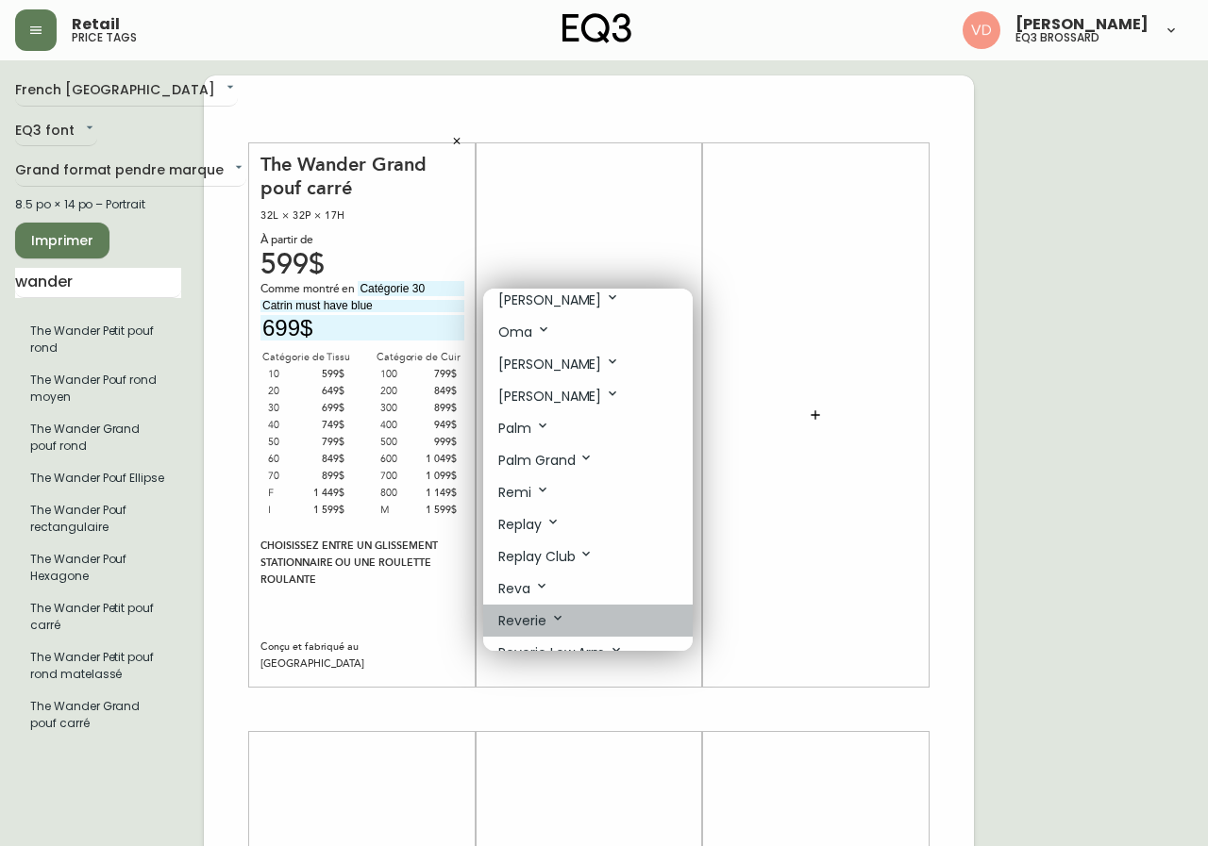
click at [567, 613] on li "Reverie" at bounding box center [587, 621] width 209 height 32
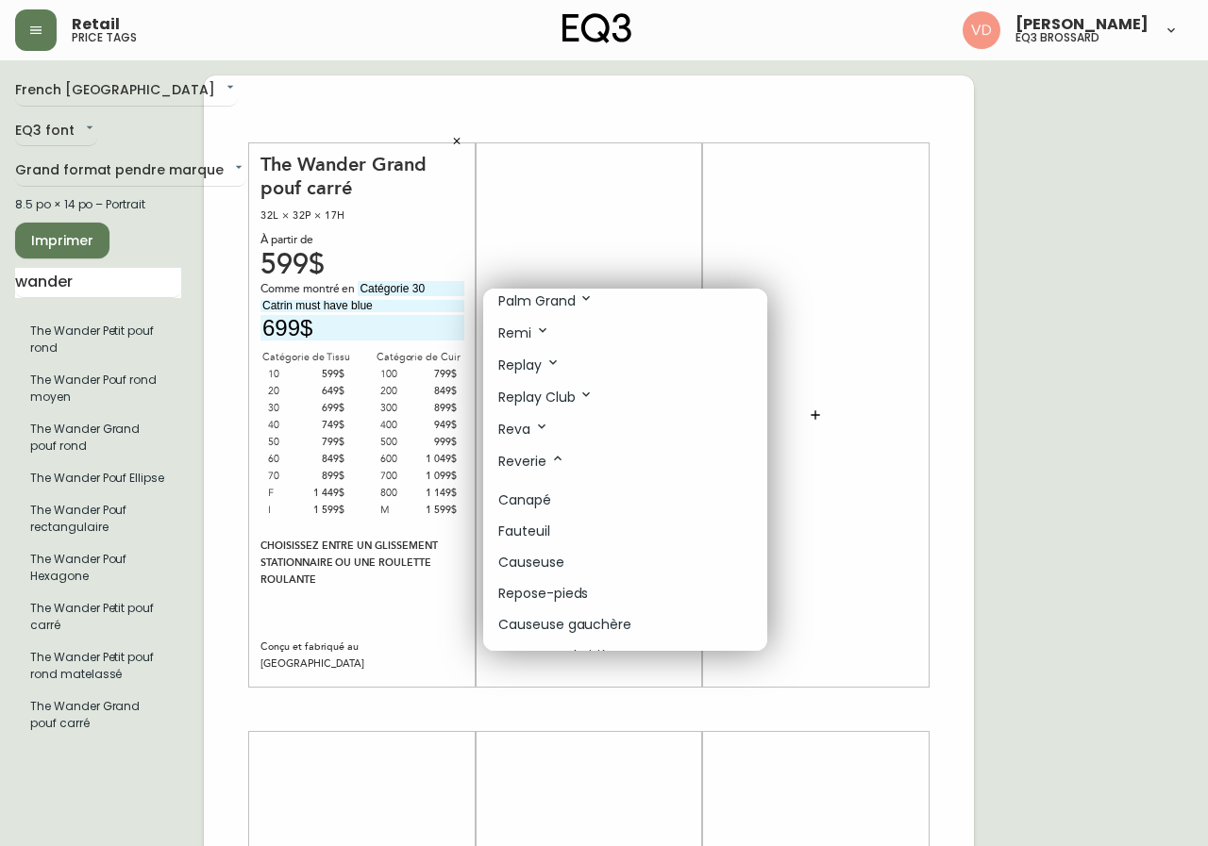
scroll to position [849, 0]
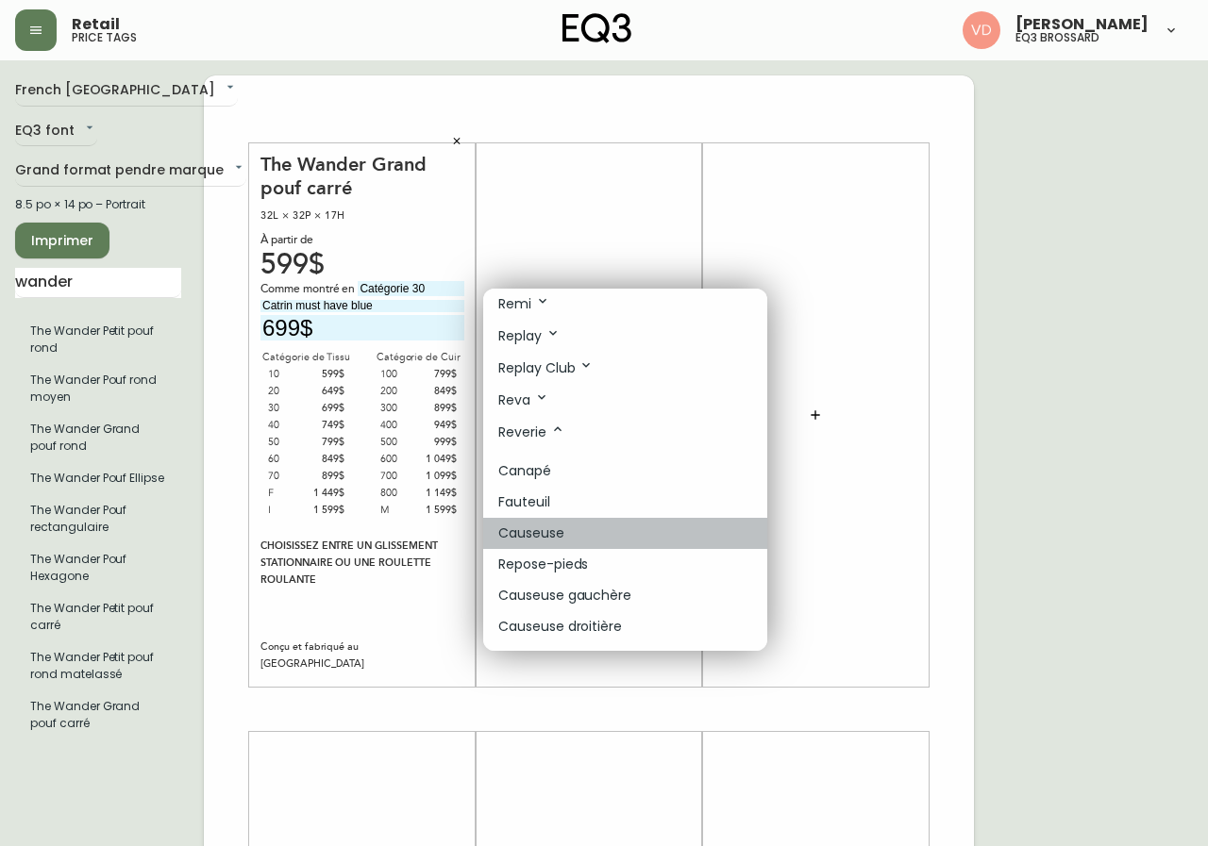
click at [645, 538] on li "Causeuse" at bounding box center [625, 533] width 284 height 31
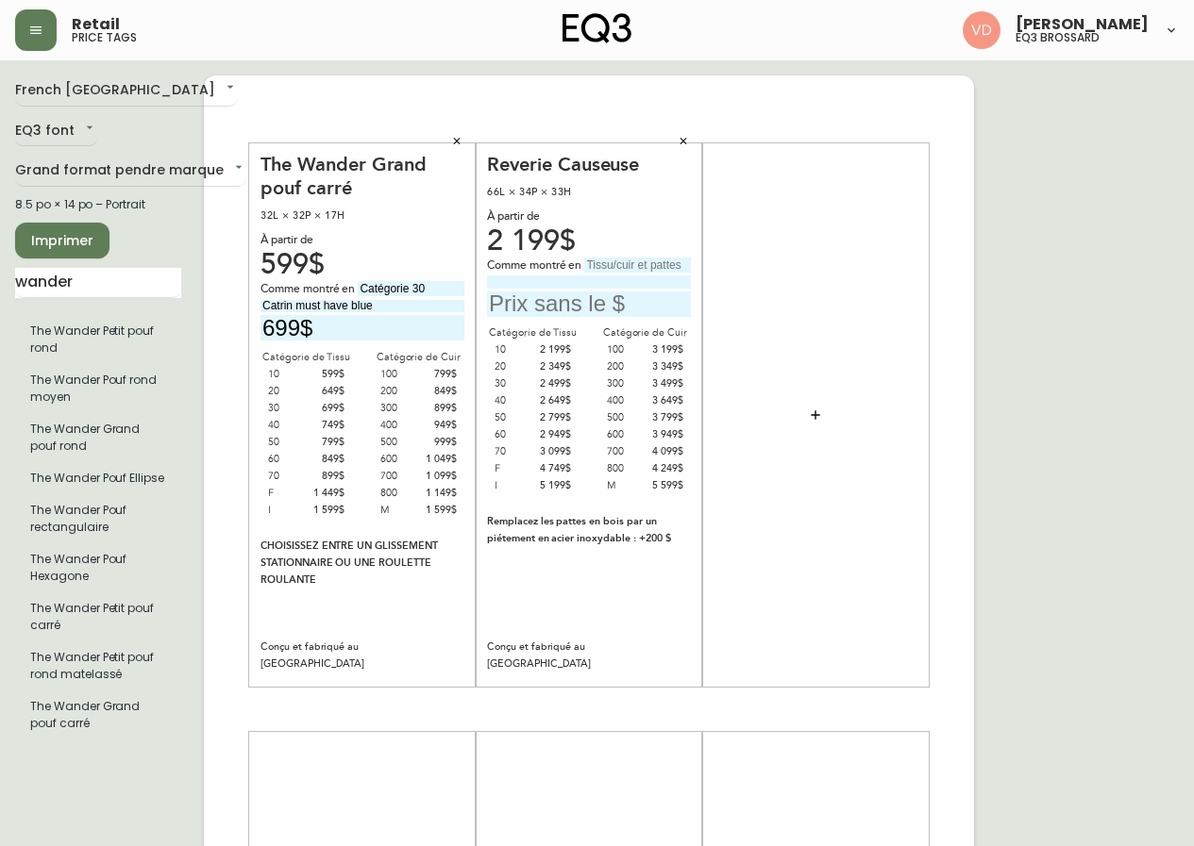
click at [685, 137] on icon "button" at bounding box center [683, 141] width 11 height 11
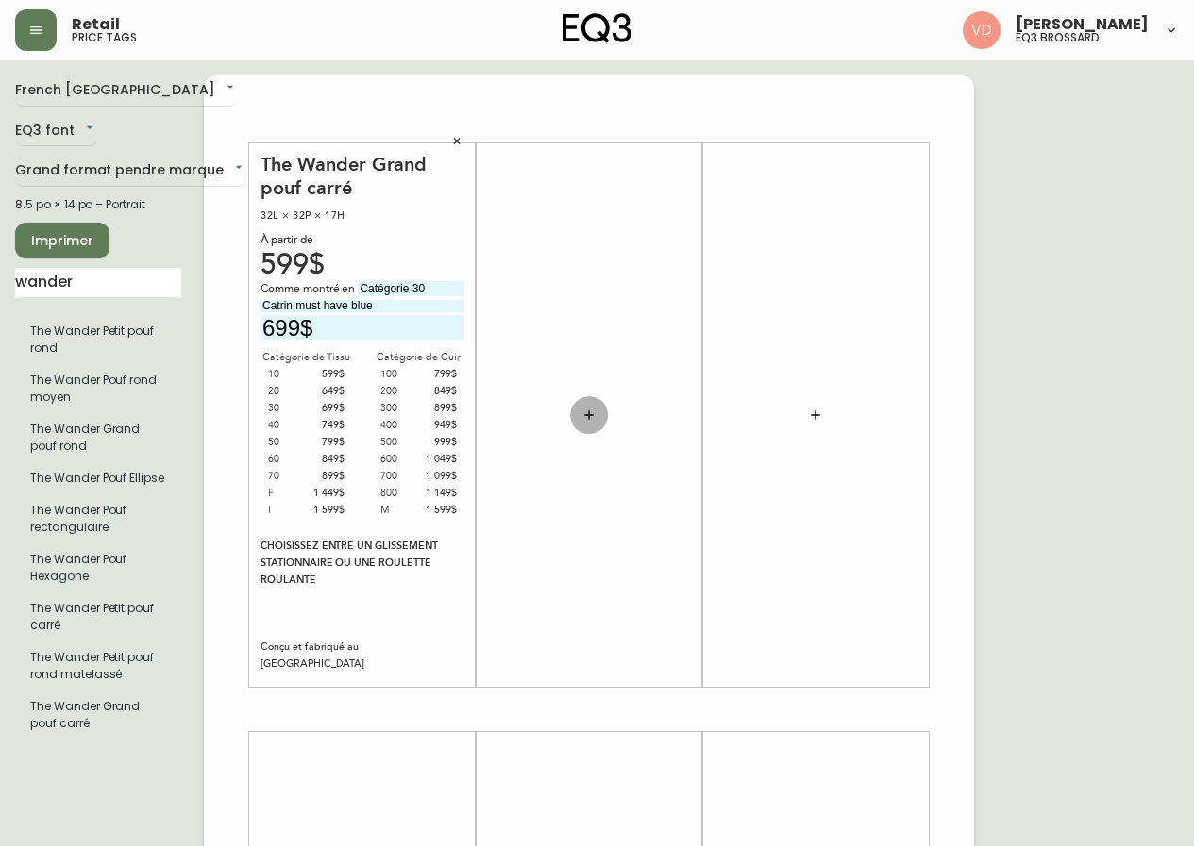
click at [589, 424] on button "button" at bounding box center [589, 415] width 38 height 38
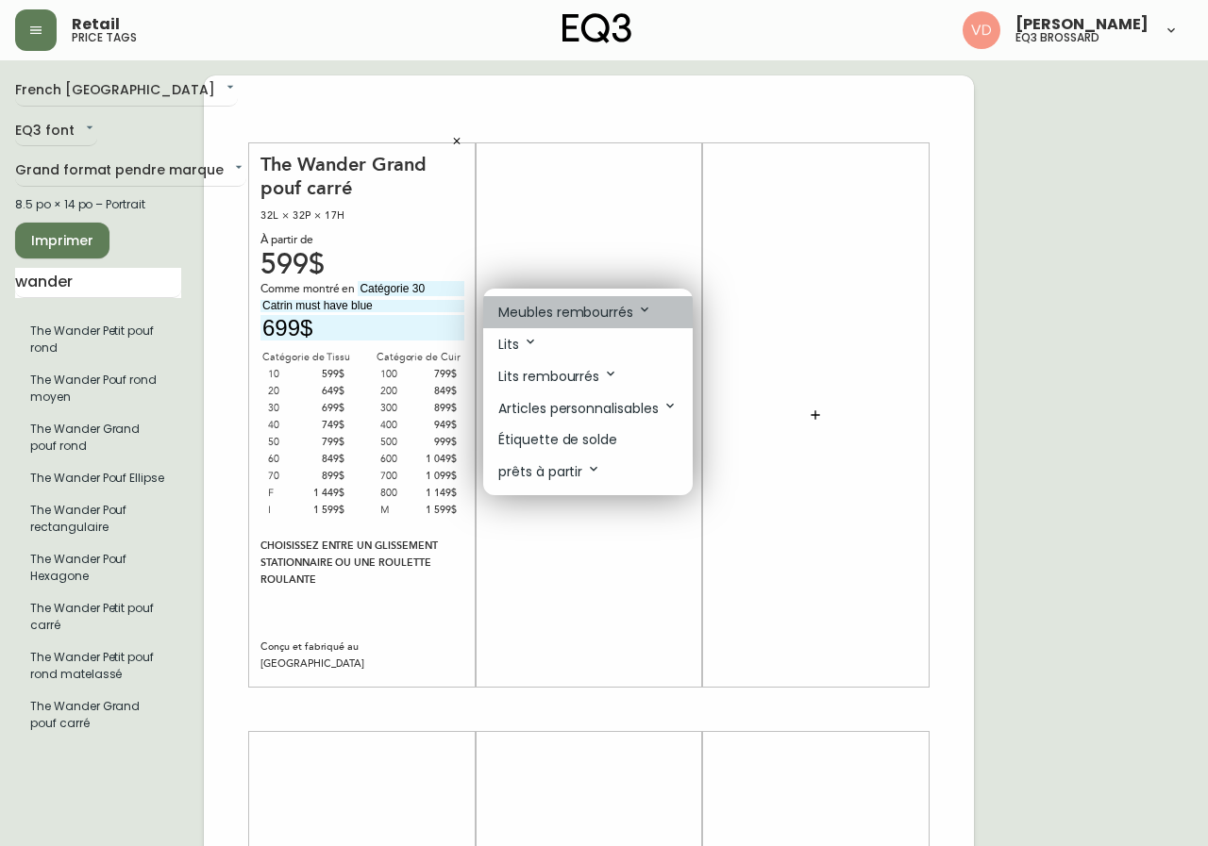
click at [626, 310] on p "Meubles rembourrés" at bounding box center [575, 312] width 154 height 21
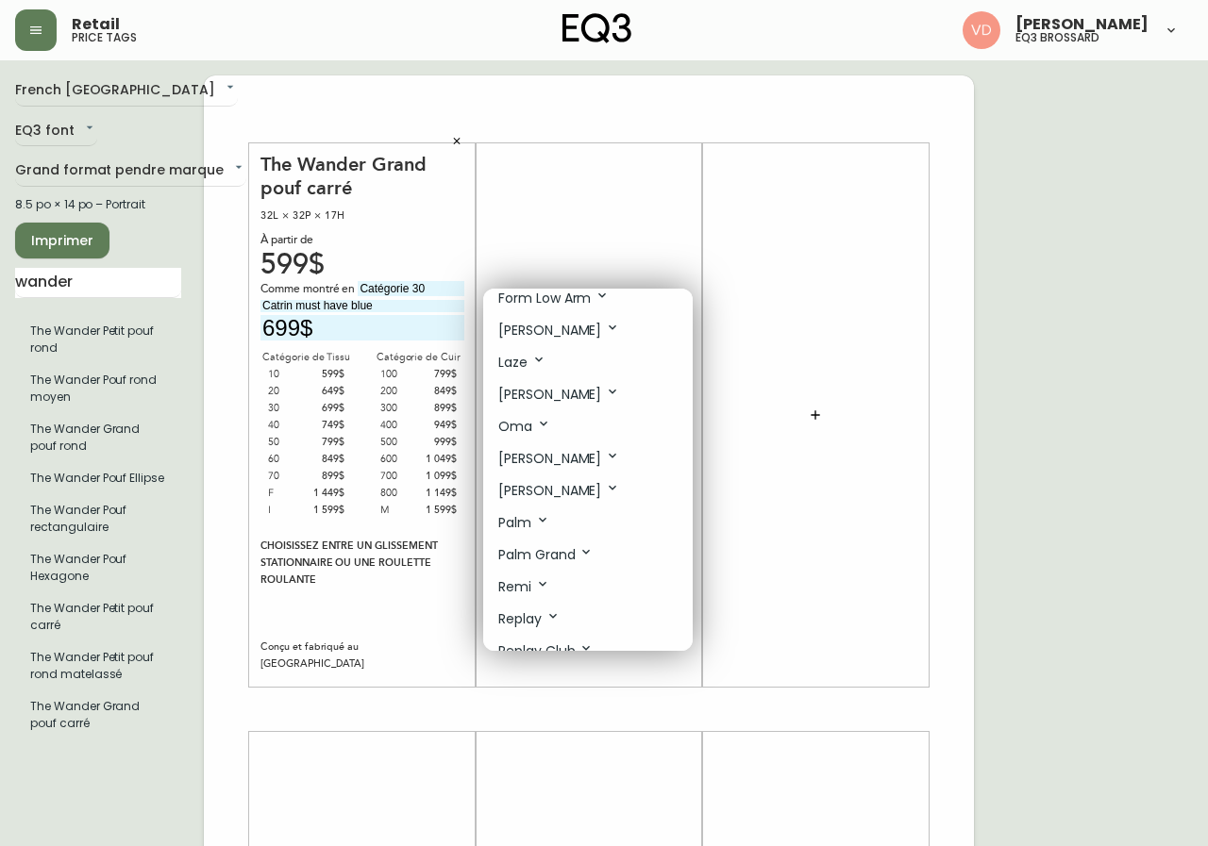
scroll to position [661, 0]
click at [561, 611] on icon at bounding box center [557, 618] width 15 height 15
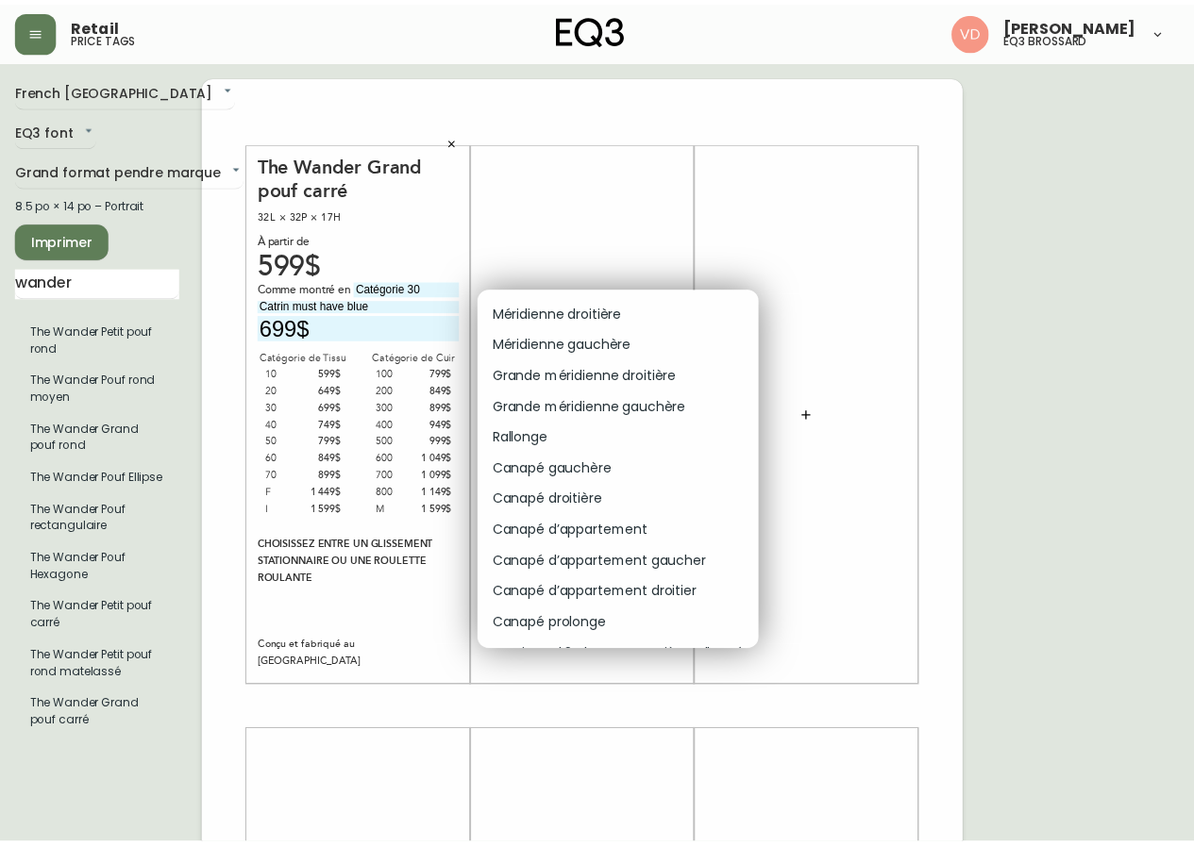
scroll to position [1321, 0]
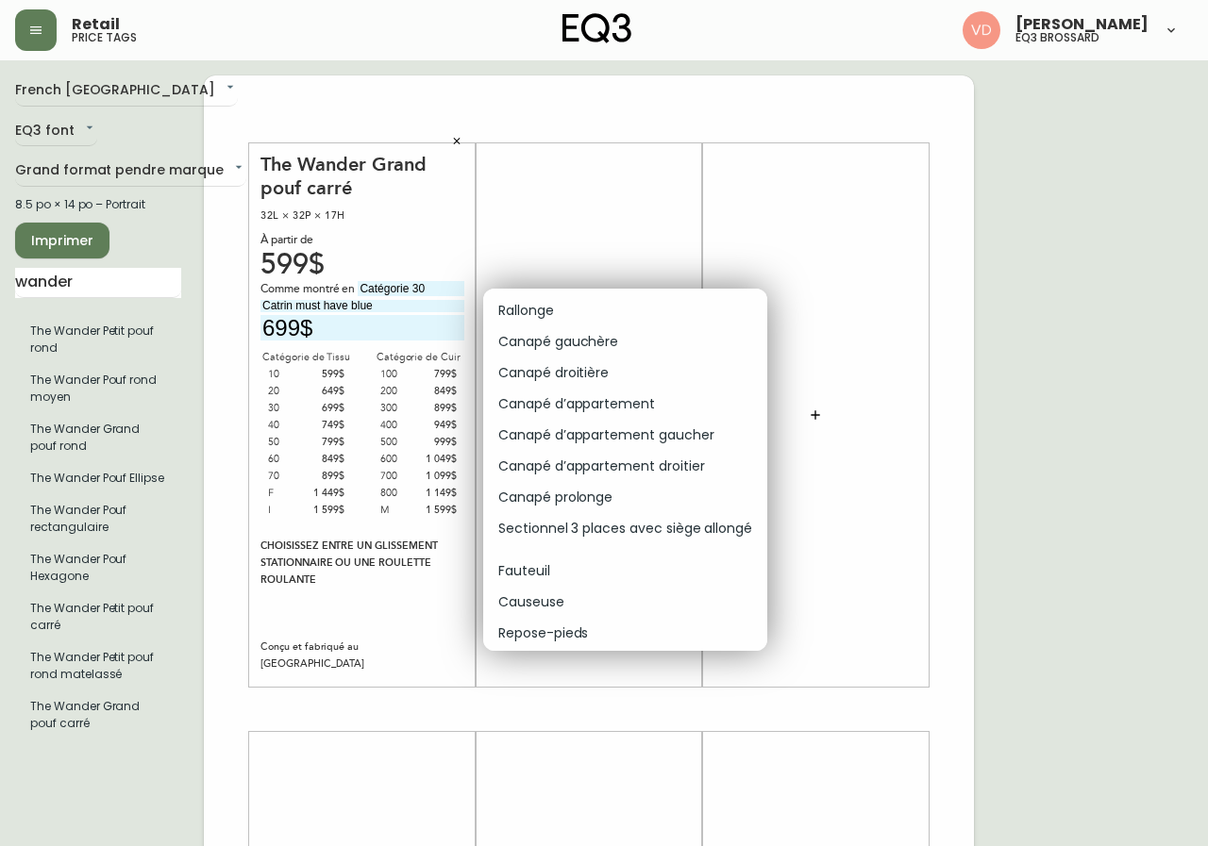
click at [669, 404] on li "Canapé d’appartement" at bounding box center [625, 404] width 284 height 31
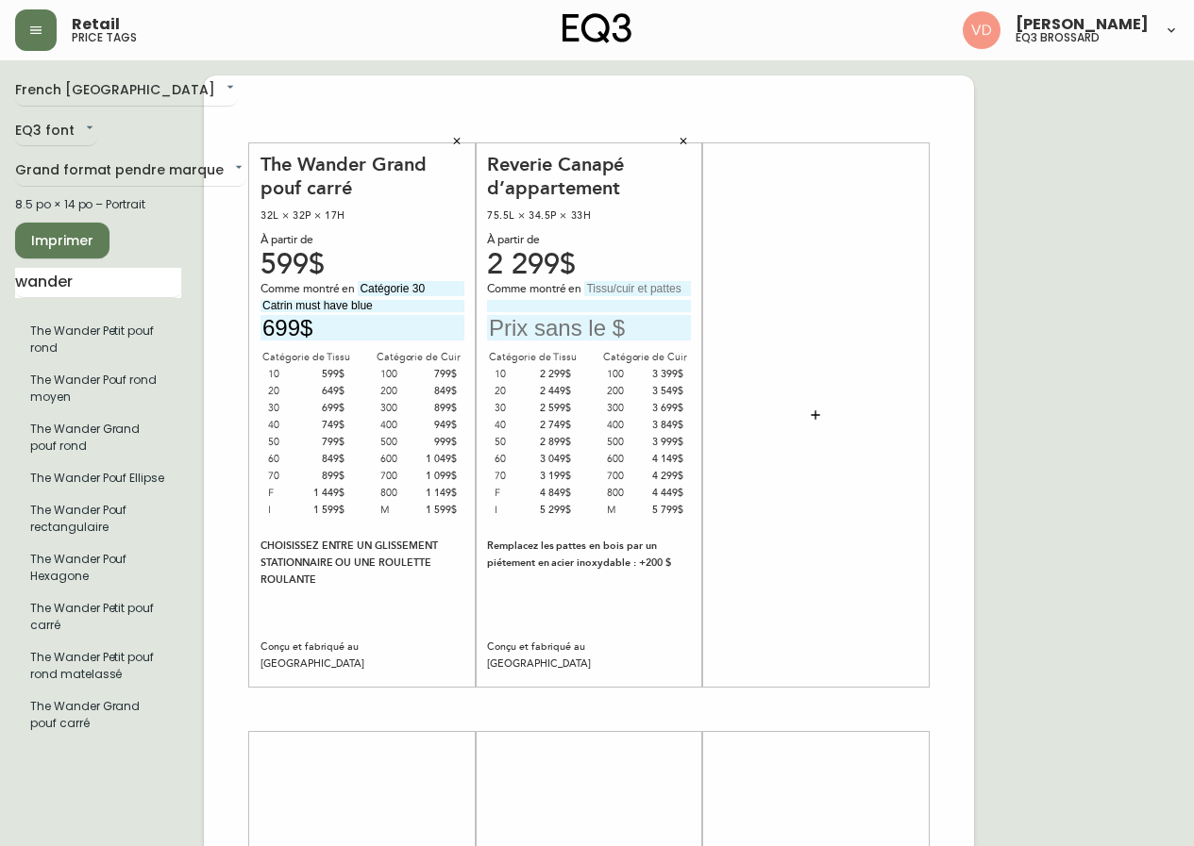
click at [623, 285] on input "text" at bounding box center [637, 288] width 107 height 15
type input "Catégorie 300"
click at [565, 329] on input "text" at bounding box center [589, 327] width 204 height 25
click at [625, 297] on div "Comme montré en Catégorie 300" at bounding box center [589, 289] width 204 height 17
click at [622, 300] on input "Solana cocoa" at bounding box center [589, 306] width 204 height 12
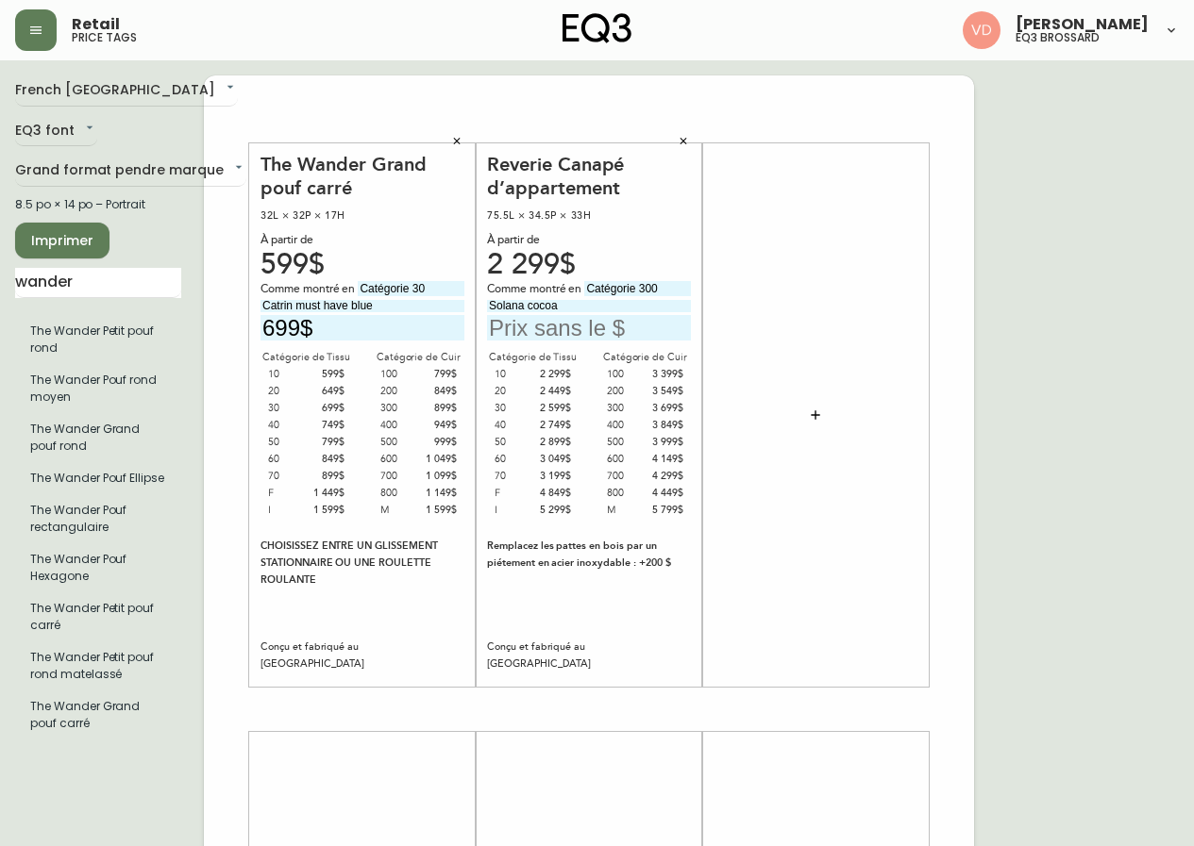
click at [593, 332] on input "text" at bounding box center [589, 327] width 204 height 25
click at [597, 306] on input "Solana cocoa" at bounding box center [589, 306] width 204 height 12
type input "Solana cocoa avec pattes noires"
click at [562, 328] on input "text" at bounding box center [589, 327] width 204 height 25
type input "3699$"
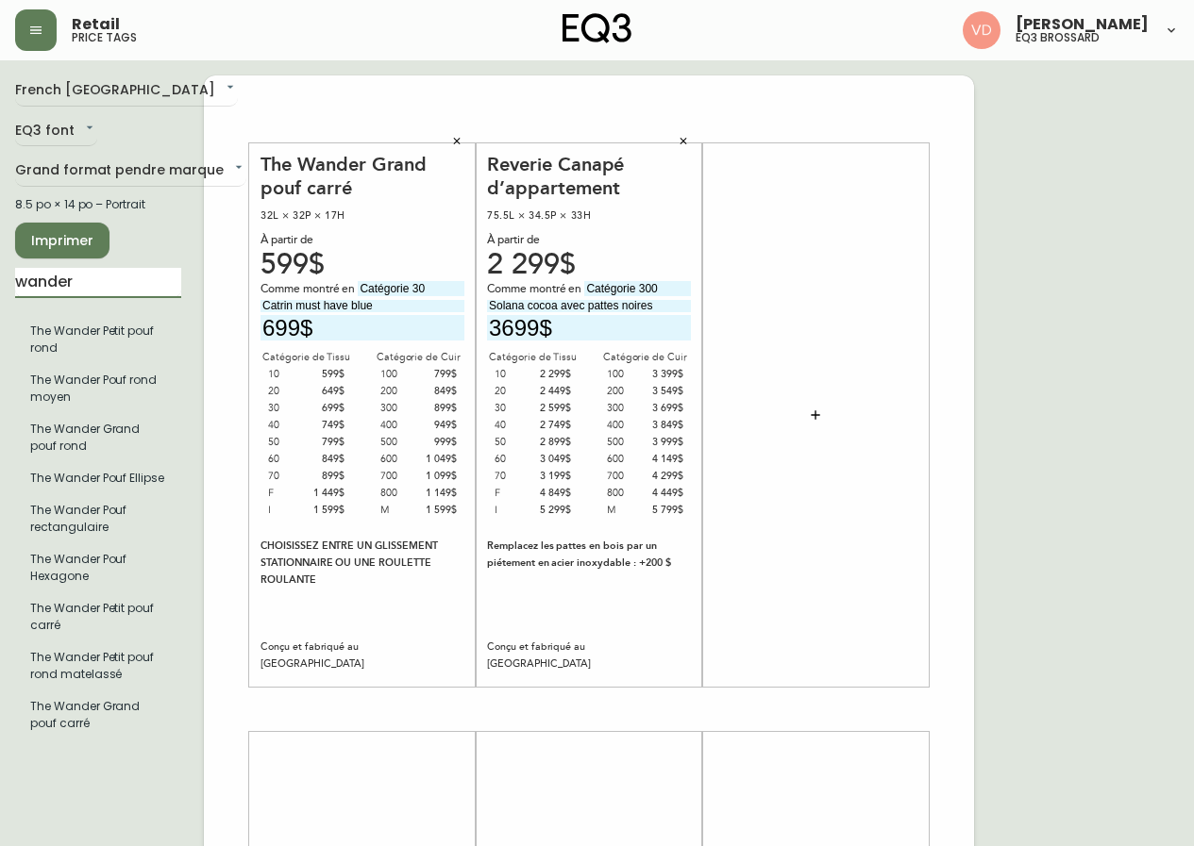
drag, startPoint x: 112, startPoint y: 285, endPoint x: 0, endPoint y: 314, distance: 116.0
click at [0, 314] on main "French Canada fr_CA EQ3 font EQ3 Grand format pendre marque large 8.5 po × 14 p…" at bounding box center [597, 701] width 1194 height 1283
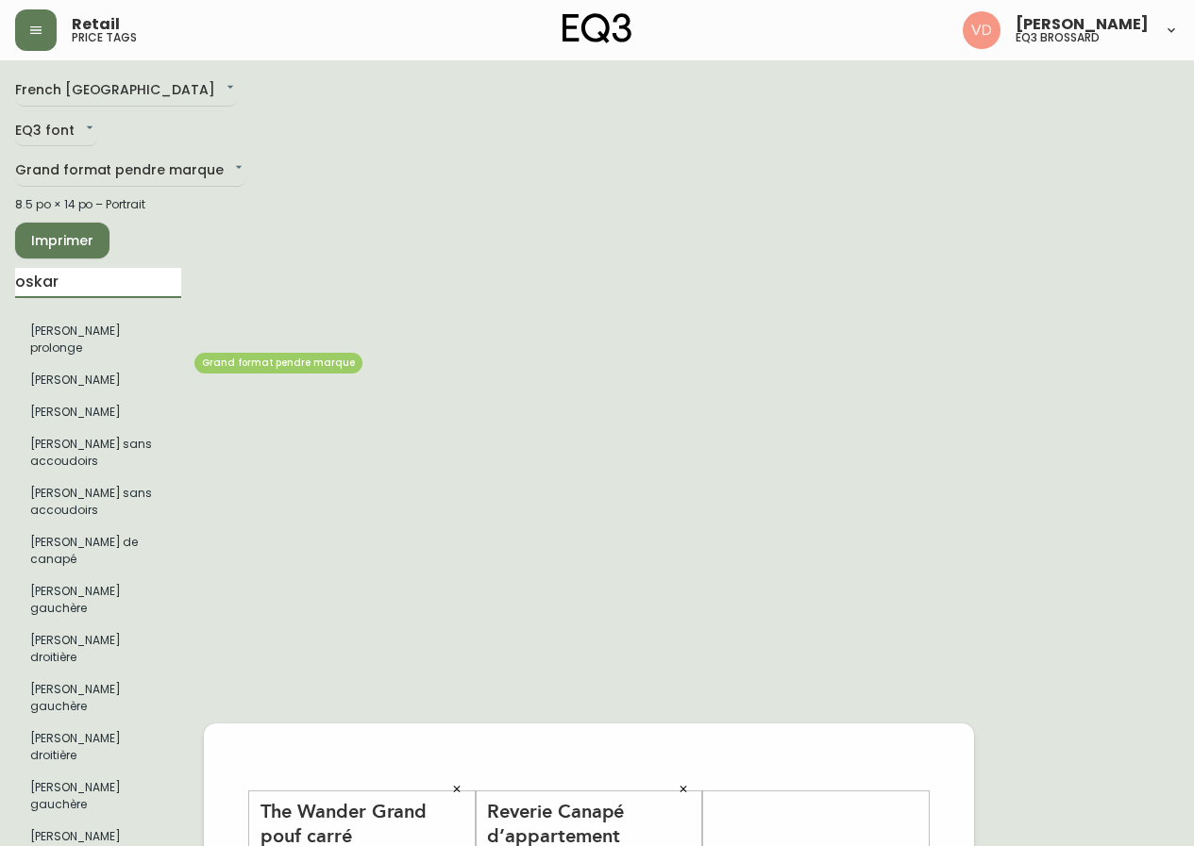
type input "oskar"
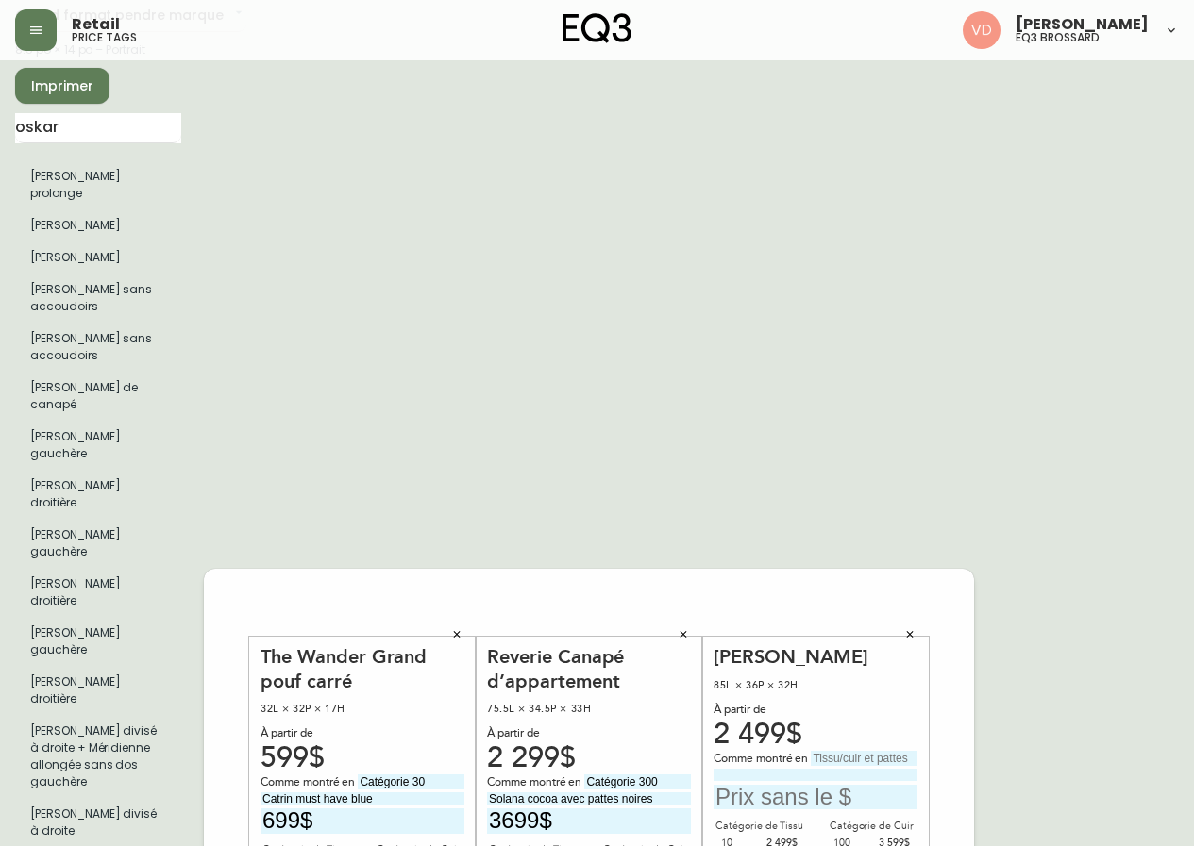
scroll to position [0, 0]
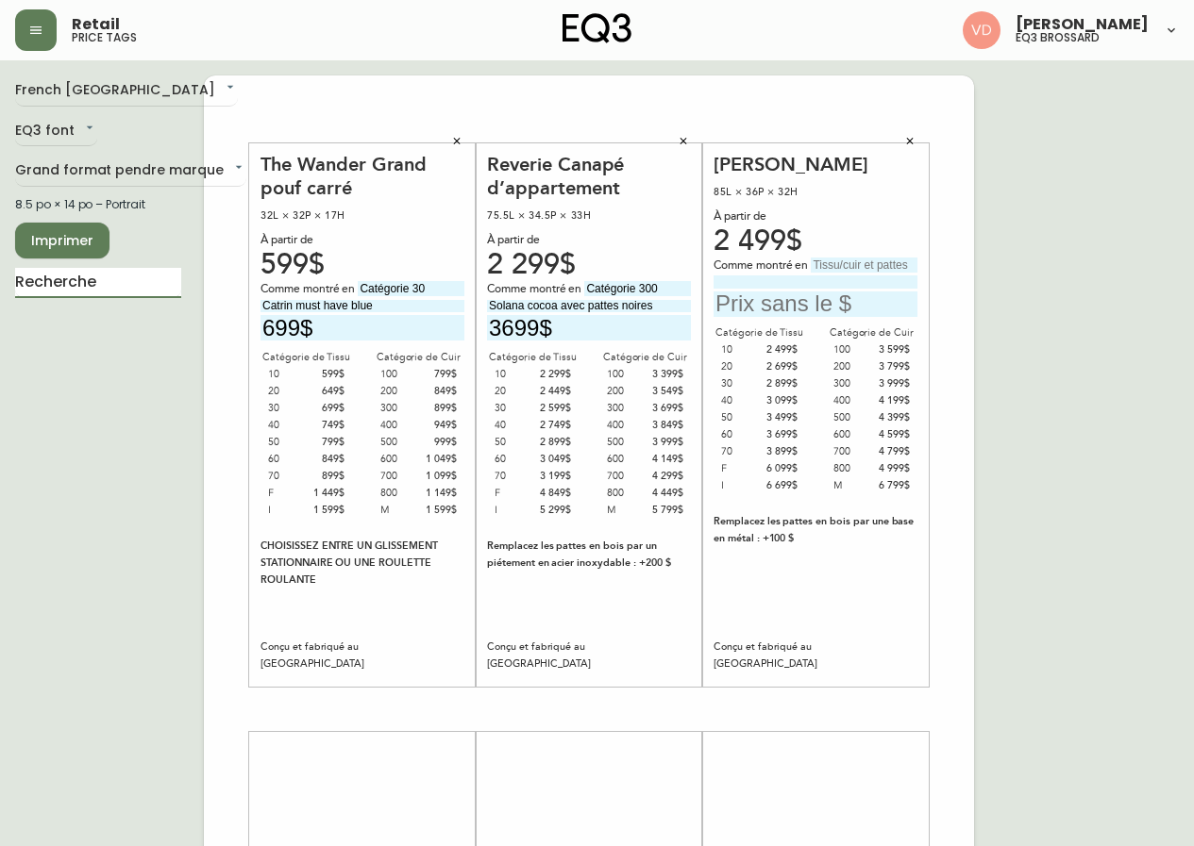
click at [887, 260] on input "text" at bounding box center [864, 265] width 107 height 15
type input "Catégorie 30"
click at [842, 283] on input at bounding box center [815, 282] width 204 height 12
type input "Catrin Peppercorn avec pattes noires"
click at [814, 309] on input "text" at bounding box center [815, 304] width 204 height 25
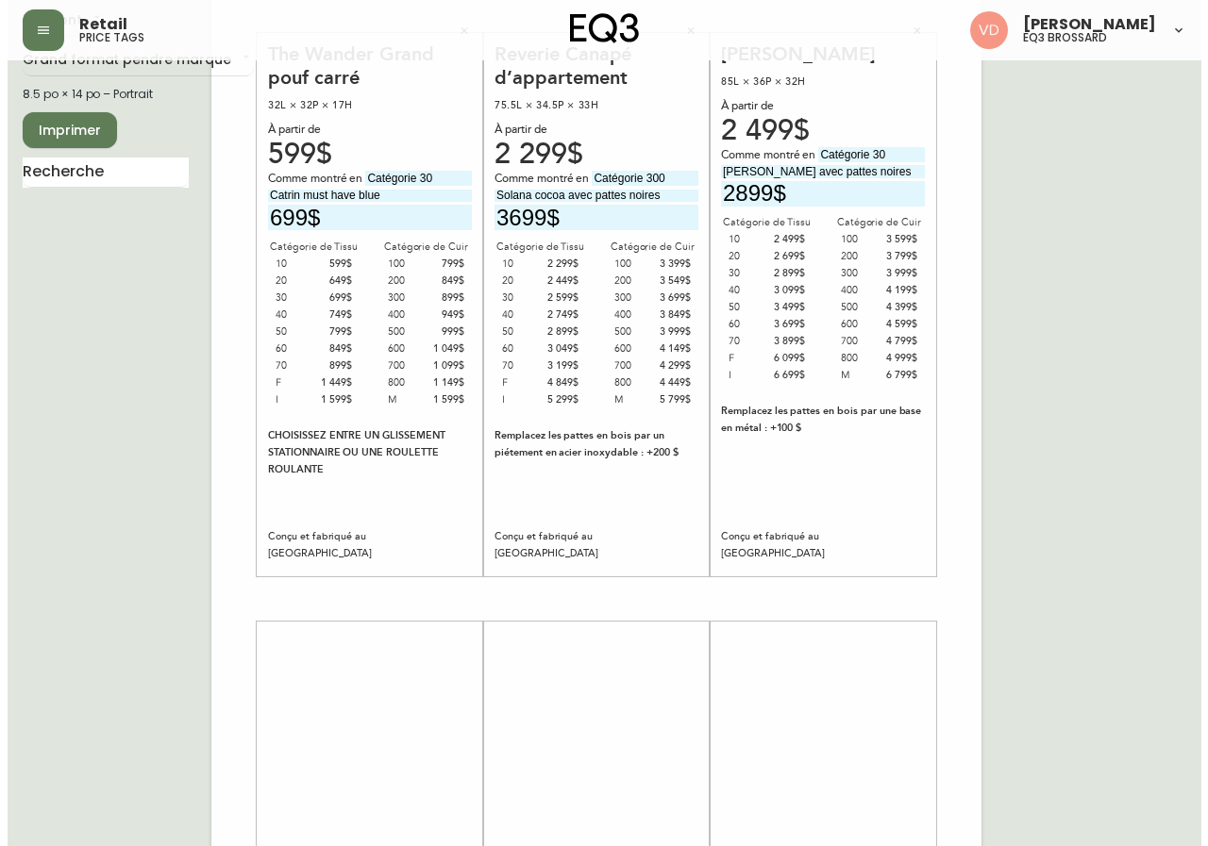
scroll to position [283, 0]
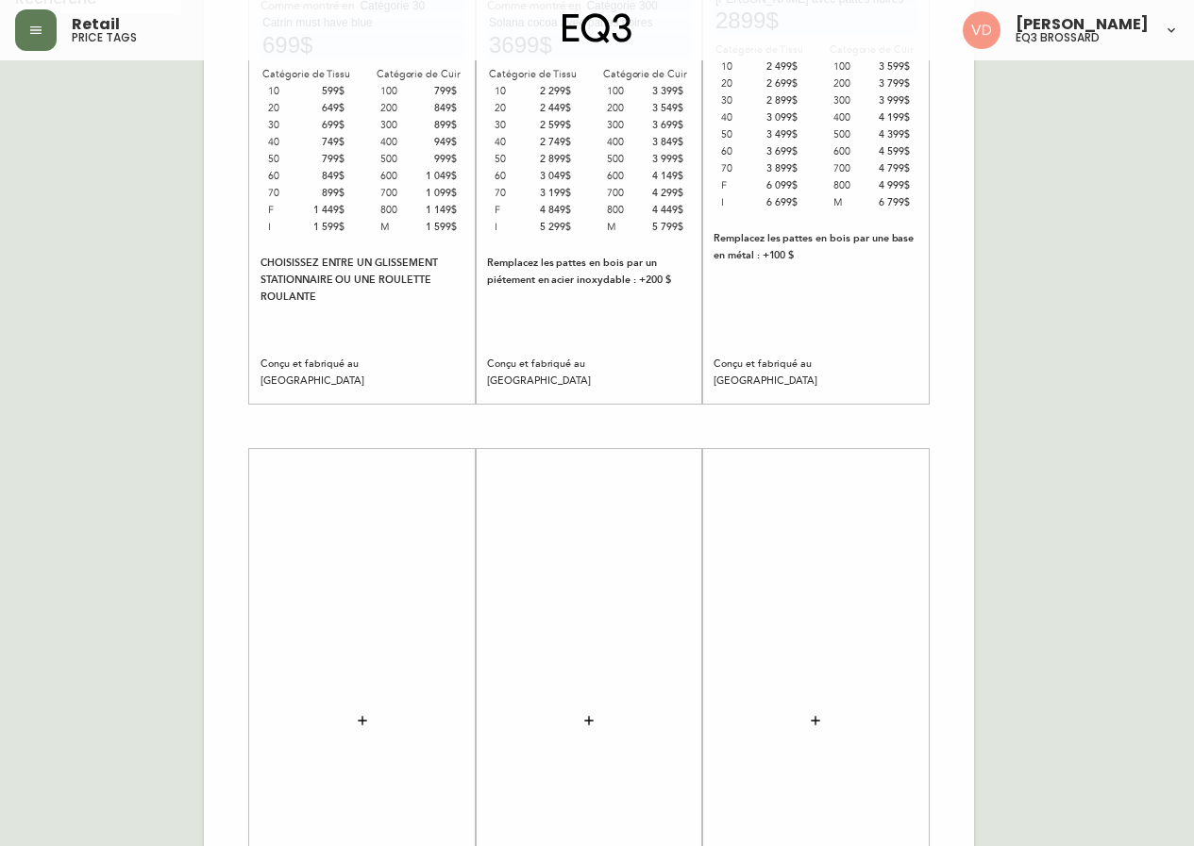
type input "2899$"
click at [365, 720] on icon "button" at bounding box center [362, 720] width 15 height 15
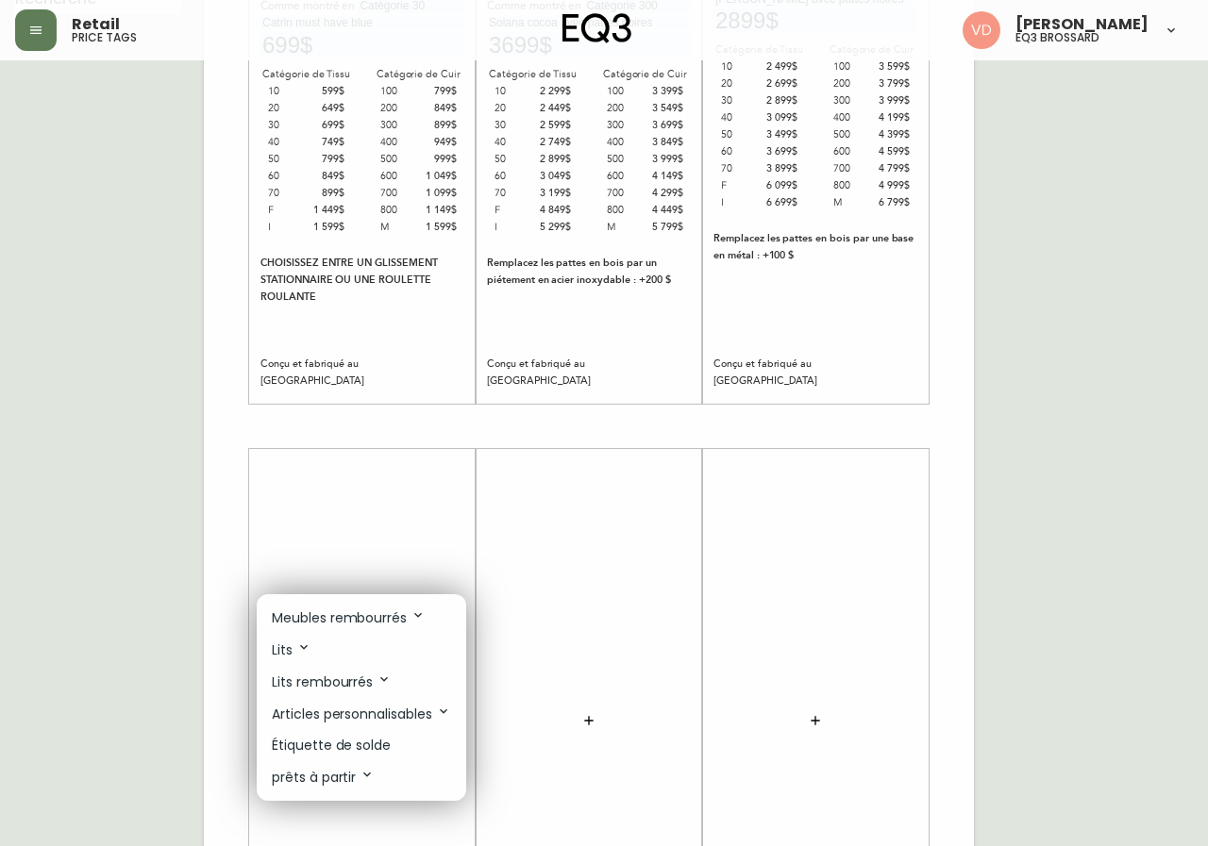
click at [372, 683] on p "Lits rembourrés" at bounding box center [332, 682] width 120 height 21
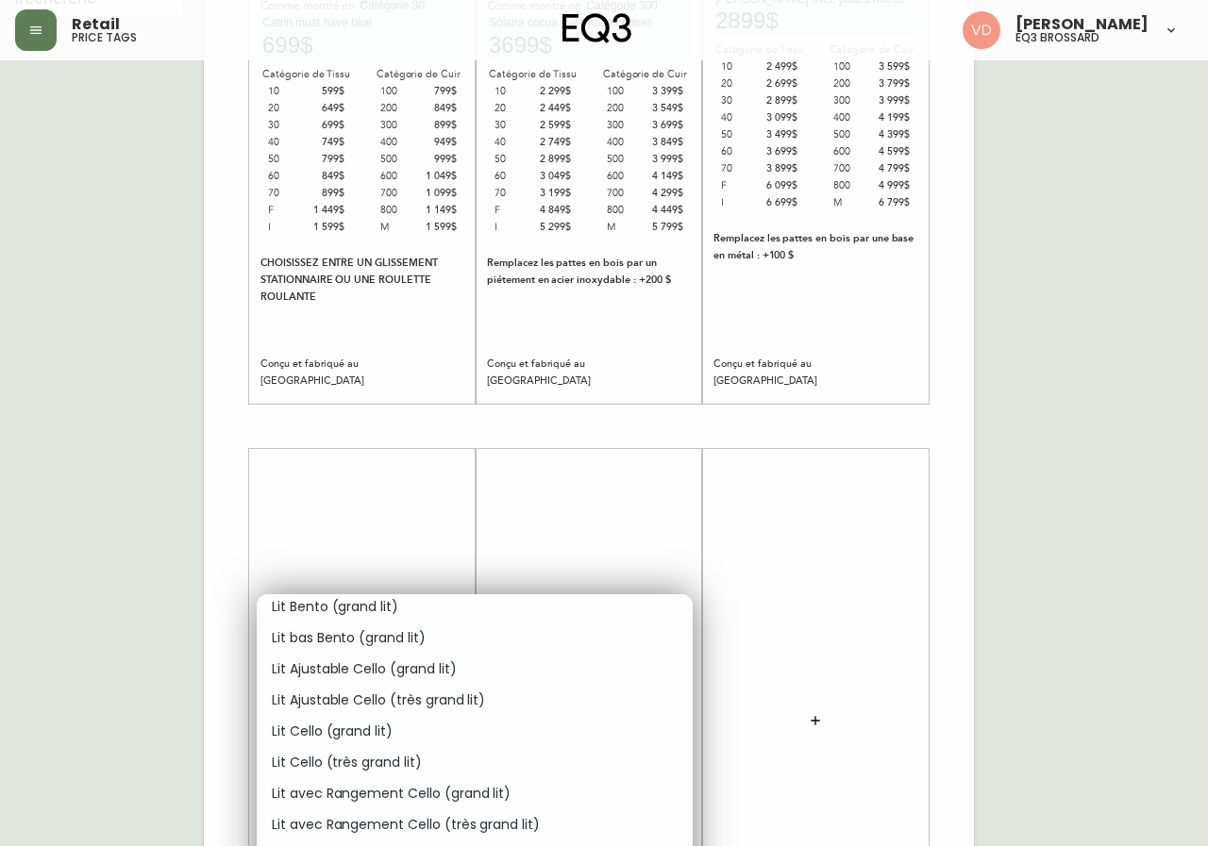
scroll to position [0, 0]
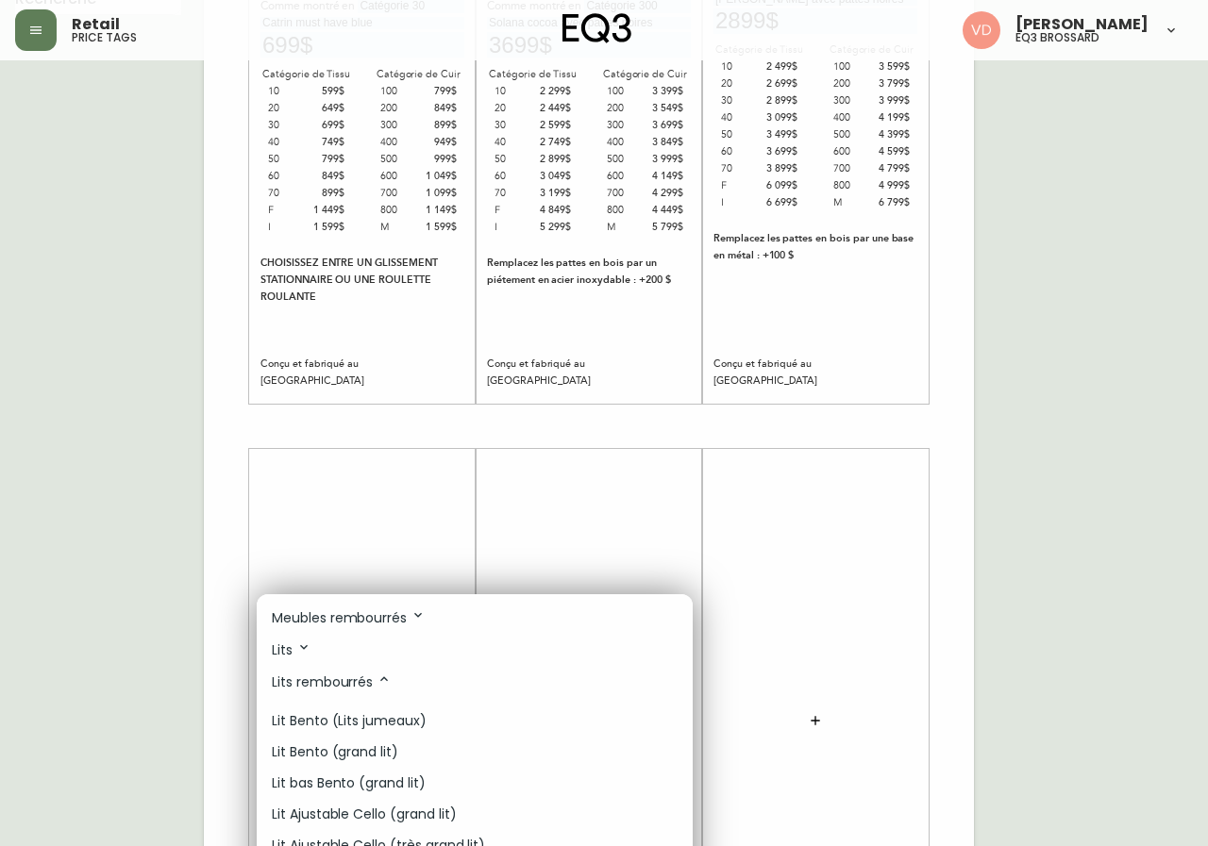
click at [374, 686] on p "Lits rembourrés" at bounding box center [332, 682] width 120 height 21
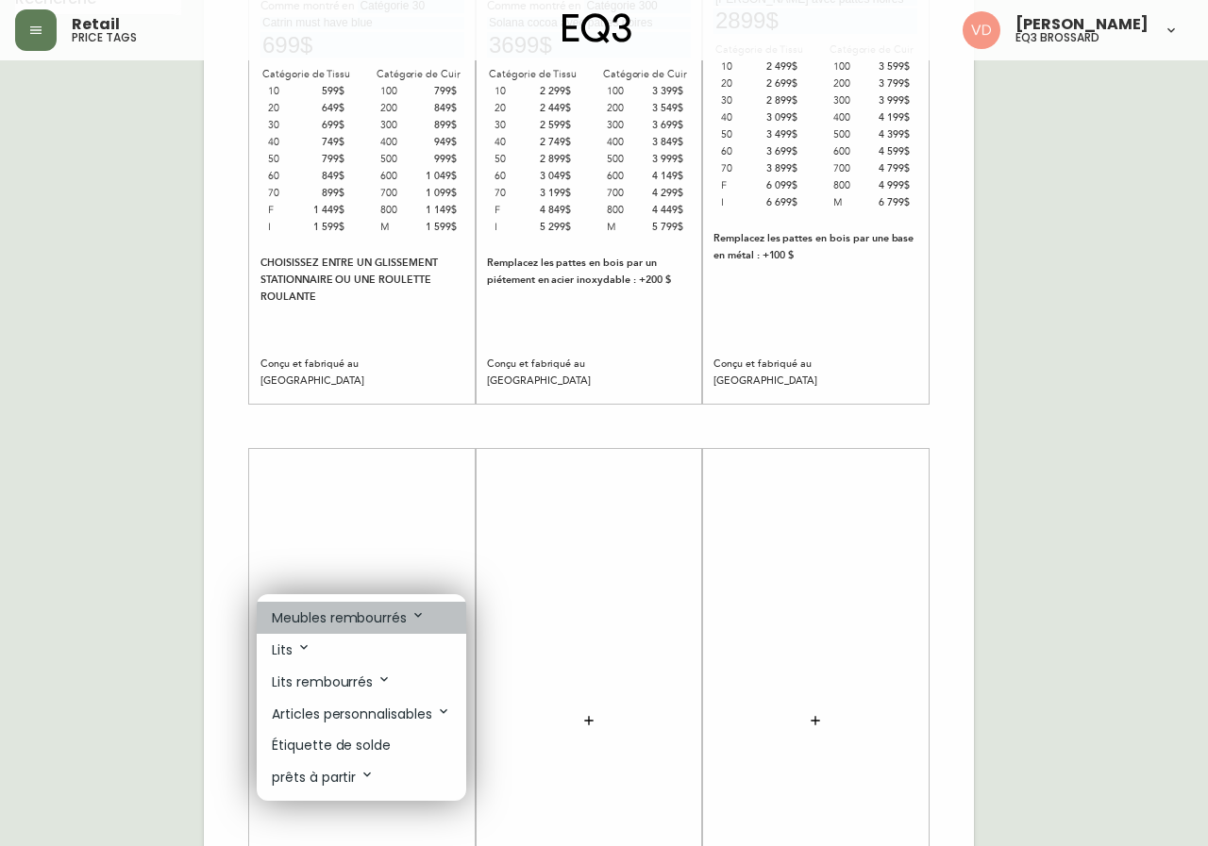
click at [378, 619] on p "Meubles rembourrés" at bounding box center [349, 618] width 154 height 21
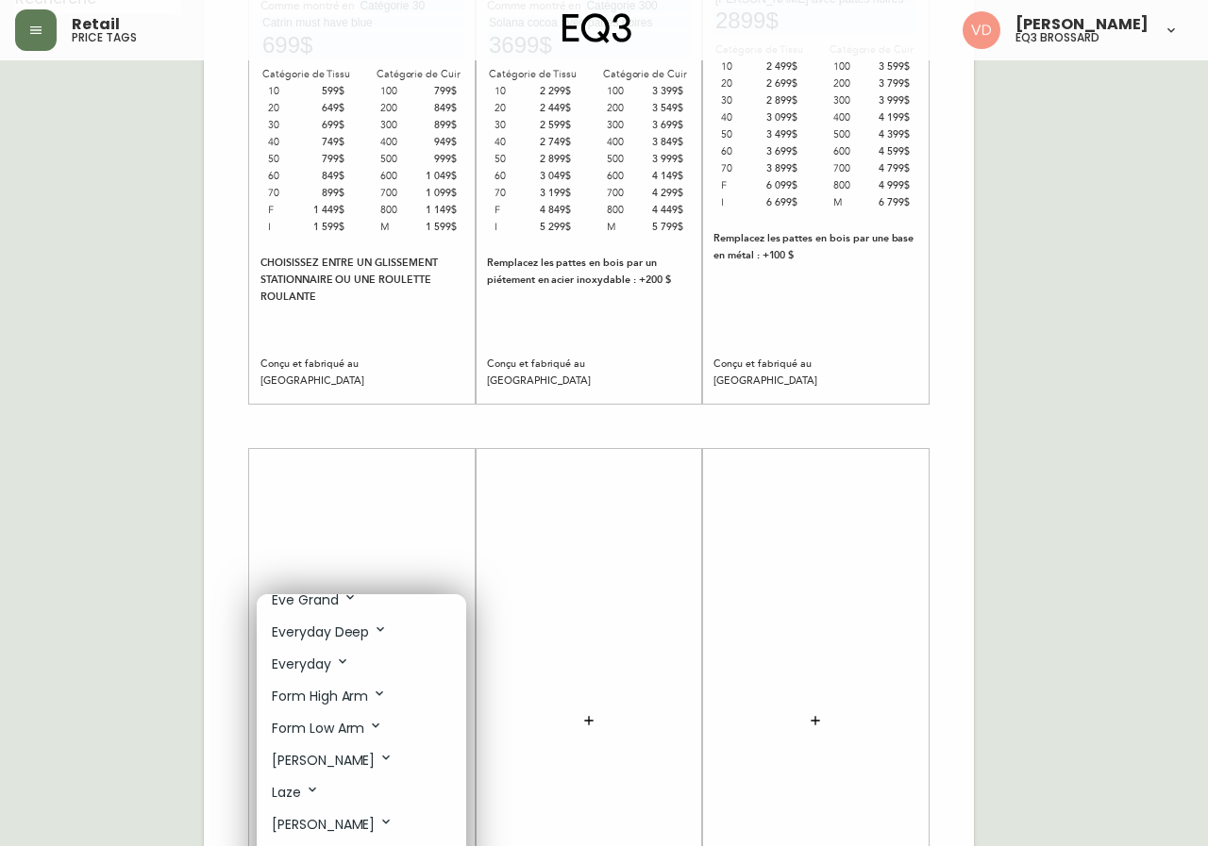
scroll to position [661, 0]
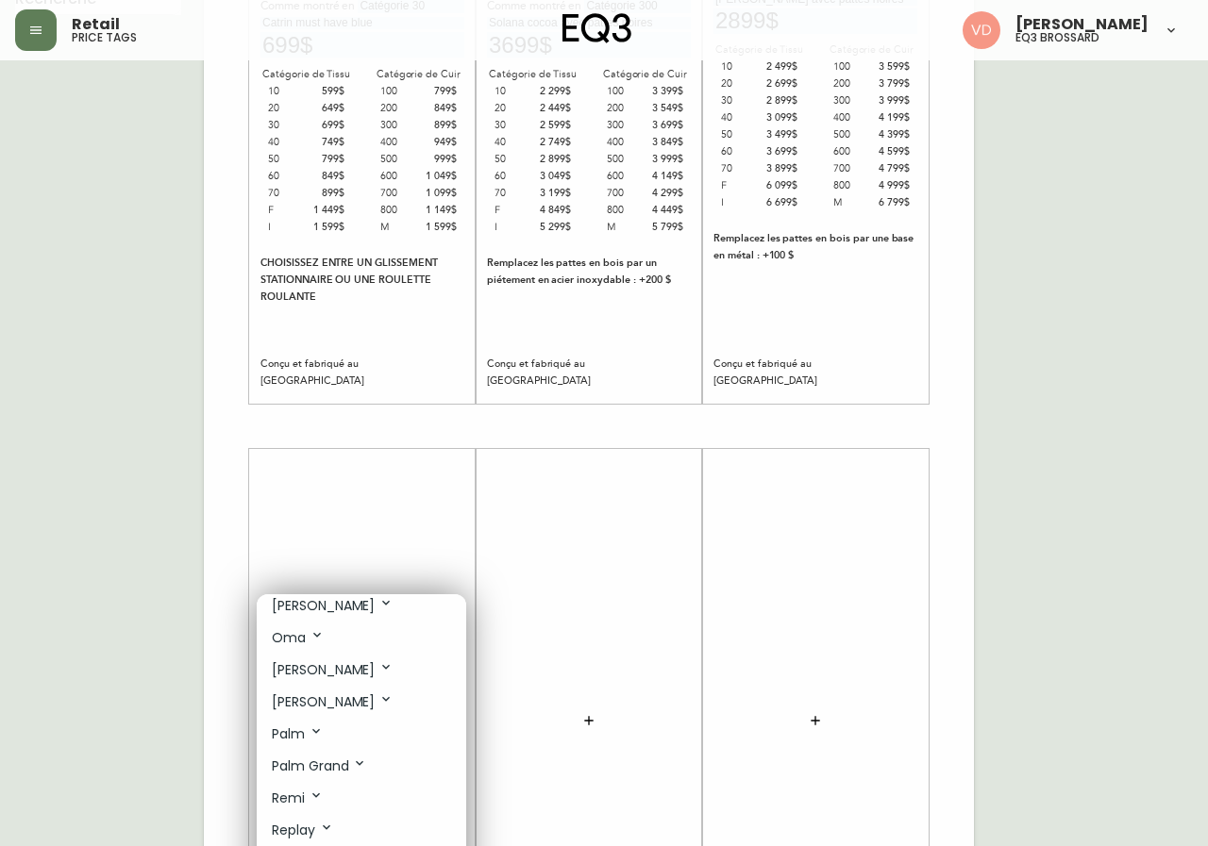
click at [378, 693] on icon at bounding box center [385, 699] width 15 height 15
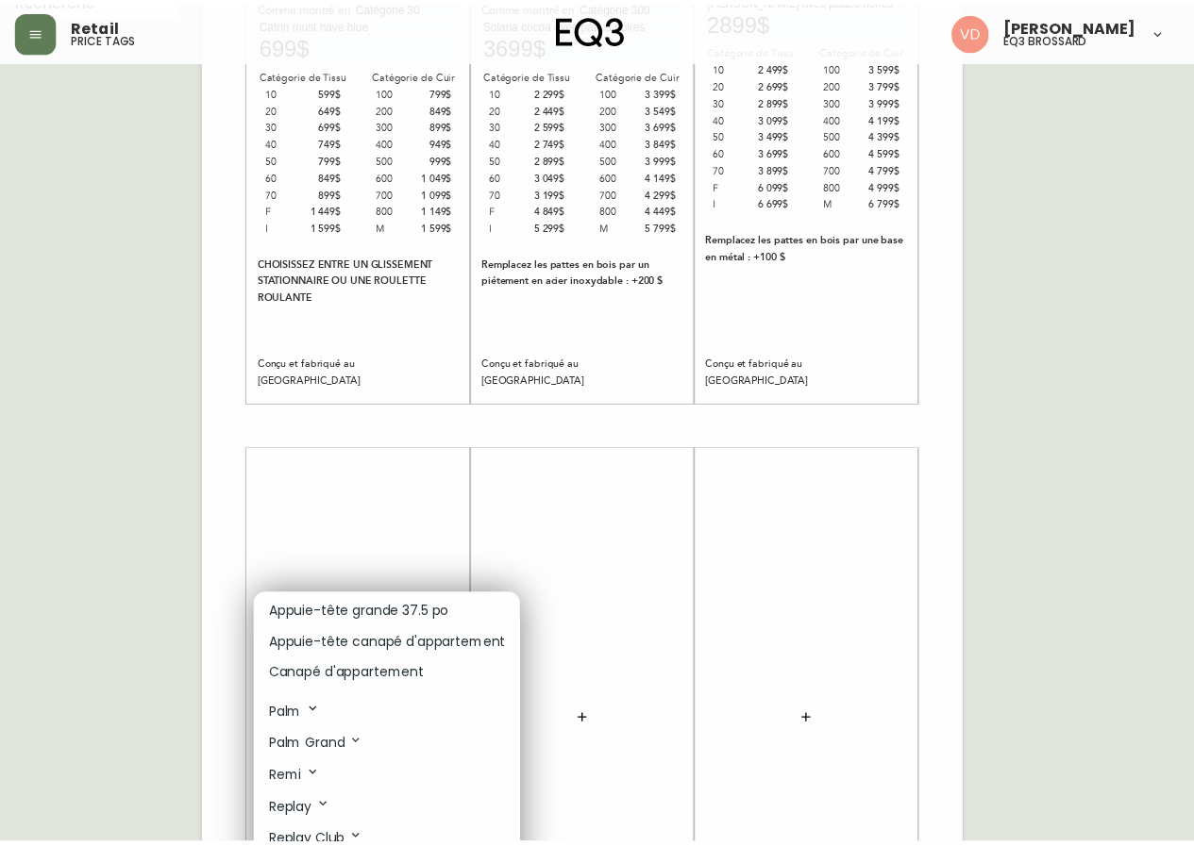
scroll to position [849, 0]
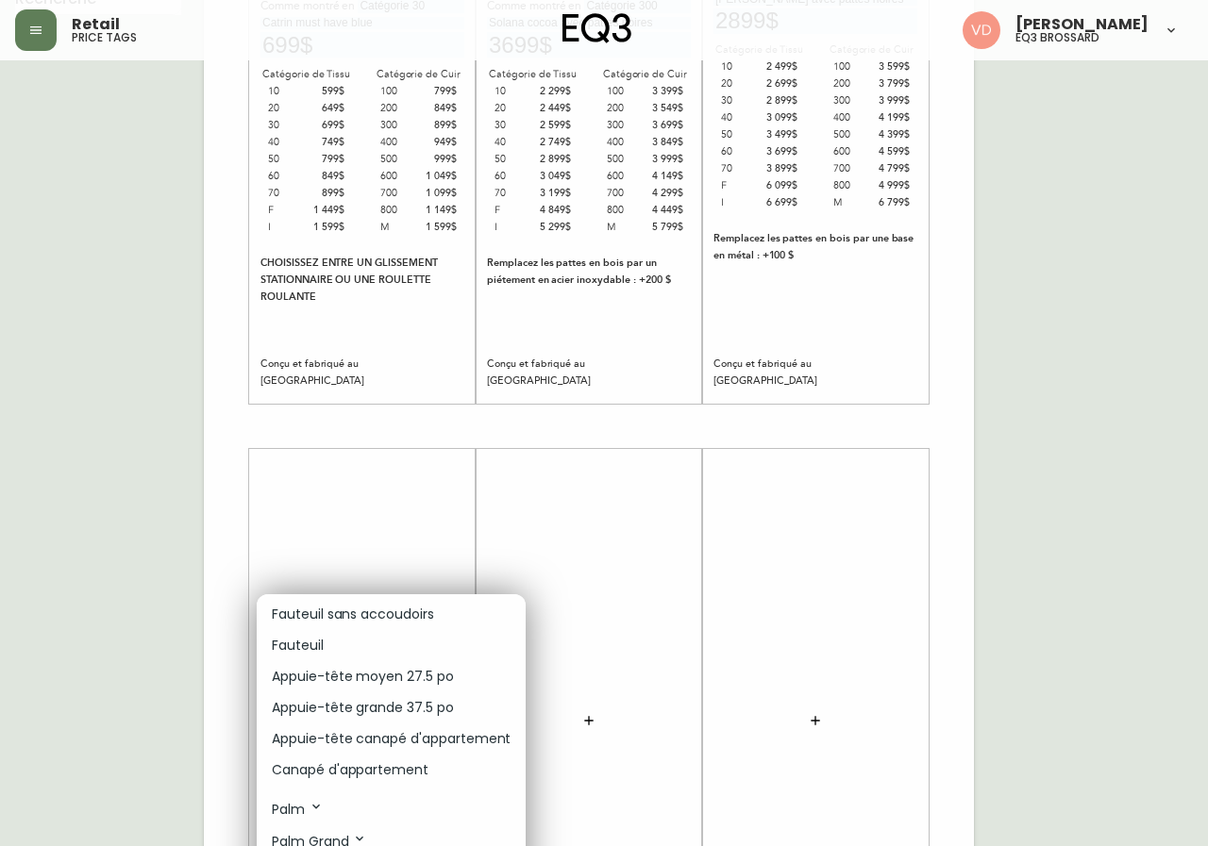
click at [437, 672] on p "Appuie-tête moyen 27.5 po" at bounding box center [363, 677] width 182 height 20
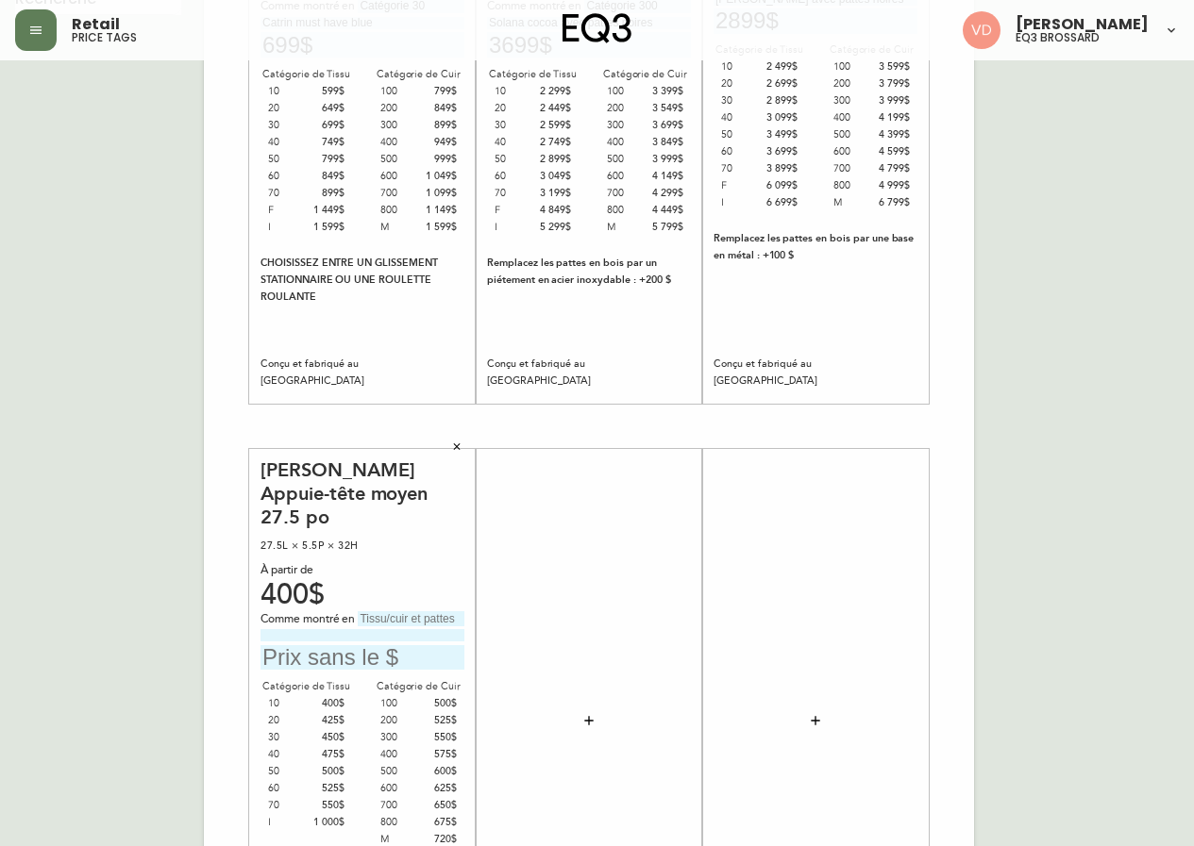
click at [411, 611] on input "text" at bounding box center [411, 618] width 107 height 15
type input "Catégorie 30"
click at [404, 629] on input at bounding box center [362, 635] width 204 height 12
type input "Catrin Ashby"
click at [364, 645] on input "text" at bounding box center [362, 657] width 204 height 25
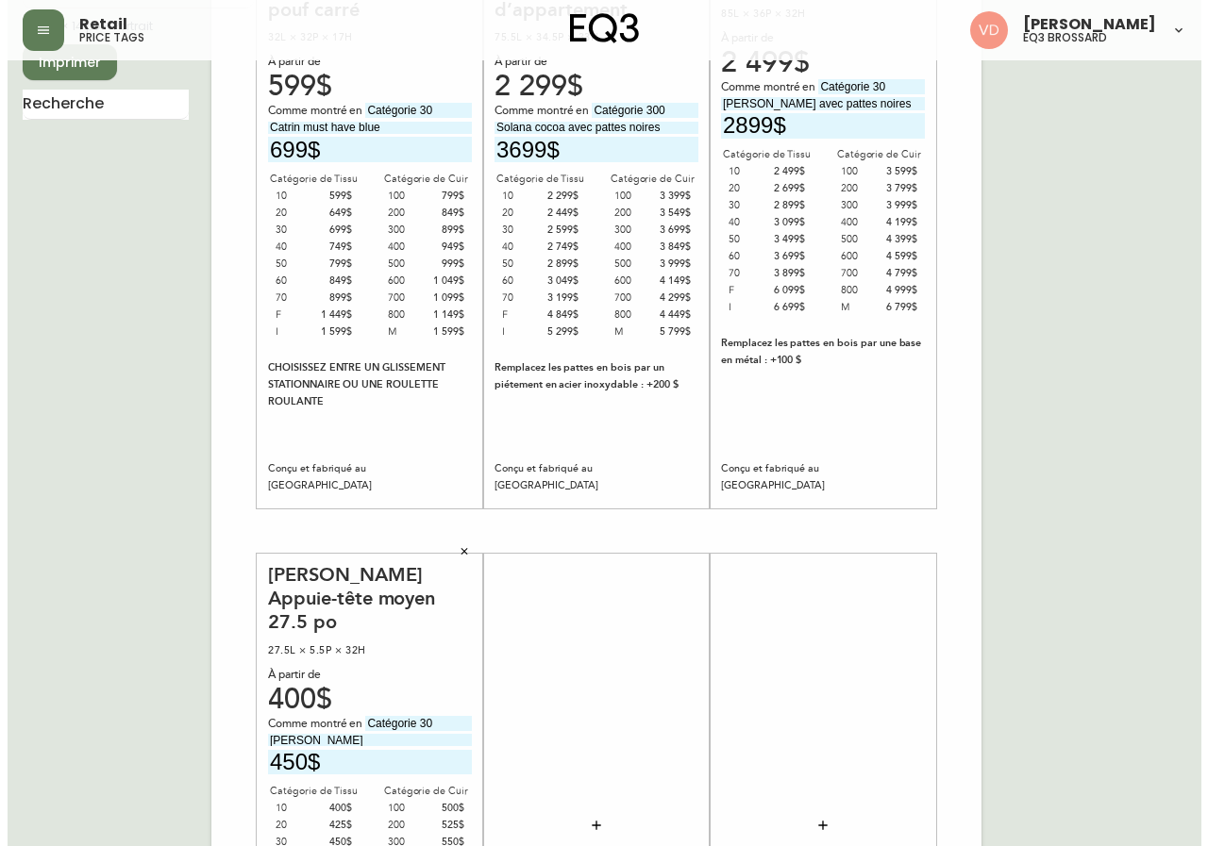
scroll to position [472, 0]
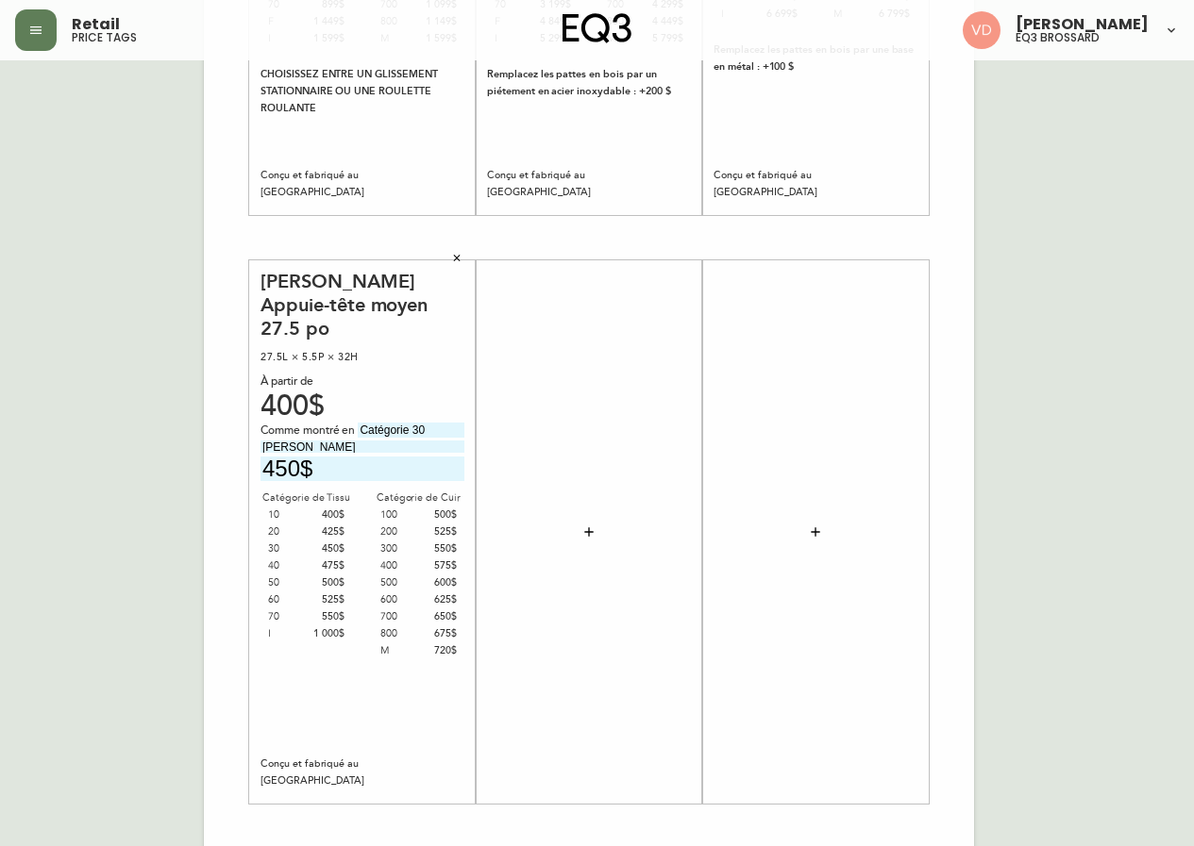
type input "450$"
click at [592, 543] on button "button" at bounding box center [589, 532] width 38 height 38
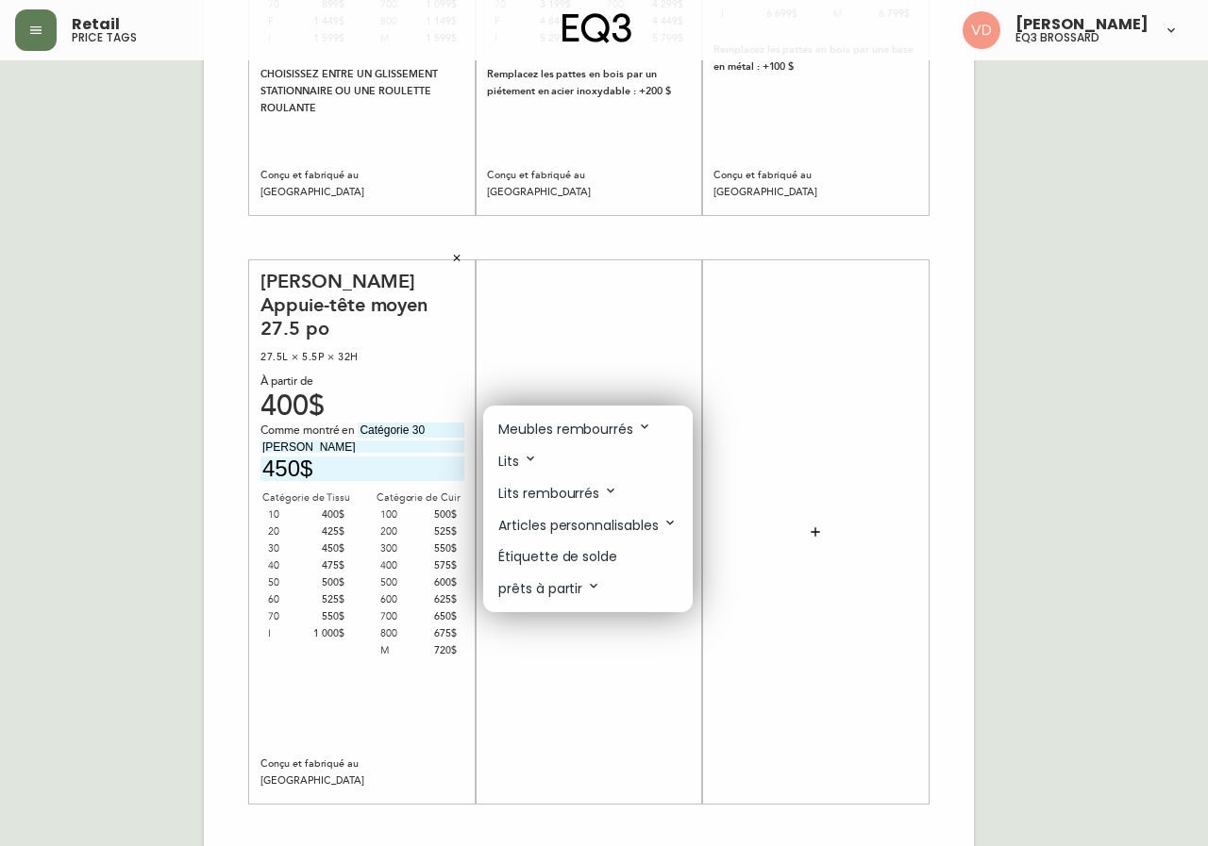
click at [622, 434] on p "Meubles rembourrés" at bounding box center [575, 429] width 154 height 21
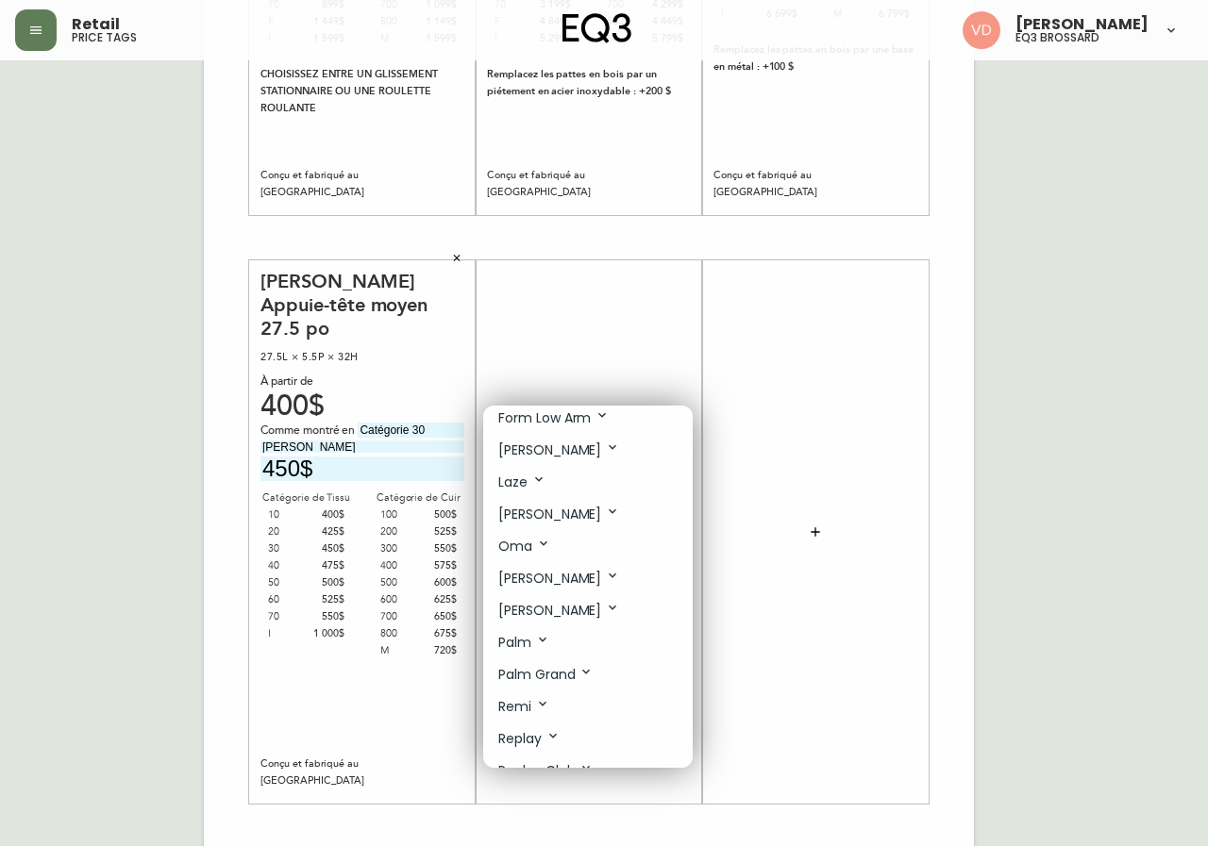
scroll to position [566, 0]
click at [567, 447] on li "Joan" at bounding box center [587, 447] width 209 height 32
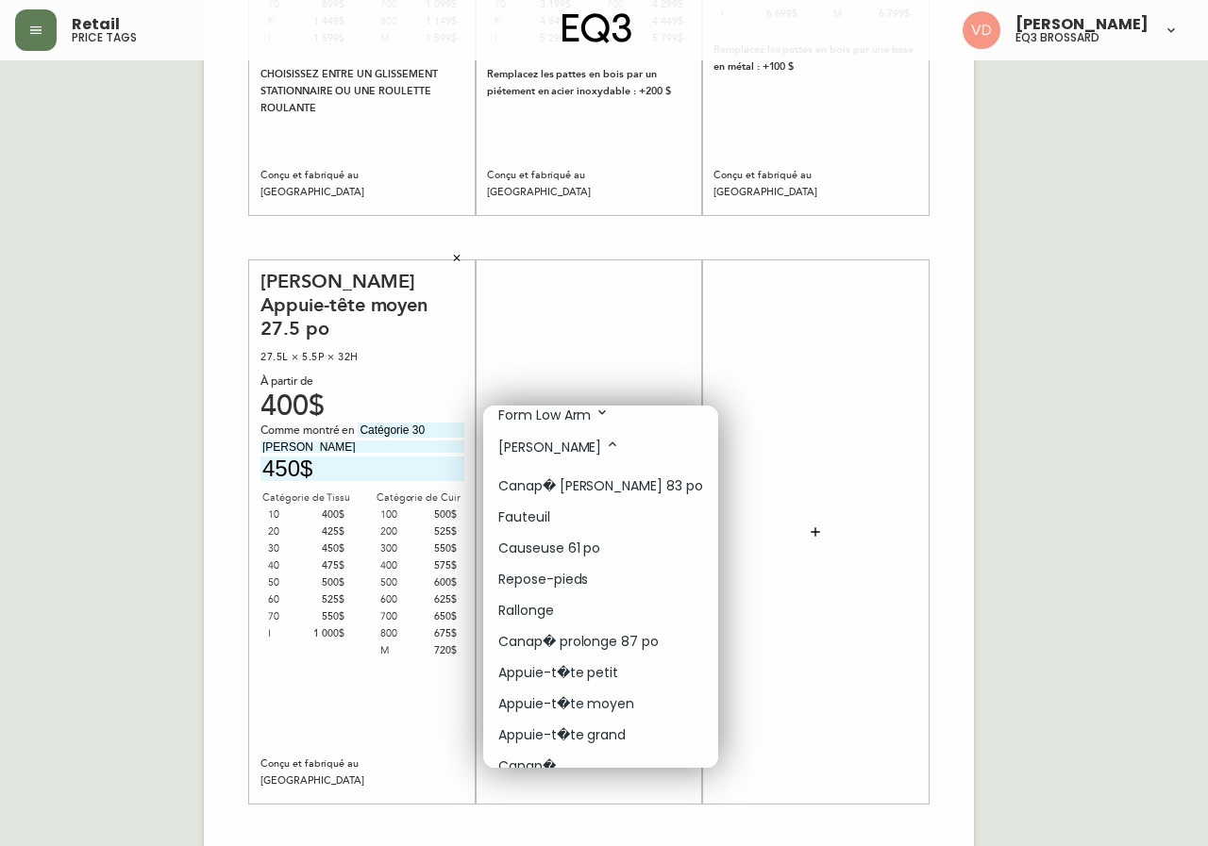
click at [649, 488] on li "Canap� Joan 83 po" at bounding box center [600, 486] width 235 height 31
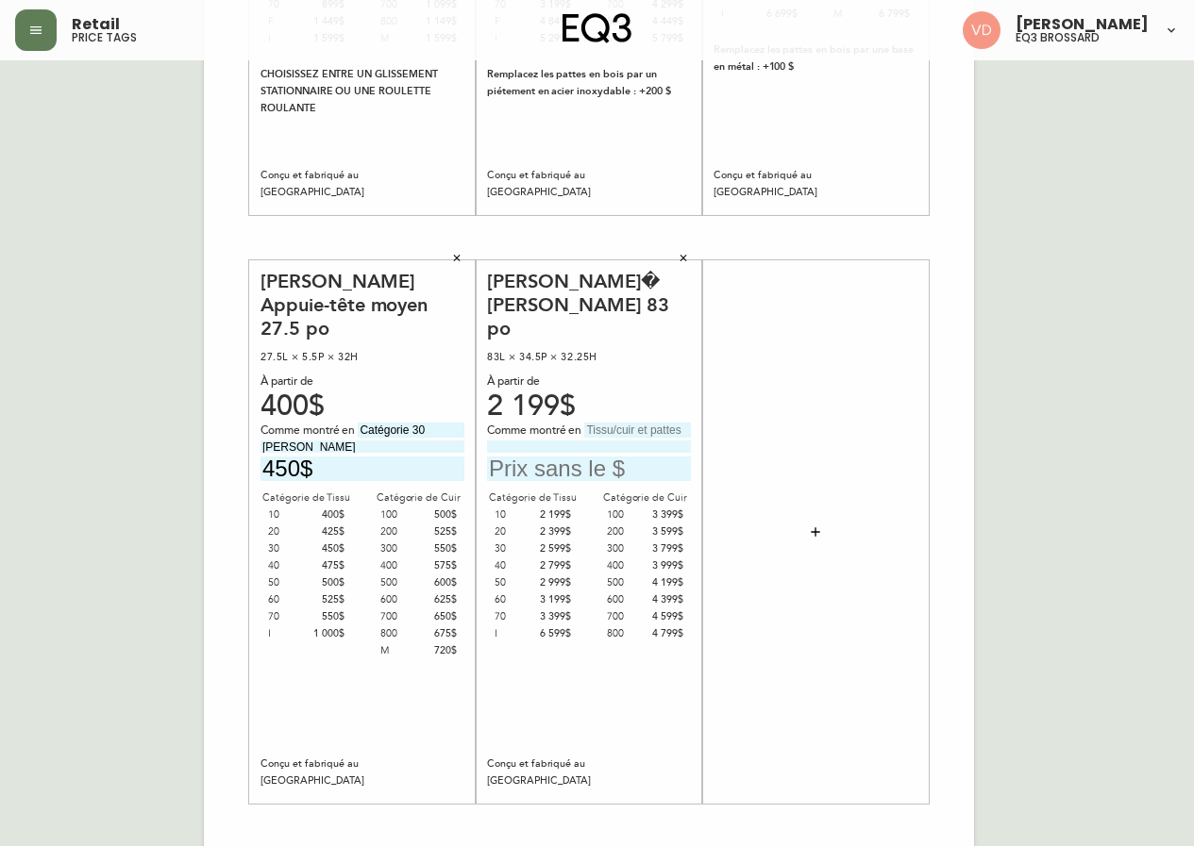
click at [652, 423] on input "text" at bounding box center [637, 430] width 107 height 15
type input "Catégorie 70"
click at [660, 441] on input at bounding box center [589, 447] width 204 height 12
type input "Alma Forest Green"
click at [574, 457] on input "text" at bounding box center [589, 469] width 204 height 25
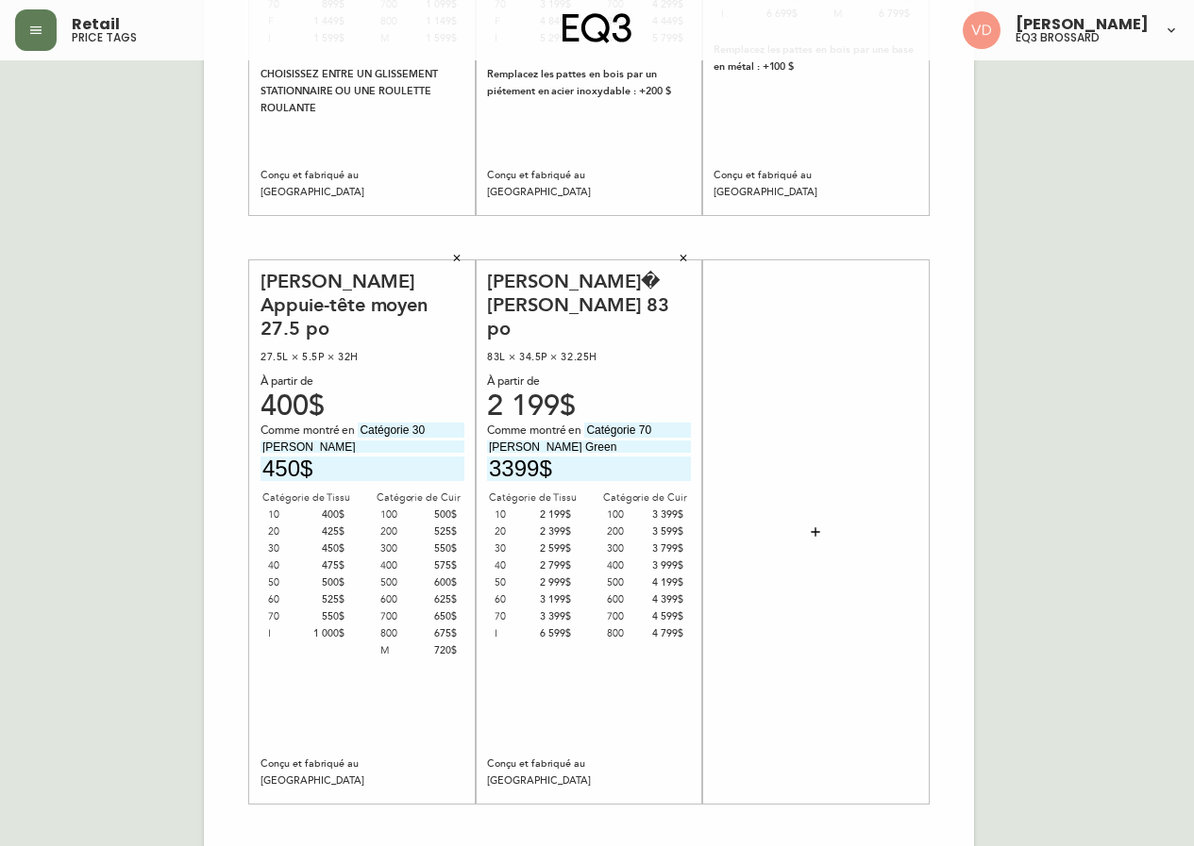
type input "3399$"
click at [820, 527] on icon "button" at bounding box center [815, 532] width 15 height 15
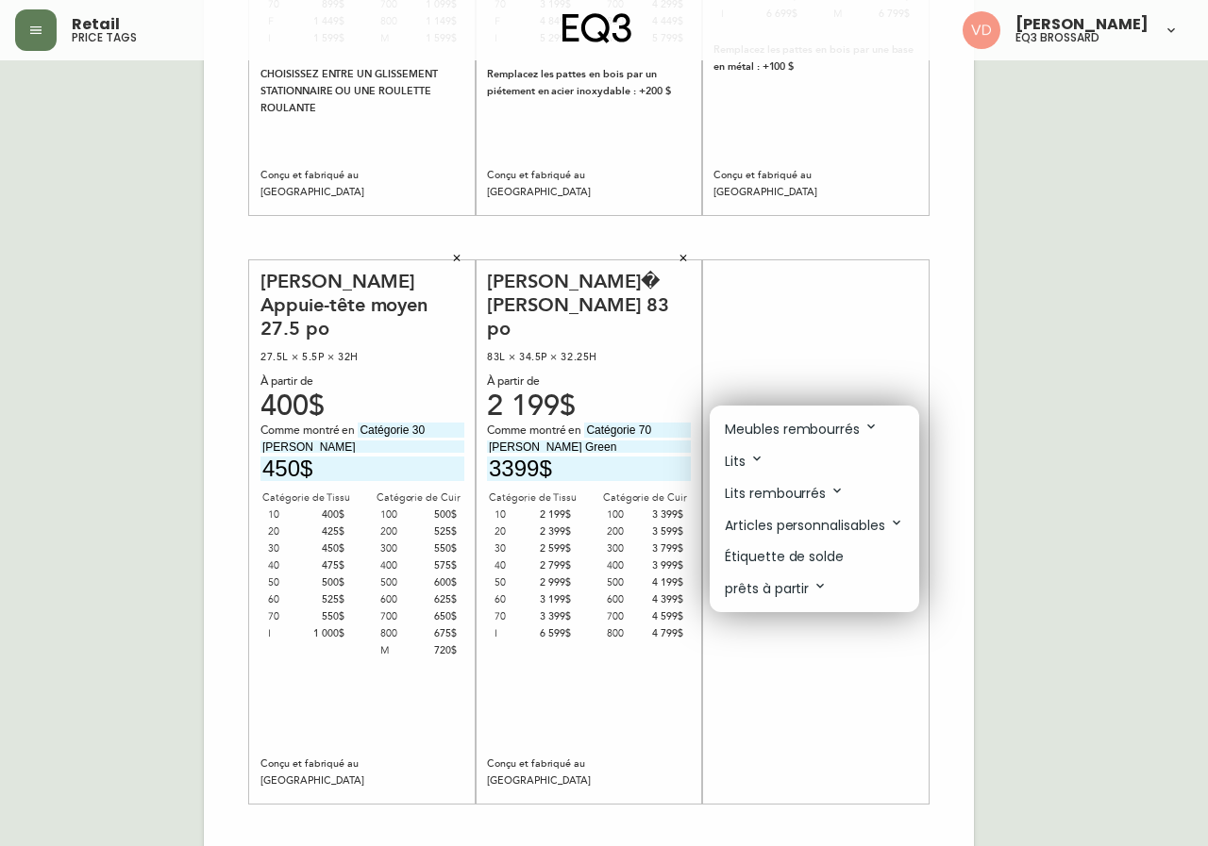
click at [1014, 444] on div at bounding box center [604, 423] width 1208 height 846
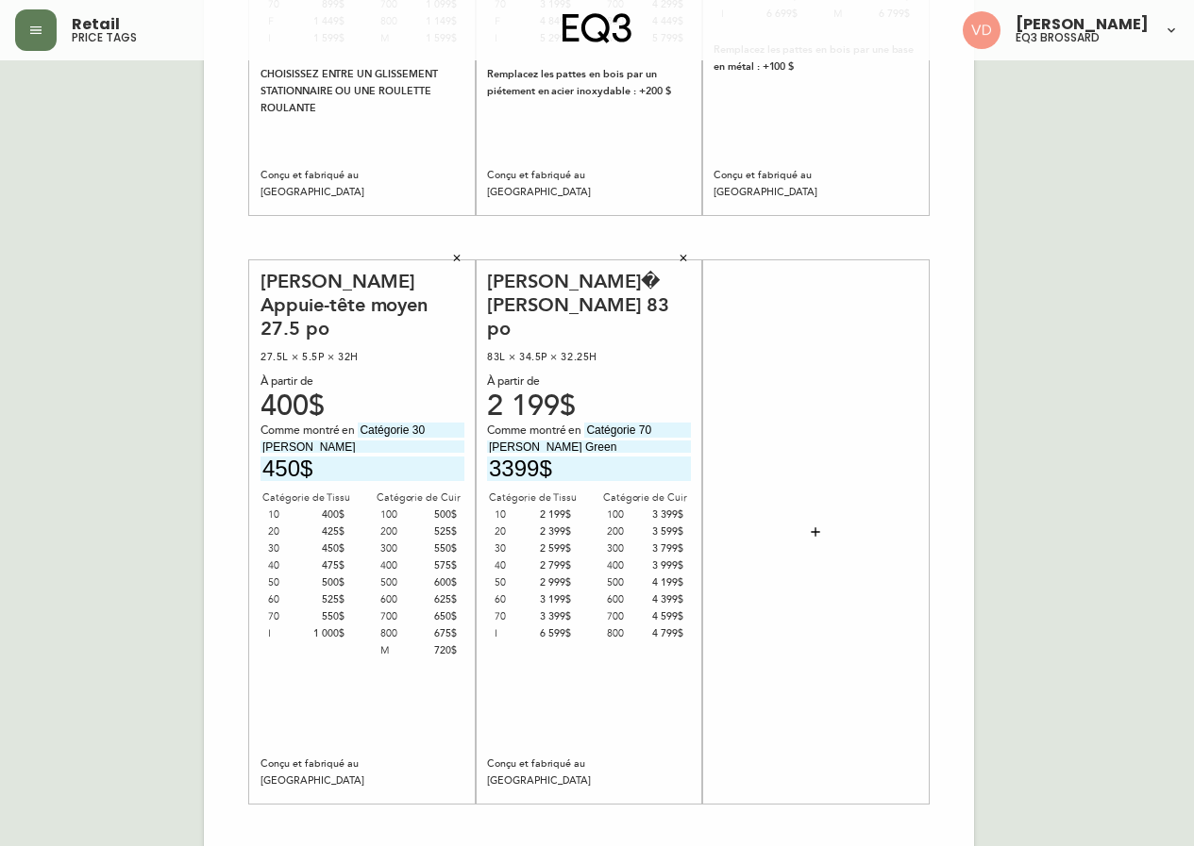
click at [818, 534] on icon "button" at bounding box center [815, 532] width 15 height 15
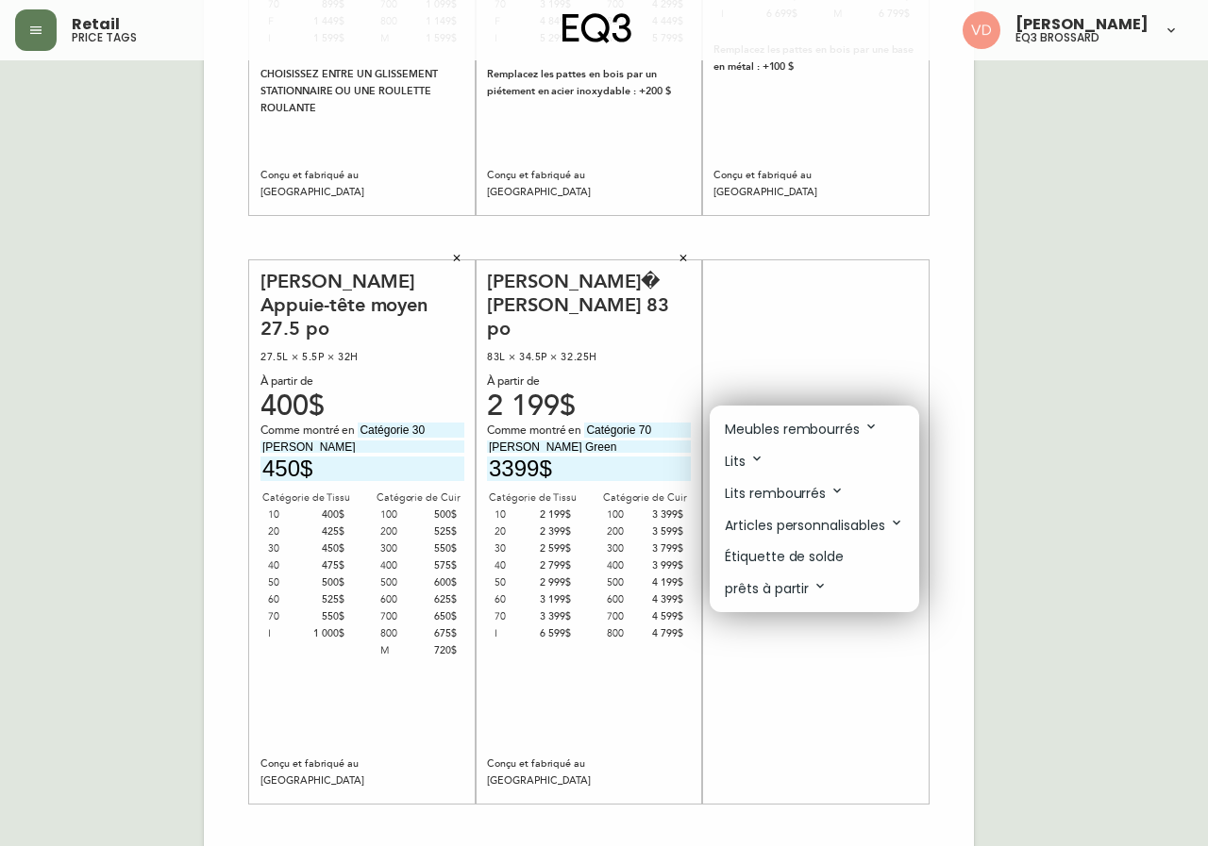
click at [850, 433] on p "Meubles rembourrés" at bounding box center [802, 429] width 154 height 21
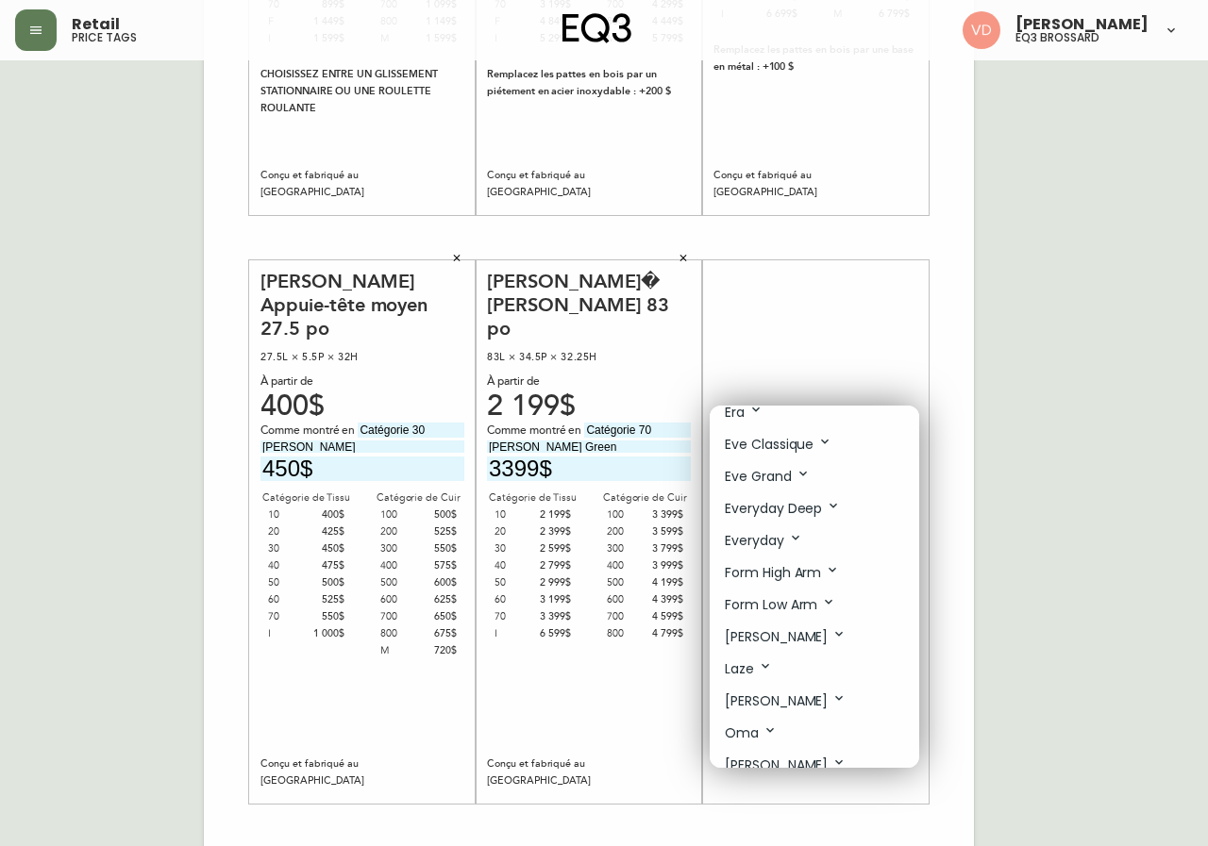
scroll to position [377, 0]
click at [805, 635] on li "Joan" at bounding box center [814, 636] width 209 height 32
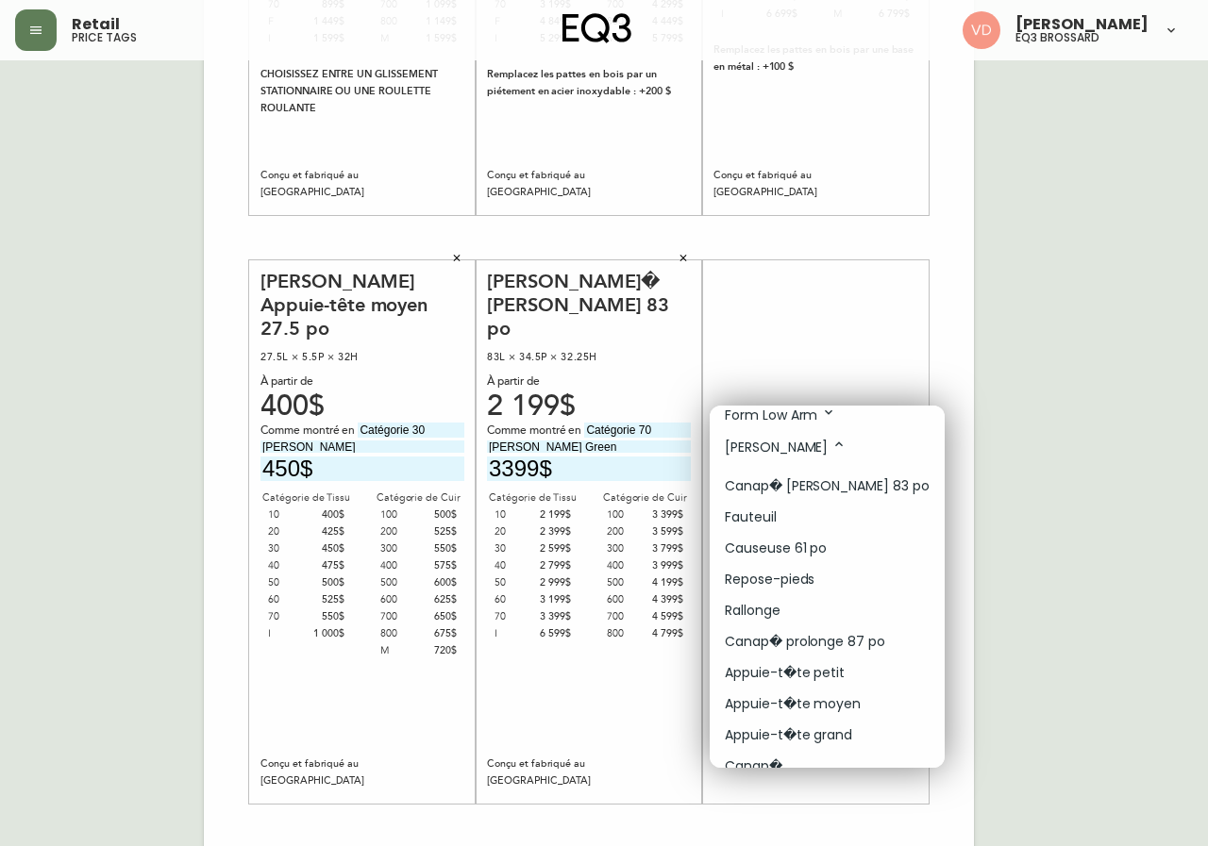
scroll to position [472, 0]
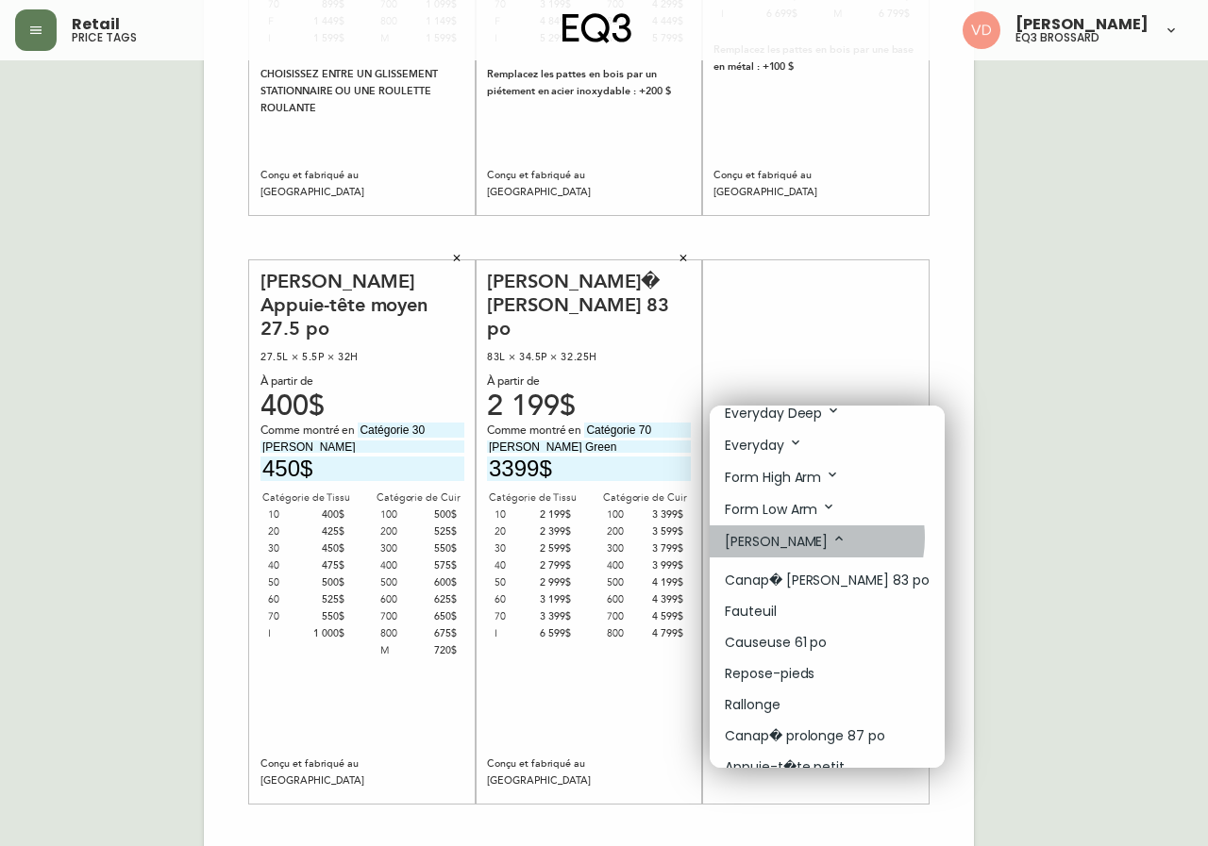
click at [804, 539] on li "Joan" at bounding box center [827, 542] width 235 height 32
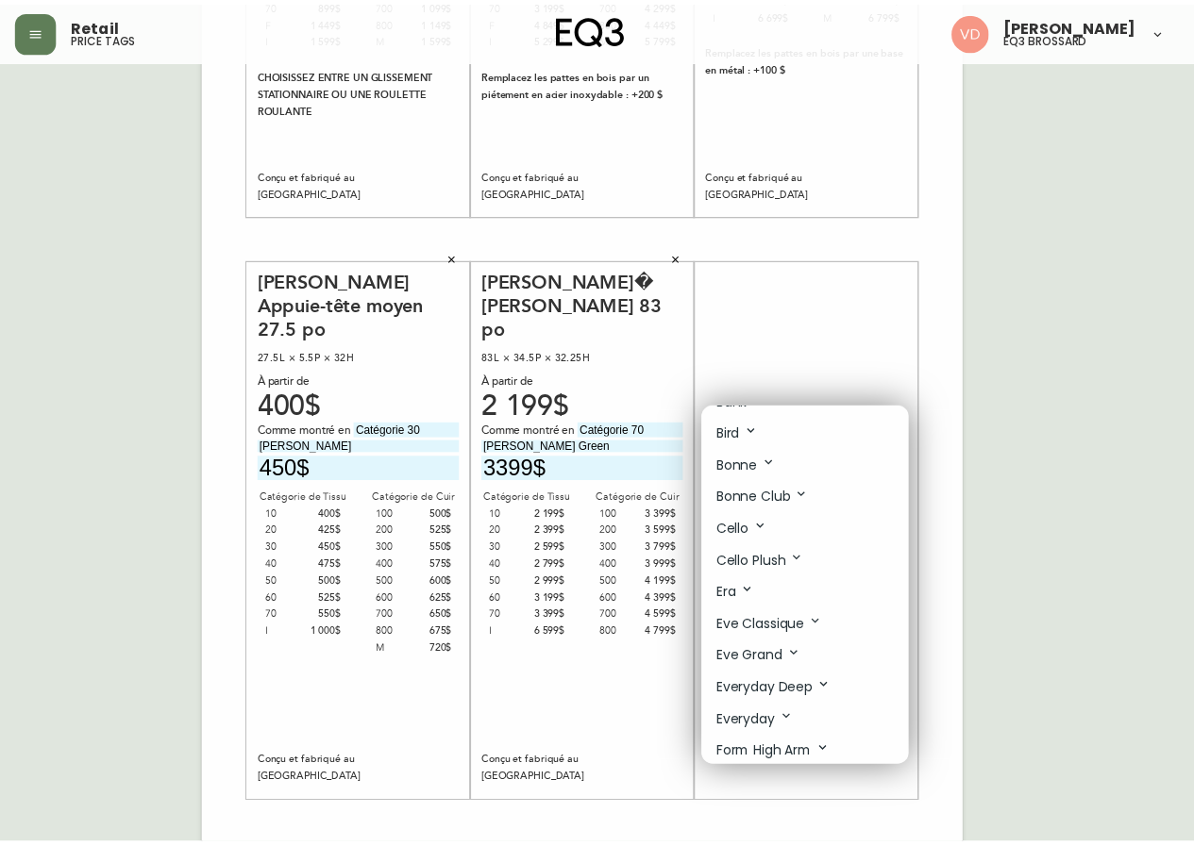
scroll to position [0, 0]
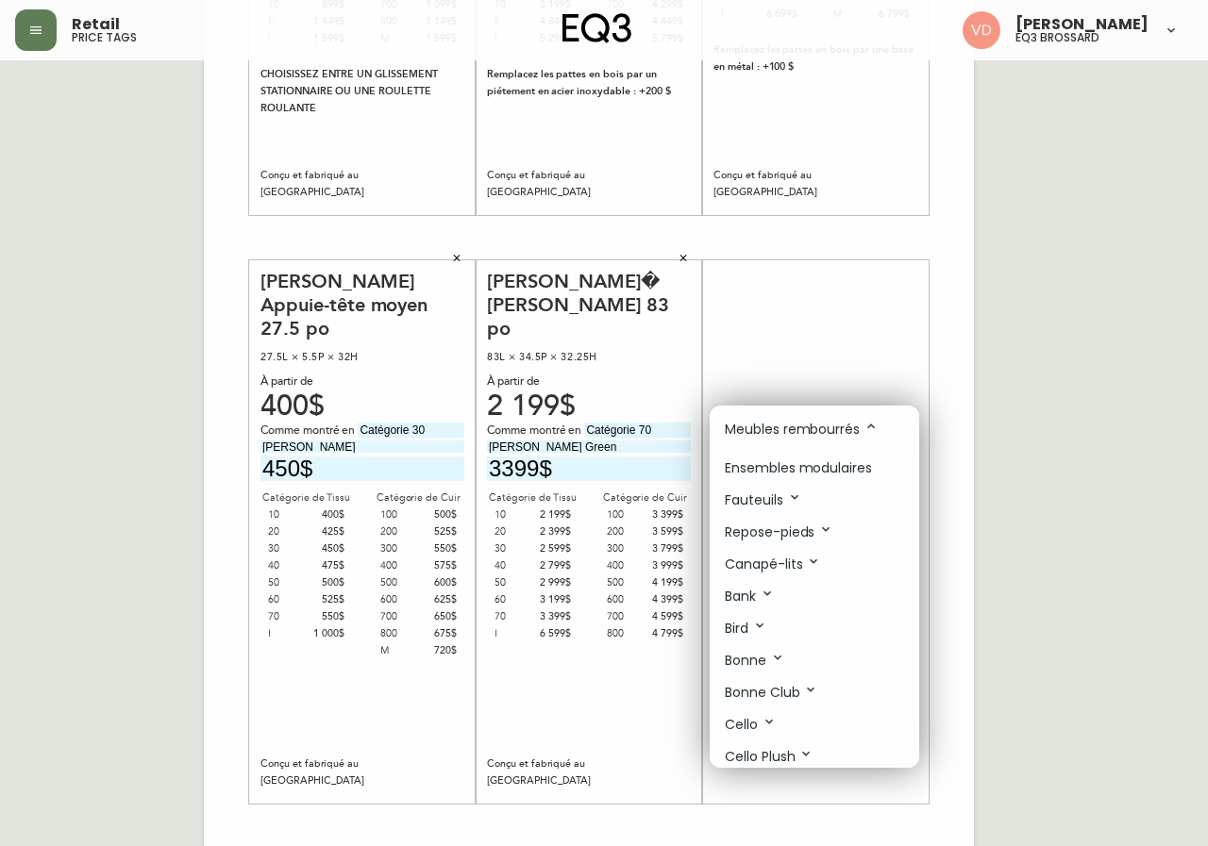
click at [856, 463] on p "Ensembles modulaires" at bounding box center [798, 469] width 147 height 20
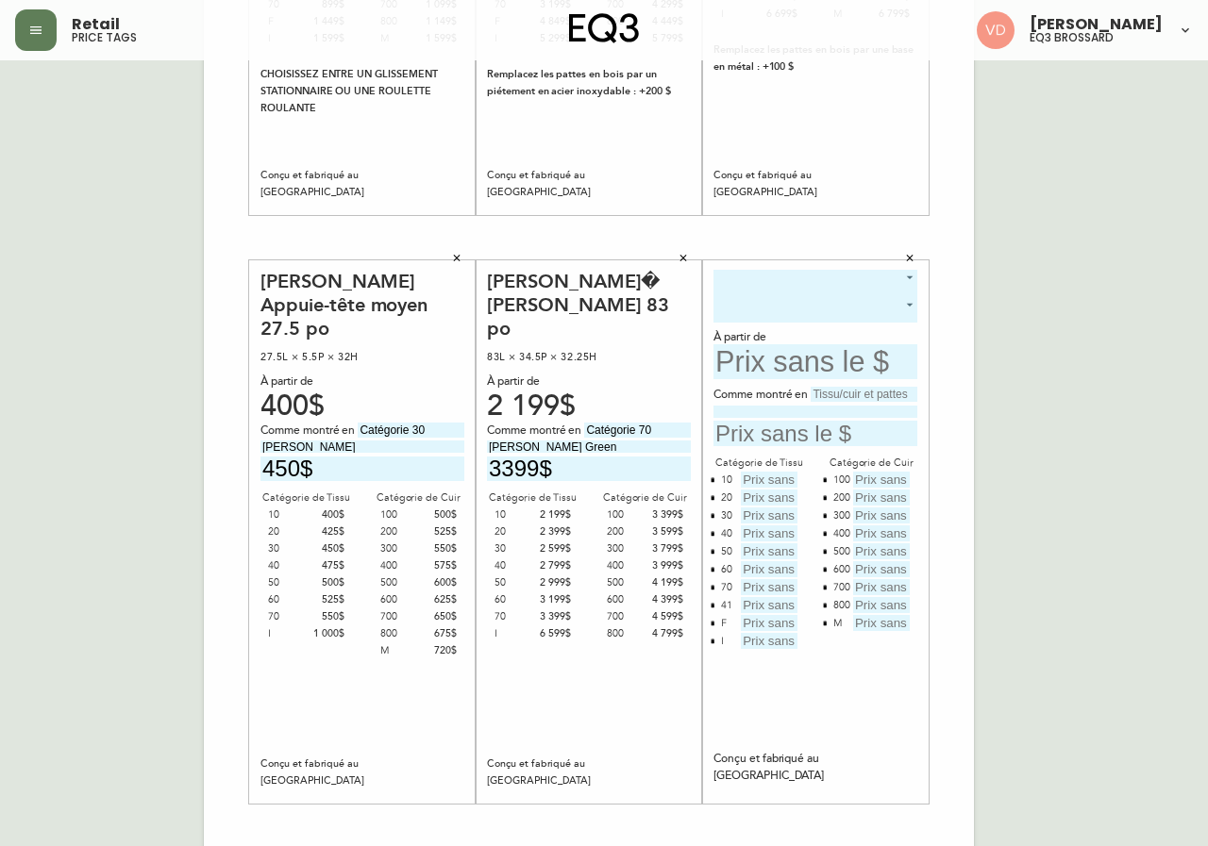
click at [846, 275] on body "Retail price tags Virginie De Montigny eq3 brossard French Canada fr_CA EQ3 fon…" at bounding box center [604, 200] width 1208 height 1344
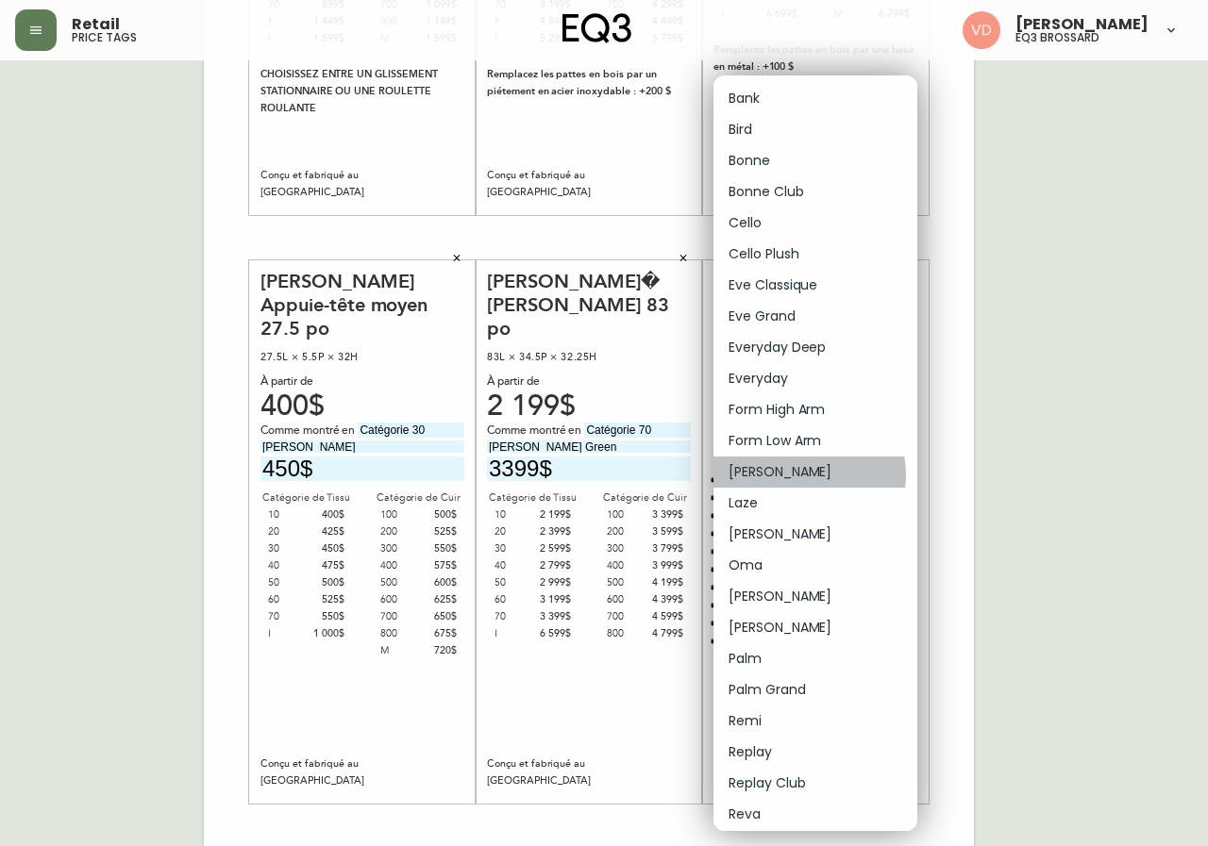
click at [805, 475] on li "Joan" at bounding box center [815, 472] width 204 height 31
type input "12"
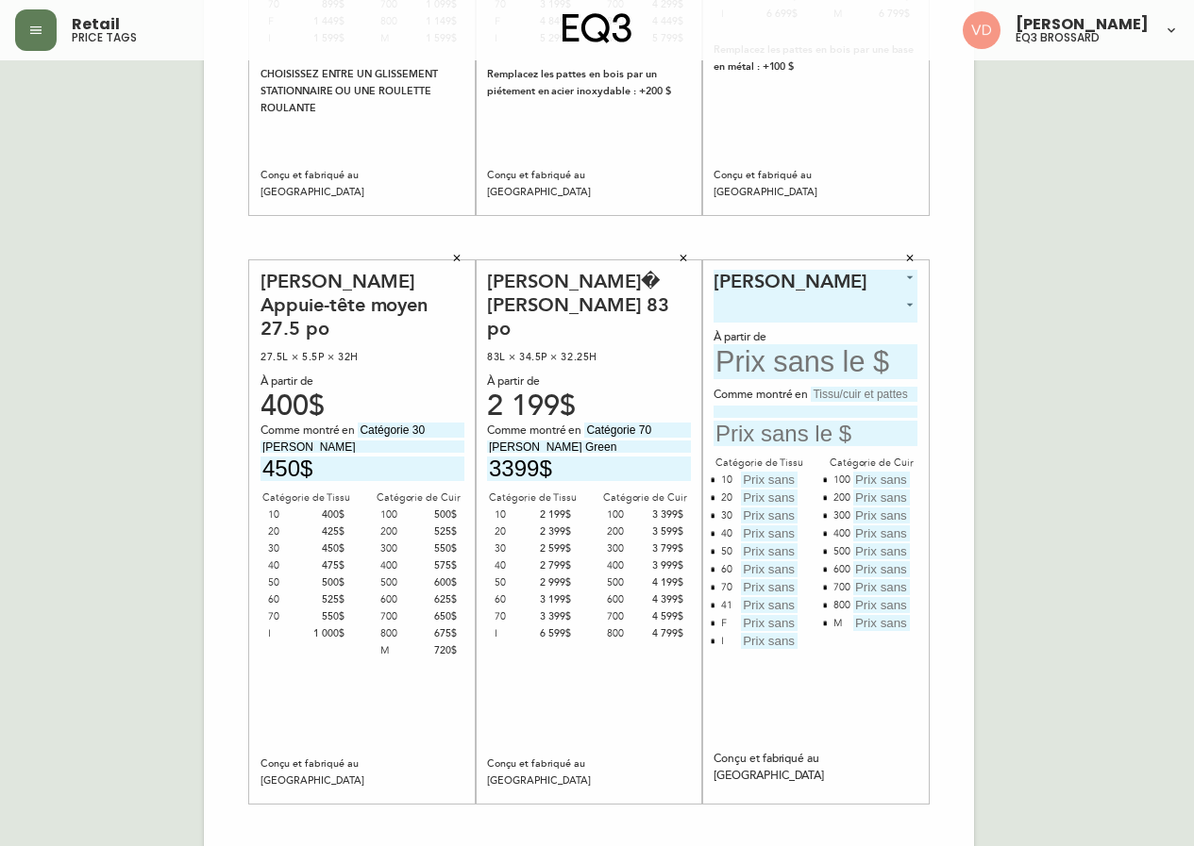
click at [870, 312] on body "Retail price tags Virginie De Montigny eq3 brossard French Canada fr_CA EQ3 fon…" at bounding box center [597, 200] width 1194 height 1344
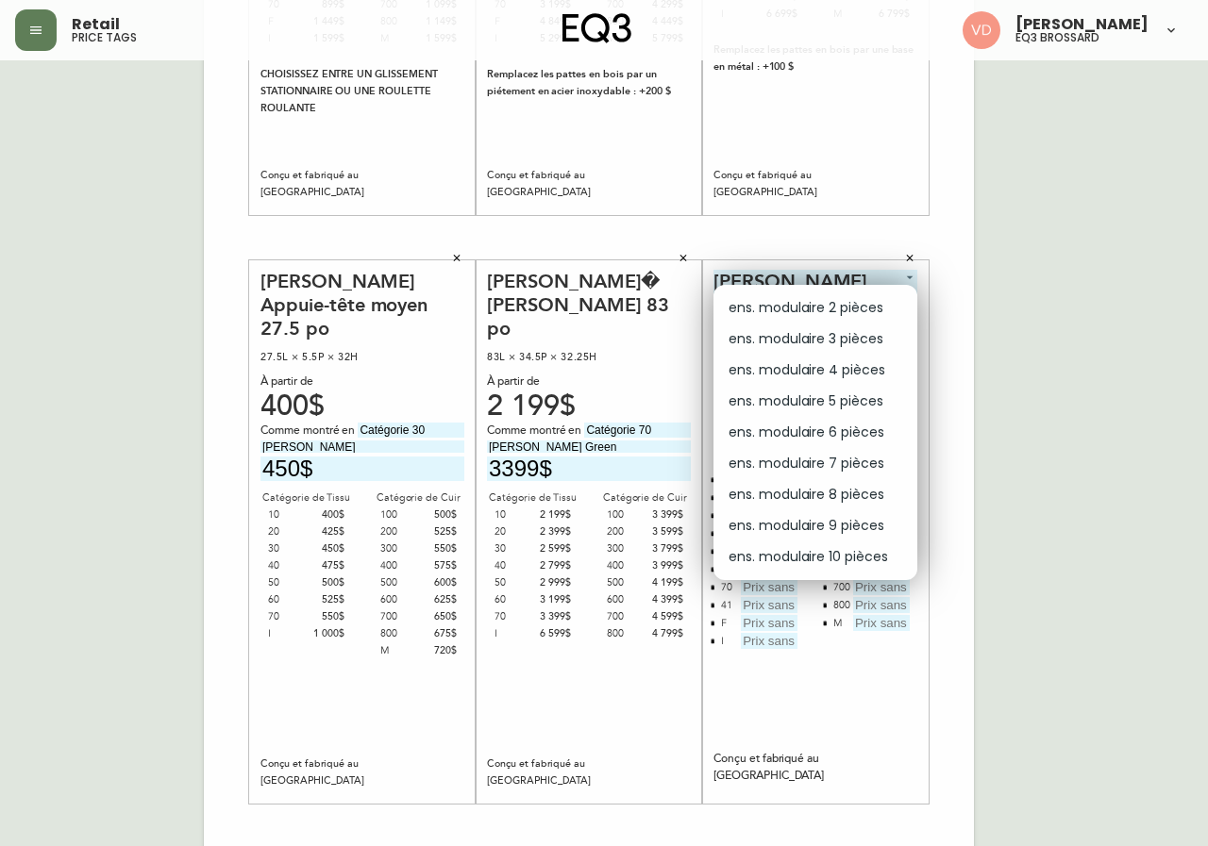
click at [871, 305] on li "ens. modulaire 2 pièces" at bounding box center [815, 308] width 204 height 31
type input "0"
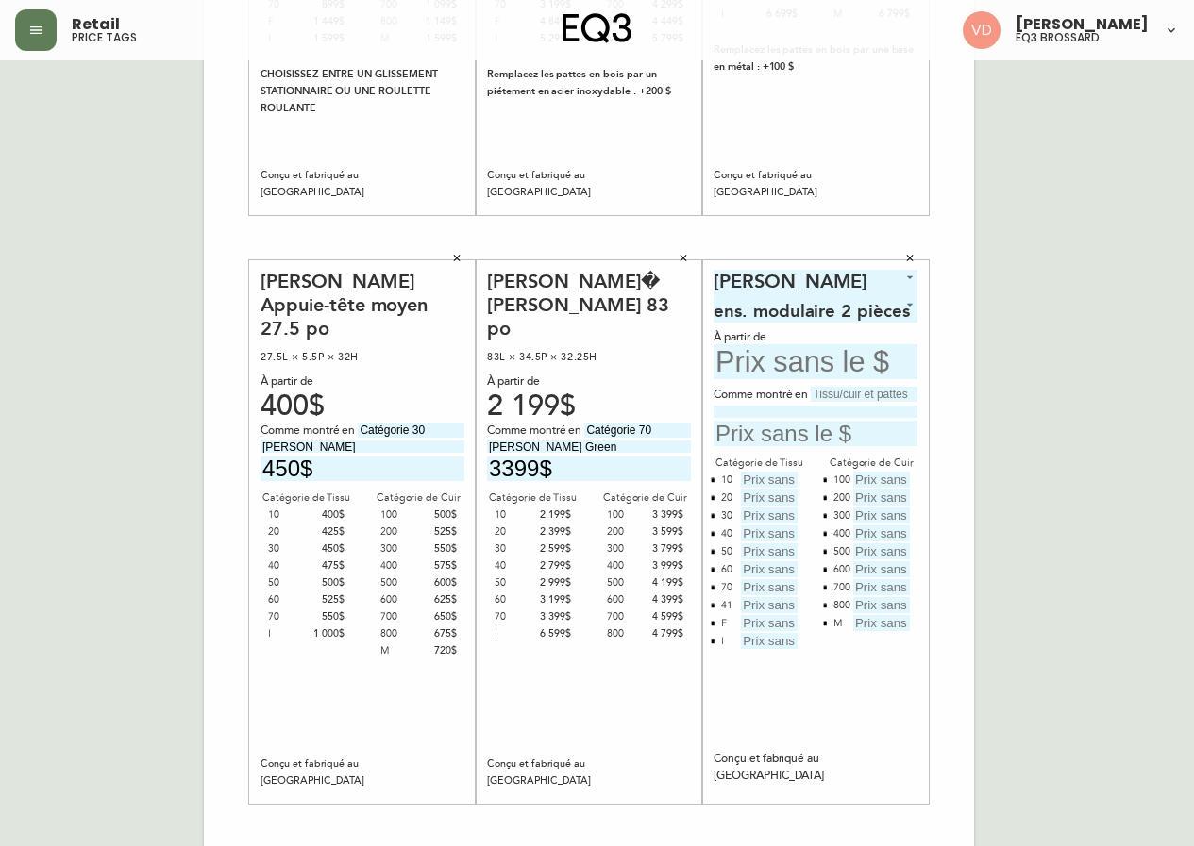
click at [840, 357] on input "text" at bounding box center [815, 361] width 204 height 35
type input "3399$"
click at [765, 476] on input "text" at bounding box center [769, 480] width 57 height 16
type input "3399$"
click at [791, 494] on input "text" at bounding box center [769, 498] width 57 height 16
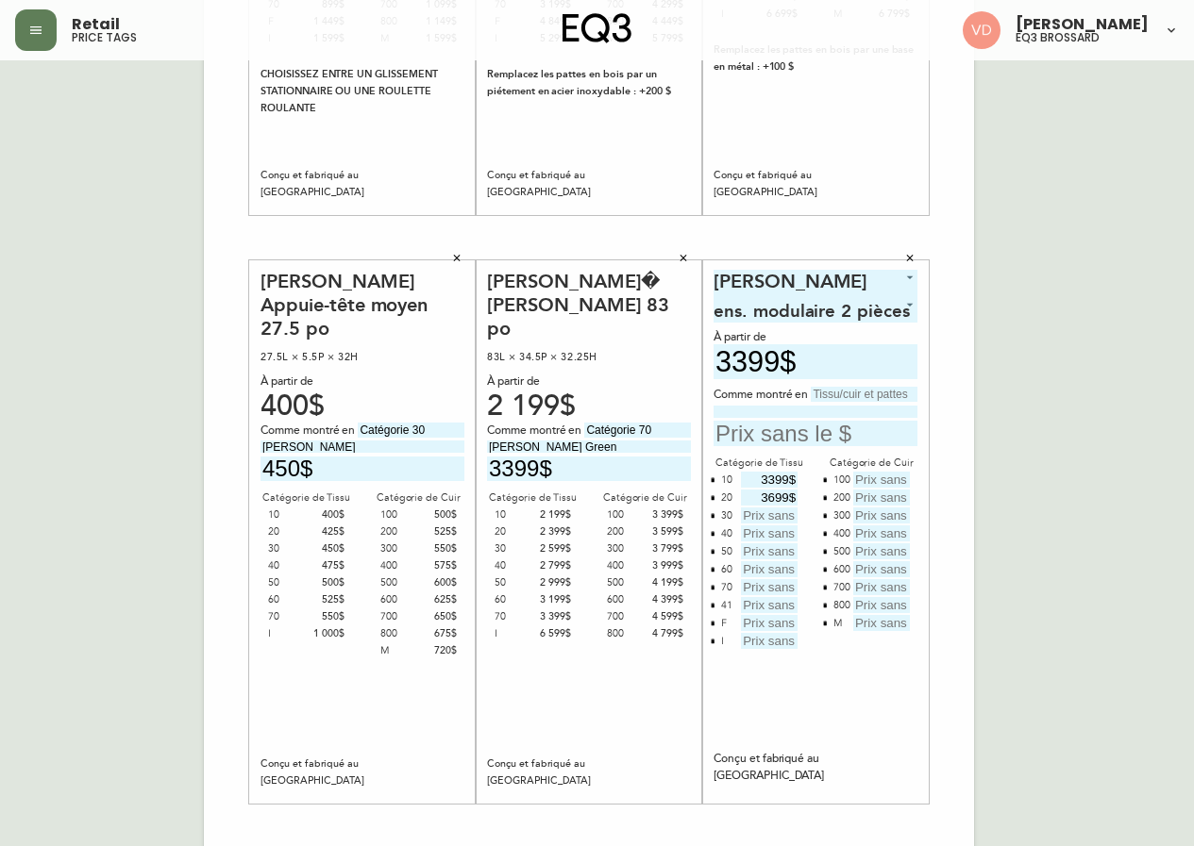
type input "3699$"
click at [786, 511] on input "text" at bounding box center [769, 516] width 57 height 16
type input "3999$"
click at [772, 533] on input "text" at bounding box center [769, 534] width 57 height 16
type input "4299$"
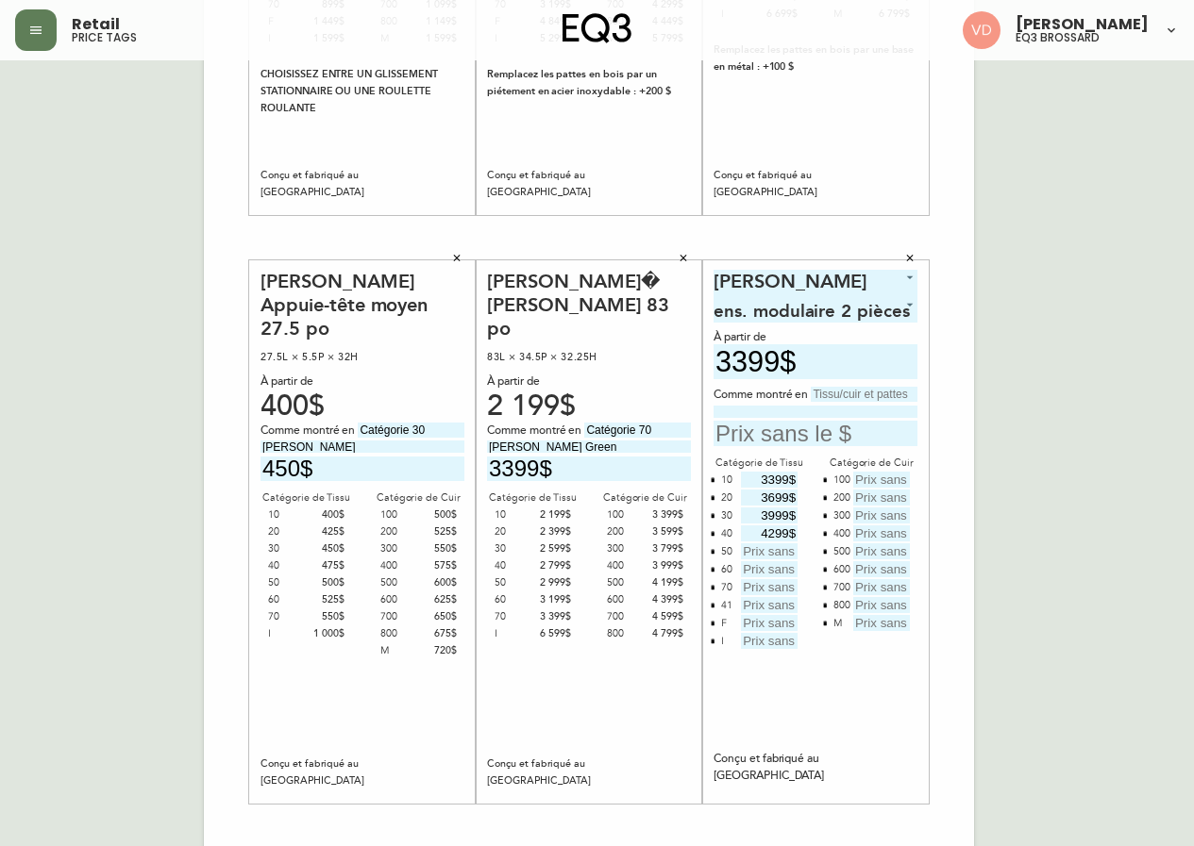
click at [783, 549] on input "text" at bounding box center [769, 552] width 57 height 16
type input "4599$"
click at [776, 575] on input "text" at bounding box center [769, 569] width 57 height 16
type input "4899$"
click at [775, 586] on input "text" at bounding box center [769, 587] width 57 height 16
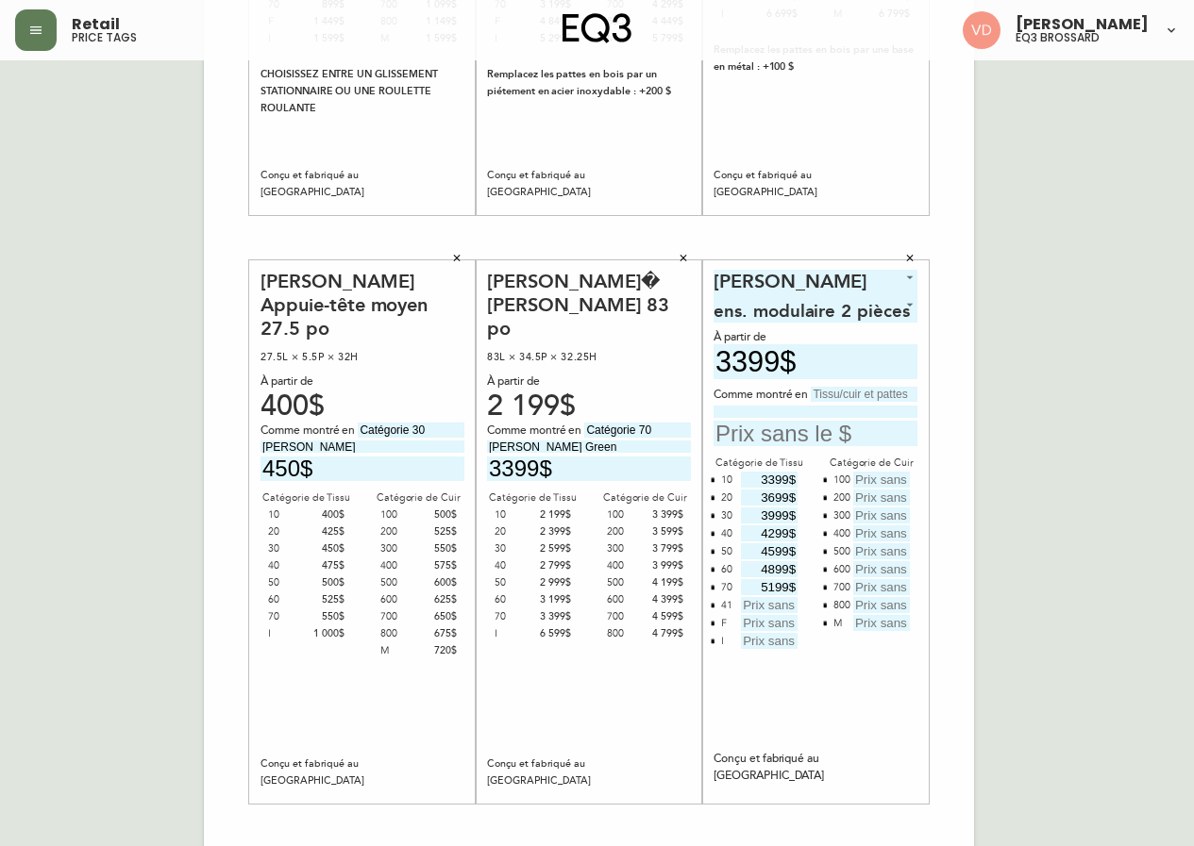
type input "5199$"
click at [712, 623] on icon "button" at bounding box center [713, 623] width 4 height 5
click at [712, 608] on icon "button" at bounding box center [713, 605] width 4 height 5
click at [757, 604] on input "text" at bounding box center [769, 605] width 57 height 16
type input "9999$"
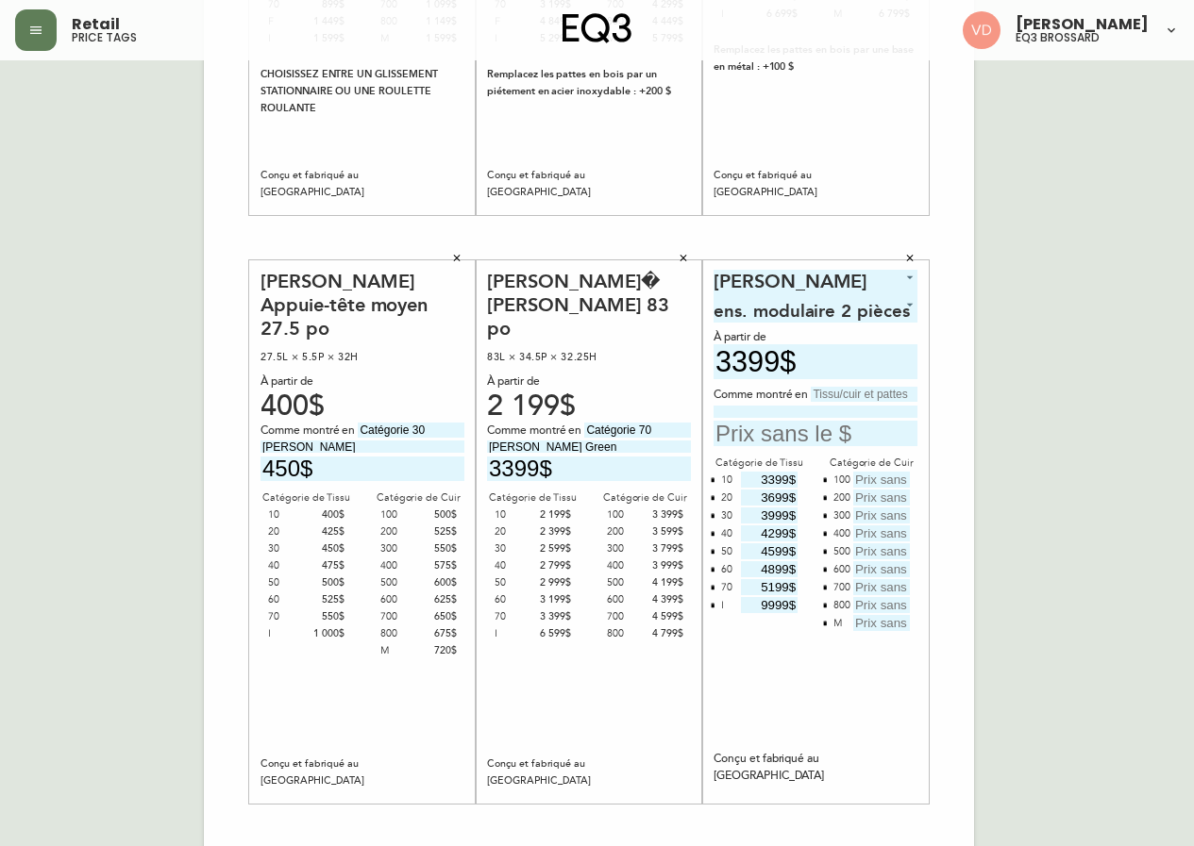
click at [1020, 802] on div "French Canada fr_CA EQ3 font EQ3 Grand format pendre marque large 8.5 po × 14 p…" at bounding box center [597, 238] width 1164 height 1268
click at [1006, 760] on div "French Canada fr_CA EQ3 font EQ3 Grand format pendre marque large 8.5 po × 14 p…" at bounding box center [597, 238] width 1164 height 1268
click at [1080, 766] on div "French Canada fr_CA EQ3 font EQ3 Grand format pendre marque large 8.5 po × 14 p…" at bounding box center [597, 238] width 1164 height 1268
click at [880, 481] on input "text" at bounding box center [881, 480] width 57 height 16
type input "4999$"
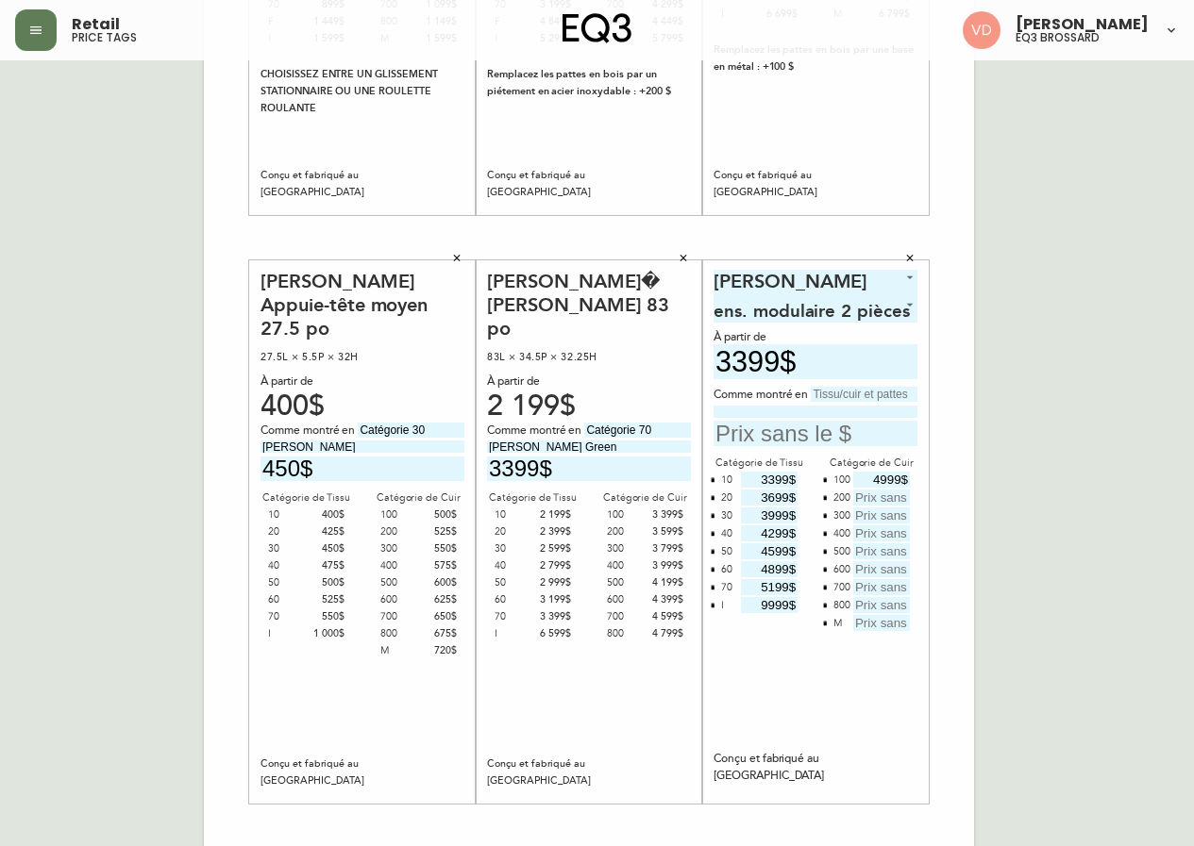
click at [894, 494] on input "text" at bounding box center [881, 498] width 57 height 16
type input "5299$"
click at [896, 514] on input "text" at bounding box center [881, 516] width 57 height 16
type input "5599$"
click at [1099, 766] on div "French Canada fr_CA EQ3 font EQ3 Grand format pendre marque large 8.5 po × 14 p…" at bounding box center [597, 238] width 1164 height 1268
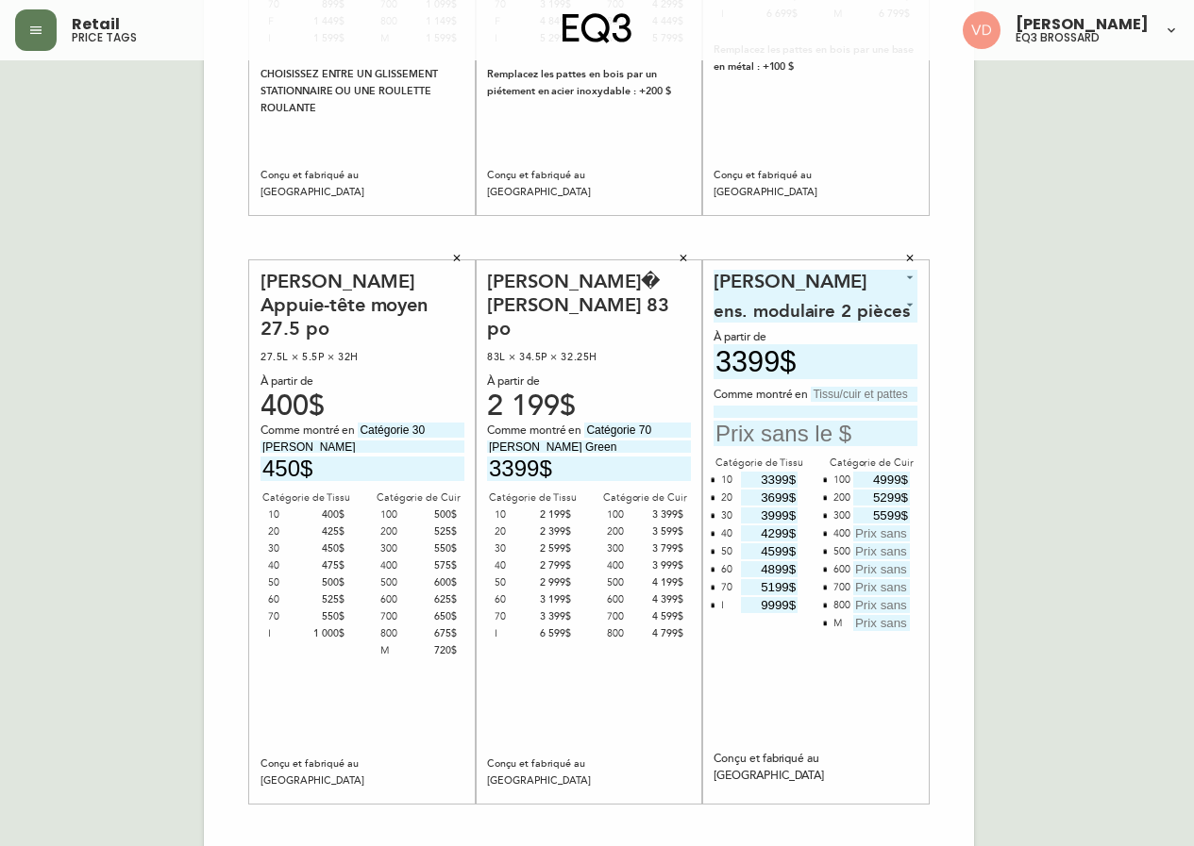
click at [891, 535] on input "text" at bounding box center [881, 534] width 57 height 16
type input "5899$"
click at [896, 548] on input "text" at bounding box center [881, 552] width 57 height 16
type input "6199$"
click at [896, 565] on input "text" at bounding box center [881, 569] width 57 height 16
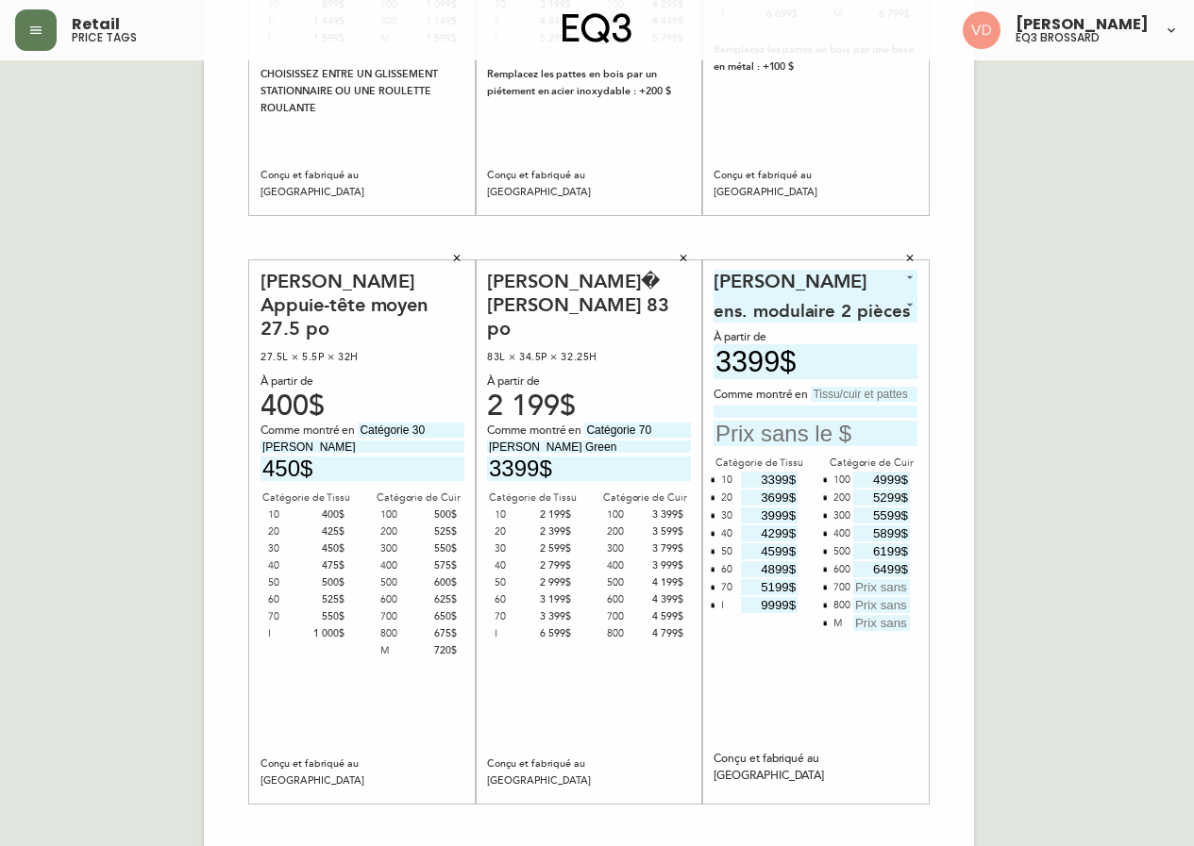
type input "6499$"
click at [891, 581] on input "text" at bounding box center [881, 587] width 57 height 16
type input "6799$"
click at [886, 601] on input "text" at bounding box center [881, 605] width 57 height 16
click at [896, 604] on input "text" at bounding box center [881, 605] width 57 height 16
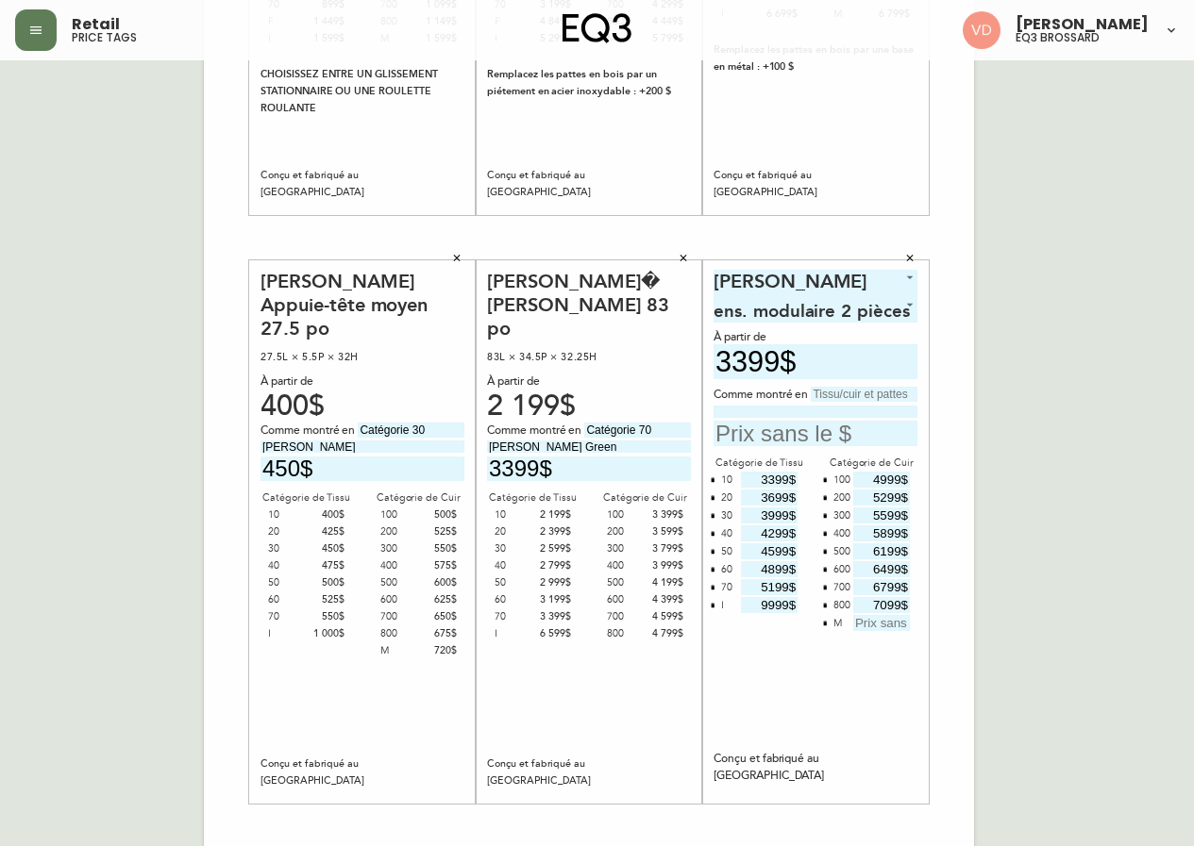
type input "7099$"
click at [824, 628] on button "button" at bounding box center [824, 622] width 15 height 15
click at [1036, 730] on div "French Canada fr_CA EQ3 font EQ3 Grand format pendre marque large 8.5 po × 14 p…" at bounding box center [597, 238] width 1164 height 1268
click at [875, 395] on input "text" at bounding box center [864, 394] width 107 height 15
click at [871, 392] on input "Catégorie 30" at bounding box center [864, 394] width 107 height 15
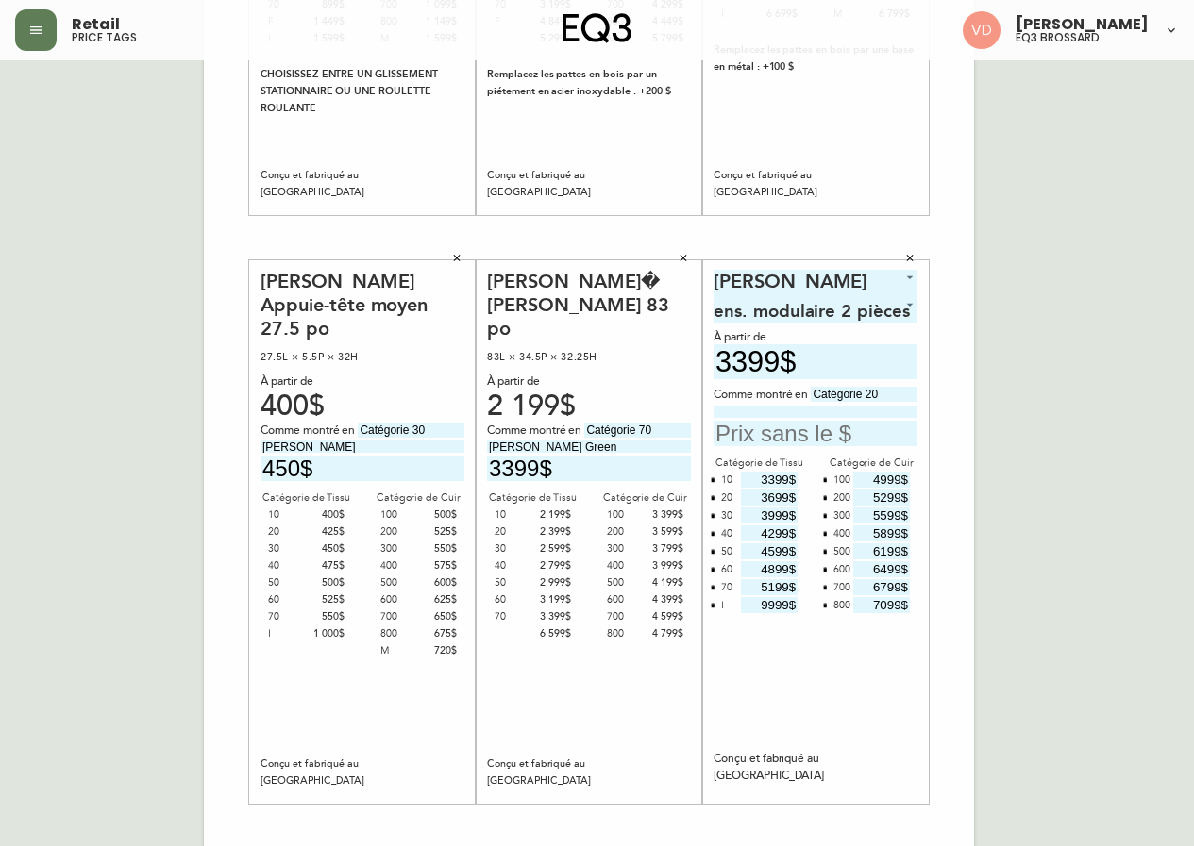
type input "Catégorie 20"
click at [846, 409] on input at bounding box center [815, 412] width 204 height 12
type input "Panama Naturel avec pattes en noyer"
click at [794, 435] on input "text" at bounding box center [815, 433] width 204 height 25
type input "3699$"
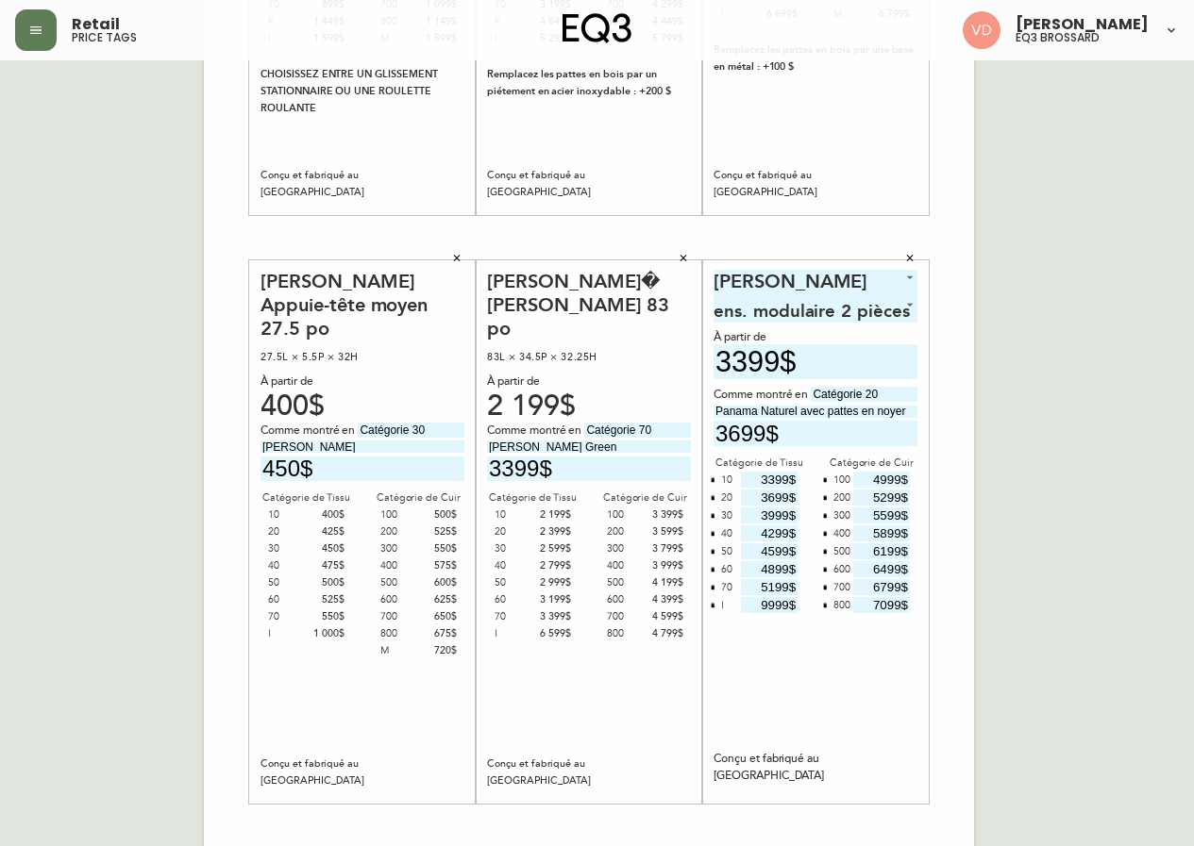
click at [1025, 486] on div "French Canada fr_CA EQ3 font EQ3 Grand format pendre marque large 8.5 po × 14 p…" at bounding box center [597, 238] width 1164 height 1268
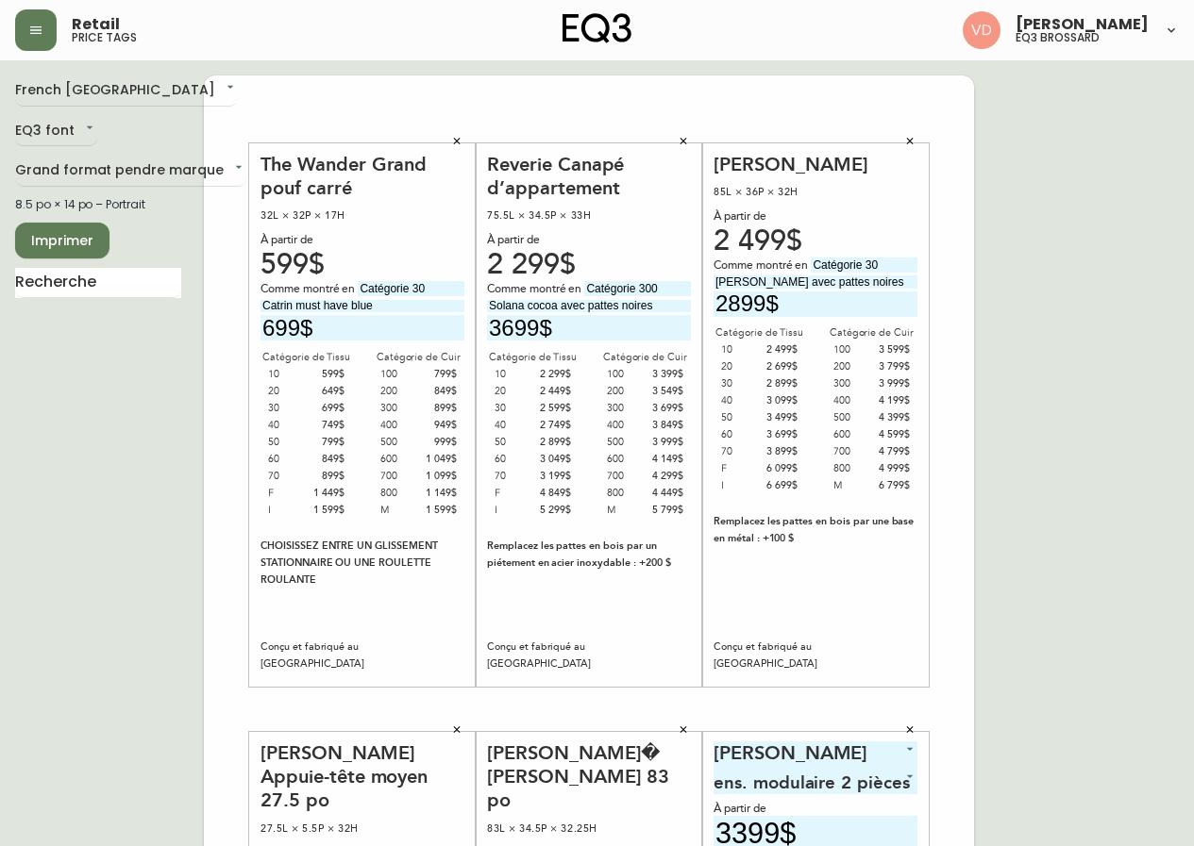
click at [1031, 405] on div "French Canada fr_CA EQ3 font EQ3 Grand format pendre marque large 8.5 po × 14 p…" at bounding box center [597, 709] width 1164 height 1268
click at [80, 242] on span "Imprimer" at bounding box center [62, 241] width 64 height 24
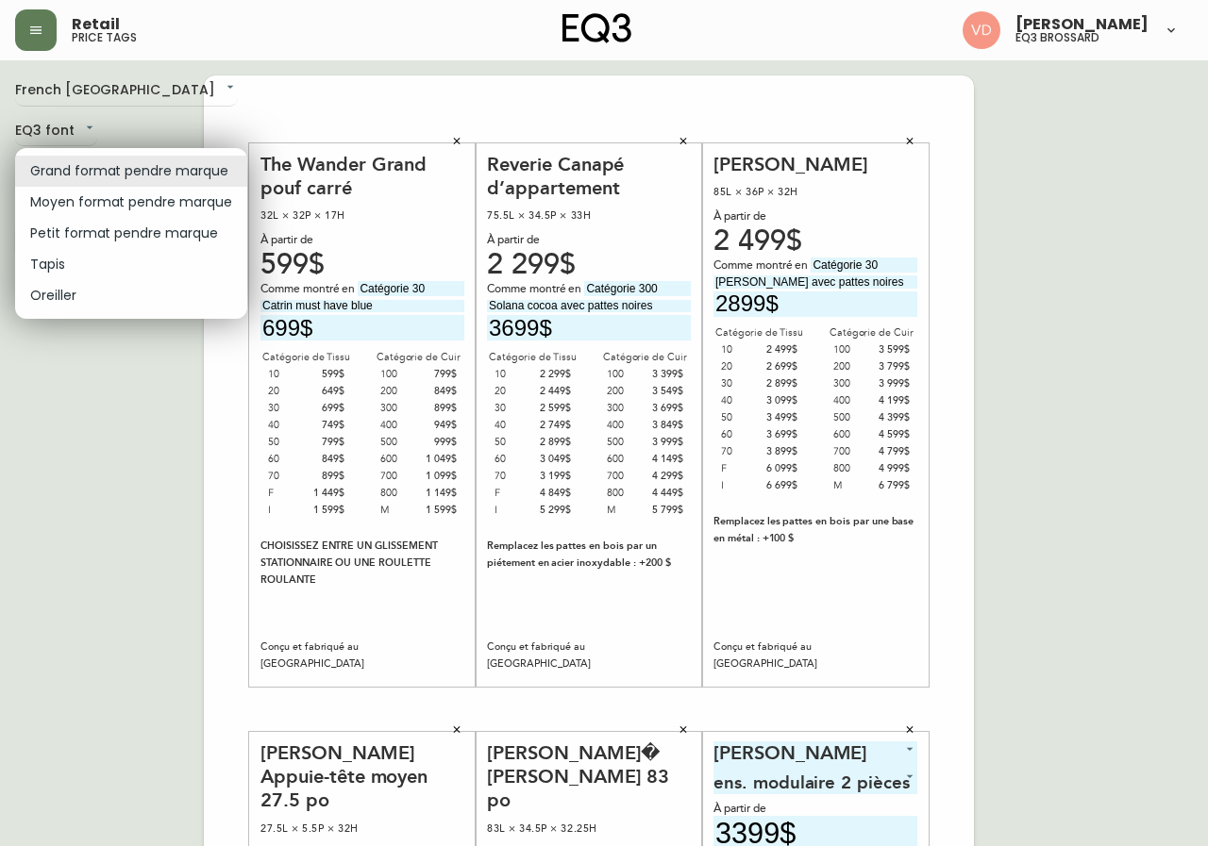
click at [103, 169] on body "Retail price tags Virginie De Montigny eq3 brossard French Canada fr_CA EQ3 fon…" at bounding box center [604, 672] width 1208 height 1344
click at [109, 209] on li "Moyen format pendre marque" at bounding box center [131, 202] width 232 height 31
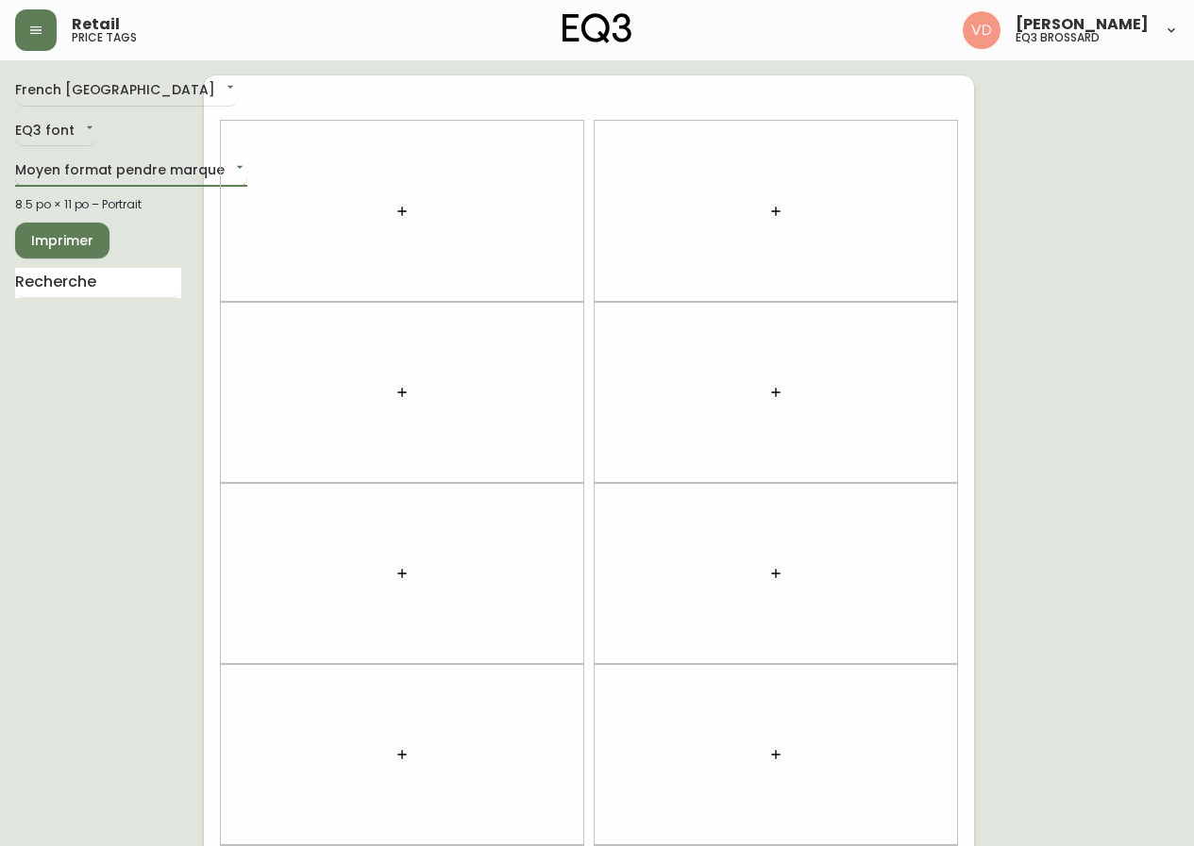
click at [107, 173] on body "Retail price tags Virginie De Montigny eq3 brossard French Canada fr_CA EQ3 fon…" at bounding box center [597, 536] width 1194 height 1072
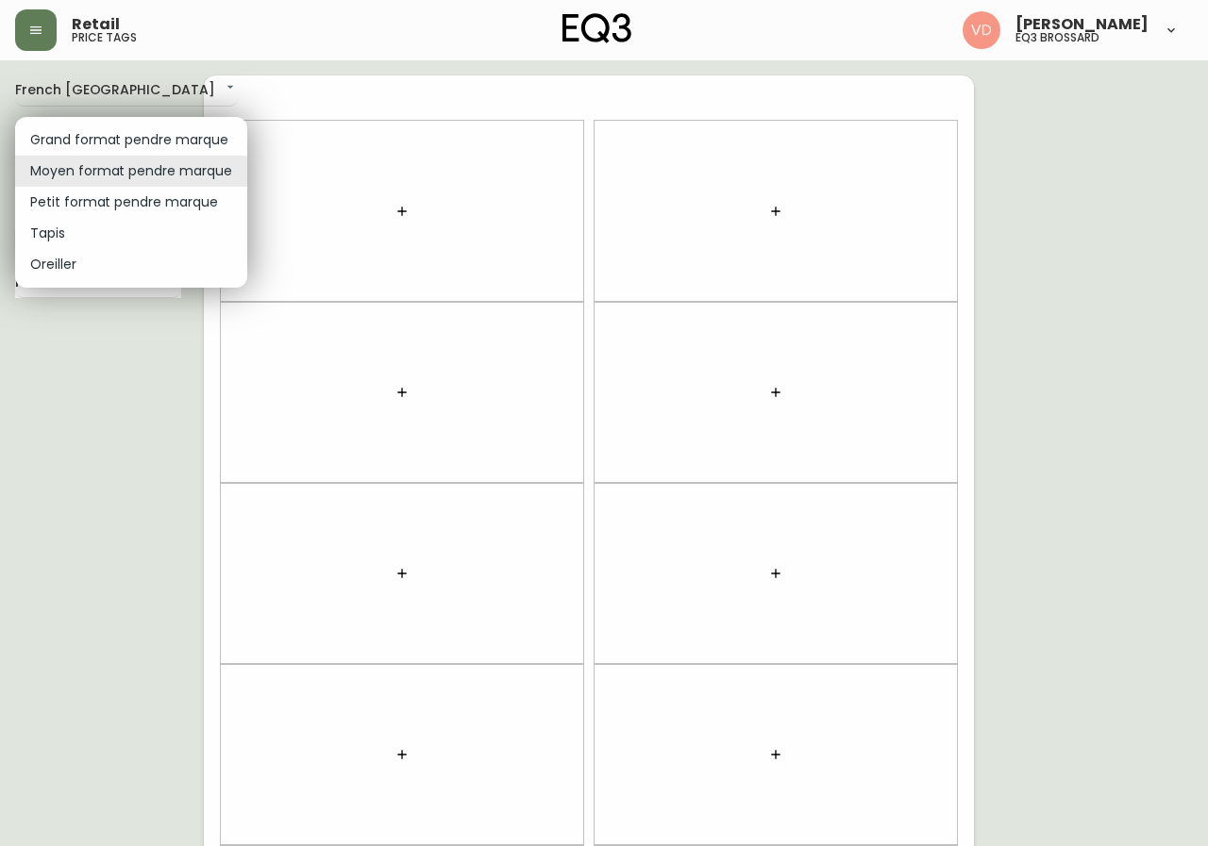
click at [119, 138] on li "Grand format pendre marque" at bounding box center [131, 140] width 232 height 31
type input "large"
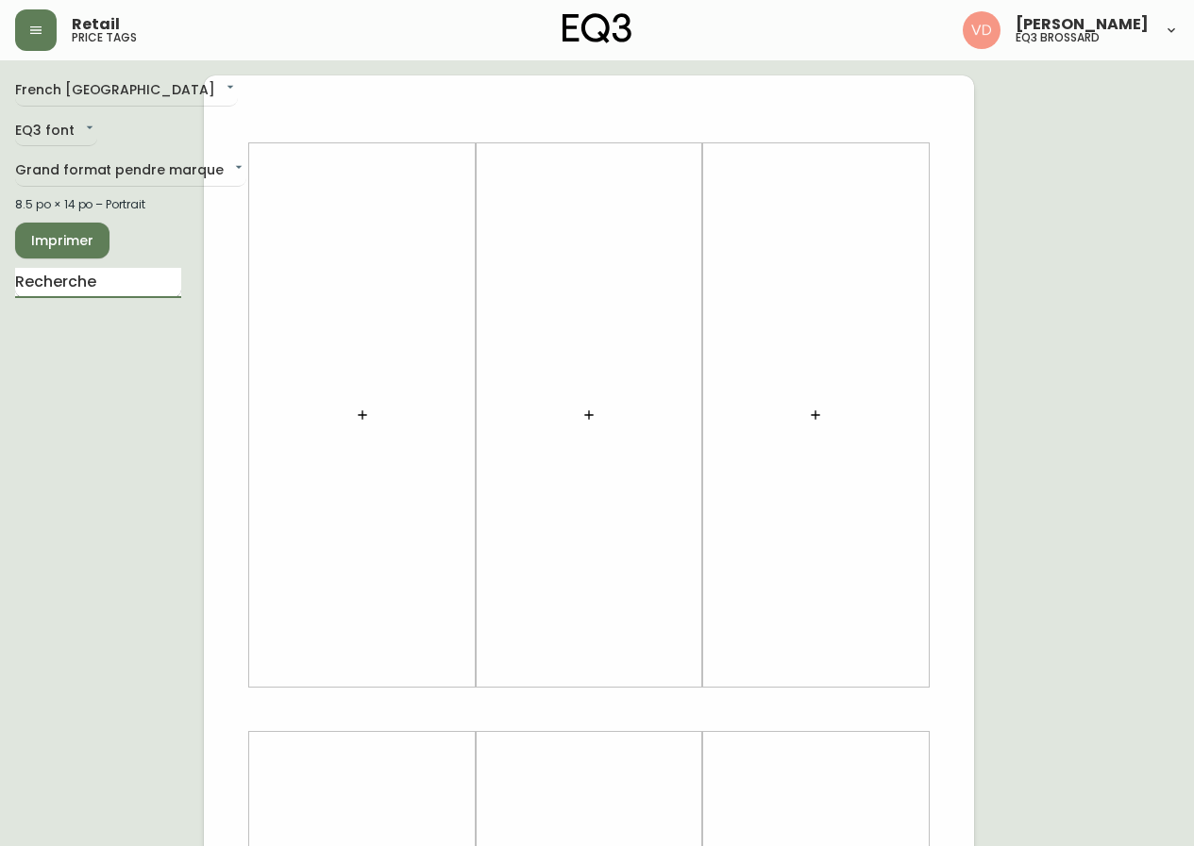
click at [95, 284] on input "text" at bounding box center [98, 283] width 166 height 30
click at [360, 417] on icon "button" at bounding box center [362, 415] width 15 height 15
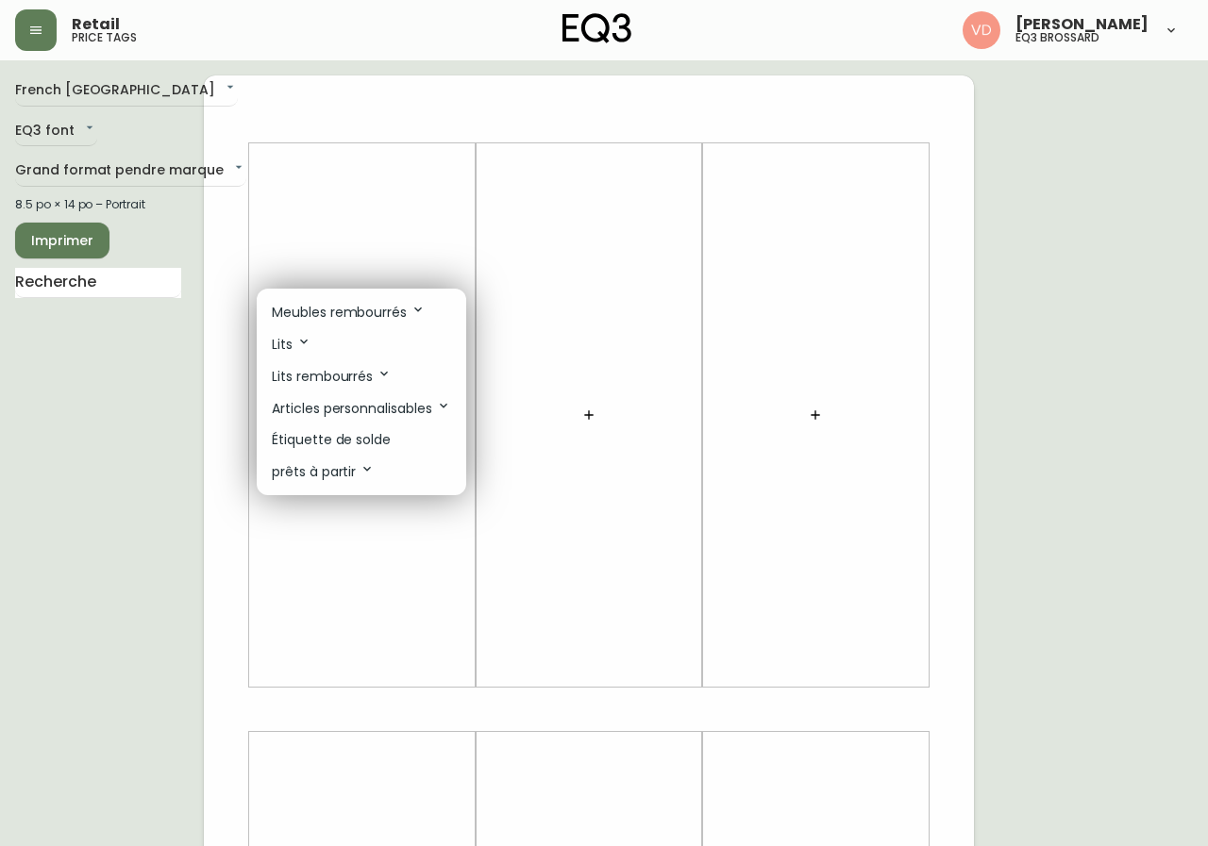
click at [385, 312] on p "Meubles rembourrés" at bounding box center [349, 312] width 154 height 21
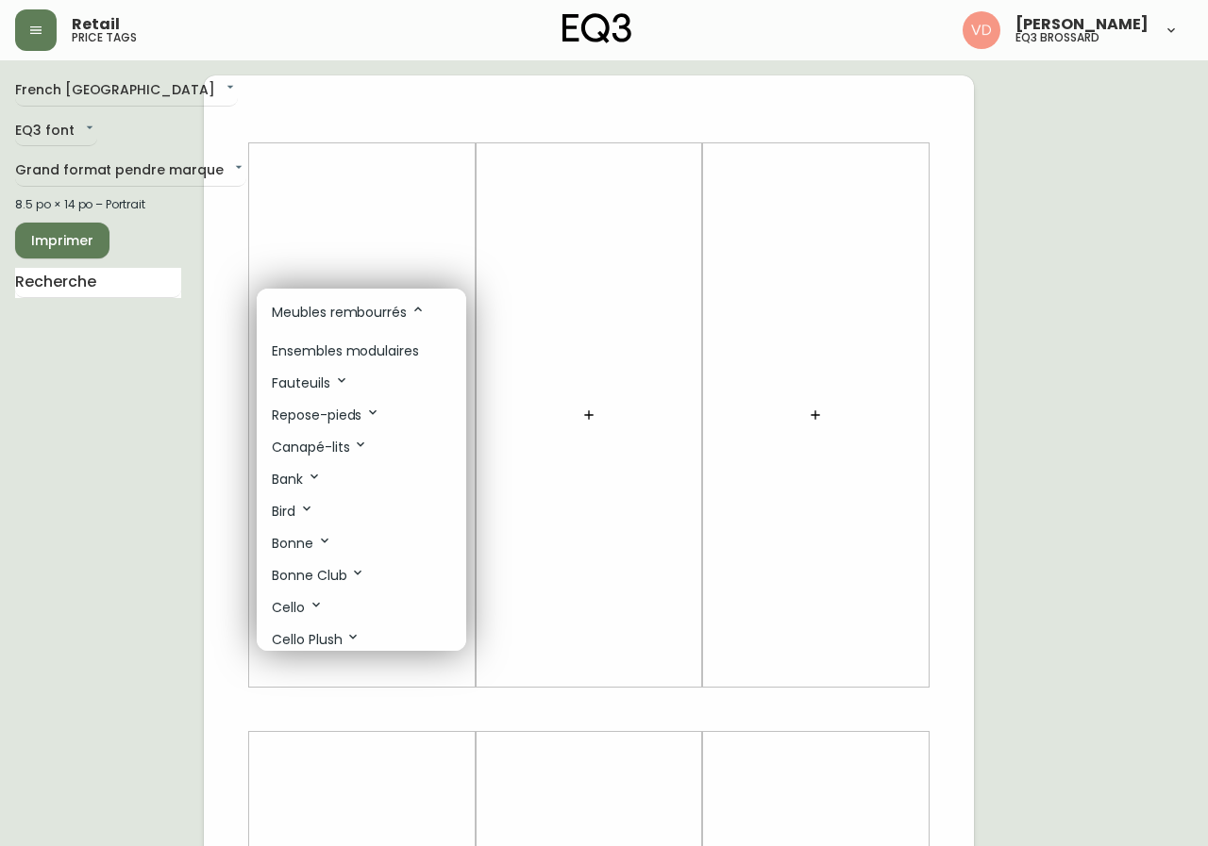
click at [403, 352] on p "Ensembles modulaires" at bounding box center [345, 352] width 147 height 20
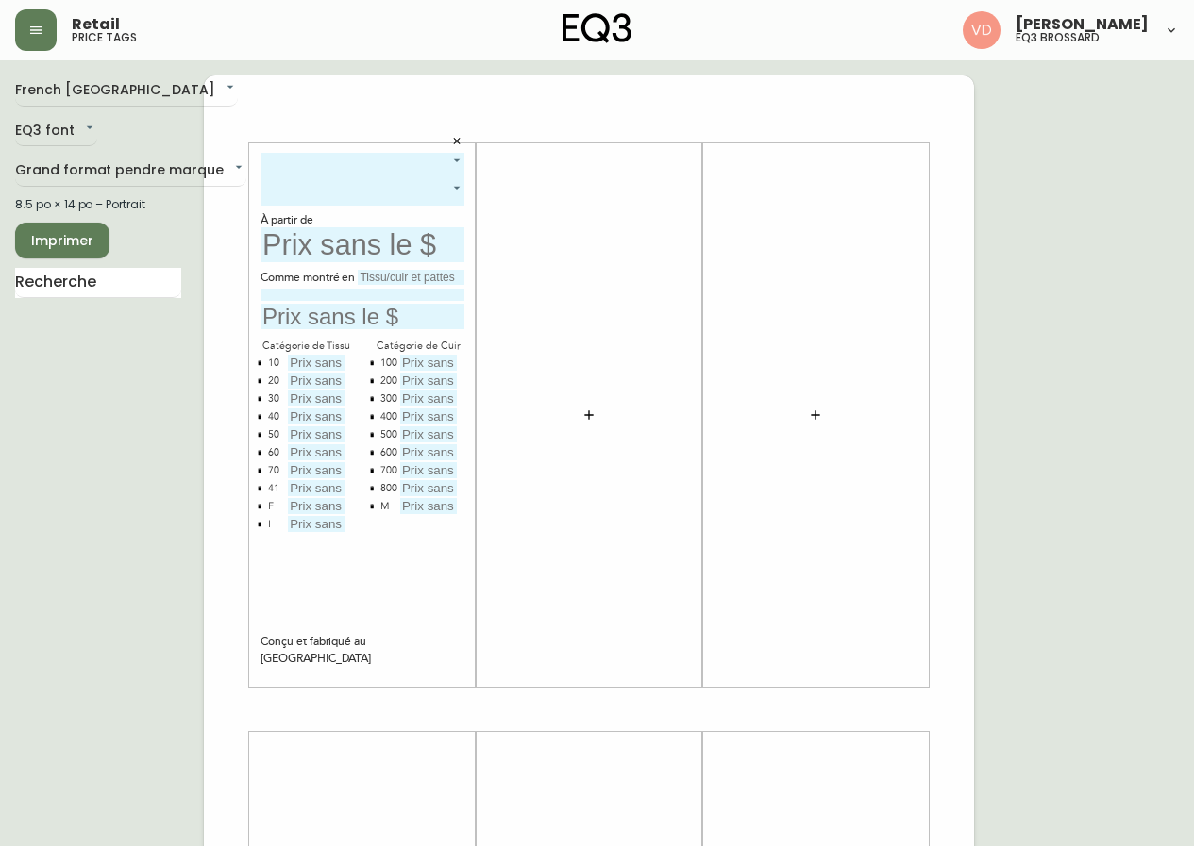
click at [458, 162] on body "Retail price tags Virginie De Montigny eq3 brossard French Canada fr_CA EQ3 fon…" at bounding box center [597, 672] width 1194 height 1344
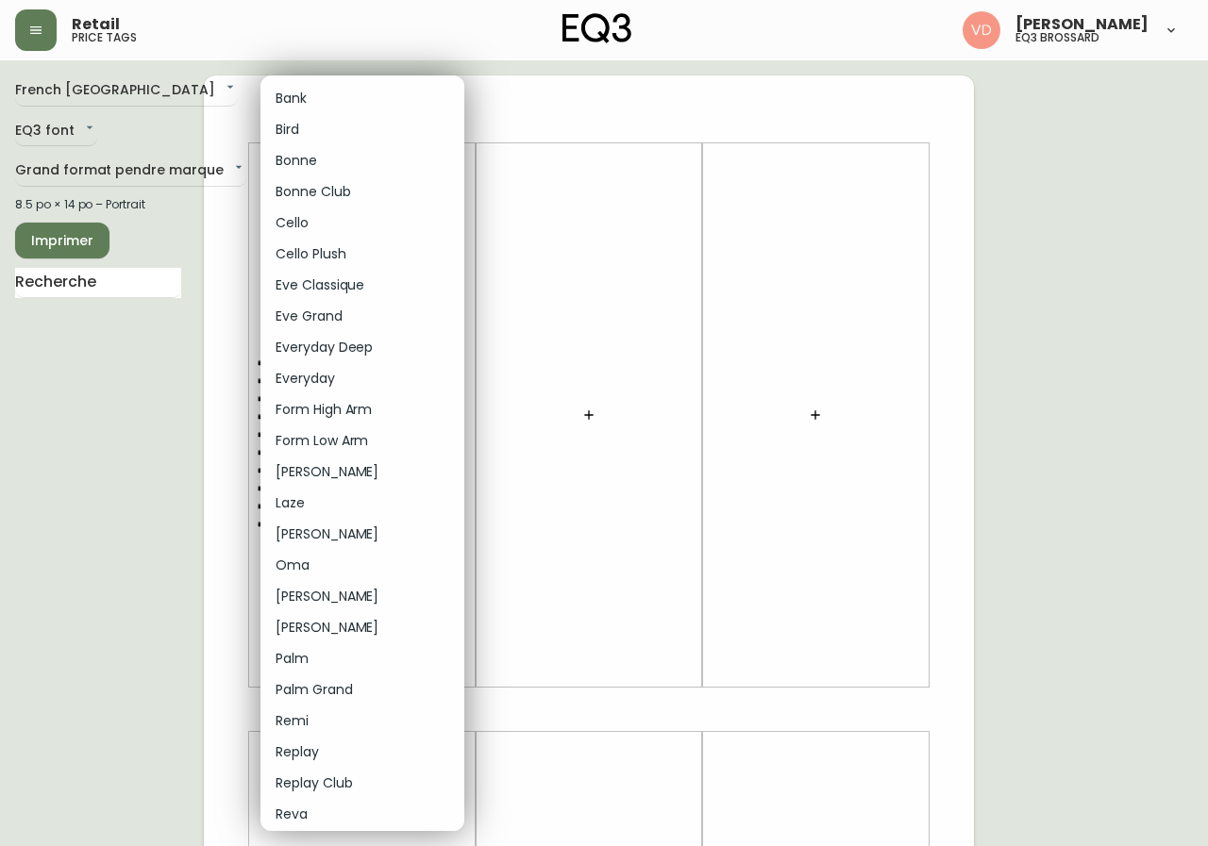
click at [351, 625] on li "Oskar Plush" at bounding box center [362, 627] width 204 height 31
type input "17"
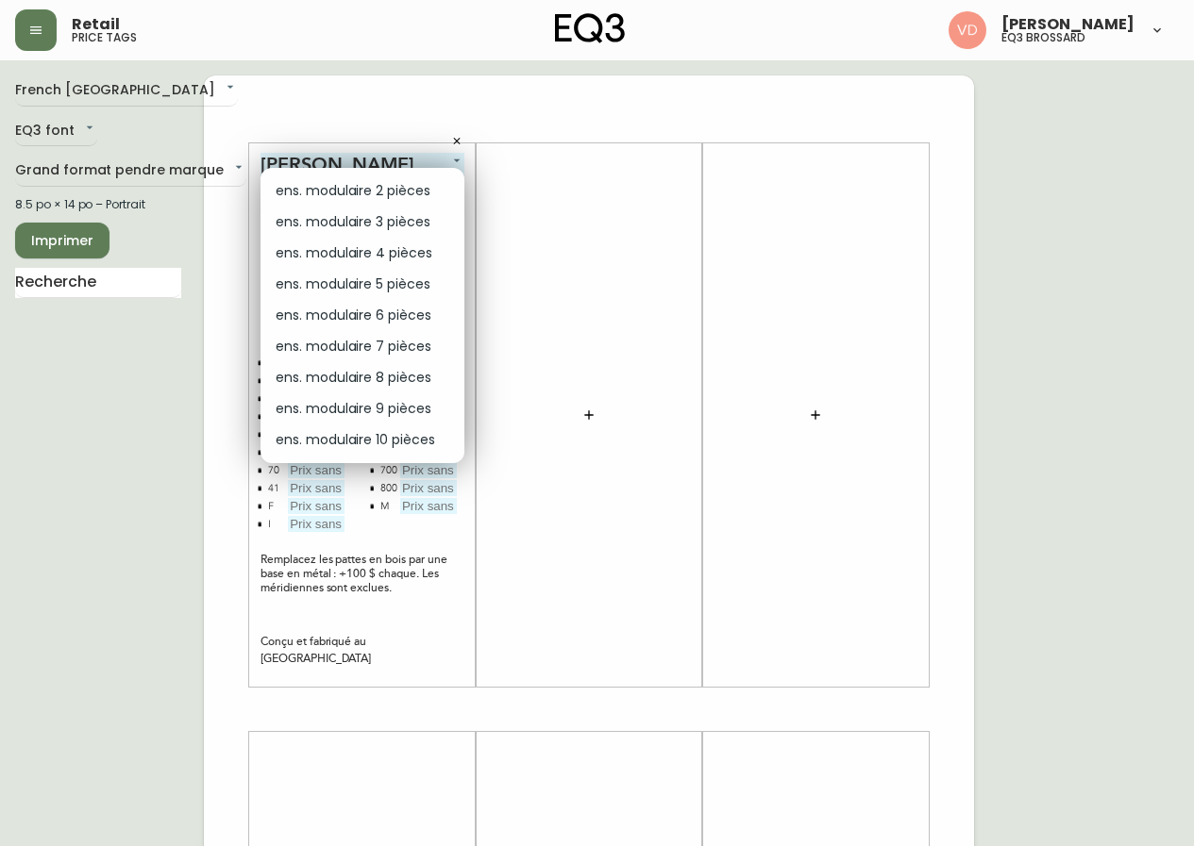
click at [432, 190] on body "Retail price tags Virginie De Montigny eq3 brossard French Canada fr_CA EQ3 fon…" at bounding box center [597, 672] width 1194 height 1344
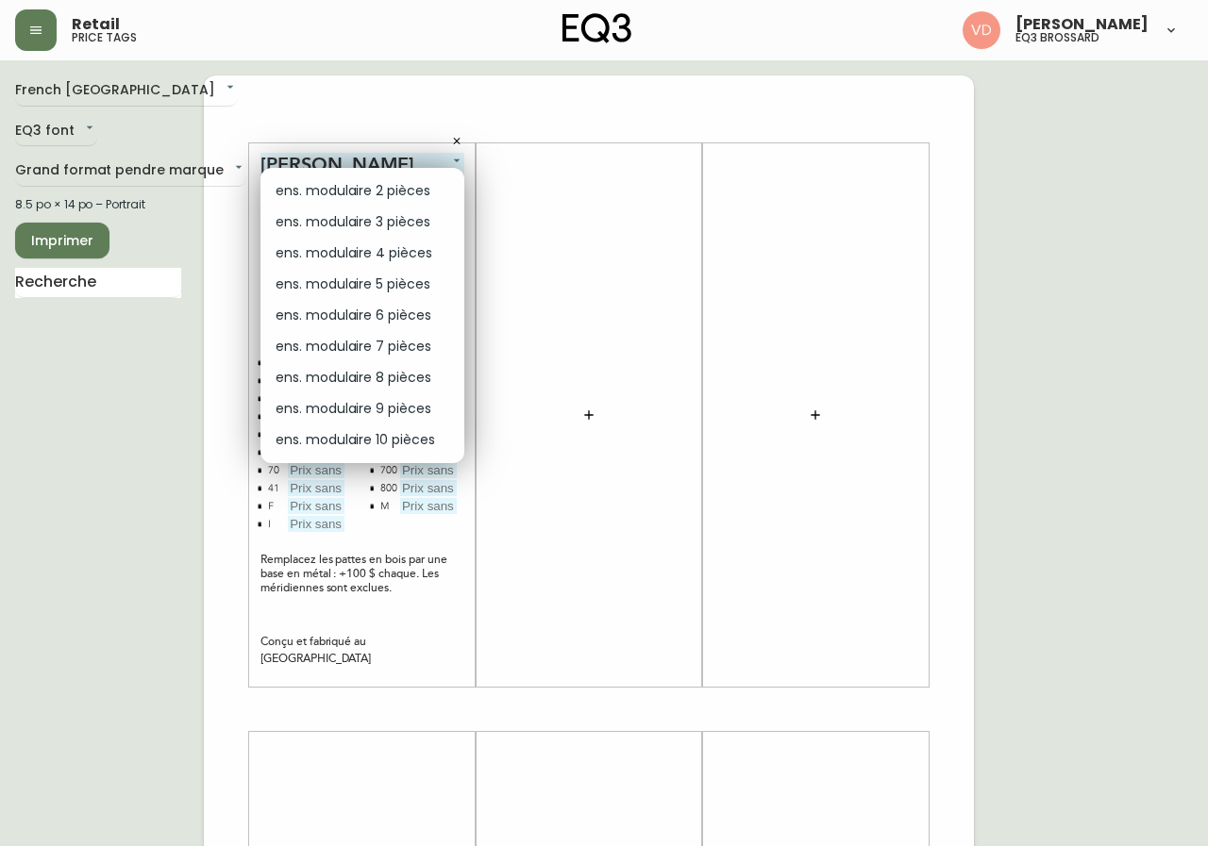
click at [417, 195] on li "ens. modulaire 2 pièces" at bounding box center [362, 191] width 204 height 31
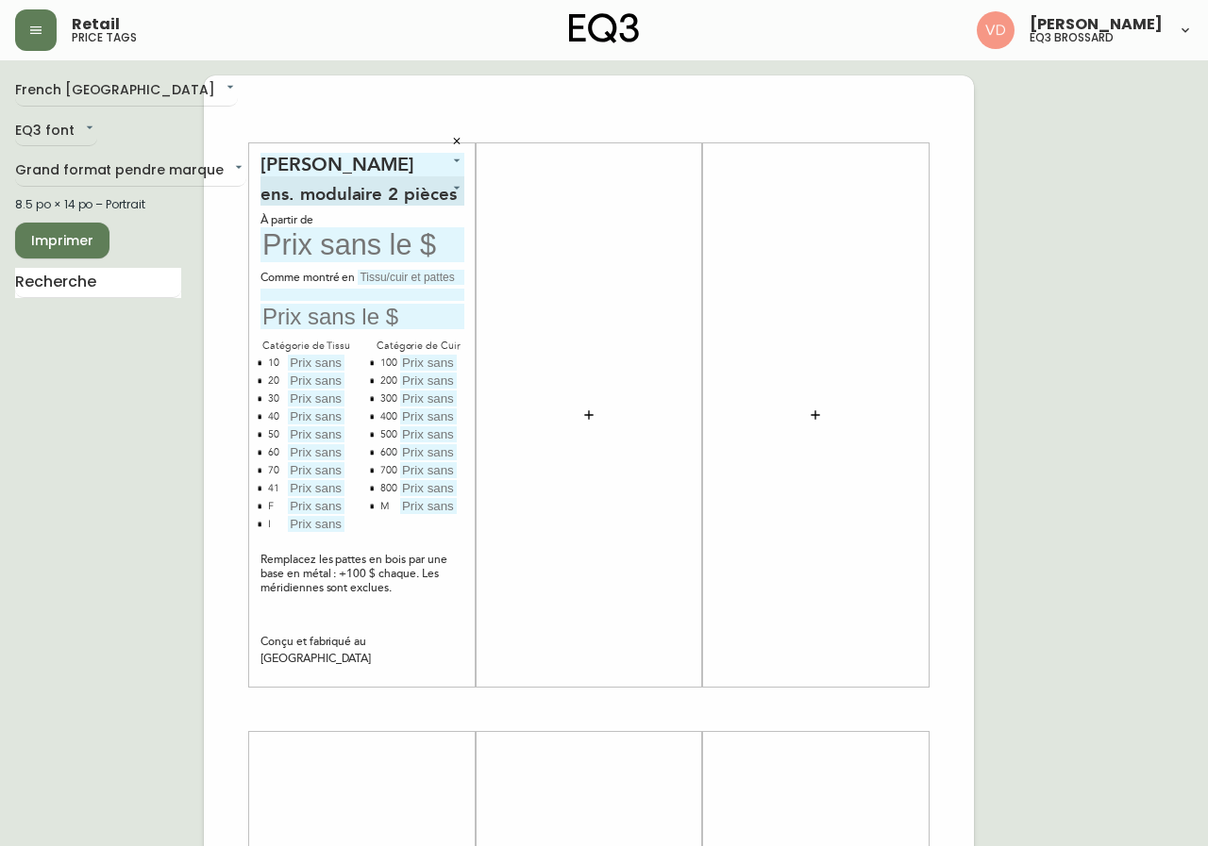
type input "0"
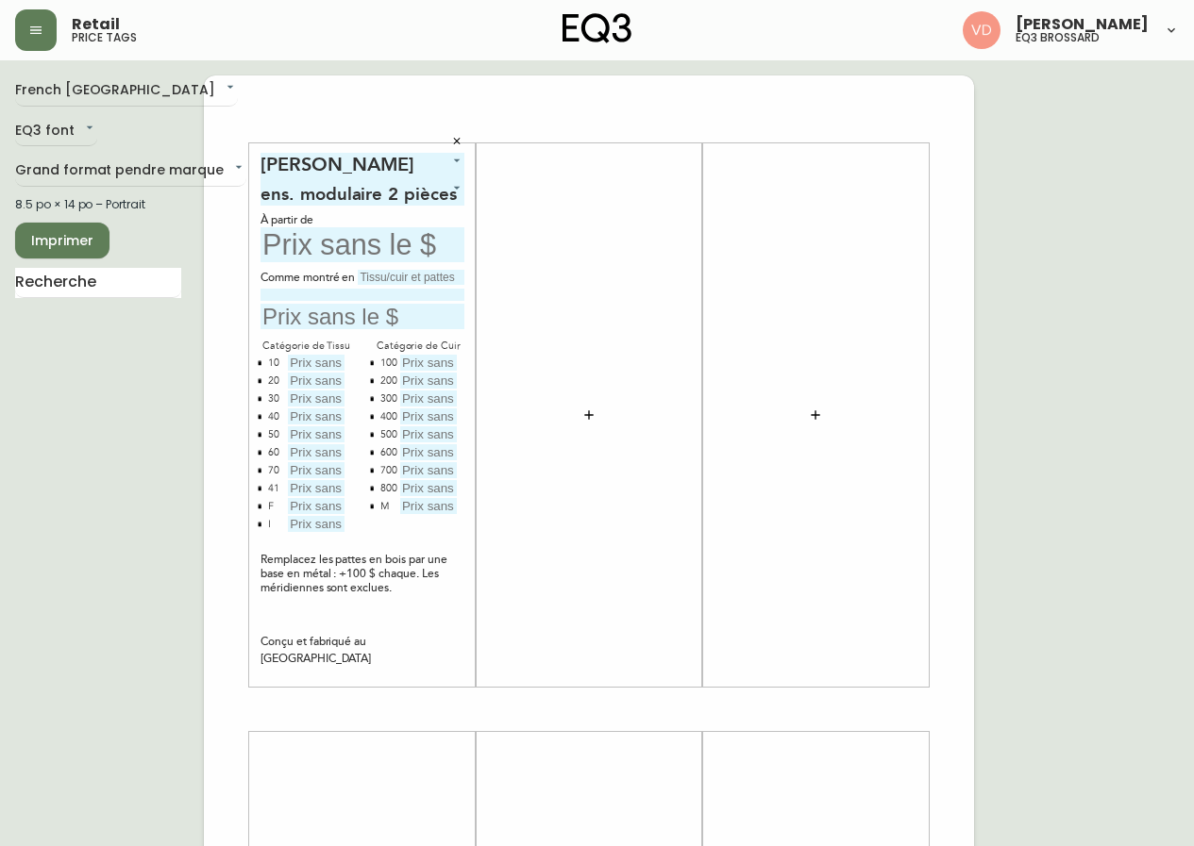
click at [370, 242] on input "text" at bounding box center [362, 244] width 204 height 35
type input "5848$"
click at [318, 361] on input "text" at bounding box center [316, 363] width 57 height 16
type input "5848$"
type input "6248$"
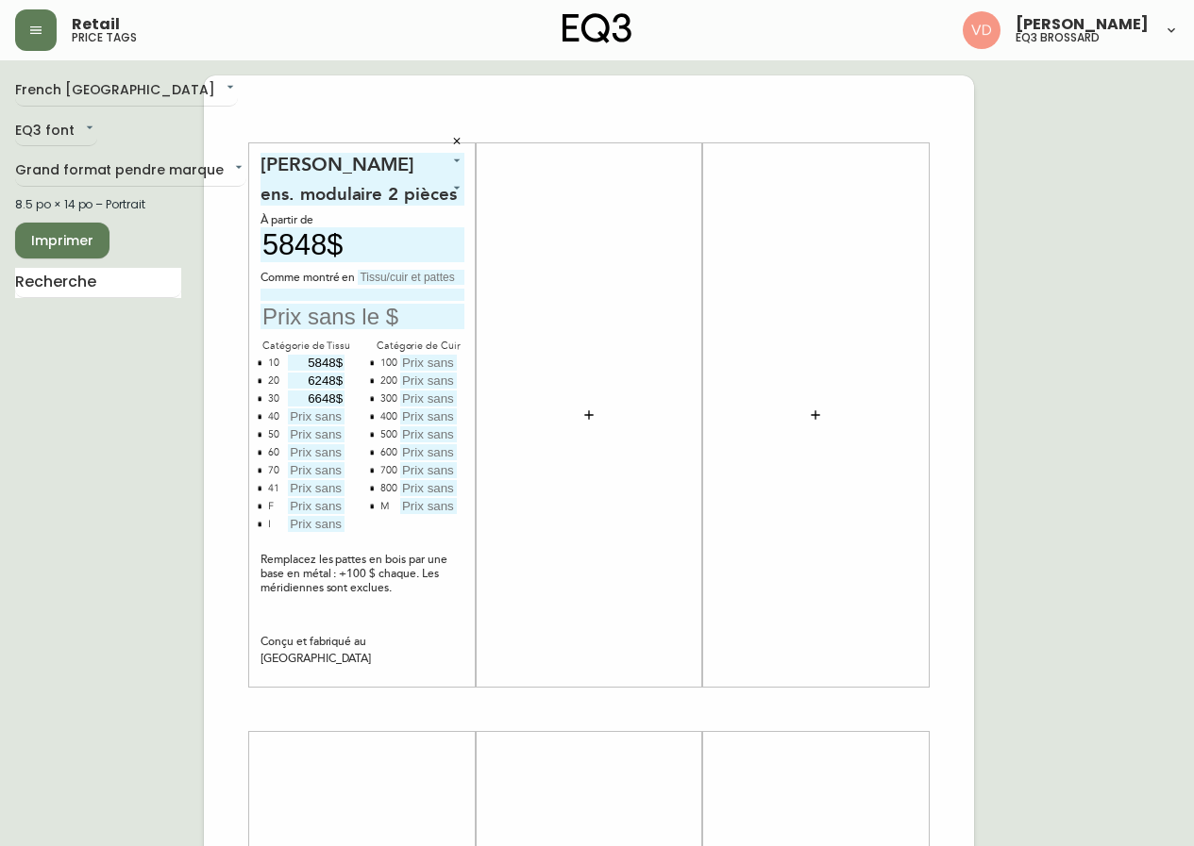
type input "6648$"
type input "7048$"
type input "7448$"
type input "7848$"
type input "8248$"
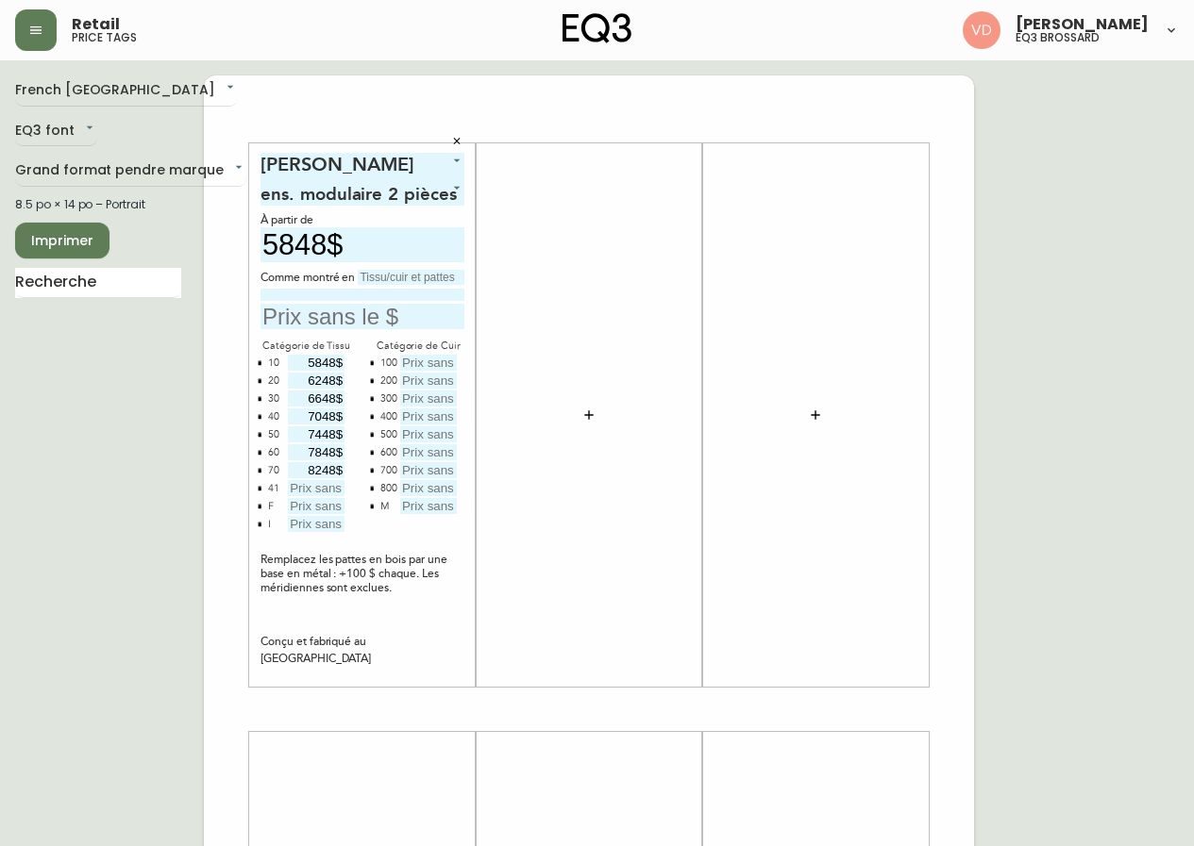
click at [260, 491] on icon "button" at bounding box center [260, 488] width 4 height 5
click at [260, 492] on button "button" at bounding box center [259, 487] width 15 height 15
click at [306, 491] on input "text" at bounding box center [316, 488] width 57 height 16
type input "13848$"
click at [372, 510] on button "button" at bounding box center [371, 505] width 15 height 15
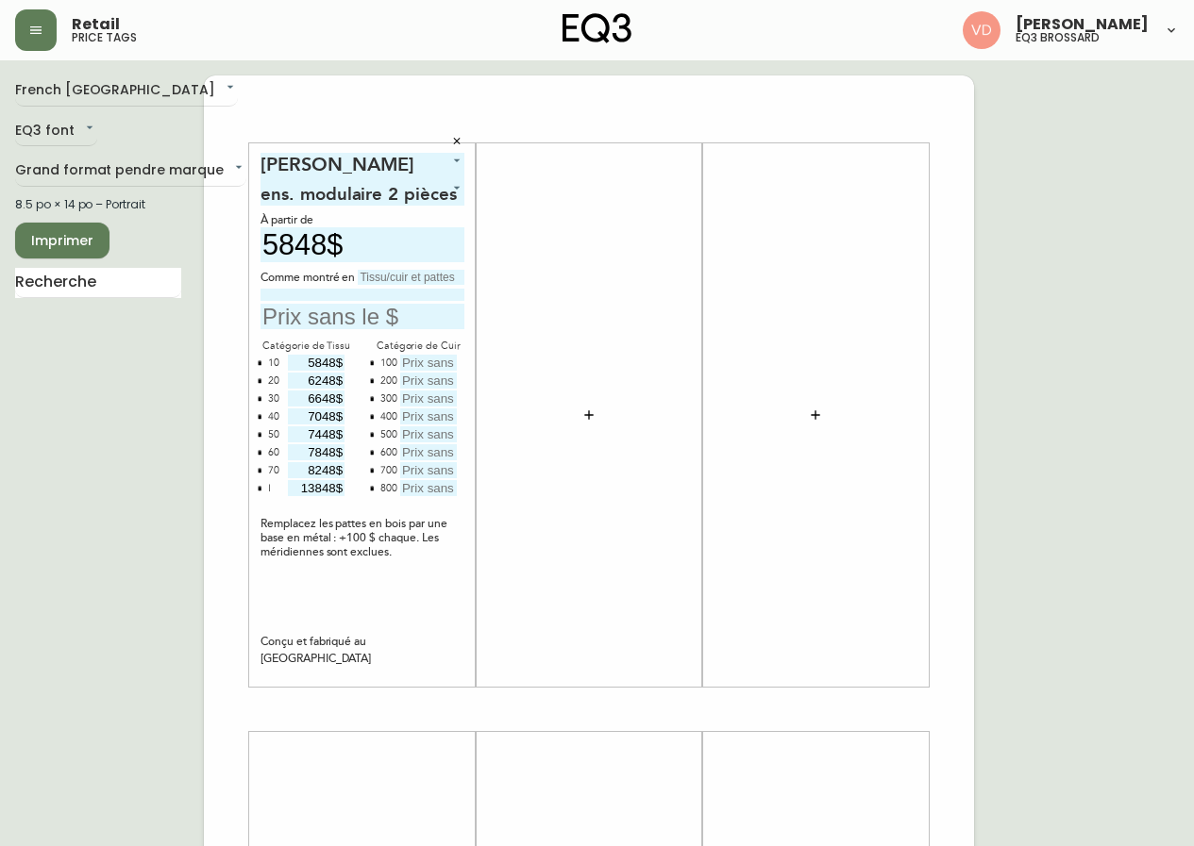
click at [426, 367] on input "text" at bounding box center [428, 363] width 57 height 16
type input "7948$"
type input "8348$"
type input "8748$"
type input "9148$"
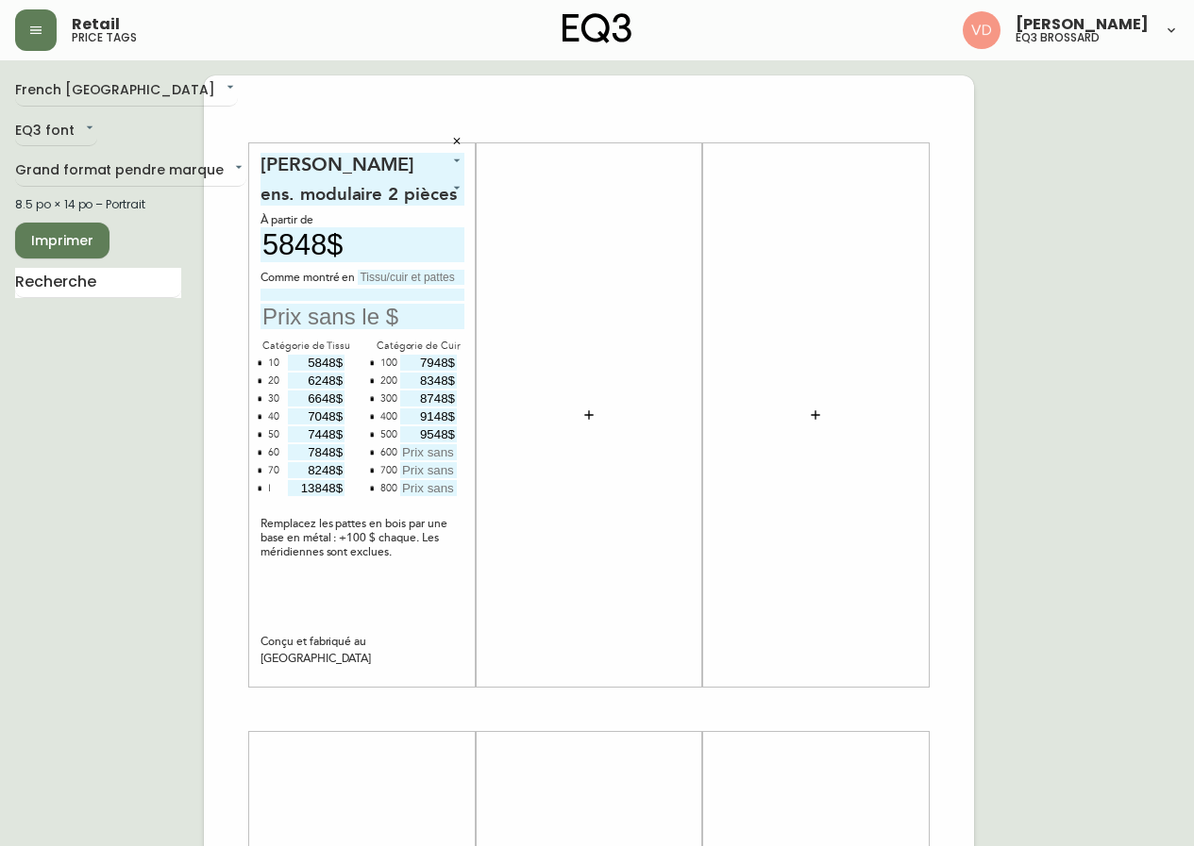
type input "9548$"
type input "9948$"
type input "10348$"
type input "10748$"
click at [430, 276] on input "text" at bounding box center [411, 277] width 107 height 15
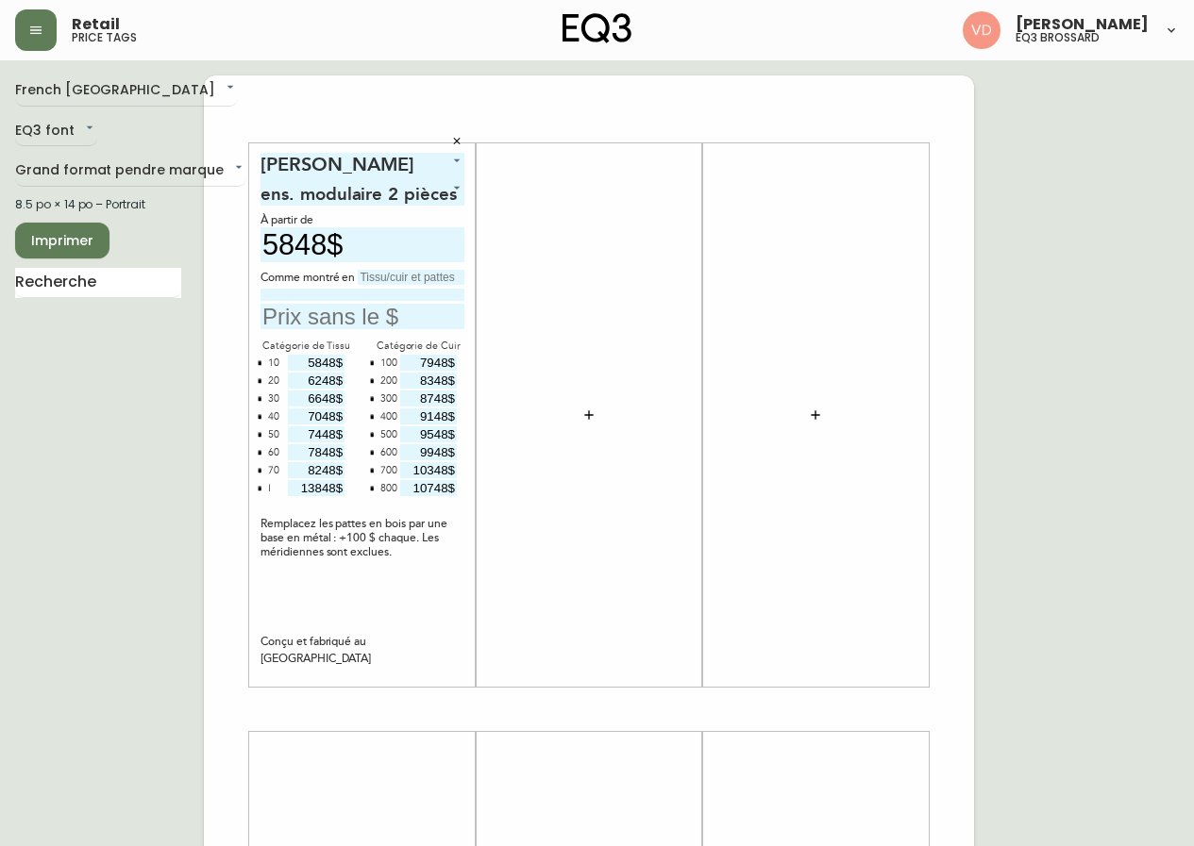
type input "Catégorie 30"
click at [395, 297] on input at bounding box center [362, 295] width 204 height 12
type input "c"
type input "Catrin Ashby avec pattes npires"
click at [377, 311] on input "text" at bounding box center [362, 316] width 204 height 25
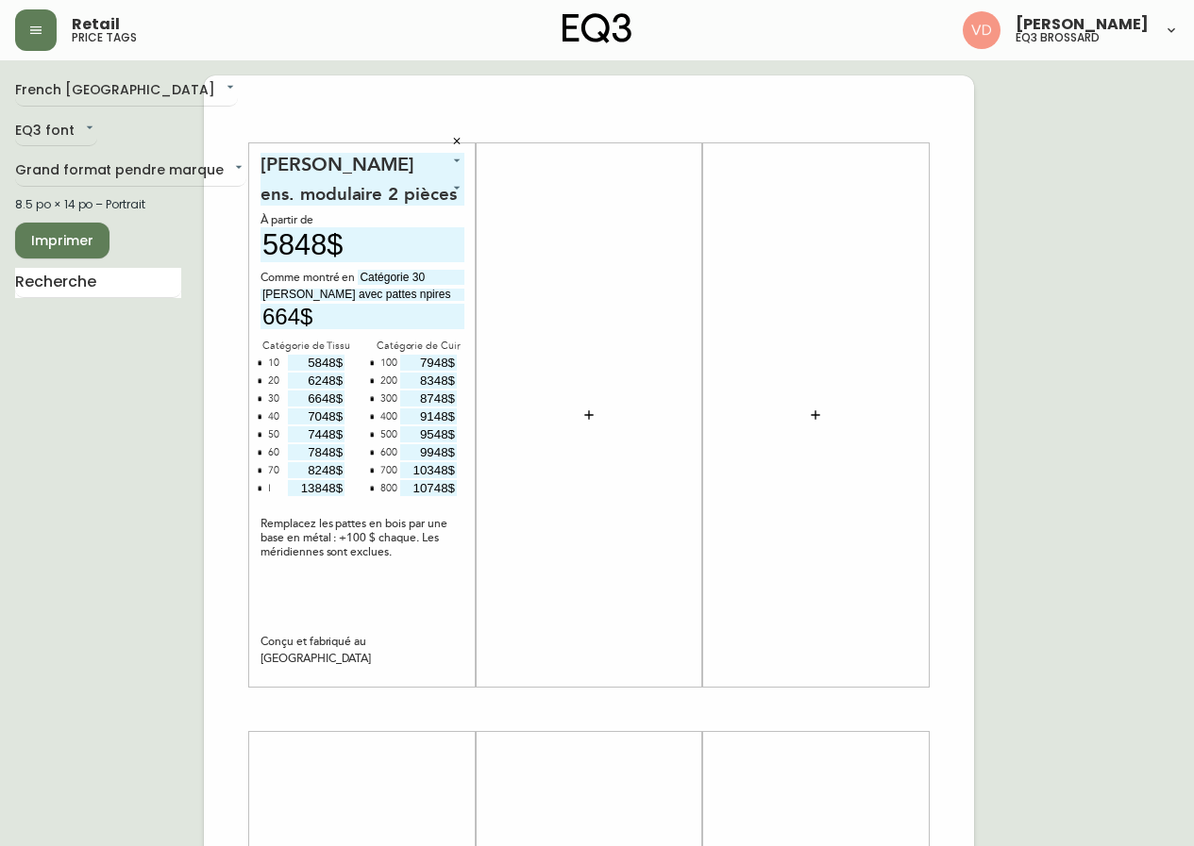
type input "6648$"
